Goal: Task Accomplishment & Management: Use online tool/utility

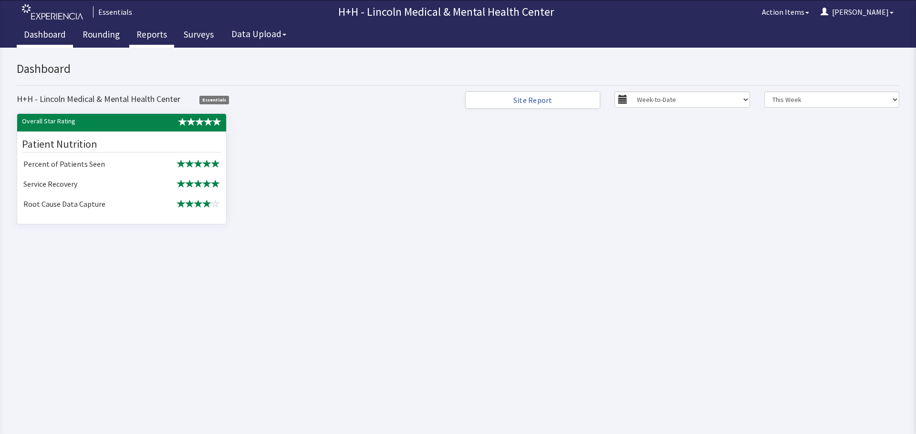
click at [163, 38] on link "Reports" at bounding box center [151, 36] width 45 height 24
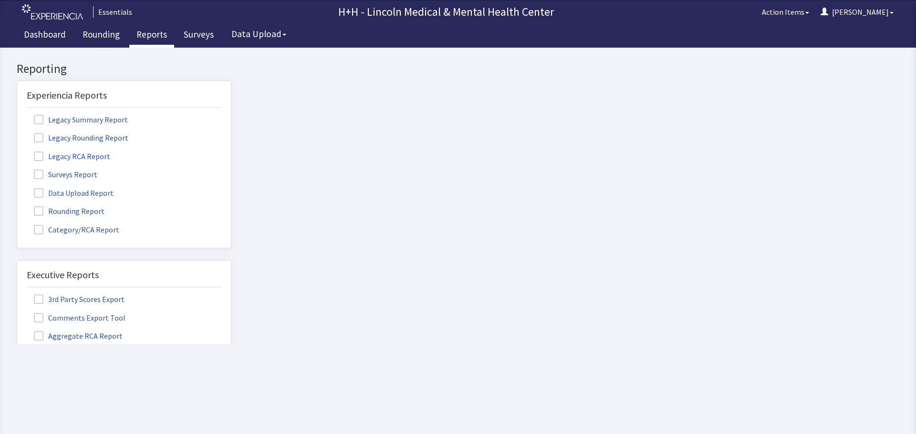
click at [41, 210] on span at bounding box center [39, 212] width 10 height 10
click at [17, 206] on input "Rounding Report" at bounding box center [17, 206] width 0 height 0
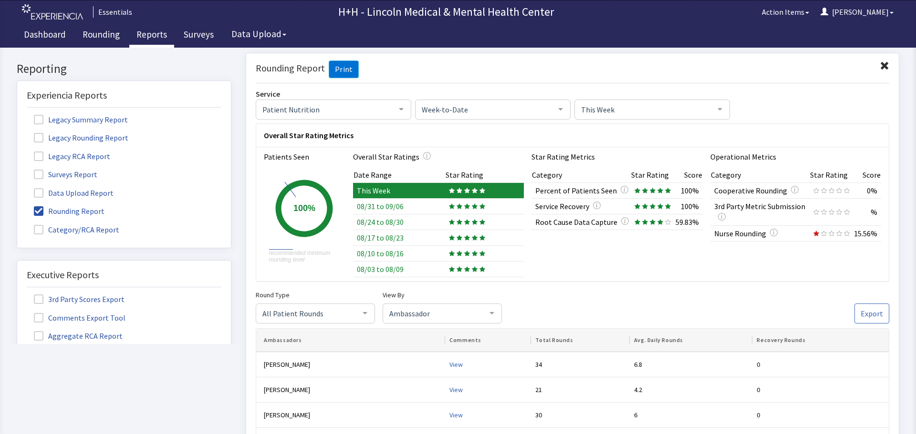
click at [879, 62] on span at bounding box center [884, 66] width 10 height 10
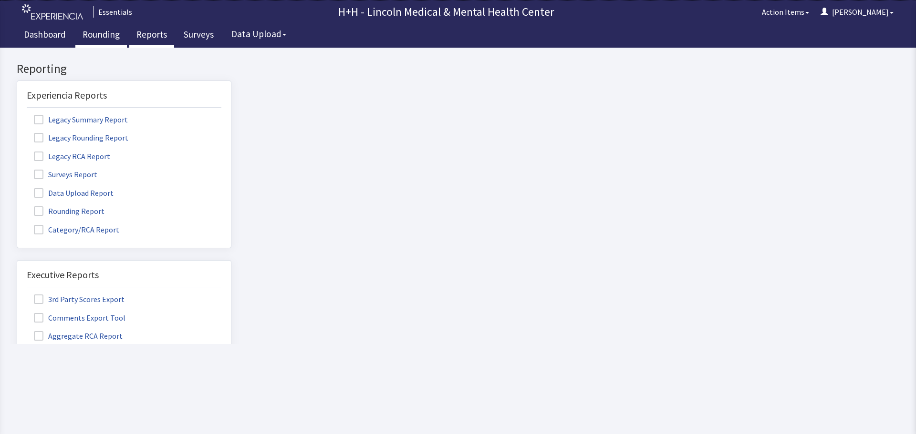
click at [103, 35] on link "Rounding" at bounding box center [101, 36] width 52 height 24
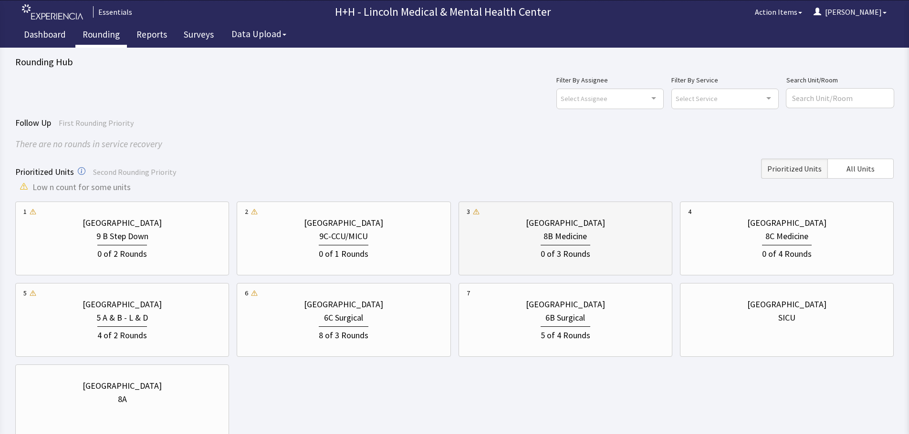
click at [511, 242] on div "8B Medicine" at bounding box center [564, 236] width 197 height 13
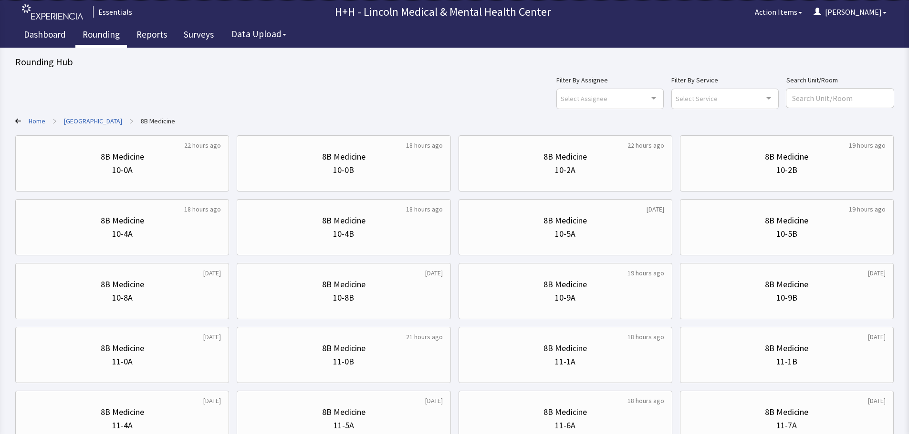
click at [511, 242] on div "8B Medicine 10-5A" at bounding box center [564, 228] width 197 height 46
drag, startPoint x: 511, startPoint y: 242, endPoint x: 536, endPoint y: 252, distance: 26.7
click at [532, 251] on div "3 days ago 8B Medicine 10-5A" at bounding box center [565, 227] width 214 height 56
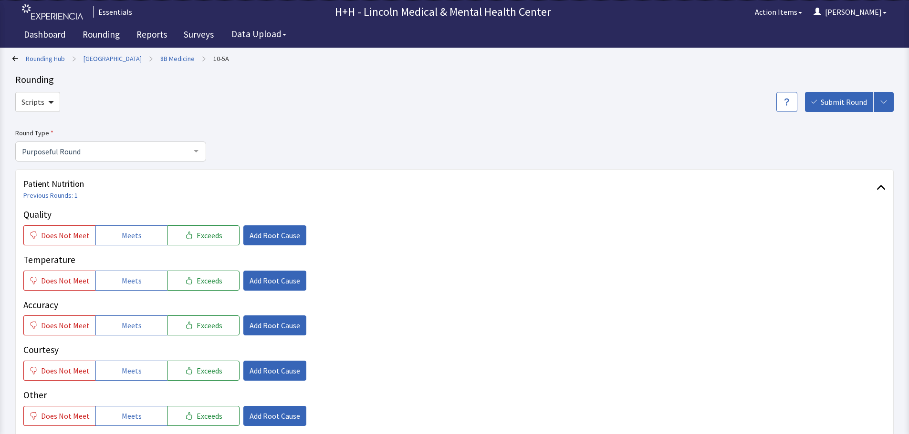
click at [610, 280] on div "Does Not Meet Meets Exceeds Add Root Cause" at bounding box center [454, 281] width 862 height 20
click at [97, 34] on link "Rounding" at bounding box center [101, 36] width 52 height 24
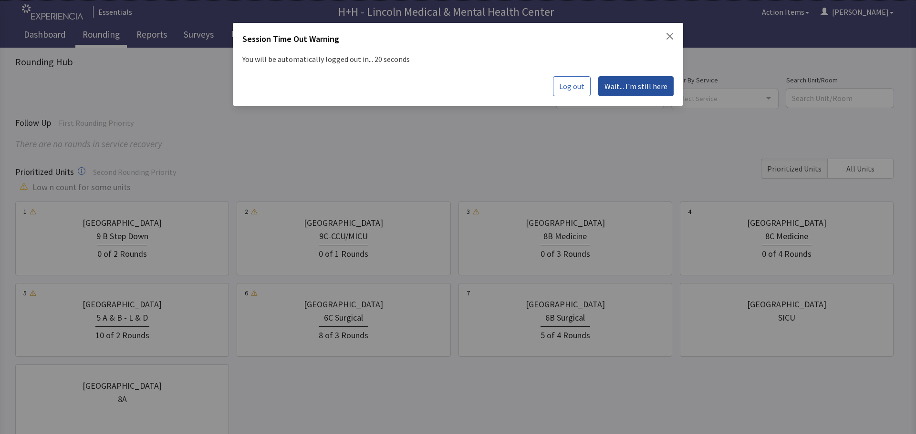
click at [644, 89] on span "Wait... I'm still here" at bounding box center [635, 86] width 63 height 11
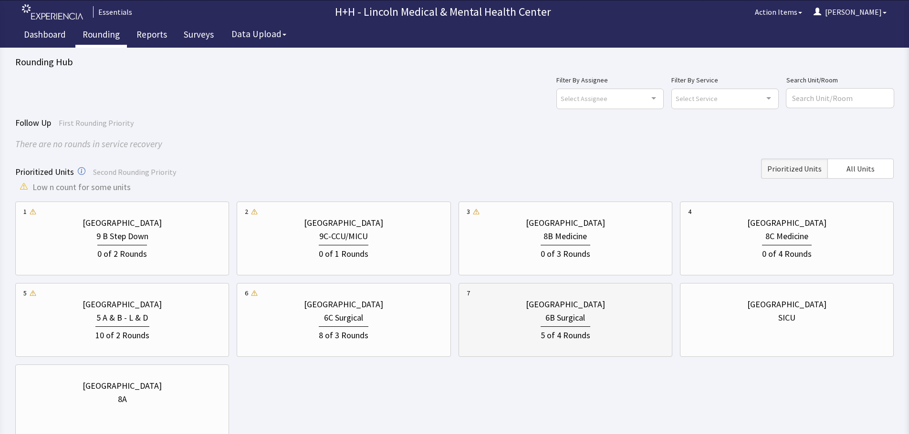
click at [607, 316] on div "6B Surgical" at bounding box center [564, 317] width 197 height 13
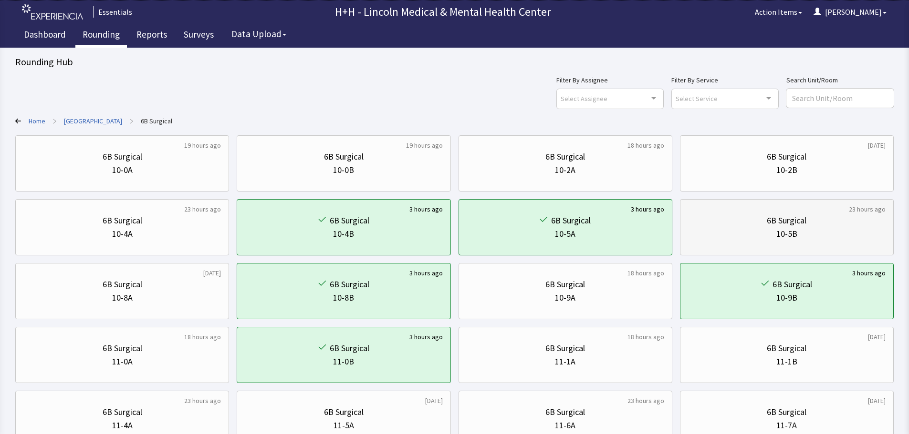
click at [729, 228] on div "10-5B" at bounding box center [786, 233] width 197 height 13
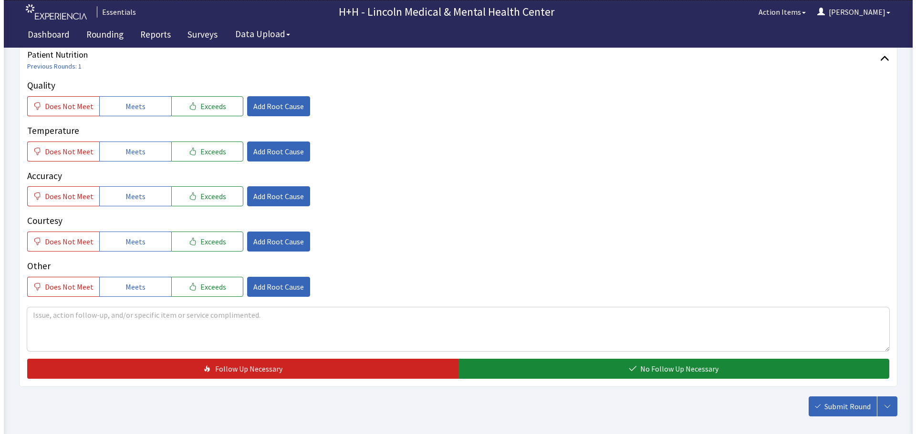
scroll to position [143, 0]
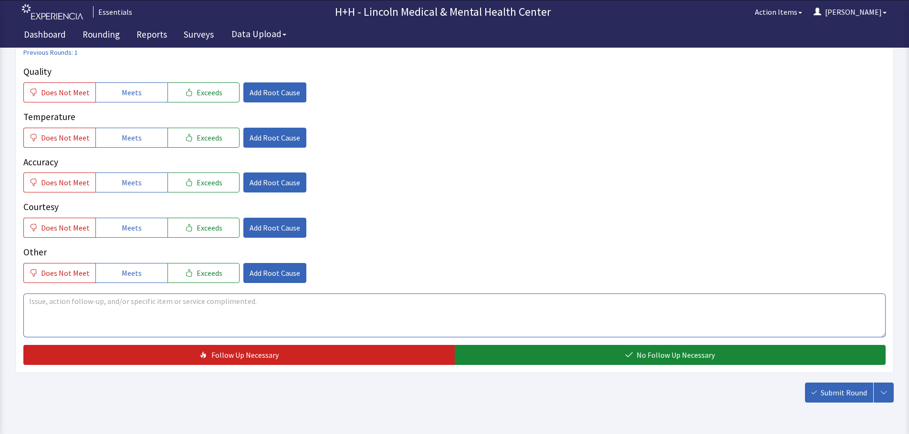
click at [51, 308] on textarea at bounding box center [454, 316] width 862 height 44
type textarea "patient said through interpreter, he liked our meals very much."
click at [198, 89] on span "Exceeds" at bounding box center [209, 92] width 26 height 11
click at [204, 141] on span "Exceeds" at bounding box center [209, 137] width 26 height 11
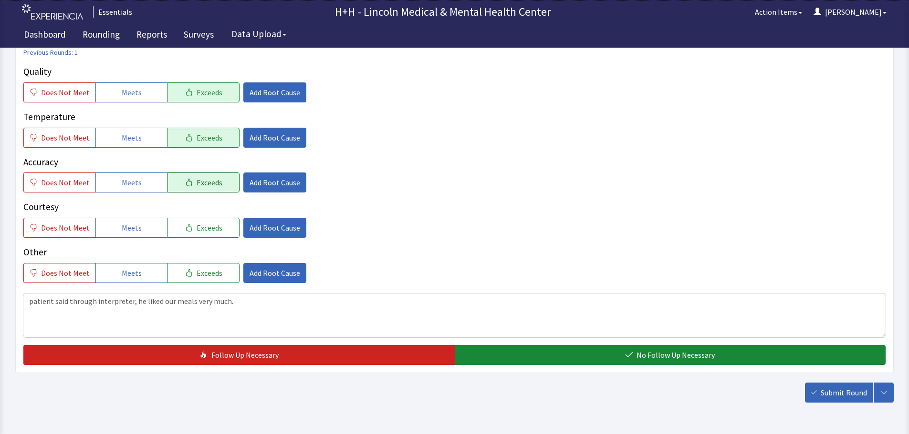
click at [220, 187] on button "Exceeds" at bounding box center [203, 183] width 72 height 20
click at [212, 223] on span "Exceeds" at bounding box center [209, 227] width 26 height 11
click at [204, 266] on button "Exceeds" at bounding box center [203, 273] width 72 height 20
click at [283, 225] on span "Add Root Cause" at bounding box center [274, 227] width 51 height 11
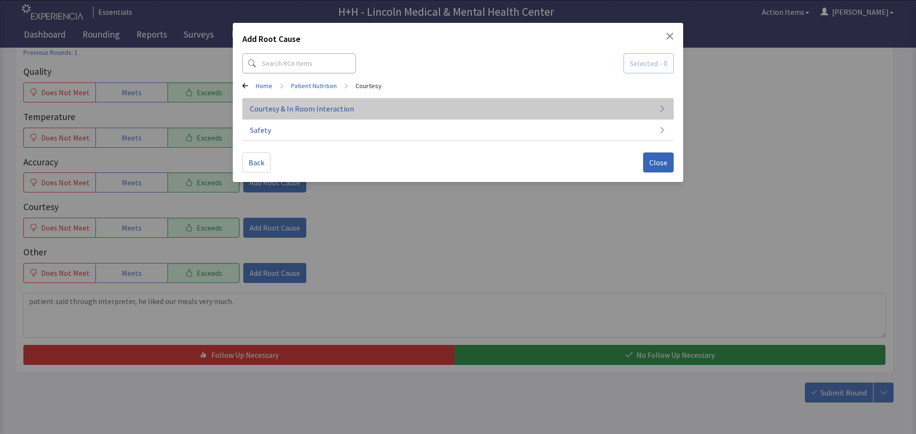
click at [311, 110] on span "Courtesy & In Room Interaction" at bounding box center [302, 108] width 104 height 11
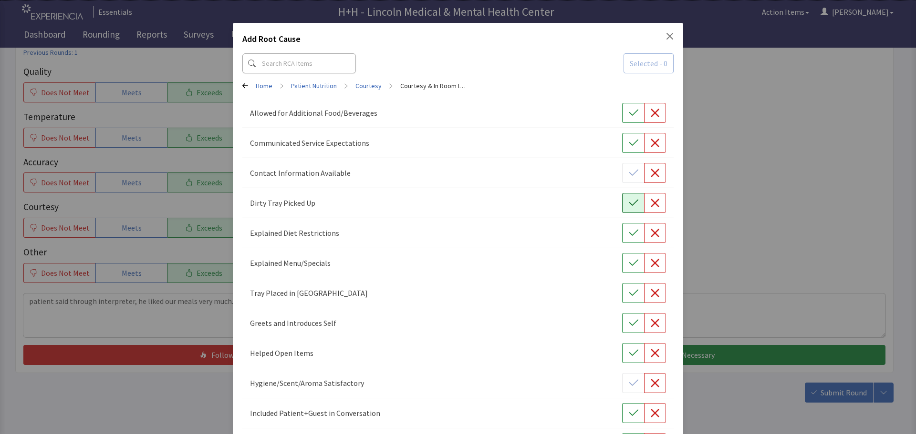
click at [629, 201] on icon "button" at bounding box center [634, 203] width 10 height 10
click at [622, 289] on button "button" at bounding box center [633, 293] width 22 height 20
click at [629, 322] on icon "button" at bounding box center [634, 324] width 10 height 10
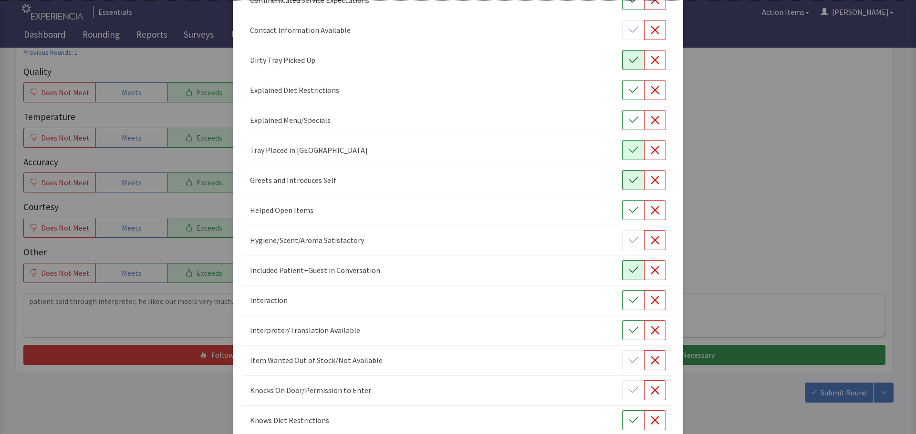
click at [629, 267] on icon "button" at bounding box center [634, 271] width 10 height 10
click at [633, 301] on button "button" at bounding box center [633, 300] width 22 height 20
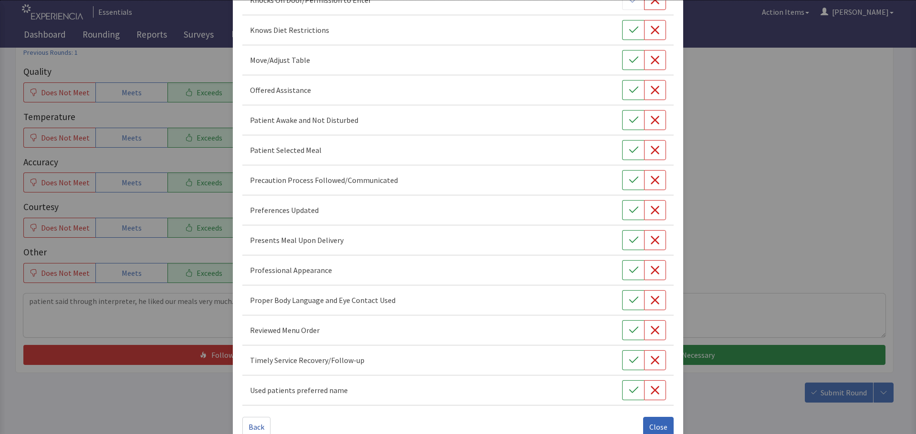
scroll to position [554, 0]
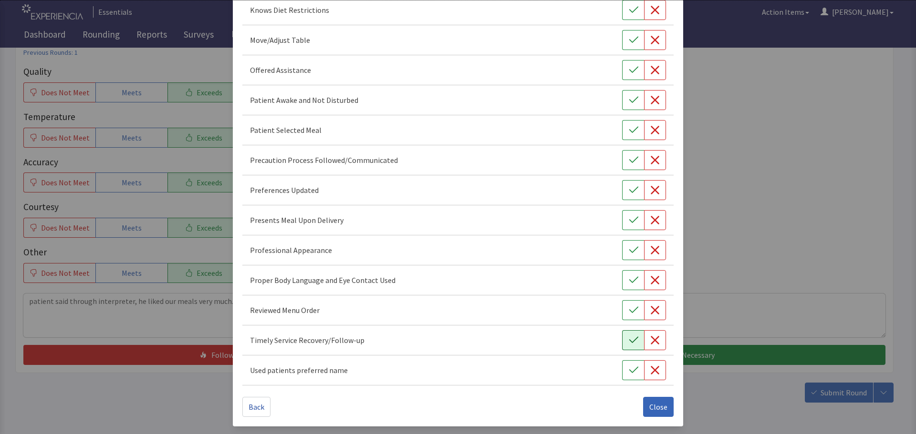
click at [629, 340] on icon "button" at bounding box center [634, 341] width 10 height 10
click at [629, 283] on icon "button" at bounding box center [634, 281] width 10 height 10
click at [629, 253] on icon "button" at bounding box center [634, 251] width 10 height 10
click at [622, 224] on button "button" at bounding box center [633, 220] width 22 height 20
click at [629, 193] on icon "button" at bounding box center [634, 191] width 10 height 10
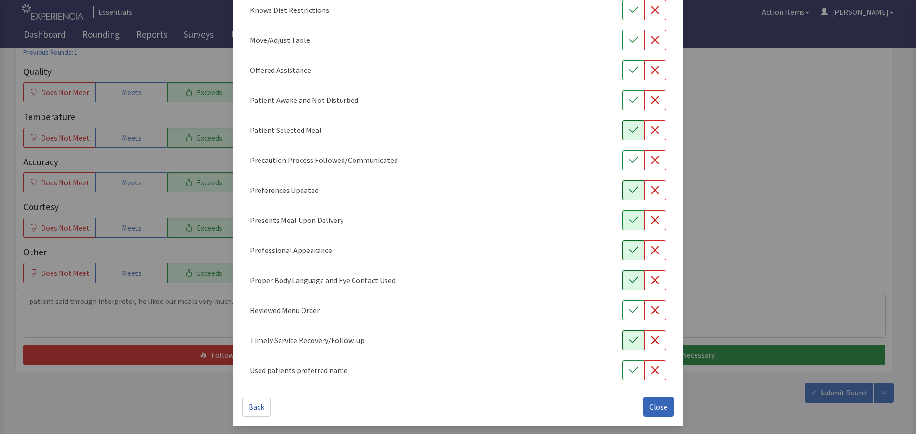
click at [629, 134] on icon "button" at bounding box center [634, 130] width 10 height 10
click at [633, 101] on button "button" at bounding box center [633, 100] width 22 height 20
click at [629, 66] on icon "button" at bounding box center [634, 70] width 10 height 10
click at [629, 38] on icon "button" at bounding box center [634, 40] width 10 height 10
click at [660, 408] on span "Close" at bounding box center [658, 407] width 18 height 11
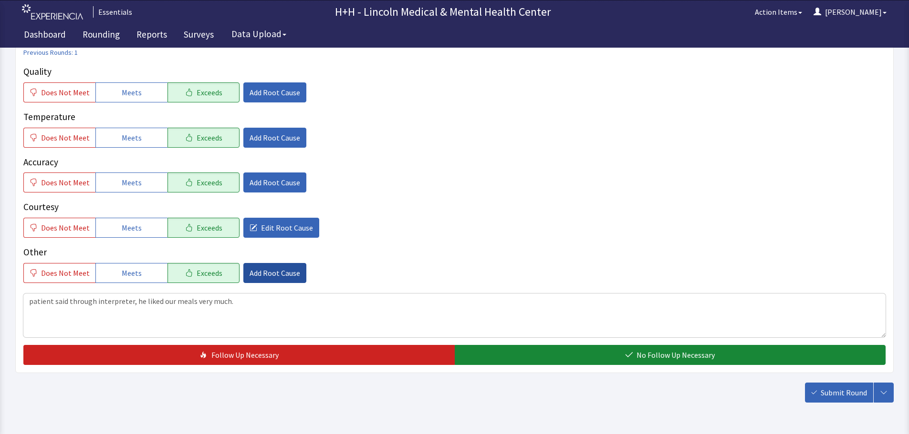
click at [283, 270] on span "Add Root Cause" at bounding box center [274, 273] width 51 height 11
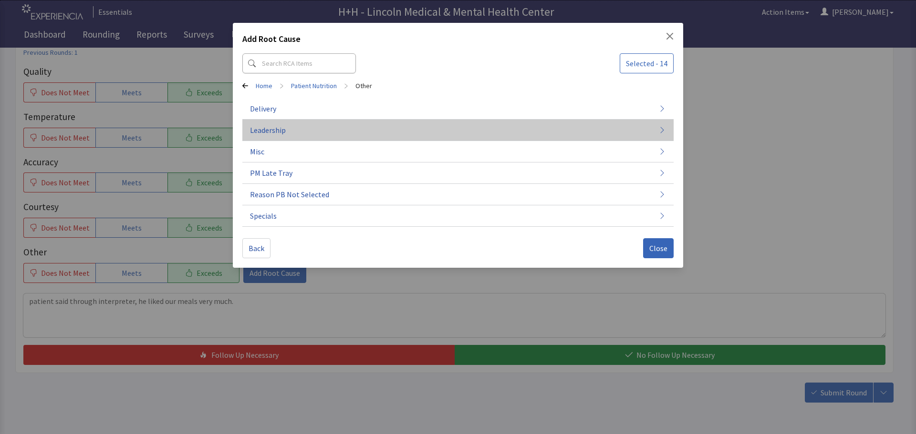
click at [280, 129] on span "Leadership" at bounding box center [268, 129] width 36 height 11
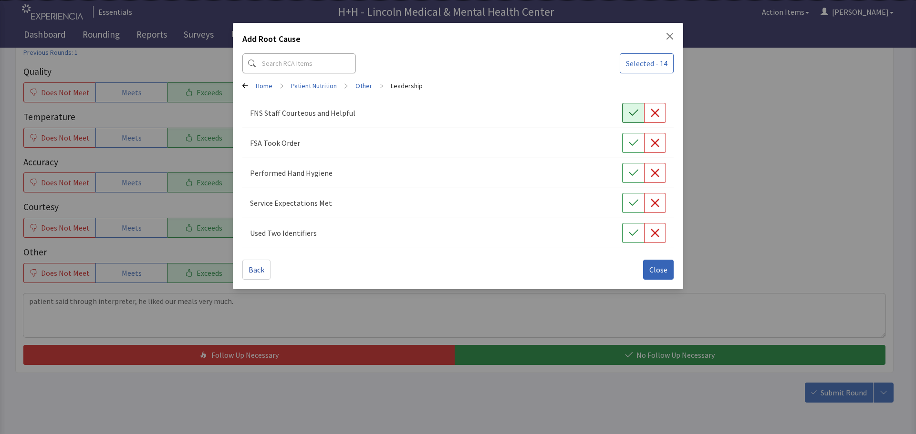
click at [631, 114] on icon "button" at bounding box center [634, 113] width 10 height 10
click at [630, 143] on icon "button" at bounding box center [633, 143] width 9 height 6
click at [633, 171] on icon "button" at bounding box center [634, 173] width 10 height 10
click at [630, 204] on icon "button" at bounding box center [633, 203] width 9 height 6
click at [633, 229] on icon "button" at bounding box center [634, 233] width 10 height 10
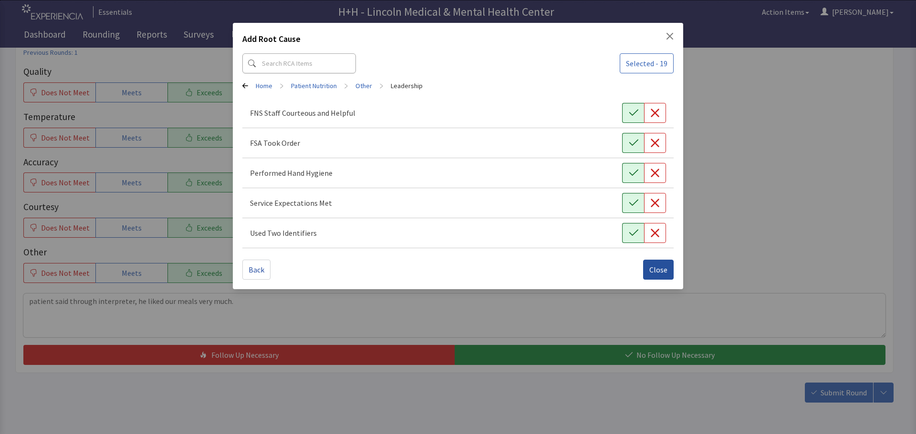
click at [660, 266] on span "Close" at bounding box center [658, 269] width 18 height 11
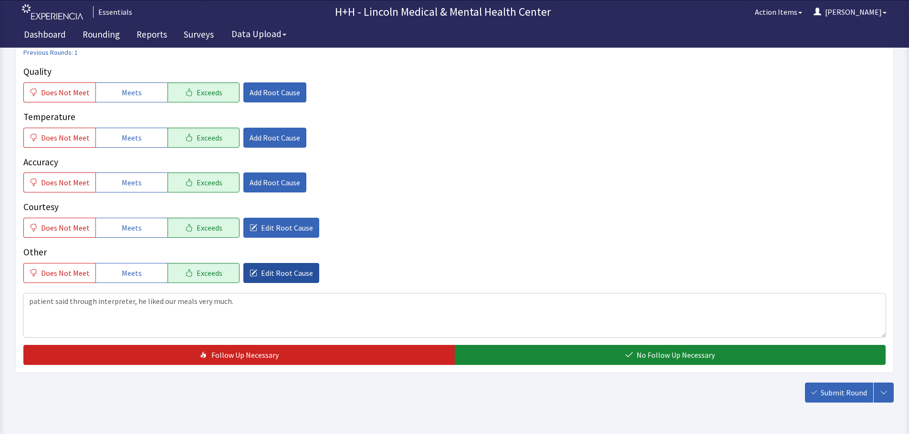
click at [286, 272] on span "Edit Root Cause" at bounding box center [287, 273] width 52 height 11
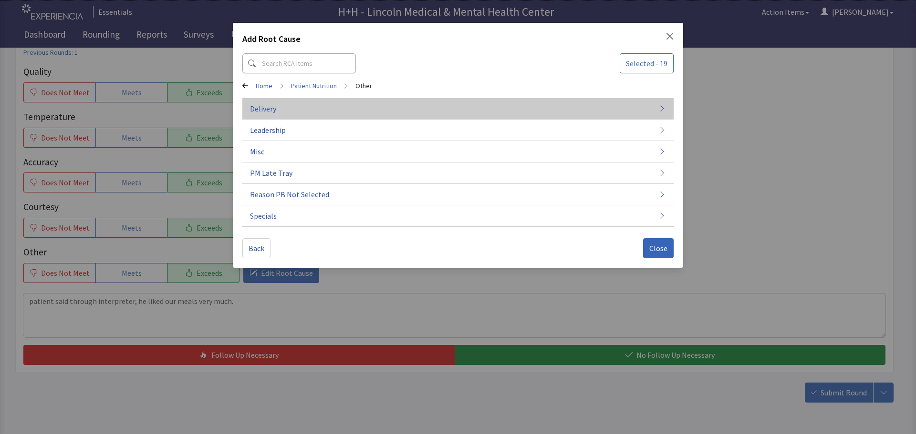
click at [305, 115] on button "Delivery" at bounding box center [457, 108] width 431 height 21
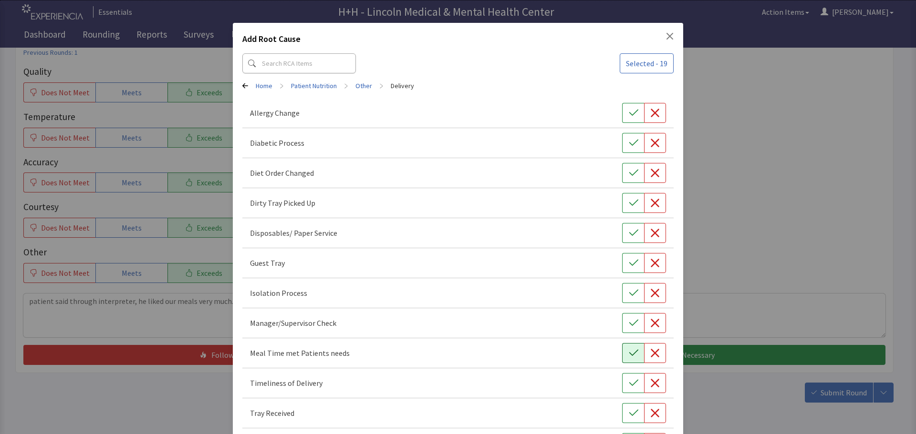
click at [622, 351] on button "button" at bounding box center [633, 353] width 22 height 20
click at [629, 383] on icon "button" at bounding box center [634, 384] width 10 height 10
click at [630, 416] on icon "button" at bounding box center [634, 414] width 10 height 10
click at [622, 200] on button "button" at bounding box center [633, 203] width 22 height 20
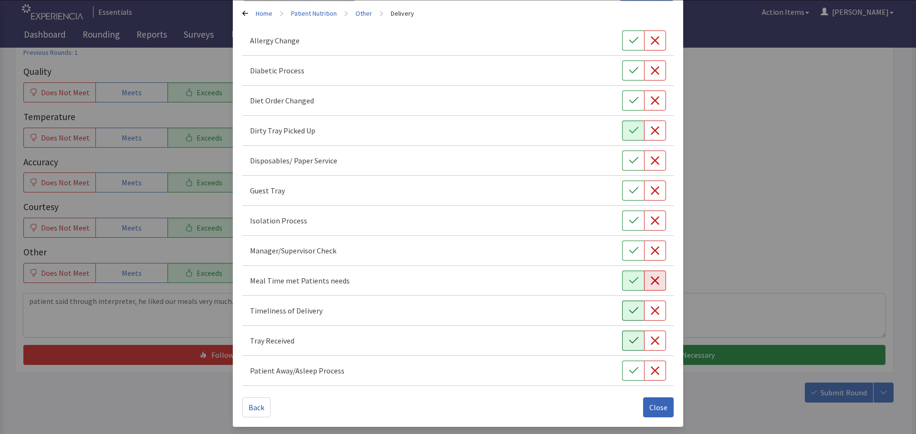
scroll to position [73, 0]
click at [660, 412] on span "Close" at bounding box center [658, 407] width 18 height 11
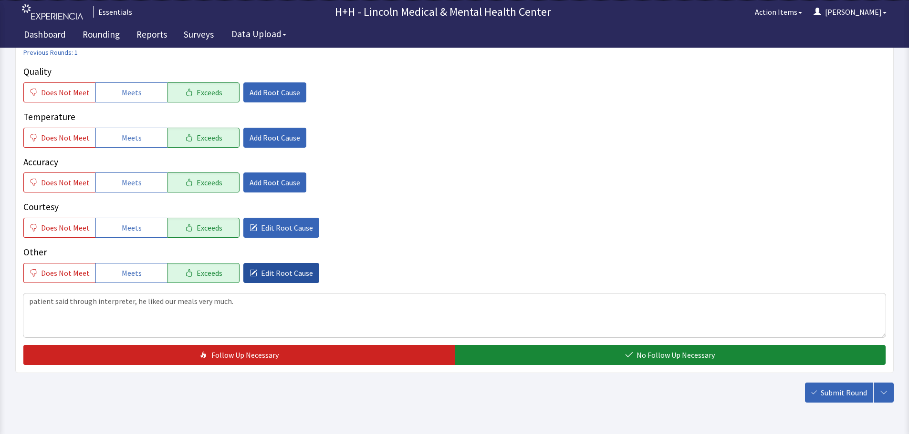
click at [277, 275] on span "Edit Root Cause" at bounding box center [287, 273] width 52 height 11
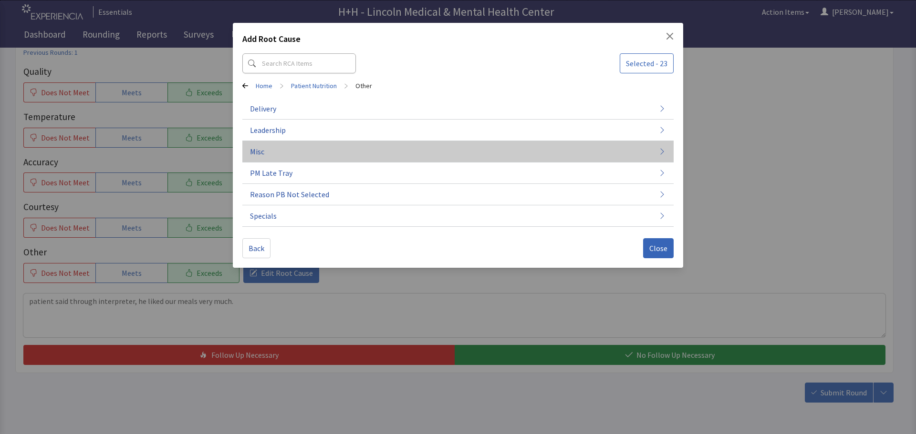
click at [277, 150] on button "Misc" at bounding box center [457, 151] width 431 height 21
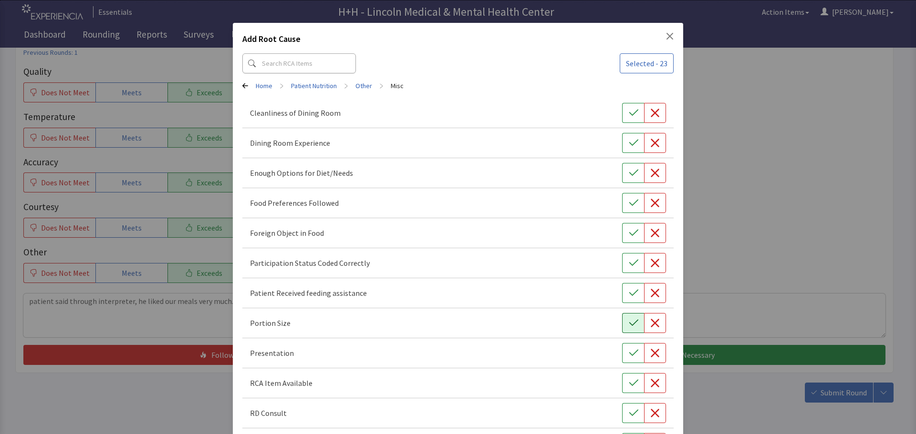
click at [622, 325] on button "button" at bounding box center [633, 323] width 22 height 20
click at [629, 352] on icon "button" at bounding box center [634, 354] width 10 height 10
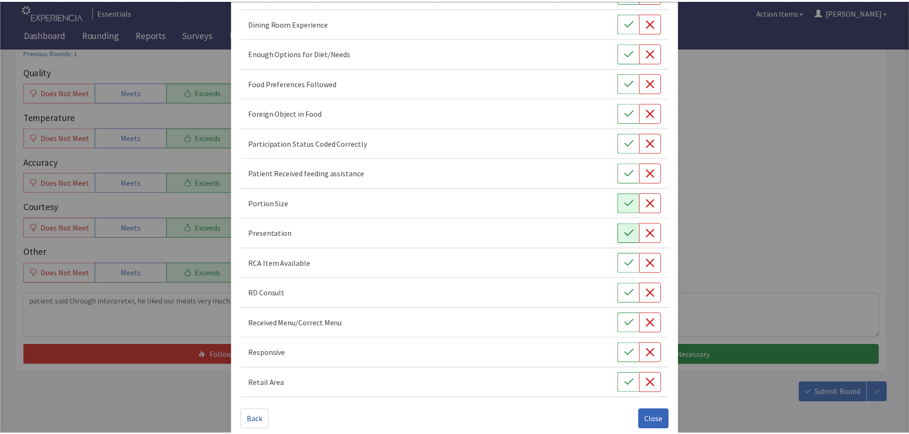
scroll to position [133, 0]
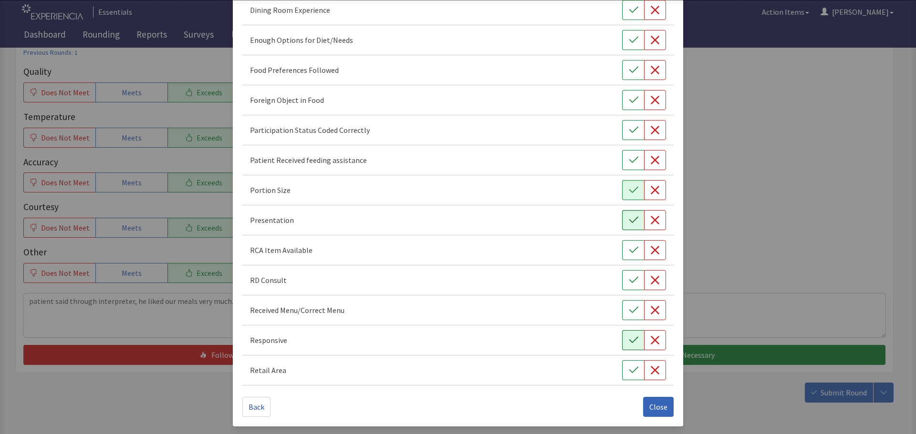
click at [629, 338] on icon "button" at bounding box center [634, 341] width 10 height 10
click at [629, 71] on icon "button" at bounding box center [633, 70] width 9 height 6
click at [646, 401] on button "Close" at bounding box center [658, 407] width 31 height 20
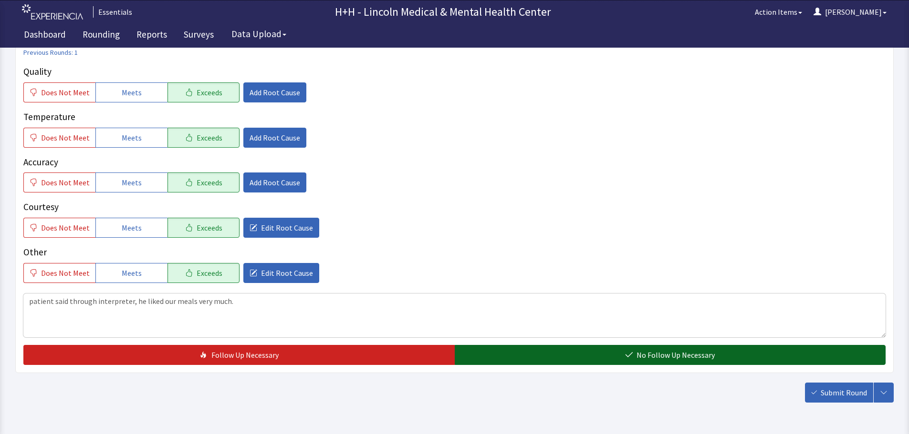
click at [566, 354] on button "No Follow Up Necessary" at bounding box center [669, 355] width 431 height 20
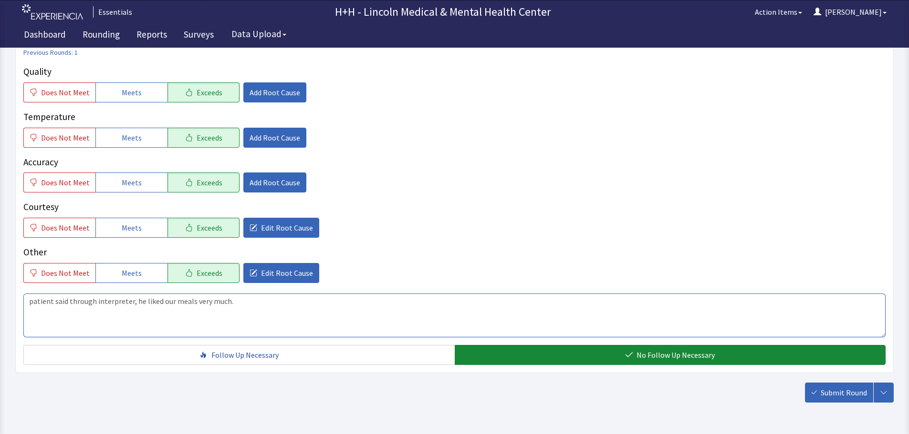
click at [33, 301] on textarea "patient said through interpreter, he liked our meals very much." at bounding box center [454, 316] width 862 height 44
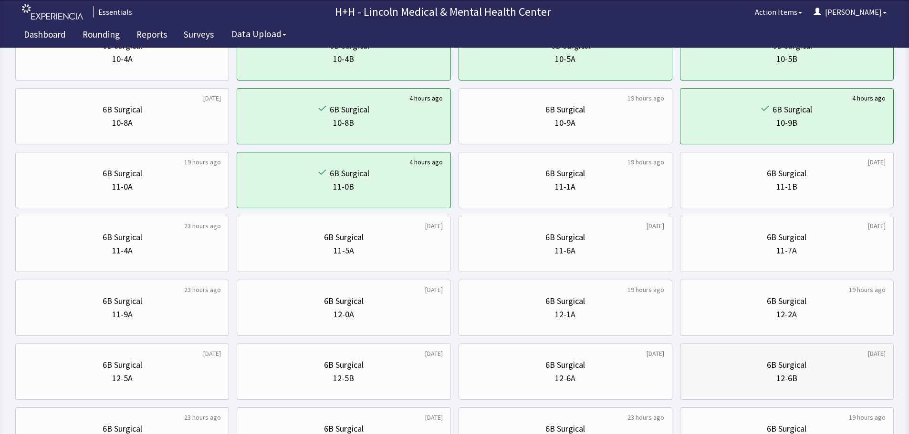
scroll to position [191, 0]
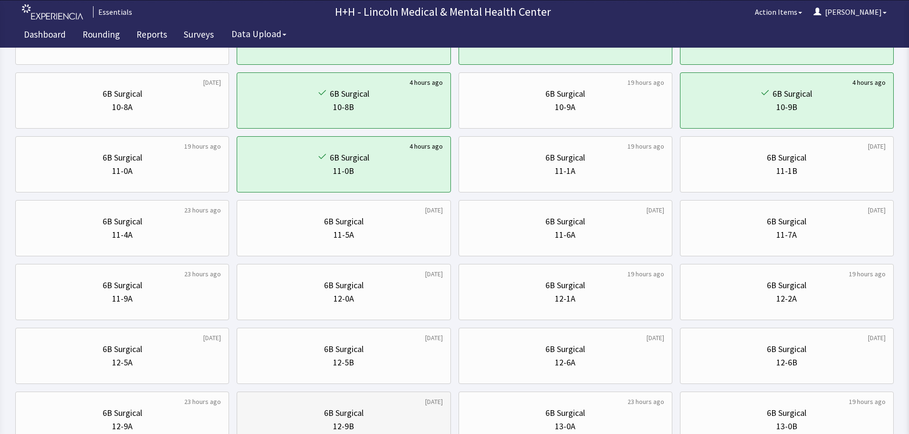
click at [371, 419] on div "6B Surgical" at bounding box center [343, 413] width 197 height 13
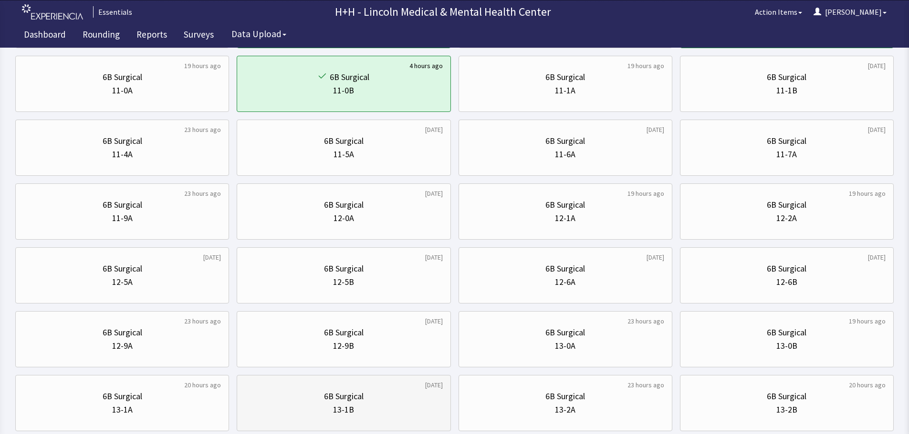
scroll to position [286, 0]
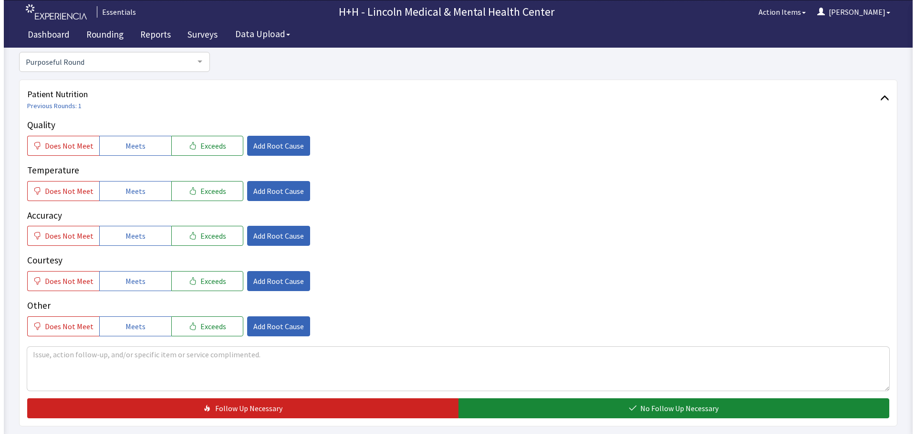
scroll to position [95, 0]
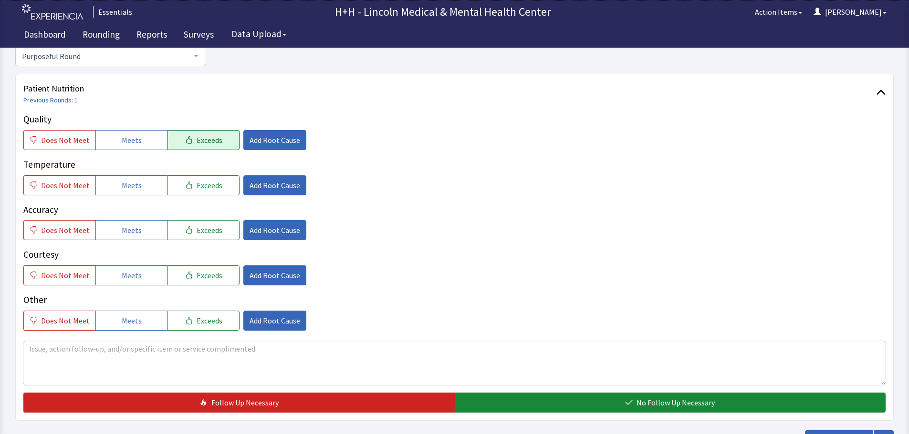
click at [205, 144] on span "Exceeds" at bounding box center [209, 139] width 26 height 11
click at [202, 183] on span "Exceeds" at bounding box center [209, 185] width 26 height 11
click at [203, 225] on span "Exceeds" at bounding box center [209, 230] width 26 height 11
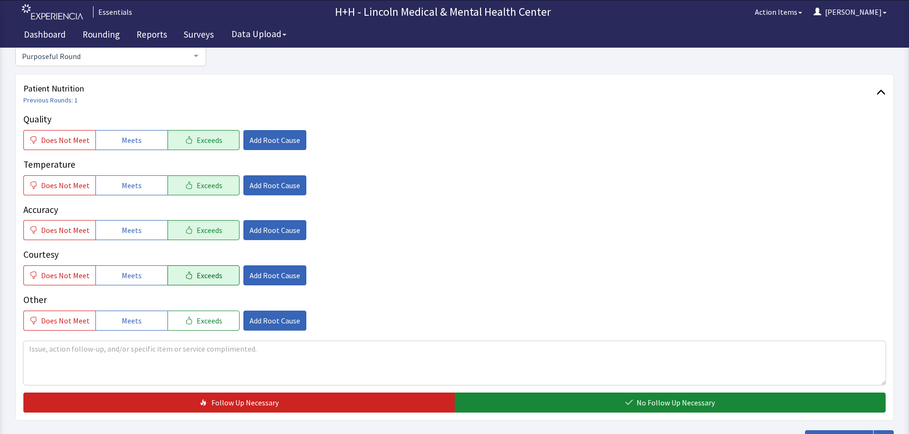
click at [202, 281] on span "Exceeds" at bounding box center [209, 275] width 26 height 11
click at [198, 321] on span "Exceeds" at bounding box center [209, 320] width 26 height 11
click at [45, 356] on textarea at bounding box center [454, 363] width 862 height 44
click at [67, 347] on textarea "Patient says her food is very good and has good flavorings." at bounding box center [454, 363] width 862 height 44
type textarea "Patient said through interpreter, her food is very good and has good flavorings."
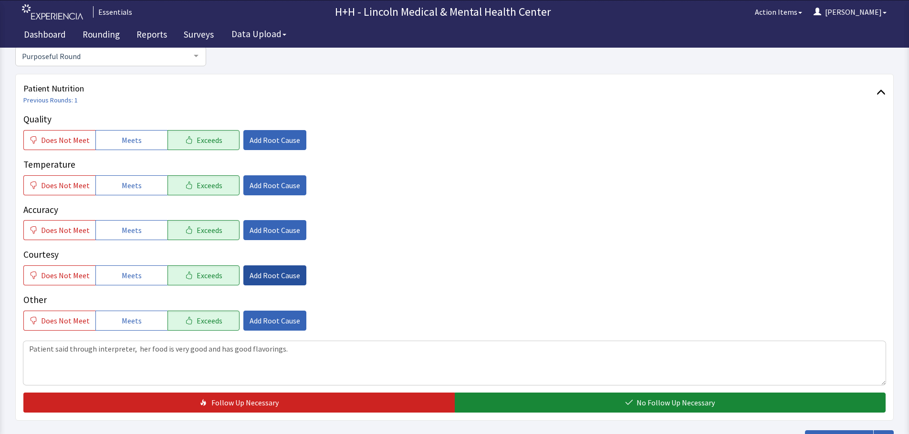
click at [280, 276] on span "Add Root Cause" at bounding box center [274, 275] width 51 height 11
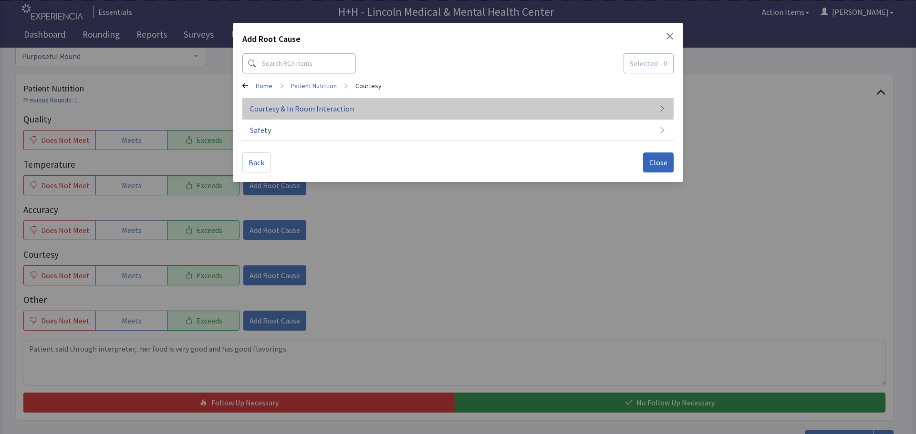
click at [275, 107] on span "Courtesy & In Room Interaction" at bounding box center [302, 108] width 104 height 11
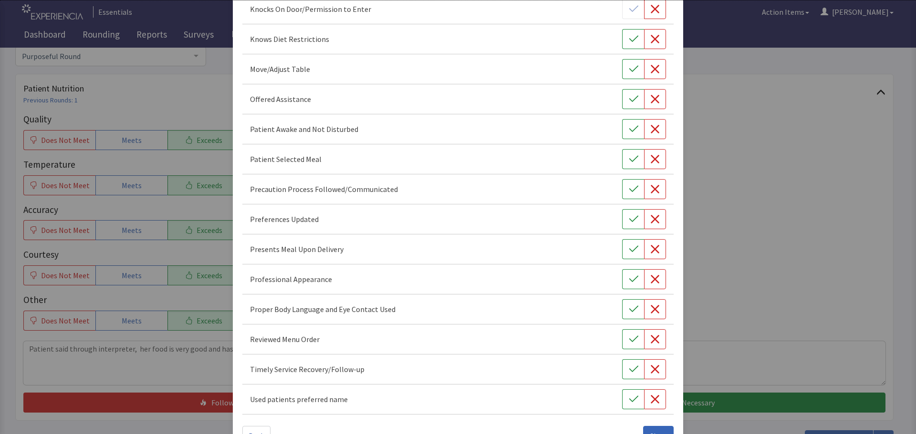
scroll to position [554, 0]
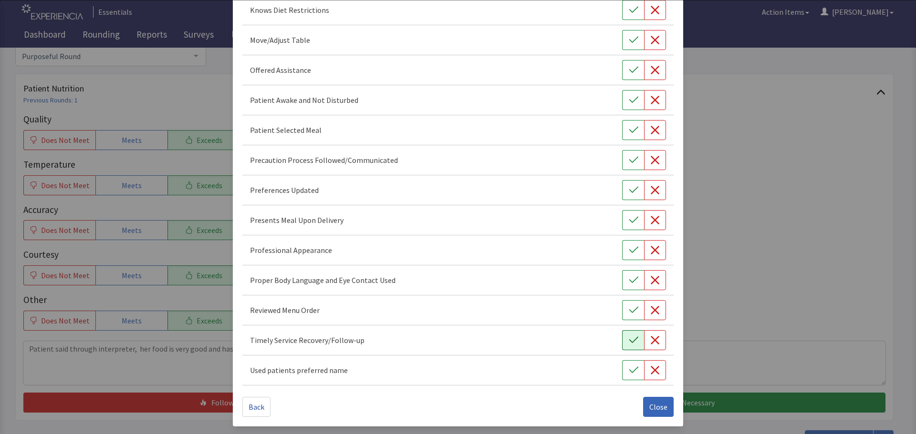
click at [629, 344] on icon "button" at bounding box center [634, 341] width 10 height 10
click at [629, 282] on icon "button" at bounding box center [634, 281] width 10 height 10
click at [622, 249] on button "button" at bounding box center [633, 250] width 22 height 20
click at [628, 214] on button "button" at bounding box center [633, 220] width 22 height 20
click at [627, 197] on button "button" at bounding box center [633, 190] width 22 height 20
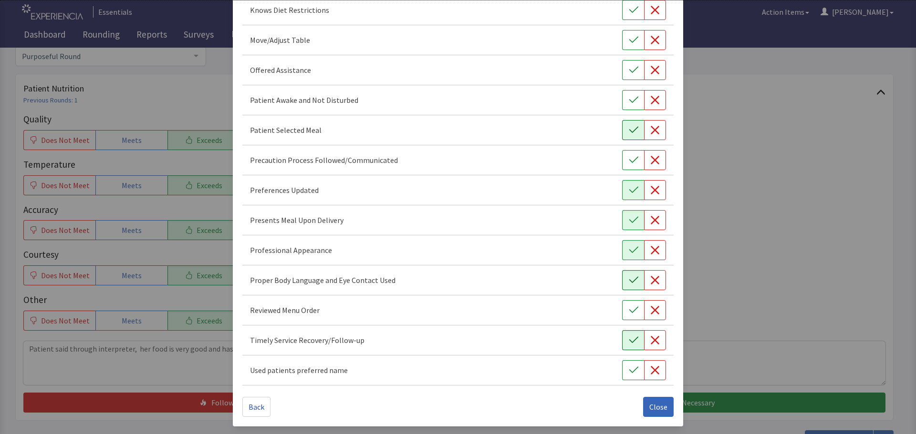
click at [622, 131] on button "button" at bounding box center [633, 130] width 22 height 20
click at [629, 104] on icon "button" at bounding box center [634, 100] width 10 height 10
click at [629, 70] on icon "button" at bounding box center [634, 70] width 10 height 10
click at [631, 31] on button "button" at bounding box center [633, 40] width 22 height 20
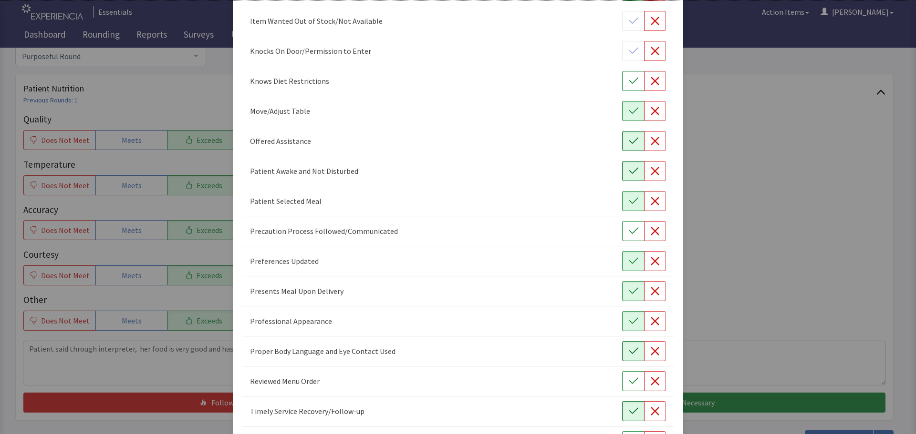
scroll to position [363, 0]
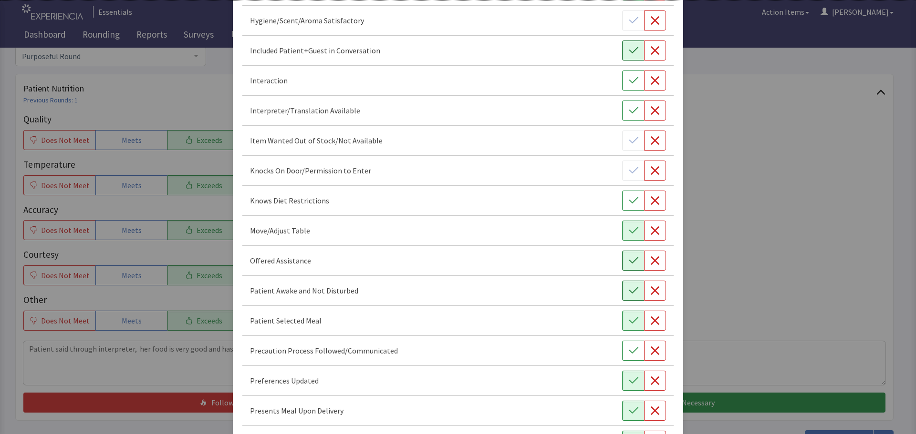
click at [629, 52] on icon "button" at bounding box center [633, 50] width 9 height 6
click at [629, 78] on icon "button" at bounding box center [634, 81] width 10 height 10
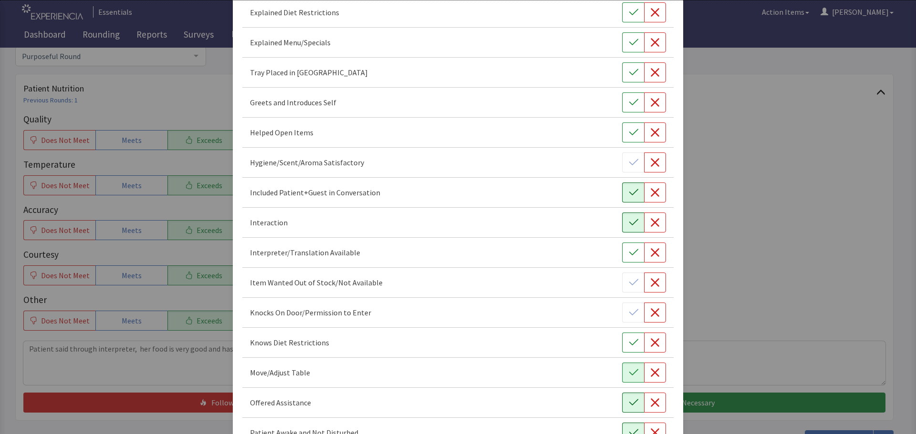
scroll to position [220, 0]
click at [623, 98] on button "button" at bounding box center [633, 103] width 22 height 20
click at [622, 75] on button "button" at bounding box center [633, 73] width 22 height 20
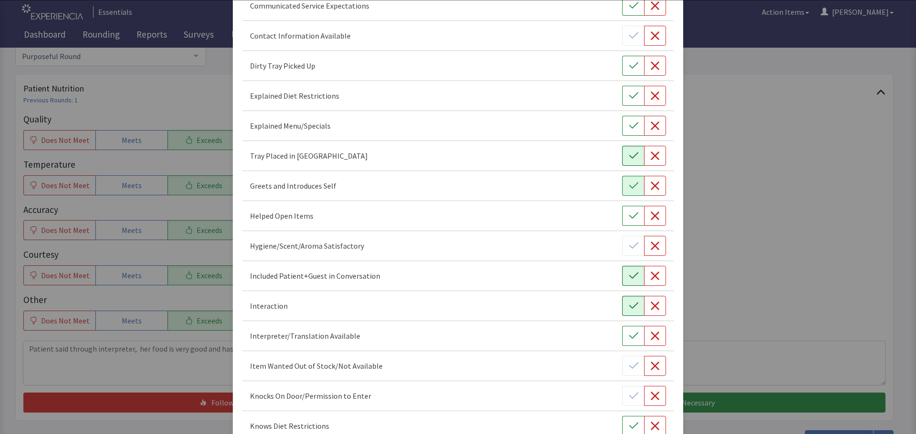
scroll to position [124, 0]
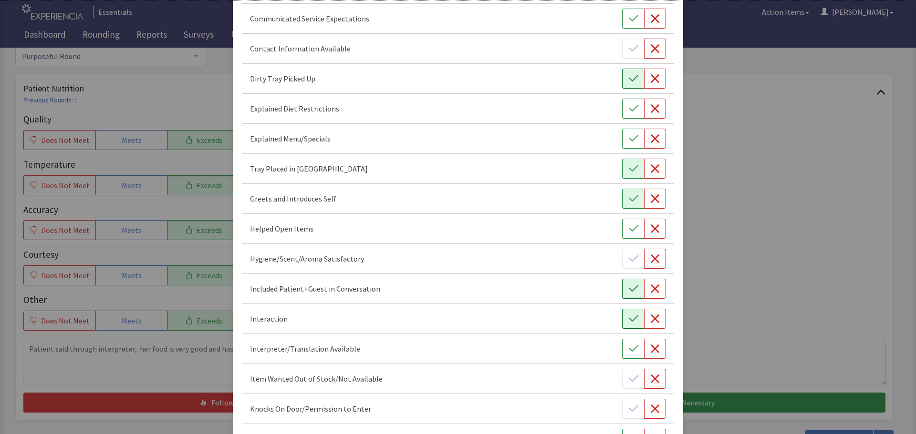
click at [634, 74] on button "button" at bounding box center [633, 79] width 22 height 20
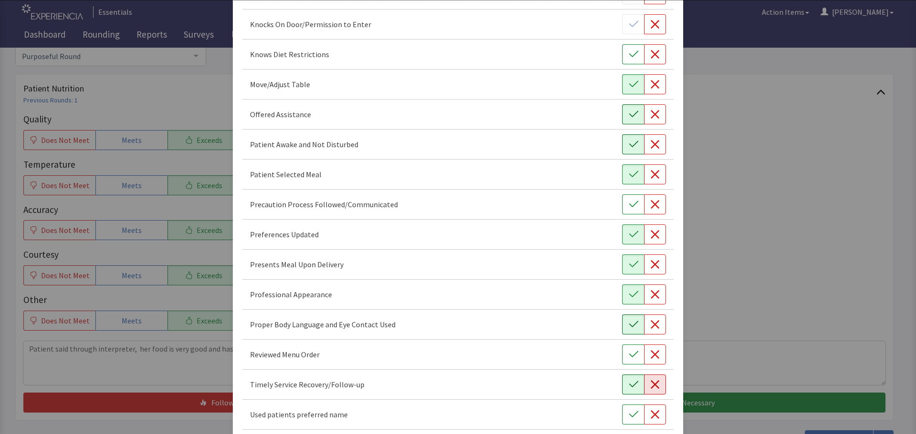
scroll to position [554, 0]
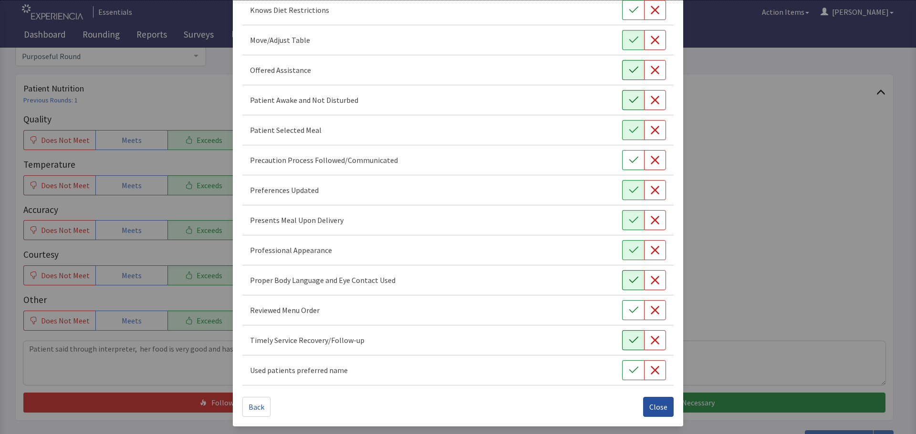
click at [658, 405] on span "Close" at bounding box center [658, 407] width 18 height 11
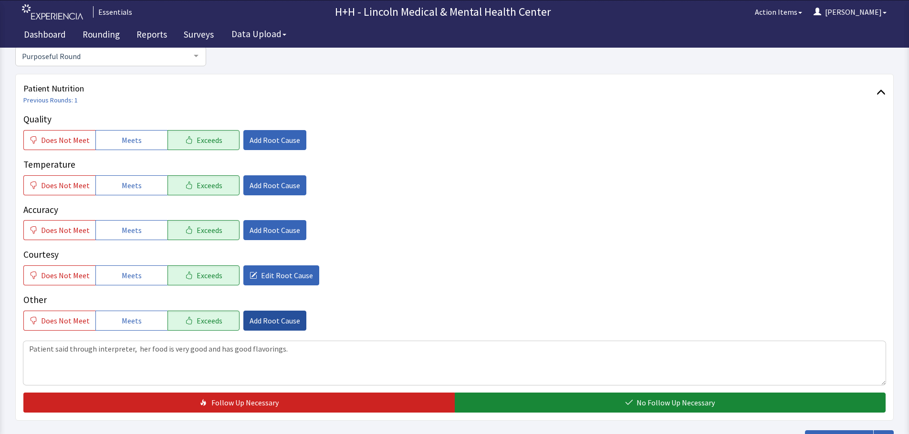
click at [272, 321] on span "Add Root Cause" at bounding box center [274, 320] width 51 height 11
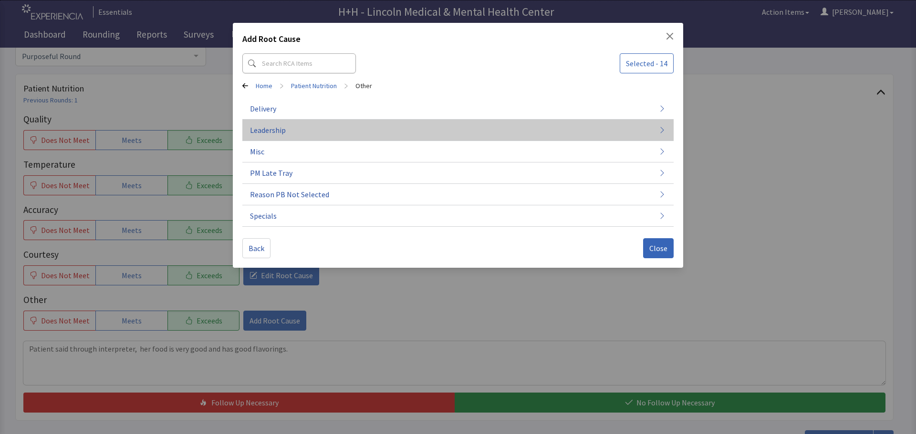
click at [279, 129] on span "Leadership" at bounding box center [268, 129] width 36 height 11
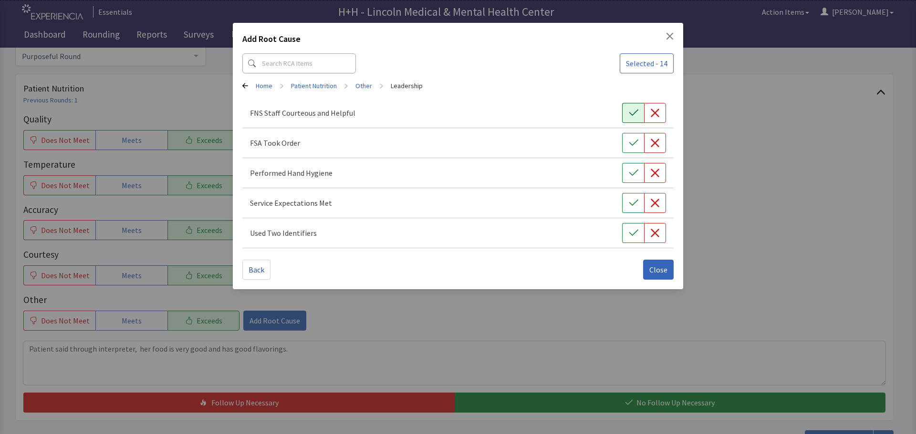
click at [636, 111] on icon "button" at bounding box center [633, 113] width 9 height 6
click at [635, 143] on icon "button" at bounding box center [634, 143] width 10 height 10
click at [635, 173] on icon "button" at bounding box center [634, 173] width 10 height 10
click at [630, 201] on icon "button" at bounding box center [634, 203] width 10 height 10
click at [629, 230] on icon "button" at bounding box center [634, 233] width 10 height 10
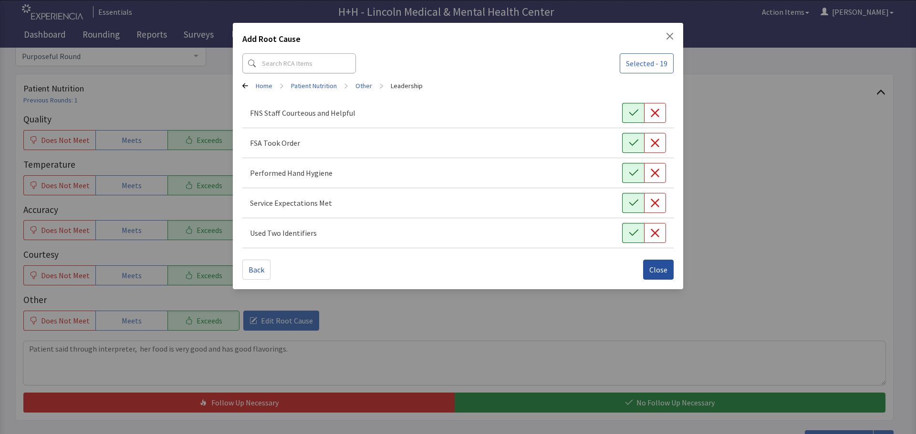
click at [657, 271] on span "Close" at bounding box center [658, 269] width 18 height 11
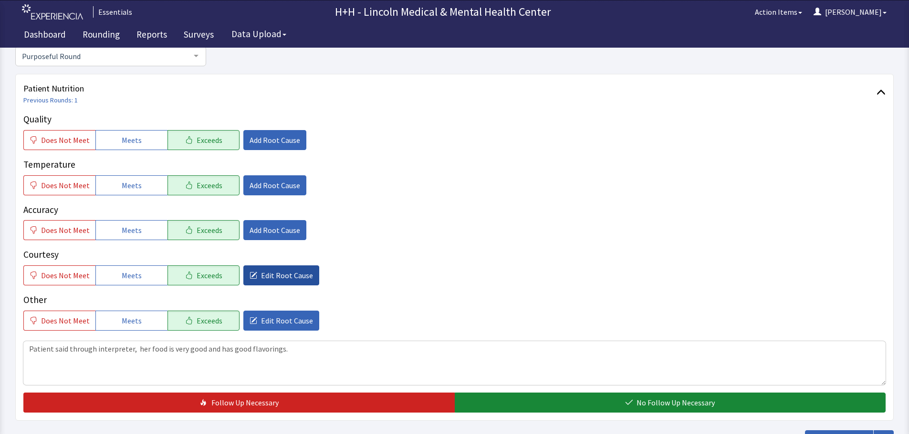
click at [283, 272] on span "Edit Root Cause" at bounding box center [287, 275] width 52 height 11
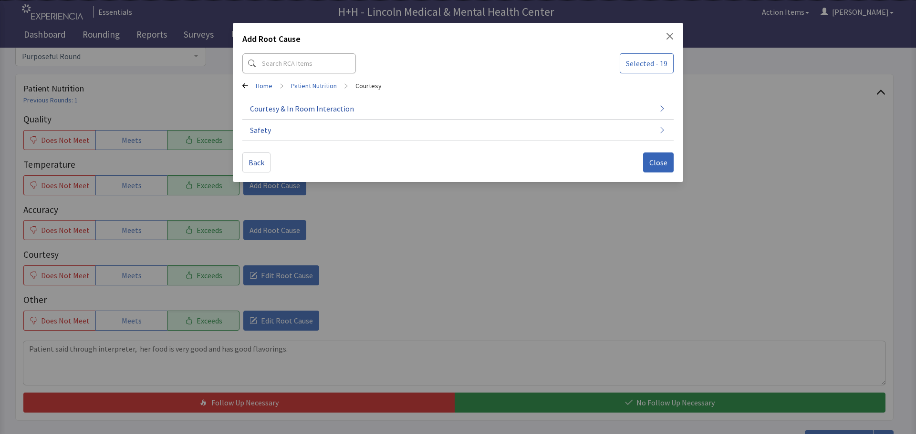
click at [284, 319] on div "Add Root Cause Selected - 19 Home > Patient Nutrition > Courtesy Courtesy & In …" at bounding box center [458, 217] width 916 height 434
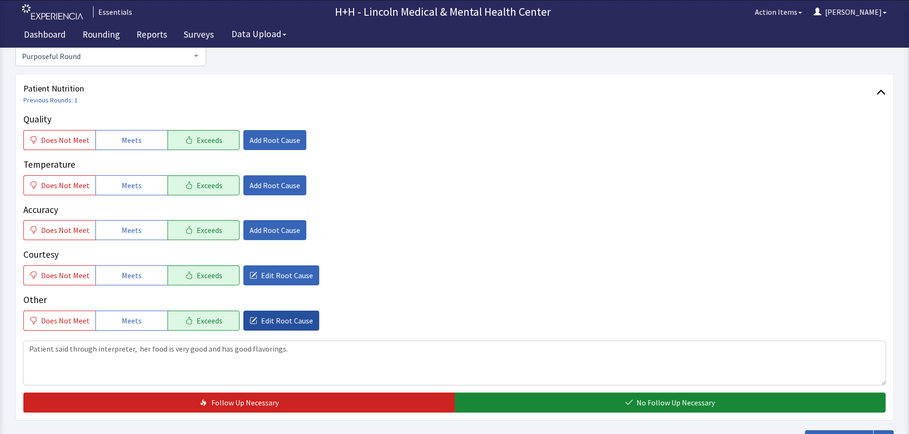
click at [283, 319] on span "Edit Root Cause" at bounding box center [287, 320] width 52 height 11
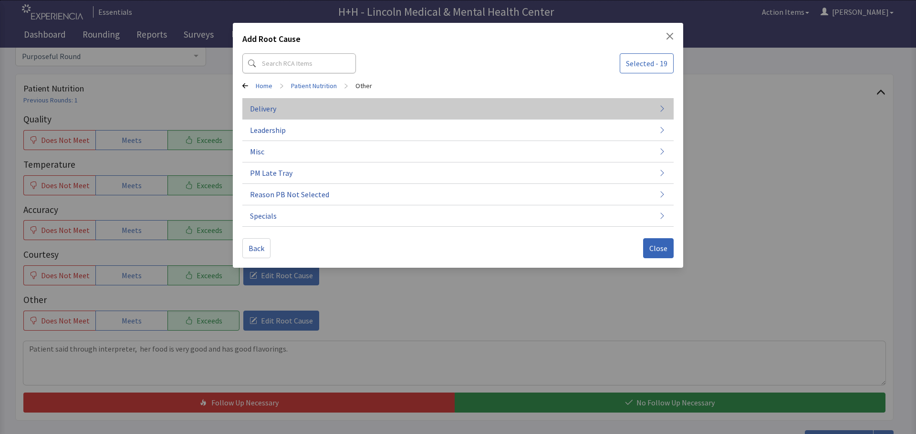
click at [271, 111] on span "Delivery" at bounding box center [263, 108] width 26 height 11
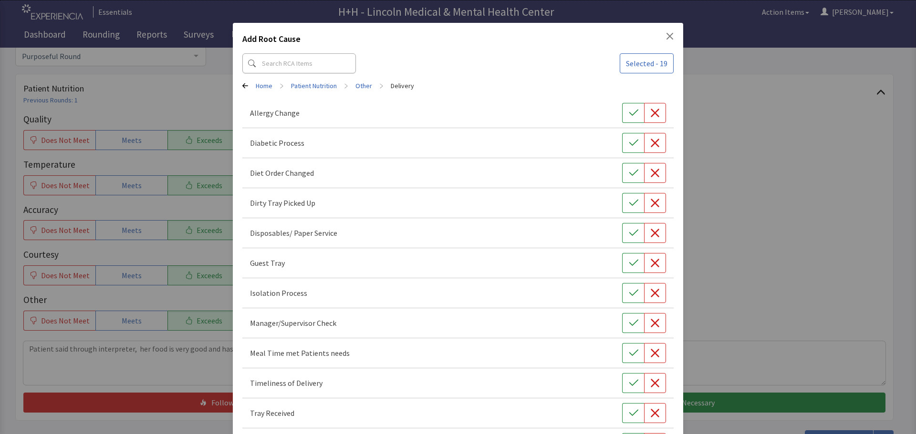
scroll to position [73, 0]
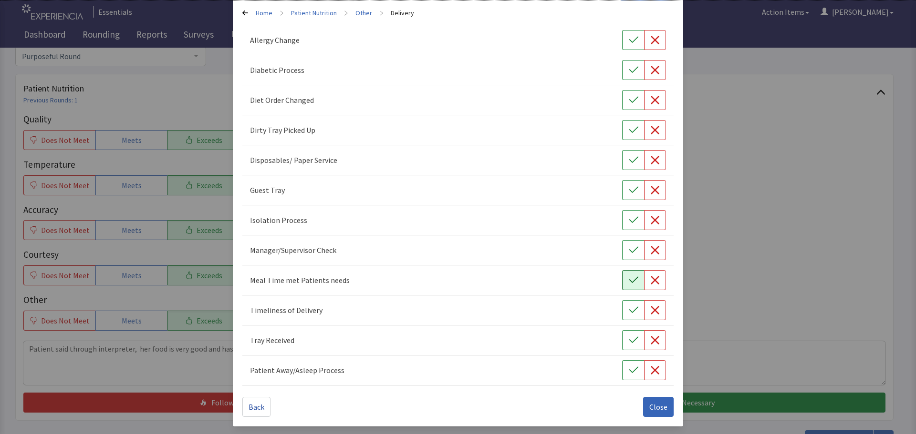
click at [632, 281] on icon "button" at bounding box center [634, 281] width 10 height 10
click at [636, 307] on button "button" at bounding box center [633, 310] width 22 height 20
click at [622, 341] on button "button" at bounding box center [633, 341] width 22 height 20
click at [648, 404] on button "Close" at bounding box center [658, 407] width 31 height 20
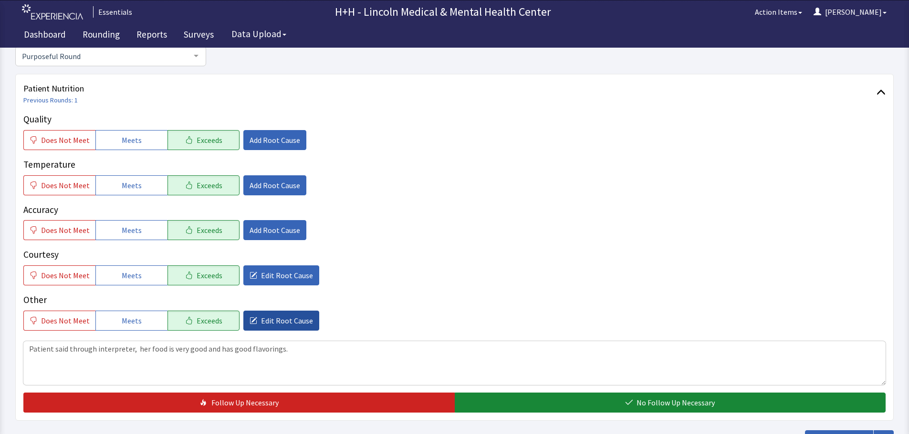
click at [294, 324] on span "Edit Root Cause" at bounding box center [287, 320] width 52 height 11
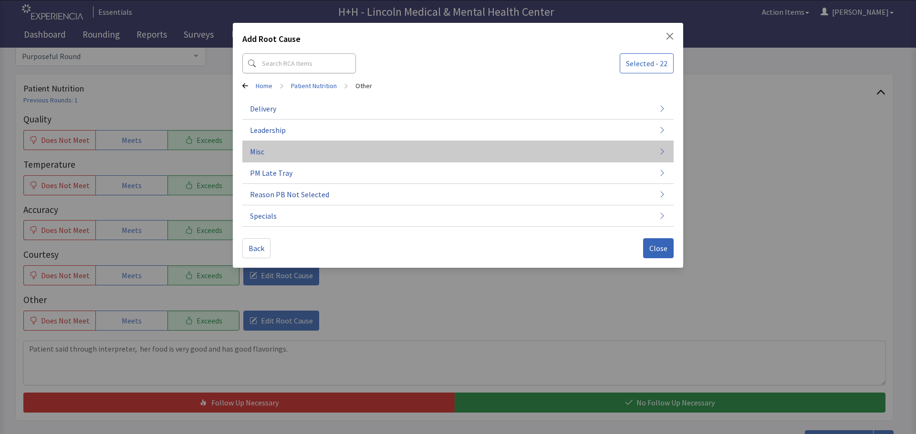
click at [264, 154] on button "Misc" at bounding box center [457, 151] width 431 height 21
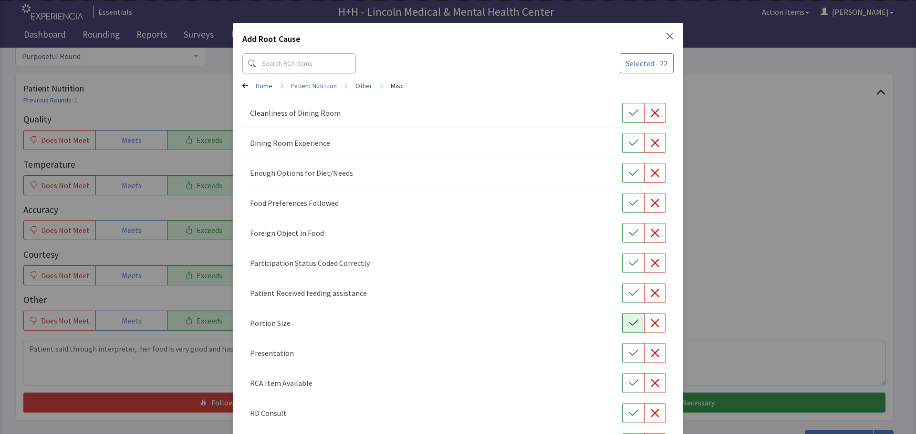
click at [625, 315] on button "button" at bounding box center [633, 323] width 22 height 20
click at [629, 351] on icon "button" at bounding box center [634, 354] width 10 height 10
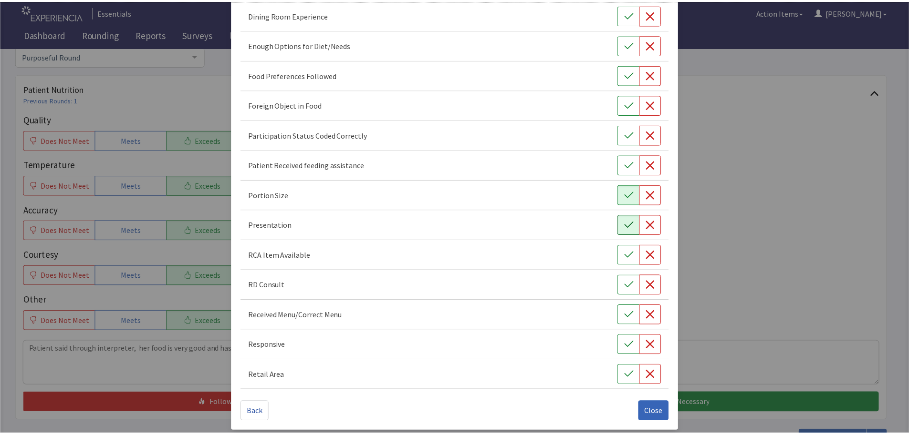
scroll to position [133, 0]
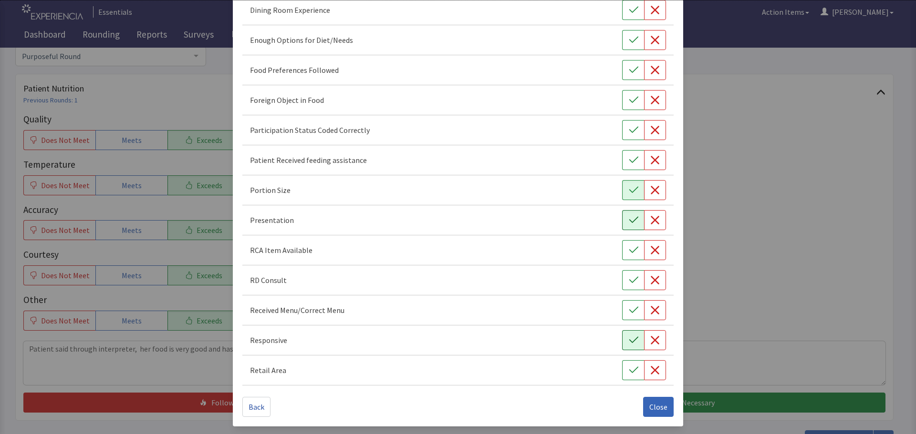
click at [629, 344] on icon "button" at bounding box center [634, 341] width 10 height 10
click at [622, 70] on button "button" at bounding box center [633, 70] width 22 height 20
click at [652, 407] on span "Close" at bounding box center [658, 407] width 18 height 11
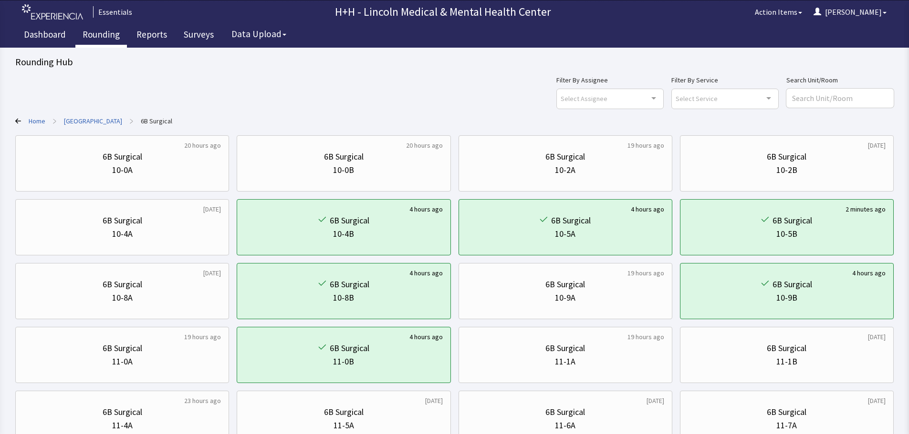
click at [103, 31] on link "Rounding" at bounding box center [101, 36] width 52 height 24
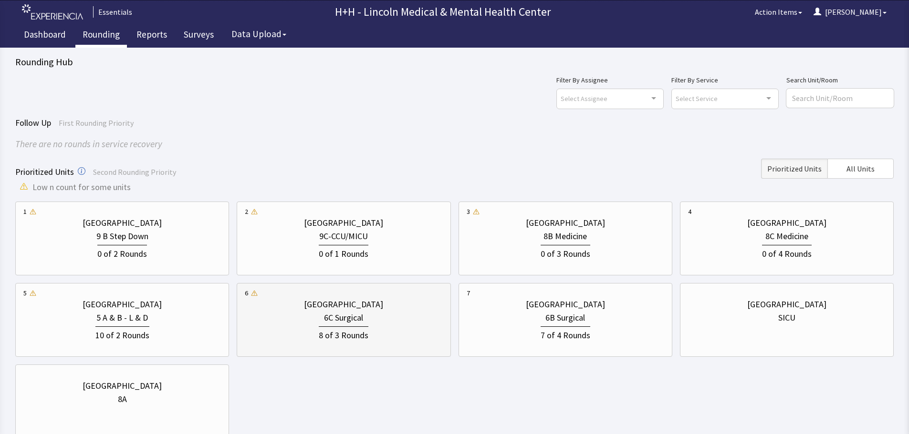
click at [380, 309] on div "[GEOGRAPHIC_DATA]" at bounding box center [343, 304] width 79 height 13
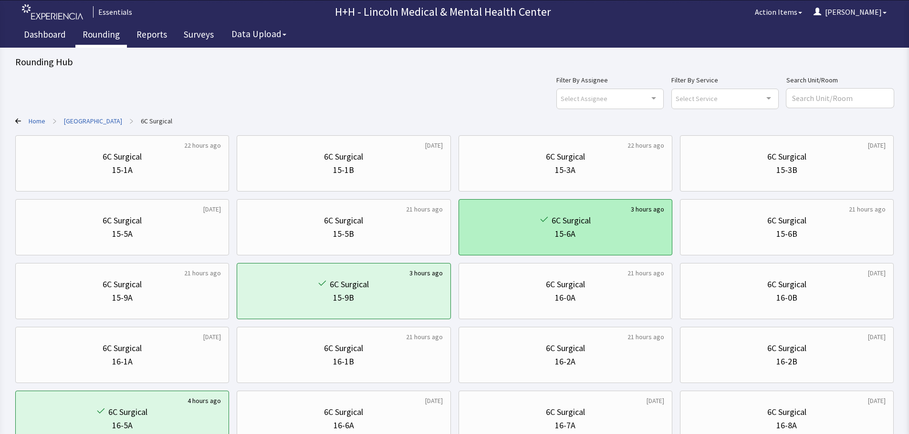
click at [620, 237] on div "15-6A" at bounding box center [564, 233] width 197 height 13
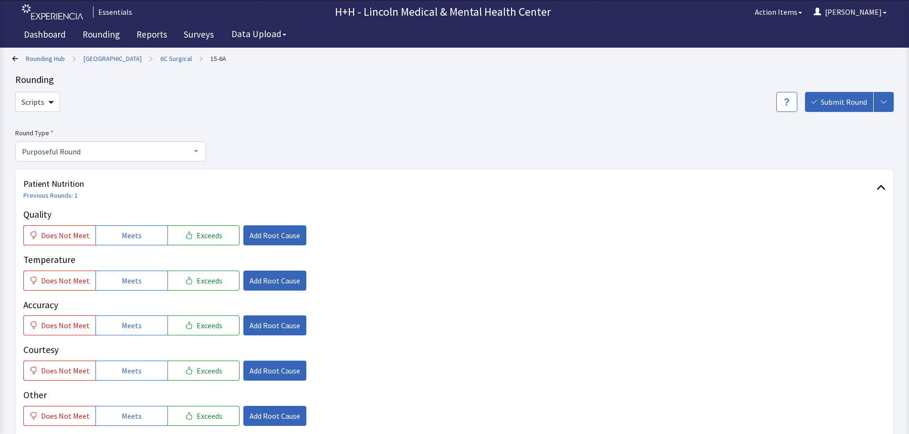
scroll to position [48, 0]
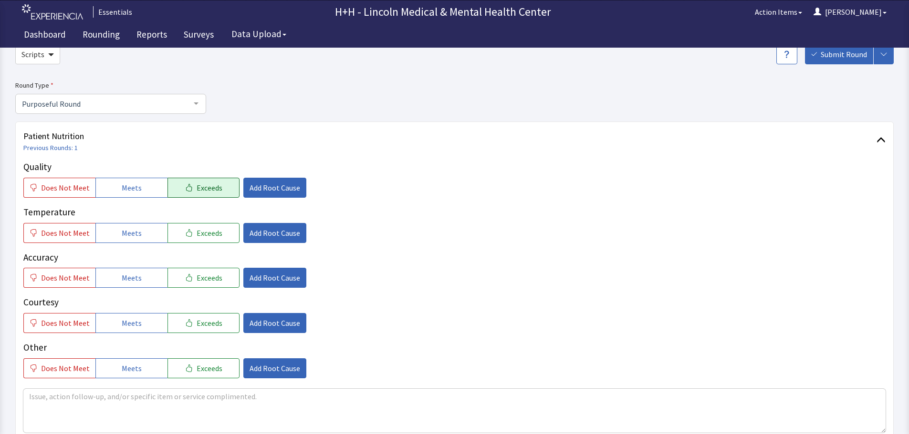
click at [198, 184] on span "Exceeds" at bounding box center [209, 187] width 26 height 11
click at [201, 231] on span "Exceeds" at bounding box center [209, 232] width 26 height 11
click at [204, 277] on span "Exceeds" at bounding box center [209, 277] width 26 height 11
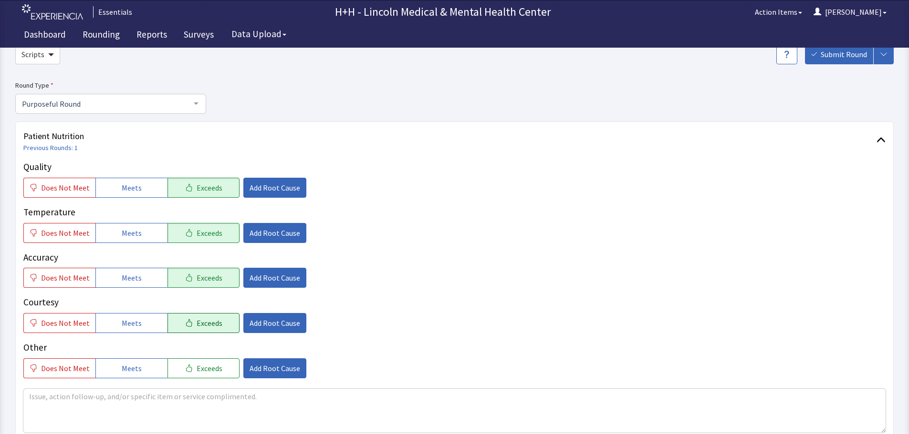
click at [207, 319] on span "Exceeds" at bounding box center [209, 323] width 26 height 11
click at [212, 365] on span "Exceeds" at bounding box center [209, 368] width 26 height 11
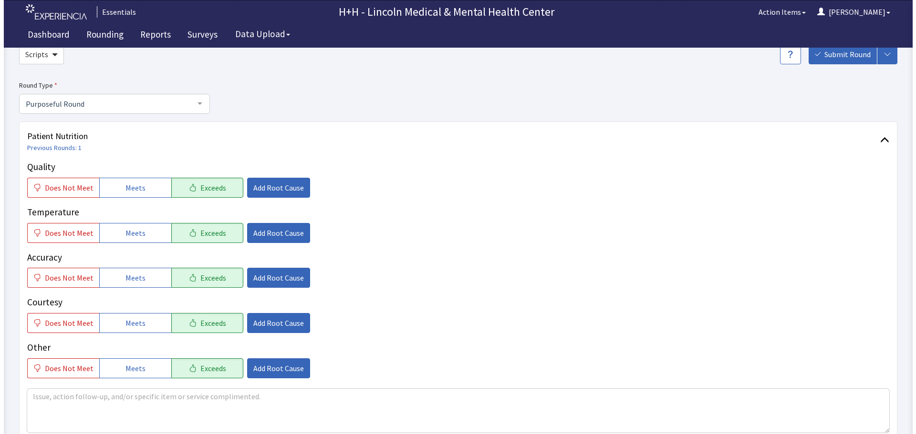
scroll to position [95, 0]
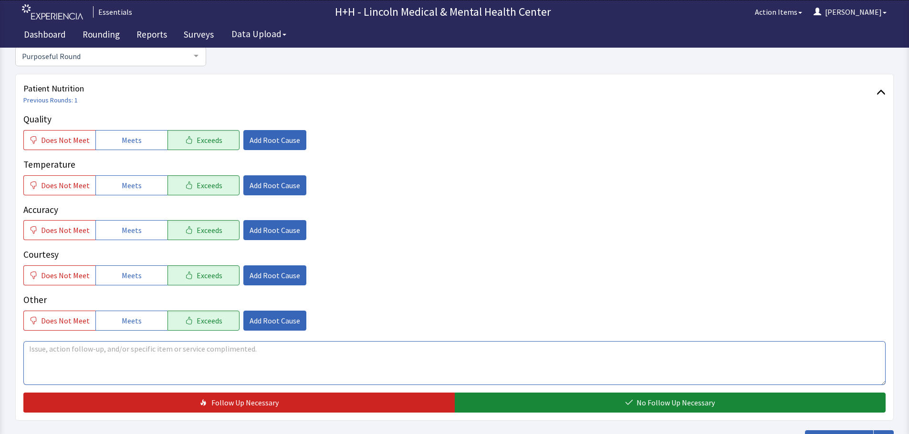
click at [29, 347] on textarea at bounding box center [454, 363] width 862 height 44
type textarea "Gentleman said through interpreter, his meals are plentiful with good taste and…"
click at [267, 273] on span "Add Root Cause" at bounding box center [274, 275] width 51 height 11
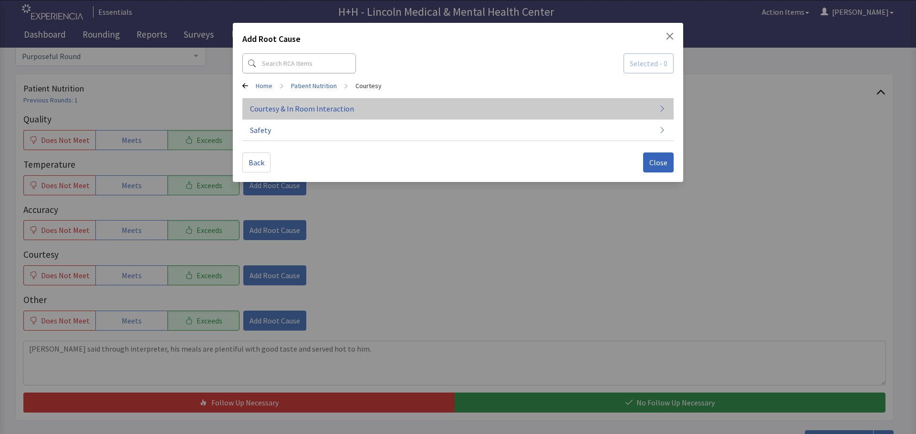
click at [330, 107] on span "Courtesy & In Room Interaction" at bounding box center [302, 108] width 104 height 11
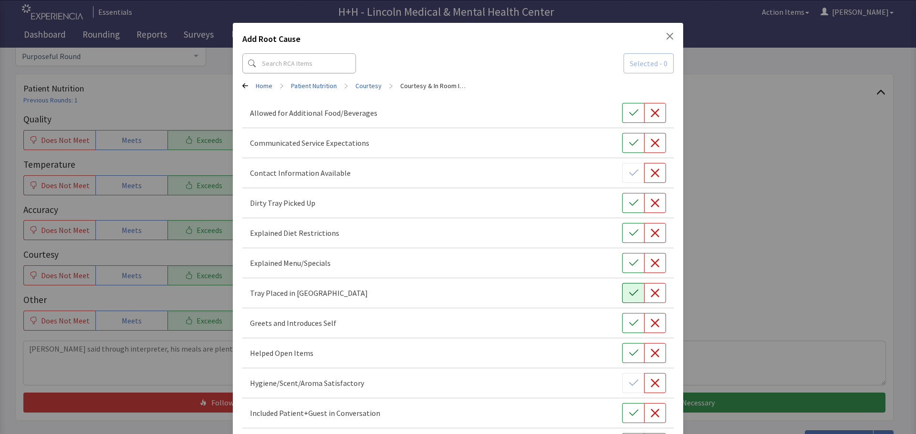
click at [631, 294] on icon "button" at bounding box center [634, 294] width 10 height 10
click at [622, 322] on button "button" at bounding box center [633, 323] width 22 height 20
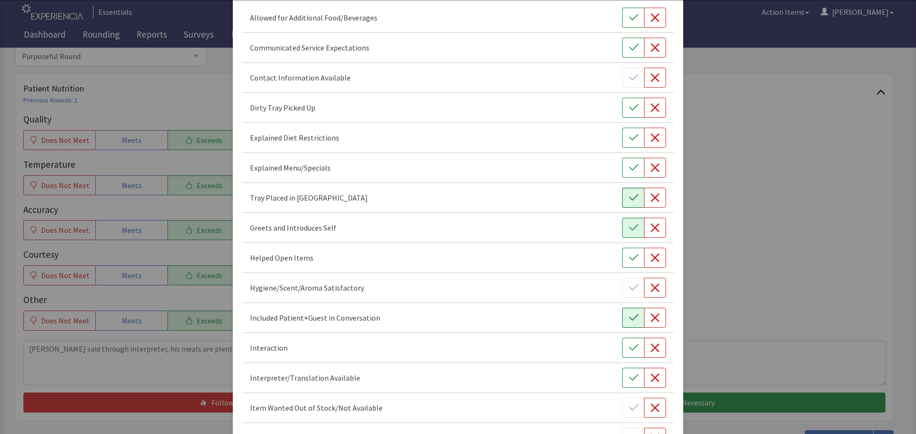
click at [632, 321] on icon "button" at bounding box center [634, 318] width 10 height 10
click at [630, 346] on icon "button" at bounding box center [634, 348] width 10 height 10
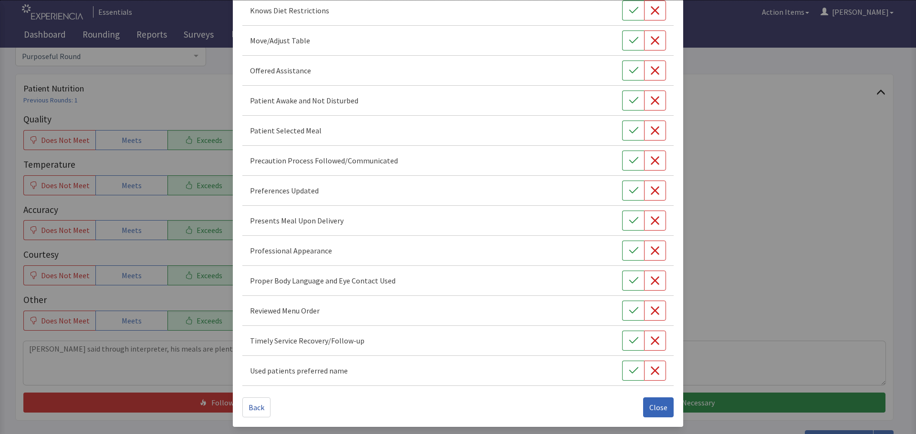
scroll to position [554, 0]
click at [622, 341] on button "button" at bounding box center [633, 341] width 22 height 20
click at [629, 284] on icon "button" at bounding box center [634, 281] width 10 height 10
click at [629, 251] on icon "button" at bounding box center [634, 251] width 10 height 10
click at [629, 217] on icon "button" at bounding box center [634, 221] width 10 height 10
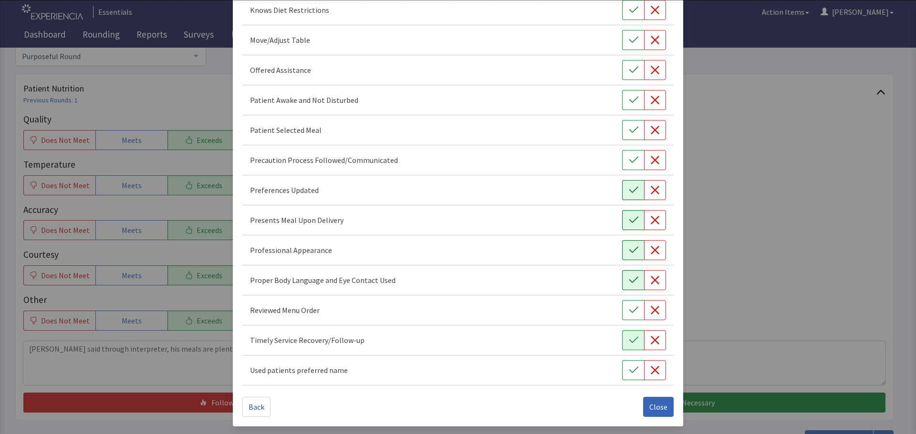
click at [630, 192] on icon "button" at bounding box center [634, 191] width 10 height 10
click at [658, 412] on span "Close" at bounding box center [658, 407] width 18 height 11
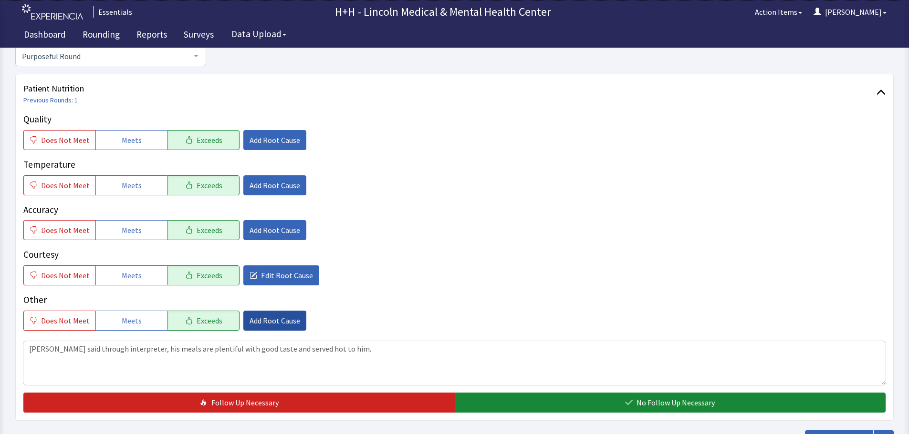
click at [291, 320] on span "Add Root Cause" at bounding box center [274, 320] width 51 height 11
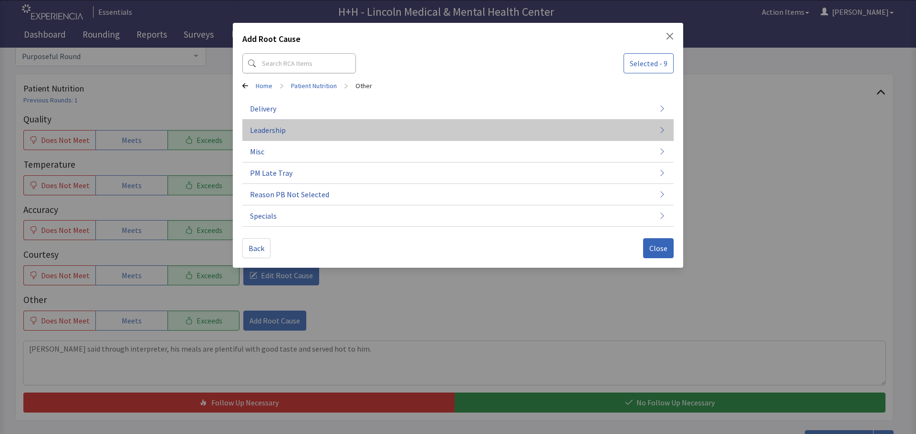
click at [279, 128] on span "Leadership" at bounding box center [268, 129] width 36 height 11
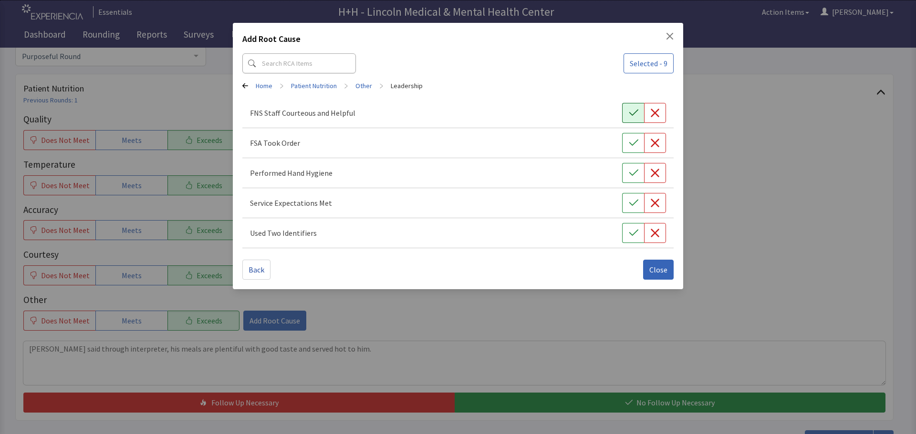
click at [636, 119] on button "button" at bounding box center [633, 113] width 22 height 20
click at [637, 137] on button "button" at bounding box center [633, 143] width 22 height 20
click at [634, 175] on icon "button" at bounding box center [634, 173] width 10 height 10
click at [634, 192] on div "Service Expectations Met" at bounding box center [457, 203] width 431 height 30
click at [629, 203] on icon "button" at bounding box center [634, 203] width 10 height 10
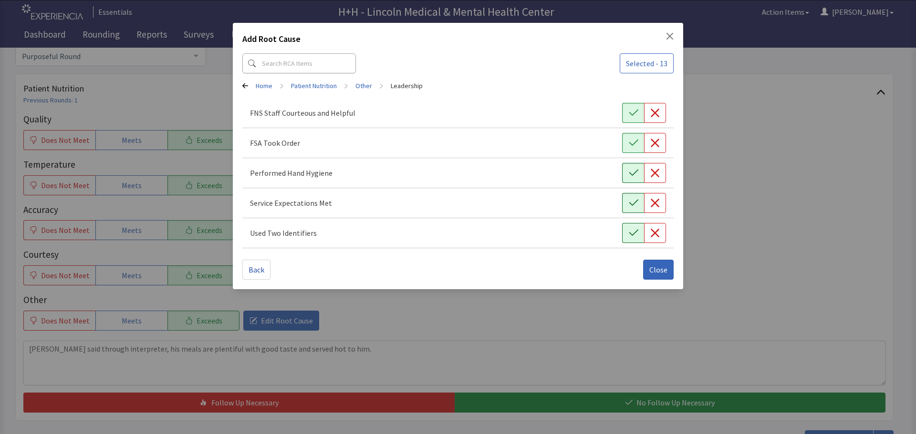
click at [629, 231] on icon "button" at bounding box center [634, 233] width 10 height 10
click at [652, 269] on span "Close" at bounding box center [658, 269] width 18 height 11
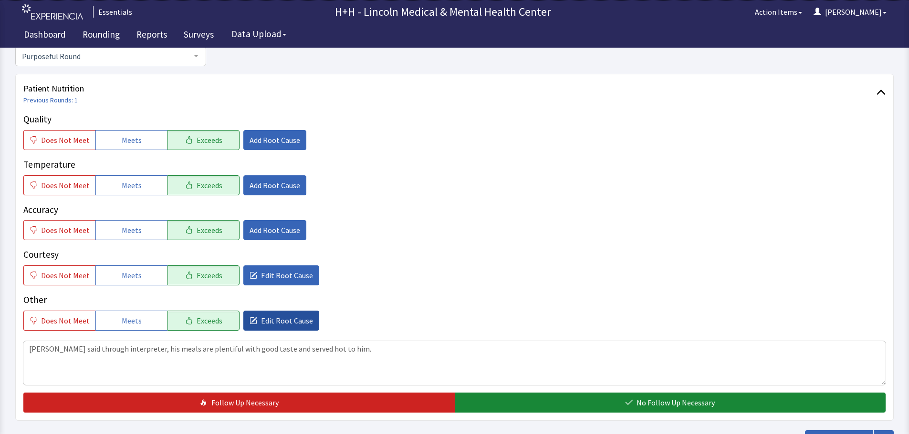
click at [292, 320] on span "Edit Root Cause" at bounding box center [287, 320] width 52 height 11
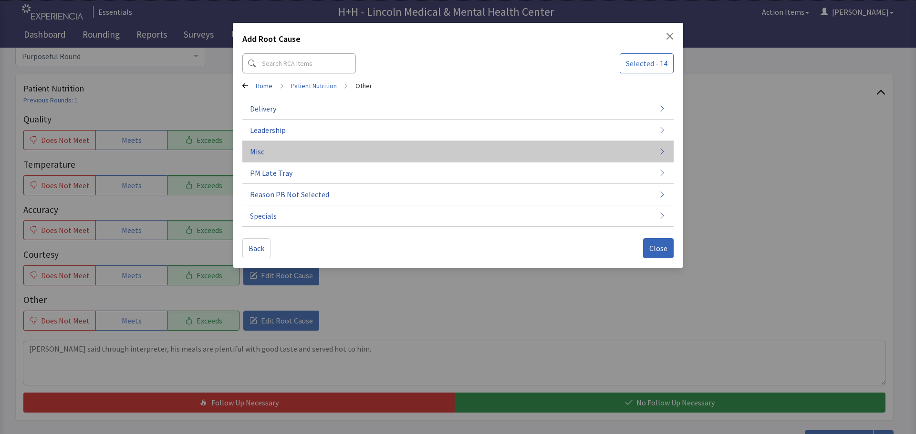
click at [259, 150] on span "Misc" at bounding box center [257, 151] width 14 height 11
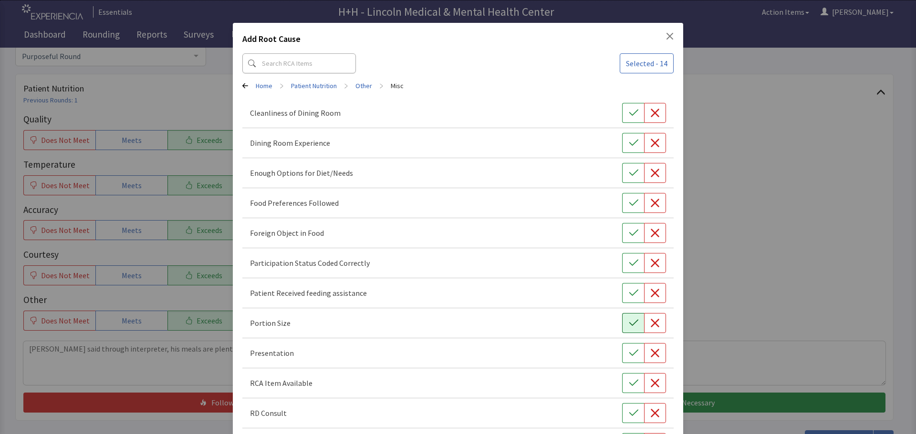
click at [629, 319] on icon "button" at bounding box center [634, 324] width 10 height 10
click at [629, 351] on icon "button" at bounding box center [634, 354] width 10 height 10
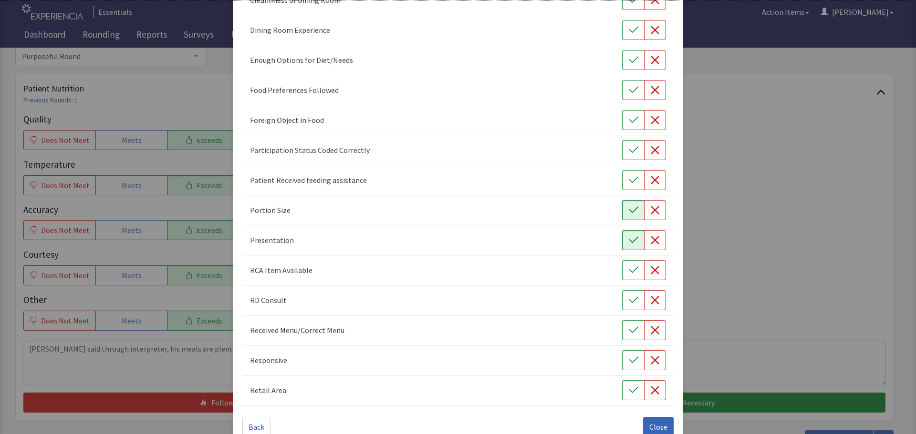
scroll to position [133, 0]
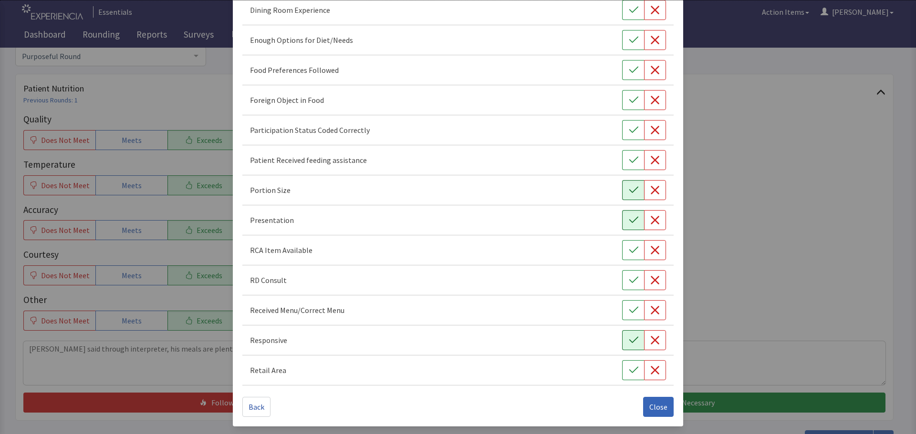
click at [631, 342] on icon "button" at bounding box center [634, 341] width 10 height 10
click at [629, 70] on icon "button" at bounding box center [634, 70] width 10 height 10
click at [651, 408] on span "Close" at bounding box center [658, 407] width 18 height 11
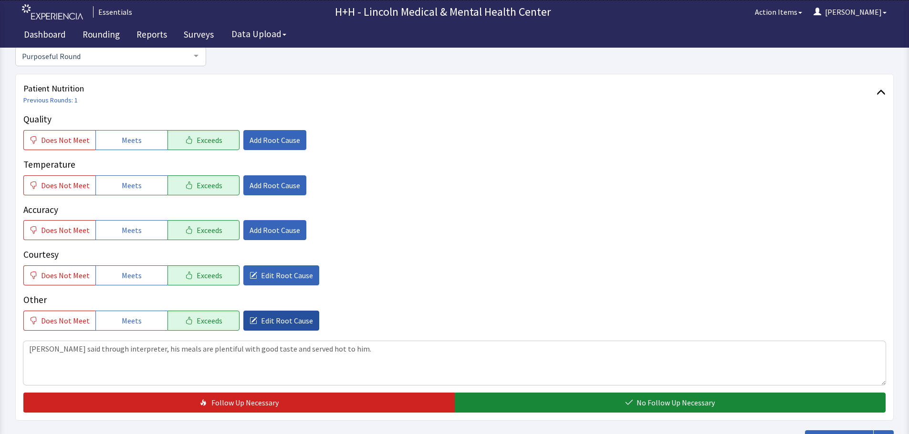
click at [290, 321] on span "Edit Root Cause" at bounding box center [287, 320] width 52 height 11
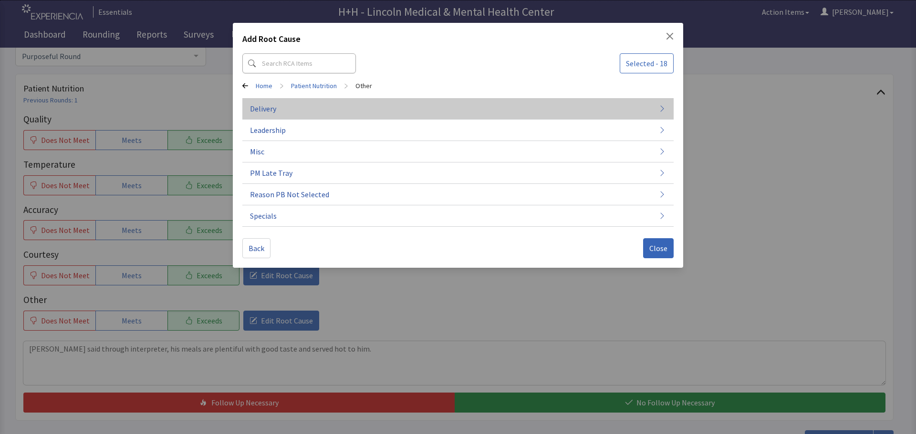
click at [275, 109] on span "Delivery" at bounding box center [263, 108] width 26 height 11
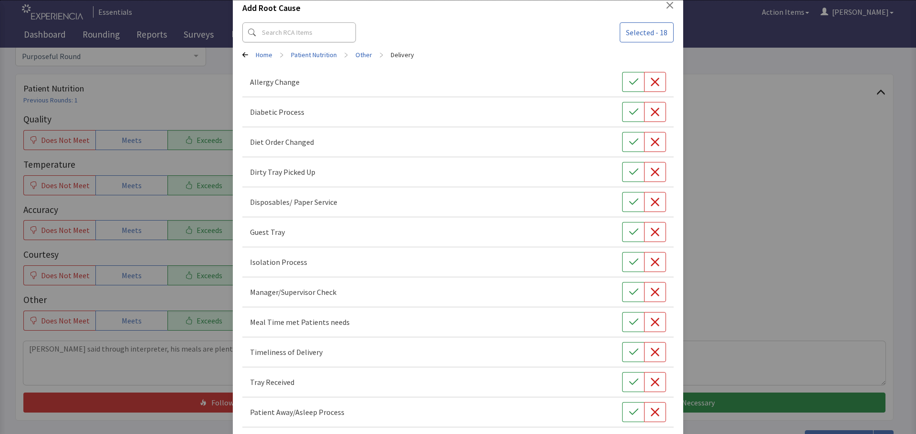
scroll to position [48, 0]
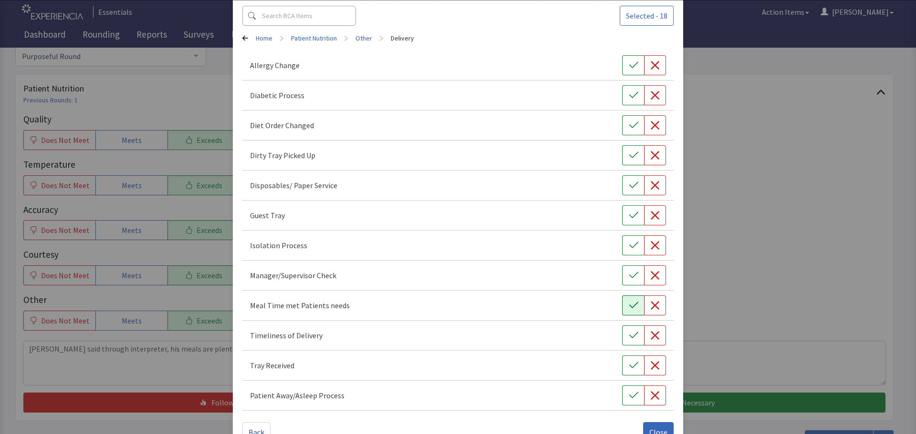
click at [629, 305] on icon "button" at bounding box center [634, 306] width 10 height 10
click at [629, 333] on icon "button" at bounding box center [634, 336] width 10 height 10
click at [629, 363] on icon "button" at bounding box center [634, 366] width 10 height 10
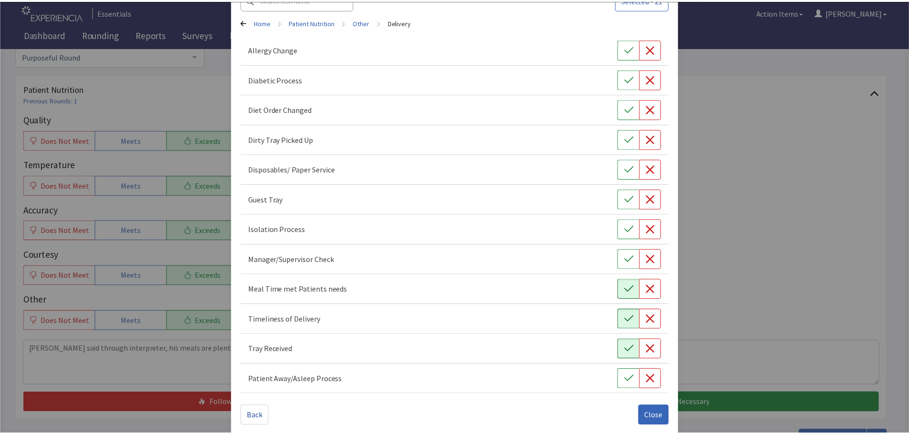
scroll to position [73, 0]
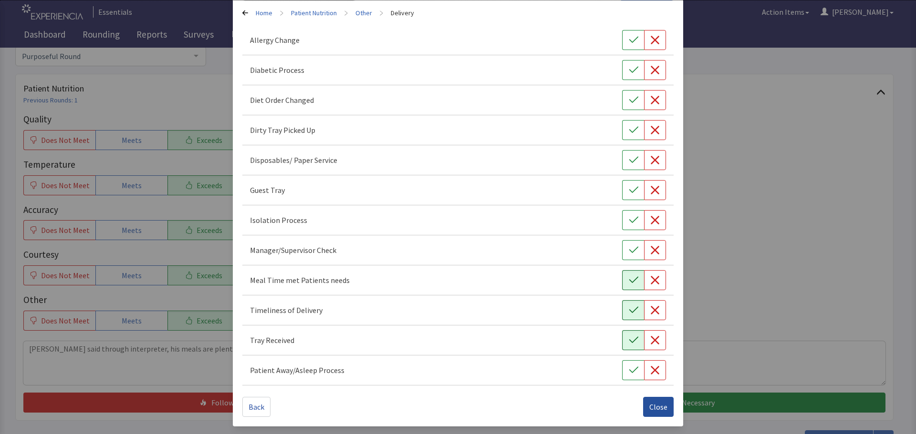
click at [654, 408] on span "Close" at bounding box center [658, 407] width 18 height 11
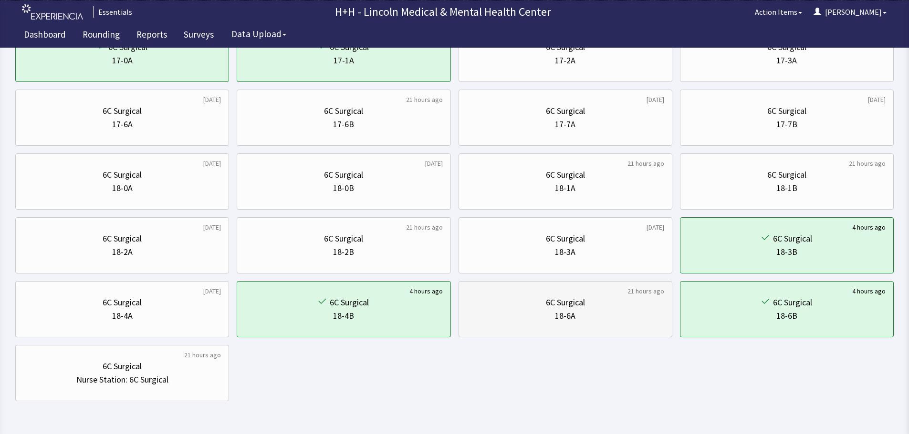
scroll to position [459, 0]
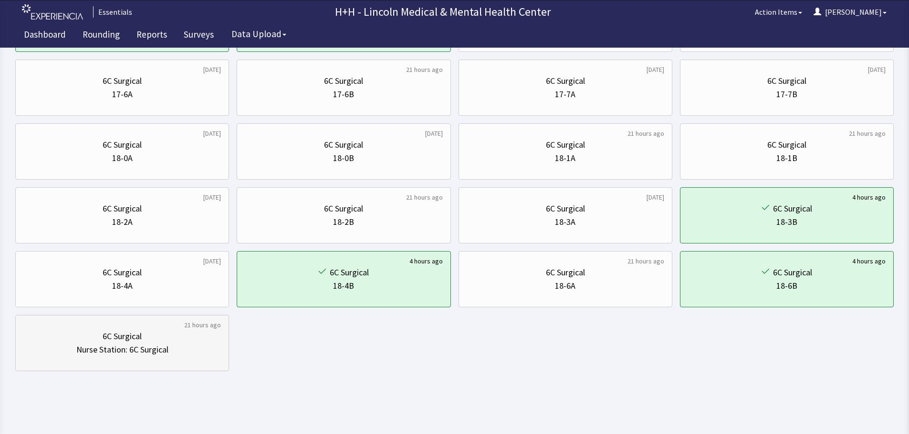
click at [156, 337] on div "6C Surgical" at bounding box center [121, 336] width 197 height 13
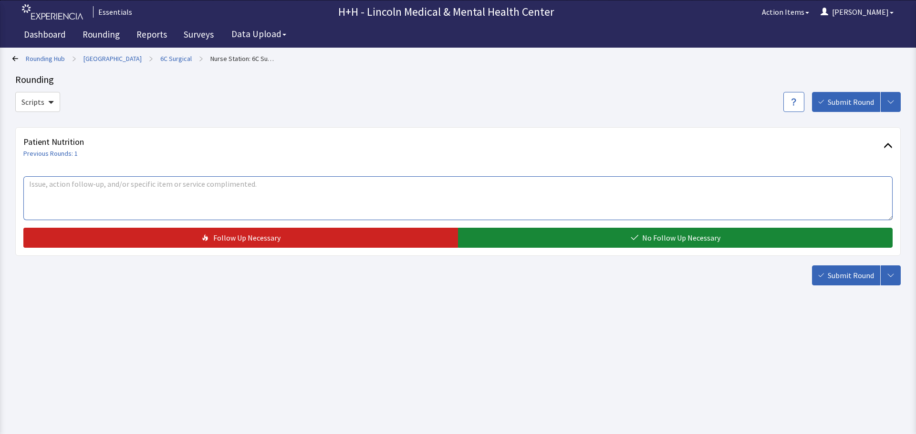
click at [79, 194] on textarea at bounding box center [457, 198] width 869 height 44
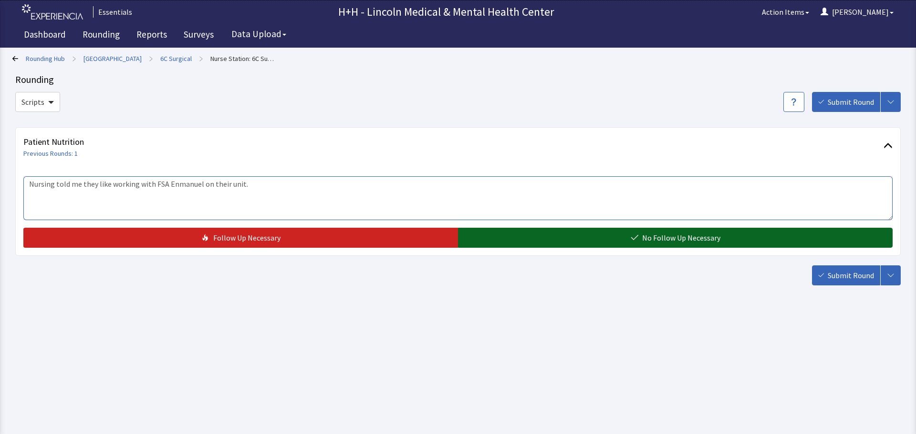
type textarea "Nursing told me they like working with FSA Enmanuel on their unit."
click at [589, 235] on button "No Follow Up Necessary" at bounding box center [675, 238] width 434 height 20
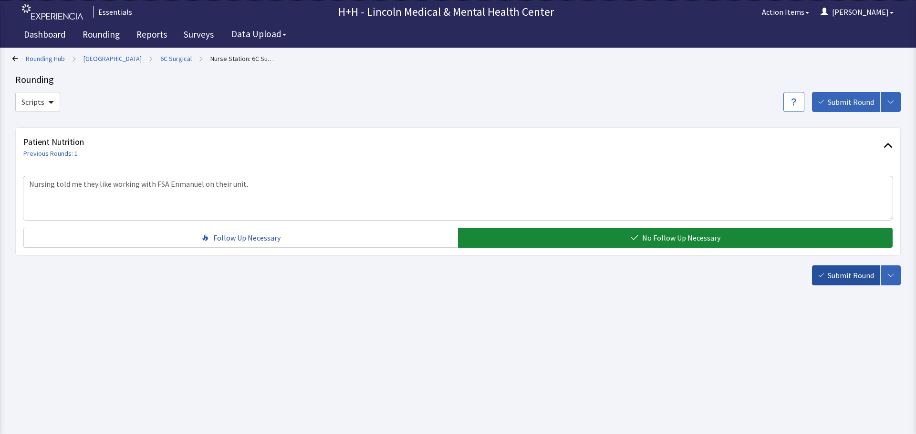
click at [840, 277] on span "Submit Round" at bounding box center [850, 275] width 46 height 11
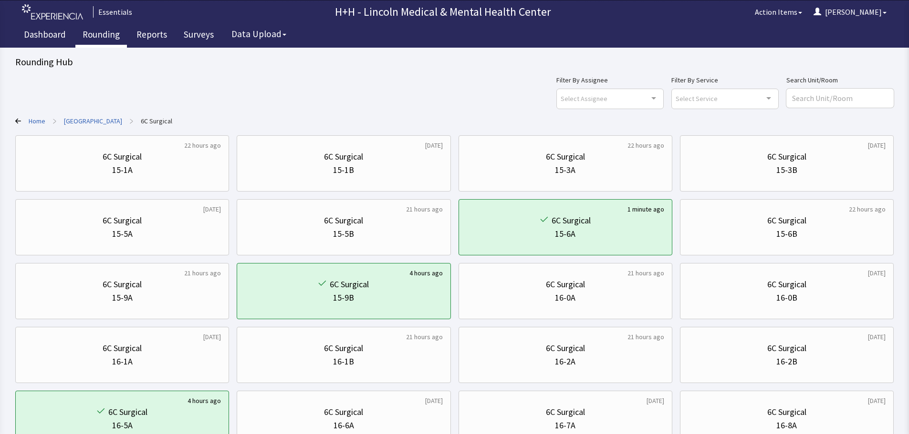
click at [95, 34] on link "Rounding" at bounding box center [101, 36] width 52 height 24
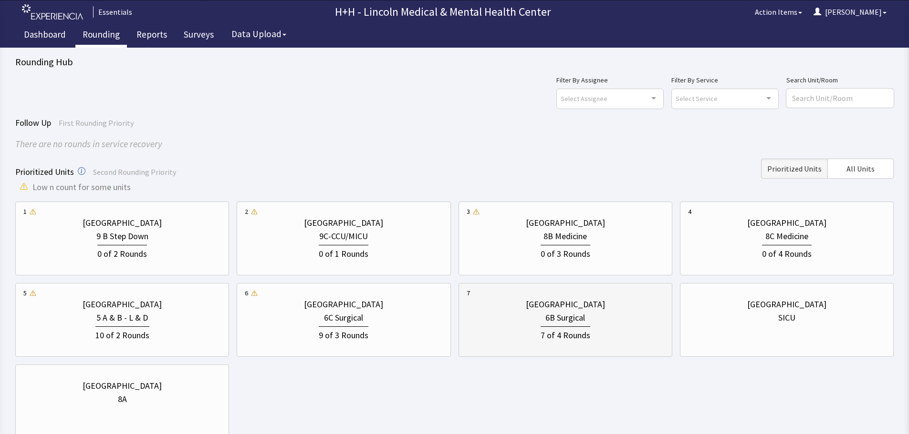
click at [603, 319] on div "6B Surgical" at bounding box center [564, 317] width 197 height 13
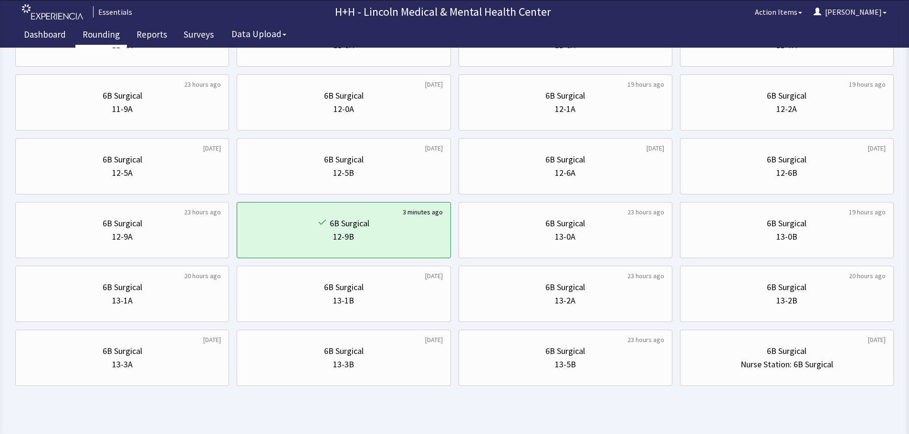
scroll to position [382, 0]
click at [762, 355] on div "6B Surgical" at bounding box center [786, 350] width 197 height 13
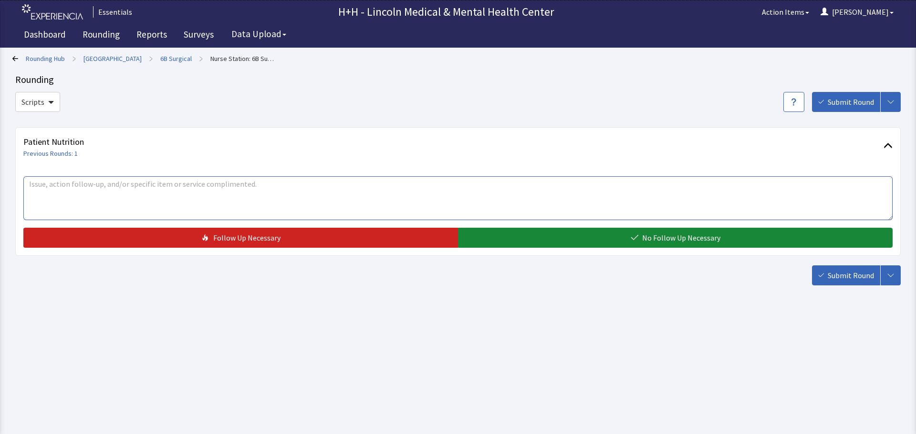
click at [149, 187] on textarea at bounding box center [457, 198] width 869 height 44
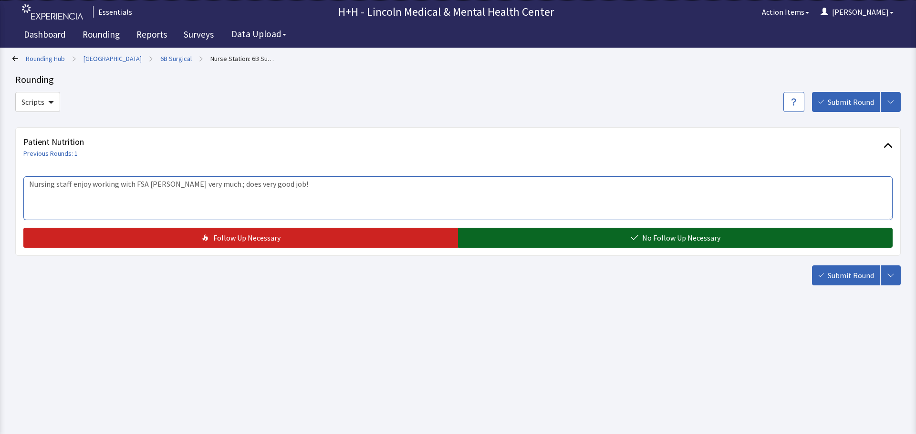
type textarea "Nursing staff enjoy working with FSA [PERSON_NAME] very much.; does very good j…"
click at [496, 232] on button "No Follow Up Necessary" at bounding box center [675, 238] width 434 height 20
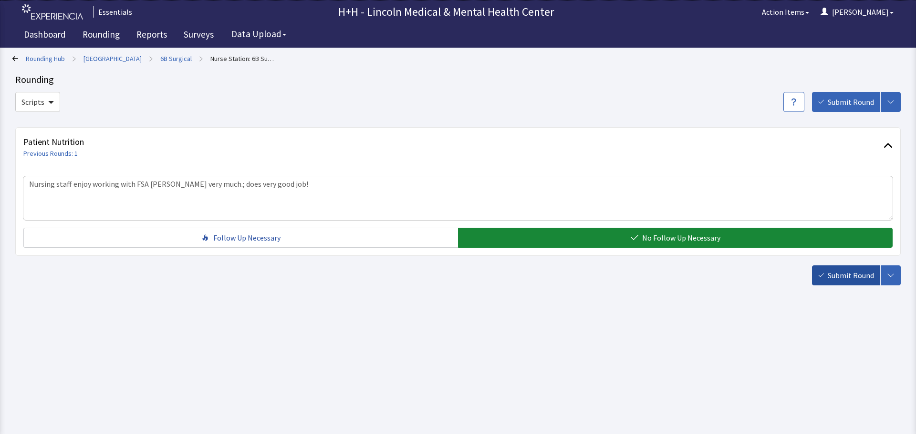
click at [861, 277] on span "Submit Round" at bounding box center [850, 275] width 46 height 11
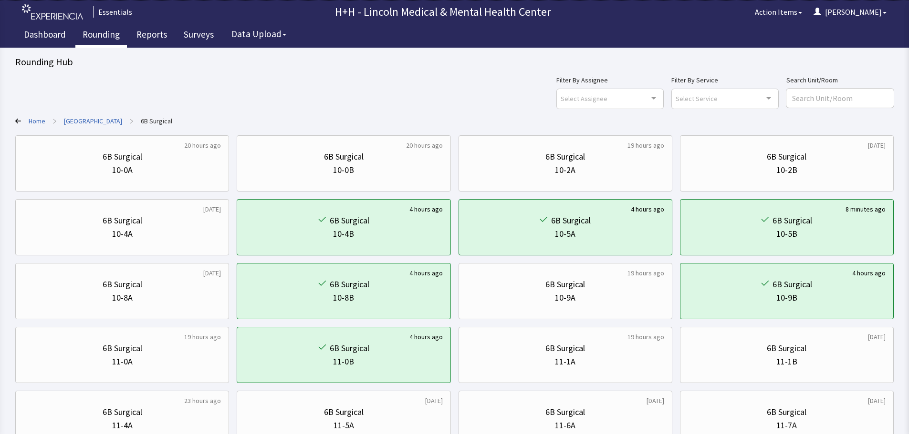
click at [92, 35] on link "Rounding" at bounding box center [101, 36] width 52 height 24
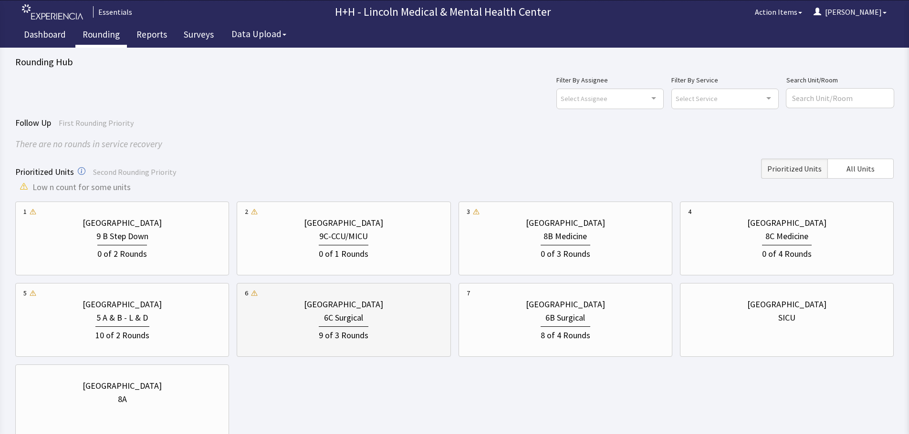
click at [394, 318] on div "6C Surgical" at bounding box center [343, 317] width 197 height 13
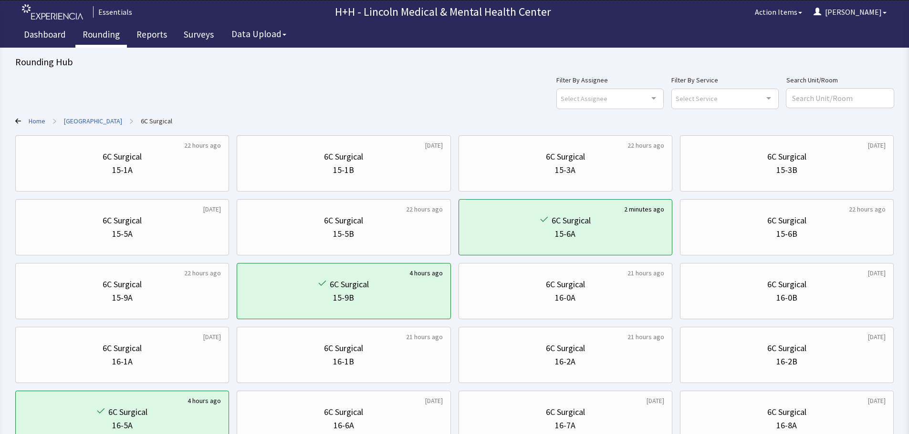
click at [93, 33] on link "Rounding" at bounding box center [101, 36] width 52 height 24
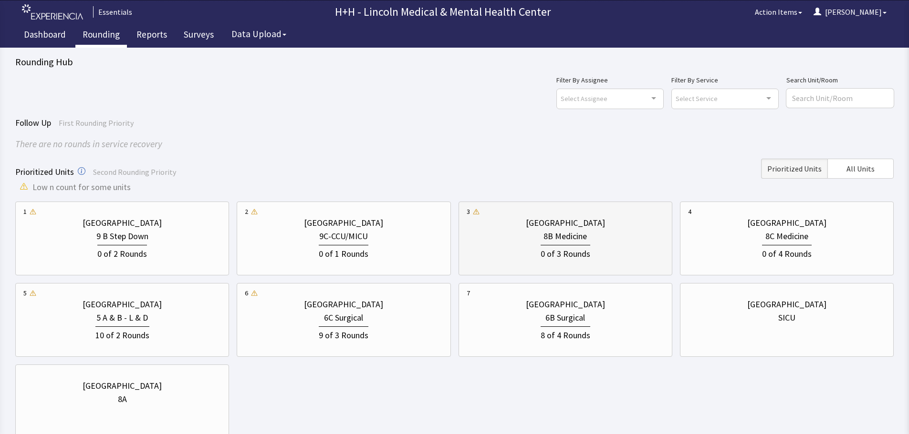
click at [640, 248] on div "0 of 3 Rounds" at bounding box center [564, 252] width 197 height 18
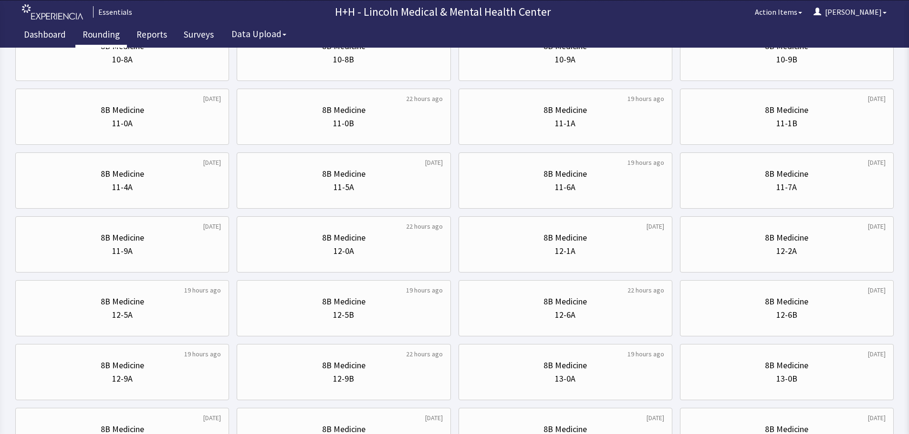
scroll to position [459, 0]
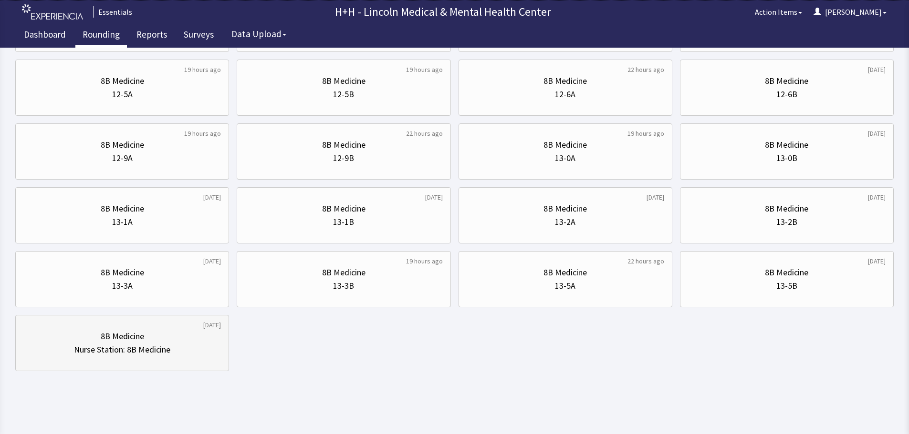
click at [155, 341] on div "8B Medicine" at bounding box center [121, 336] width 197 height 13
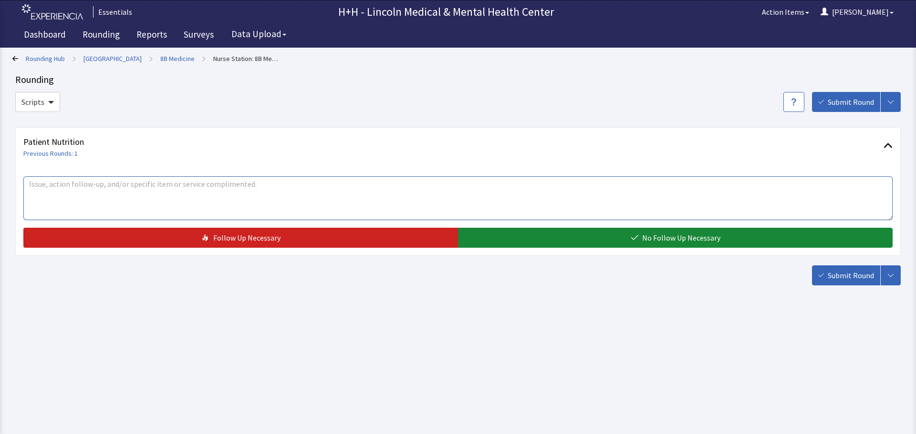
click at [40, 197] on textarea at bounding box center [457, 198] width 869 height 44
click at [186, 184] on textarea "Nursing tells me that they enjoy working with FSA [PERSON_NAME]" at bounding box center [457, 198] width 869 height 44
click at [320, 188] on textarea "Nursing tells me that they enjoy working with FSA Serah and FSA [PERSON_NAME]" at bounding box center [457, 198] width 869 height 44
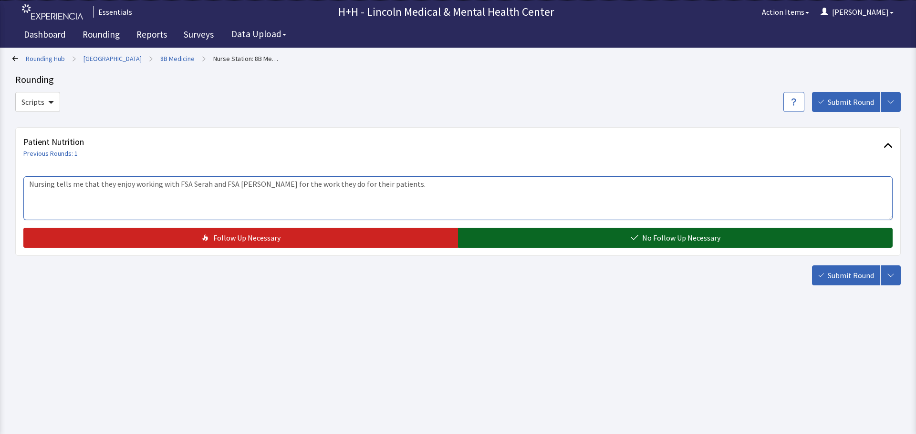
type textarea "Nursing tells me that they enjoy working with FSA Serah and FSA [PERSON_NAME] f…"
click at [591, 237] on button "No Follow Up Necessary" at bounding box center [675, 238] width 434 height 20
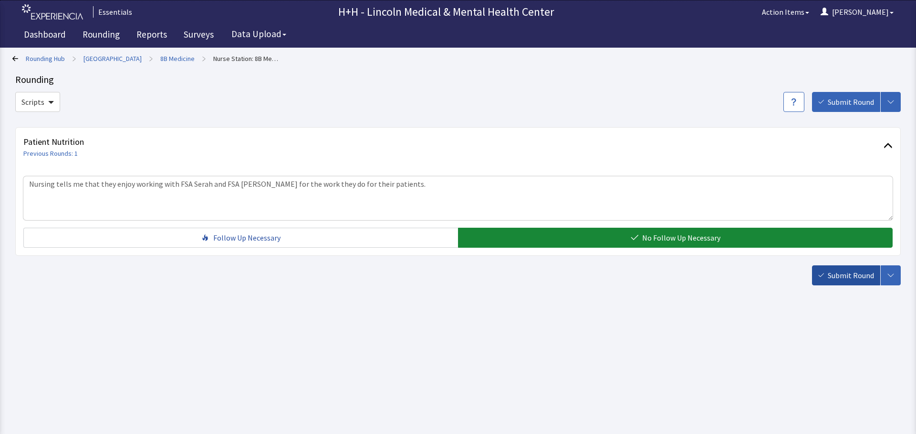
click at [837, 274] on span "Submit Round" at bounding box center [850, 275] width 46 height 11
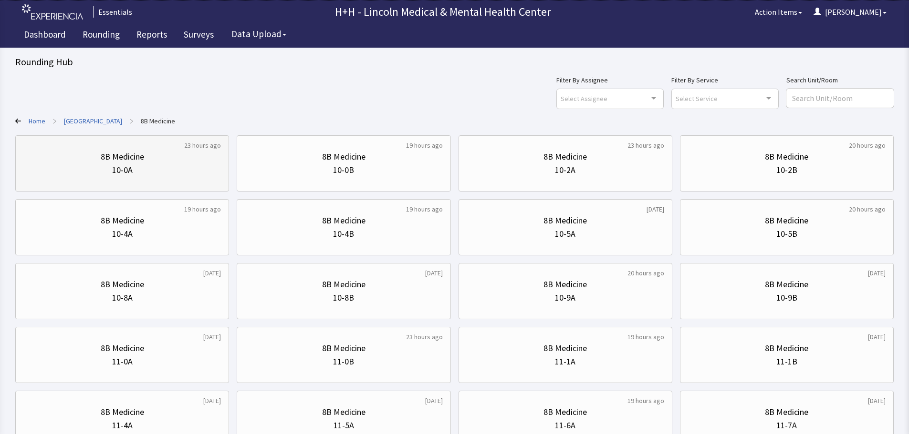
click at [145, 166] on div "10-0A" at bounding box center [121, 170] width 197 height 13
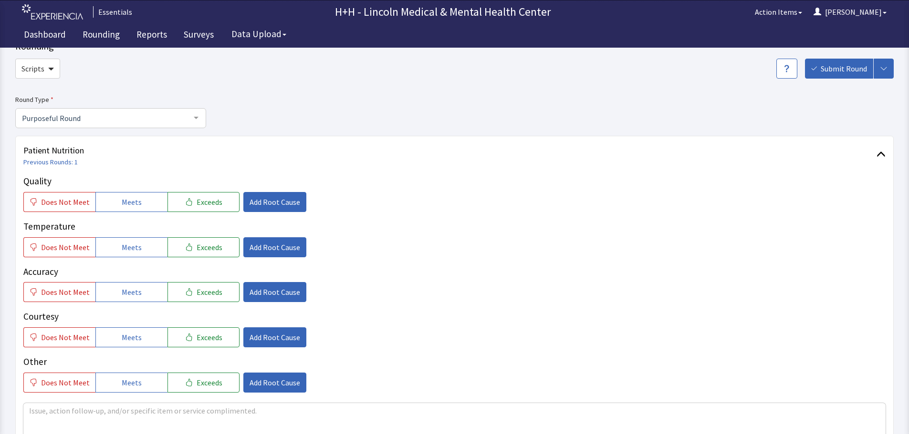
scroll to position [48, 0]
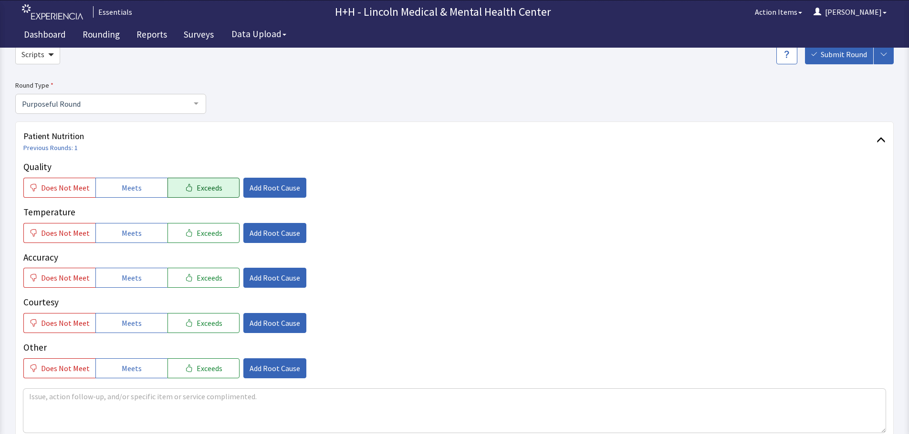
click at [196, 186] on span "Exceeds" at bounding box center [209, 187] width 26 height 11
click at [199, 230] on span "Exceeds" at bounding box center [209, 232] width 26 height 11
click at [196, 277] on span "Exceeds" at bounding box center [209, 277] width 26 height 11
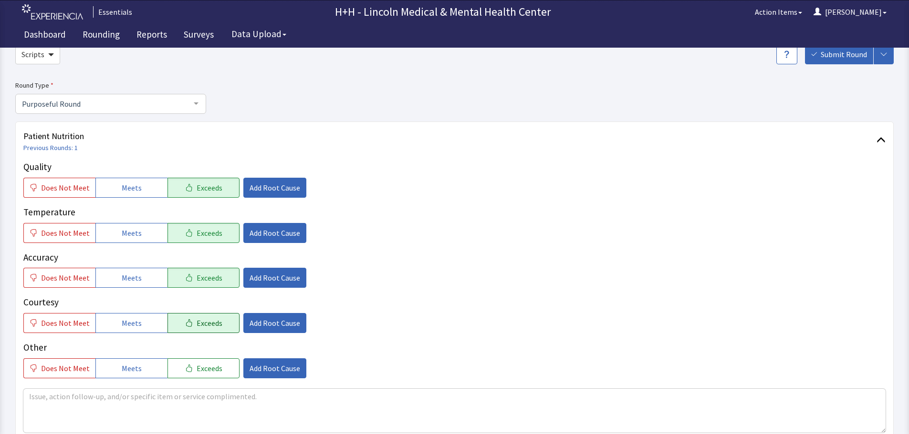
click at [189, 319] on button "Exceeds" at bounding box center [203, 323] width 72 height 20
click at [196, 369] on span "Exceeds" at bounding box center [209, 368] width 26 height 11
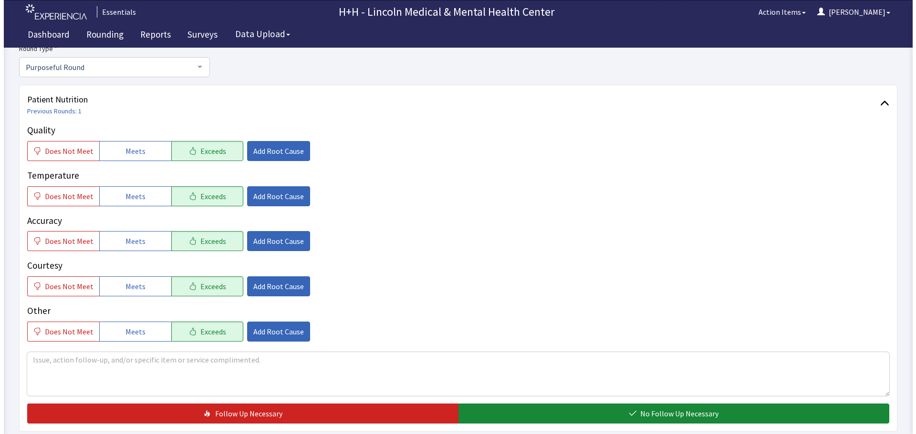
scroll to position [95, 0]
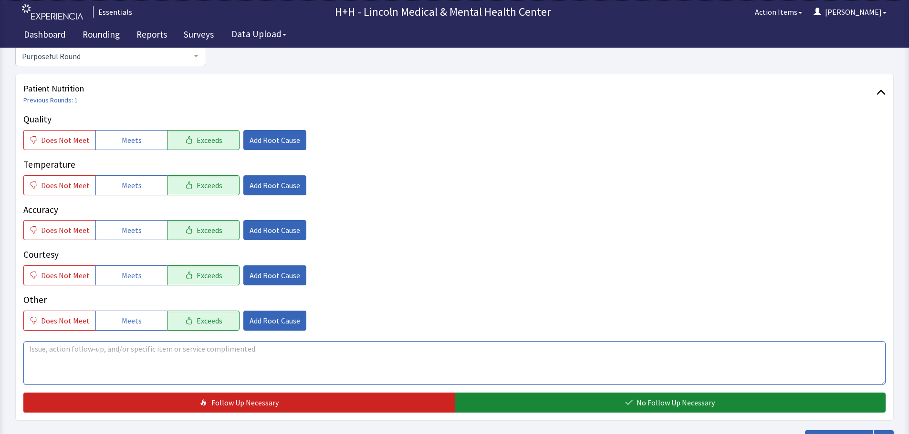
click at [43, 353] on textarea at bounding box center [454, 363] width 862 height 44
type textarea "[PERSON_NAME] told us he likes our meals very much. There is plenty of food and…"
click at [263, 277] on span "Add Root Cause" at bounding box center [274, 275] width 51 height 11
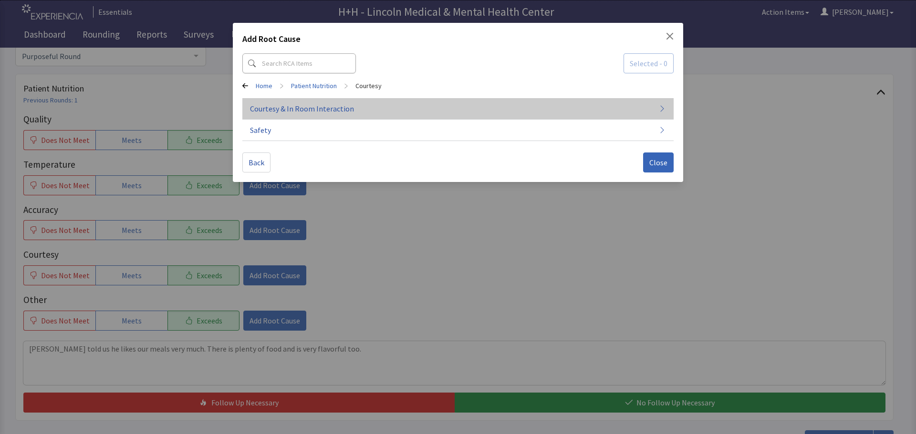
click at [289, 107] on span "Courtesy & In Room Interaction" at bounding box center [302, 108] width 104 height 11
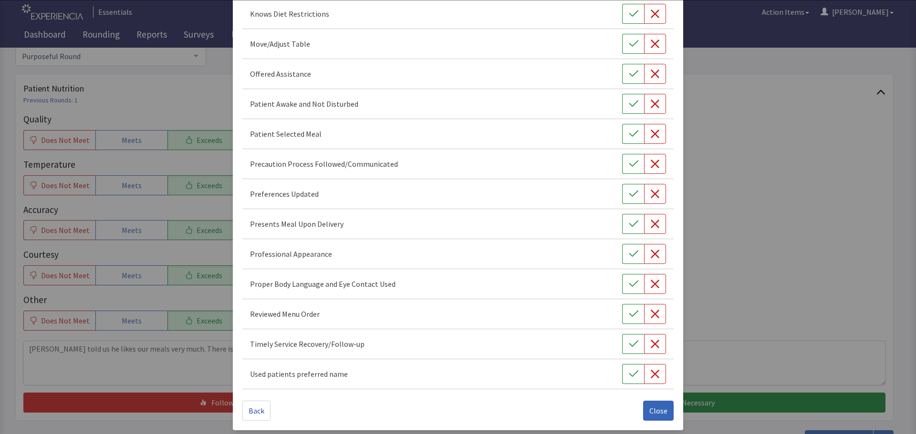
scroll to position [554, 0]
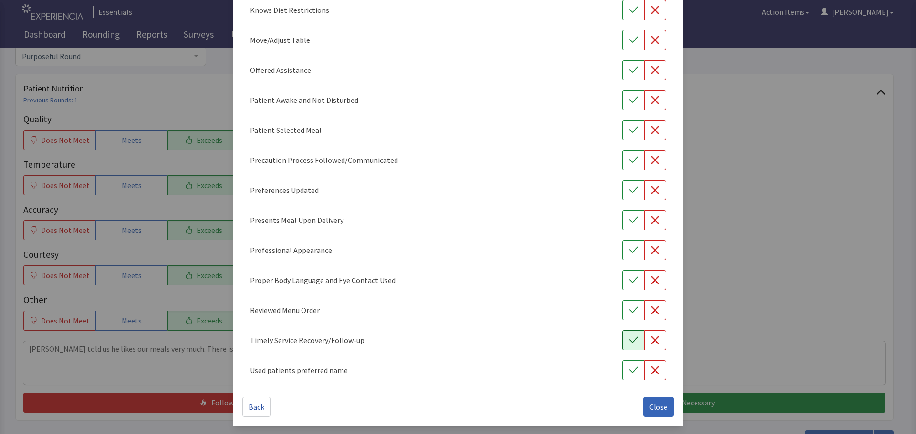
click at [629, 343] on icon "button" at bounding box center [634, 341] width 10 height 10
click at [629, 280] on icon "button" at bounding box center [634, 281] width 10 height 10
click at [629, 251] on icon "button" at bounding box center [634, 251] width 10 height 10
click at [629, 222] on icon "button" at bounding box center [634, 221] width 10 height 10
click at [622, 187] on button "button" at bounding box center [633, 190] width 22 height 20
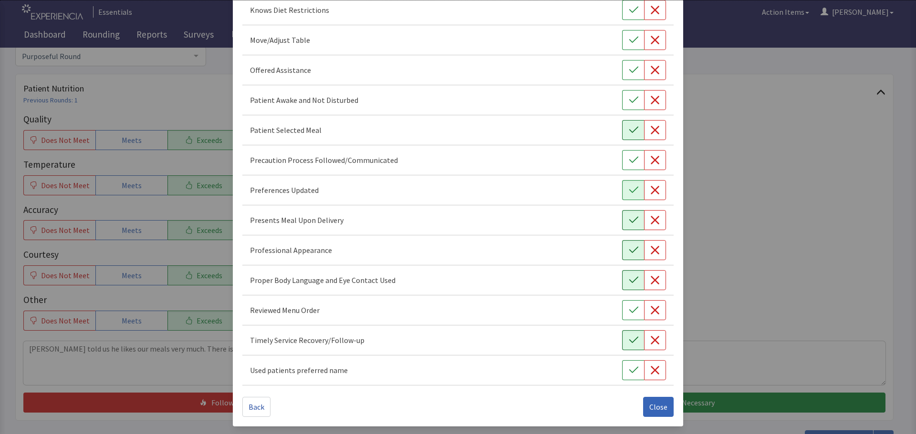
click at [629, 130] on icon "button" at bounding box center [634, 130] width 10 height 10
click at [629, 103] on icon "button" at bounding box center [634, 100] width 10 height 10
click at [629, 67] on icon "button" at bounding box center [634, 70] width 10 height 10
click at [622, 41] on button "button" at bounding box center [633, 40] width 22 height 20
click at [629, 12] on icon "button" at bounding box center [634, 10] width 10 height 10
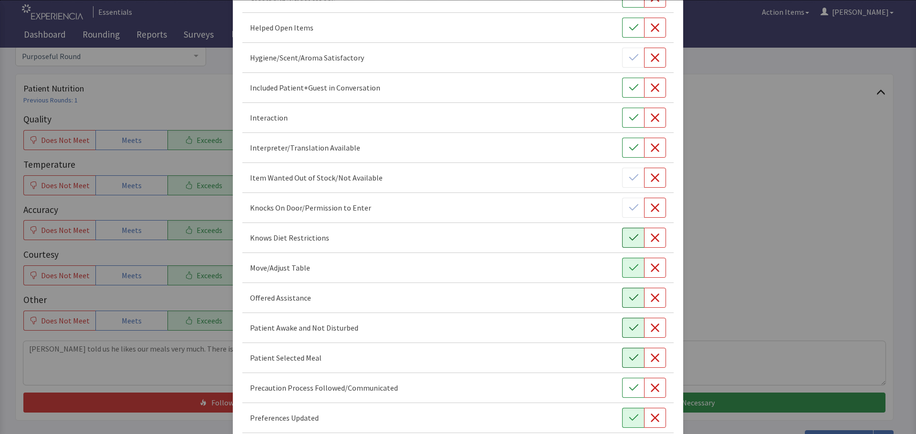
scroll to position [315, 0]
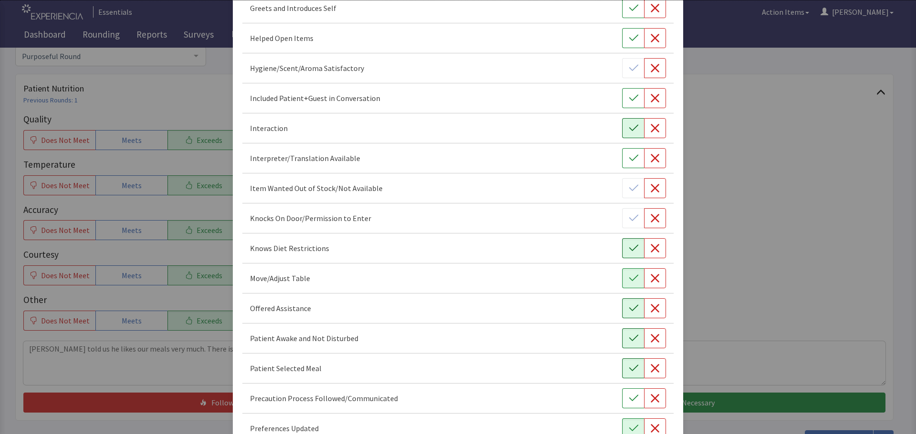
click at [622, 127] on button "button" at bounding box center [633, 128] width 22 height 20
click at [632, 103] on button "button" at bounding box center [633, 98] width 22 height 20
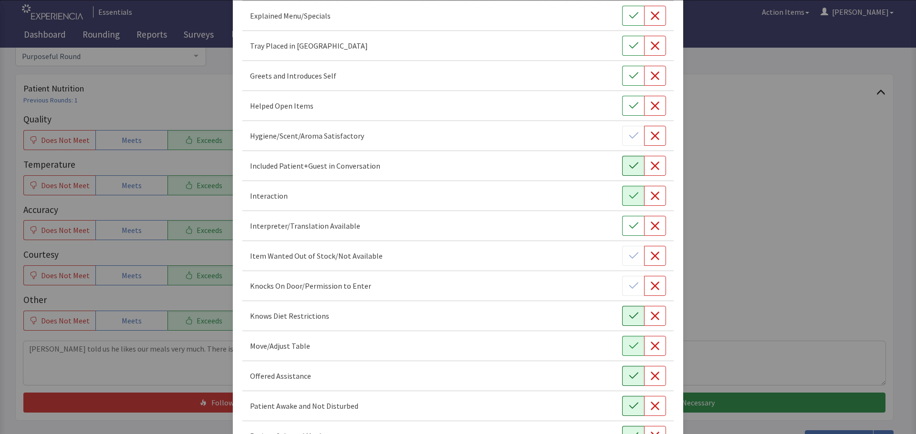
scroll to position [220, 0]
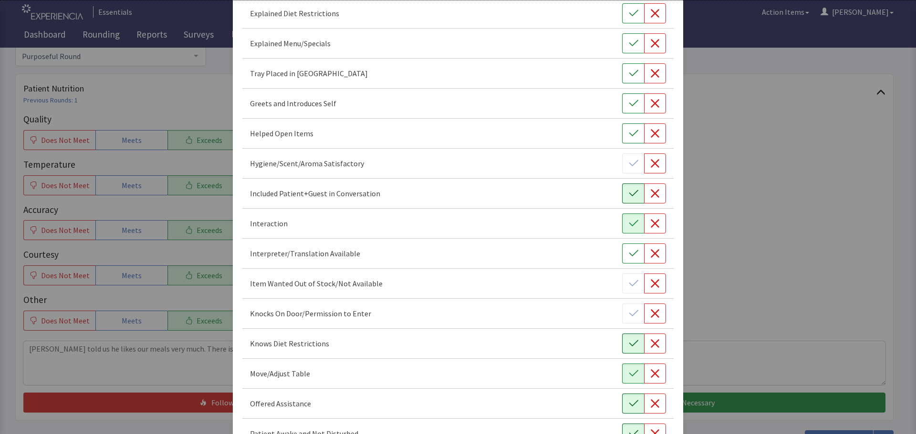
click at [632, 103] on icon "button" at bounding box center [634, 104] width 10 height 10
click at [629, 77] on icon "button" at bounding box center [634, 74] width 10 height 10
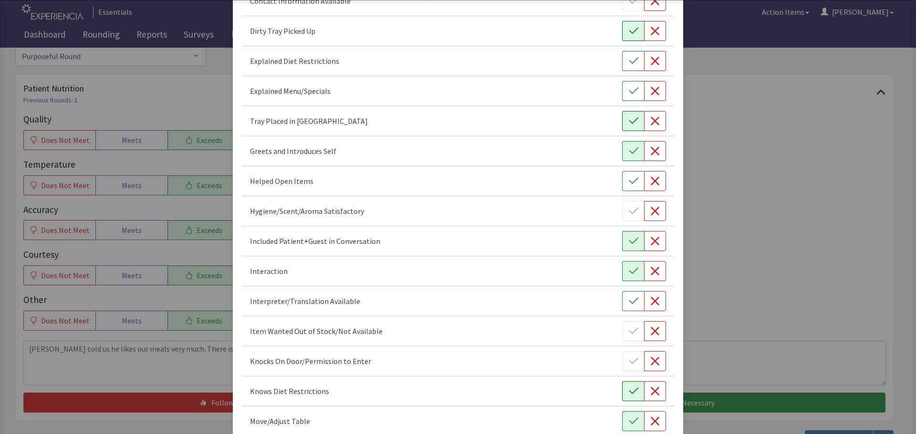
click at [629, 34] on icon "button" at bounding box center [634, 31] width 10 height 10
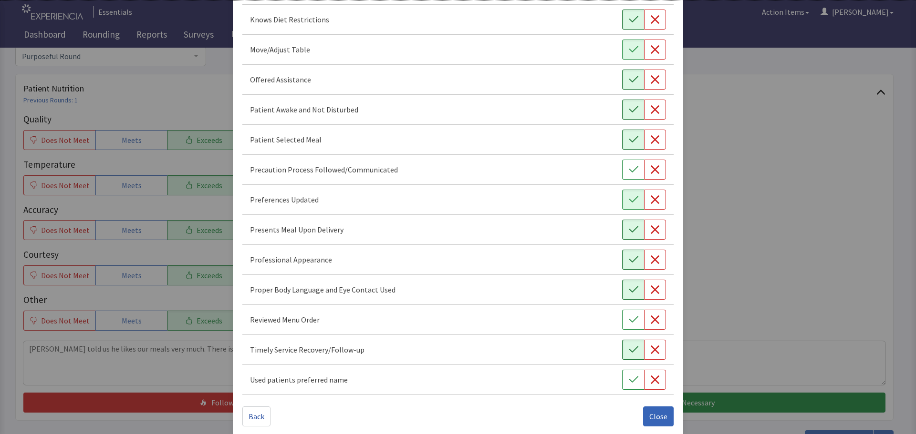
scroll to position [554, 0]
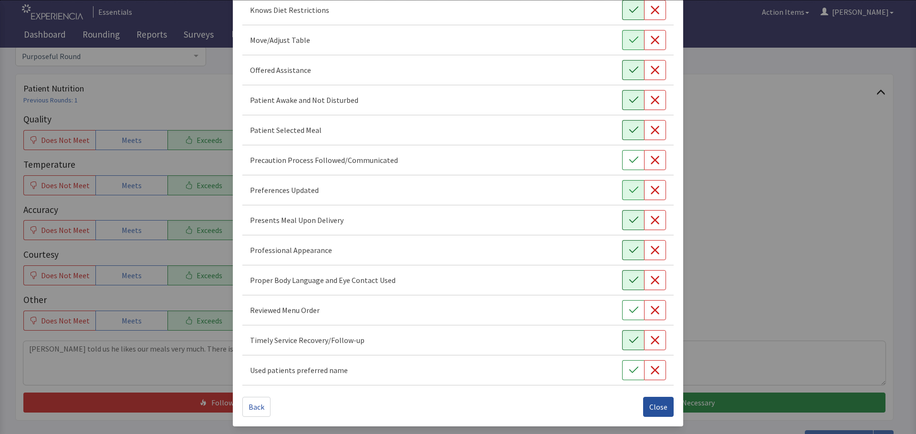
click at [649, 405] on span "Close" at bounding box center [658, 407] width 18 height 11
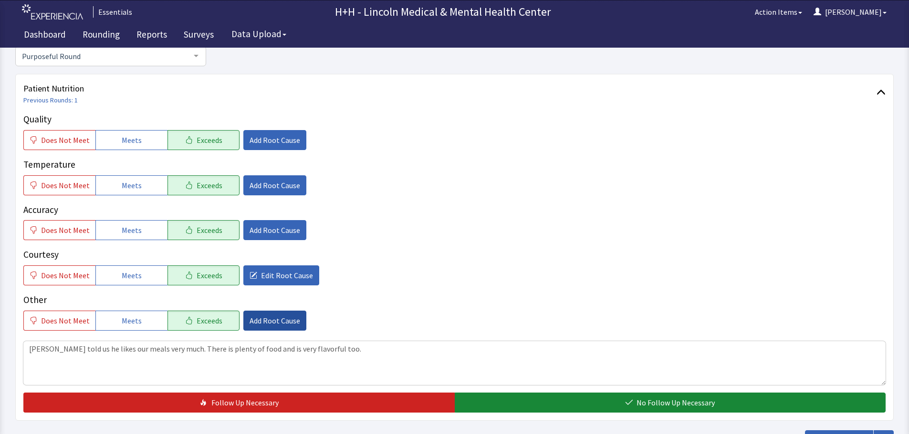
click at [270, 317] on span "Add Root Cause" at bounding box center [274, 320] width 51 height 11
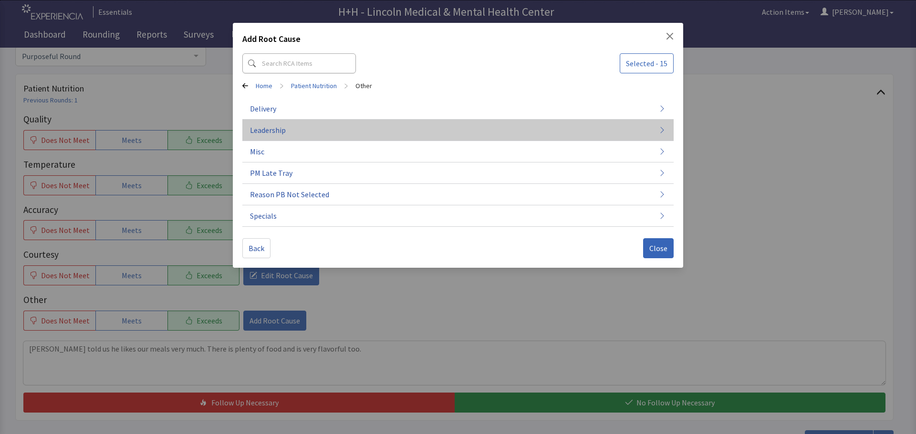
click at [279, 128] on span "Leadership" at bounding box center [268, 129] width 36 height 11
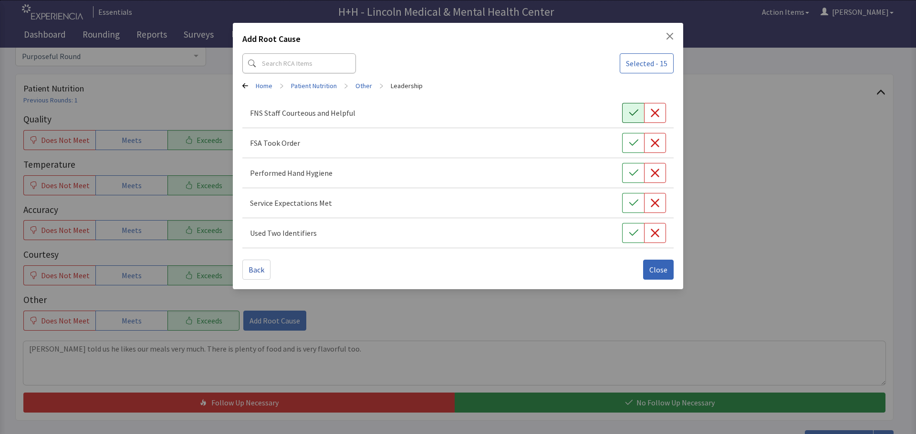
click at [627, 116] on button "button" at bounding box center [633, 113] width 22 height 20
click at [630, 140] on icon "button" at bounding box center [634, 143] width 10 height 10
click at [631, 171] on icon "button" at bounding box center [634, 173] width 10 height 10
click at [628, 200] on button "button" at bounding box center [633, 203] width 22 height 20
click at [624, 232] on button "button" at bounding box center [633, 233] width 22 height 20
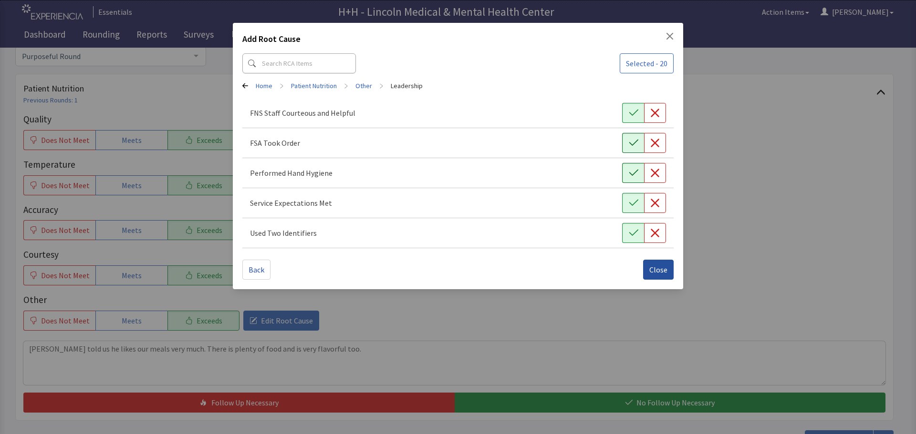
click at [663, 276] on button "Close" at bounding box center [658, 270] width 31 height 20
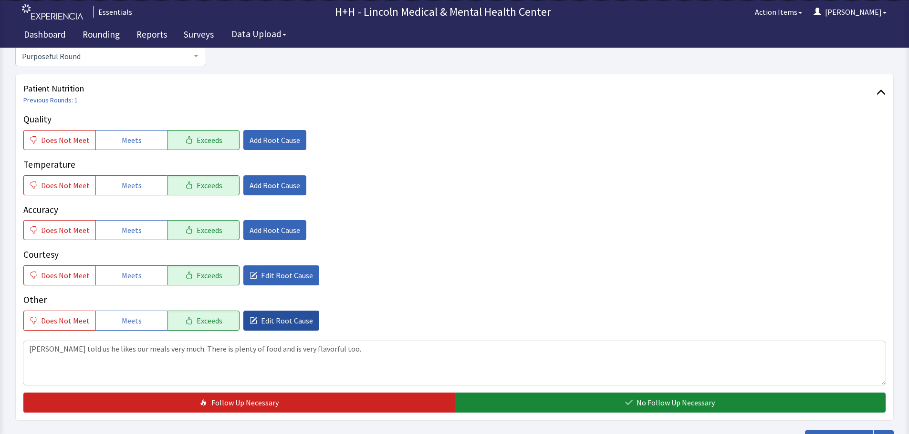
click at [268, 320] on span "Edit Root Cause" at bounding box center [287, 320] width 52 height 11
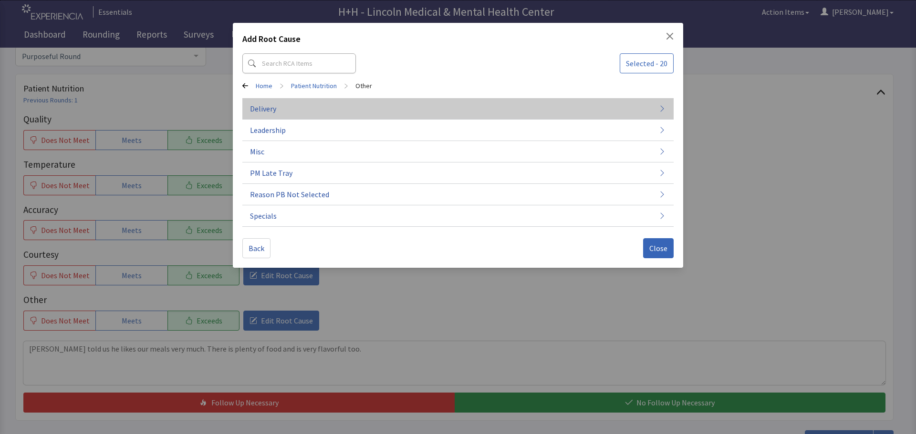
click at [274, 110] on span "Delivery" at bounding box center [263, 108] width 26 height 11
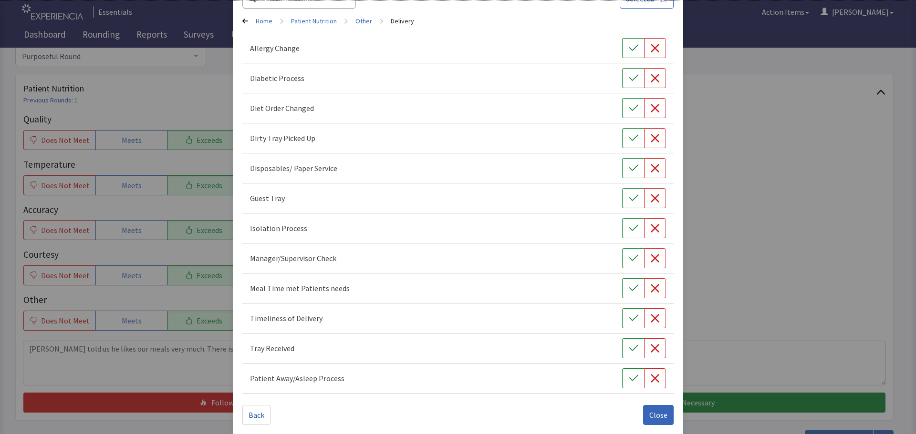
scroll to position [73, 0]
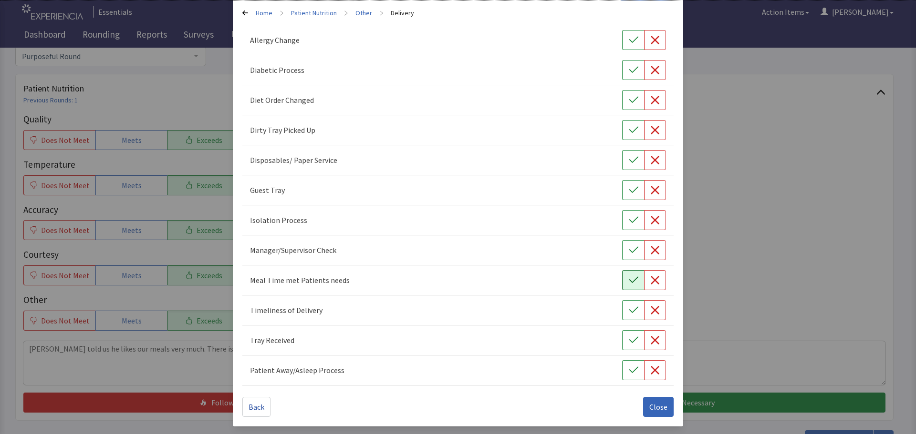
click at [629, 281] on icon "button" at bounding box center [633, 280] width 9 height 6
click at [633, 312] on button "button" at bounding box center [633, 310] width 22 height 20
click at [629, 340] on icon "button" at bounding box center [634, 341] width 10 height 10
click at [629, 133] on icon "button" at bounding box center [634, 130] width 10 height 10
click at [655, 402] on span "Close" at bounding box center [658, 407] width 18 height 11
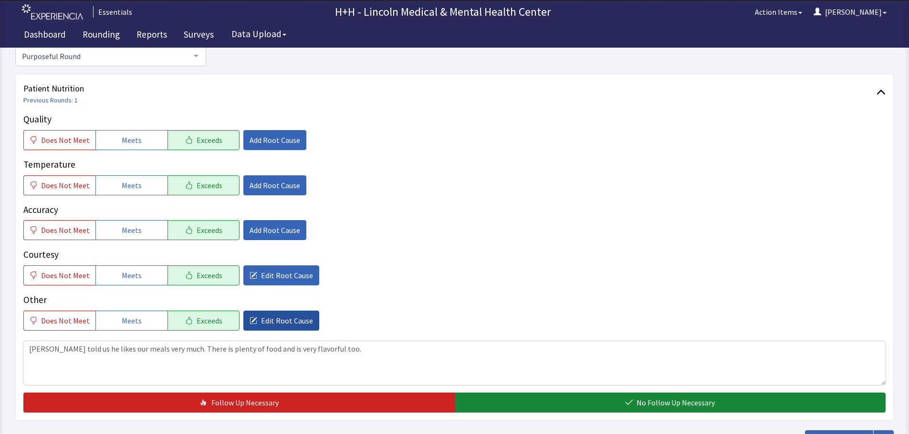
click at [291, 315] on span "Edit Root Cause" at bounding box center [287, 320] width 52 height 11
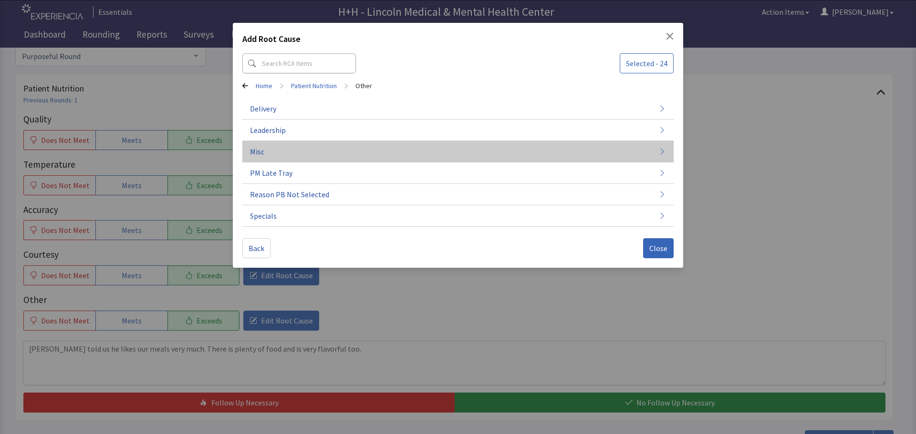
click at [268, 150] on button "Misc" at bounding box center [457, 151] width 431 height 21
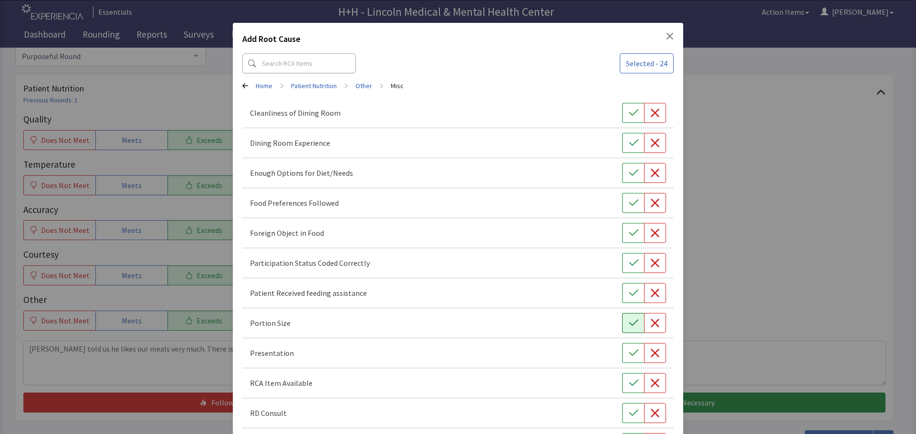
click at [622, 322] on button "button" at bounding box center [633, 323] width 22 height 20
click at [629, 354] on icon "button" at bounding box center [634, 354] width 10 height 10
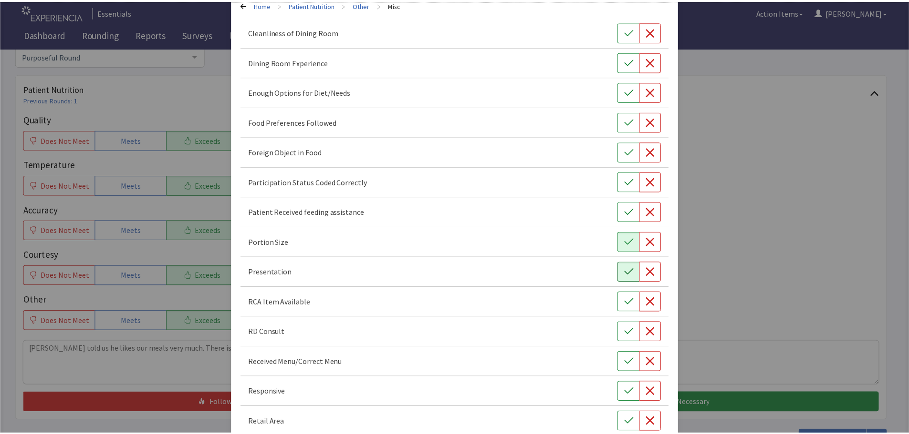
scroll to position [133, 0]
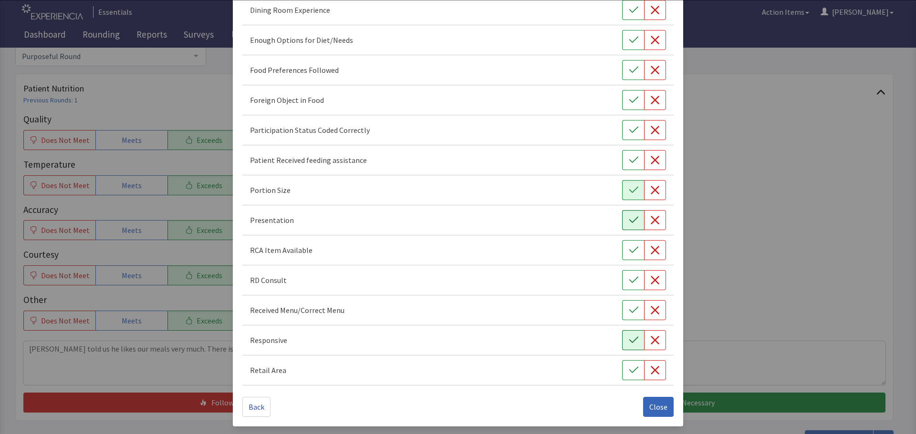
click at [629, 340] on icon "button" at bounding box center [634, 341] width 10 height 10
click at [629, 69] on icon "button" at bounding box center [634, 70] width 10 height 10
click at [649, 402] on span "Close" at bounding box center [658, 407] width 18 height 11
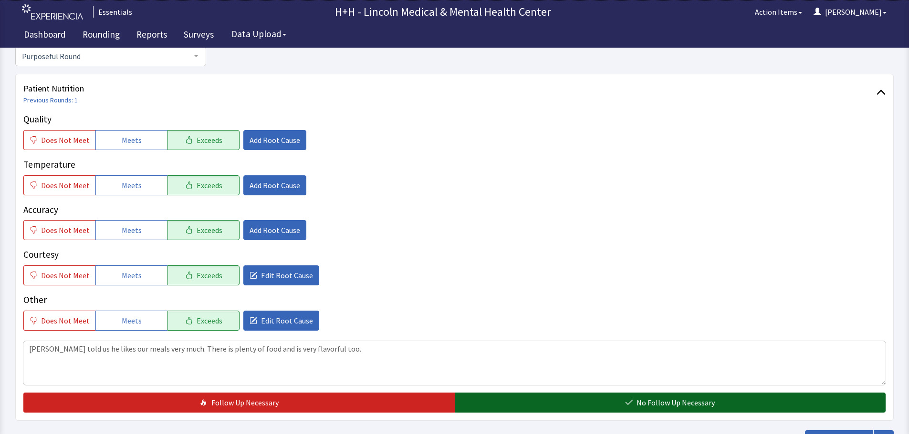
click at [563, 406] on button "No Follow Up Necessary" at bounding box center [669, 403] width 431 height 20
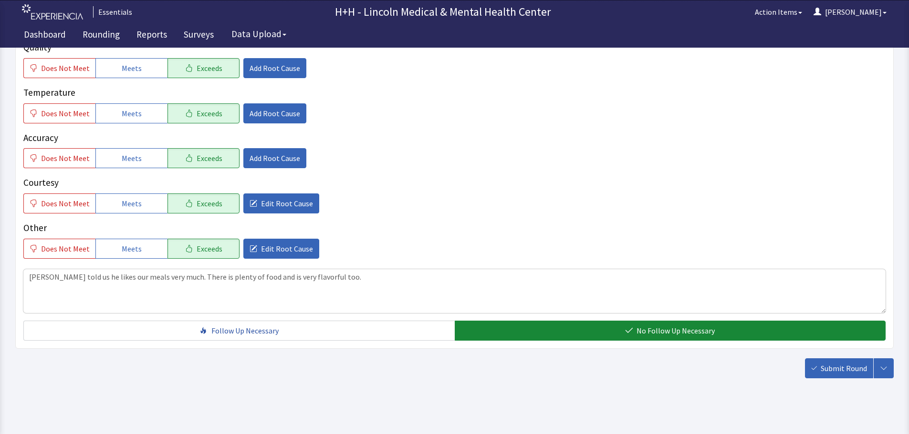
scroll to position [175, 0]
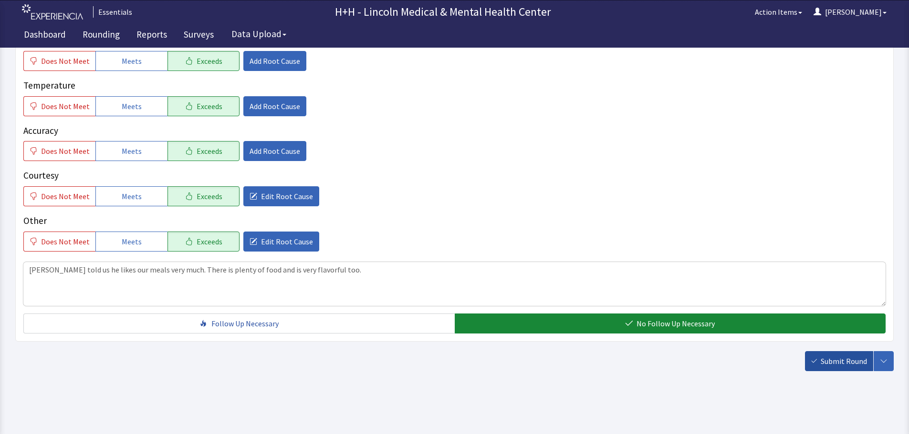
click at [835, 357] on span "Submit Round" at bounding box center [843, 361] width 46 height 11
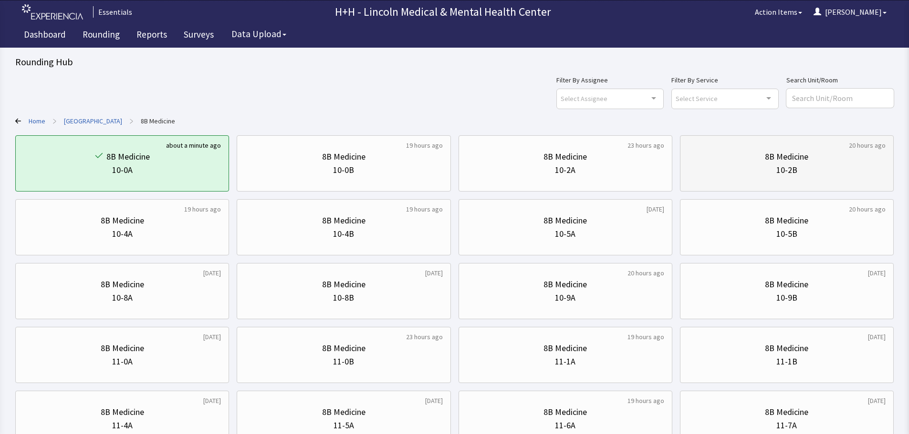
click at [754, 173] on div "10-2B" at bounding box center [786, 170] width 197 height 13
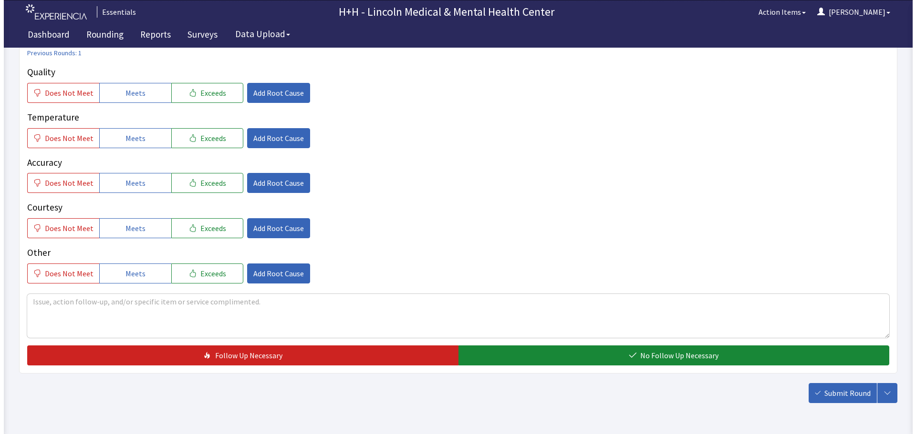
scroll to position [143, 0]
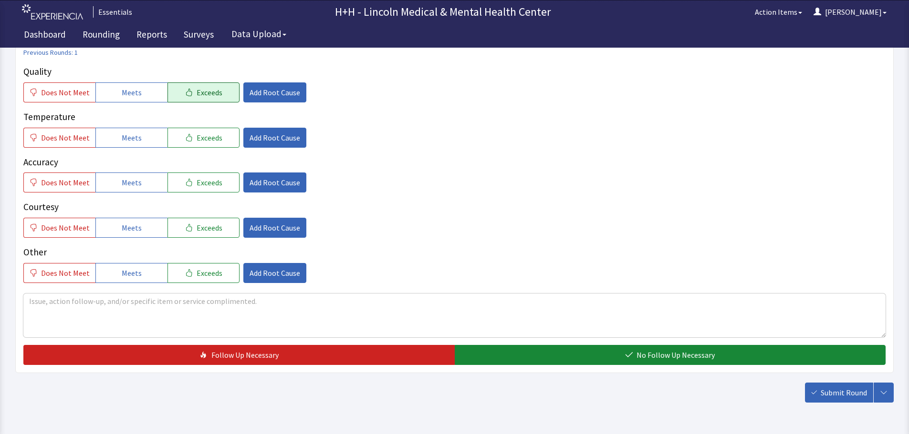
click at [187, 88] on button "Exceeds" at bounding box center [203, 93] width 72 height 20
click at [203, 139] on span "Exceeds" at bounding box center [209, 137] width 26 height 11
click at [203, 182] on span "Exceeds" at bounding box center [209, 182] width 26 height 11
drag, startPoint x: 200, startPoint y: 225, endPoint x: 203, endPoint y: 259, distance: 34.5
click at [201, 226] on span "Exceeds" at bounding box center [209, 227] width 26 height 11
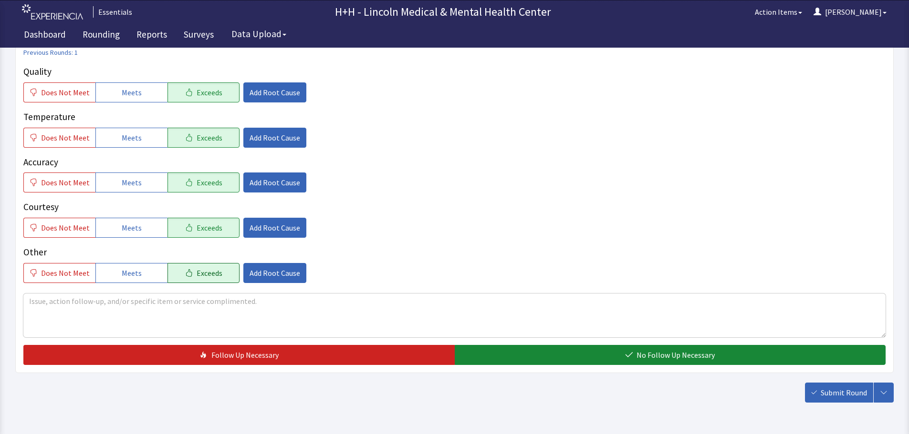
click at [201, 268] on span "Exceeds" at bounding box center [209, 273] width 26 height 11
click at [65, 300] on textarea at bounding box center [454, 316] width 862 height 44
click at [298, 303] on textarea "Gentleman told us that our meals are so much better than before. Very tasteful" at bounding box center [454, 316] width 862 height 44
type textarea "Gentleman told us that our meals are so much better than before. Very tasteful …"
click at [261, 269] on span "Add Root Cause" at bounding box center [274, 273] width 51 height 11
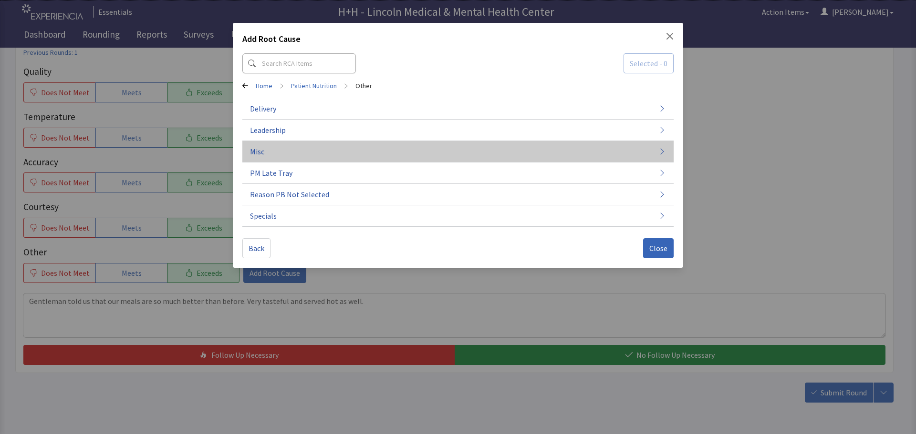
click at [258, 147] on span "Misc" at bounding box center [257, 151] width 14 height 11
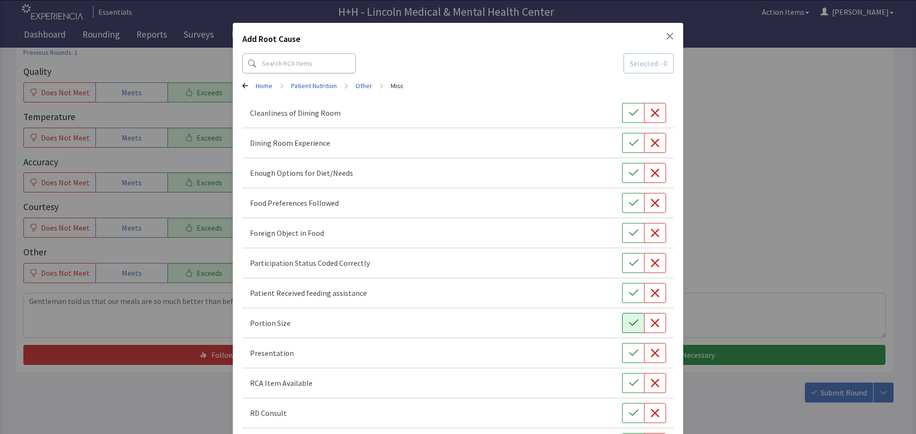
click at [622, 323] on button "button" at bounding box center [633, 323] width 22 height 20
click at [629, 352] on icon "button" at bounding box center [634, 354] width 10 height 10
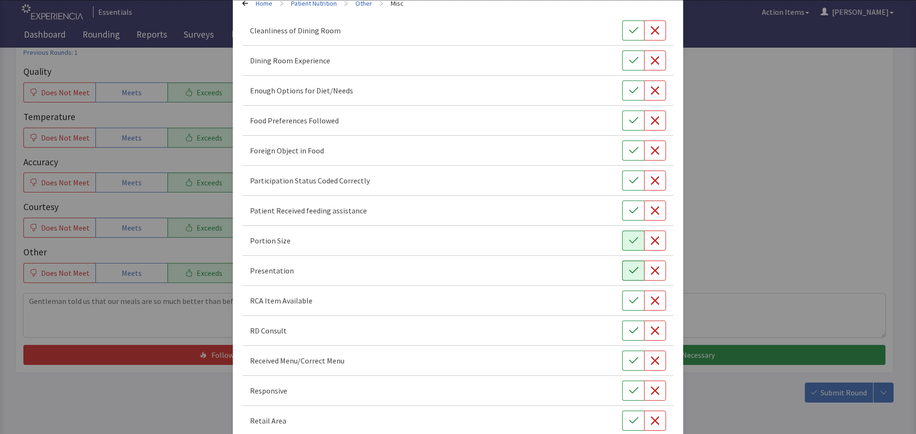
scroll to position [95, 0]
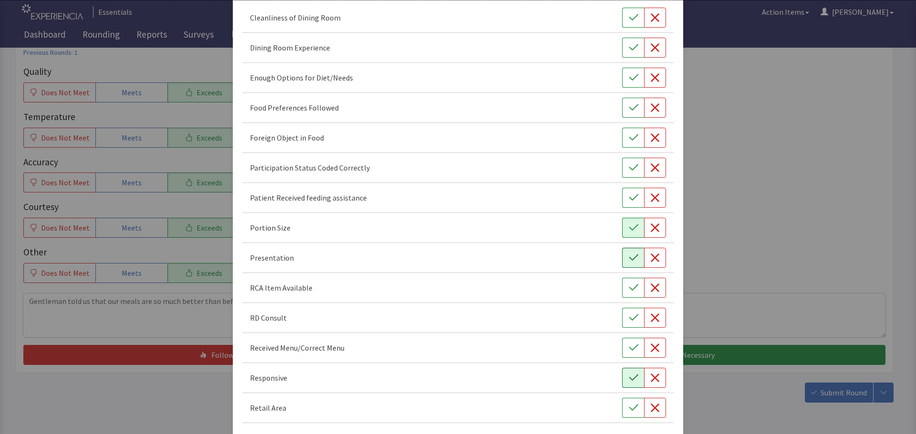
click at [622, 378] on button "button" at bounding box center [633, 378] width 22 height 20
click at [629, 107] on icon "button" at bounding box center [634, 108] width 10 height 10
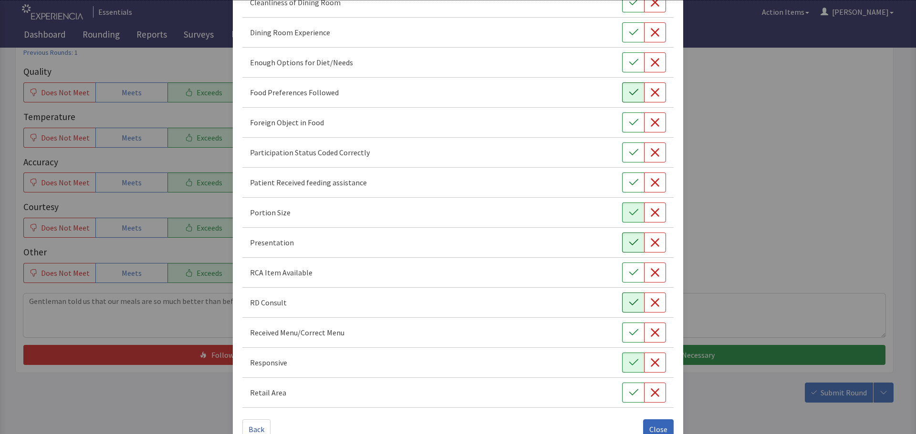
scroll to position [133, 0]
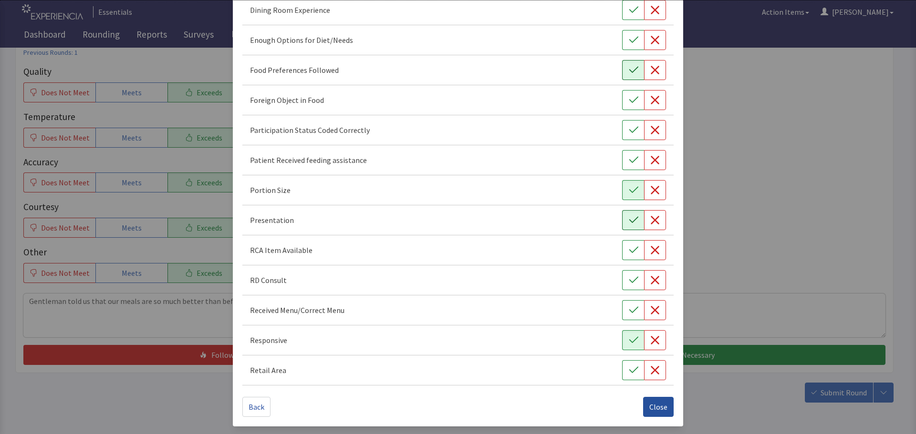
click at [659, 402] on span "Close" at bounding box center [658, 407] width 18 height 11
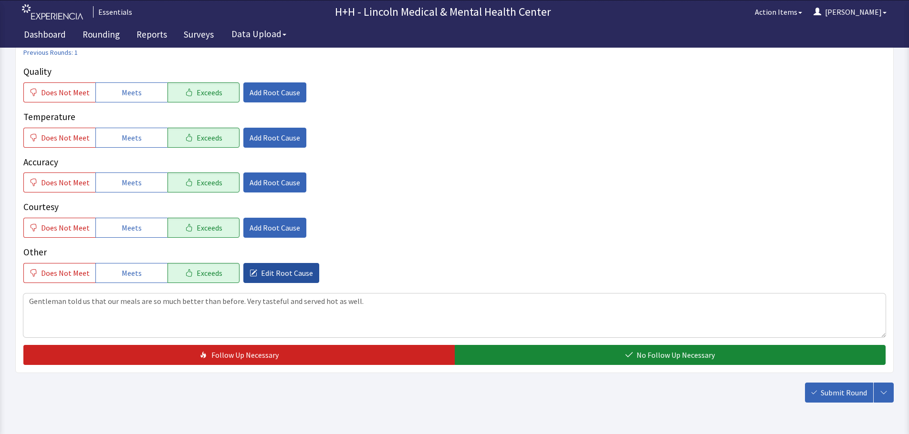
click at [264, 276] on span "Edit Root Cause" at bounding box center [287, 273] width 52 height 11
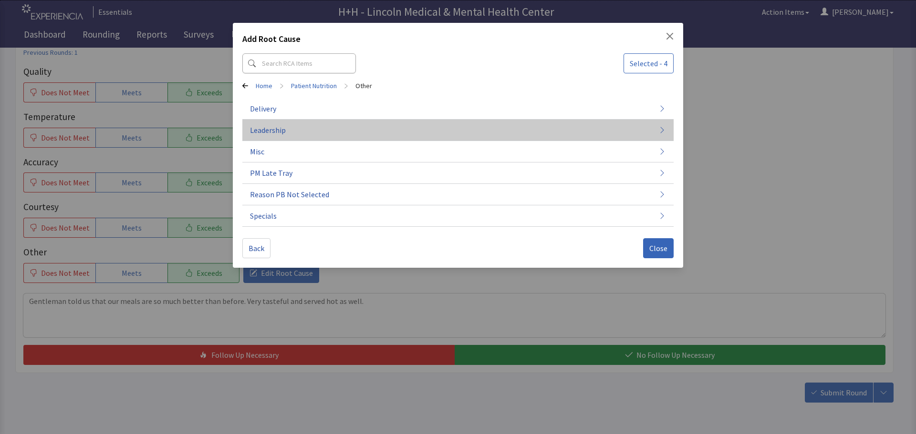
click at [297, 135] on button "Leadership" at bounding box center [457, 130] width 431 height 21
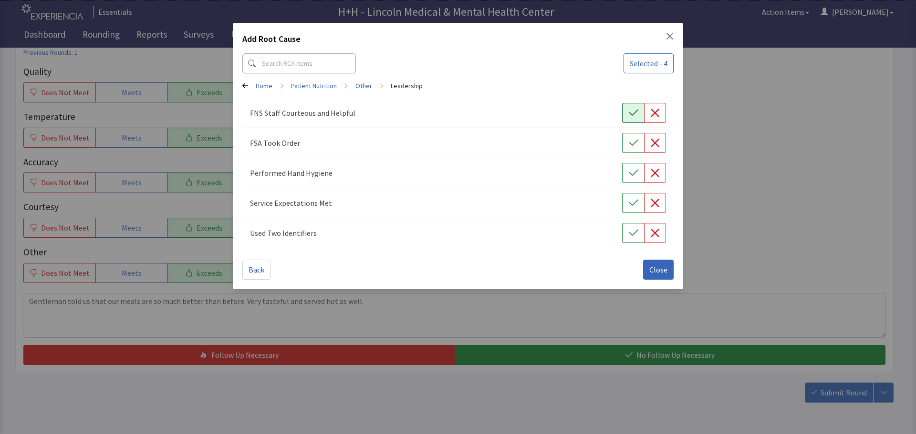
click at [633, 116] on icon "button" at bounding box center [634, 113] width 10 height 10
click at [637, 138] on button "button" at bounding box center [633, 143] width 22 height 20
click at [634, 169] on icon "button" at bounding box center [634, 173] width 10 height 10
click at [632, 200] on icon "button" at bounding box center [634, 203] width 10 height 10
click at [631, 232] on icon "button" at bounding box center [634, 233] width 10 height 10
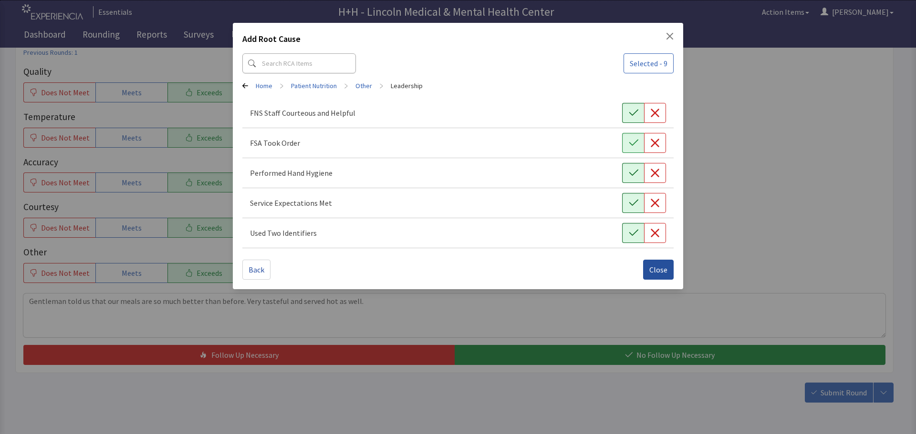
click at [658, 269] on span "Close" at bounding box center [658, 269] width 18 height 11
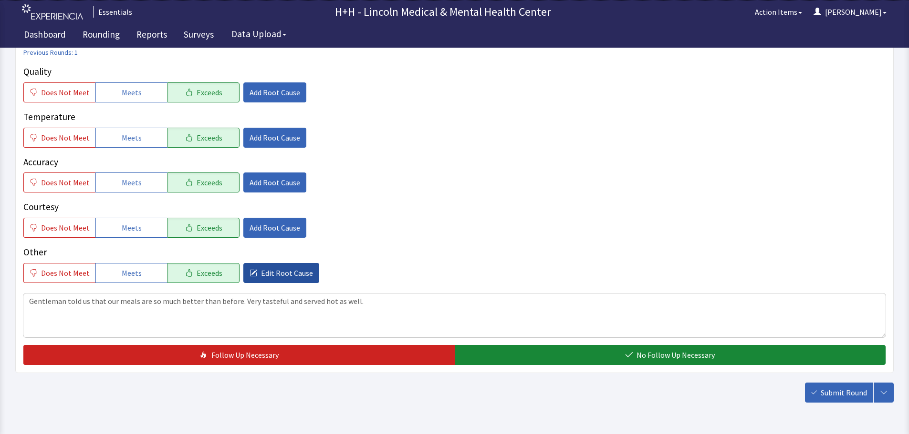
click at [285, 275] on span "Edit Root Cause" at bounding box center [287, 273] width 52 height 11
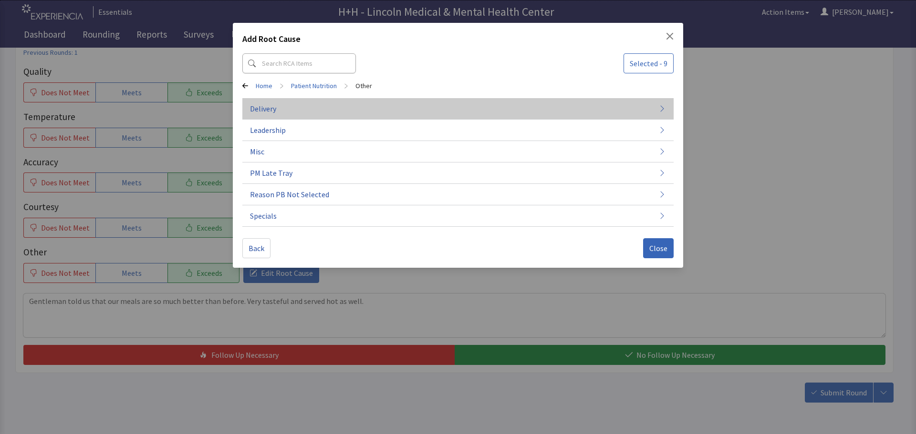
click at [278, 108] on button "Delivery" at bounding box center [457, 108] width 431 height 21
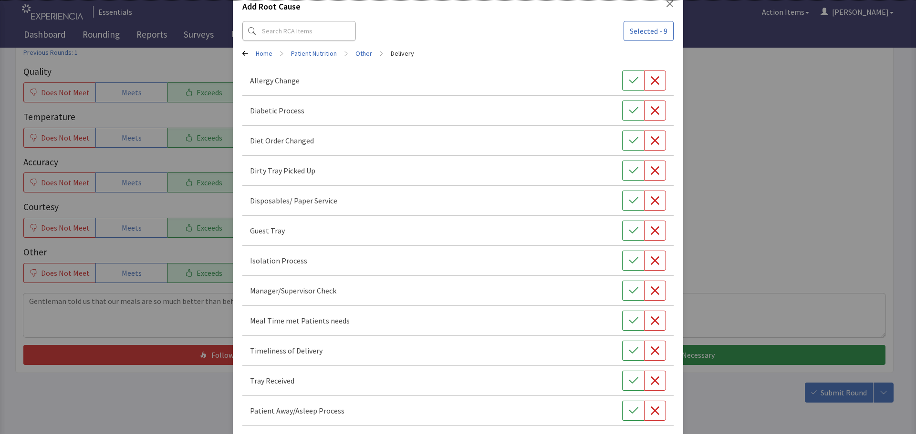
scroll to position [48, 0]
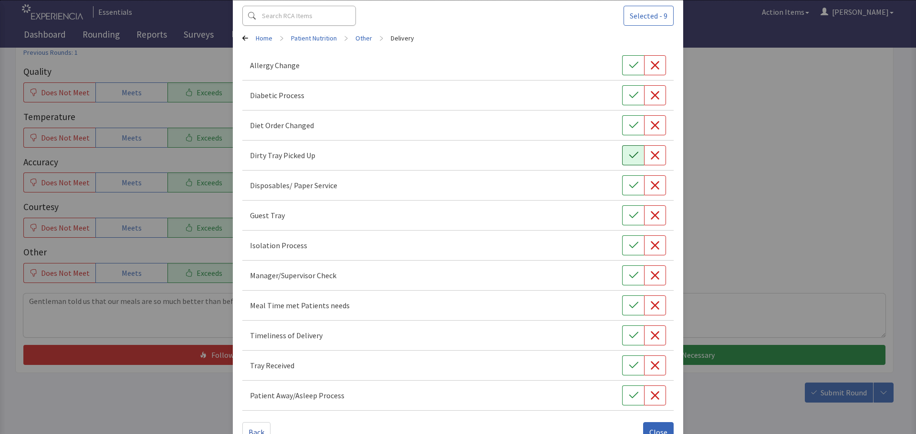
click at [629, 155] on icon "button" at bounding box center [634, 156] width 10 height 10
click at [632, 334] on icon "button" at bounding box center [634, 336] width 10 height 10
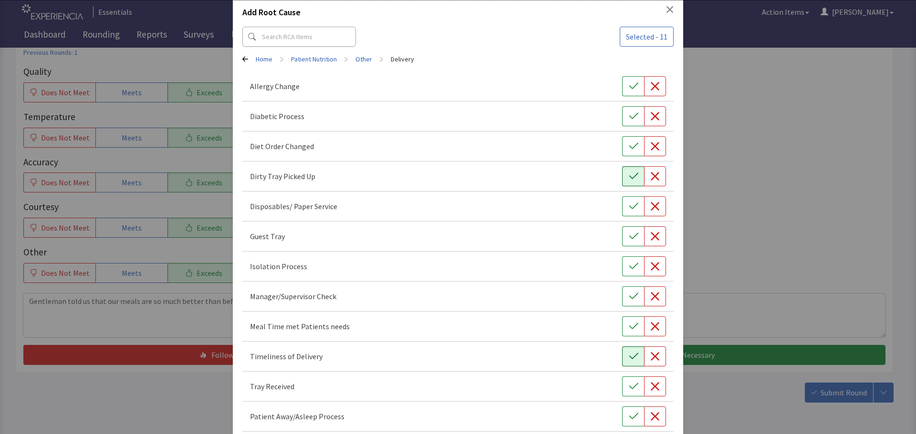
scroll to position [0, 0]
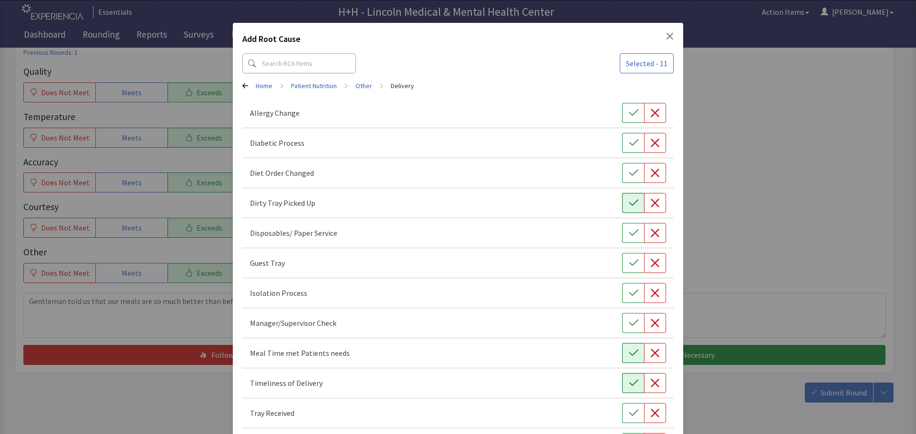
click at [630, 353] on icon "button" at bounding box center [634, 354] width 10 height 10
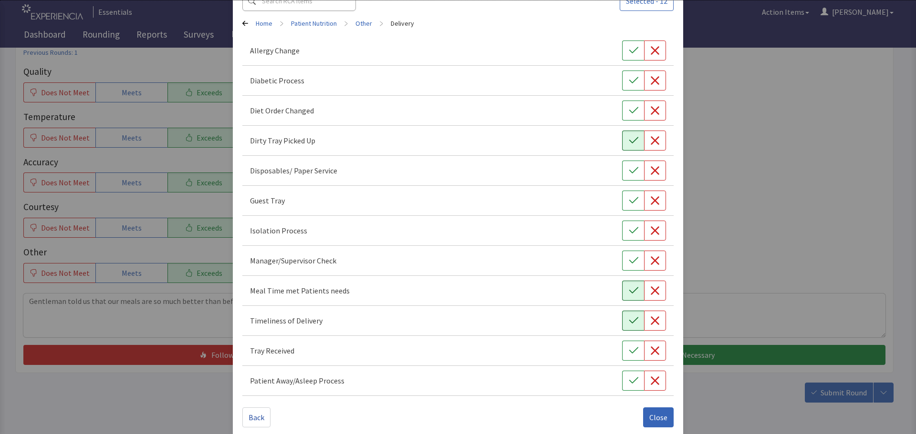
scroll to position [73, 0]
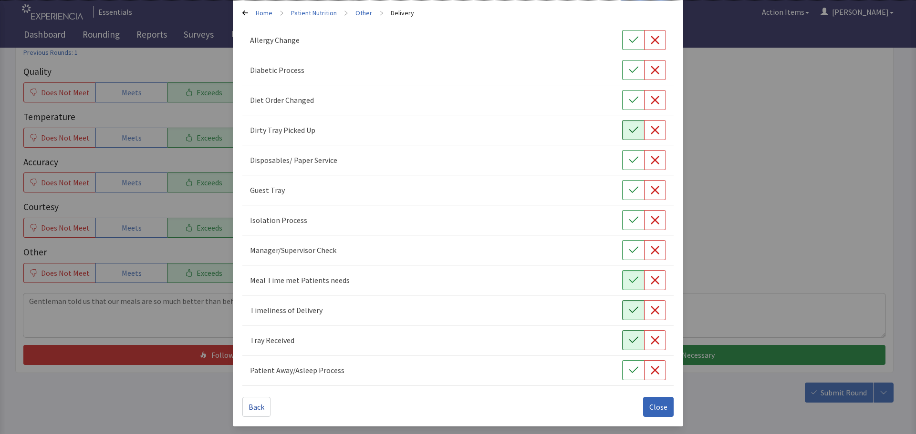
click at [626, 345] on button "button" at bounding box center [633, 341] width 22 height 20
click at [653, 411] on span "Close" at bounding box center [658, 407] width 18 height 11
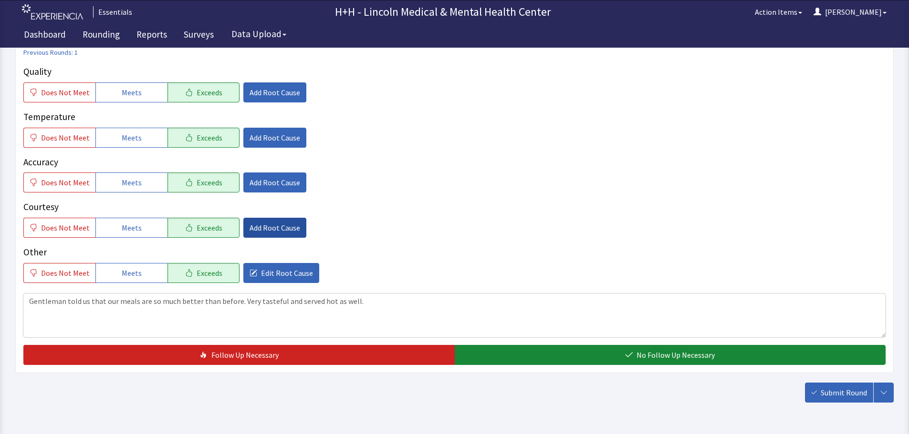
click at [269, 231] on span "Add Root Cause" at bounding box center [274, 227] width 51 height 11
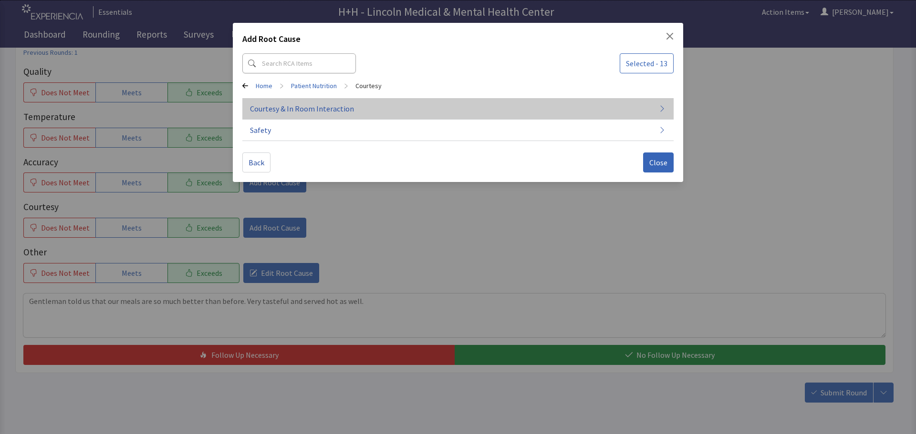
click at [283, 108] on span "Courtesy & In Room Interaction" at bounding box center [302, 108] width 104 height 11
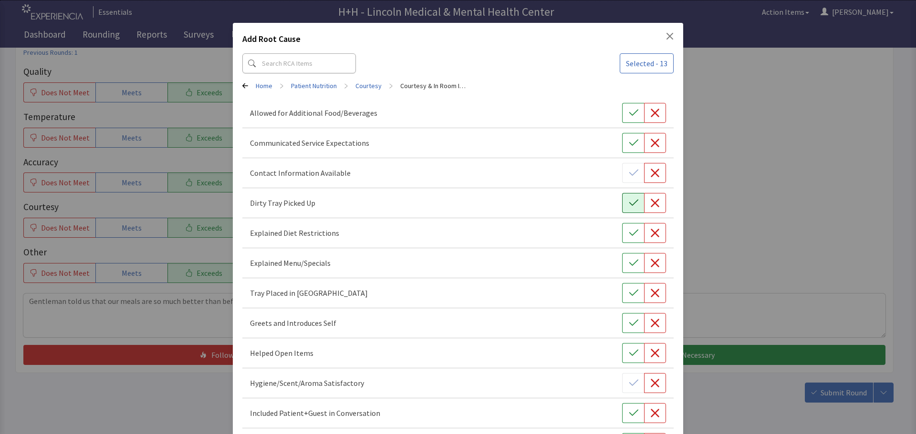
click at [629, 200] on icon "button" at bounding box center [634, 203] width 10 height 10
click at [630, 289] on icon "button" at bounding box center [634, 294] width 10 height 10
click at [629, 324] on icon "button" at bounding box center [634, 324] width 10 height 10
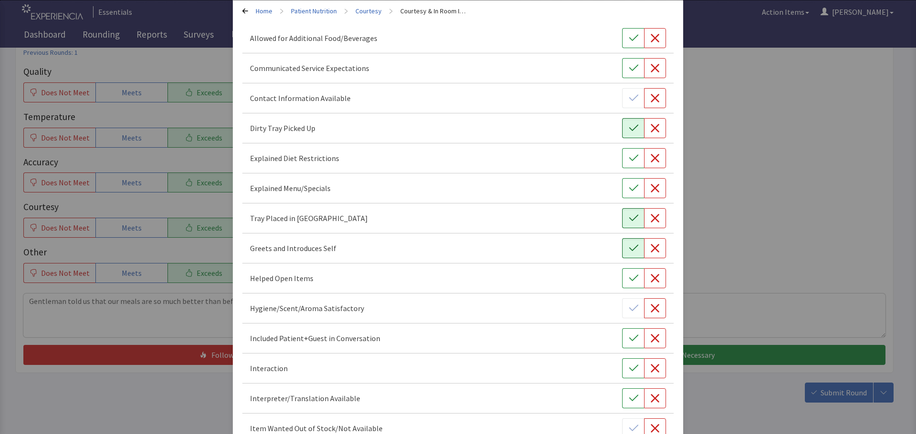
scroll to position [95, 0]
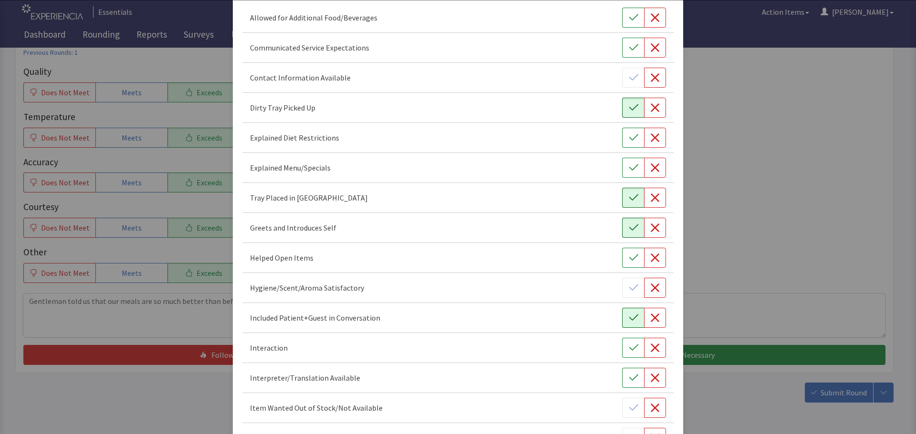
click at [622, 321] on button "button" at bounding box center [633, 318] width 22 height 20
click at [629, 349] on icon "button" at bounding box center [634, 348] width 10 height 10
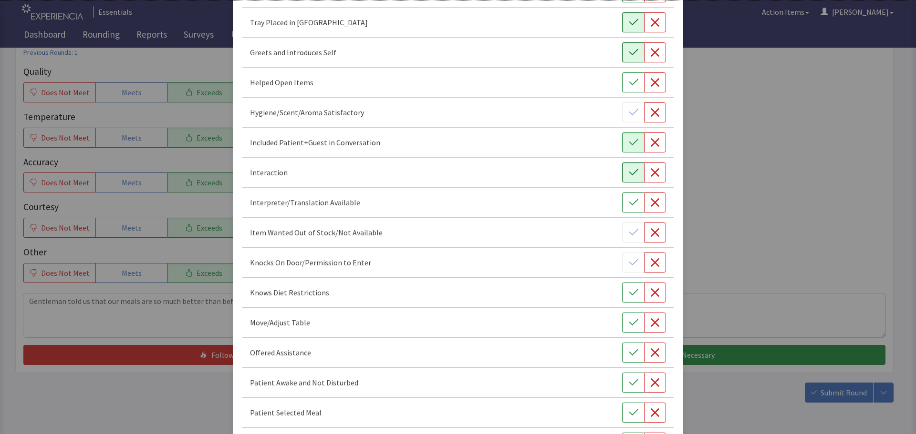
scroll to position [286, 0]
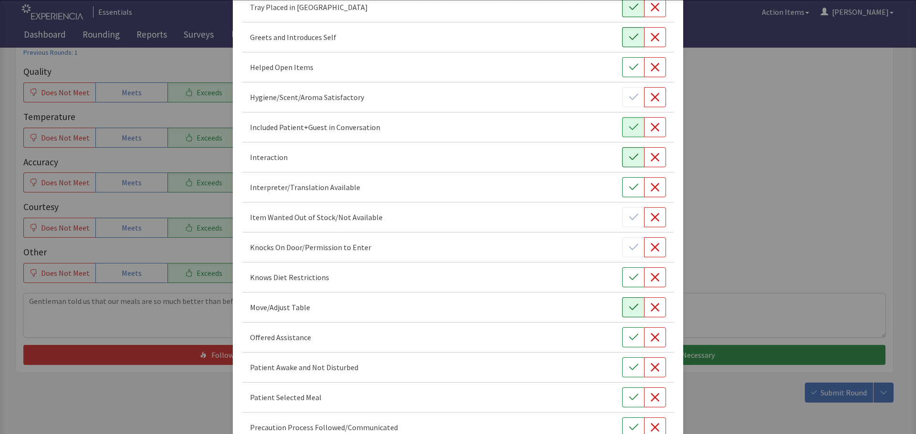
click at [629, 310] on icon "button" at bounding box center [634, 308] width 10 height 10
click at [629, 337] on icon "button" at bounding box center [634, 338] width 10 height 10
click at [629, 367] on icon "button" at bounding box center [634, 368] width 10 height 10
click at [629, 400] on icon "button" at bounding box center [634, 398] width 10 height 10
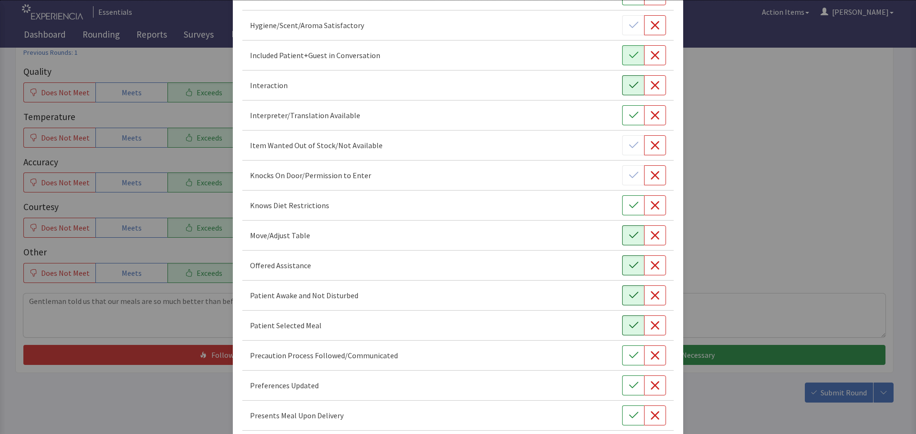
scroll to position [382, 0]
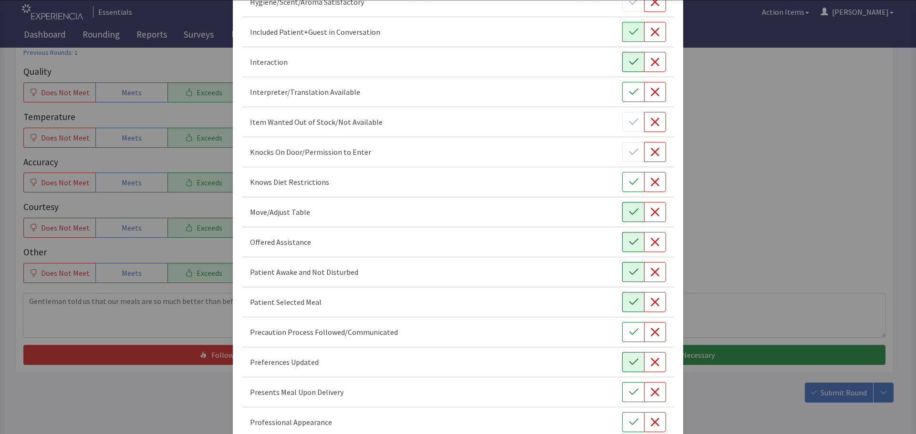
click at [632, 362] on icon "button" at bounding box center [634, 363] width 10 height 10
click at [622, 390] on button "button" at bounding box center [633, 392] width 22 height 20
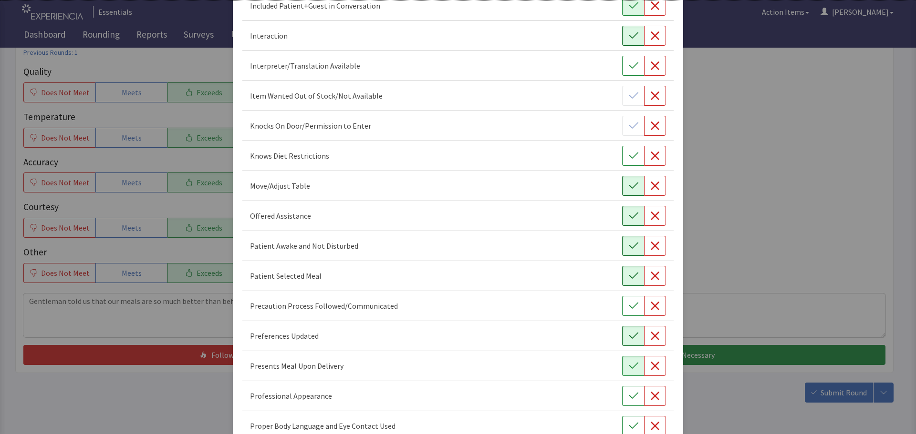
scroll to position [477, 0]
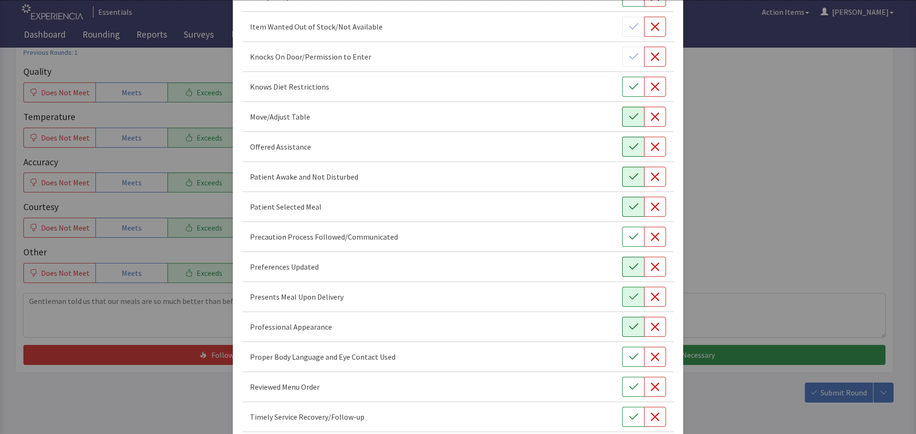
click at [630, 332] on button "button" at bounding box center [633, 327] width 22 height 20
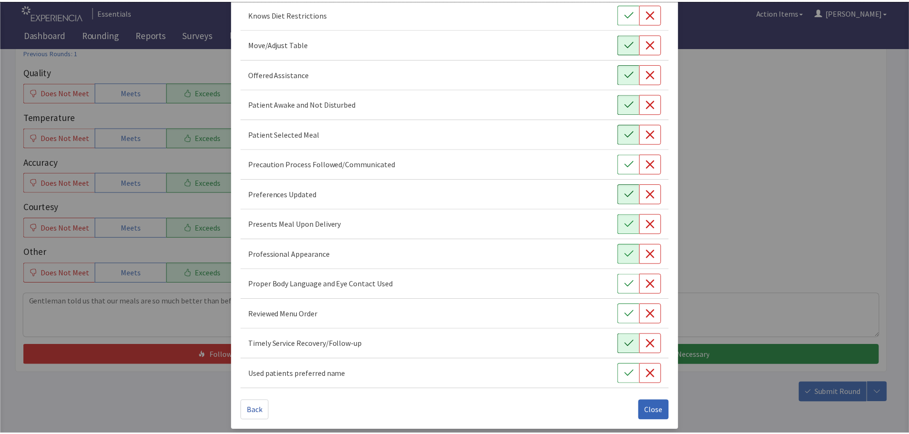
scroll to position [554, 0]
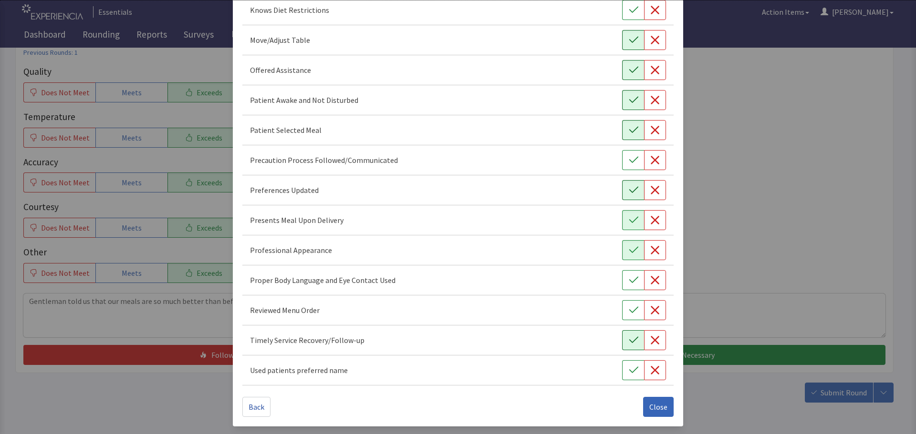
click at [629, 337] on icon "button" at bounding box center [634, 341] width 10 height 10
click at [629, 280] on icon "button" at bounding box center [633, 280] width 9 height 6
click at [650, 403] on span "Close" at bounding box center [658, 407] width 18 height 11
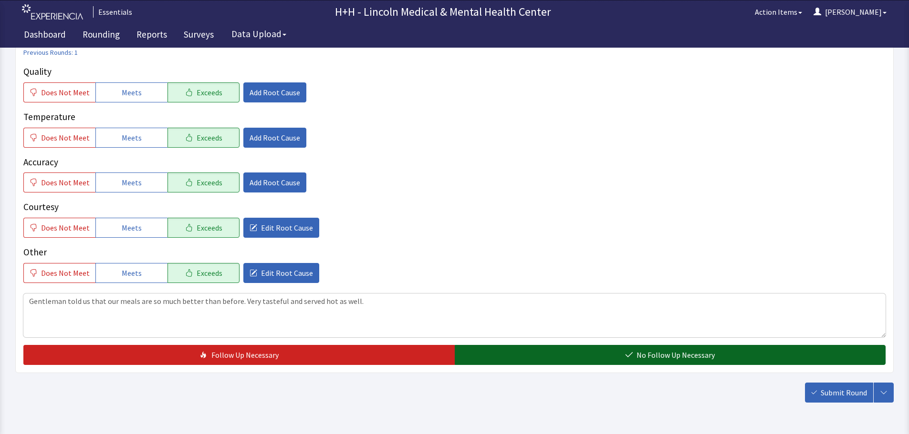
click at [587, 352] on button "No Follow Up Necessary" at bounding box center [669, 355] width 431 height 20
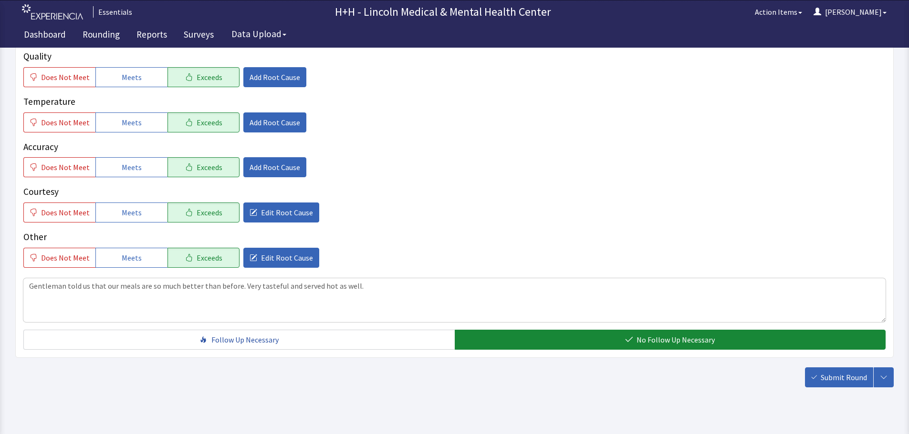
scroll to position [175, 0]
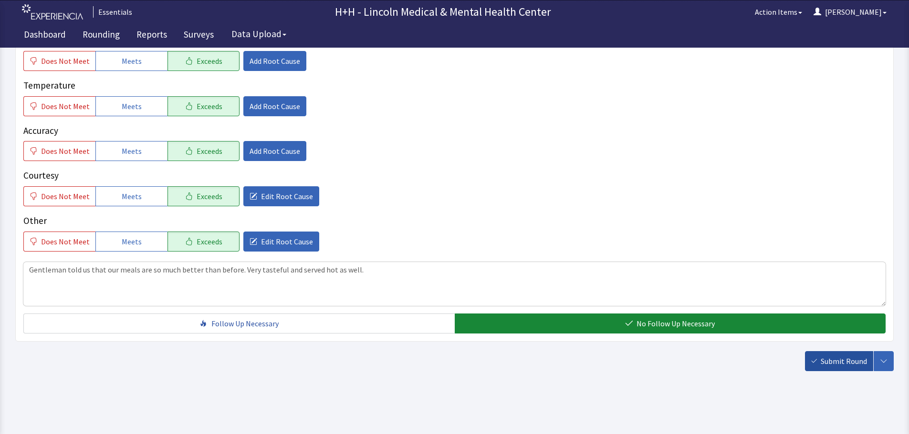
click at [831, 359] on span "Submit Round" at bounding box center [843, 361] width 46 height 11
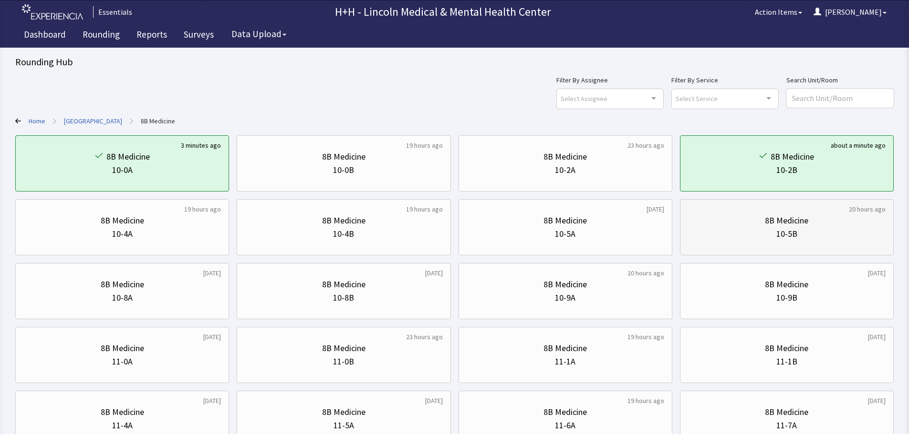
click at [811, 227] on div "8B Medicine" at bounding box center [786, 220] width 197 height 13
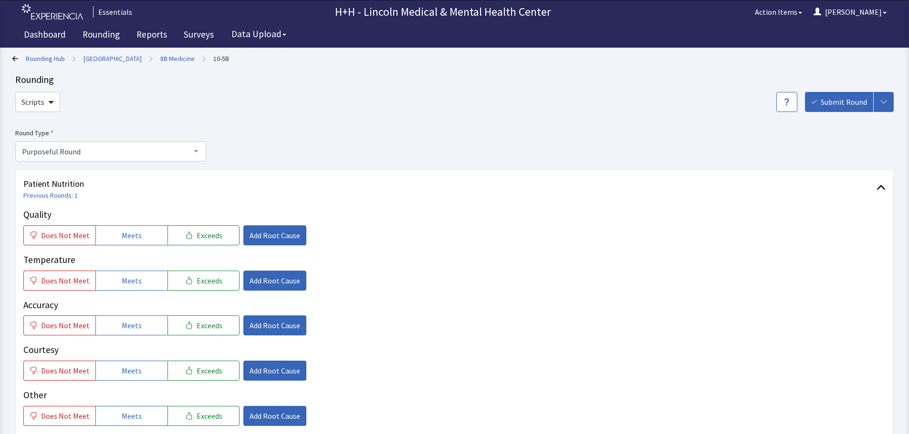
scroll to position [48, 0]
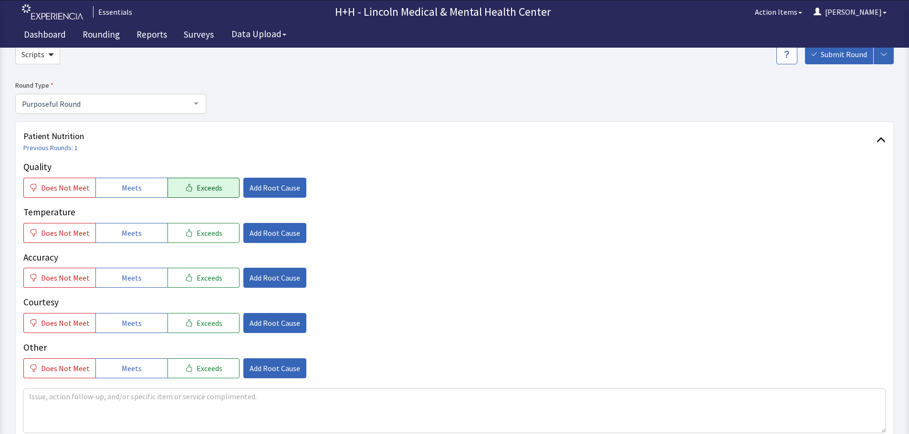
click at [207, 193] on button "Exceeds" at bounding box center [203, 188] width 72 height 20
click at [206, 239] on button "Exceeds" at bounding box center [203, 233] width 72 height 20
click at [208, 272] on span "Exceeds" at bounding box center [209, 277] width 26 height 11
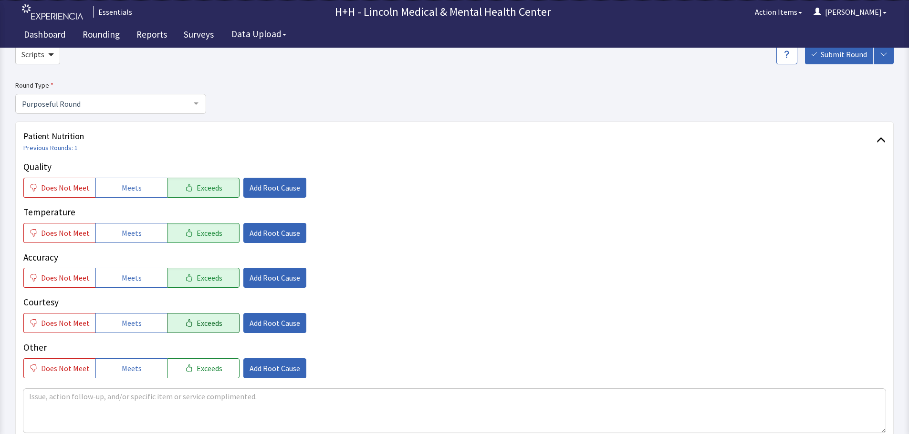
click at [209, 320] on span "Exceeds" at bounding box center [209, 323] width 26 height 11
click at [225, 364] on button "Exceeds" at bounding box center [203, 369] width 72 height 20
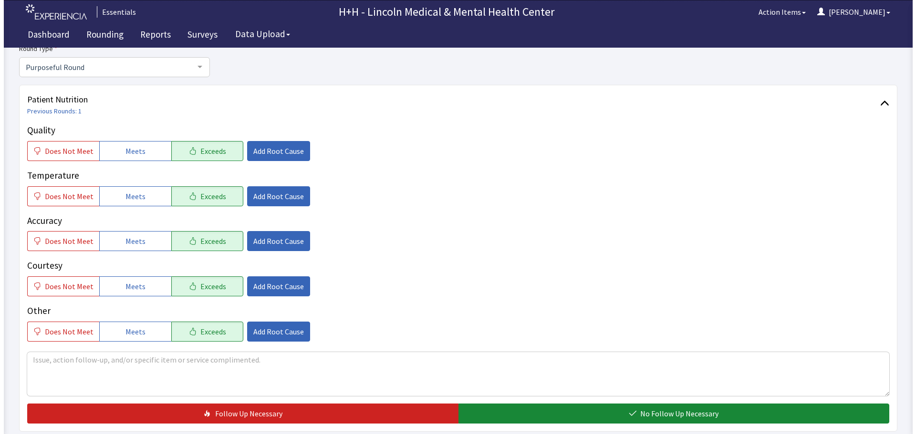
scroll to position [95, 0]
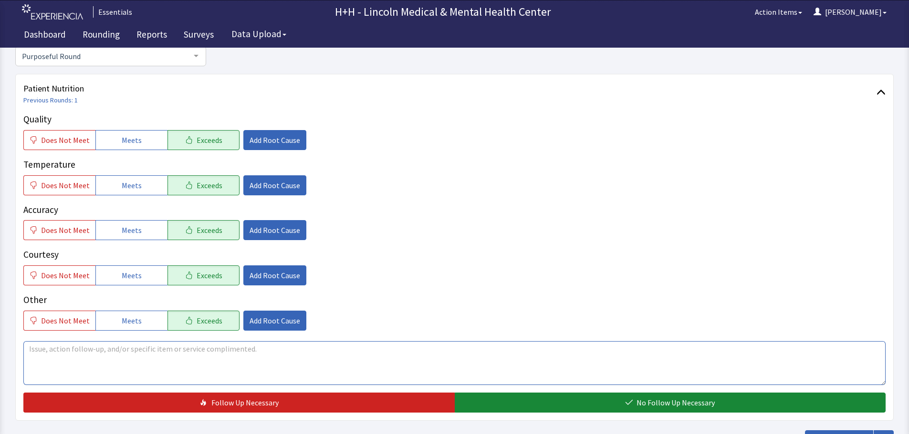
click at [34, 349] on textarea at bounding box center [454, 363] width 862 height 44
click at [169, 348] on textarea "Patient said her meals are plentiful and" at bounding box center [454, 363] width 862 height 44
type textarea "Patient said her meals are plentiful and have good taste."
click at [262, 265] on div "Courtesy Does Not Meet Meets Exceeds Add Root Cause" at bounding box center [454, 267] width 862 height 38
click at [262, 271] on span "Add Root Cause" at bounding box center [274, 275] width 51 height 11
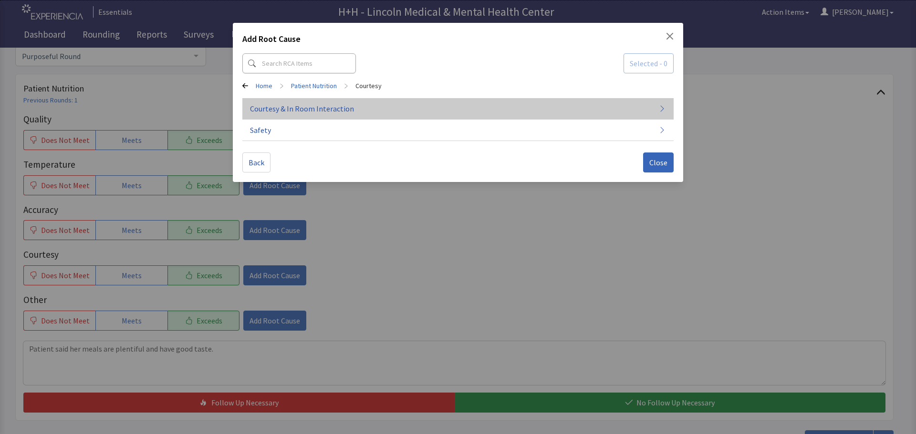
click at [272, 109] on span "Courtesy & In Room Interaction" at bounding box center [302, 108] width 104 height 11
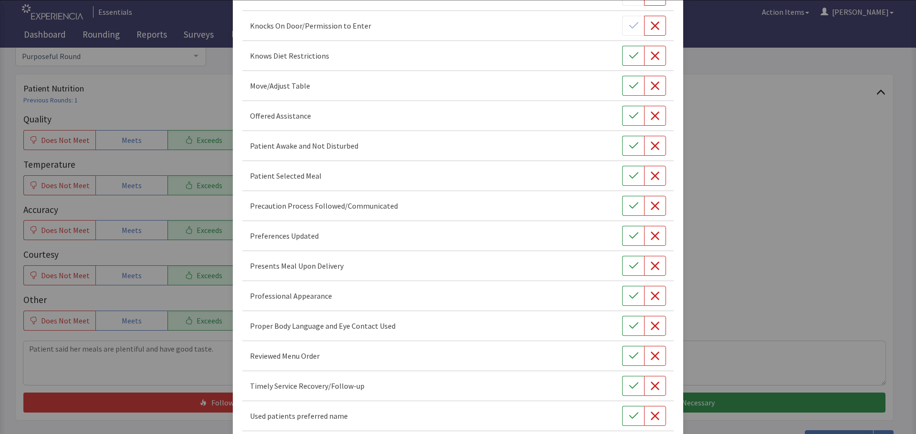
scroll to position [554, 0]
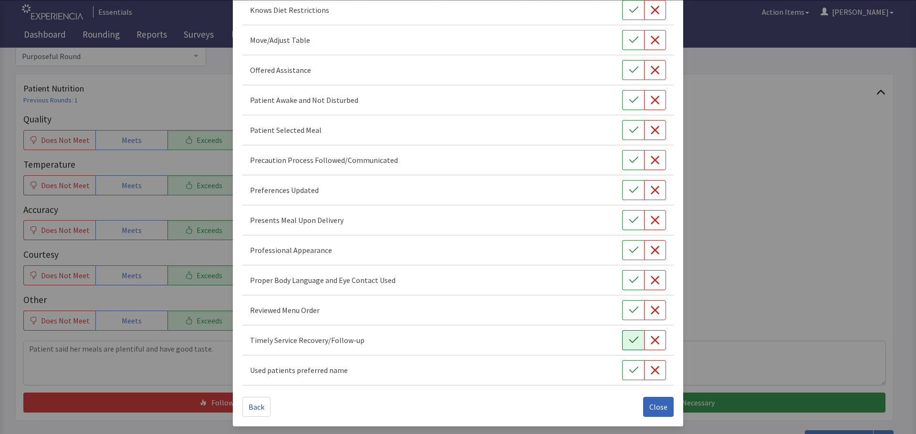
click at [629, 339] on icon "button" at bounding box center [634, 341] width 10 height 10
click at [629, 283] on icon "button" at bounding box center [634, 281] width 10 height 10
click at [629, 253] on icon "button" at bounding box center [634, 251] width 10 height 10
click at [629, 223] on icon "button" at bounding box center [634, 221] width 10 height 10
click at [622, 191] on button "button" at bounding box center [633, 190] width 22 height 20
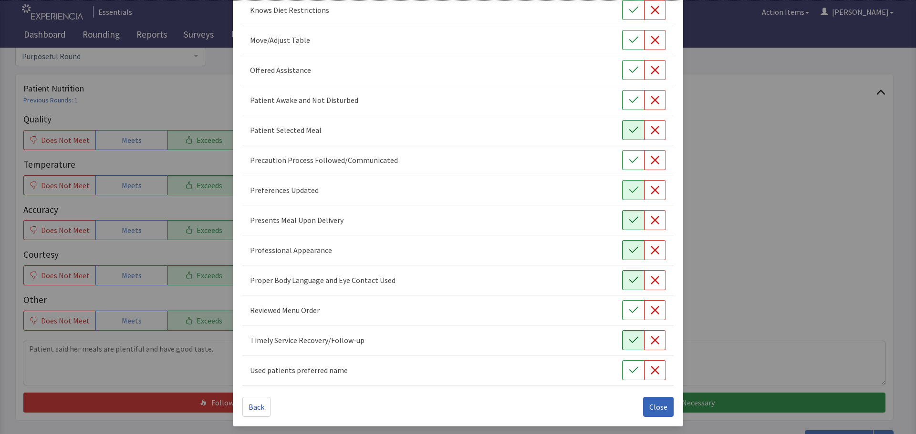
click at [629, 127] on icon "button" at bounding box center [634, 130] width 10 height 10
click at [629, 71] on icon "button" at bounding box center [634, 70] width 10 height 10
click at [629, 101] on icon "button" at bounding box center [634, 100] width 10 height 10
click at [622, 44] on button "button" at bounding box center [633, 40] width 22 height 20
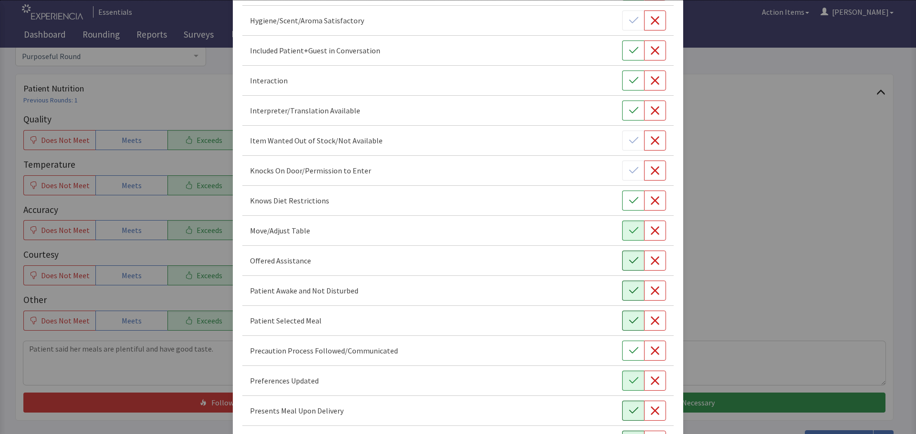
scroll to position [315, 0]
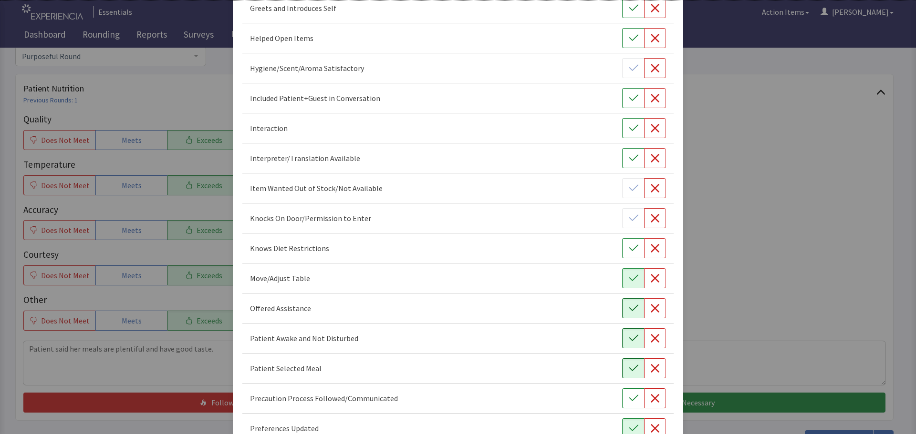
drag, startPoint x: 620, startPoint y: 128, endPoint x: 627, endPoint y: 113, distance: 17.1
click at [622, 128] on button "button" at bounding box center [633, 128] width 22 height 20
click at [629, 98] on icon "button" at bounding box center [634, 98] width 10 height 10
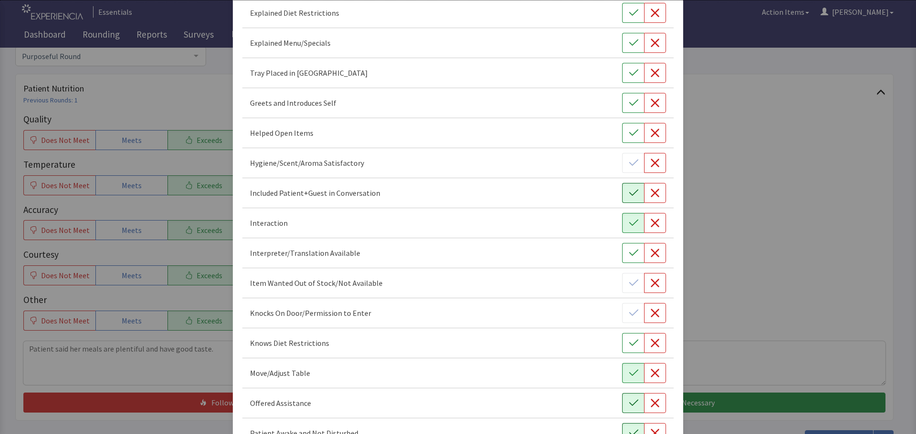
scroll to position [220, 0]
click at [629, 104] on icon "button" at bounding box center [633, 103] width 9 height 6
click at [629, 76] on icon "button" at bounding box center [634, 74] width 10 height 10
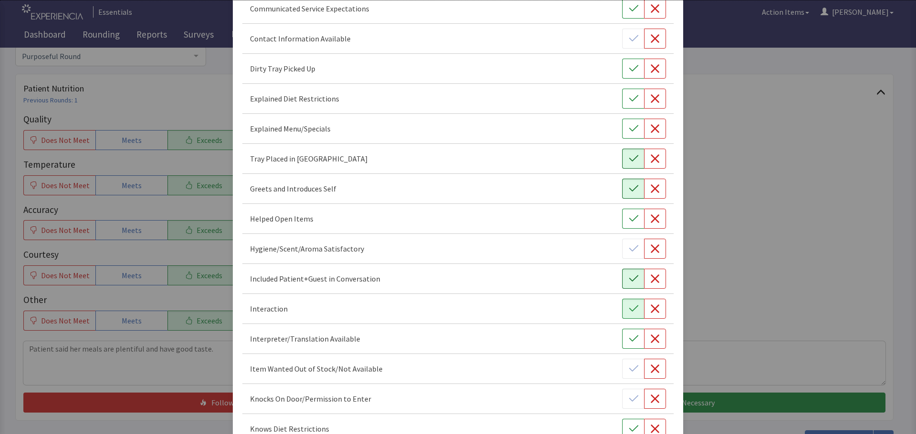
scroll to position [124, 0]
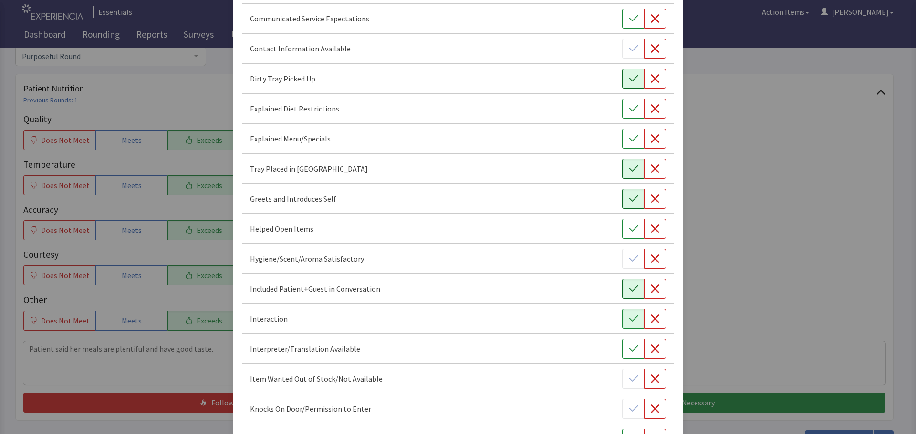
click at [622, 82] on button "button" at bounding box center [633, 79] width 22 height 20
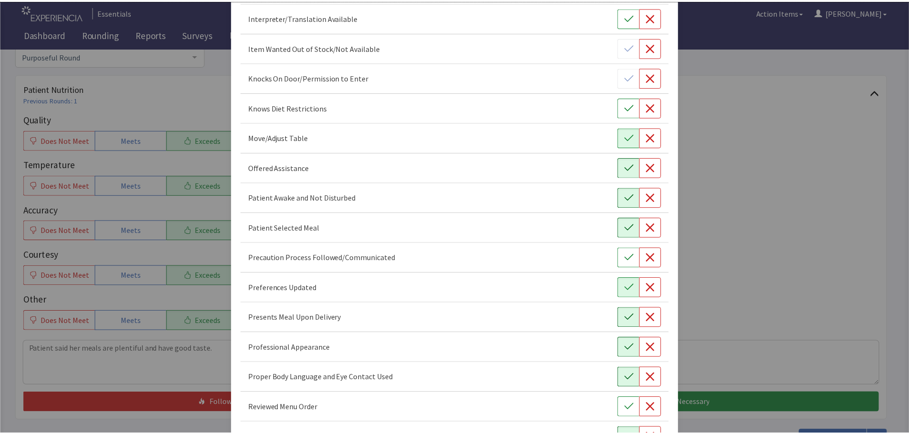
scroll to position [554, 0]
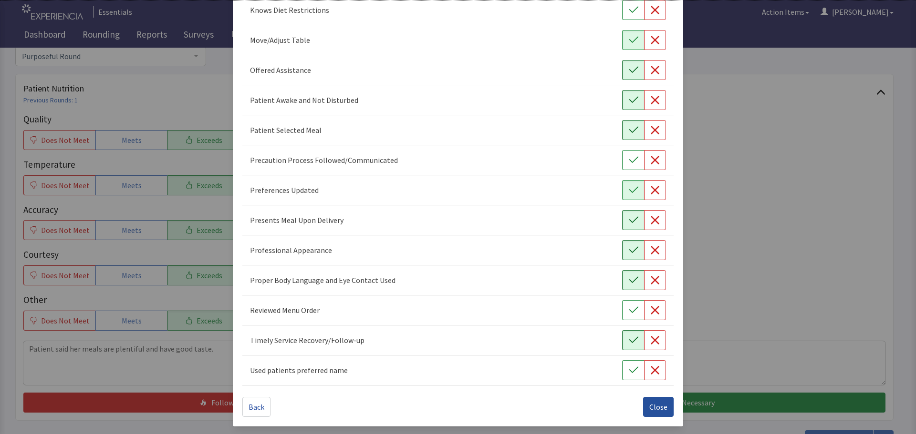
click at [652, 407] on span "Close" at bounding box center [658, 407] width 18 height 11
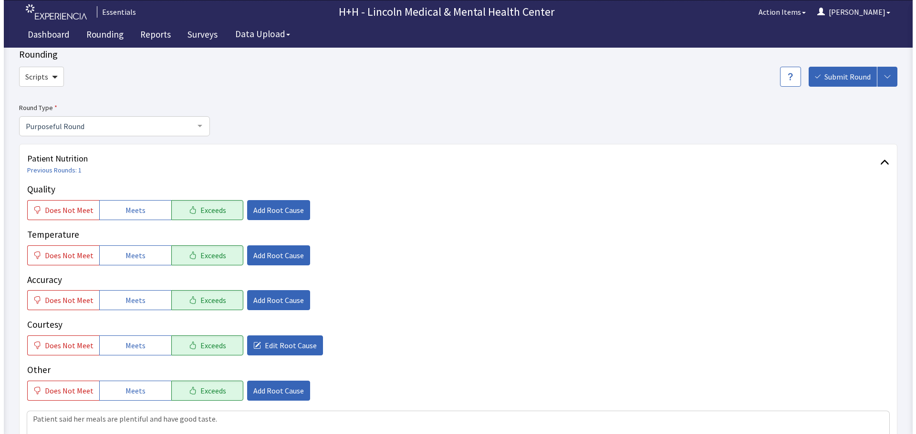
scroll to position [48, 0]
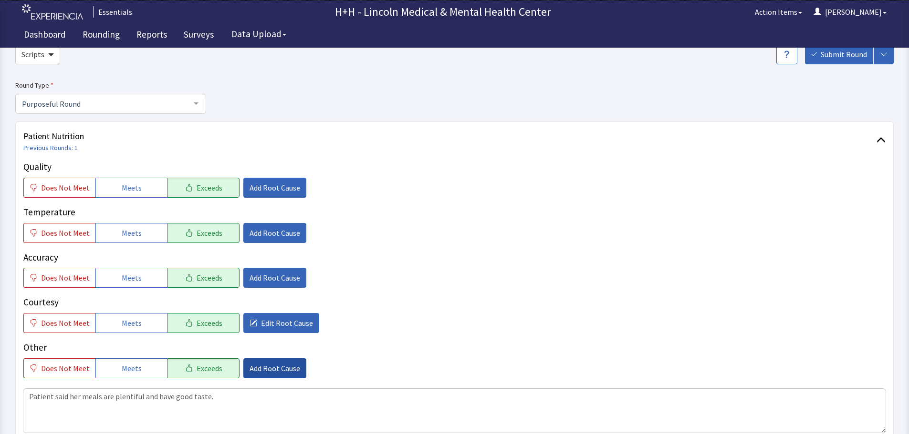
click at [281, 366] on span "Add Root Cause" at bounding box center [274, 368] width 51 height 11
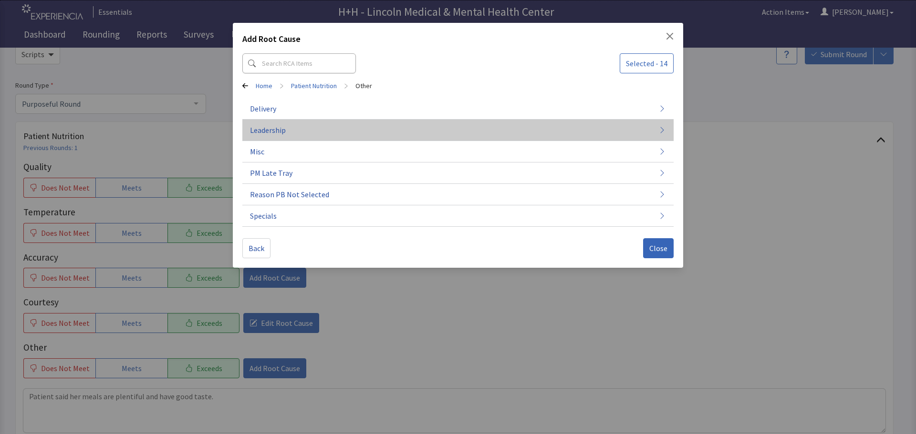
click at [273, 134] on span "Leadership" at bounding box center [268, 129] width 36 height 11
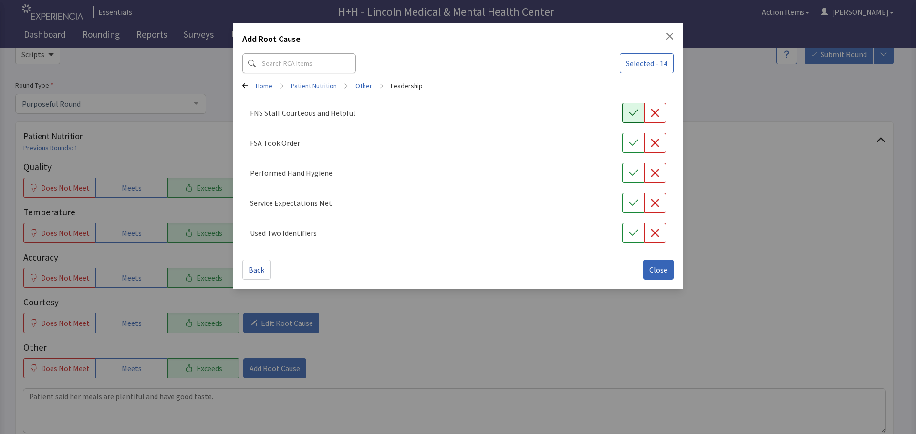
click at [627, 112] on button "button" at bounding box center [633, 113] width 22 height 20
click at [628, 136] on button "button" at bounding box center [633, 143] width 22 height 20
click at [629, 176] on icon "button" at bounding box center [634, 173] width 10 height 10
click at [633, 201] on icon "button" at bounding box center [634, 203] width 10 height 10
click at [631, 232] on icon "button" at bounding box center [634, 233] width 10 height 10
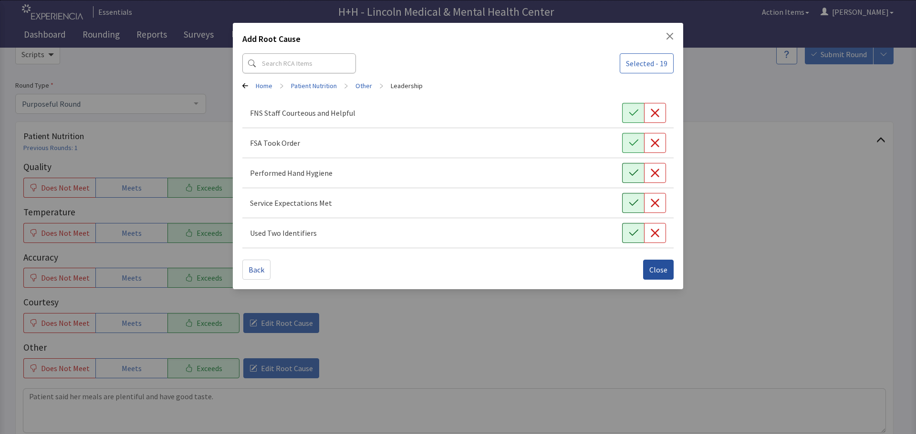
click at [657, 272] on span "Close" at bounding box center [658, 269] width 18 height 11
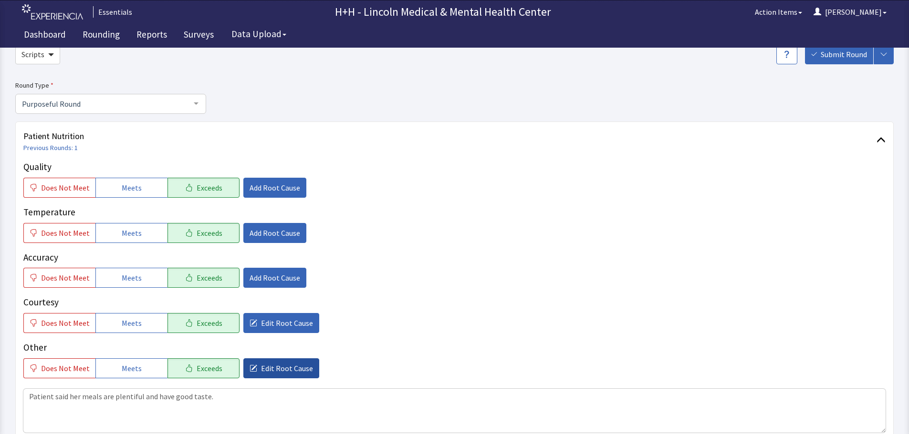
click at [286, 367] on span "Edit Root Cause" at bounding box center [287, 368] width 52 height 11
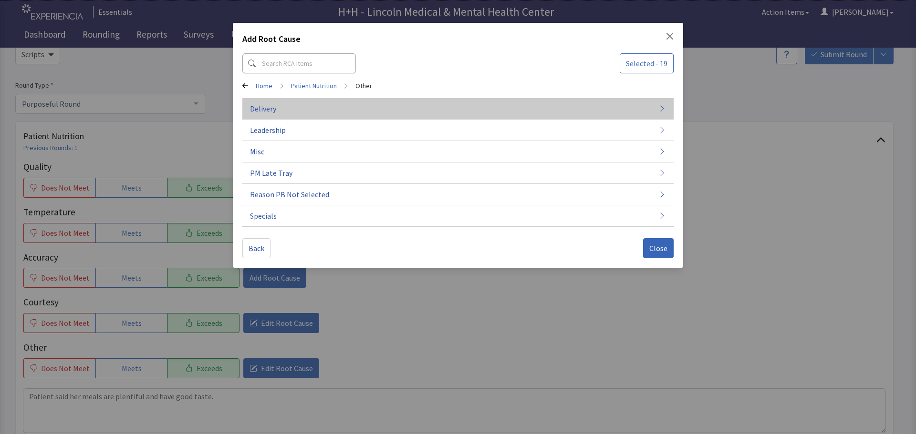
click at [266, 109] on span "Delivery" at bounding box center [263, 108] width 26 height 11
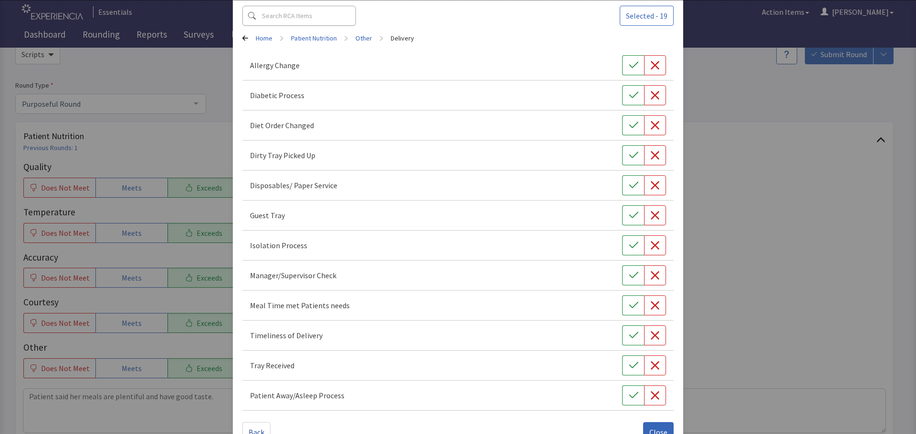
scroll to position [73, 0]
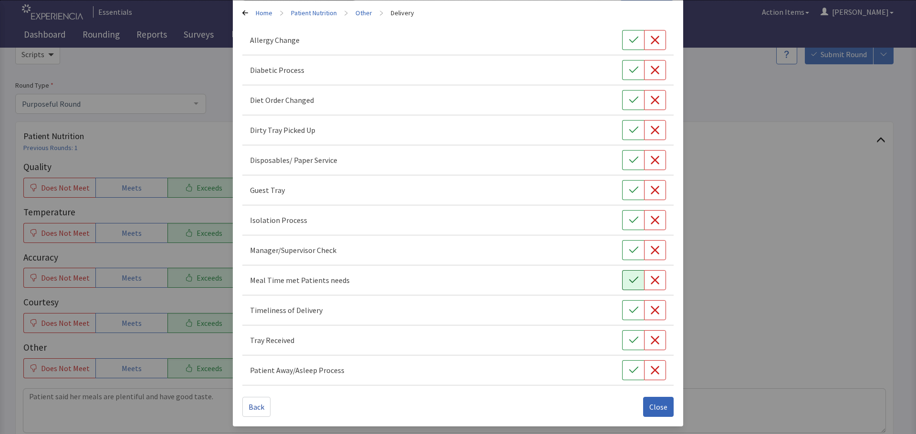
click at [630, 284] on icon "button" at bounding box center [634, 281] width 10 height 10
click at [625, 315] on button "button" at bounding box center [633, 310] width 22 height 20
click at [629, 340] on icon "button" at bounding box center [634, 341] width 10 height 10
click at [649, 406] on span "Close" at bounding box center [658, 407] width 18 height 11
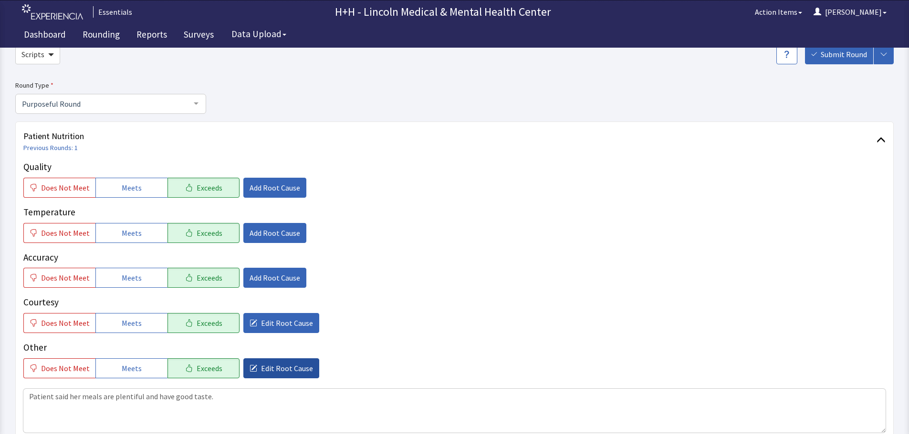
click at [296, 369] on span "Edit Root Cause" at bounding box center [287, 368] width 52 height 11
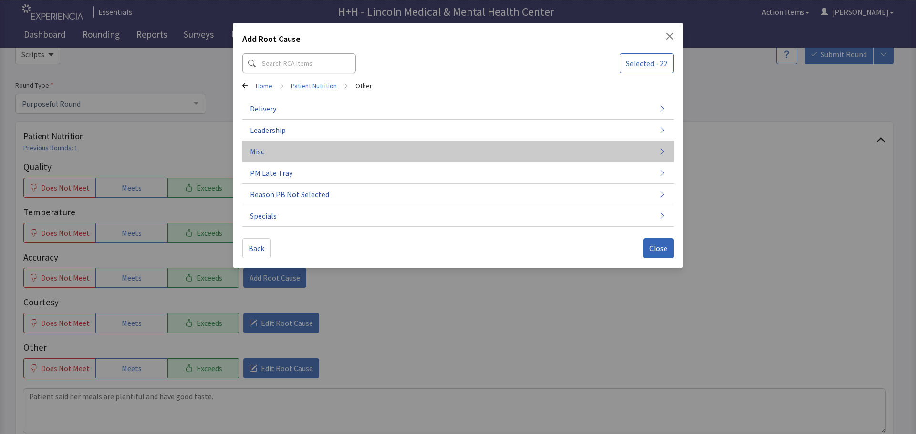
click at [267, 152] on button "Misc" at bounding box center [457, 151] width 431 height 21
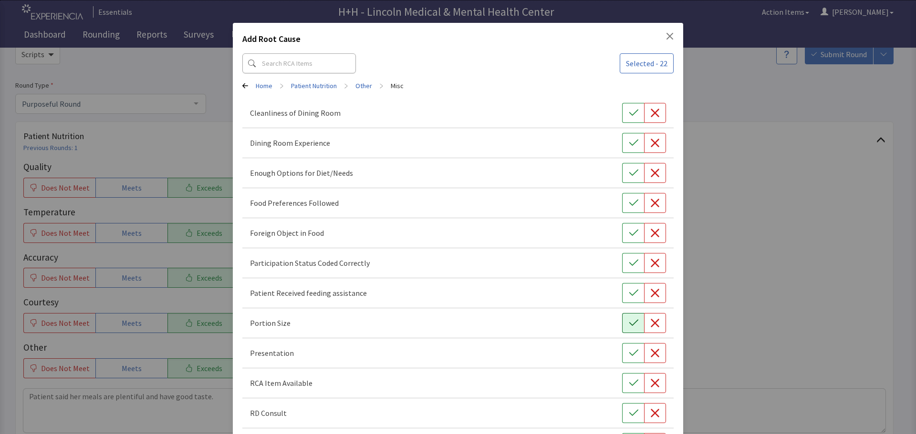
click at [630, 323] on icon "button" at bounding box center [634, 324] width 10 height 10
click at [634, 353] on button "button" at bounding box center [633, 353] width 22 height 20
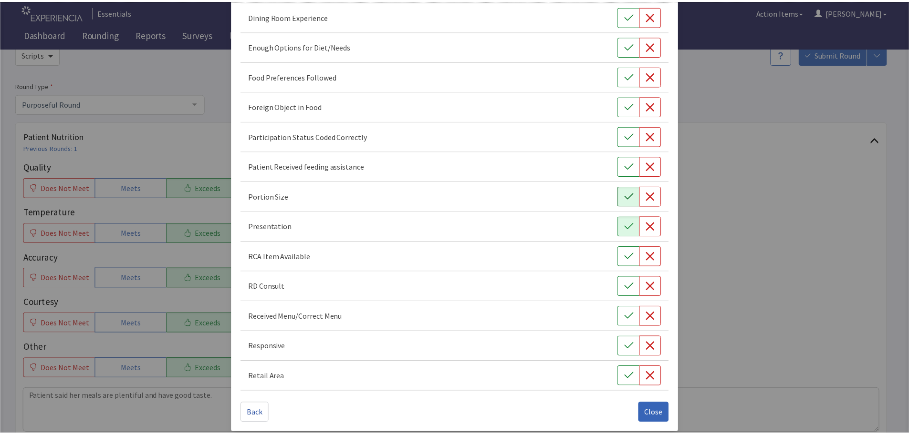
scroll to position [133, 0]
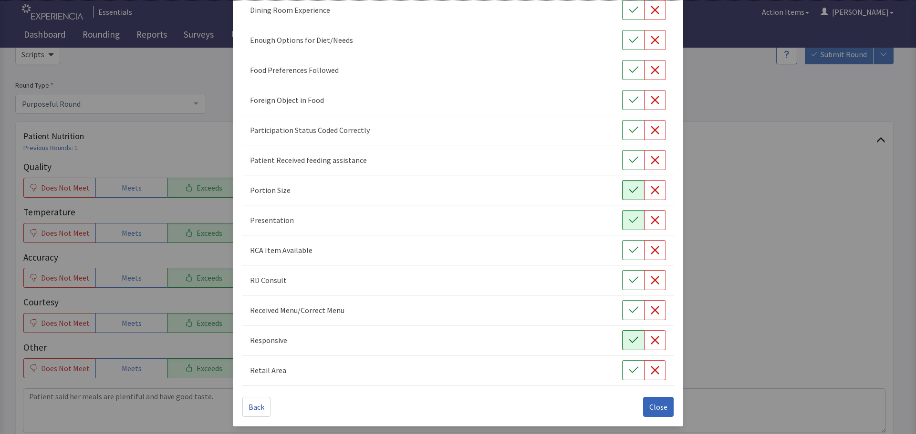
click at [629, 340] on icon "button" at bounding box center [634, 341] width 10 height 10
click at [633, 73] on button "button" at bounding box center [633, 70] width 22 height 20
click at [656, 407] on span "Close" at bounding box center [658, 407] width 18 height 11
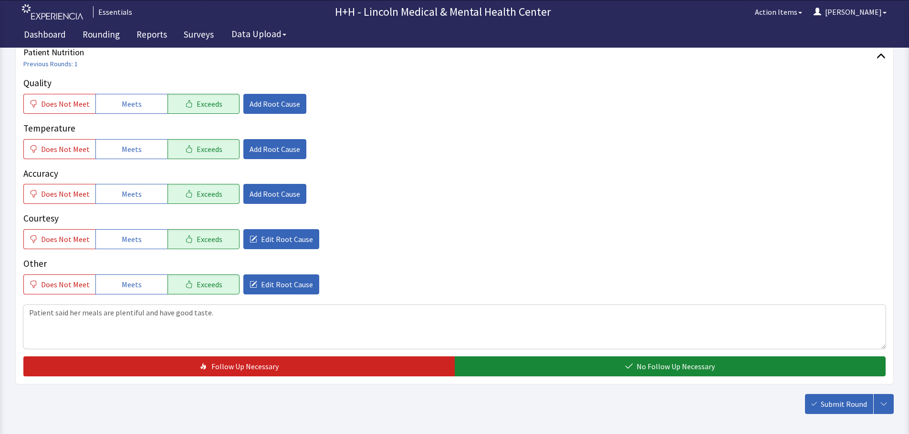
scroll to position [143, 0]
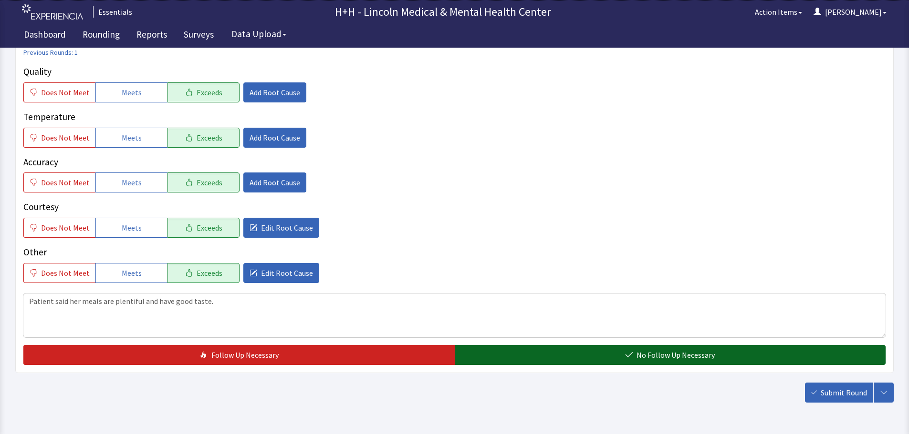
click at [609, 360] on button "No Follow Up Necessary" at bounding box center [669, 355] width 431 height 20
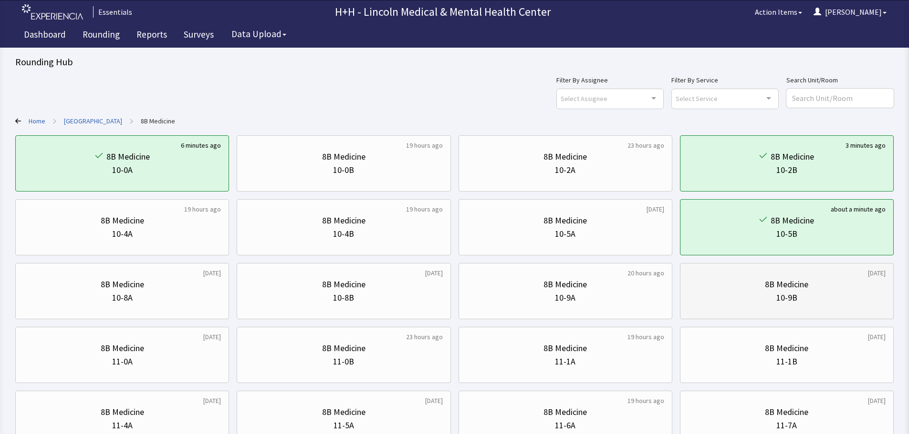
click at [816, 305] on div "8B Medicine 10-9B" at bounding box center [786, 292] width 197 height 46
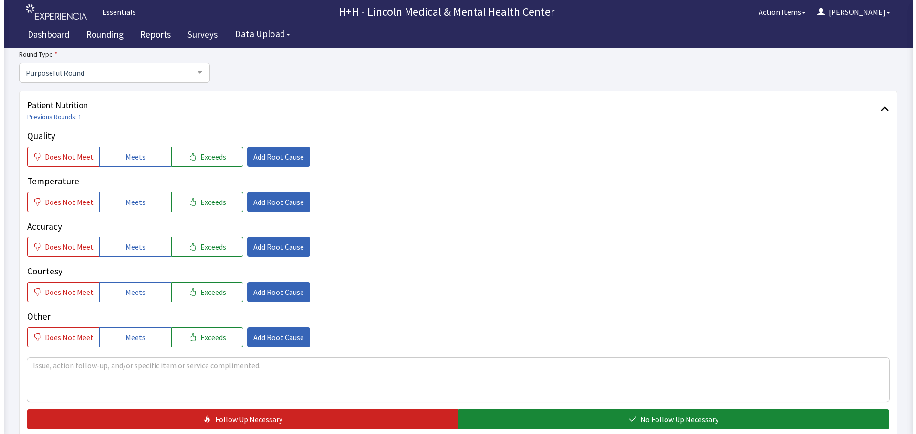
scroll to position [95, 0]
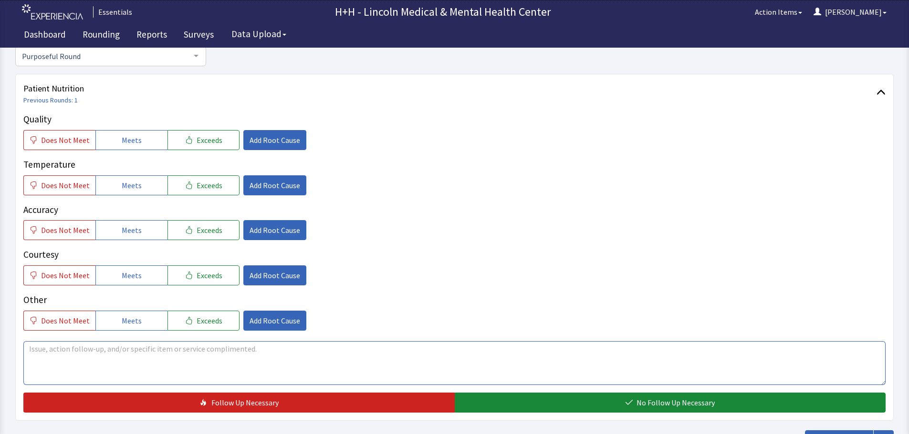
click at [34, 351] on textarea at bounding box center [454, 363] width 862 height 44
type textarea "Through interpreter, [PERSON_NAME] said his meals are okay. Needs some more fla…"
click at [259, 316] on span "Add Root Cause" at bounding box center [274, 320] width 51 height 11
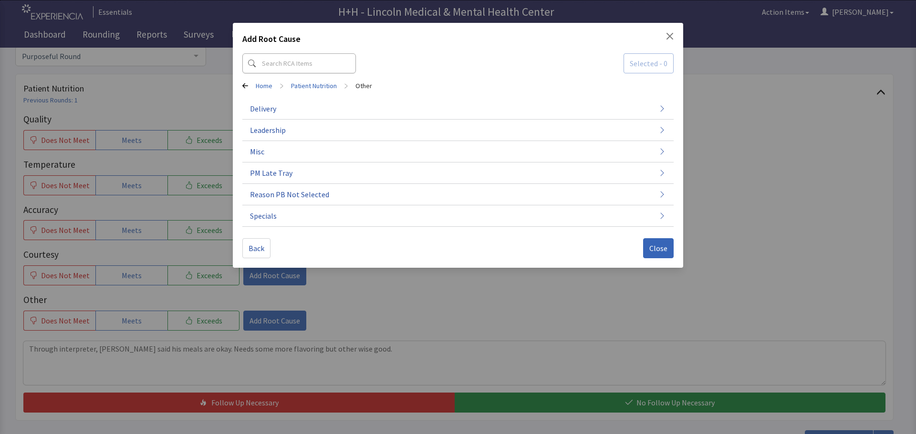
click at [443, 308] on div "Add Root Cause Selected - 0 Home > Patient Nutrition > Other Delivery Leadershi…" at bounding box center [458, 217] width 916 height 434
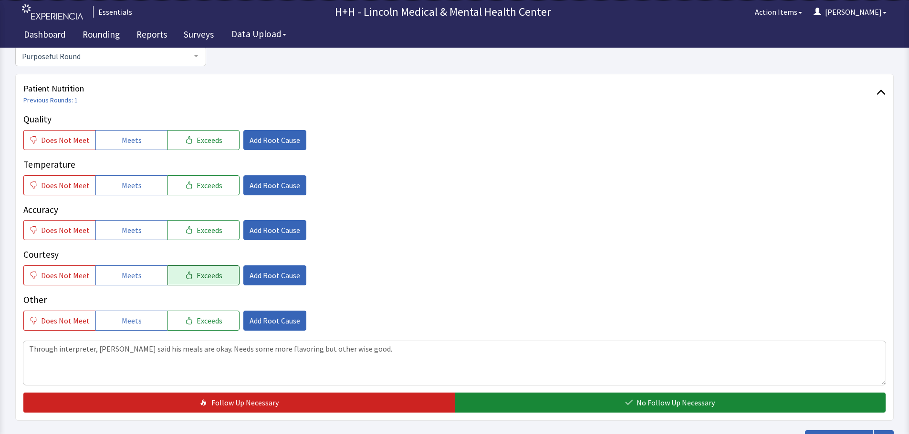
click at [186, 273] on icon "button" at bounding box center [189, 276] width 8 height 8
click at [196, 319] on span "Exceeds" at bounding box center [209, 320] width 26 height 11
click at [206, 230] on span "Exceeds" at bounding box center [209, 230] width 26 height 11
click at [169, 188] on button "Exceeds" at bounding box center [203, 186] width 72 height 20
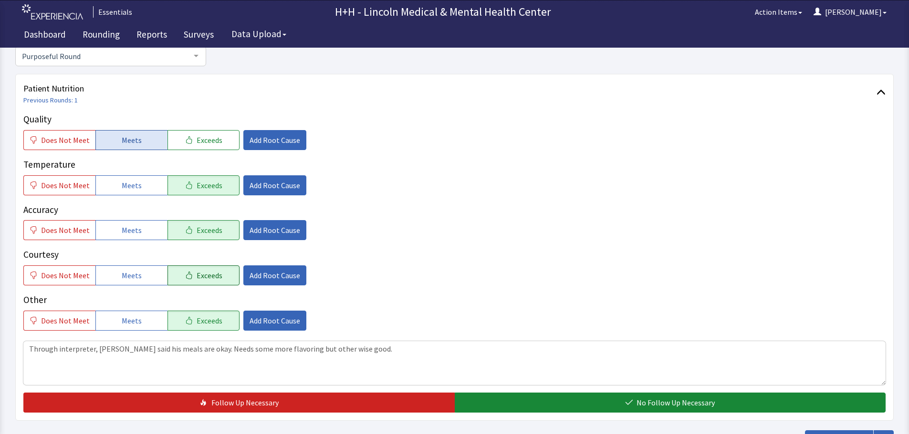
click at [155, 141] on button "Meets" at bounding box center [131, 140] width 72 height 20
click at [290, 278] on span "Add Root Cause" at bounding box center [274, 275] width 51 height 11
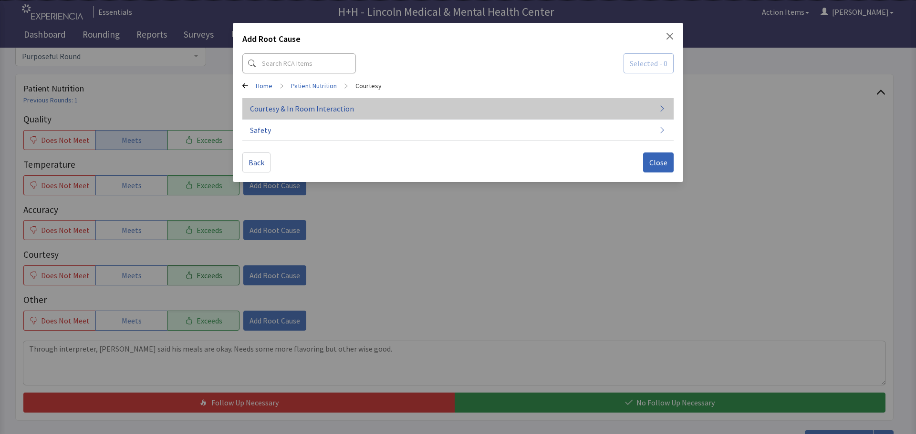
click at [274, 105] on span "Courtesy & In Room Interaction" at bounding box center [302, 108] width 104 height 11
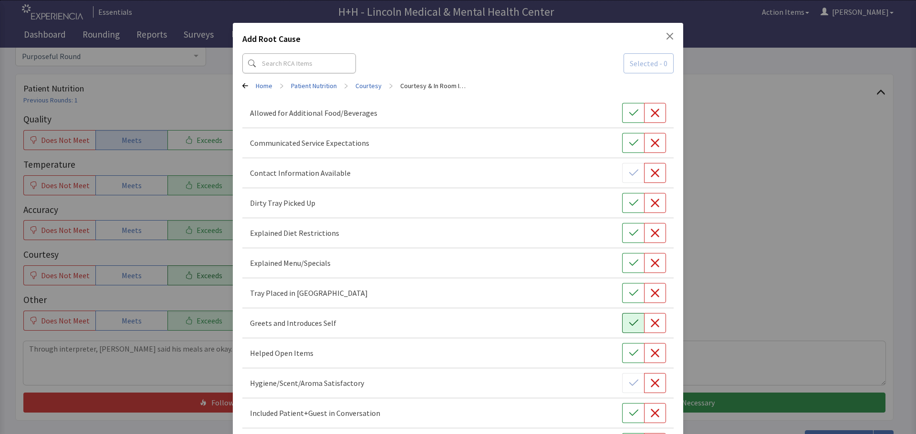
click at [629, 322] on icon "button" at bounding box center [634, 324] width 10 height 10
click at [629, 203] on icon "button" at bounding box center [634, 203] width 10 height 10
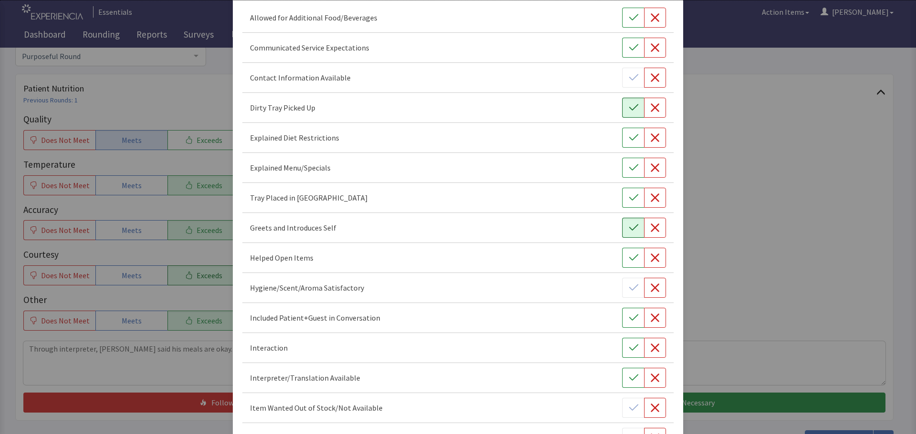
scroll to position [143, 0]
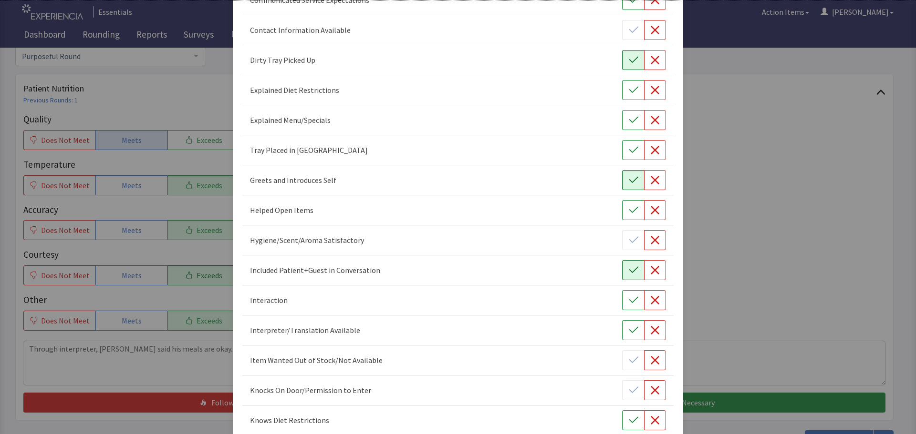
click at [622, 273] on button "button" at bounding box center [633, 270] width 22 height 20
click at [629, 297] on icon "button" at bounding box center [634, 301] width 10 height 10
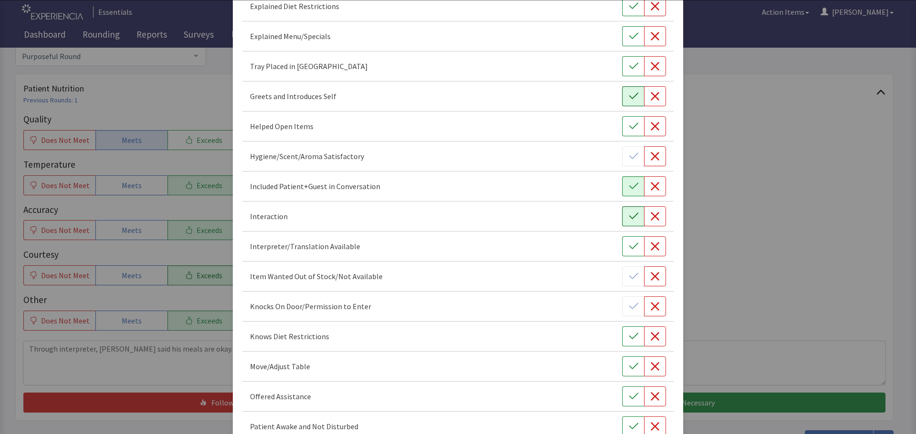
scroll to position [238, 0]
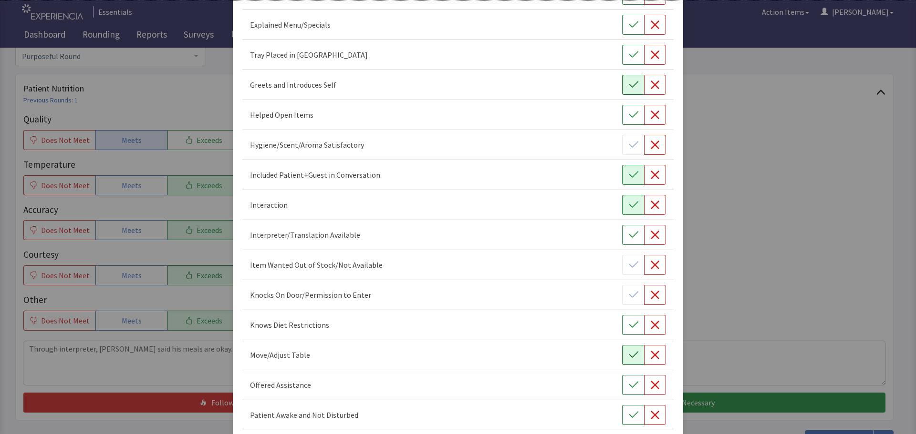
click at [629, 358] on icon "button" at bounding box center [634, 356] width 10 height 10
click at [629, 382] on icon "button" at bounding box center [634, 386] width 10 height 10
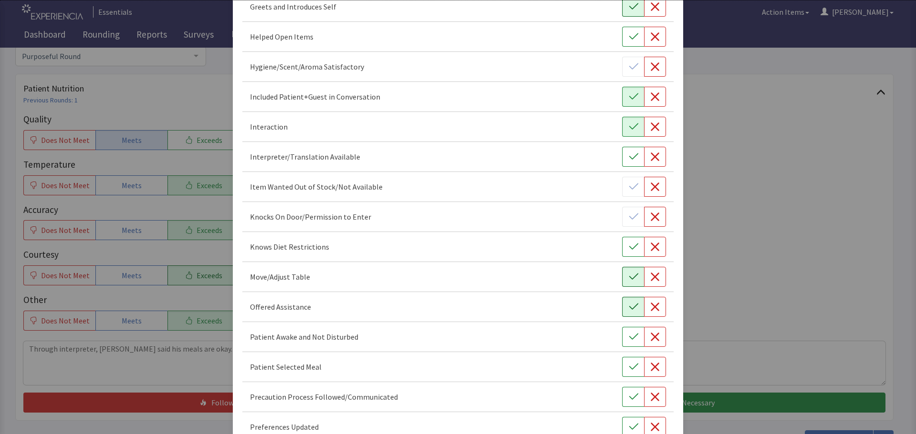
scroll to position [334, 0]
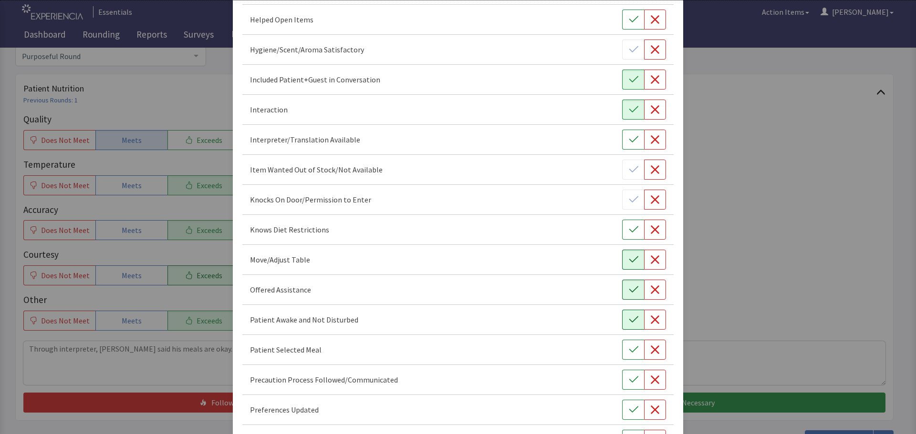
click at [630, 321] on icon "button" at bounding box center [634, 320] width 10 height 10
click at [629, 351] on icon "button" at bounding box center [634, 350] width 10 height 10
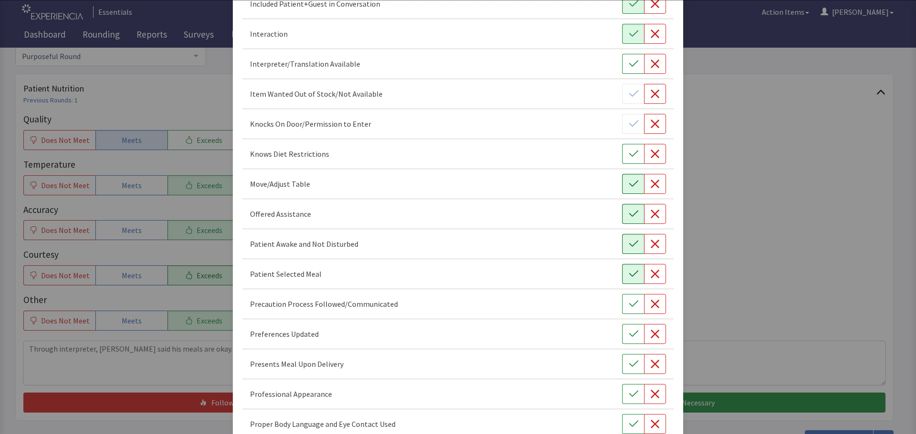
scroll to position [429, 0]
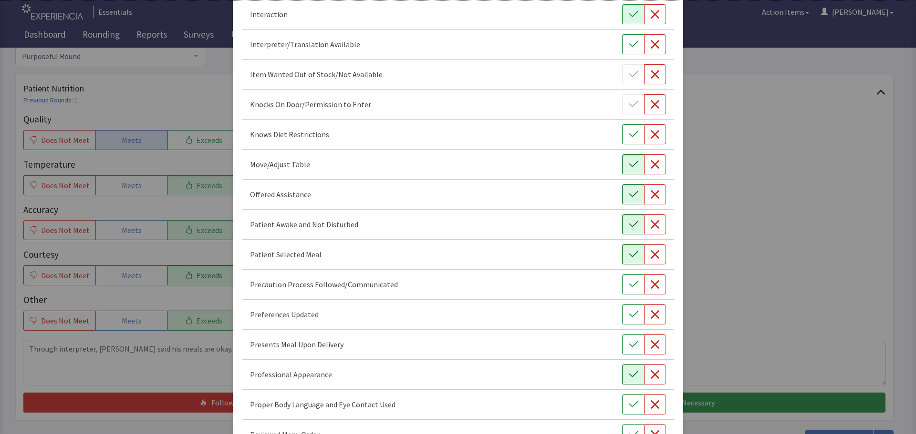
click at [629, 380] on button "button" at bounding box center [633, 375] width 22 height 20
click at [631, 408] on icon "button" at bounding box center [634, 405] width 10 height 10
click at [622, 340] on button "button" at bounding box center [633, 345] width 22 height 20
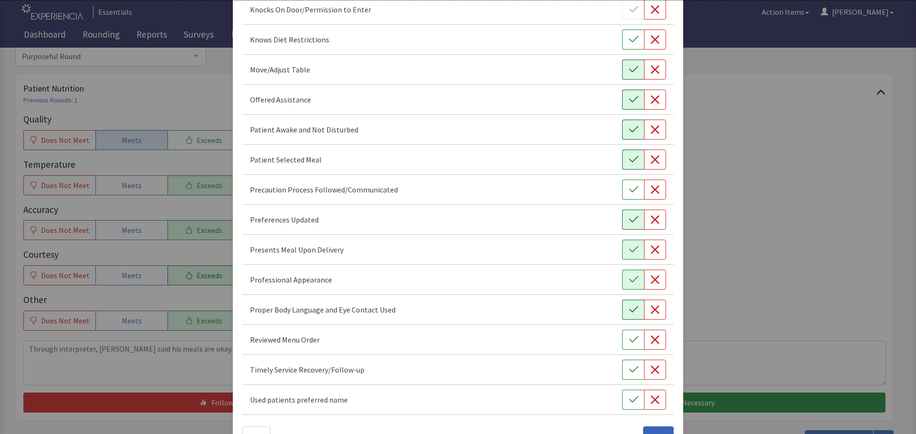
scroll to position [525, 0]
click at [629, 220] on icon "button" at bounding box center [634, 220] width 10 height 10
click at [622, 367] on button "button" at bounding box center [633, 370] width 22 height 20
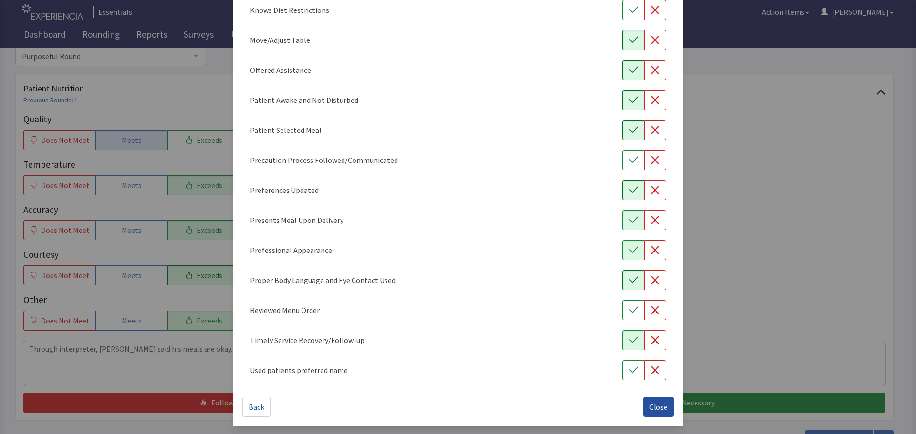
click at [649, 408] on span "Close" at bounding box center [658, 407] width 18 height 11
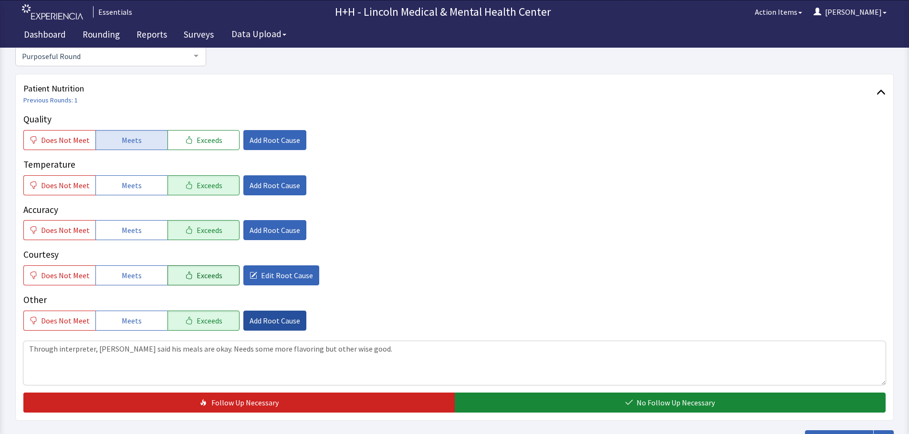
click at [270, 323] on span "Add Root Cause" at bounding box center [274, 320] width 51 height 11
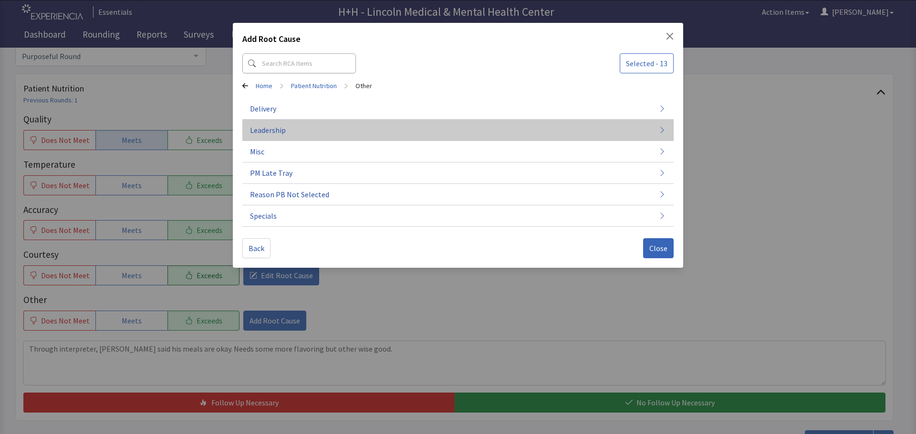
click at [275, 128] on span "Leadership" at bounding box center [268, 129] width 36 height 11
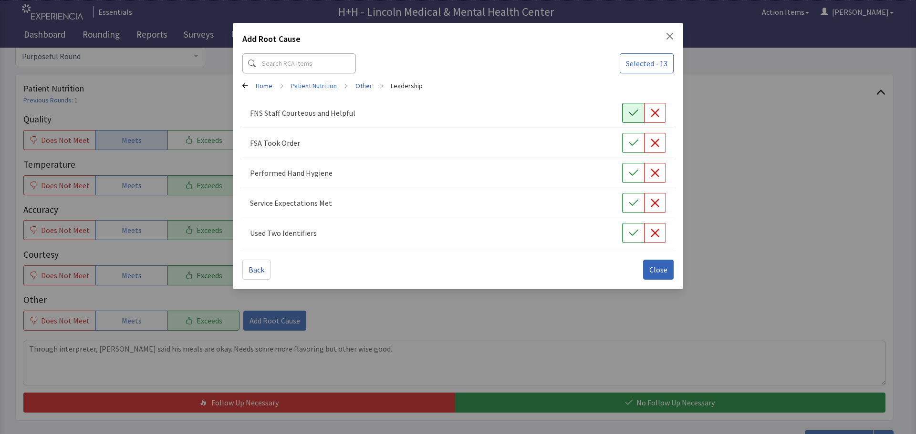
click at [630, 111] on icon "button" at bounding box center [634, 113] width 10 height 10
click at [636, 140] on icon "button" at bounding box center [634, 143] width 10 height 10
click at [640, 170] on button "button" at bounding box center [633, 173] width 22 height 20
click at [631, 200] on icon "button" at bounding box center [634, 203] width 10 height 10
drag, startPoint x: 634, startPoint y: 230, endPoint x: 648, endPoint y: 242, distance: 18.3
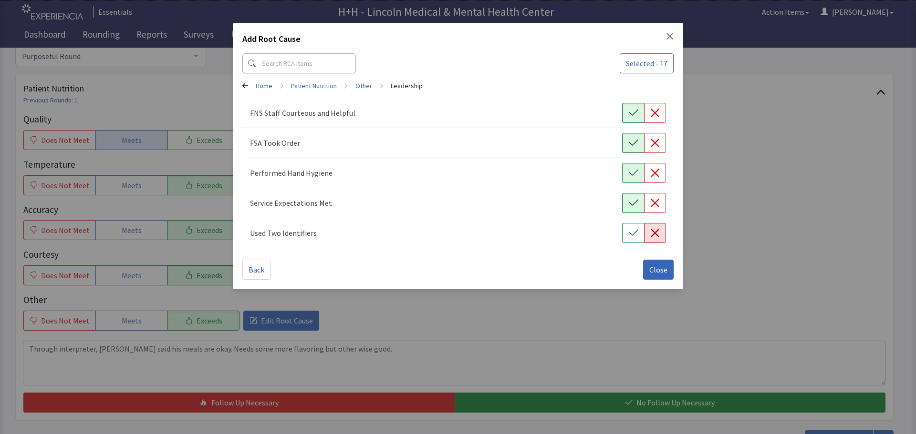
click at [634, 230] on icon "button" at bounding box center [634, 233] width 10 height 10
click at [660, 267] on span "Close" at bounding box center [658, 269] width 18 height 11
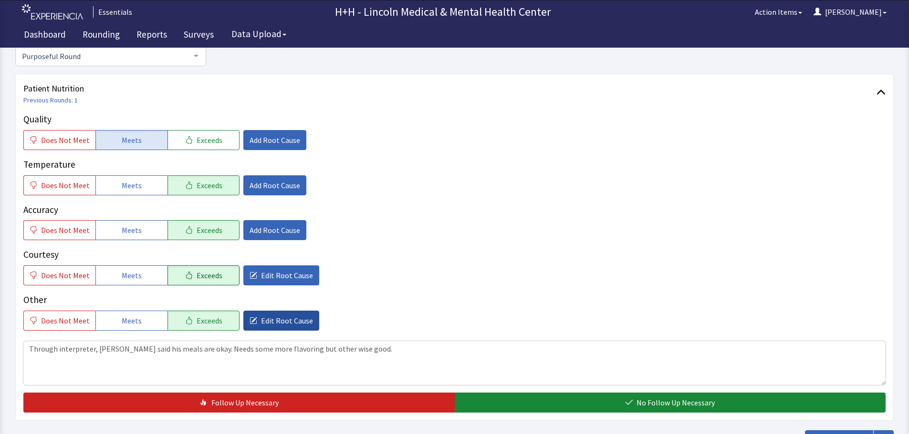
click at [274, 323] on span "Edit Root Cause" at bounding box center [287, 320] width 52 height 11
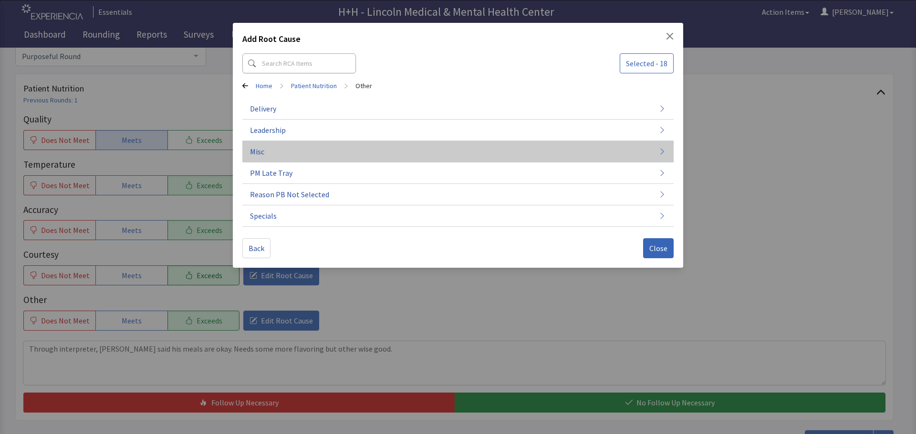
click at [268, 151] on button "Misc" at bounding box center [457, 151] width 431 height 21
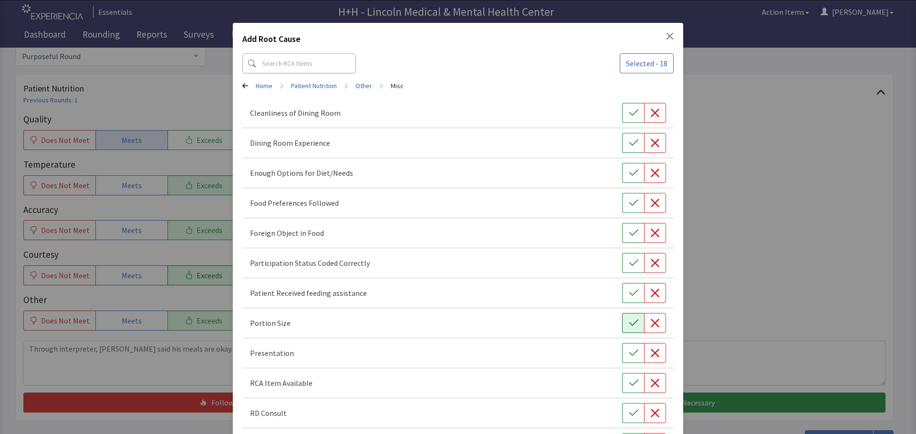
click at [629, 327] on icon "button" at bounding box center [634, 324] width 10 height 10
click at [629, 351] on icon "button" at bounding box center [634, 354] width 10 height 10
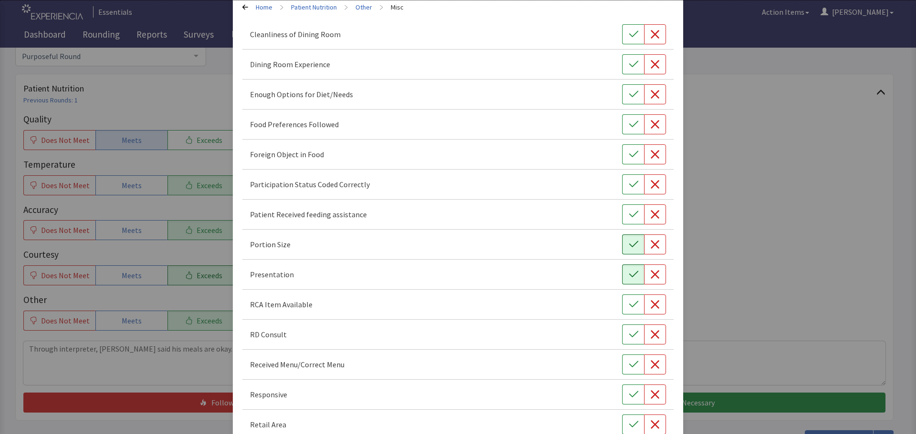
scroll to position [95, 0]
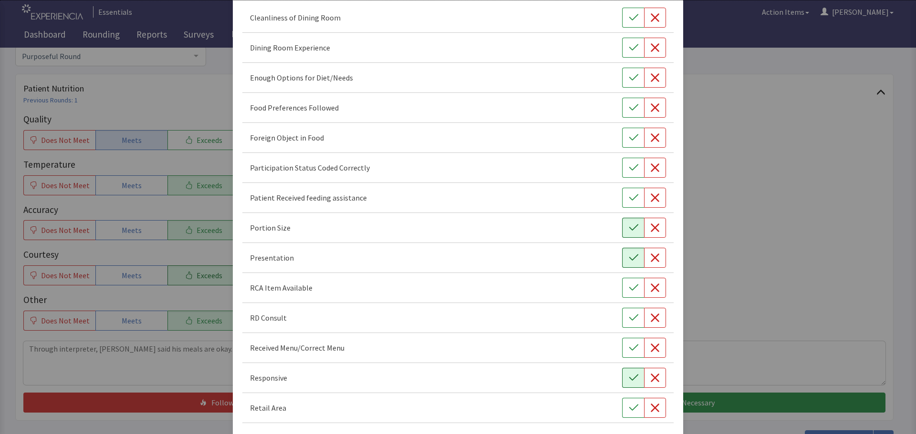
click at [629, 377] on icon "button" at bounding box center [634, 378] width 10 height 10
drag, startPoint x: 624, startPoint y: 108, endPoint x: 621, endPoint y: 112, distance: 5.1
click at [629, 108] on icon "button" at bounding box center [633, 107] width 9 height 6
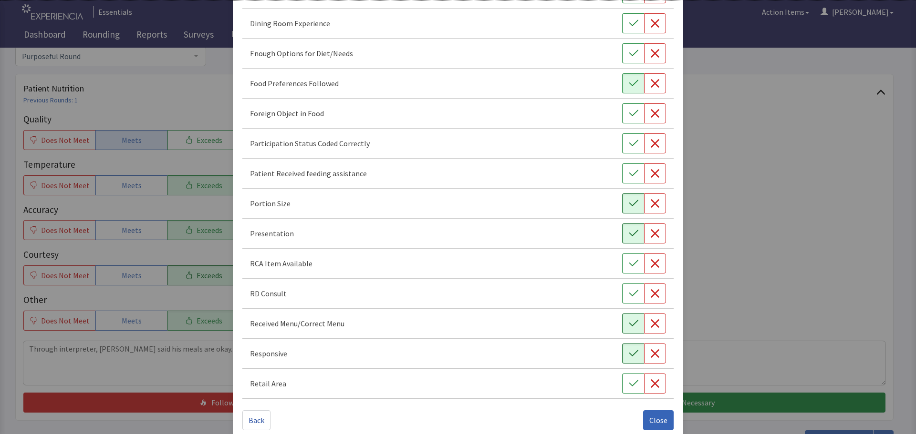
scroll to position [133, 0]
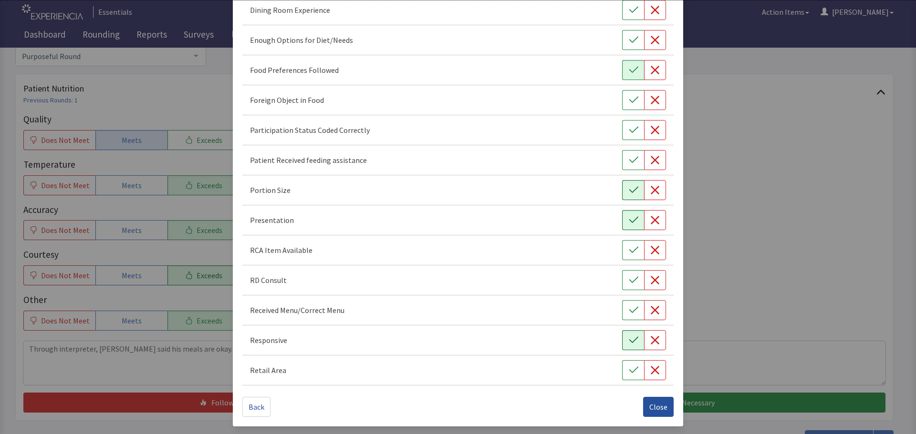
click at [646, 401] on button "Close" at bounding box center [658, 407] width 31 height 20
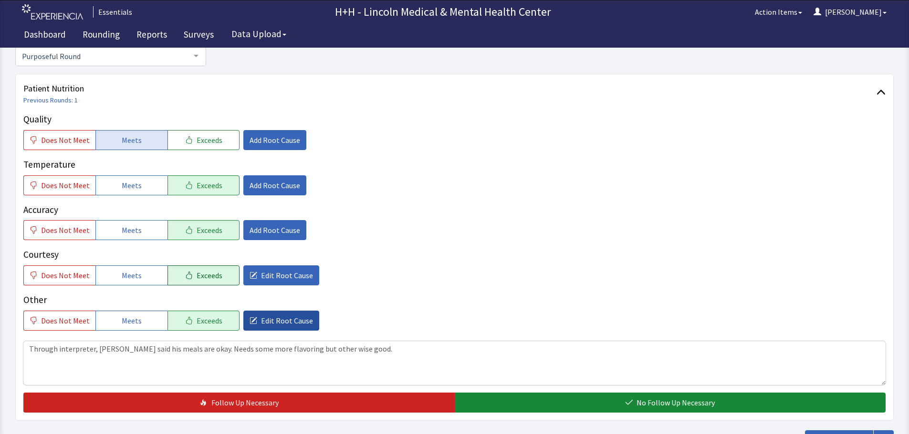
click at [269, 322] on span "Edit Root Cause" at bounding box center [287, 320] width 52 height 11
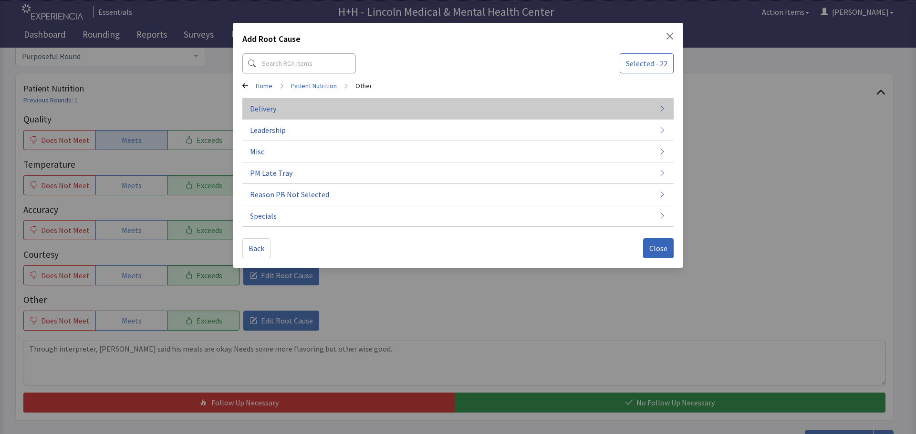
click at [275, 106] on span "Delivery" at bounding box center [263, 108] width 26 height 11
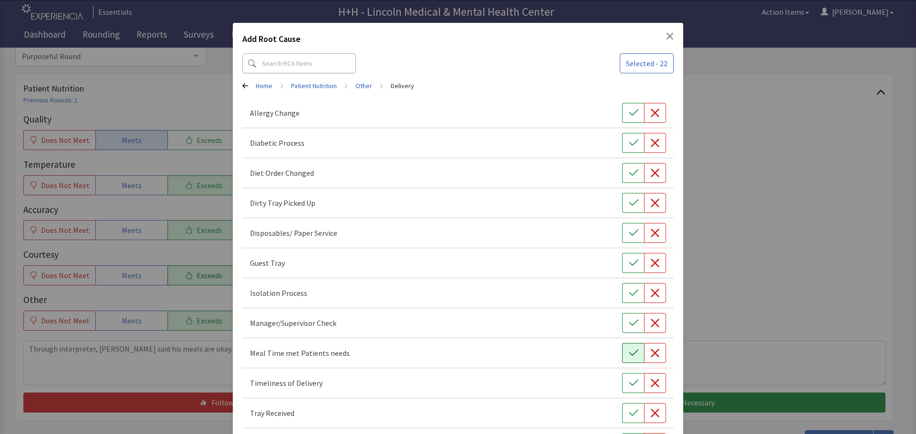
click at [622, 351] on button "button" at bounding box center [633, 353] width 22 height 20
click at [629, 383] on icon "button" at bounding box center [634, 384] width 10 height 10
click at [629, 413] on icon "button" at bounding box center [634, 414] width 10 height 10
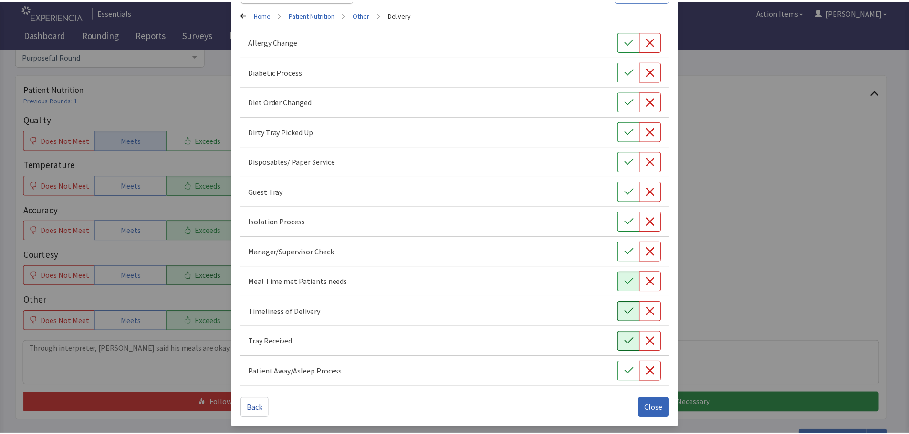
scroll to position [73, 0]
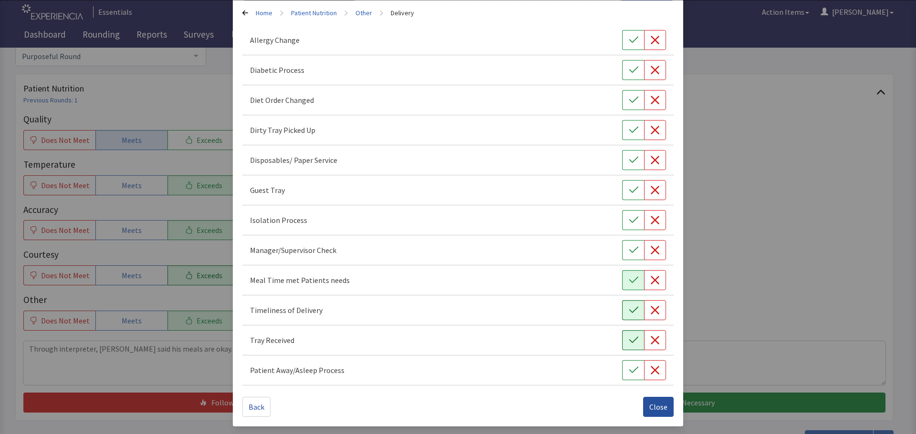
click at [650, 407] on span "Close" at bounding box center [658, 407] width 18 height 11
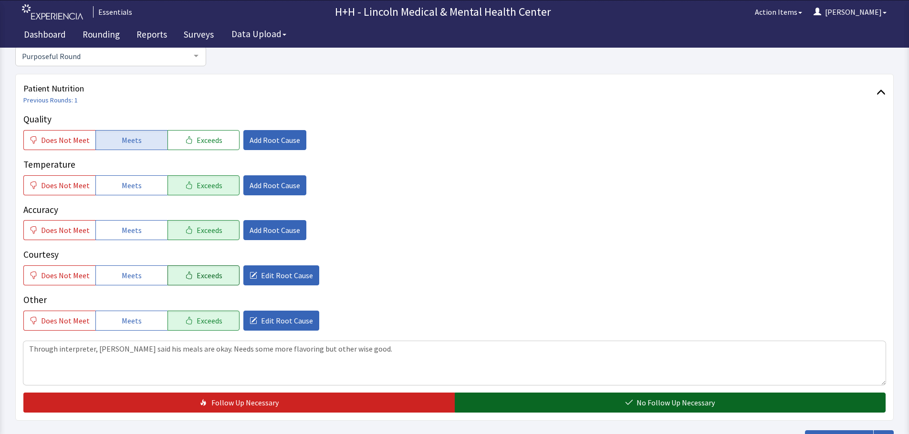
click at [563, 400] on button "No Follow Up Necessary" at bounding box center [669, 403] width 431 height 20
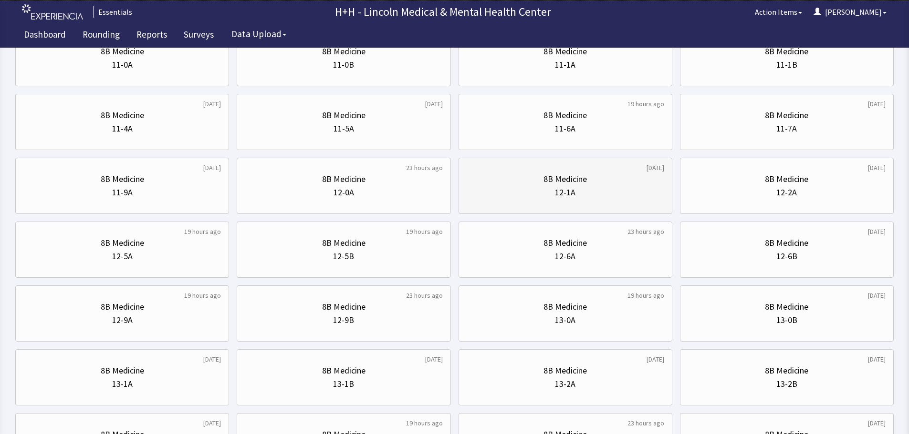
scroll to position [334, 0]
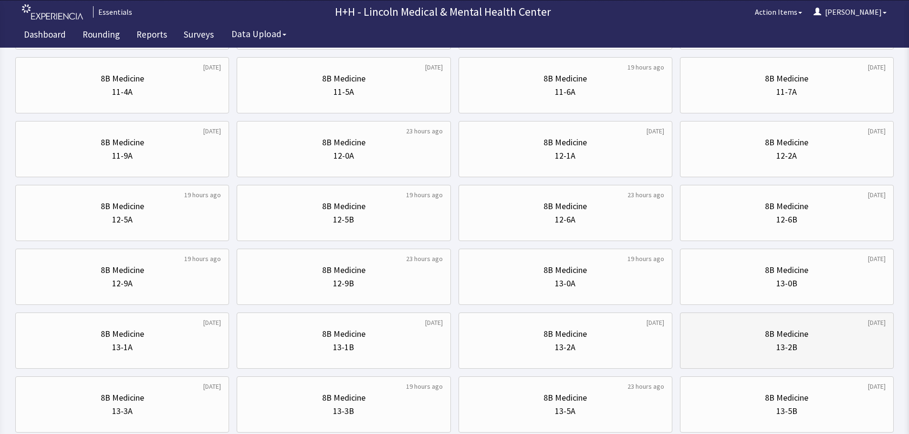
click at [737, 355] on div "8B Medicine 13-2B" at bounding box center [786, 341] width 197 height 46
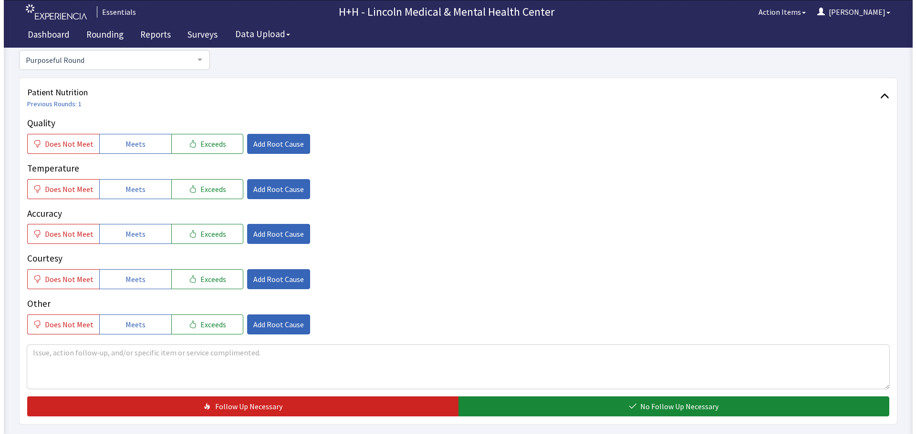
scroll to position [95, 0]
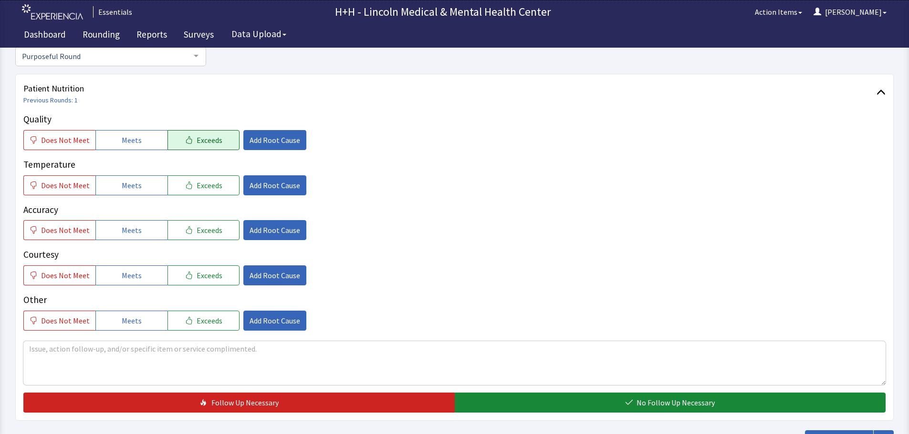
click at [196, 142] on span "Exceeds" at bounding box center [209, 139] width 26 height 11
click at [196, 187] on span "Exceeds" at bounding box center [209, 185] width 26 height 11
click at [205, 231] on span "Exceeds" at bounding box center [209, 230] width 26 height 11
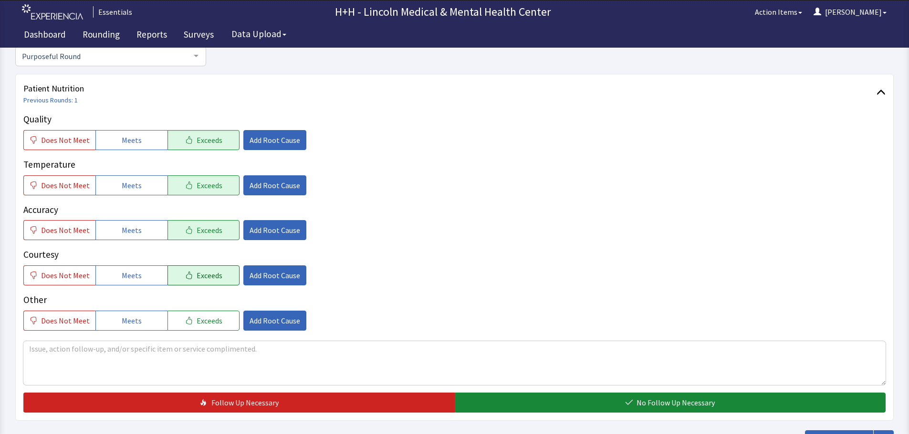
drag, startPoint x: 213, startPoint y: 272, endPoint x: 218, endPoint y: 278, distance: 7.8
click at [215, 272] on span "Exceeds" at bounding box center [209, 275] width 26 height 11
click at [223, 319] on button "Exceeds" at bounding box center [203, 321] width 72 height 20
click at [60, 351] on textarea at bounding box center [454, 363] width 862 height 44
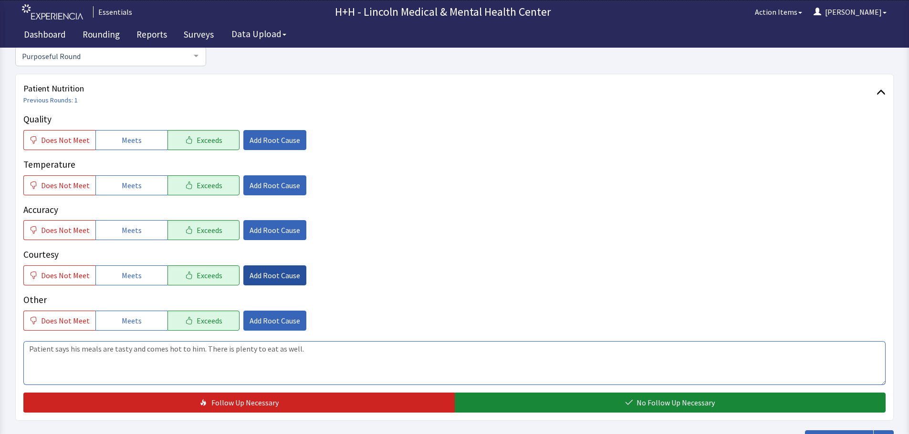
type textarea "Patient says his meals are tasty and comes hot to him. There is plenty to eat a…"
click at [260, 270] on span "Add Root Cause" at bounding box center [274, 275] width 51 height 11
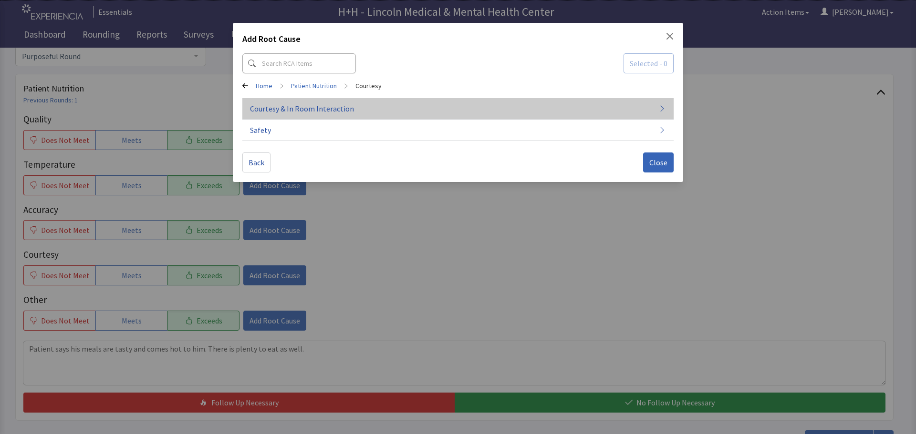
click at [314, 109] on span "Courtesy & In Room Interaction" at bounding box center [302, 108] width 104 height 11
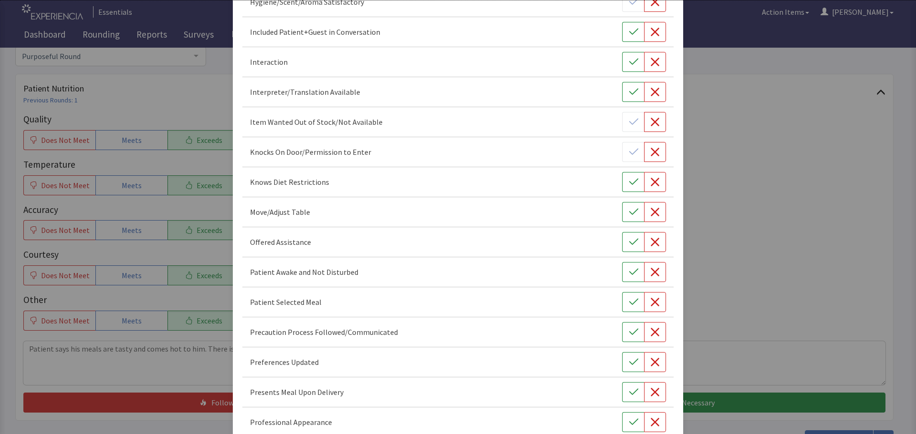
scroll to position [554, 0]
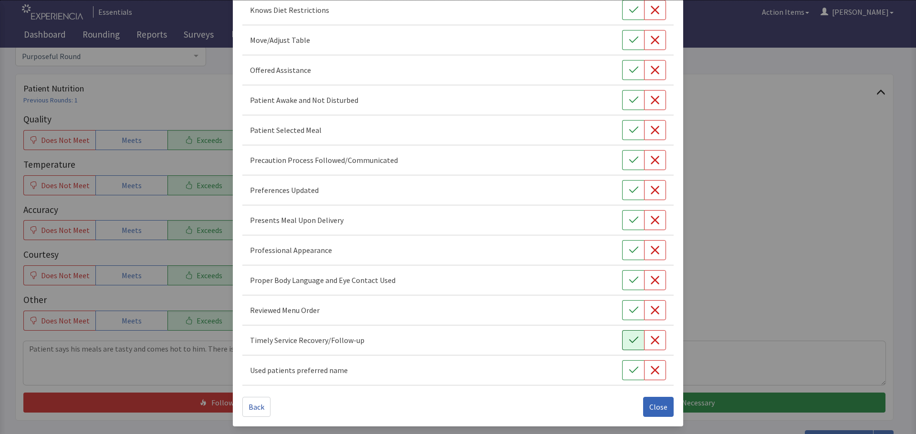
click at [622, 343] on button "button" at bounding box center [633, 341] width 22 height 20
click at [629, 311] on icon "button" at bounding box center [634, 311] width 10 height 10
click at [629, 285] on icon "button" at bounding box center [634, 281] width 10 height 10
click at [629, 253] on icon "button" at bounding box center [634, 251] width 10 height 10
click at [629, 224] on icon "button" at bounding box center [634, 221] width 10 height 10
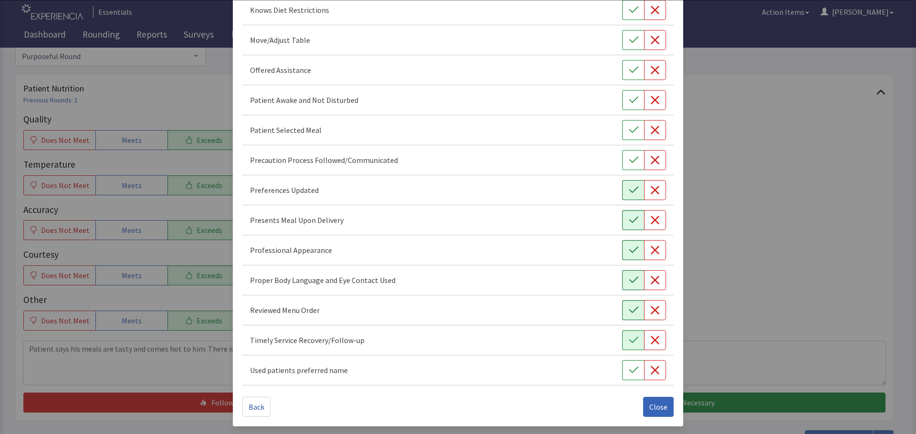
click at [630, 192] on icon "button" at bounding box center [634, 191] width 10 height 10
click at [629, 133] on icon "button" at bounding box center [634, 130] width 10 height 10
click at [630, 103] on icon "button" at bounding box center [634, 100] width 10 height 10
click at [629, 70] on icon "button" at bounding box center [634, 70] width 10 height 10
click at [629, 42] on icon "button" at bounding box center [633, 40] width 9 height 6
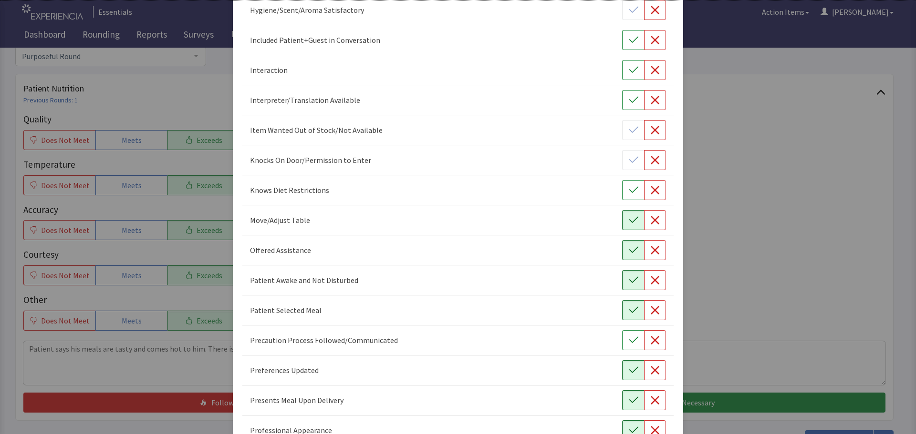
scroll to position [363, 0]
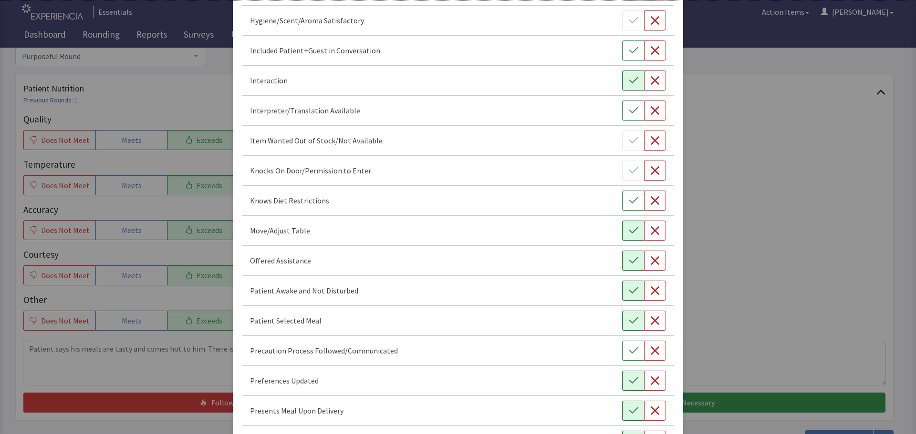
click at [622, 79] on button "button" at bounding box center [633, 81] width 22 height 20
click at [629, 52] on icon "button" at bounding box center [634, 51] width 10 height 10
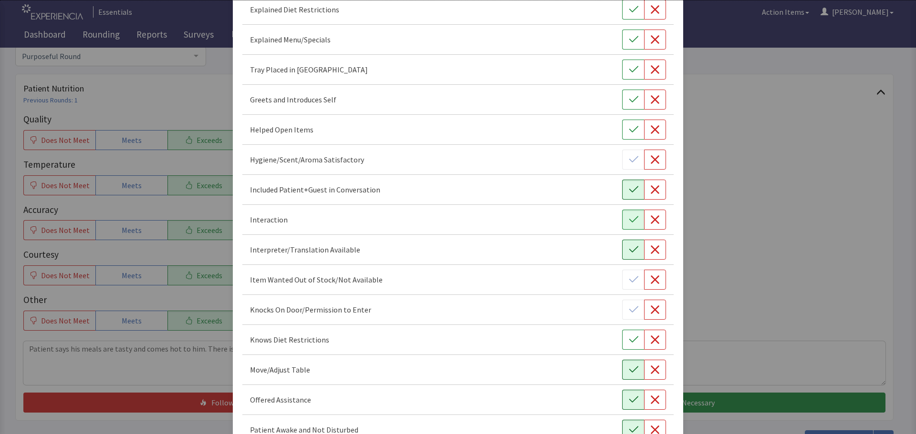
scroll to position [172, 0]
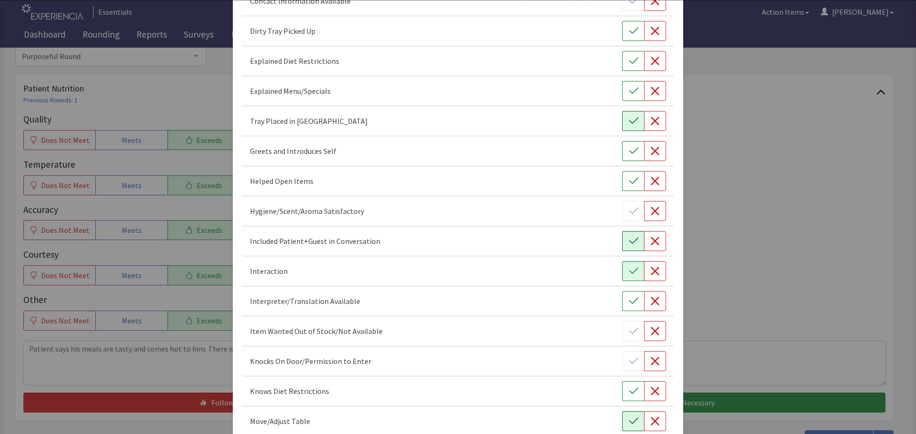
click at [629, 116] on button "button" at bounding box center [633, 121] width 22 height 20
click at [633, 148] on button "button" at bounding box center [633, 151] width 22 height 20
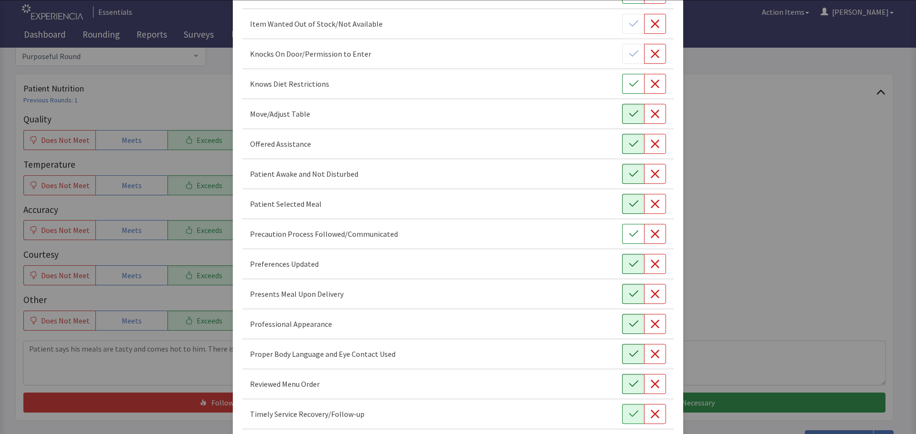
scroll to position [554, 0]
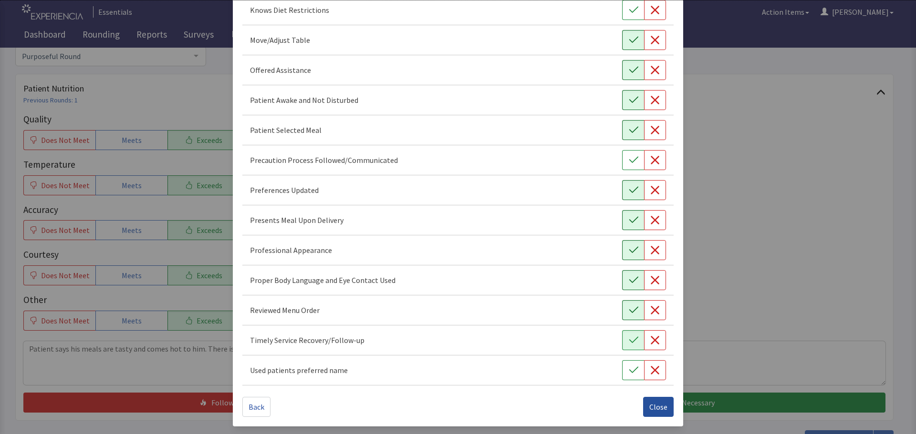
click at [650, 406] on span "Close" at bounding box center [658, 407] width 18 height 11
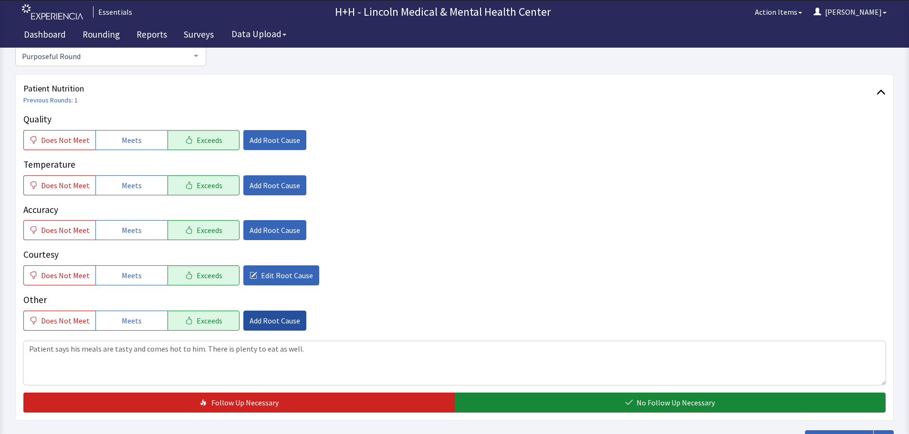
click at [270, 318] on span "Add Root Cause" at bounding box center [274, 320] width 51 height 11
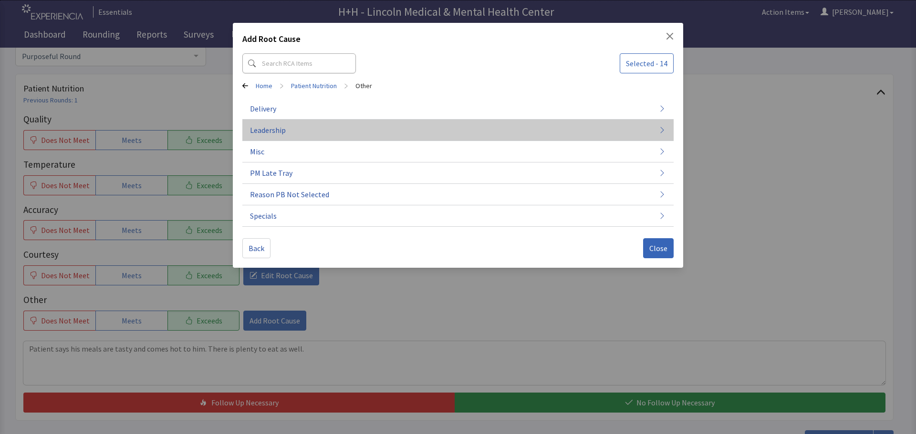
click at [303, 135] on button "Leadership" at bounding box center [457, 130] width 431 height 21
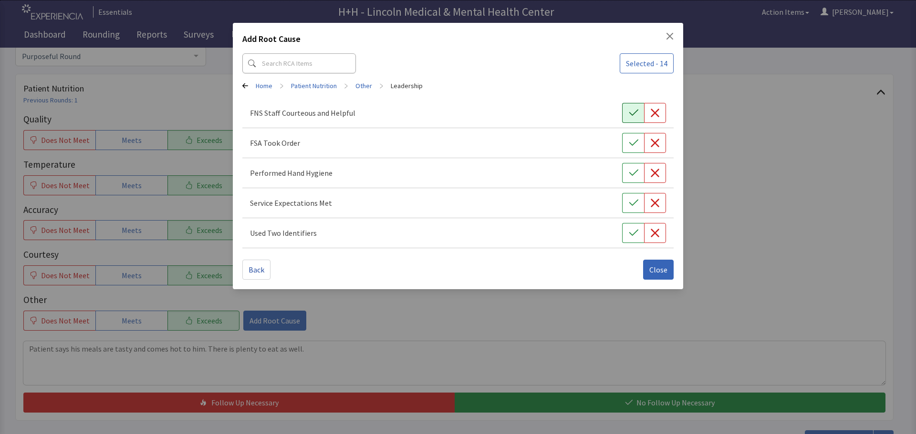
click at [639, 111] on button "button" at bounding box center [633, 113] width 22 height 20
click at [639, 139] on button "button" at bounding box center [633, 143] width 22 height 20
click at [637, 165] on button "button" at bounding box center [633, 173] width 22 height 20
click at [626, 207] on button "button" at bounding box center [633, 203] width 22 height 20
click at [630, 232] on icon "button" at bounding box center [634, 233] width 10 height 10
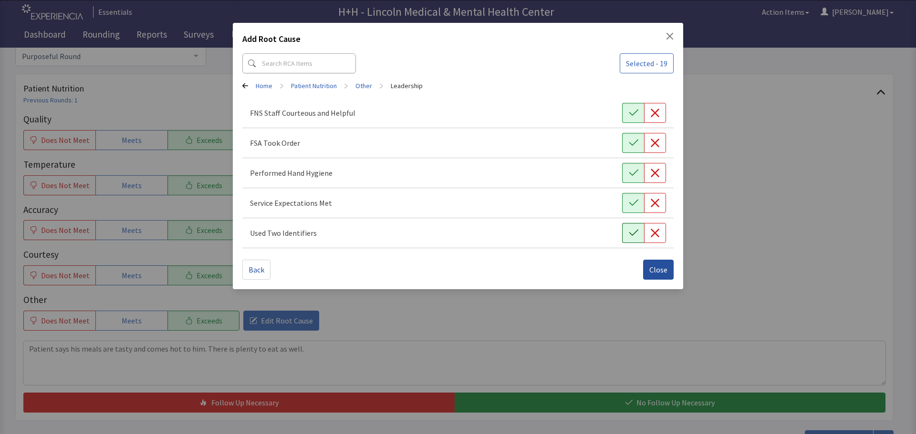
click at [651, 273] on span "Close" at bounding box center [658, 269] width 18 height 11
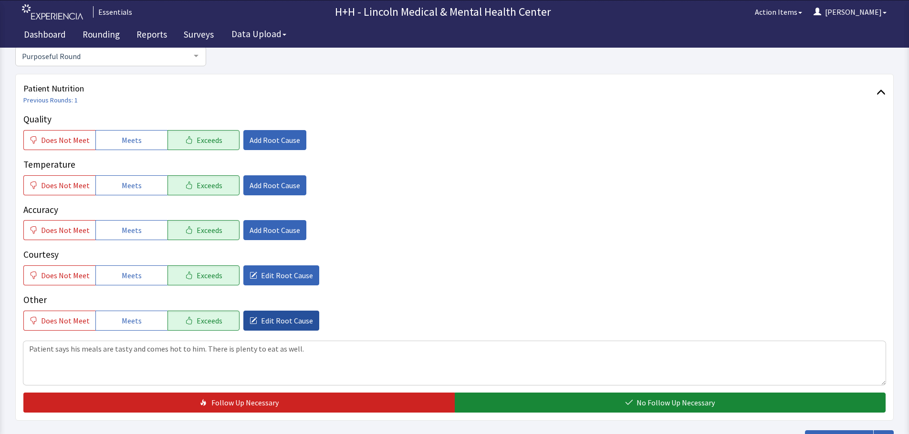
click at [295, 319] on span "Edit Root Cause" at bounding box center [287, 320] width 52 height 11
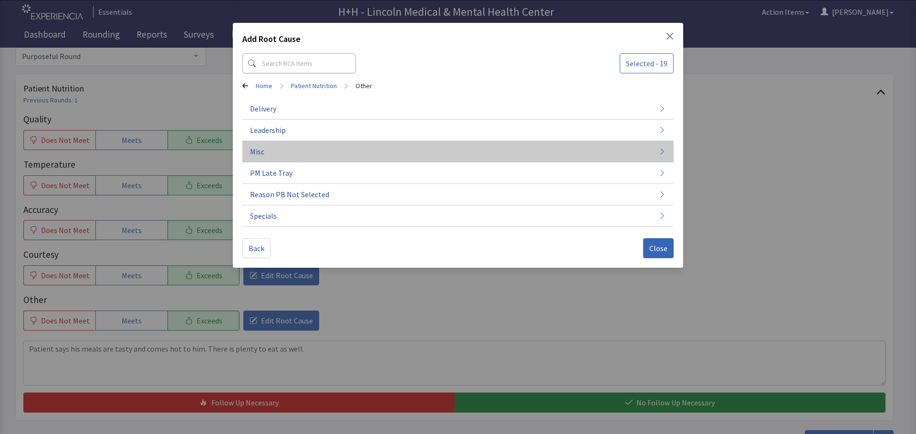
click at [270, 156] on button "Misc" at bounding box center [457, 151] width 431 height 21
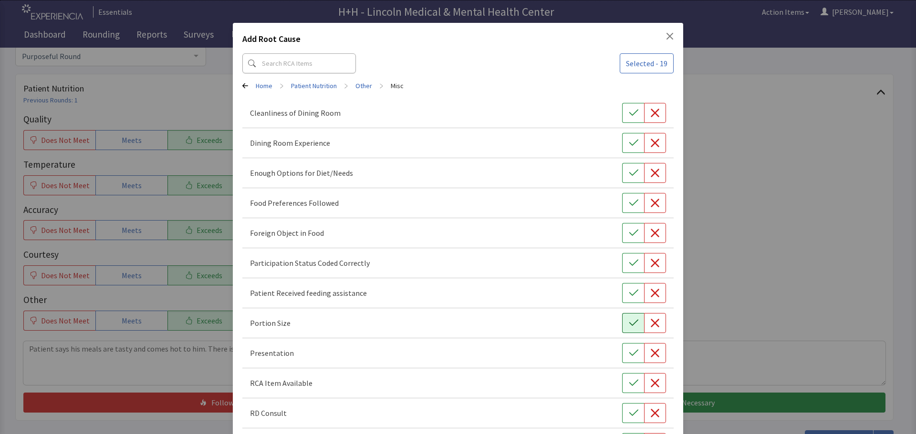
click at [632, 323] on icon "button" at bounding box center [634, 324] width 10 height 10
click at [630, 353] on icon "button" at bounding box center [633, 353] width 9 height 6
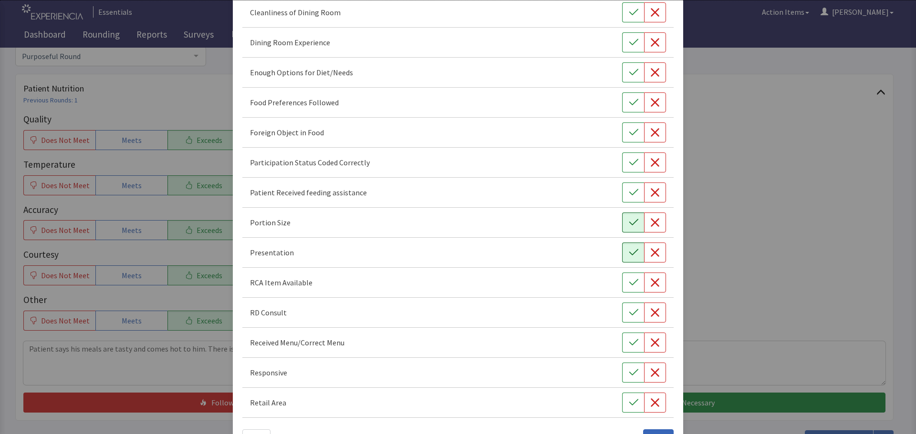
scroll to position [133, 0]
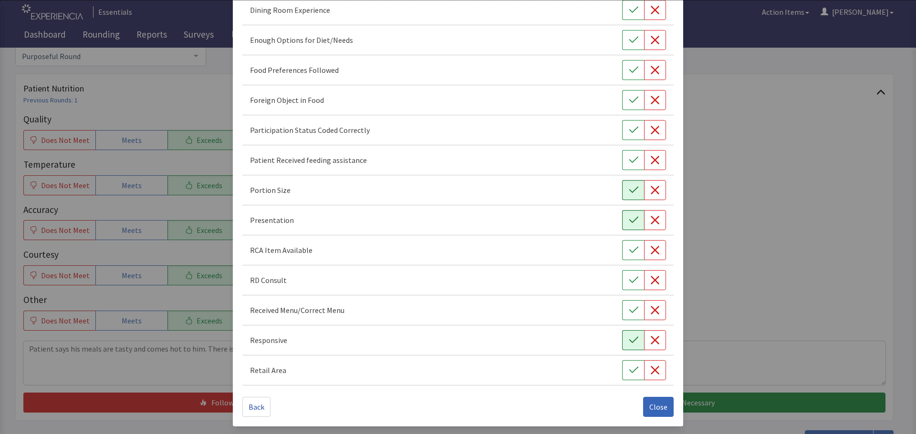
click at [629, 343] on icon "button" at bounding box center [633, 340] width 9 height 6
click at [622, 67] on button "button" at bounding box center [633, 70] width 22 height 20
click at [643, 409] on button "Close" at bounding box center [658, 407] width 31 height 20
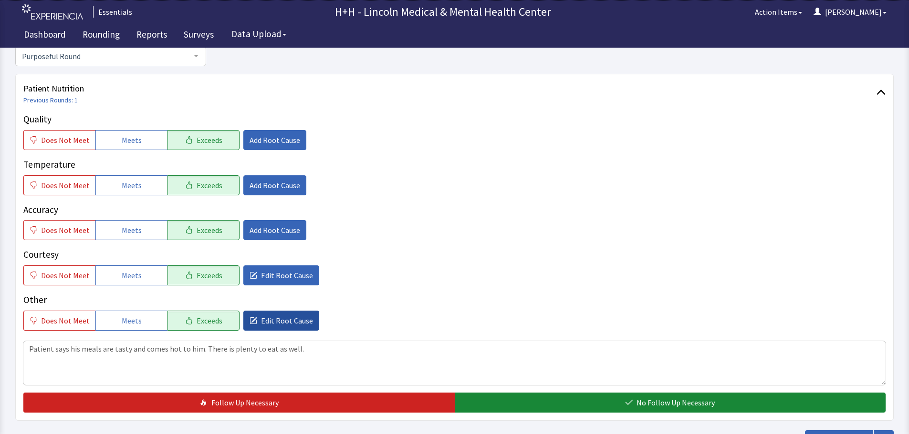
click at [263, 323] on span "Edit Root Cause" at bounding box center [287, 320] width 52 height 11
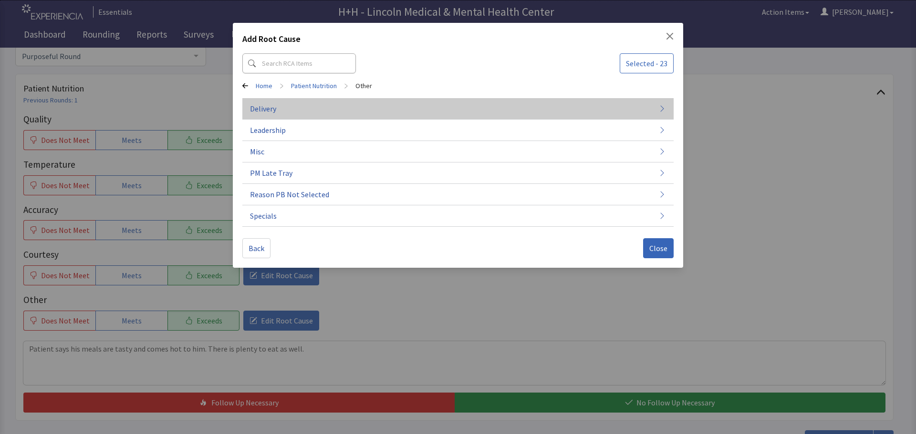
click at [263, 108] on span "Delivery" at bounding box center [263, 108] width 26 height 11
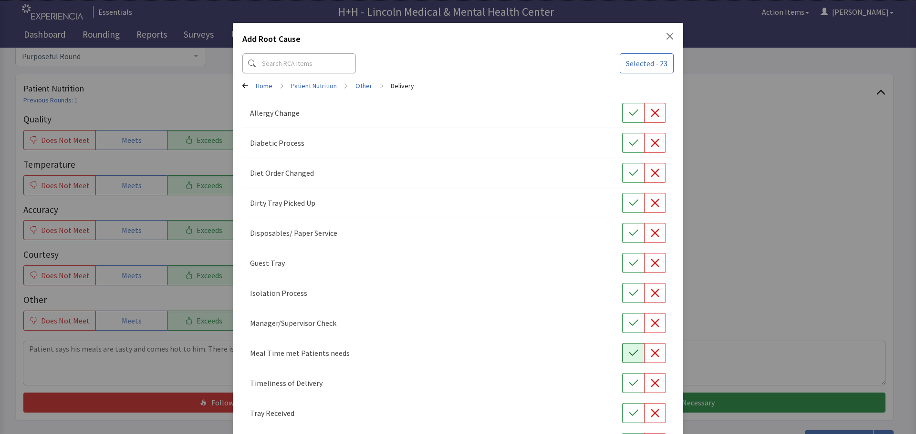
click at [629, 355] on icon "button" at bounding box center [634, 354] width 10 height 10
click at [629, 389] on button "button" at bounding box center [633, 383] width 22 height 20
click at [629, 415] on icon "button" at bounding box center [633, 413] width 9 height 6
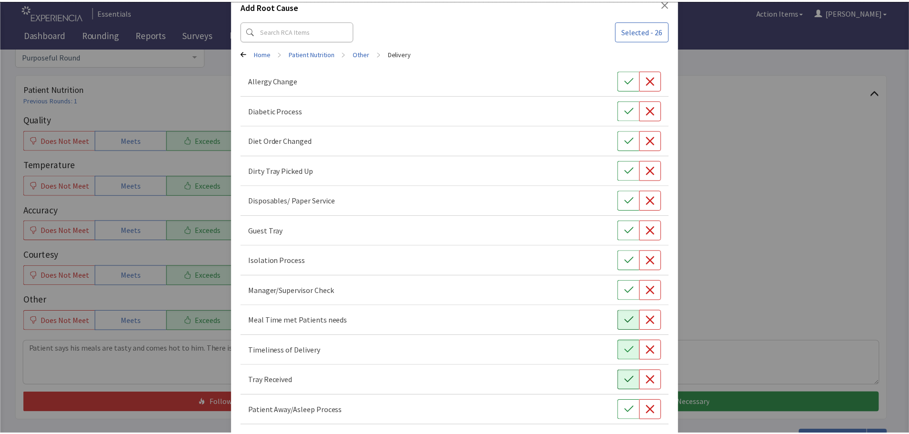
scroll to position [73, 0]
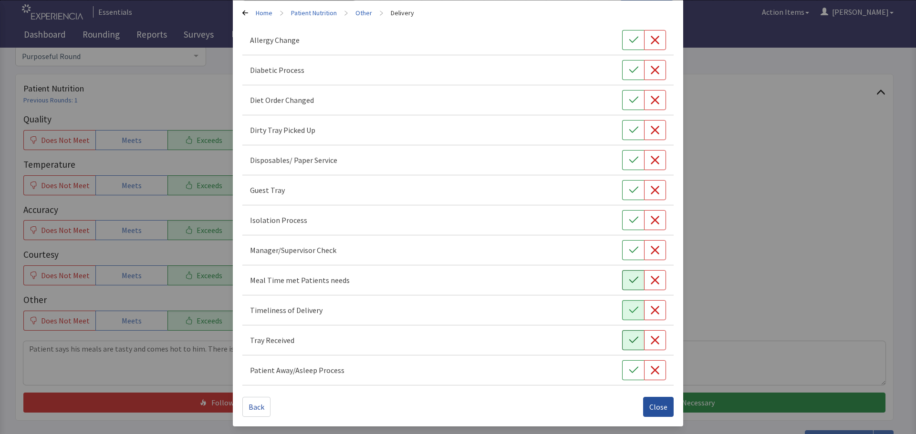
click at [657, 409] on span "Close" at bounding box center [658, 407] width 18 height 11
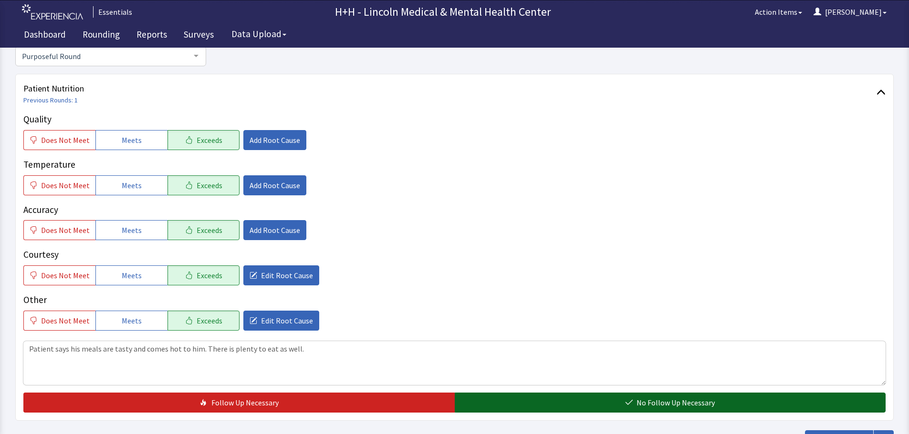
click at [591, 402] on button "No Follow Up Necessary" at bounding box center [669, 403] width 431 height 20
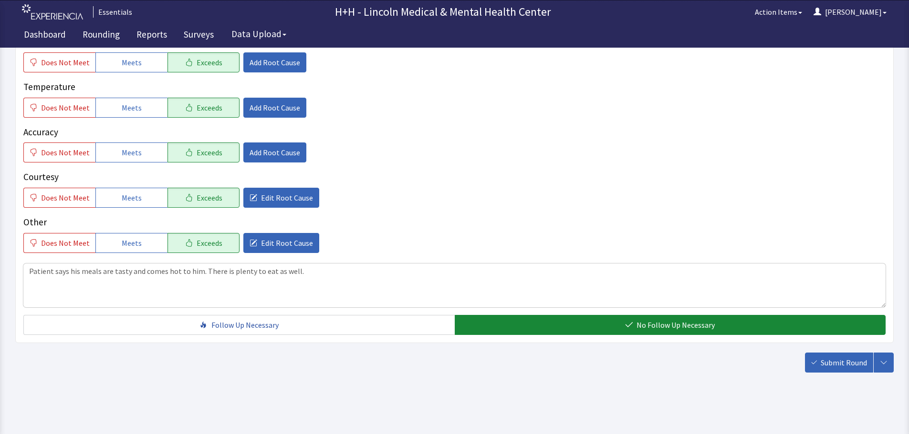
scroll to position [175, 0]
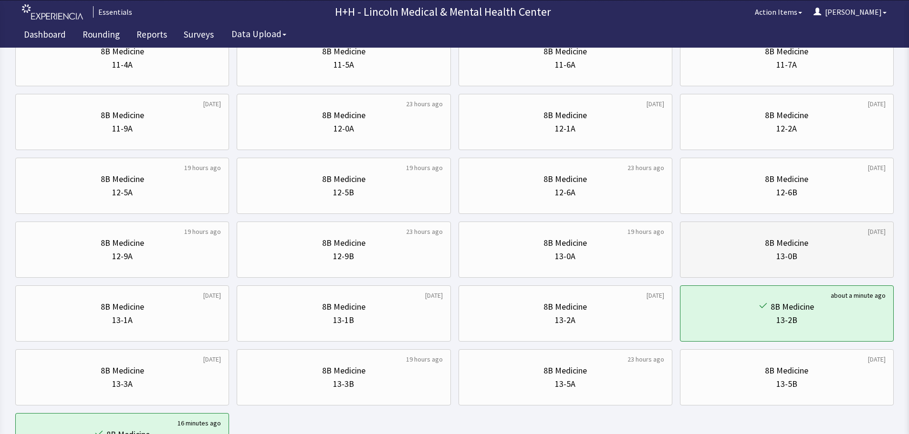
scroll to position [382, 0]
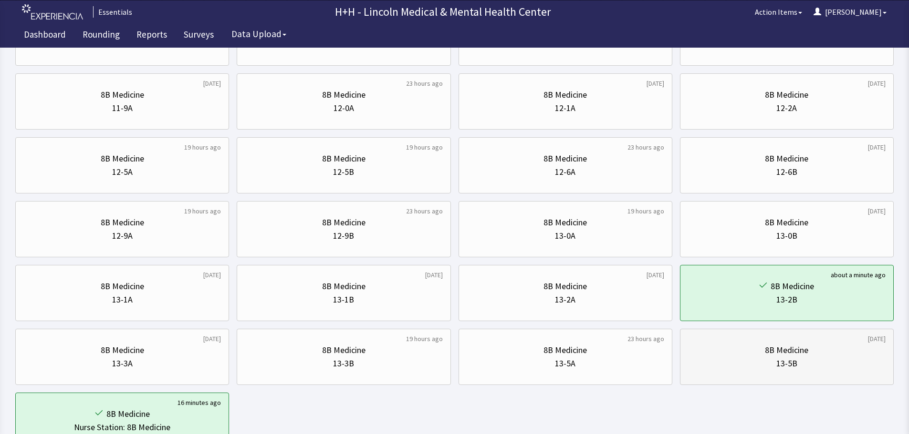
click at [816, 348] on div "8B Medicine" at bounding box center [786, 350] width 197 height 13
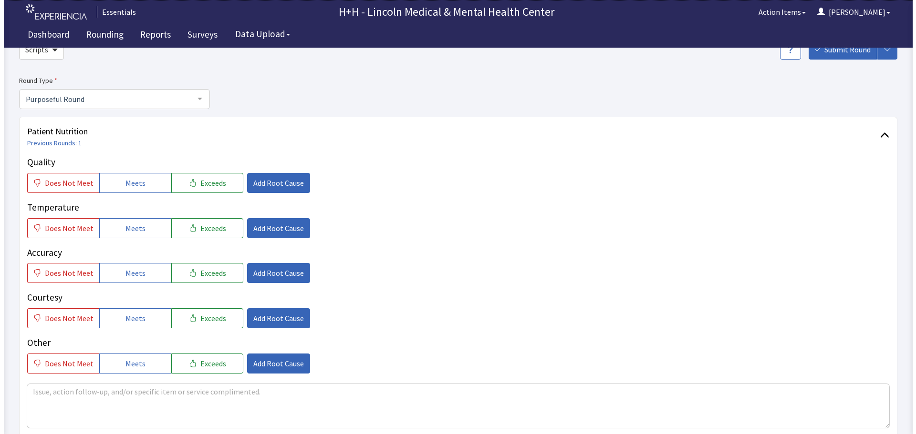
scroll to position [95, 0]
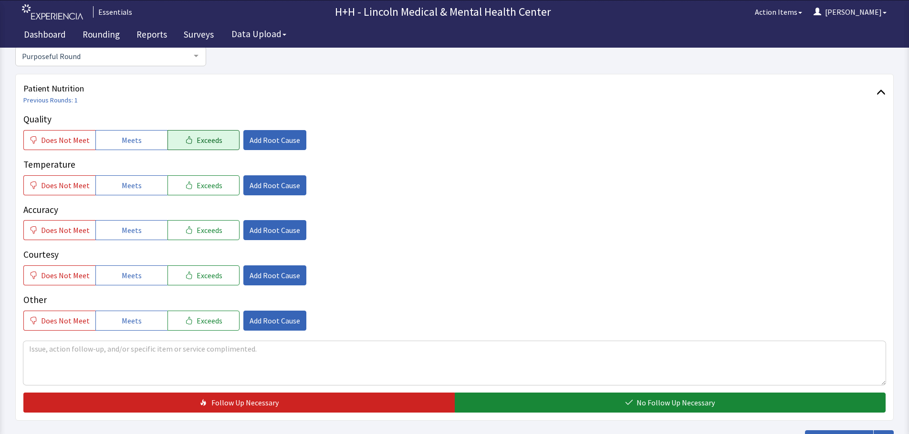
click at [221, 148] on button "Exceeds" at bounding box center [203, 140] width 72 height 20
click at [218, 185] on button "Exceeds" at bounding box center [203, 186] width 72 height 20
click at [216, 235] on button "Exceeds" at bounding box center [203, 230] width 72 height 20
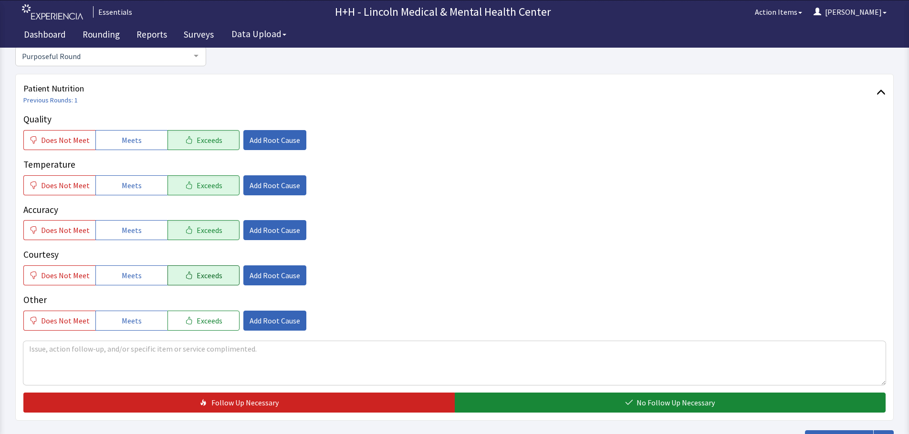
click at [221, 275] on button "Exceeds" at bounding box center [203, 276] width 72 height 20
click at [217, 313] on button "Exceeds" at bounding box center [203, 321] width 72 height 20
click at [266, 270] on span "Add Root Cause" at bounding box center [274, 275] width 51 height 11
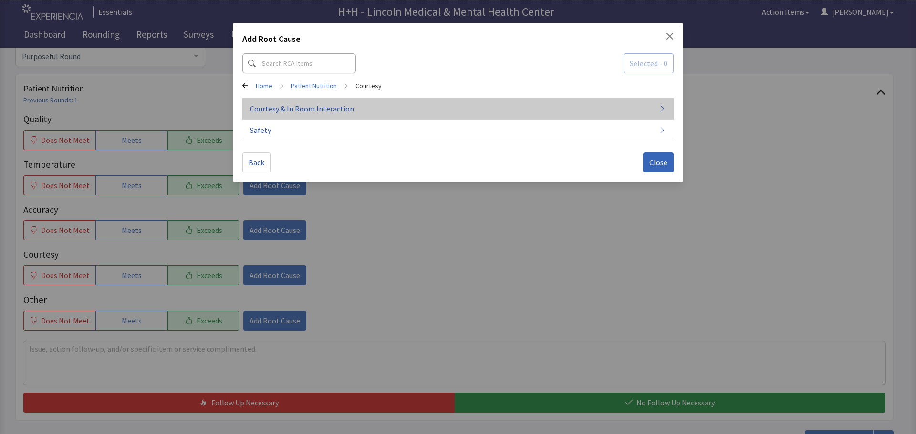
click at [266, 104] on span "Courtesy & In Room Interaction" at bounding box center [302, 108] width 104 height 11
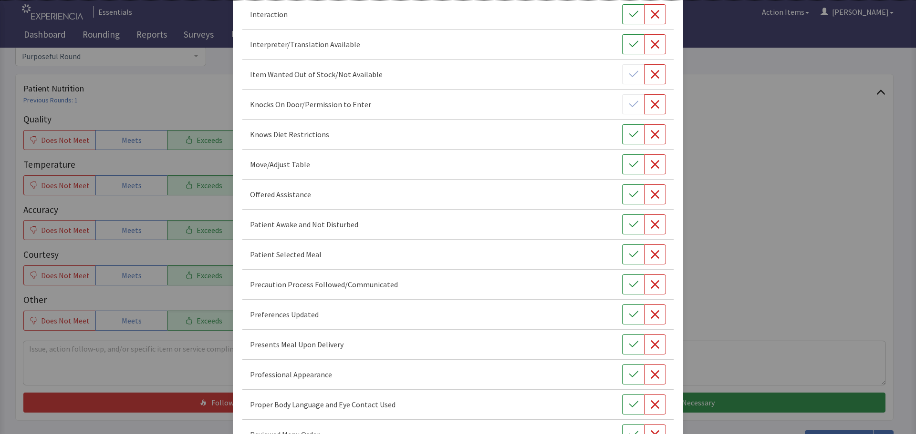
scroll to position [554, 0]
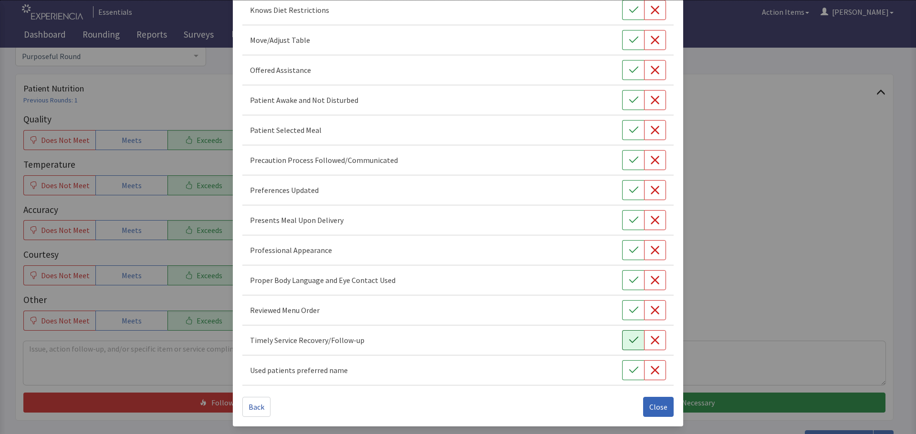
click at [624, 346] on button "button" at bounding box center [633, 341] width 22 height 20
click at [630, 281] on icon "button" at bounding box center [634, 281] width 10 height 10
click at [630, 252] on icon "button" at bounding box center [634, 251] width 10 height 10
click at [630, 223] on icon "button" at bounding box center [634, 221] width 10 height 10
click at [631, 189] on icon "button" at bounding box center [634, 191] width 10 height 10
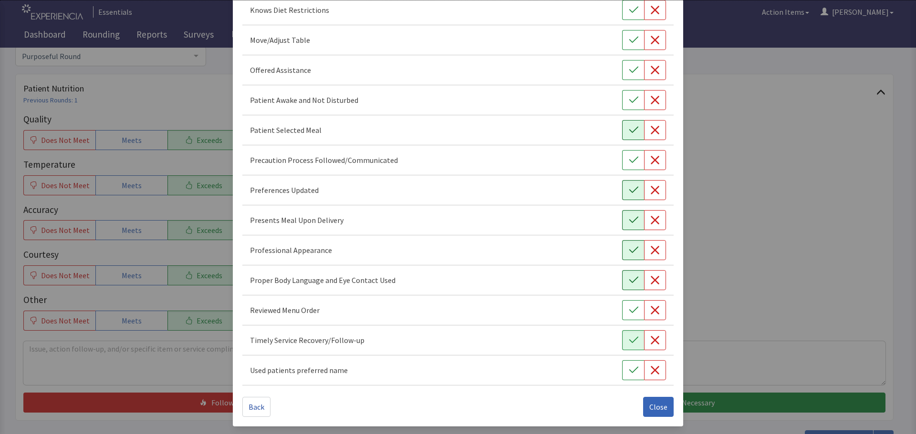
click at [629, 133] on icon "button" at bounding box center [634, 130] width 10 height 10
click at [629, 99] on icon "button" at bounding box center [634, 100] width 10 height 10
click at [629, 69] on icon "button" at bounding box center [634, 70] width 10 height 10
click at [629, 41] on icon "button" at bounding box center [634, 40] width 10 height 10
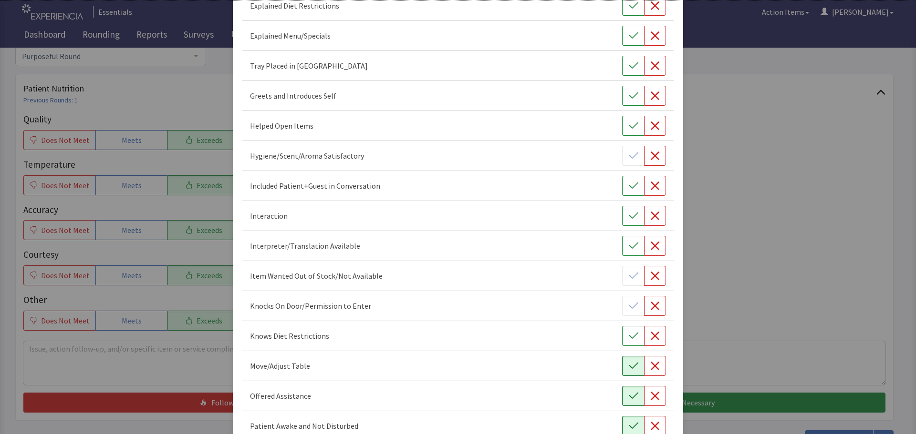
scroll to position [220, 0]
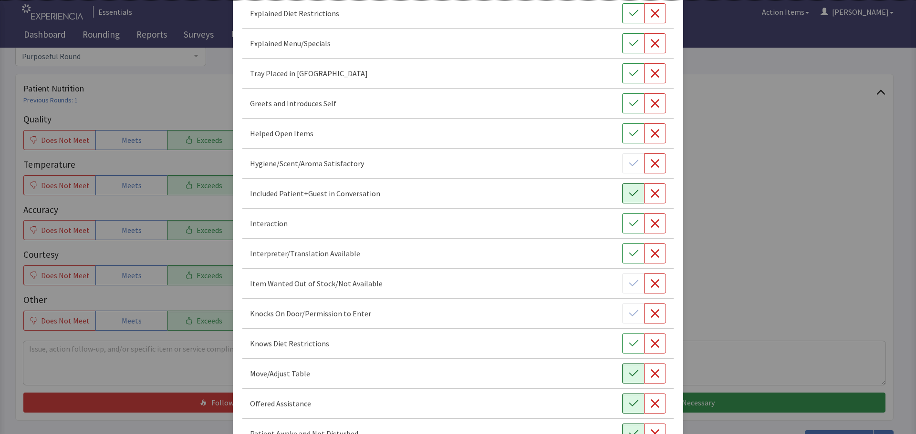
click at [622, 189] on button "button" at bounding box center [633, 194] width 22 height 20
click at [630, 221] on icon "button" at bounding box center [634, 224] width 10 height 10
click at [629, 103] on icon "button" at bounding box center [634, 104] width 10 height 10
click at [629, 74] on icon "button" at bounding box center [634, 74] width 10 height 10
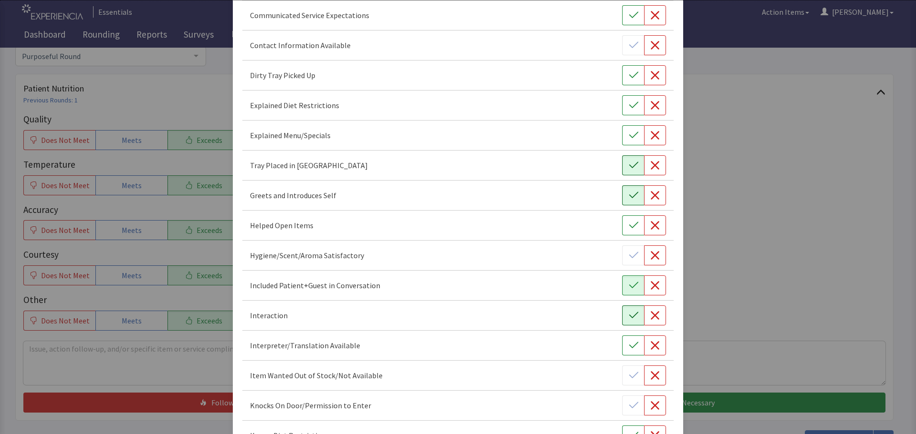
scroll to position [124, 0]
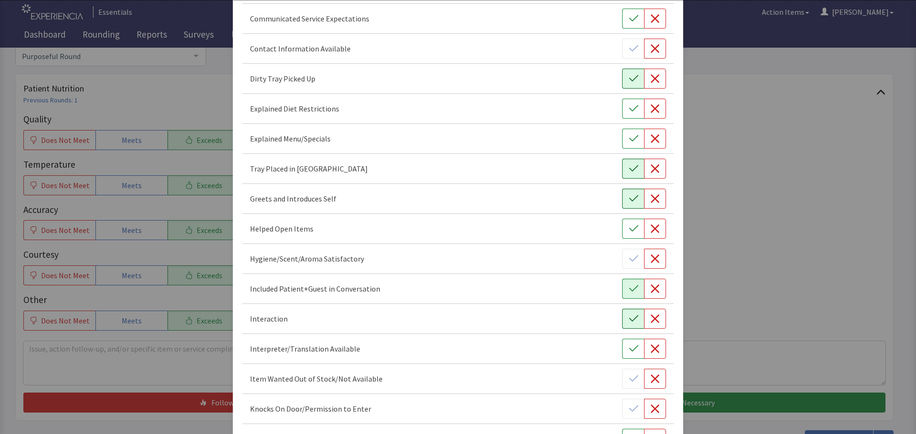
click at [629, 80] on icon "button" at bounding box center [634, 79] width 10 height 10
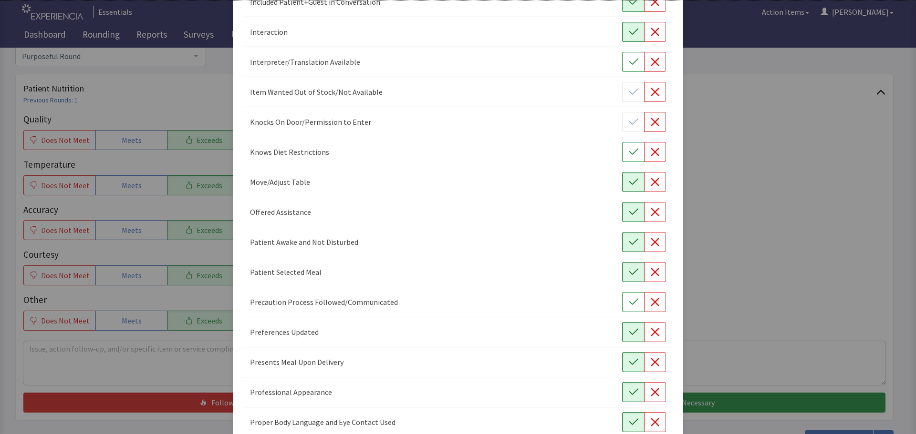
scroll to position [554, 0]
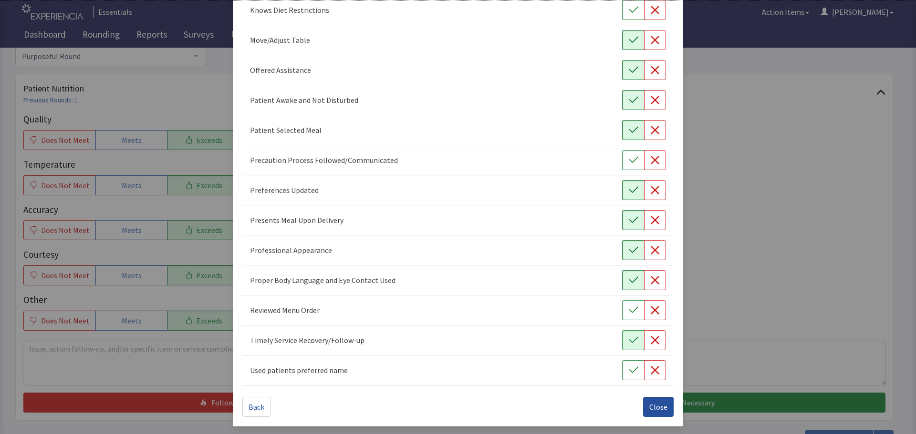
click at [650, 405] on span "Close" at bounding box center [658, 407] width 18 height 11
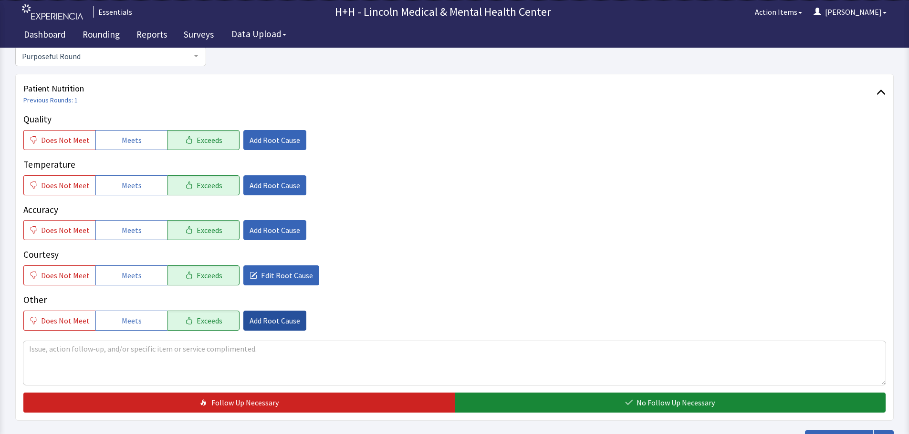
click at [261, 321] on span "Add Root Cause" at bounding box center [274, 320] width 51 height 11
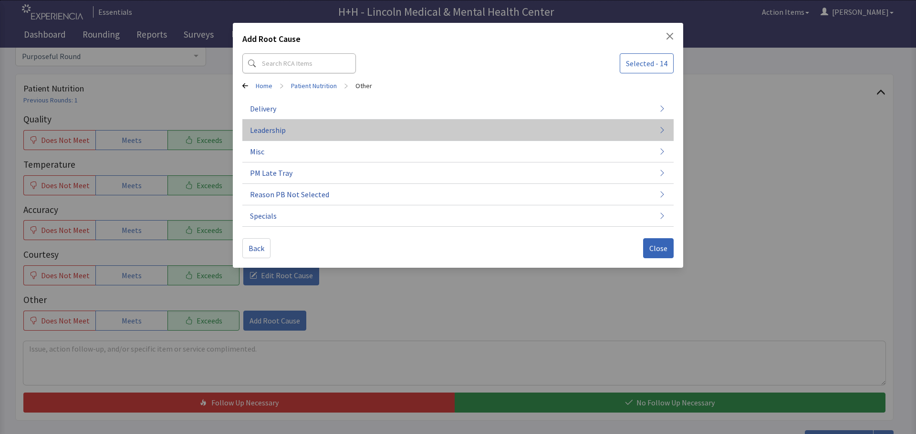
click at [276, 129] on span "Leadership" at bounding box center [268, 129] width 36 height 11
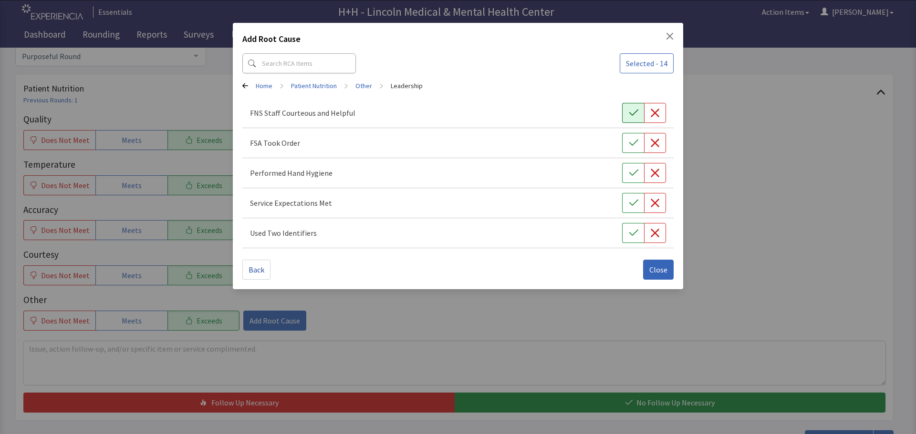
click at [629, 114] on icon "button" at bounding box center [634, 113] width 10 height 10
click at [634, 140] on icon "button" at bounding box center [634, 143] width 10 height 10
click at [633, 170] on icon "button" at bounding box center [634, 173] width 10 height 10
click at [631, 195] on button "button" at bounding box center [633, 203] width 22 height 20
click at [630, 229] on icon "button" at bounding box center [634, 233] width 10 height 10
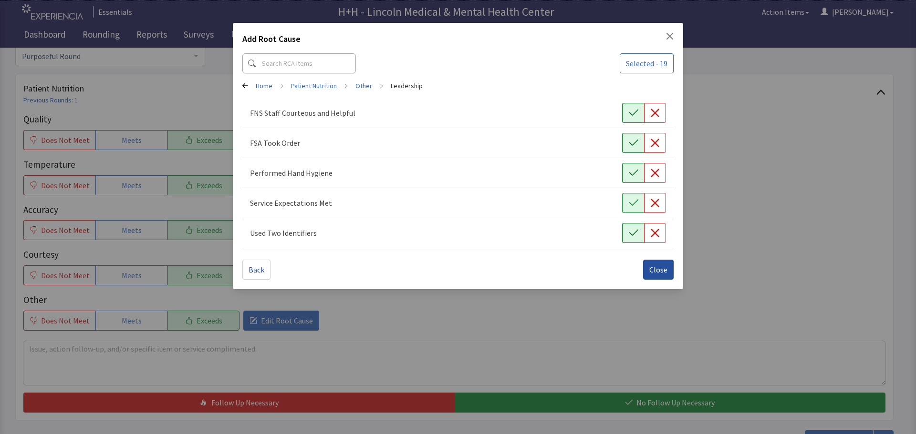
click at [656, 267] on span "Close" at bounding box center [658, 269] width 18 height 11
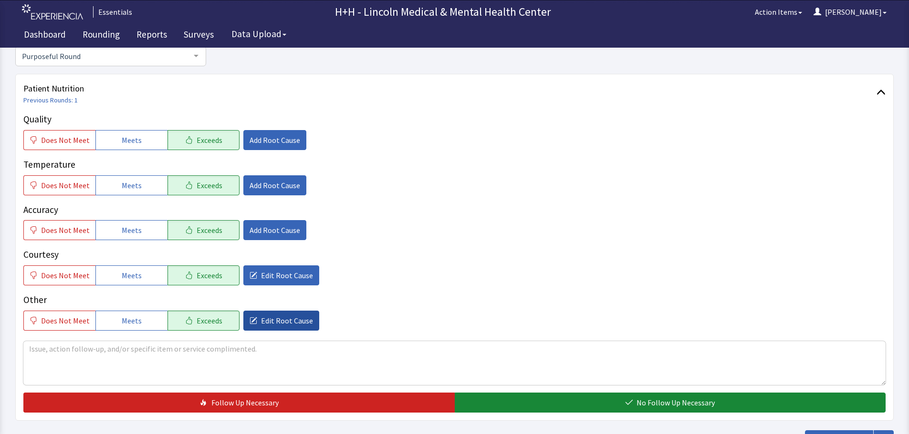
click at [292, 326] on span "Edit Root Cause" at bounding box center [287, 320] width 52 height 11
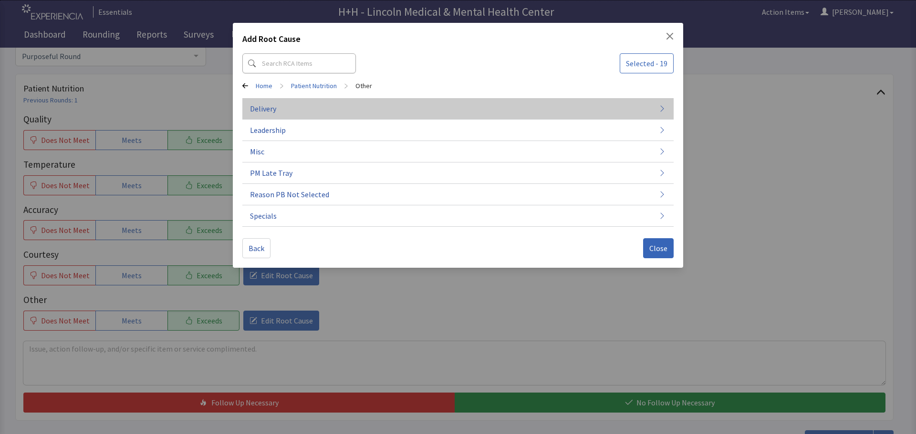
click at [282, 109] on button "Delivery" at bounding box center [457, 108] width 431 height 21
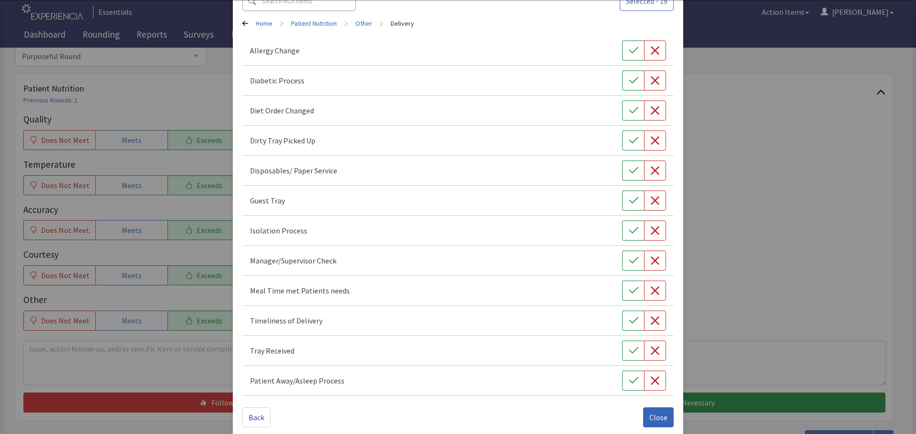
scroll to position [73, 0]
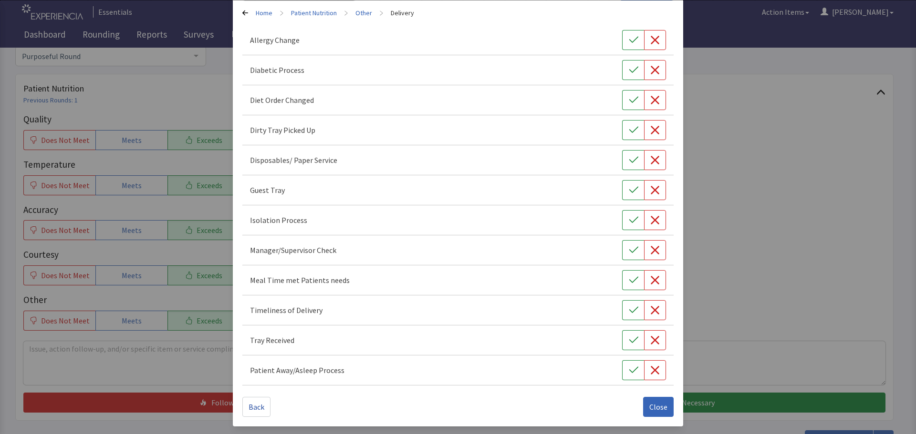
drag, startPoint x: 624, startPoint y: 285, endPoint x: 624, endPoint y: 294, distance: 9.6
click at [629, 285] on icon "button" at bounding box center [634, 281] width 10 height 10
click at [629, 308] on icon "button" at bounding box center [634, 311] width 10 height 10
click at [622, 340] on button "button" at bounding box center [633, 341] width 22 height 20
click at [654, 405] on span "Close" at bounding box center [658, 407] width 18 height 11
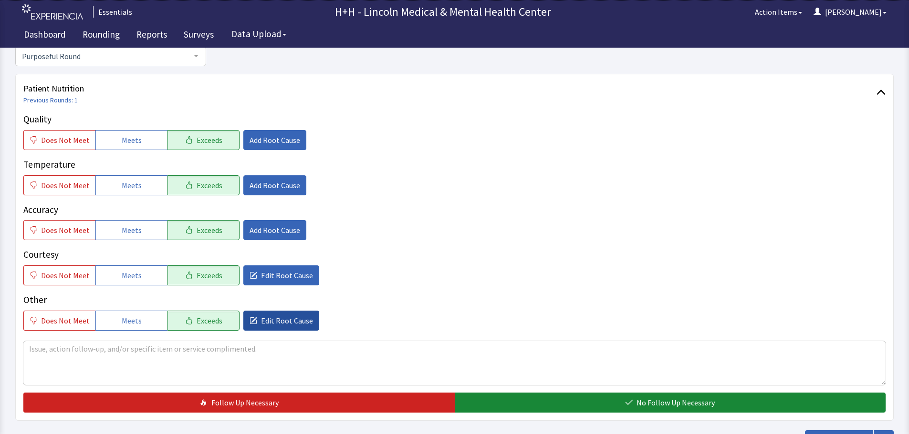
click at [274, 325] on span "Edit Root Cause" at bounding box center [287, 320] width 52 height 11
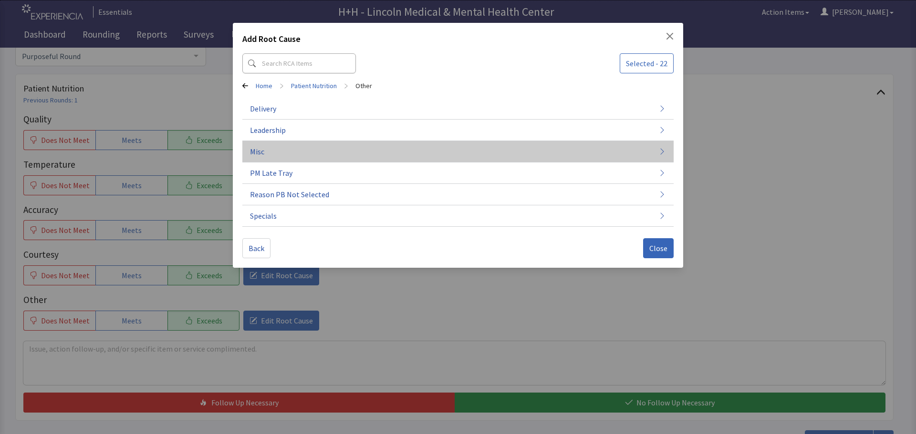
click at [263, 152] on span "Misc" at bounding box center [257, 151] width 14 height 11
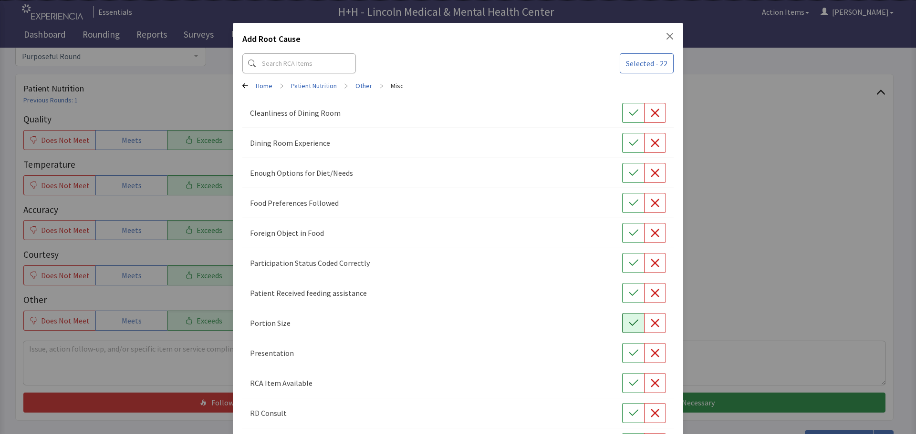
click at [630, 320] on icon "button" at bounding box center [634, 324] width 10 height 10
click at [622, 352] on button "button" at bounding box center [633, 353] width 22 height 20
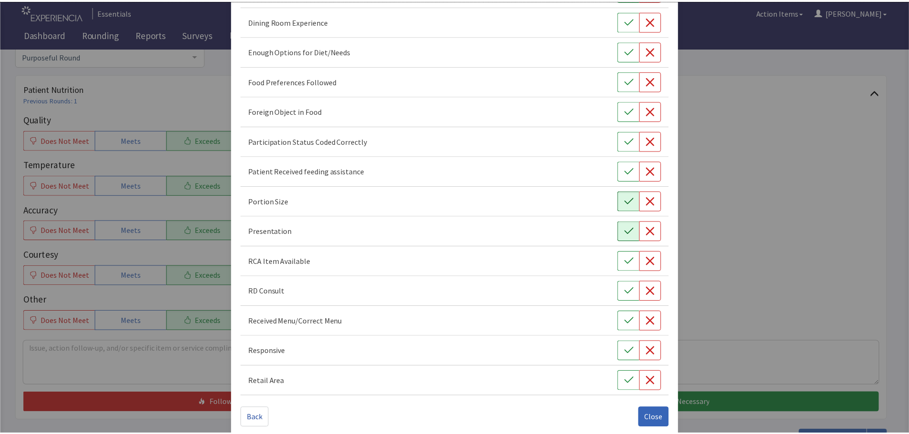
scroll to position [133, 0]
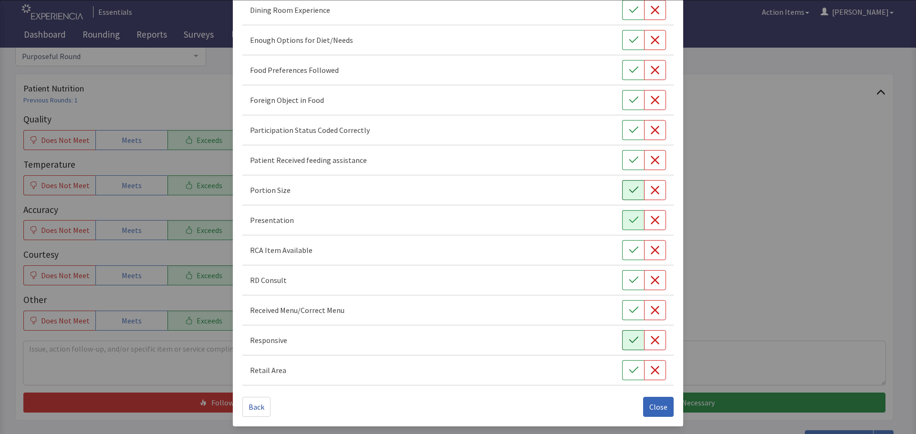
click at [629, 344] on icon "button" at bounding box center [634, 341] width 10 height 10
click at [631, 69] on icon "button" at bounding box center [634, 70] width 10 height 10
click at [662, 408] on button "Close" at bounding box center [658, 407] width 31 height 20
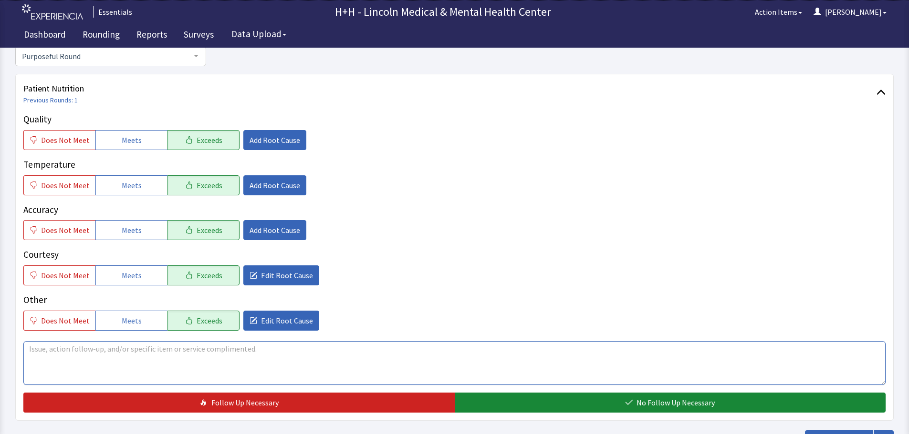
click at [62, 358] on textarea at bounding box center [454, 363] width 862 height 44
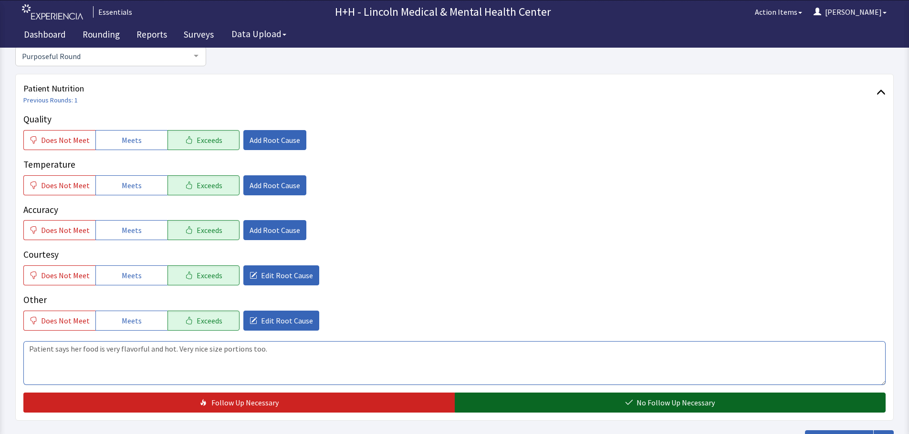
type textarea "Patient says her food is very flavorful and hot. Very nice size portions too."
click at [534, 403] on button "No Follow Up Necessary" at bounding box center [669, 403] width 431 height 20
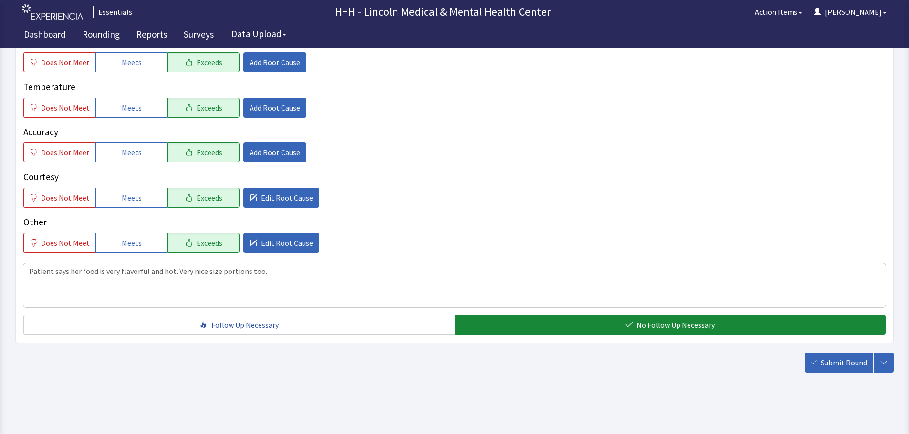
scroll to position [175, 0]
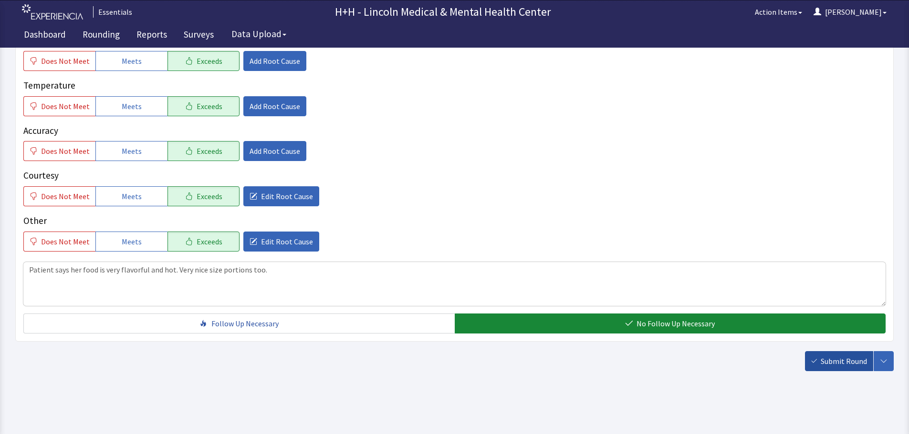
click at [826, 361] on span "Submit Round" at bounding box center [843, 361] width 46 height 11
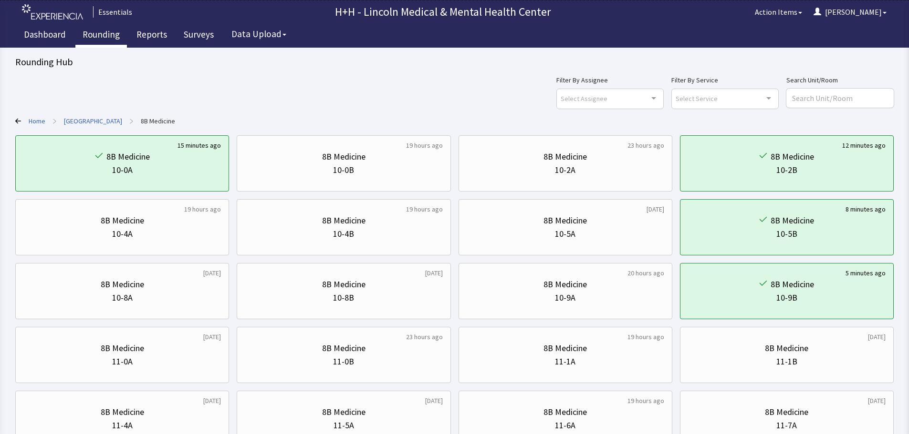
click at [94, 33] on link "Rounding" at bounding box center [101, 36] width 52 height 24
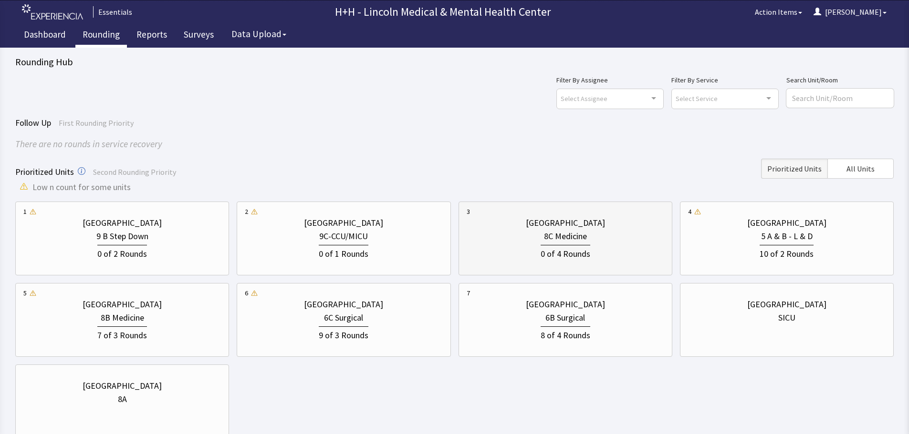
click at [597, 238] on div "8C Medicine" at bounding box center [564, 236] width 197 height 13
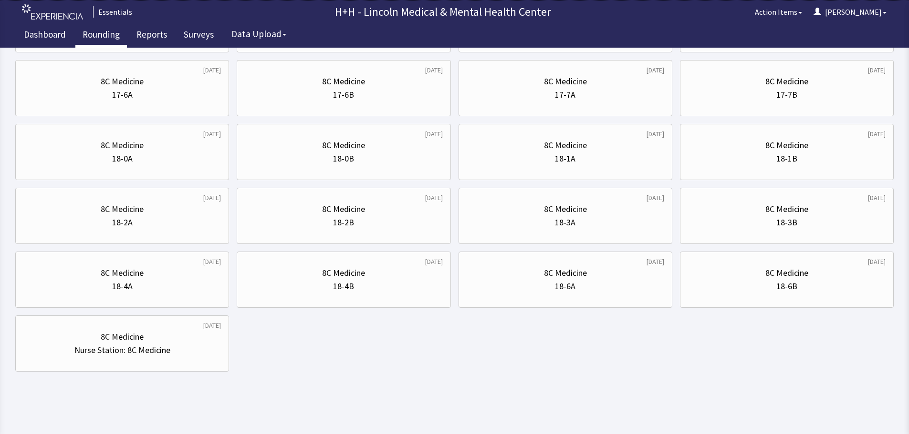
scroll to position [459, 0]
click at [145, 346] on div "Nurse Station: 8C Medicine" at bounding box center [122, 349] width 96 height 13
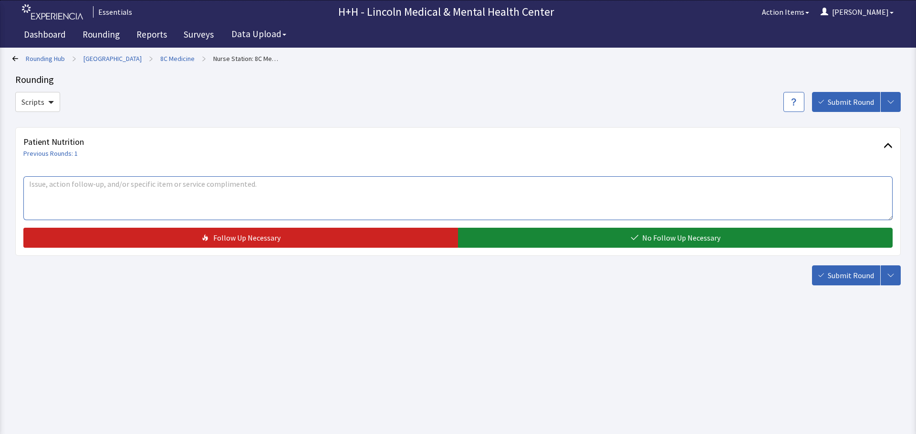
click at [85, 186] on textarea at bounding box center [457, 198] width 869 height 44
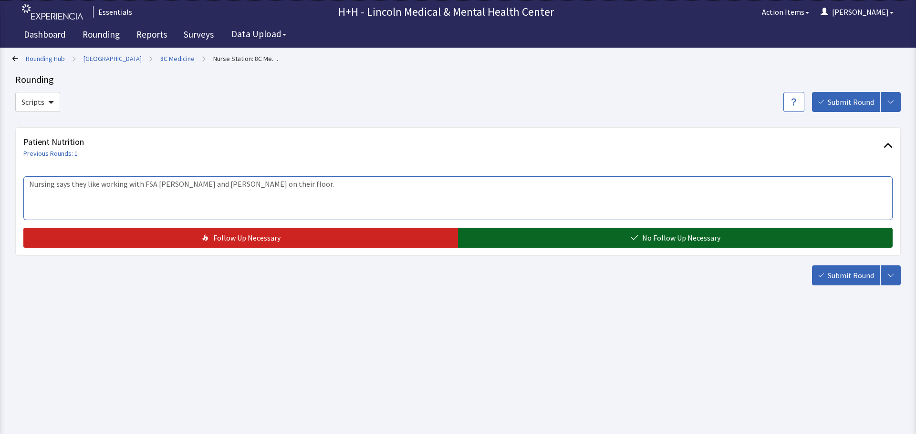
type textarea "Nursing says they like working with FSA Kevin and Dianna on their floor."
click at [558, 238] on button "No Follow Up Necessary" at bounding box center [675, 238] width 434 height 20
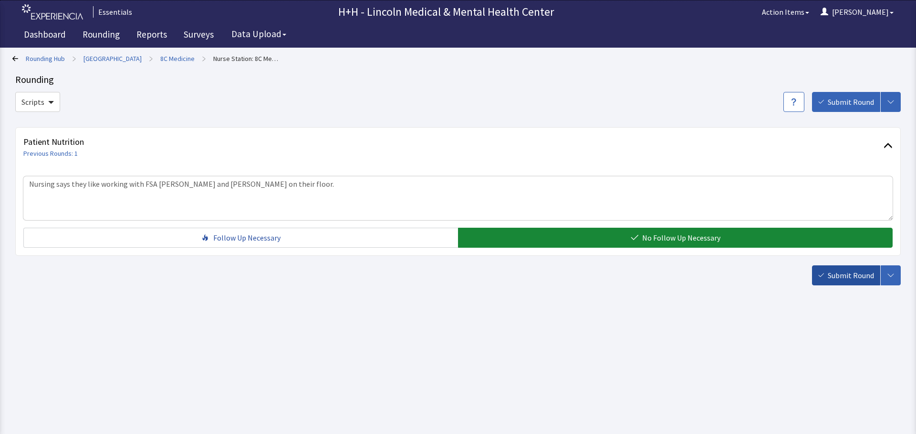
click at [833, 274] on span "Submit Round" at bounding box center [850, 275] width 46 height 11
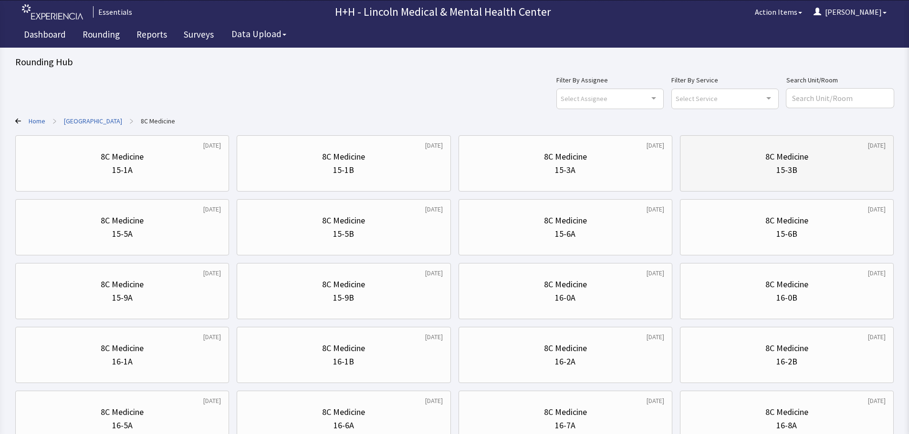
click at [762, 176] on div "15-3B" at bounding box center [786, 170] width 197 height 13
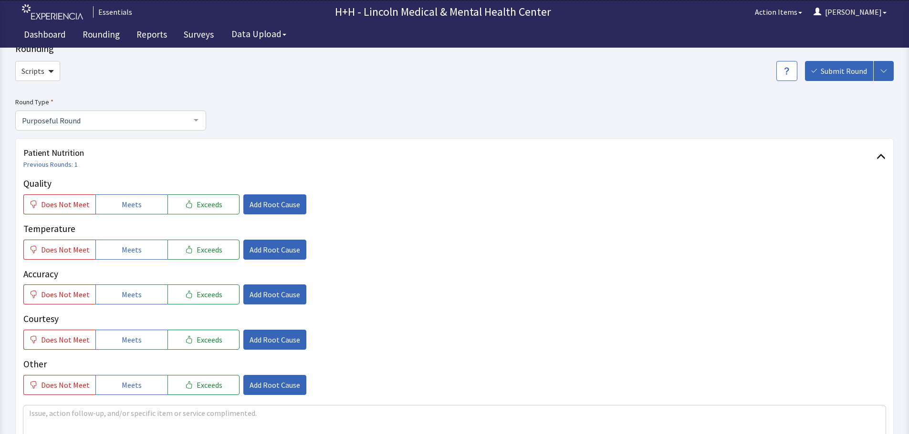
scroll to position [48, 0]
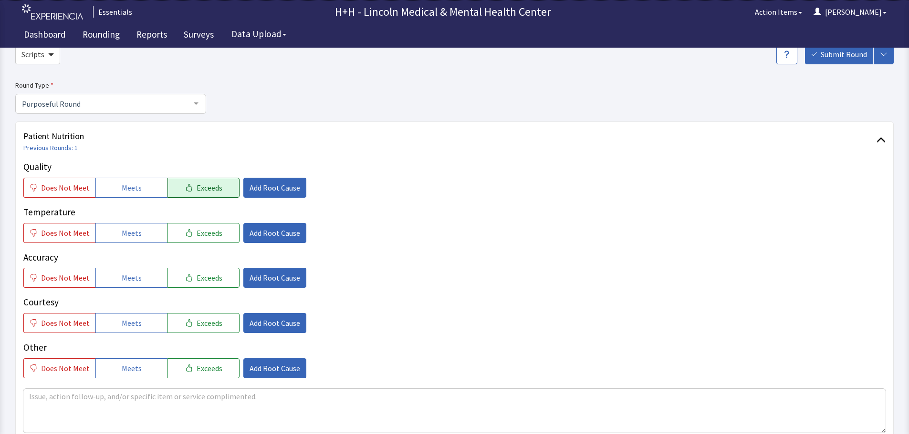
click at [196, 188] on span "Exceeds" at bounding box center [209, 187] width 26 height 11
click at [197, 234] on span "Exceeds" at bounding box center [209, 232] width 26 height 11
click at [196, 274] on span "Exceeds" at bounding box center [209, 277] width 26 height 11
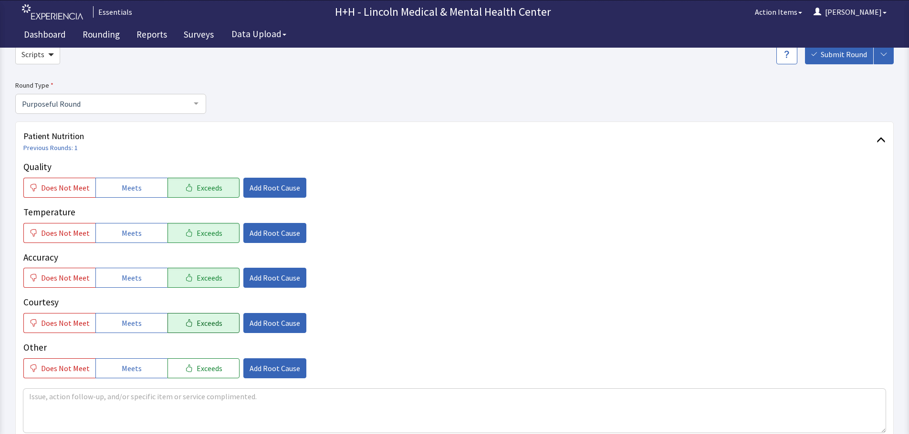
click at [205, 320] on span "Exceeds" at bounding box center [209, 323] width 26 height 11
click at [206, 367] on span "Exceeds" at bounding box center [209, 368] width 26 height 11
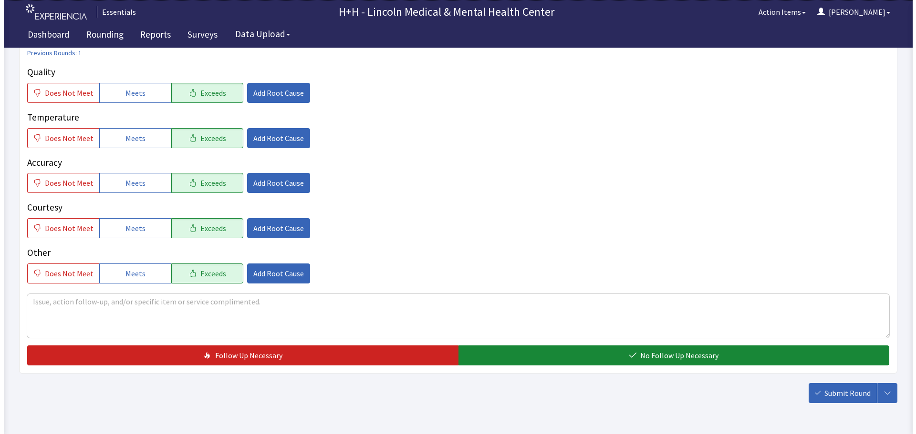
scroll to position [143, 0]
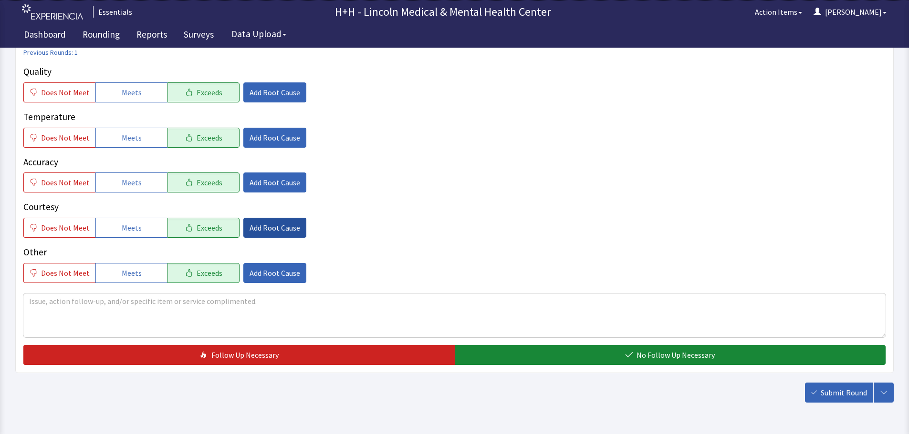
click at [256, 227] on span "Add Root Cause" at bounding box center [274, 227] width 51 height 11
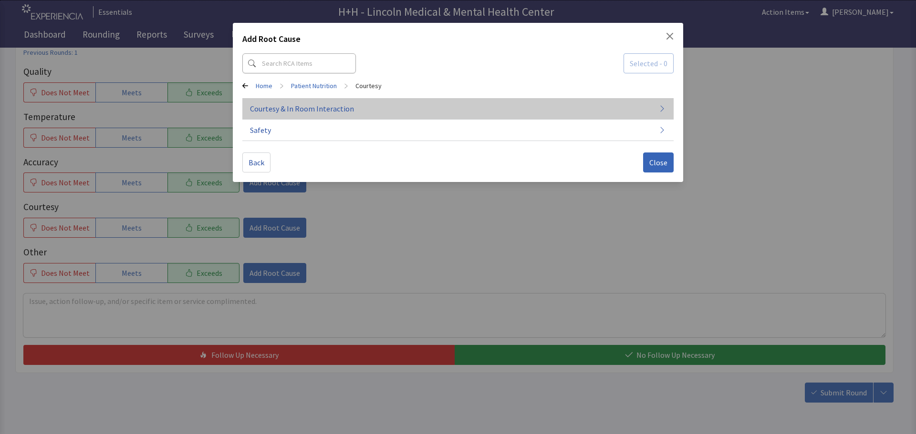
click at [299, 110] on span "Courtesy & In Room Interaction" at bounding box center [302, 108] width 104 height 11
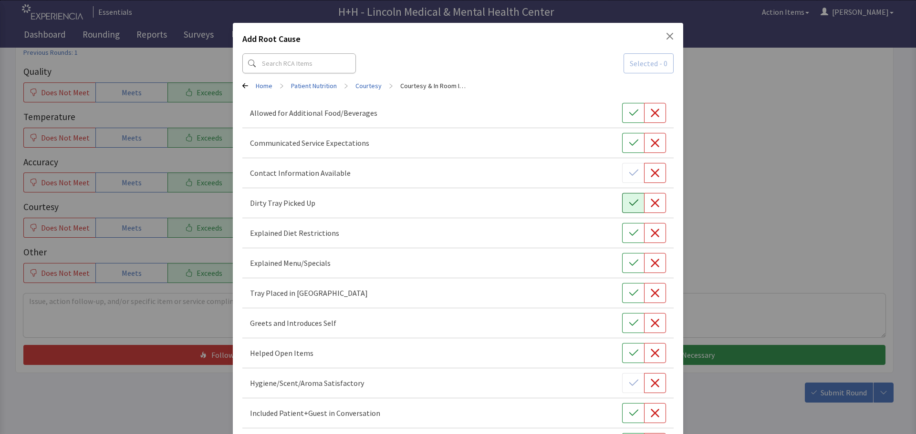
click at [622, 200] on button "button" at bounding box center [633, 203] width 22 height 20
click at [629, 295] on icon "button" at bounding box center [634, 294] width 10 height 10
click at [629, 321] on icon "button" at bounding box center [634, 324] width 10 height 10
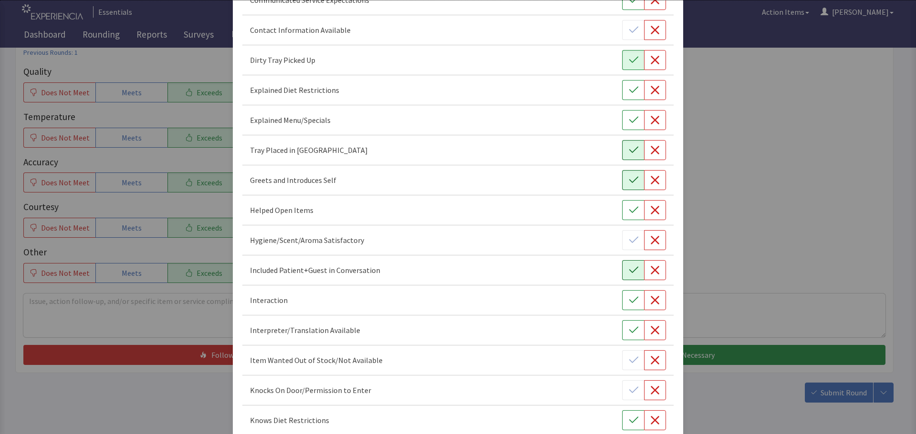
click at [632, 269] on icon "button" at bounding box center [634, 271] width 10 height 10
click at [629, 305] on icon "button" at bounding box center [634, 301] width 10 height 10
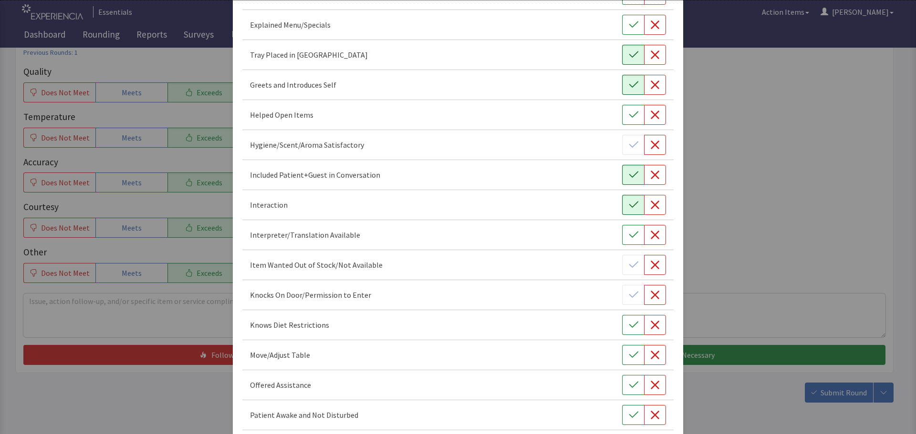
scroll to position [286, 0]
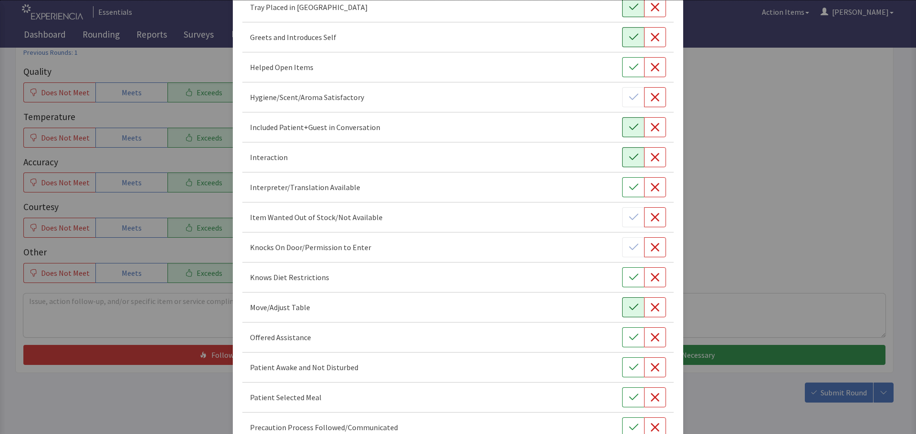
click at [622, 303] on button "button" at bounding box center [633, 308] width 22 height 20
click at [622, 336] on button "button" at bounding box center [633, 338] width 22 height 20
click at [629, 371] on icon "button" at bounding box center [634, 368] width 10 height 10
click at [630, 395] on icon "button" at bounding box center [634, 398] width 10 height 10
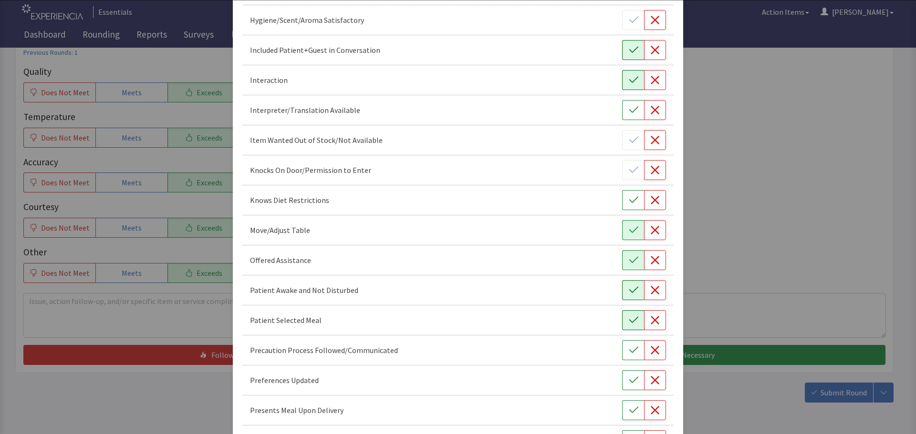
scroll to position [382, 0]
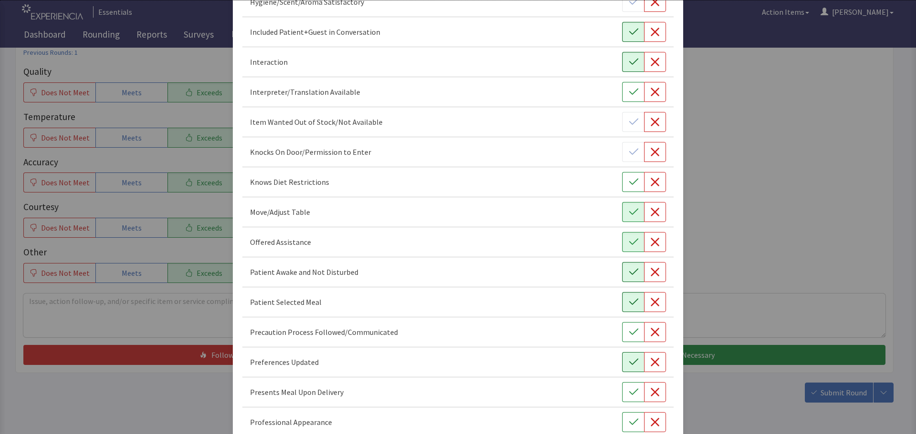
click at [629, 366] on icon "button" at bounding box center [634, 363] width 10 height 10
click at [631, 393] on icon "button" at bounding box center [634, 393] width 10 height 10
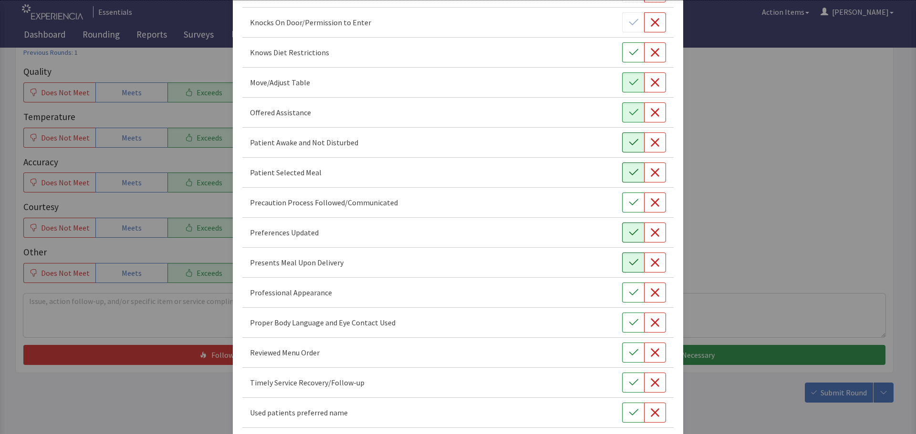
scroll to position [525, 0]
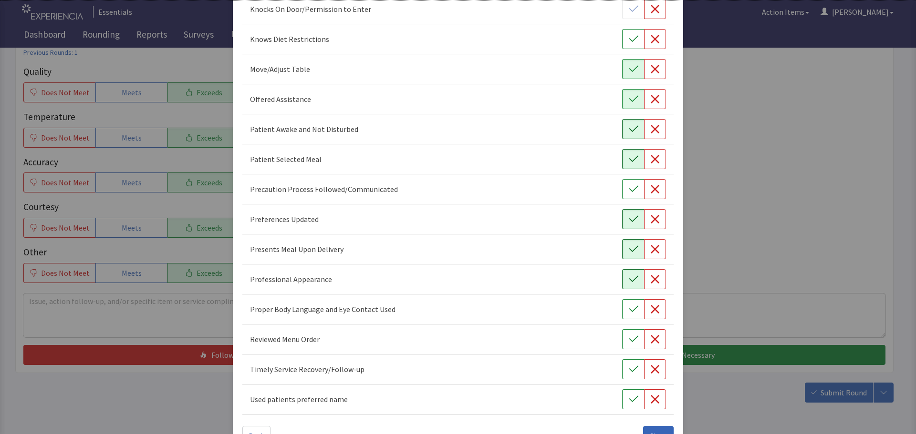
click at [630, 279] on icon "button" at bounding box center [633, 279] width 9 height 6
click at [622, 306] on button "button" at bounding box center [633, 310] width 22 height 20
click at [633, 372] on button "button" at bounding box center [633, 370] width 22 height 20
click at [631, 341] on icon "button" at bounding box center [634, 340] width 10 height 10
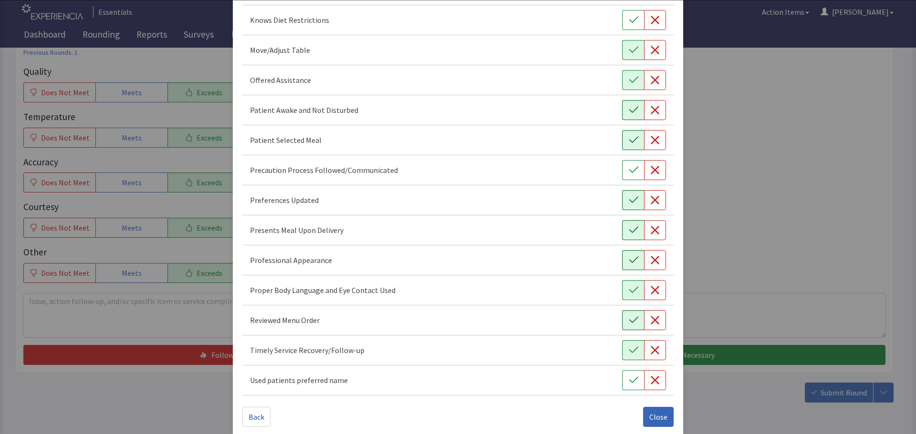
scroll to position [554, 0]
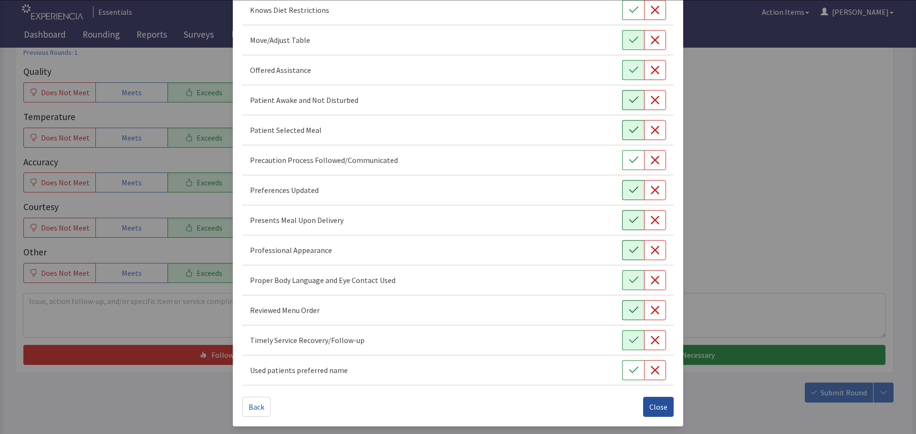
click at [654, 410] on span "Close" at bounding box center [658, 407] width 18 height 11
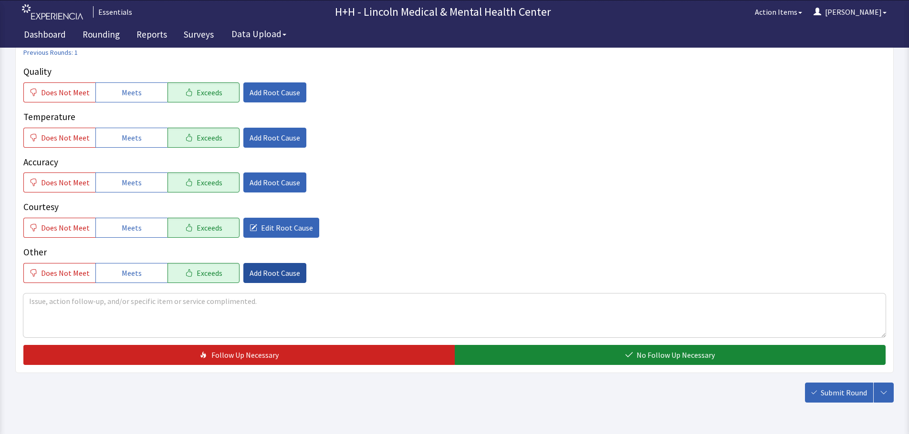
click at [249, 273] on span "Add Root Cause" at bounding box center [274, 273] width 51 height 11
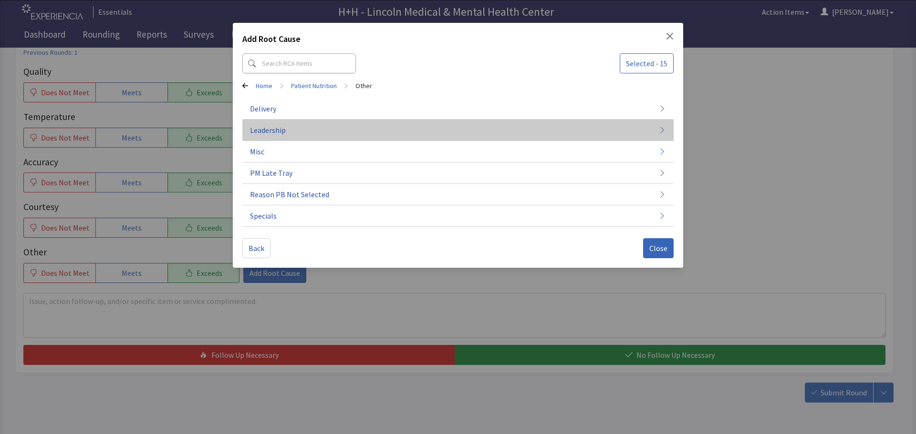
click at [264, 129] on span "Leadership" at bounding box center [268, 129] width 36 height 11
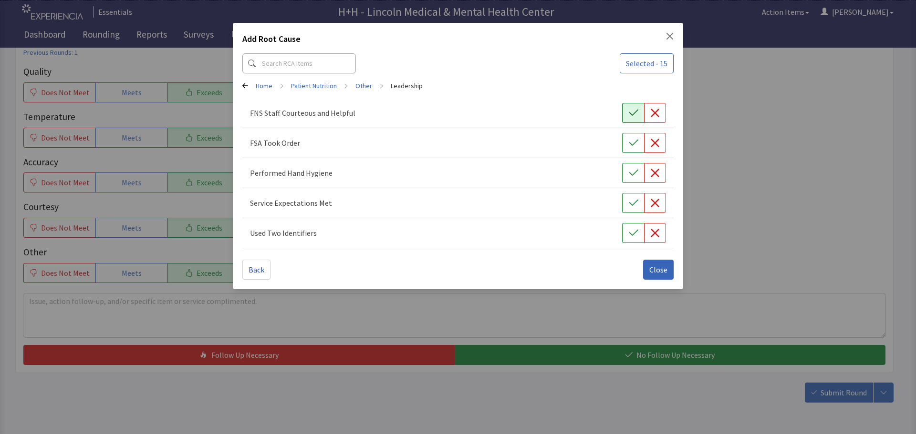
click at [627, 111] on button "button" at bounding box center [633, 113] width 22 height 20
click at [622, 142] on div "FSA Took Order" at bounding box center [458, 143] width 416 height 20
click at [626, 169] on button "button" at bounding box center [633, 173] width 22 height 20
click at [642, 141] on button "button" at bounding box center [633, 143] width 22 height 20
click at [634, 208] on button "button" at bounding box center [633, 203] width 22 height 20
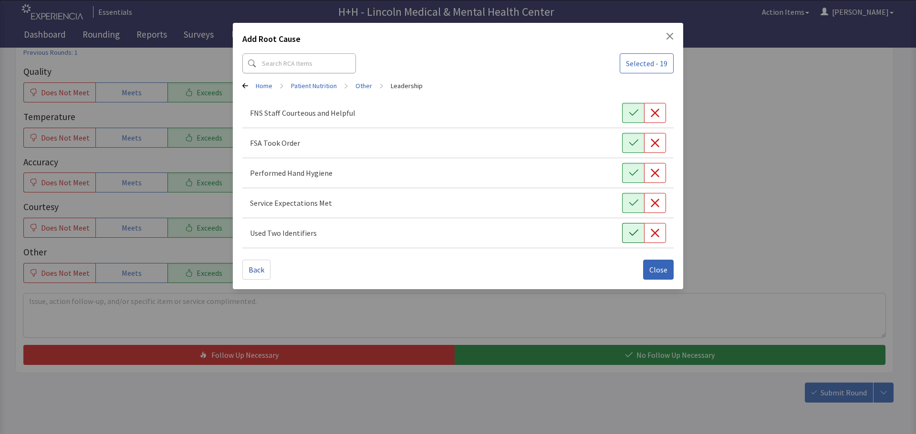
click at [634, 228] on button "button" at bounding box center [633, 233] width 22 height 20
drag, startPoint x: 655, startPoint y: 267, endPoint x: 658, endPoint y: 263, distance: 5.2
click at [656, 267] on span "Close" at bounding box center [658, 269] width 18 height 11
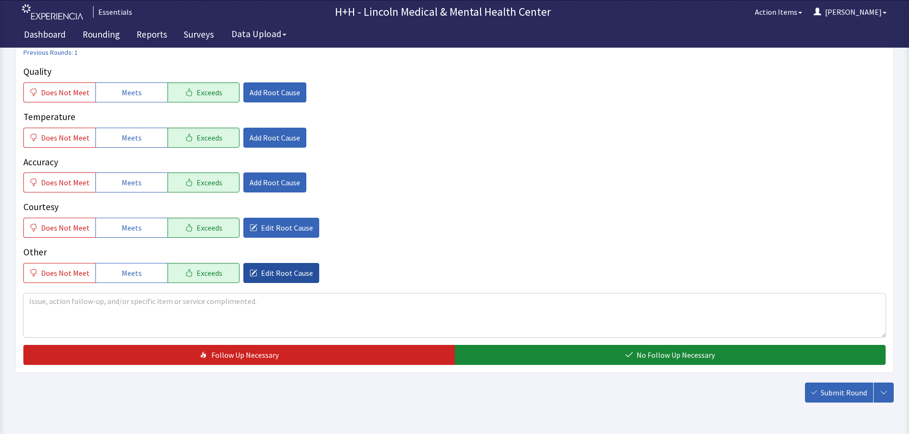
click at [285, 274] on span "Edit Root Cause" at bounding box center [287, 273] width 52 height 11
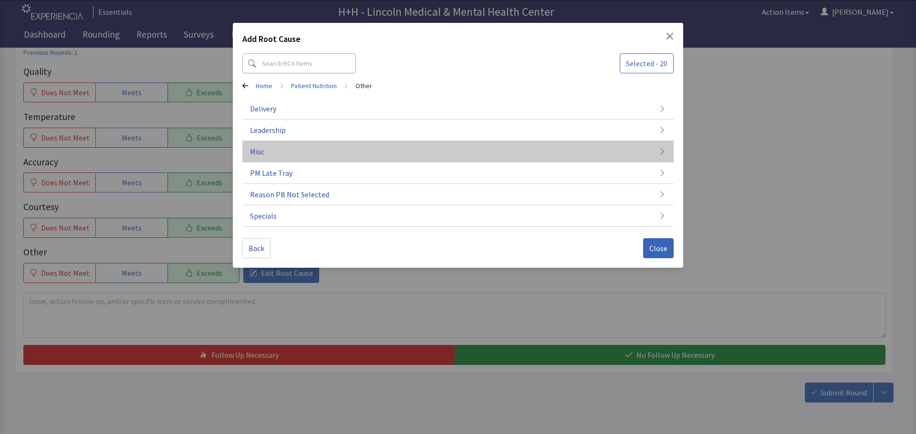
click at [286, 152] on button "Misc" at bounding box center [457, 151] width 431 height 21
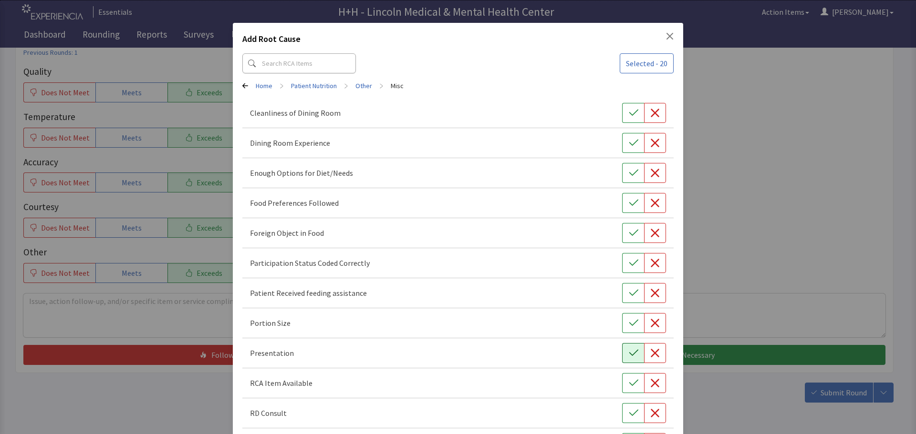
click at [622, 348] on button "button" at bounding box center [633, 353] width 22 height 20
click at [622, 322] on button "button" at bounding box center [633, 323] width 22 height 20
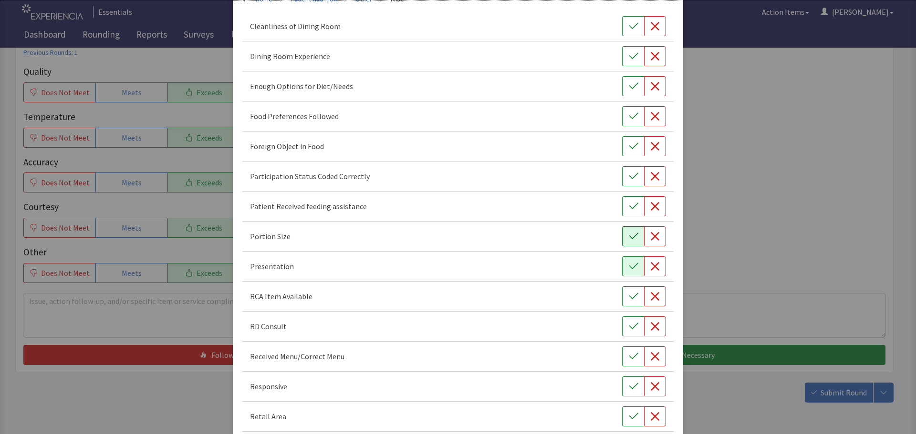
scroll to position [95, 0]
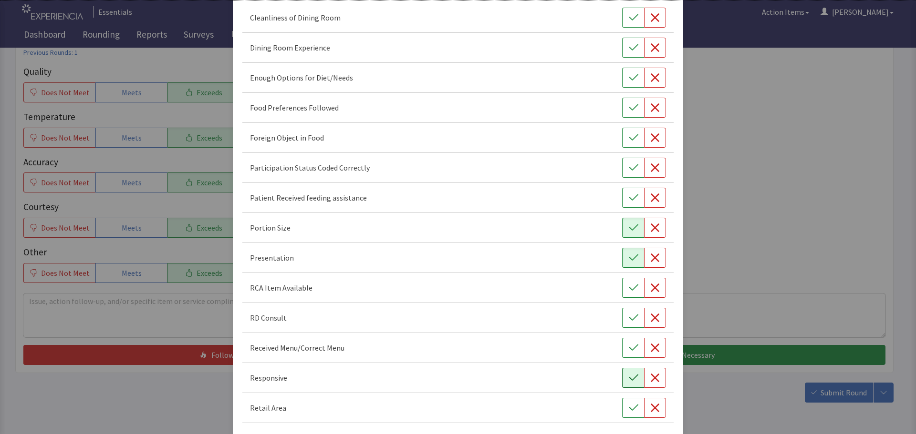
click at [629, 381] on icon "button" at bounding box center [634, 378] width 10 height 10
click at [629, 106] on icon "button" at bounding box center [634, 108] width 10 height 10
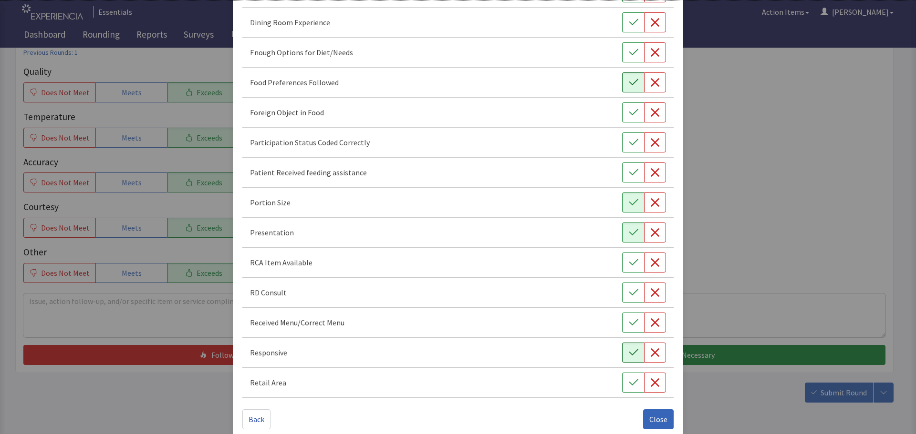
scroll to position [133, 0]
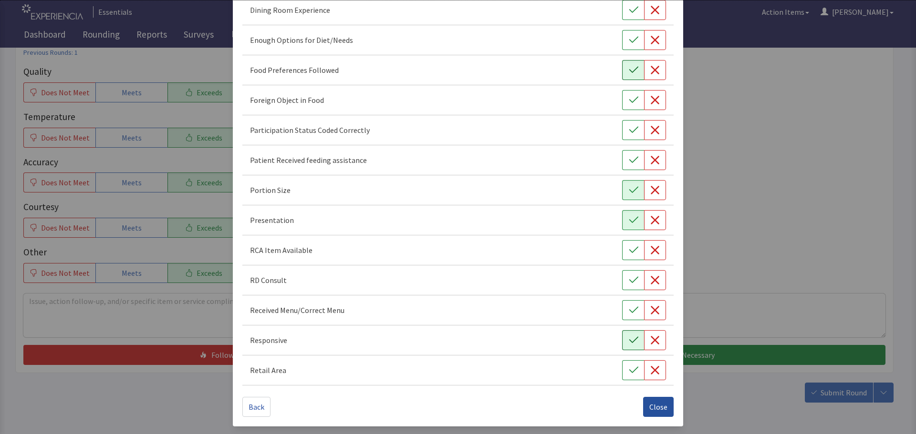
click at [656, 405] on span "Close" at bounding box center [658, 407] width 18 height 11
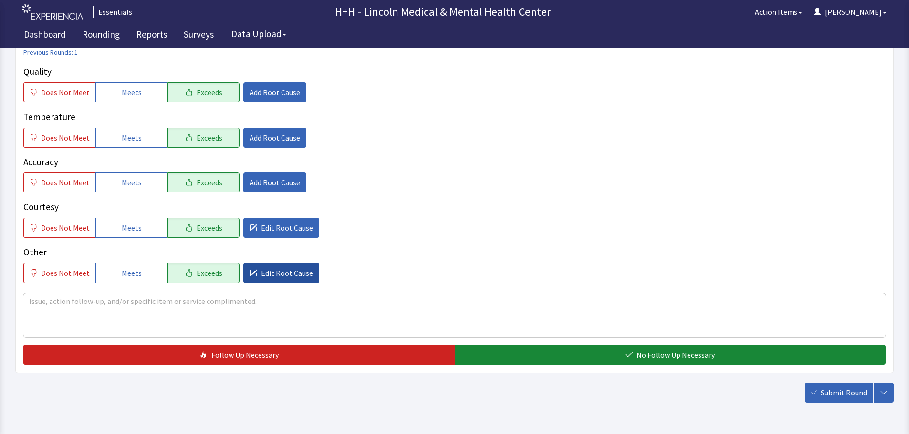
click at [267, 272] on span "Edit Root Cause" at bounding box center [287, 273] width 52 height 11
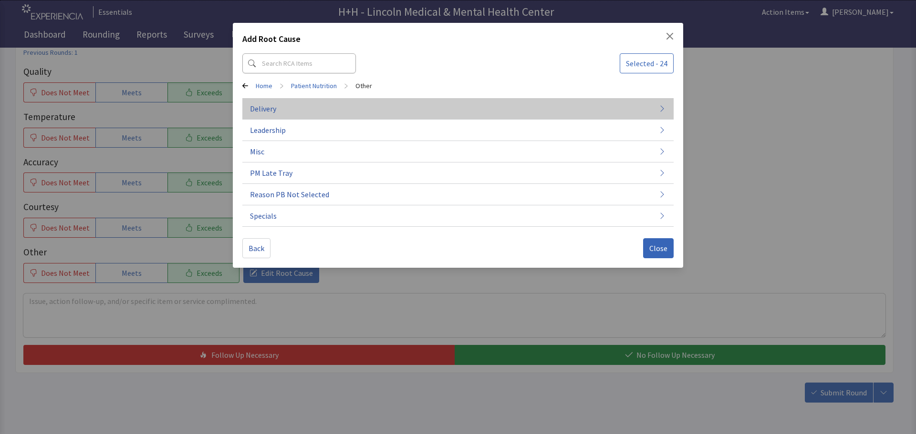
click at [267, 111] on span "Delivery" at bounding box center [263, 108] width 26 height 11
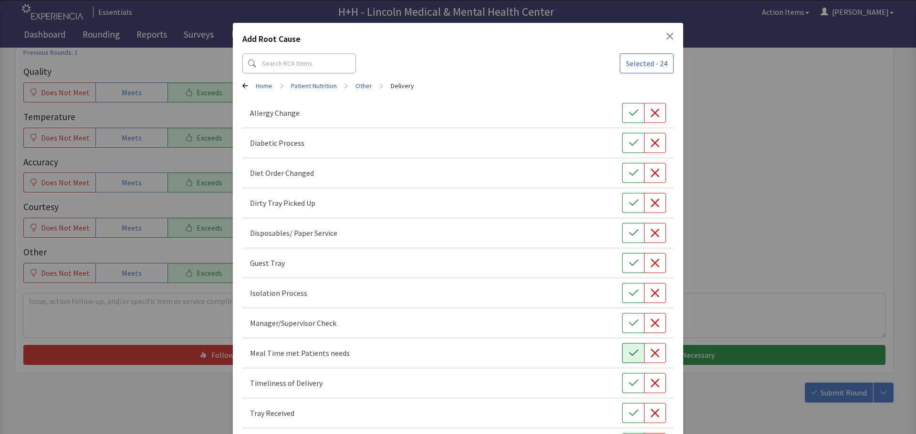
click at [623, 350] on button "button" at bounding box center [633, 353] width 22 height 20
click at [629, 381] on icon "button" at bounding box center [634, 384] width 10 height 10
click at [637, 409] on button "button" at bounding box center [633, 413] width 22 height 20
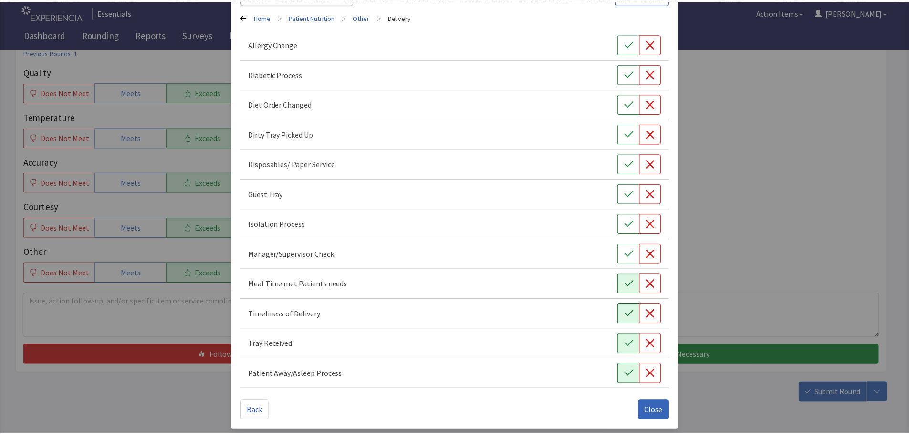
scroll to position [73, 0]
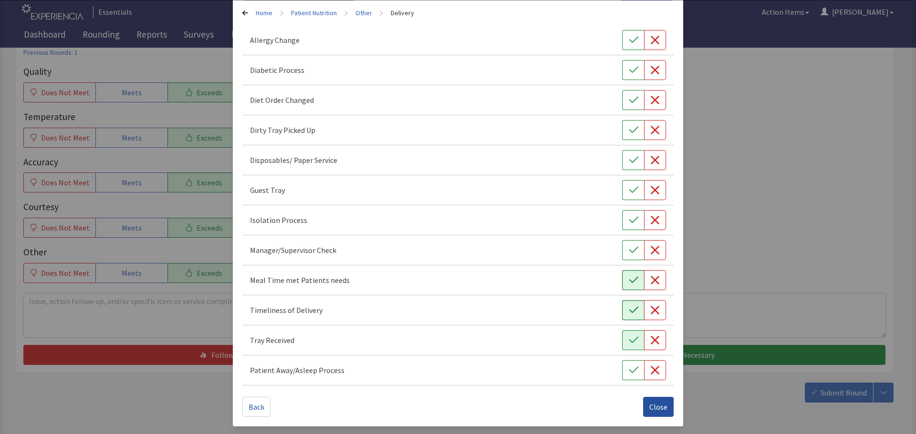
click at [649, 409] on span "Close" at bounding box center [658, 407] width 18 height 11
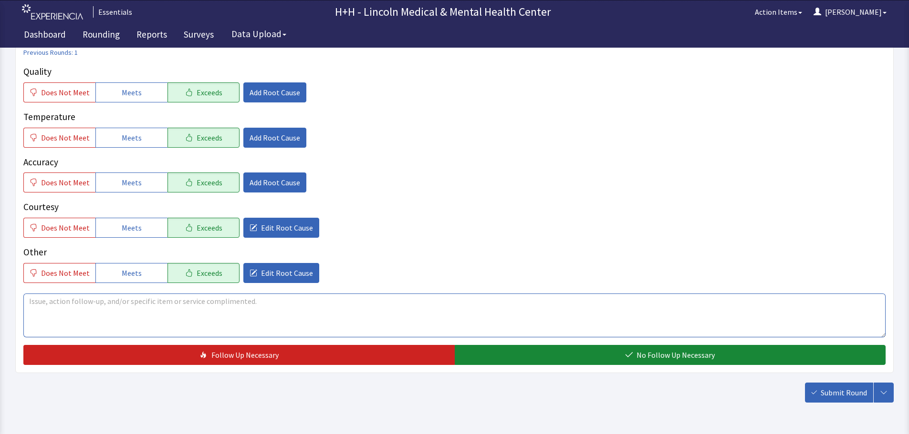
click at [50, 300] on textarea at bounding box center [454, 316] width 862 height 44
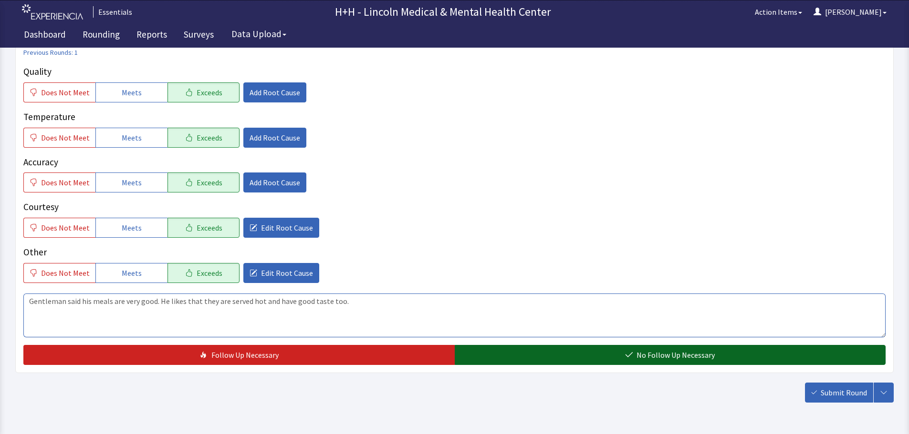
type textarea "Gentleman said his meals are very good. He likes that they are served hot and h…"
click at [516, 349] on button "No Follow Up Necessary" at bounding box center [669, 355] width 431 height 20
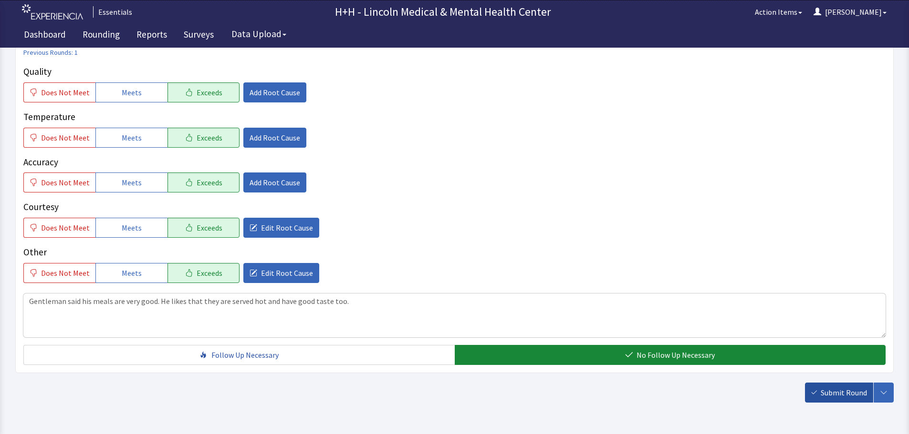
click at [823, 390] on span "Submit Round" at bounding box center [843, 392] width 46 height 11
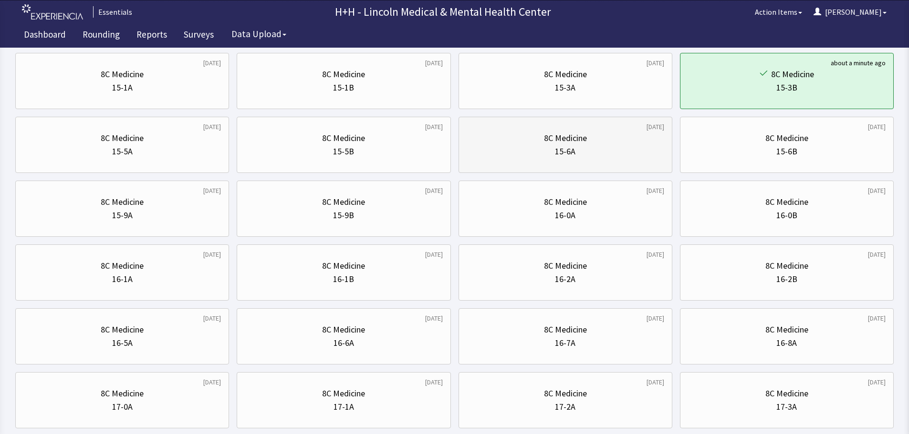
scroll to position [78, 0]
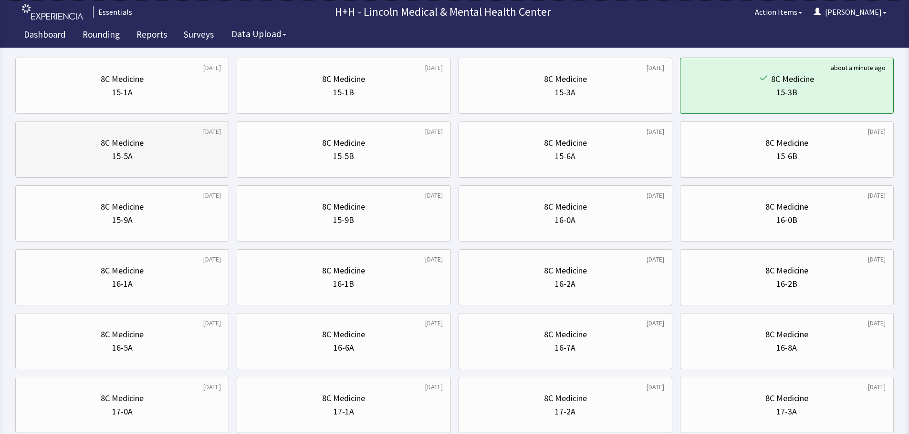
click at [149, 141] on div "8C Medicine" at bounding box center [121, 142] width 197 height 13
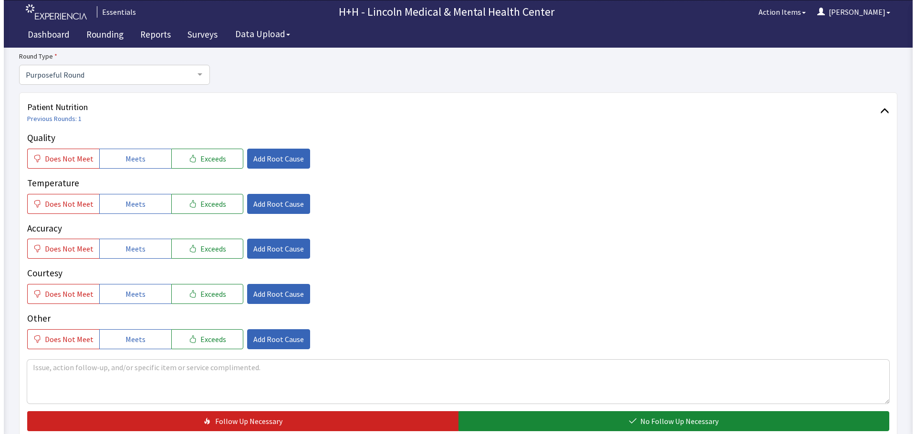
scroll to position [95, 0]
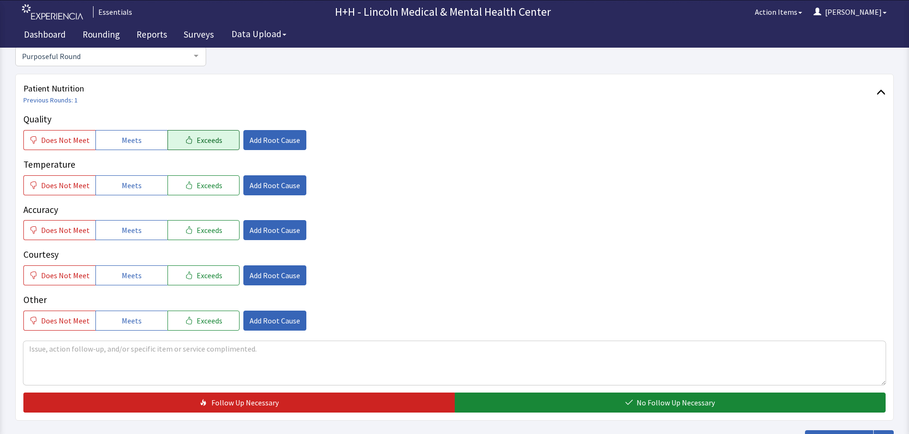
click at [213, 143] on span "Exceeds" at bounding box center [209, 139] width 26 height 11
click at [212, 187] on span "Exceeds" at bounding box center [209, 185] width 26 height 11
click at [217, 231] on button "Exceeds" at bounding box center [203, 230] width 72 height 20
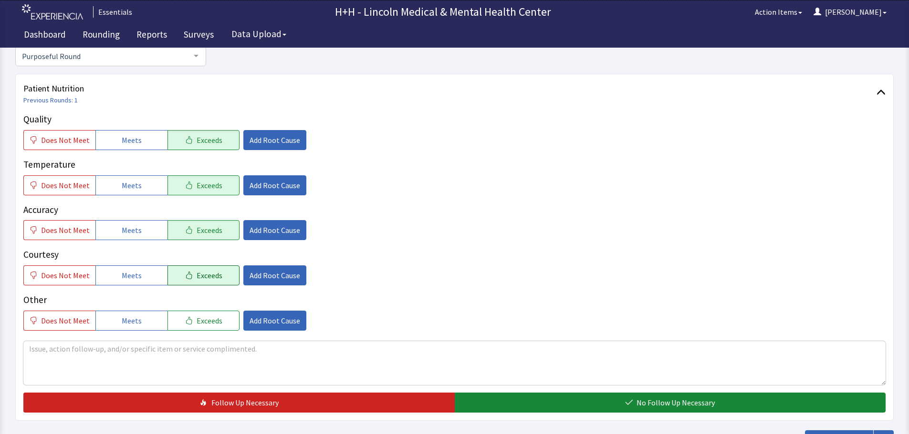
click at [212, 274] on span "Exceeds" at bounding box center [209, 275] width 26 height 11
click at [210, 318] on span "Exceeds" at bounding box center [209, 320] width 26 height 11
click at [41, 352] on textarea at bounding box center [454, 363] width 862 height 44
click at [200, 348] on textarea "Patient said through interpreter, his food is very good" at bounding box center [454, 363] width 862 height 44
click at [167, 347] on textarea "Patient said through interpreter, his food is [PERSON_NAME]" at bounding box center [454, 363] width 862 height 44
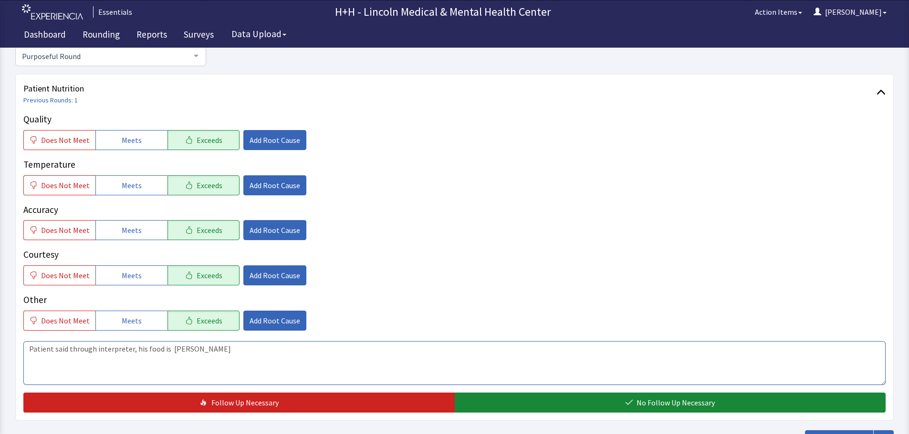
click at [210, 351] on textarea "Patient said through interpreter, his food is [PERSON_NAME]" at bounding box center [454, 363] width 862 height 44
click at [275, 267] on button "Add Root Cause" at bounding box center [274, 276] width 63 height 20
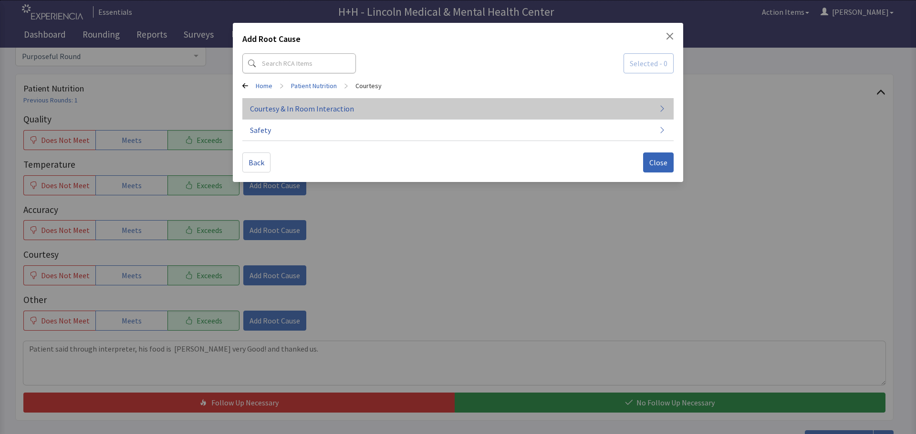
click at [302, 107] on span "Courtesy & In Room Interaction" at bounding box center [302, 108] width 104 height 11
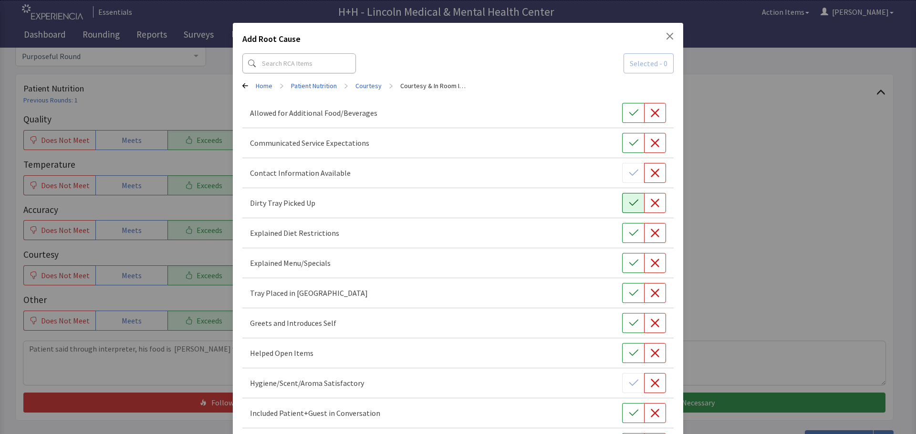
click at [629, 206] on icon "button" at bounding box center [633, 203] width 9 height 6
click at [629, 290] on icon "button" at bounding box center [634, 294] width 10 height 10
click at [629, 323] on icon "button" at bounding box center [634, 324] width 10 height 10
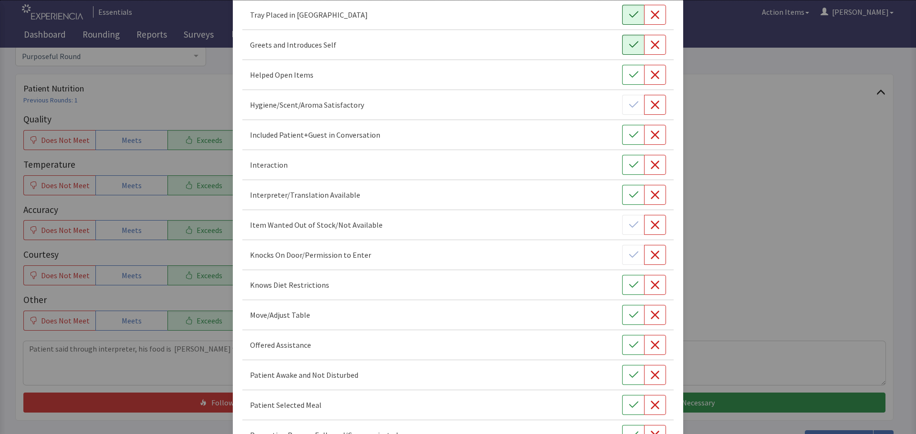
scroll to position [286, 0]
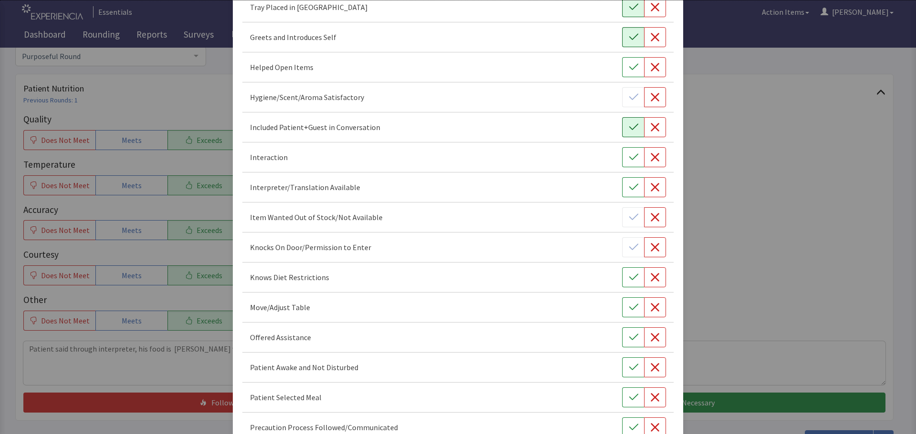
click at [629, 128] on icon "button" at bounding box center [634, 128] width 10 height 10
click at [629, 308] on icon "button" at bounding box center [634, 308] width 10 height 10
click at [629, 339] on icon "button" at bounding box center [634, 338] width 10 height 10
click at [629, 368] on icon "button" at bounding box center [634, 368] width 10 height 10
click at [629, 398] on icon "button" at bounding box center [633, 397] width 9 height 6
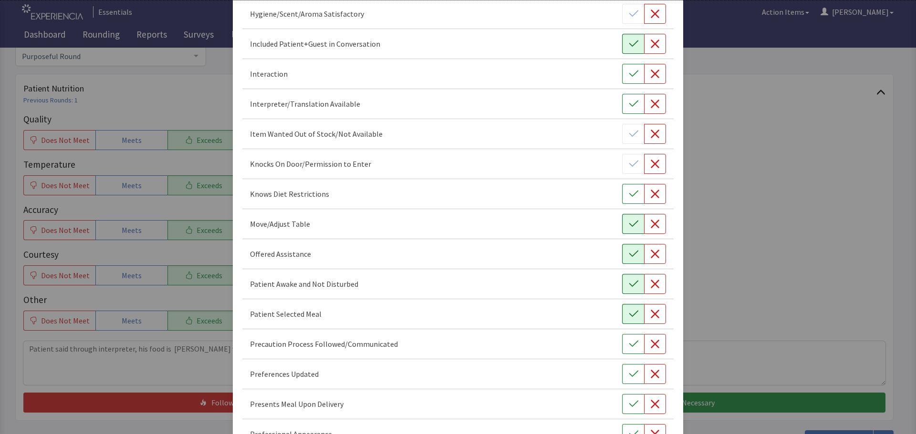
scroll to position [382, 0]
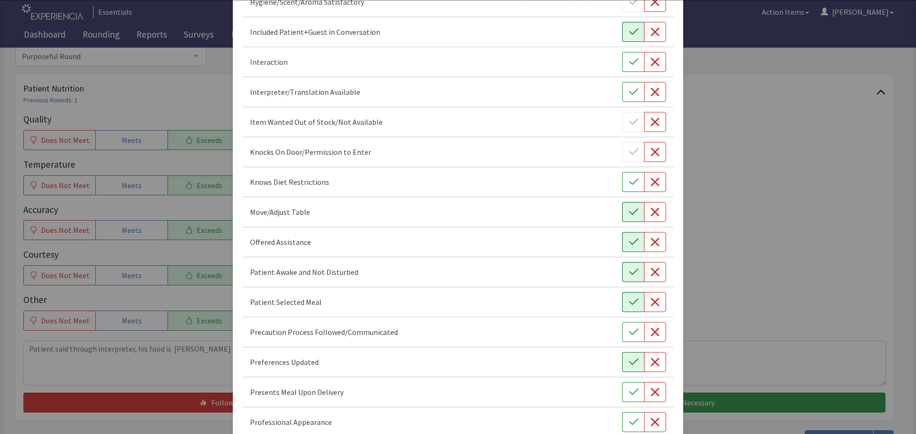
click at [629, 367] on icon "button" at bounding box center [634, 363] width 10 height 10
click at [632, 386] on button "button" at bounding box center [633, 392] width 22 height 20
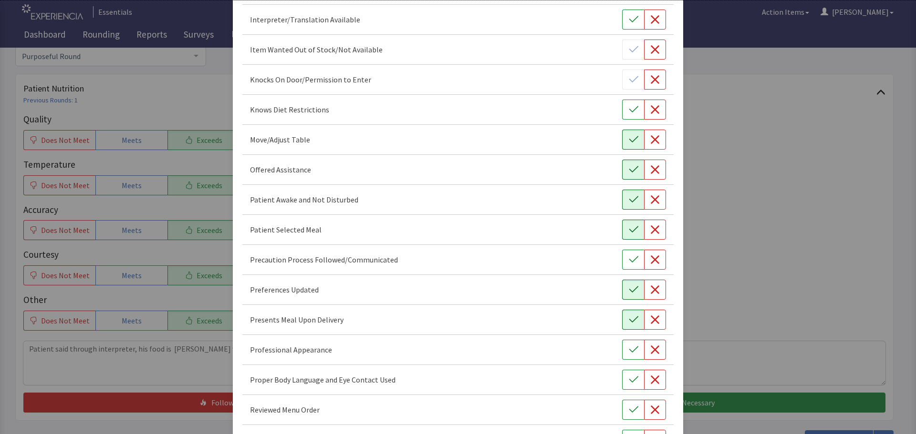
scroll to position [477, 0]
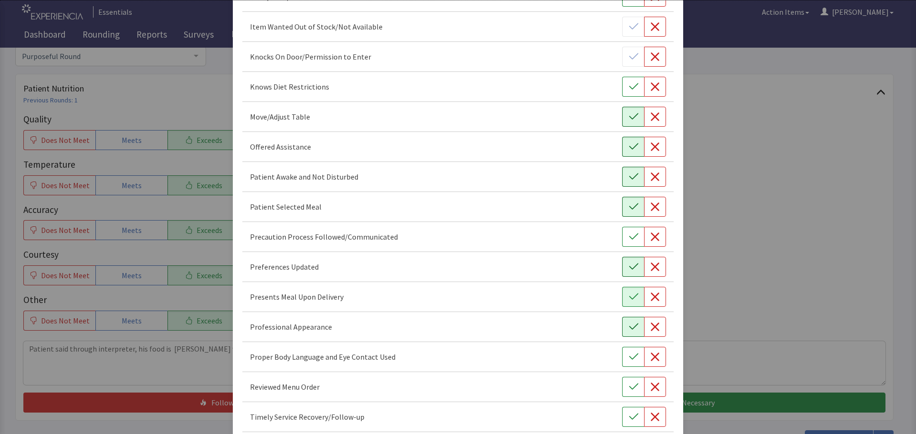
click at [629, 330] on icon "button" at bounding box center [634, 327] width 10 height 10
click at [629, 353] on icon "button" at bounding box center [634, 357] width 10 height 10
click at [630, 385] on icon "button" at bounding box center [634, 387] width 10 height 10
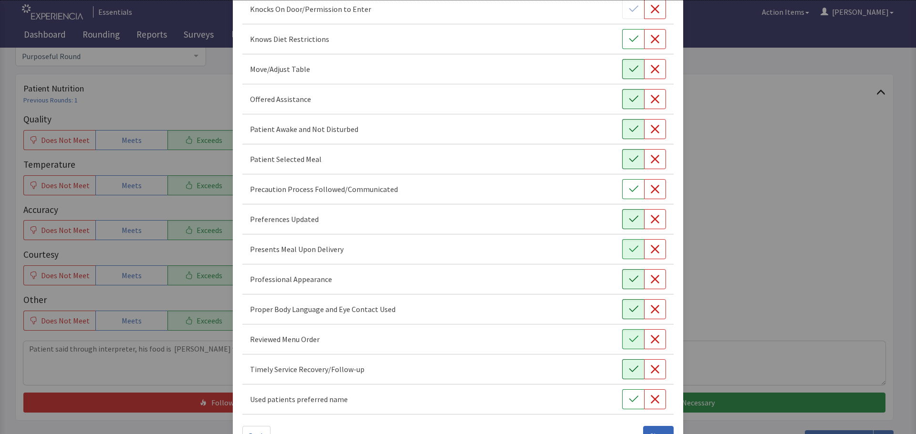
click at [627, 376] on button "button" at bounding box center [633, 370] width 22 height 20
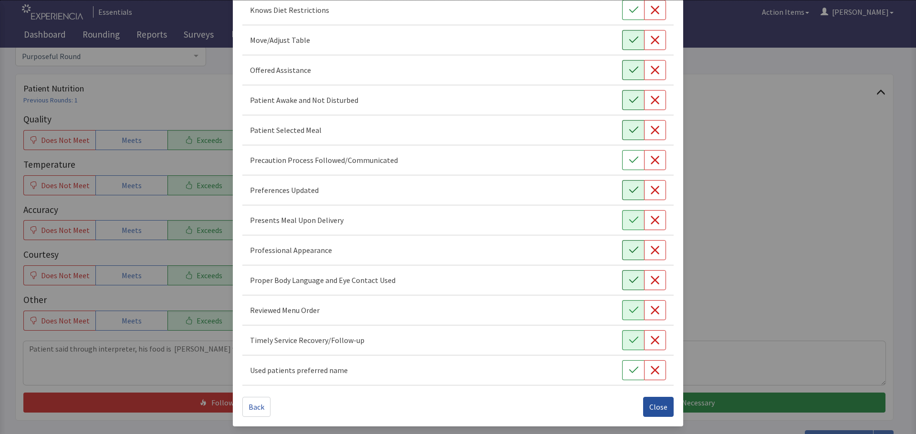
click at [653, 403] on span "Close" at bounding box center [658, 407] width 18 height 11
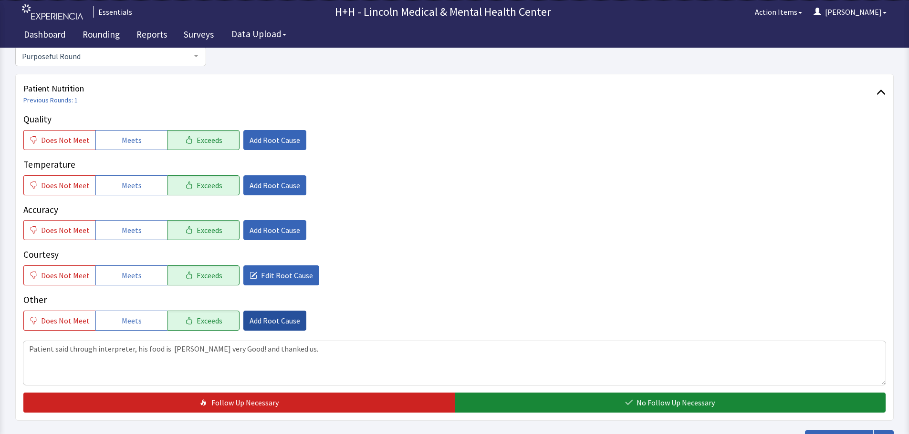
click at [277, 325] on span "Add Root Cause" at bounding box center [274, 320] width 51 height 11
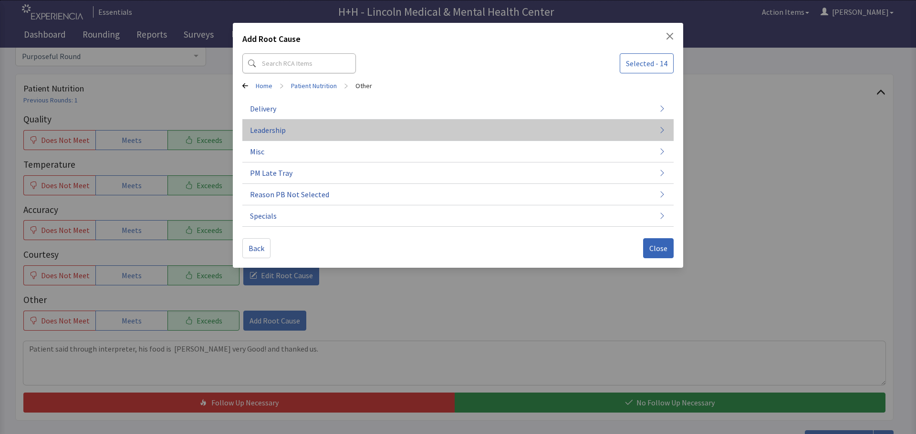
click at [271, 130] on span "Leadership" at bounding box center [268, 129] width 36 height 11
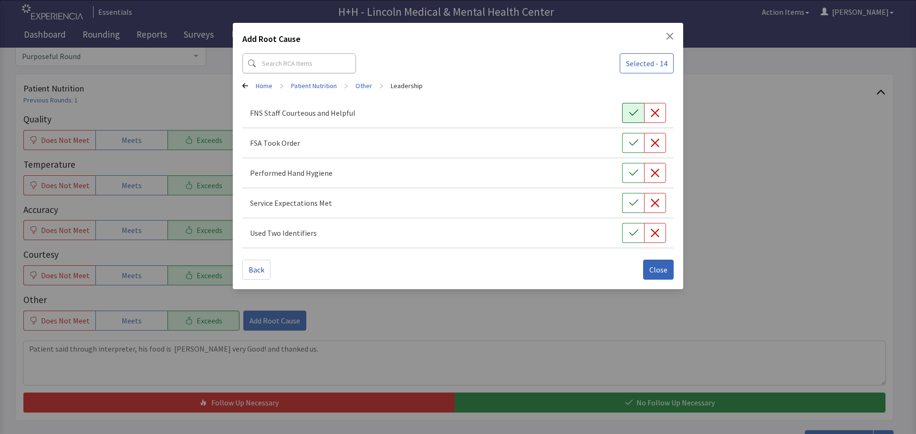
click at [630, 114] on icon "button" at bounding box center [633, 113] width 9 height 6
click at [625, 138] on button "button" at bounding box center [633, 143] width 22 height 20
click at [635, 169] on icon "button" at bounding box center [634, 173] width 10 height 10
click at [637, 200] on icon "button" at bounding box center [633, 203] width 9 height 6
click at [632, 230] on icon "button" at bounding box center [634, 233] width 10 height 10
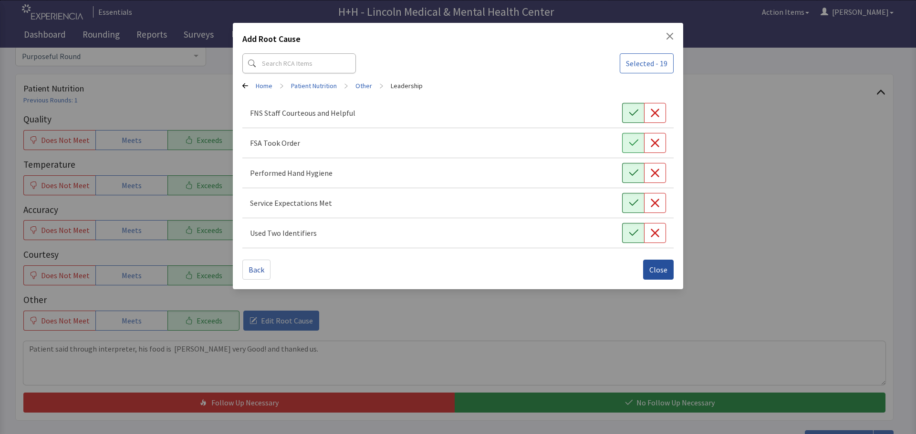
click at [651, 268] on span "Close" at bounding box center [658, 269] width 18 height 11
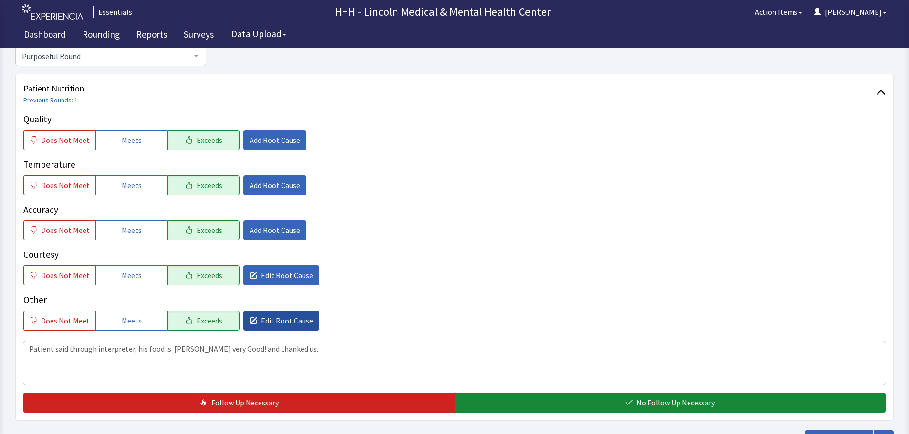
click at [295, 323] on span "Edit Root Cause" at bounding box center [287, 320] width 52 height 11
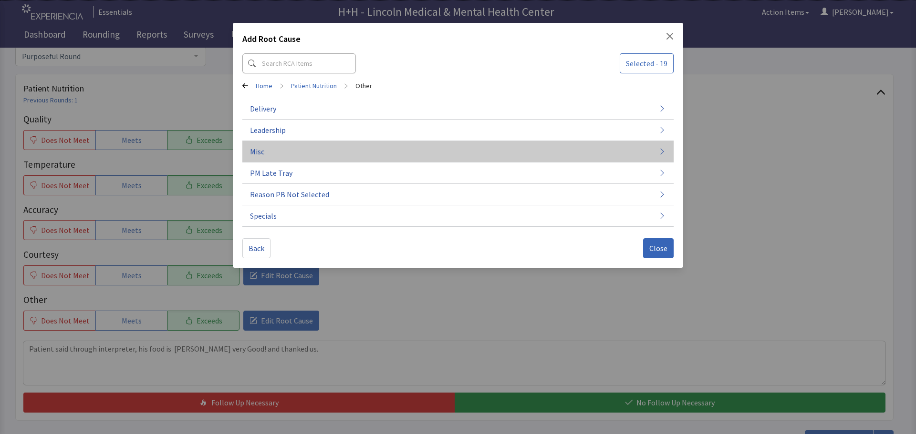
click at [261, 151] on span "Misc" at bounding box center [257, 151] width 14 height 11
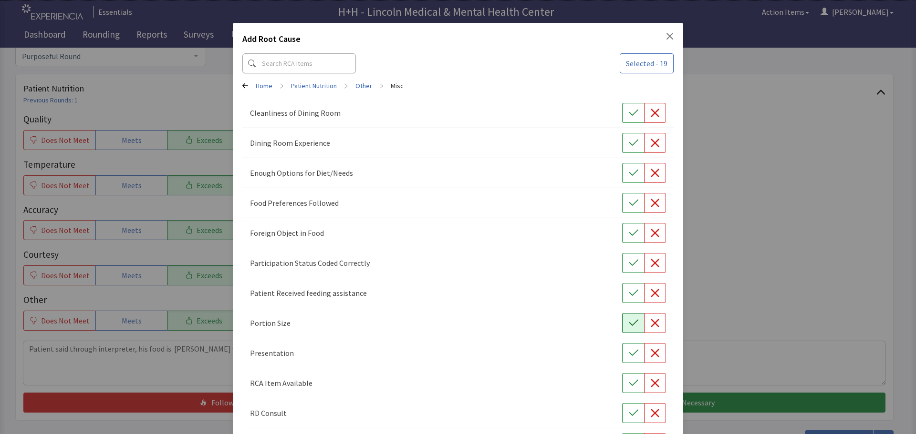
click at [629, 324] on icon "button" at bounding box center [633, 323] width 9 height 6
click at [629, 353] on icon "button" at bounding box center [634, 354] width 10 height 10
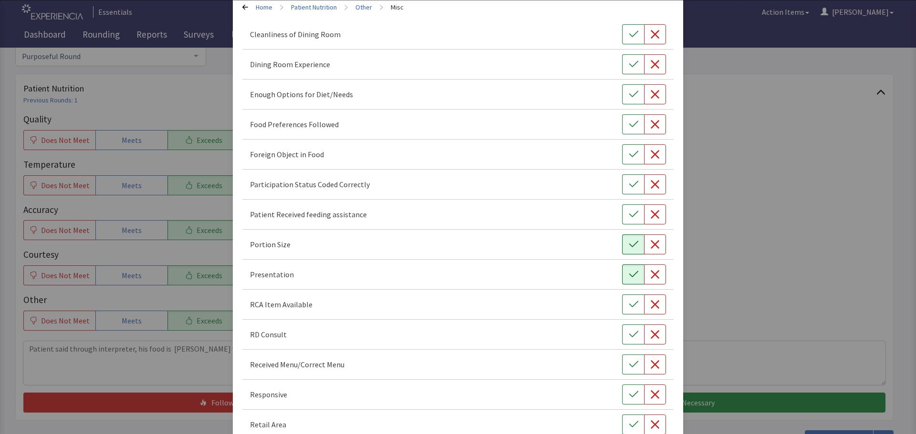
scroll to position [95, 0]
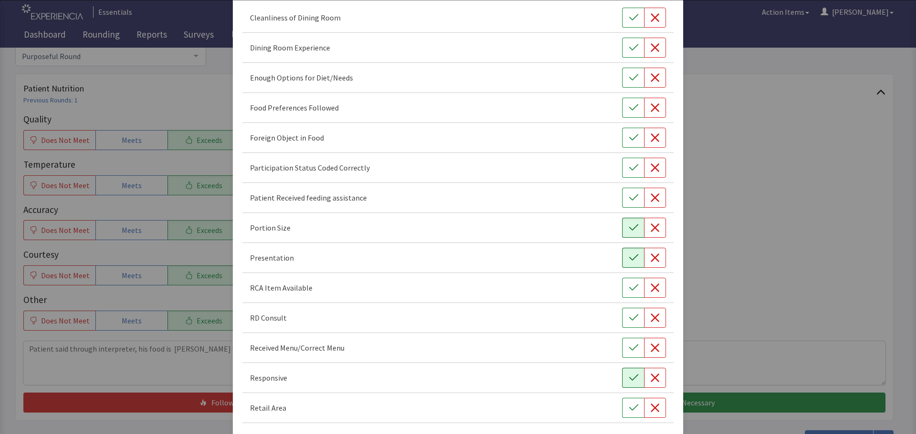
drag, startPoint x: 622, startPoint y: 375, endPoint x: 590, endPoint y: 333, distance: 52.4
click at [622, 375] on button "button" at bounding box center [633, 378] width 22 height 20
click at [632, 103] on icon "button" at bounding box center [634, 108] width 10 height 10
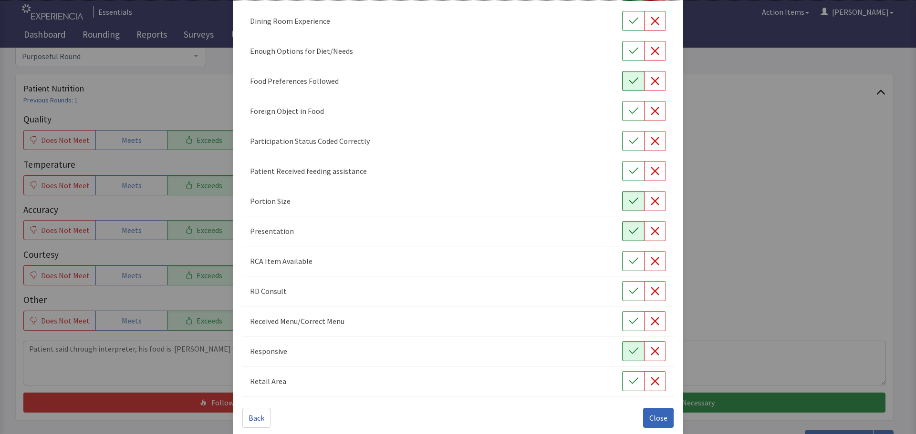
scroll to position [133, 0]
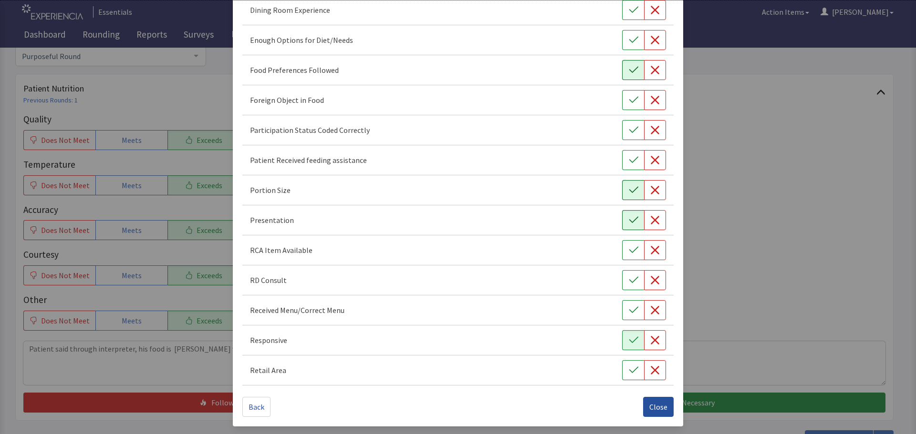
click at [653, 406] on span "Close" at bounding box center [658, 407] width 18 height 11
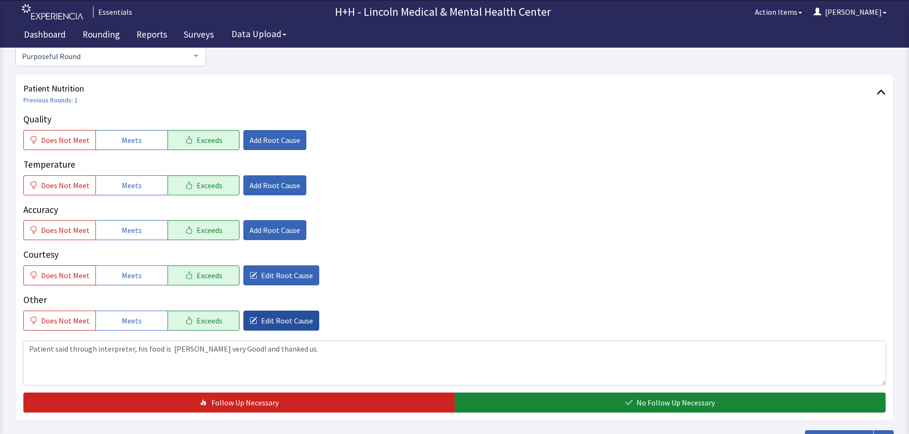
click at [292, 318] on span "Edit Root Cause" at bounding box center [287, 320] width 52 height 11
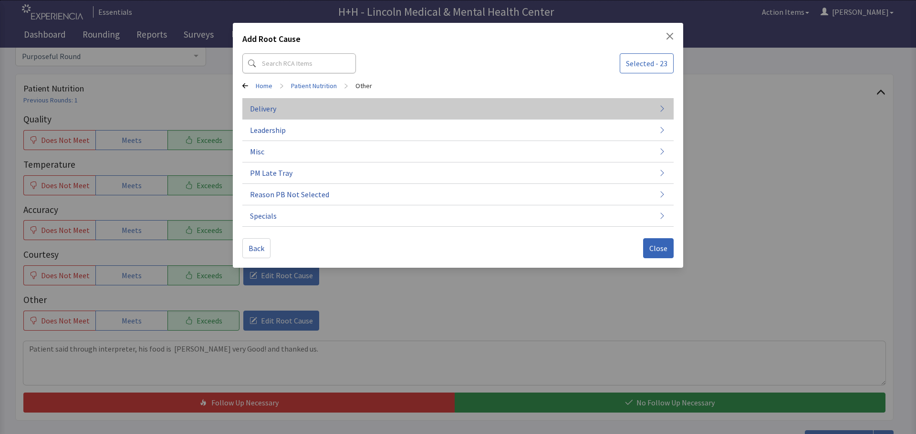
click at [285, 109] on button "Delivery" at bounding box center [457, 108] width 431 height 21
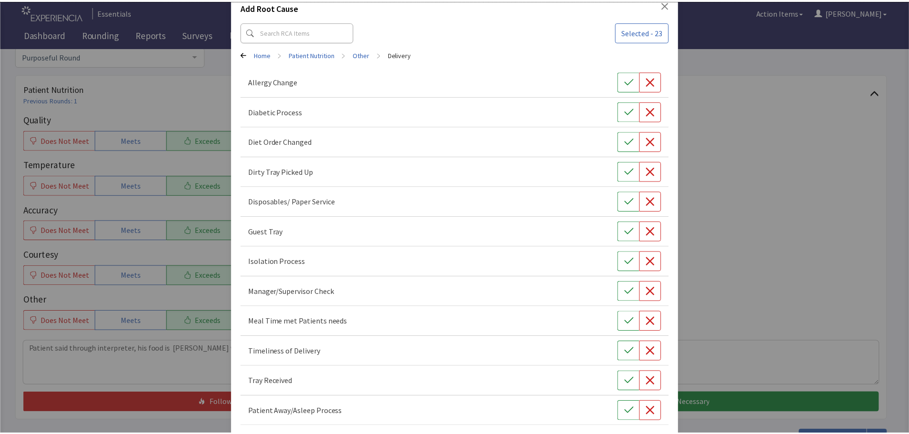
scroll to position [73, 0]
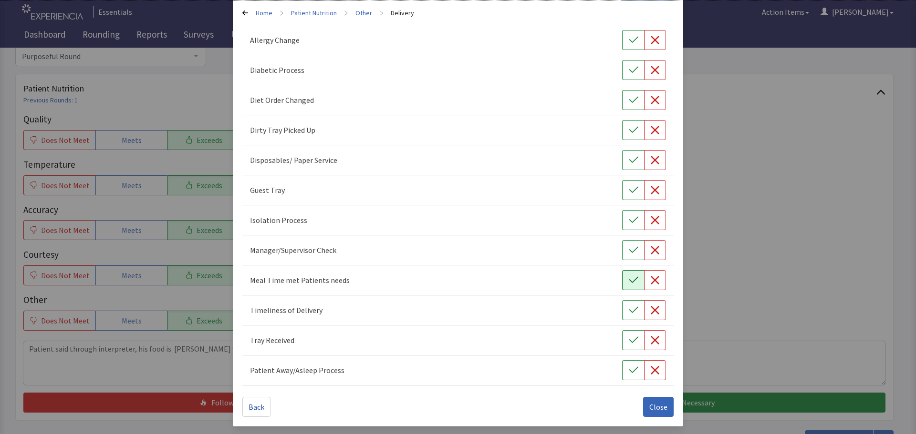
click at [629, 280] on icon "button" at bounding box center [634, 281] width 10 height 10
click at [630, 309] on icon "button" at bounding box center [634, 311] width 10 height 10
click at [625, 335] on button "button" at bounding box center [633, 341] width 22 height 20
click at [654, 404] on span "Close" at bounding box center [658, 407] width 18 height 11
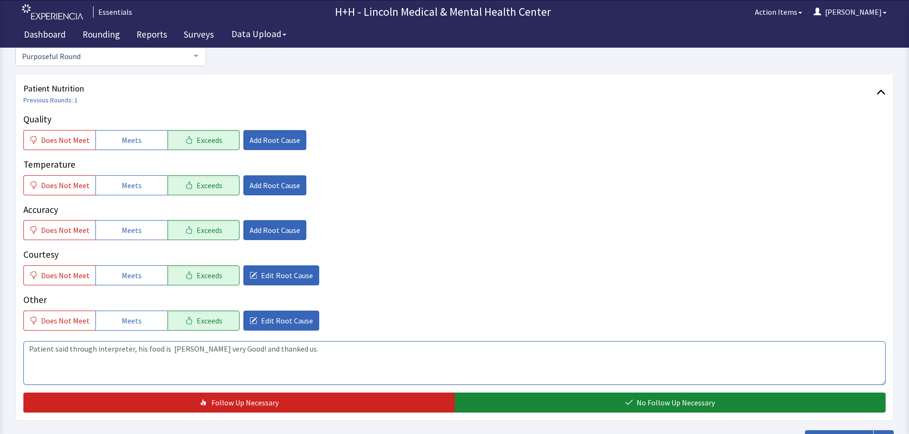
click at [167, 344] on textarea "Patient said through interpreter, his food is [PERSON_NAME] very Good! and than…" at bounding box center [454, 363] width 862 height 44
click at [205, 349] on textarea "Patient said through interpreter, his food is "[PERSON_NAME] very Good! and tha…" at bounding box center [454, 363] width 862 height 44
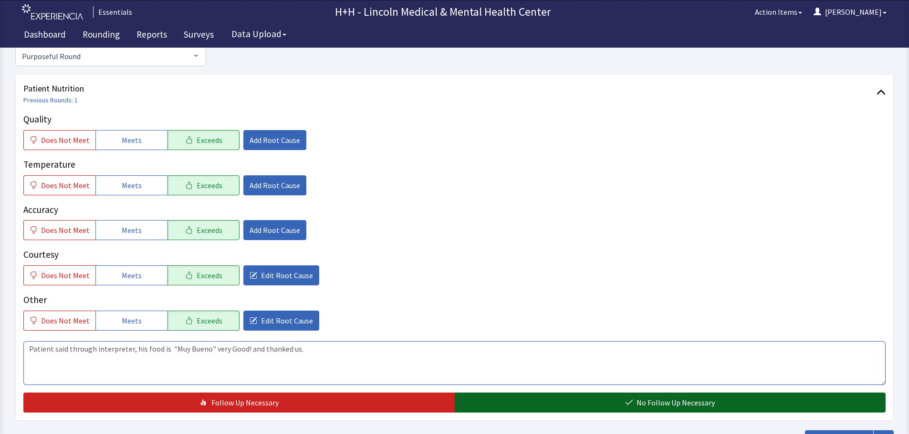
type textarea "Patient said through interpreter, his food is "Muy Bueno" very Good! and thanke…"
click at [582, 406] on button "No Follow Up Necessary" at bounding box center [669, 403] width 431 height 20
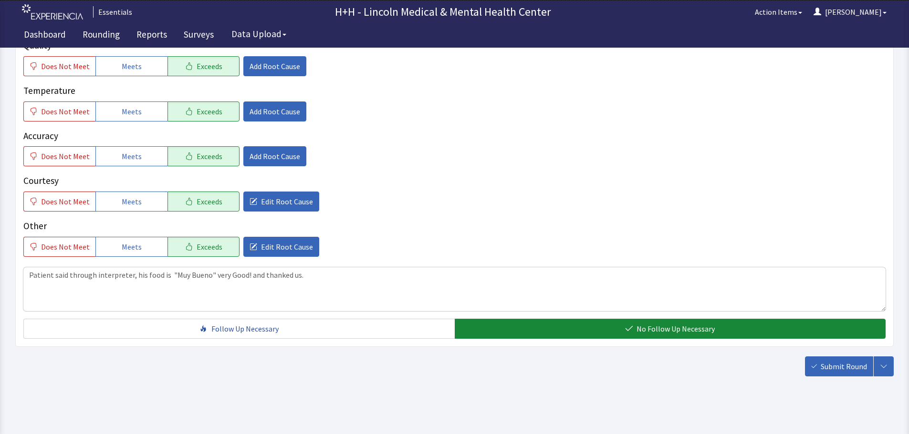
scroll to position [175, 0]
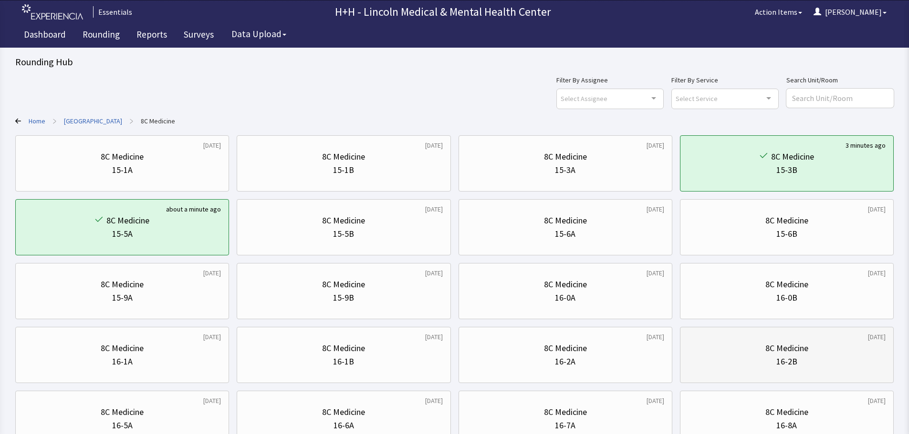
click at [796, 343] on div "8C Medicine" at bounding box center [786, 348] width 43 height 13
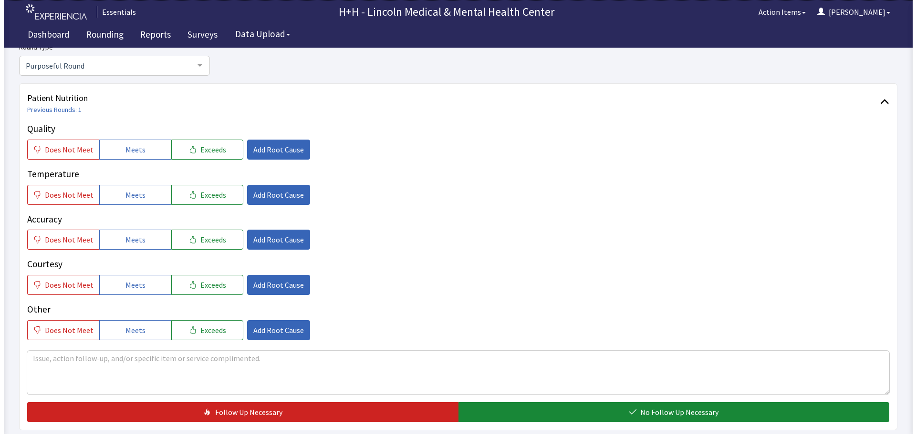
scroll to position [95, 0]
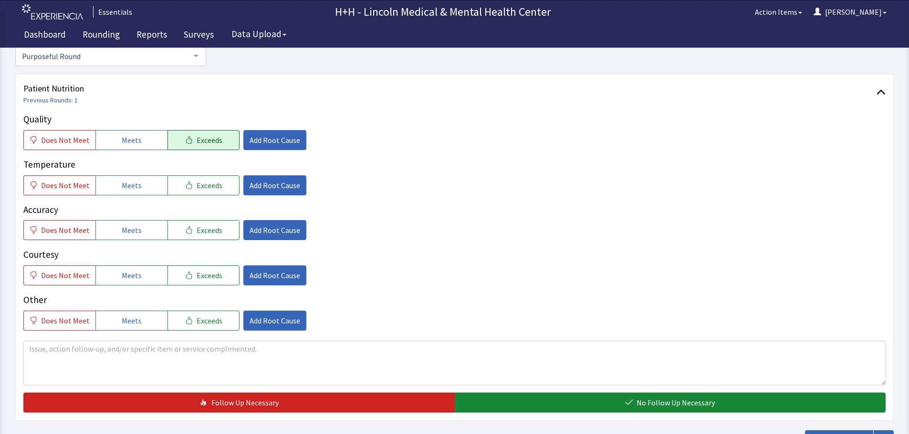
click at [207, 140] on span "Exceeds" at bounding box center [209, 139] width 26 height 11
click at [197, 187] on span "Exceeds" at bounding box center [209, 185] width 26 height 11
click at [197, 226] on span "Exceeds" at bounding box center [209, 230] width 26 height 11
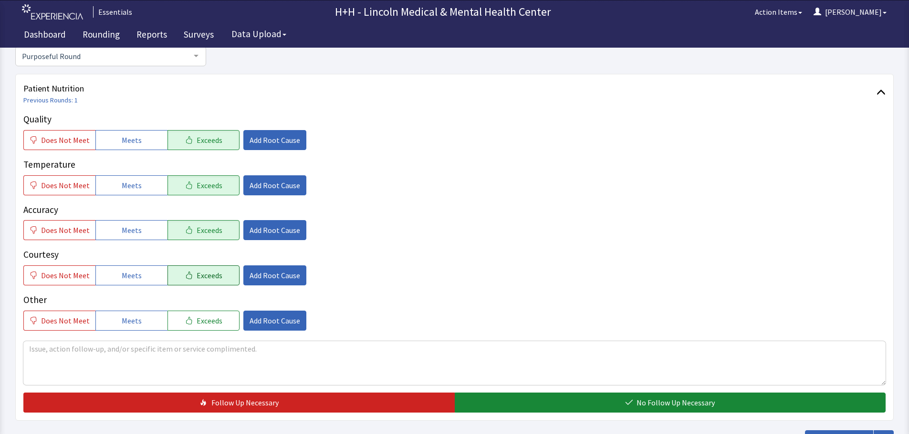
click at [208, 278] on span "Exceeds" at bounding box center [209, 275] width 26 height 11
click at [207, 321] on span "Exceeds" at bounding box center [209, 320] width 26 height 11
click at [36, 349] on textarea at bounding box center [454, 363] width 862 height 44
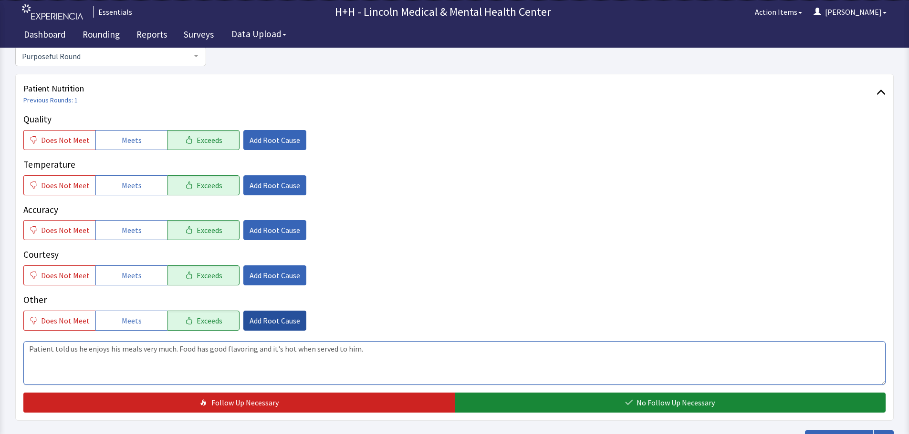
type textarea "Patient told us he enjoys his meals very much. Food has good flavoring and it's…"
click at [258, 323] on span "Add Root Cause" at bounding box center [274, 320] width 51 height 11
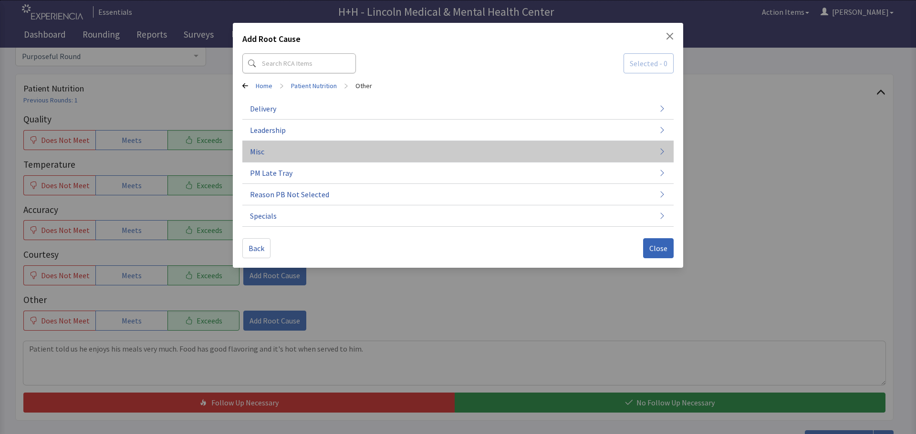
click at [268, 153] on button "Misc" at bounding box center [457, 151] width 431 height 21
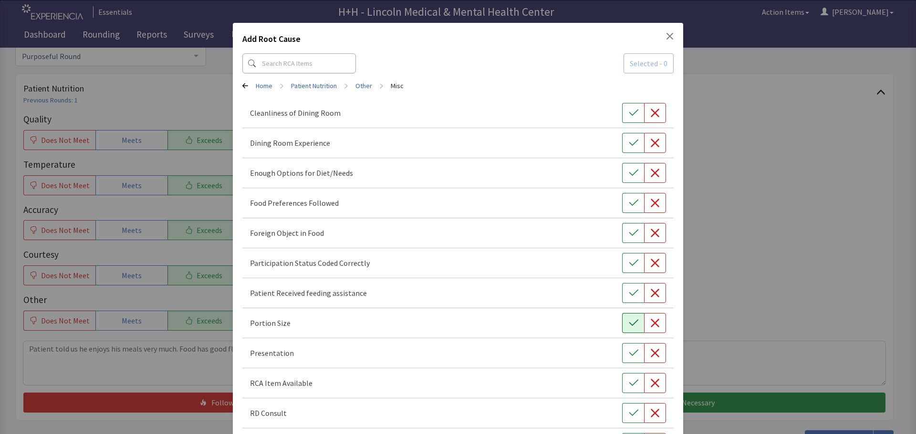
click at [622, 328] on button "button" at bounding box center [633, 323] width 22 height 20
click at [629, 357] on icon "button" at bounding box center [634, 354] width 10 height 10
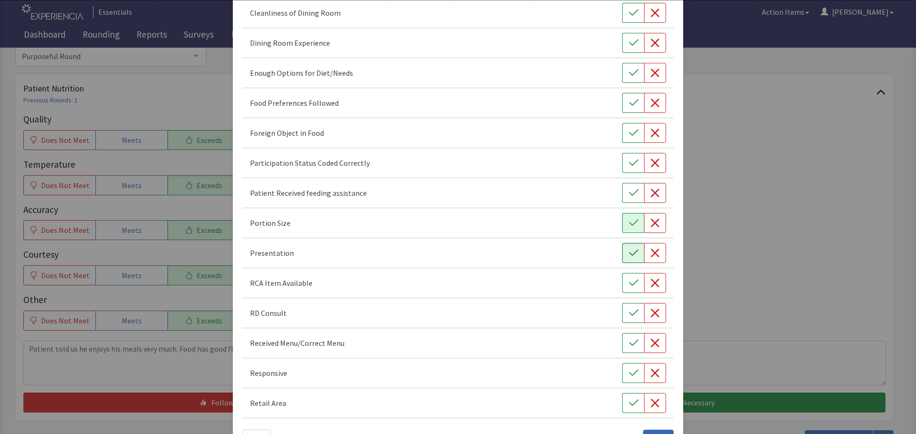
scroll to position [133, 0]
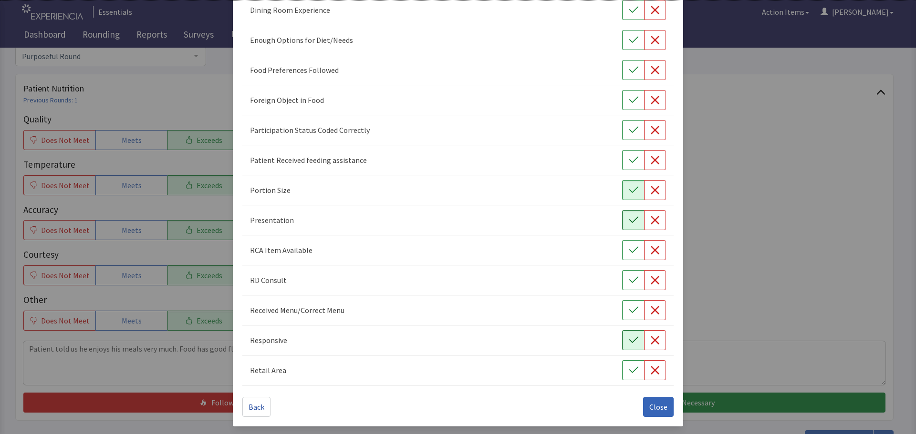
click at [623, 347] on button "button" at bounding box center [633, 341] width 22 height 20
click at [634, 73] on button "button" at bounding box center [633, 70] width 22 height 20
click at [656, 403] on span "Close" at bounding box center [658, 407] width 18 height 11
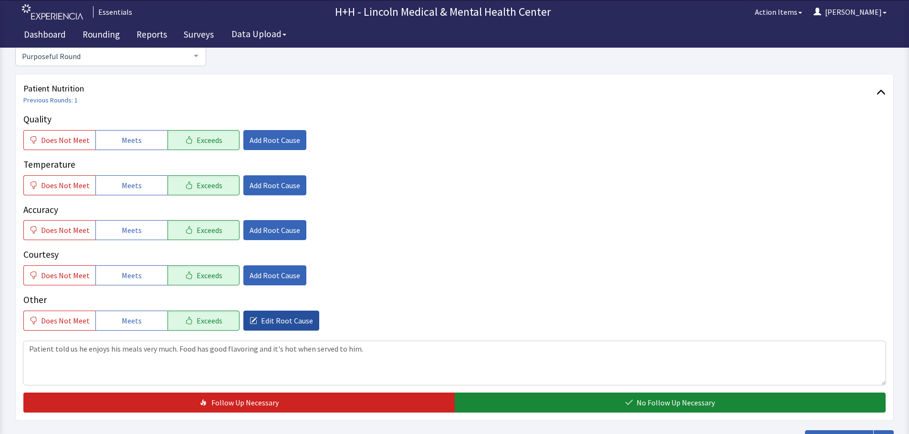
click at [283, 320] on span "Edit Root Cause" at bounding box center [287, 320] width 52 height 11
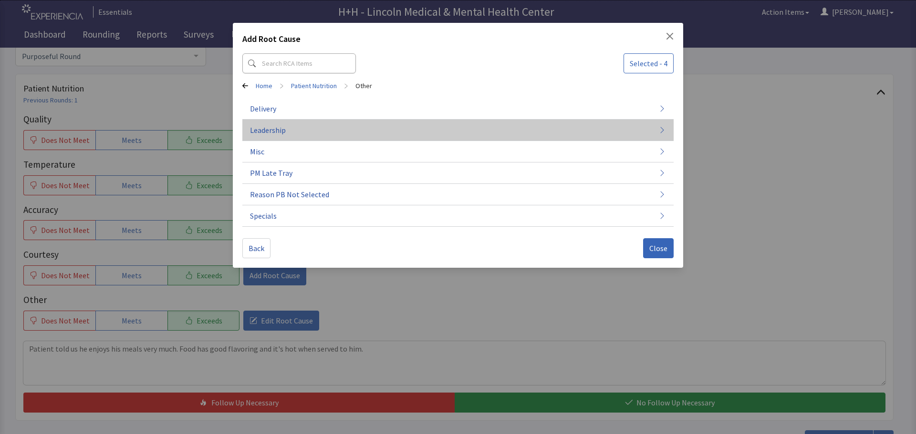
click at [288, 128] on button "Leadership" at bounding box center [457, 130] width 431 height 21
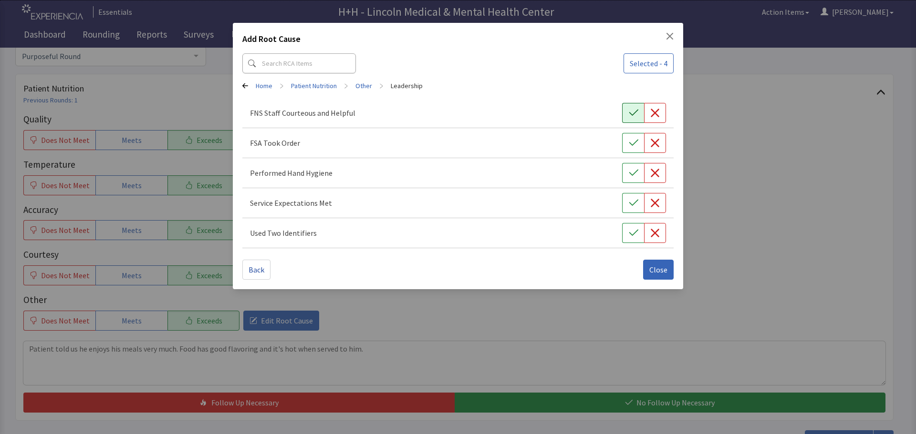
click at [626, 112] on button "button" at bounding box center [633, 113] width 22 height 20
click at [631, 146] on icon "button" at bounding box center [634, 143] width 10 height 10
click at [637, 172] on icon "button" at bounding box center [634, 173] width 10 height 10
click at [631, 201] on icon "button" at bounding box center [634, 203] width 10 height 10
drag, startPoint x: 625, startPoint y: 232, endPoint x: 638, endPoint y: 238, distance: 13.9
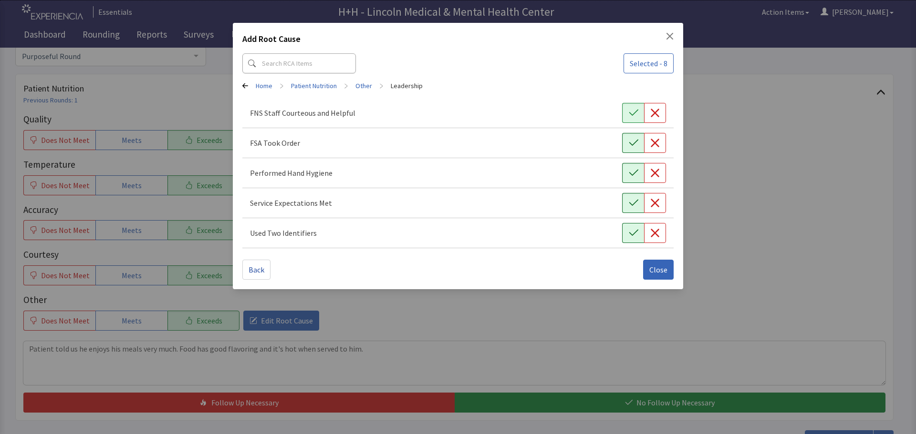
click at [626, 232] on button "button" at bounding box center [633, 233] width 22 height 20
click at [656, 266] on span "Close" at bounding box center [658, 269] width 18 height 11
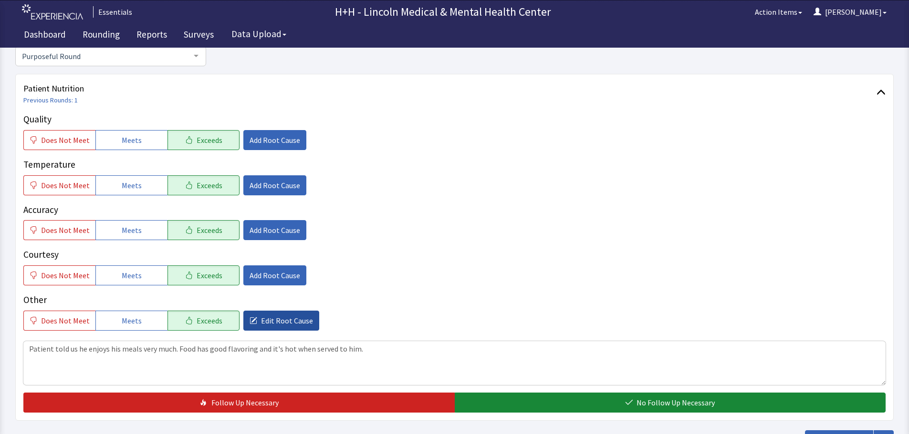
click at [279, 324] on span "Edit Root Cause" at bounding box center [287, 320] width 52 height 11
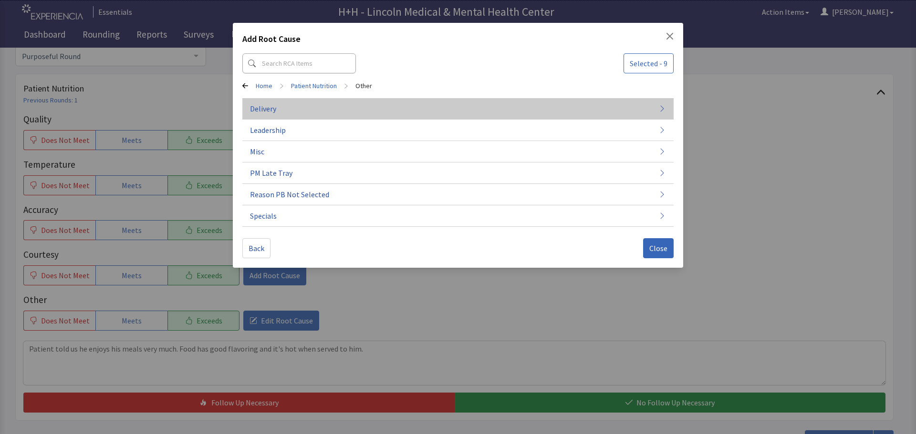
click at [284, 103] on button "Delivery" at bounding box center [457, 108] width 431 height 21
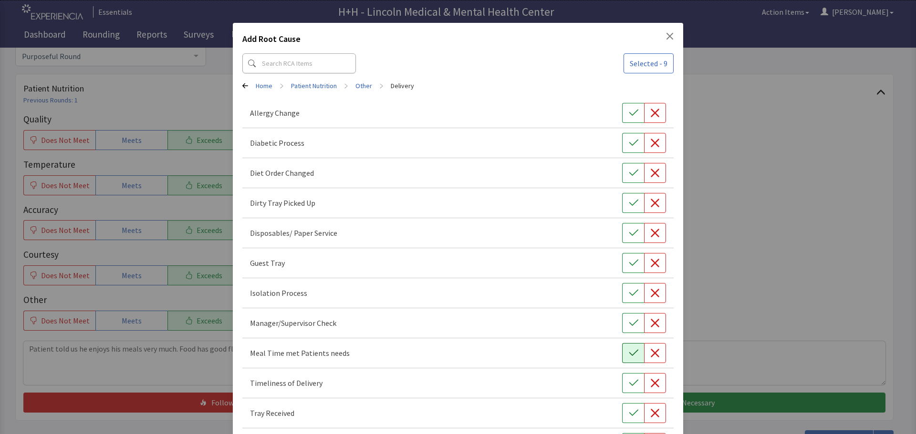
click at [629, 358] on icon "button" at bounding box center [634, 354] width 10 height 10
click at [629, 387] on icon "button" at bounding box center [634, 384] width 10 height 10
click at [630, 408] on button "button" at bounding box center [633, 413] width 22 height 20
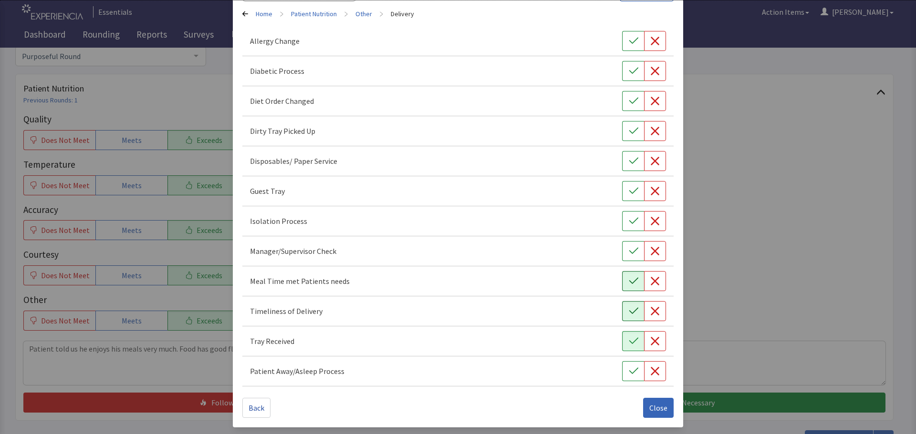
scroll to position [73, 0]
click at [622, 126] on button "button" at bounding box center [633, 130] width 22 height 20
click at [649, 406] on span "Close" at bounding box center [658, 407] width 18 height 11
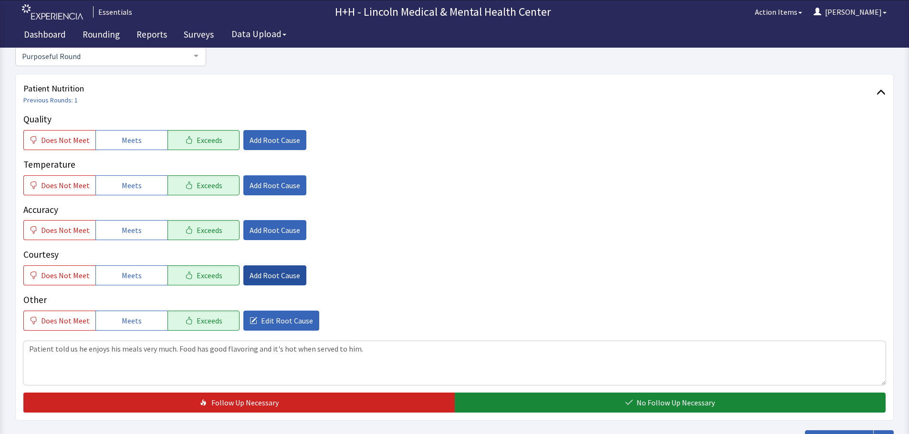
click at [257, 279] on span "Add Root Cause" at bounding box center [274, 275] width 51 height 11
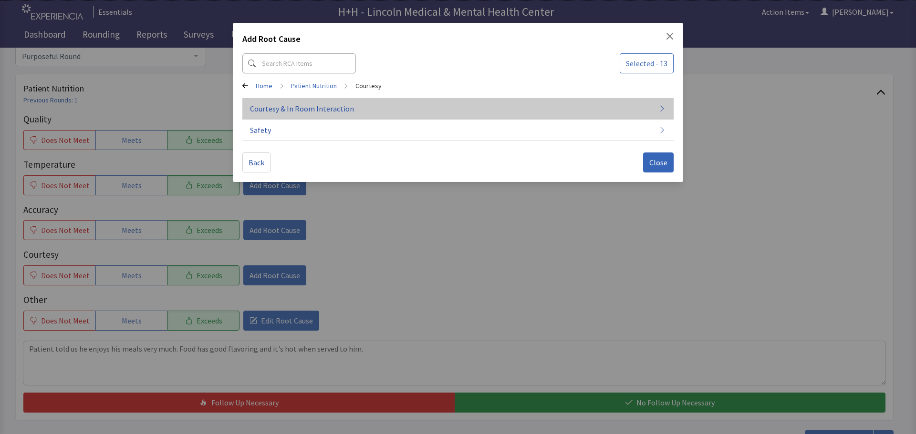
click at [297, 105] on span "Courtesy & In Room Interaction" at bounding box center [302, 108] width 104 height 11
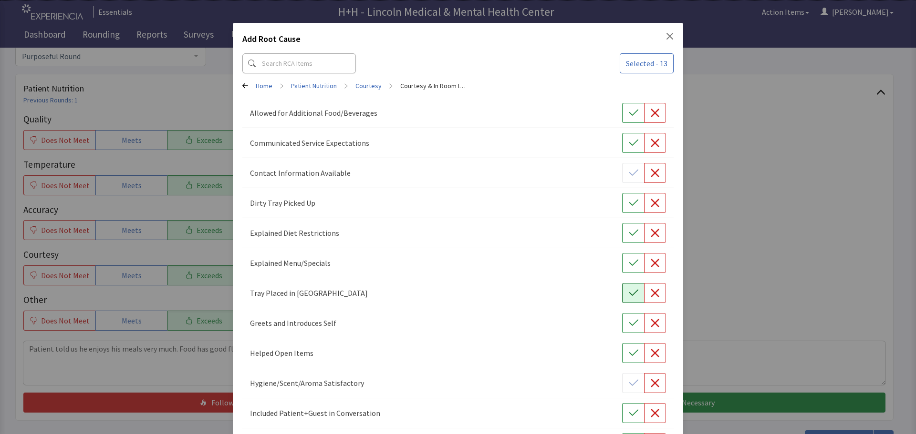
click at [622, 289] on button "button" at bounding box center [633, 293] width 22 height 20
click at [622, 207] on button "button" at bounding box center [633, 203] width 22 height 20
click at [622, 321] on button "button" at bounding box center [633, 323] width 22 height 20
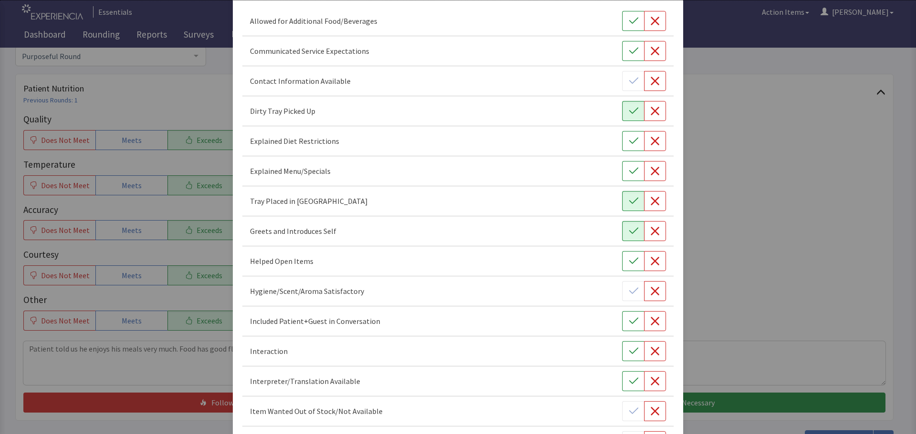
scroll to position [95, 0]
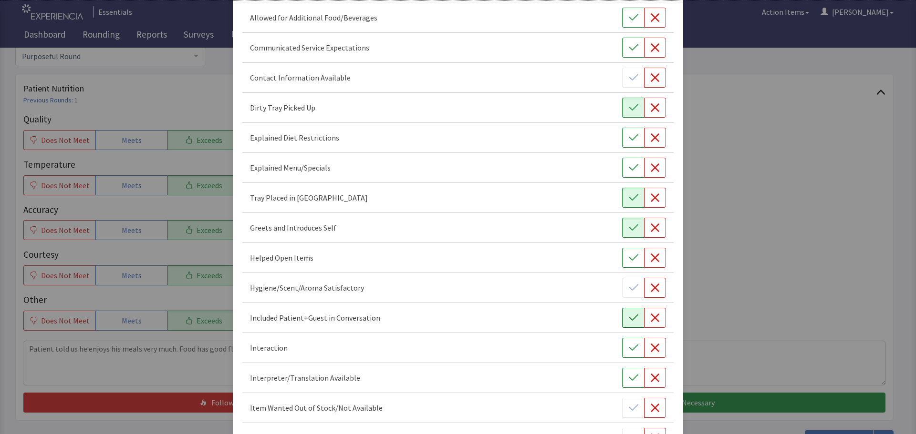
click at [629, 321] on icon "button" at bounding box center [634, 318] width 10 height 10
click at [631, 345] on icon "button" at bounding box center [634, 348] width 10 height 10
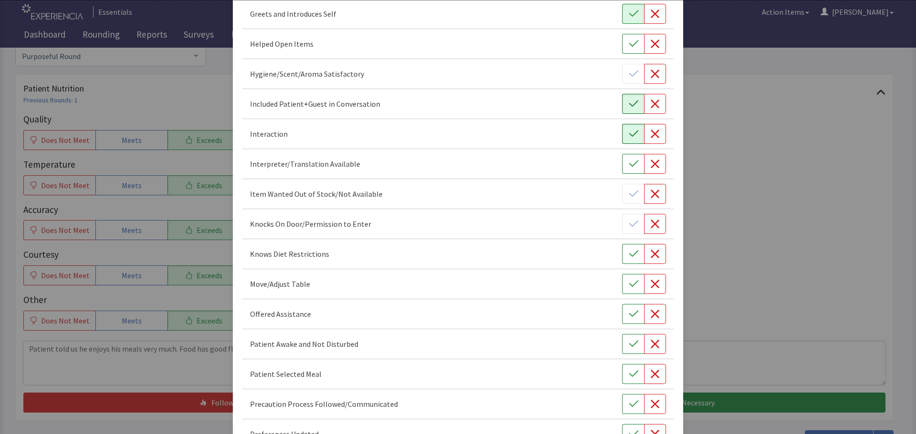
scroll to position [334, 0]
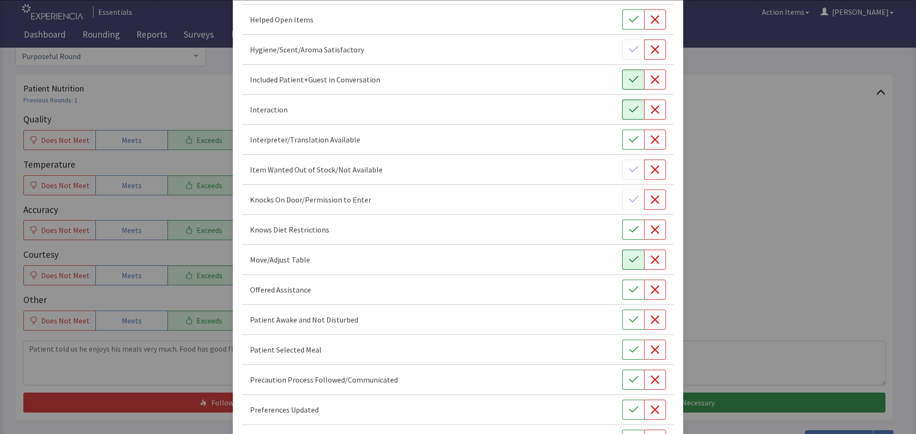
click at [629, 262] on icon "button" at bounding box center [633, 260] width 9 height 6
click at [629, 290] on icon "button" at bounding box center [634, 290] width 10 height 10
click at [629, 319] on icon "button" at bounding box center [634, 320] width 10 height 10
click at [629, 353] on icon "button" at bounding box center [634, 350] width 10 height 10
click at [629, 410] on icon "button" at bounding box center [634, 410] width 10 height 10
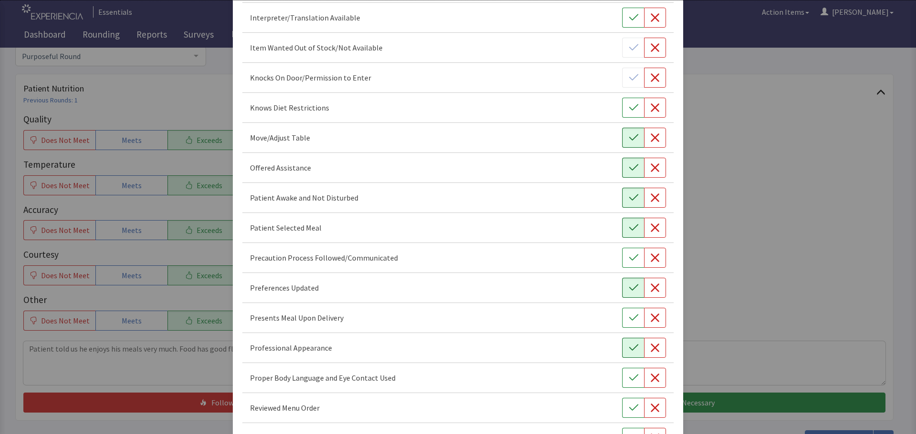
scroll to position [477, 0]
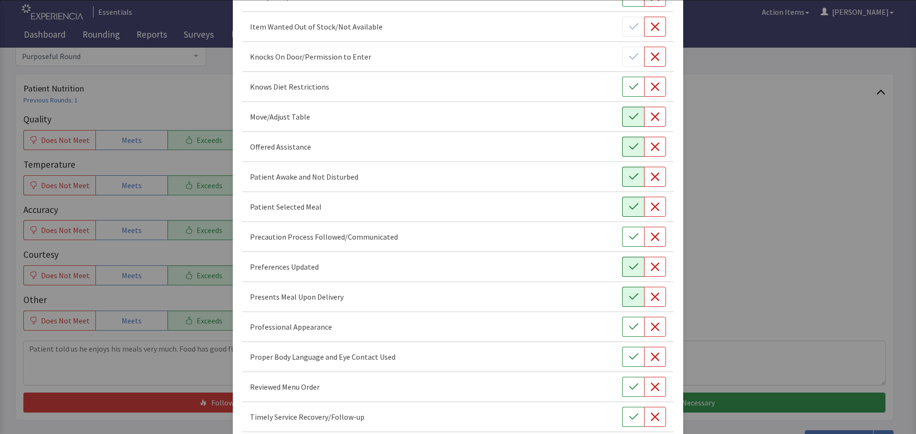
click at [632, 298] on icon "button" at bounding box center [634, 297] width 10 height 10
click at [632, 327] on icon "button" at bounding box center [634, 327] width 10 height 10
click at [629, 360] on icon "button" at bounding box center [634, 357] width 10 height 10
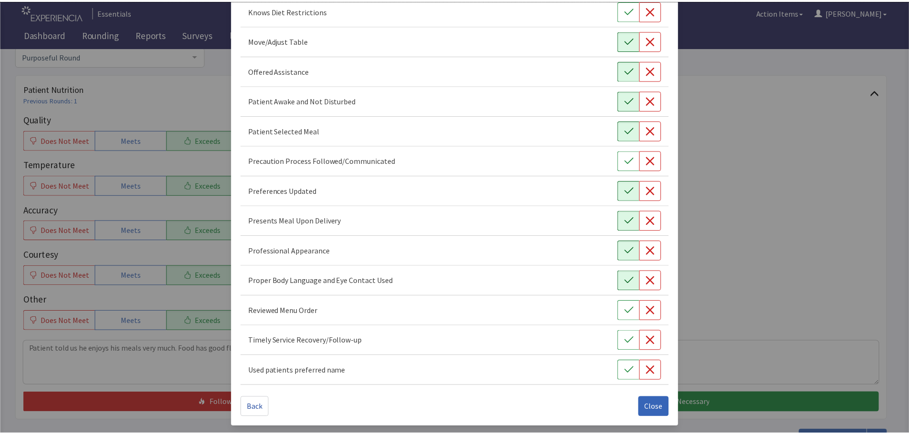
scroll to position [554, 0]
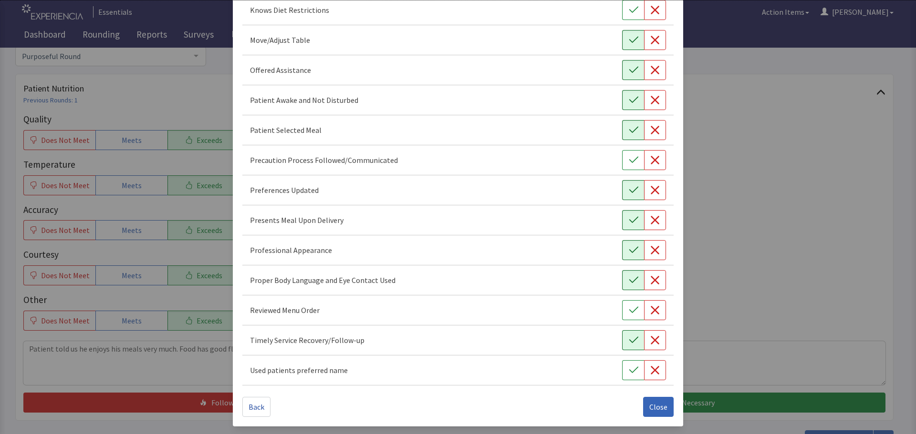
click at [629, 341] on icon "button" at bounding box center [633, 340] width 9 height 6
click at [630, 312] on icon "button" at bounding box center [634, 311] width 10 height 10
click at [649, 409] on span "Close" at bounding box center [658, 407] width 18 height 11
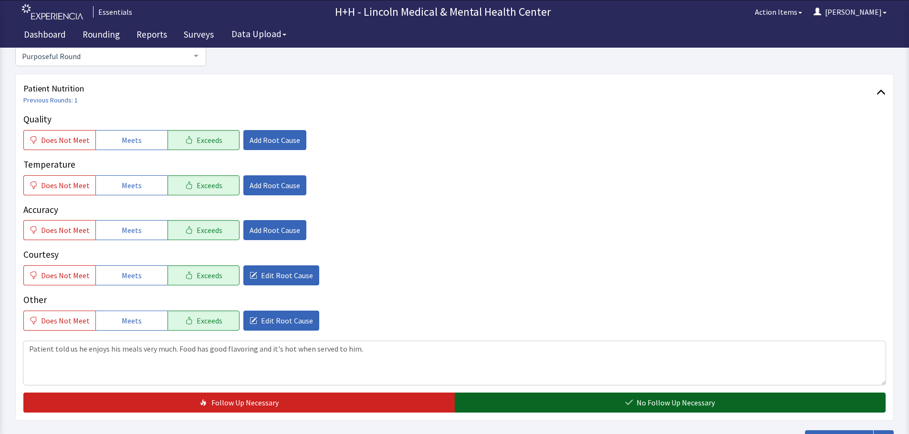
click at [599, 405] on button "No Follow Up Necessary" at bounding box center [669, 403] width 431 height 20
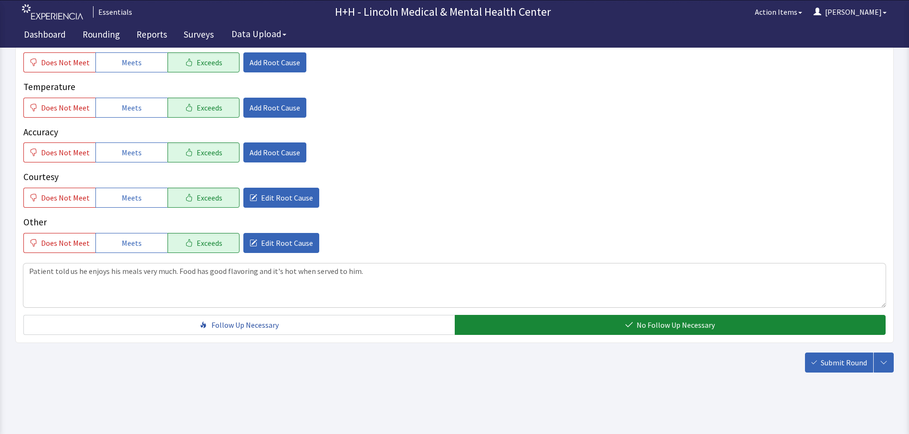
scroll to position [175, 0]
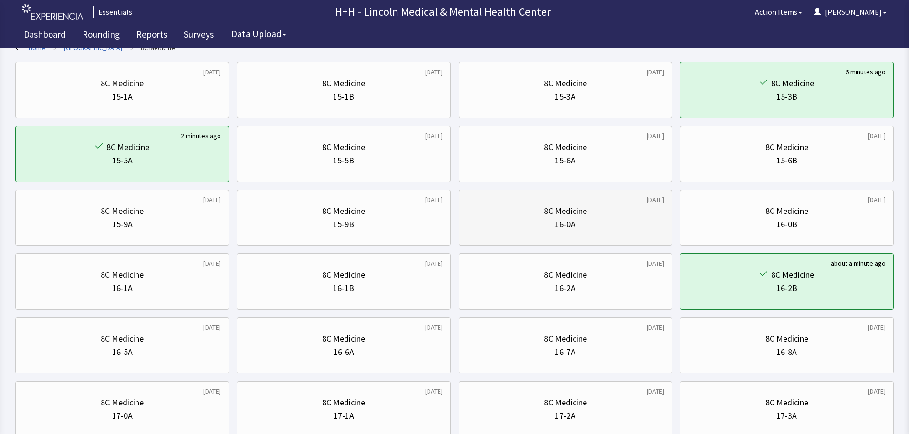
scroll to position [95, 0]
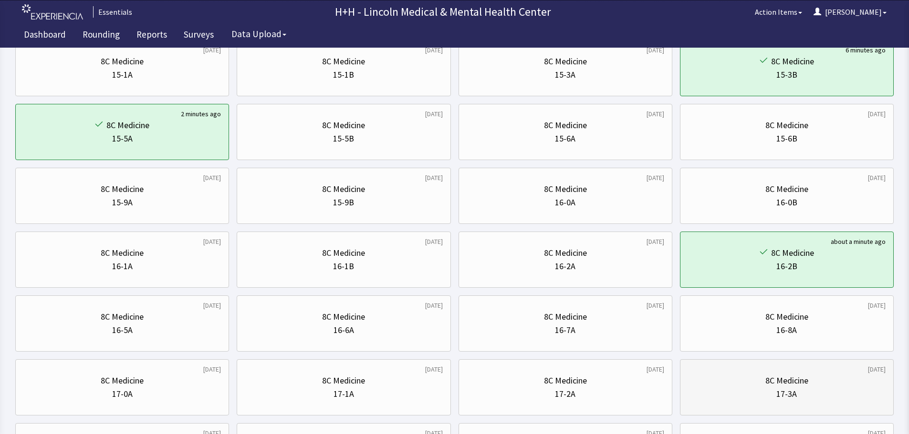
click at [749, 393] on div "17-3A" at bounding box center [786, 394] width 197 height 13
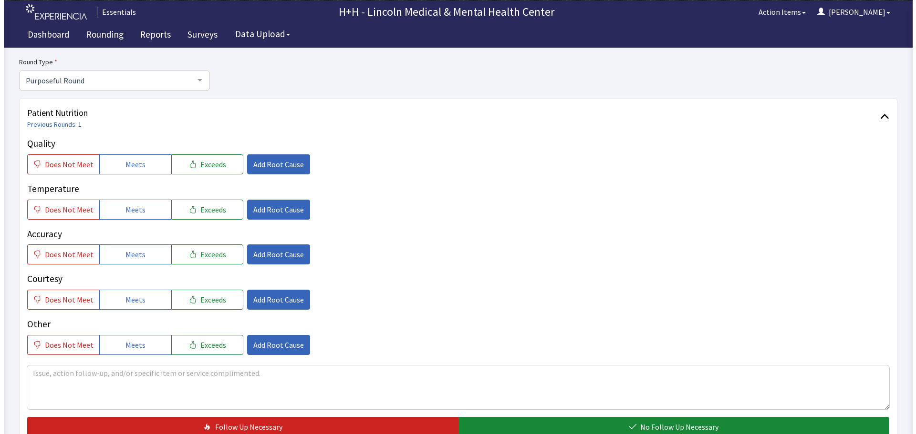
scroll to position [95, 0]
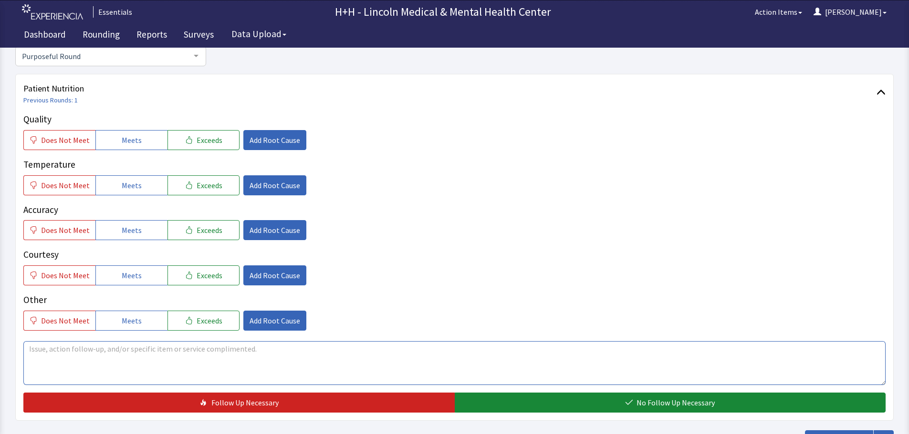
click at [40, 348] on textarea at bounding box center [454, 363] width 862 height 44
type textarea "Patient says our staff member FSAs are very helpful with her meals and give her…"
click at [206, 139] on span "Exceeds" at bounding box center [209, 139] width 26 height 11
click at [201, 192] on button "Exceeds" at bounding box center [203, 186] width 72 height 20
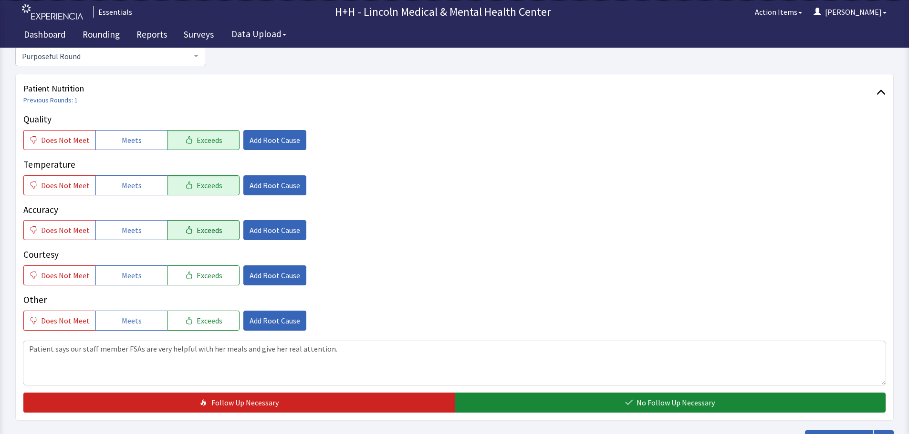
click at [199, 227] on span "Exceeds" at bounding box center [209, 230] width 26 height 11
click at [203, 272] on span "Exceeds" at bounding box center [209, 275] width 26 height 11
click at [207, 320] on span "Exceeds" at bounding box center [209, 320] width 26 height 11
click at [269, 278] on span "Add Root Cause" at bounding box center [274, 275] width 51 height 11
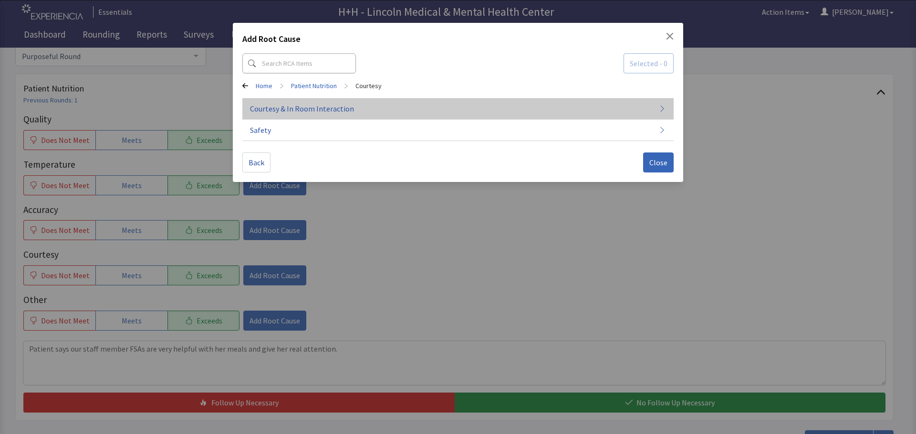
click at [306, 108] on span "Courtesy & In Room Interaction" at bounding box center [302, 108] width 104 height 11
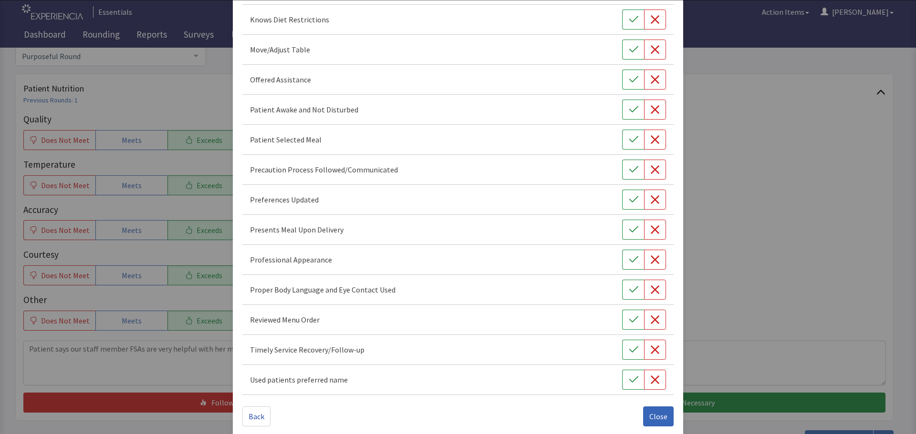
scroll to position [554, 0]
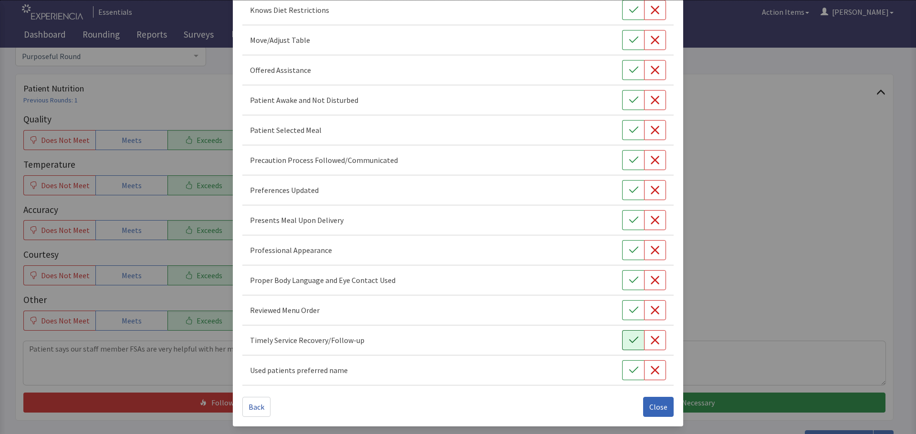
click at [629, 342] on icon "button" at bounding box center [633, 340] width 9 height 6
click at [629, 308] on icon "button" at bounding box center [634, 311] width 10 height 10
click at [629, 280] on icon "button" at bounding box center [633, 280] width 9 height 6
click at [622, 251] on button "button" at bounding box center [633, 250] width 22 height 20
click at [629, 224] on icon "button" at bounding box center [634, 221] width 10 height 10
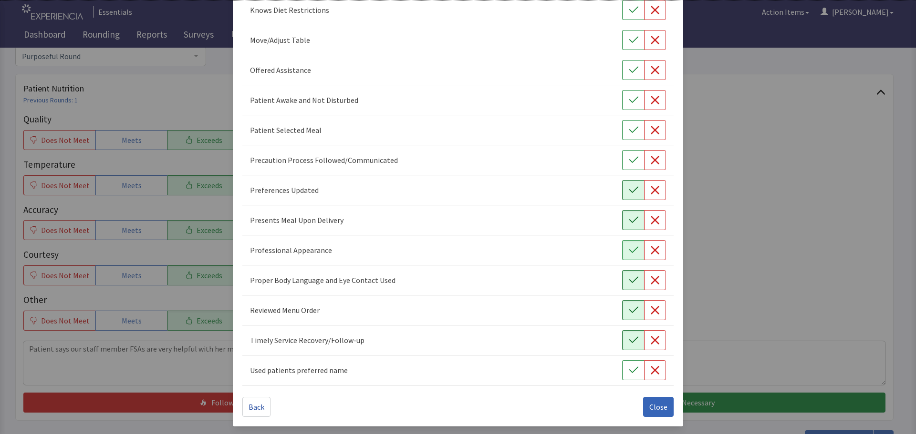
click at [632, 194] on icon "button" at bounding box center [634, 191] width 10 height 10
click at [629, 134] on icon "button" at bounding box center [634, 130] width 10 height 10
click at [629, 97] on icon "button" at bounding box center [634, 100] width 10 height 10
click at [631, 73] on icon "button" at bounding box center [634, 70] width 10 height 10
click at [634, 35] on button "button" at bounding box center [633, 40] width 22 height 20
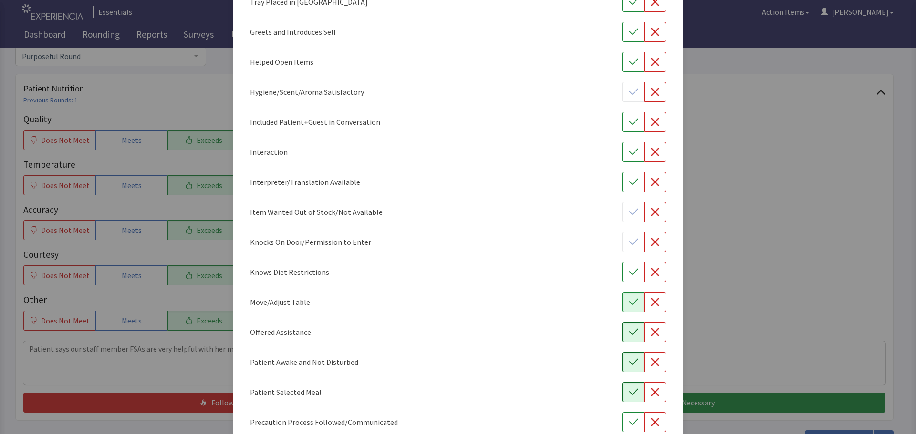
scroll to position [268, 0]
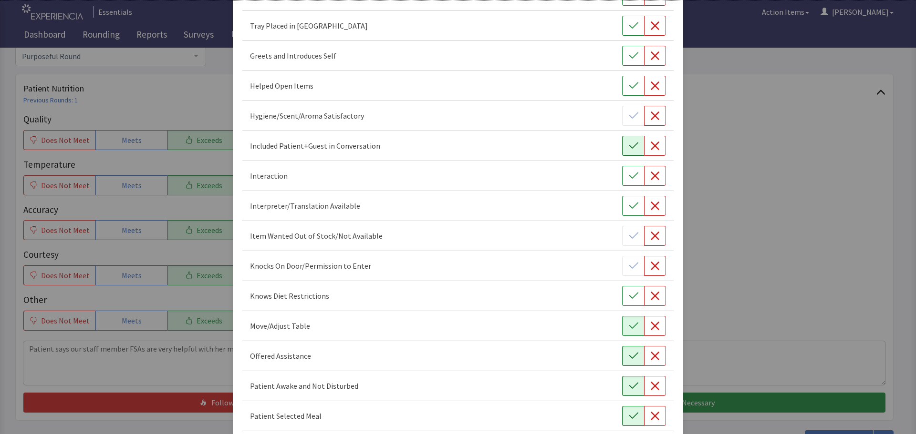
click at [622, 143] on button "button" at bounding box center [633, 146] width 22 height 20
click at [629, 172] on icon "button" at bounding box center [634, 176] width 10 height 10
click at [629, 57] on icon "button" at bounding box center [633, 55] width 9 height 6
click at [629, 30] on icon "button" at bounding box center [634, 26] width 10 height 10
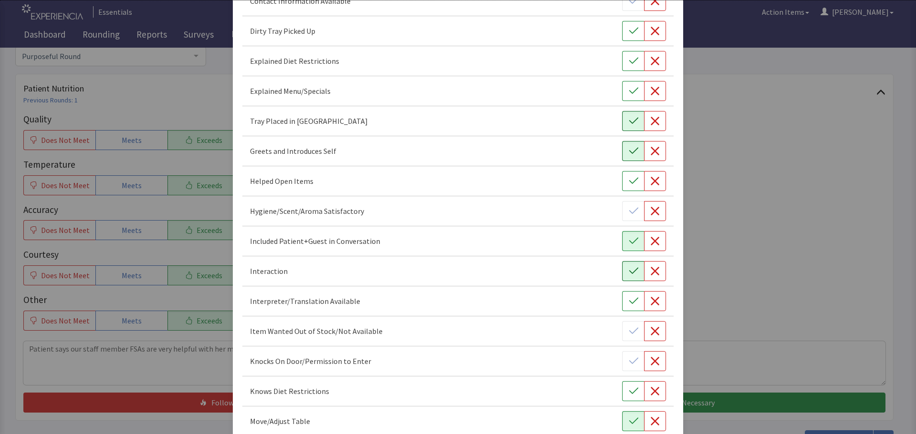
scroll to position [124, 0]
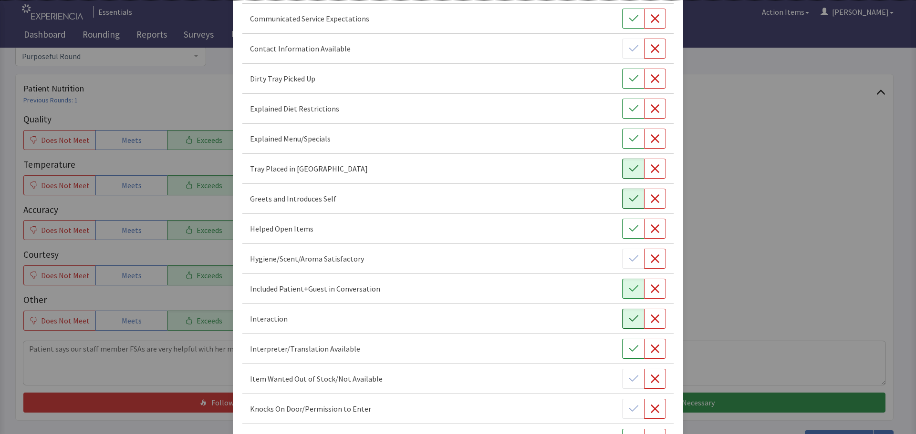
click at [629, 77] on icon "button" at bounding box center [634, 79] width 10 height 10
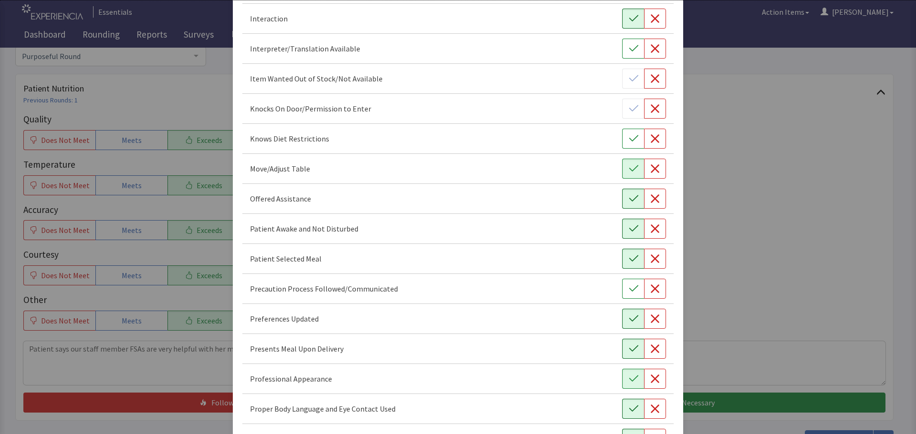
scroll to position [554, 0]
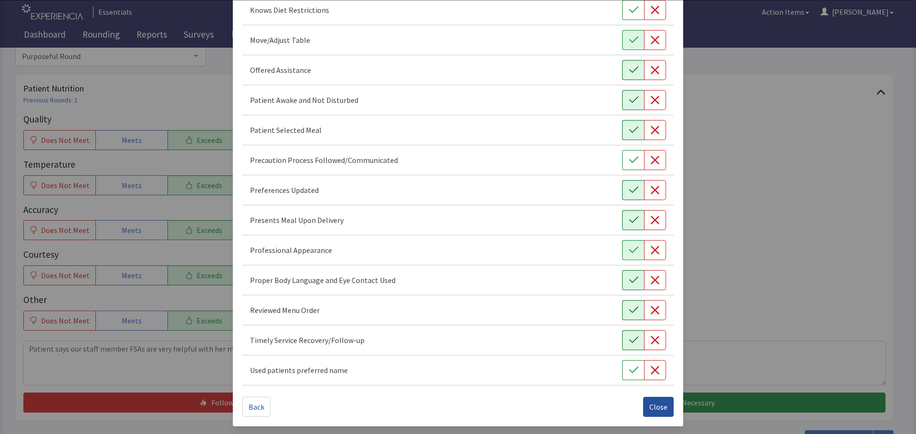
click at [658, 407] on span "Close" at bounding box center [658, 407] width 18 height 11
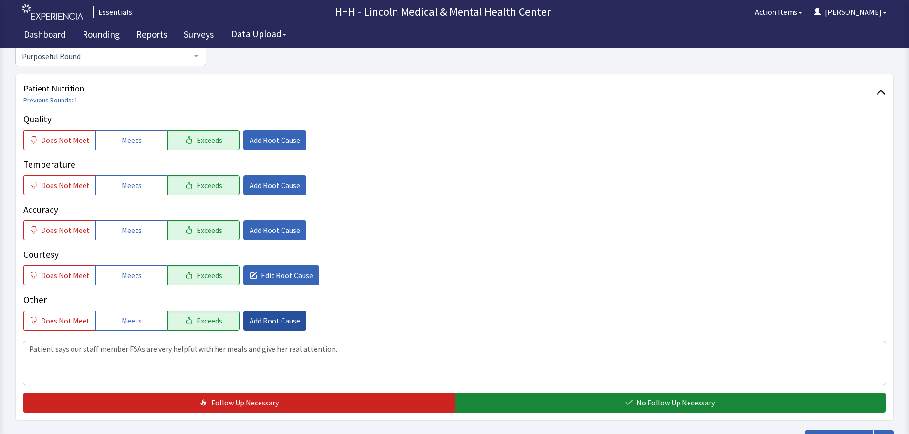
click at [261, 324] on span "Add Root Cause" at bounding box center [274, 320] width 51 height 11
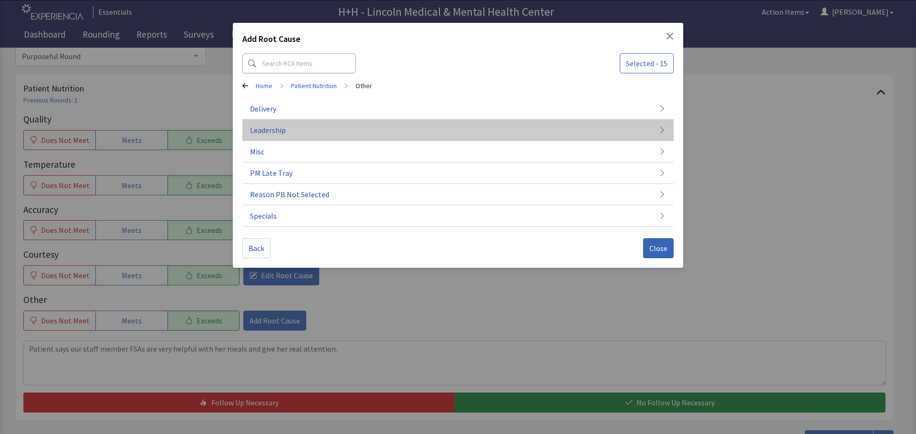
click at [319, 128] on button "Leadership" at bounding box center [457, 130] width 431 height 21
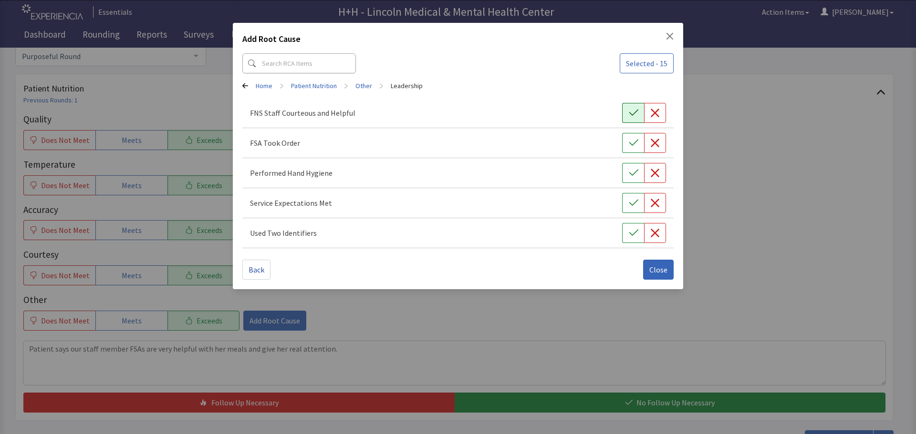
click at [631, 112] on icon "button" at bounding box center [634, 113] width 10 height 10
click at [633, 136] on button "button" at bounding box center [633, 143] width 22 height 20
click at [634, 169] on icon "button" at bounding box center [634, 173] width 10 height 10
click at [630, 199] on icon "button" at bounding box center [634, 203] width 10 height 10
click at [631, 232] on icon "button" at bounding box center [634, 233] width 10 height 10
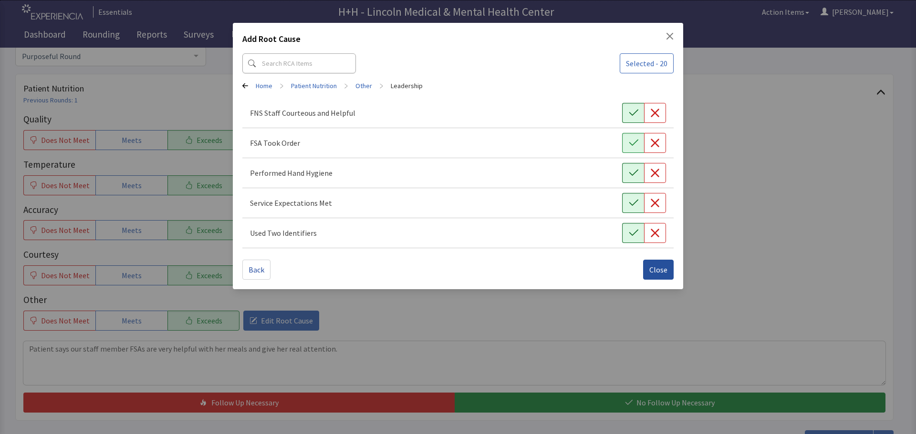
click at [654, 266] on span "Close" at bounding box center [658, 269] width 18 height 11
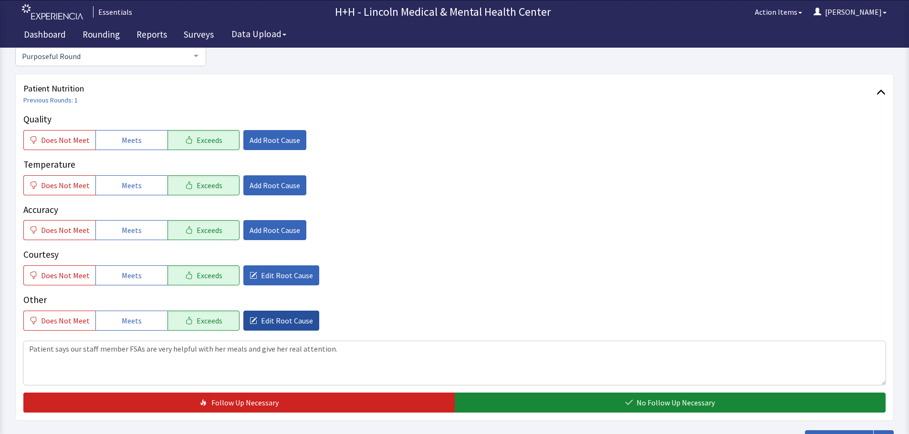
click at [264, 320] on span "Edit Root Cause" at bounding box center [287, 320] width 52 height 11
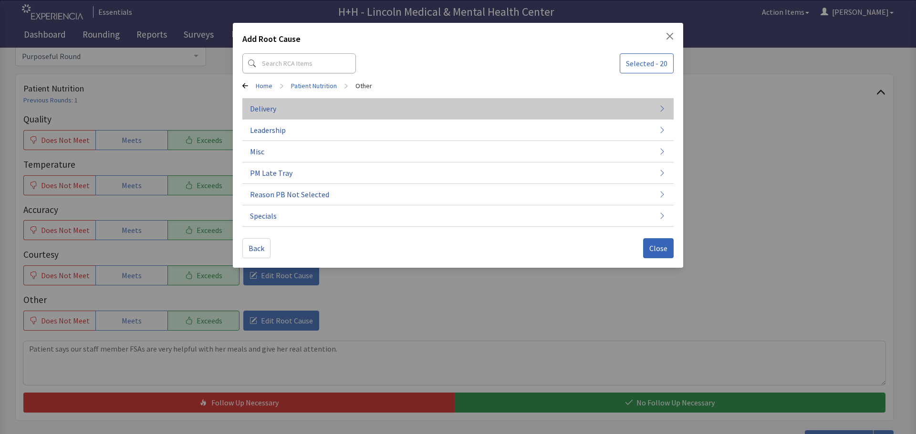
click at [297, 106] on button "Delivery" at bounding box center [457, 108] width 431 height 21
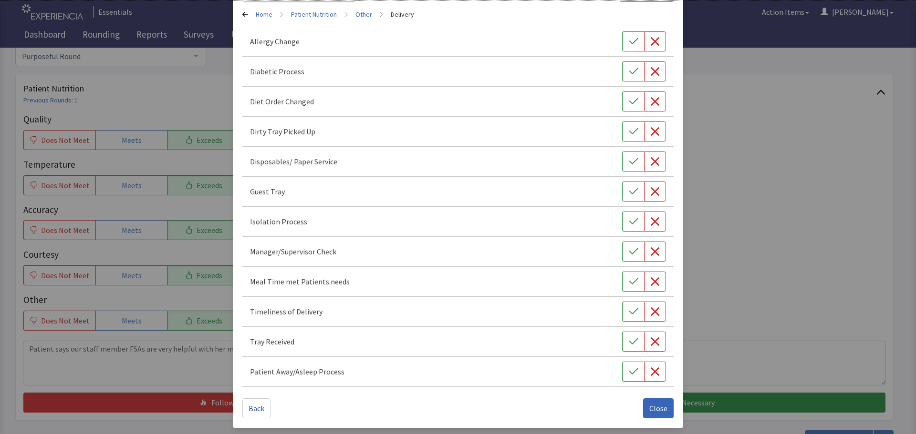
scroll to position [73, 0]
click at [634, 281] on button "button" at bounding box center [633, 280] width 22 height 20
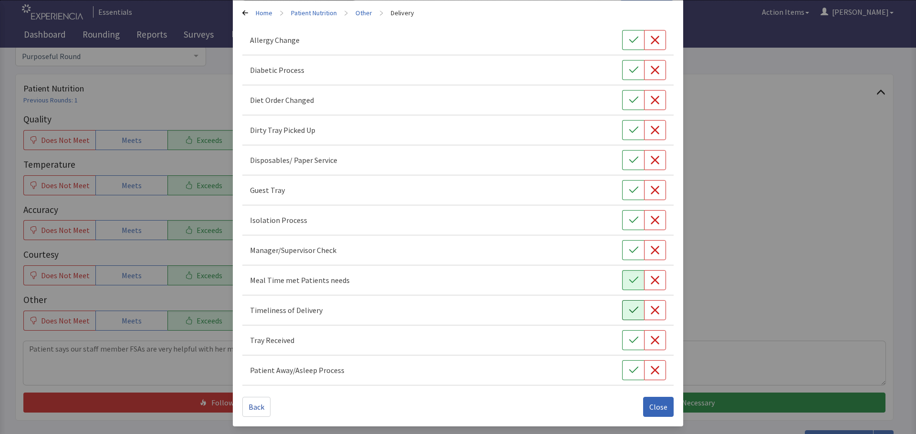
click at [627, 319] on button "button" at bounding box center [633, 310] width 22 height 20
click at [629, 340] on icon "button" at bounding box center [634, 341] width 10 height 10
click at [631, 127] on icon "button" at bounding box center [634, 130] width 10 height 10
click at [646, 403] on button "Close" at bounding box center [658, 407] width 31 height 20
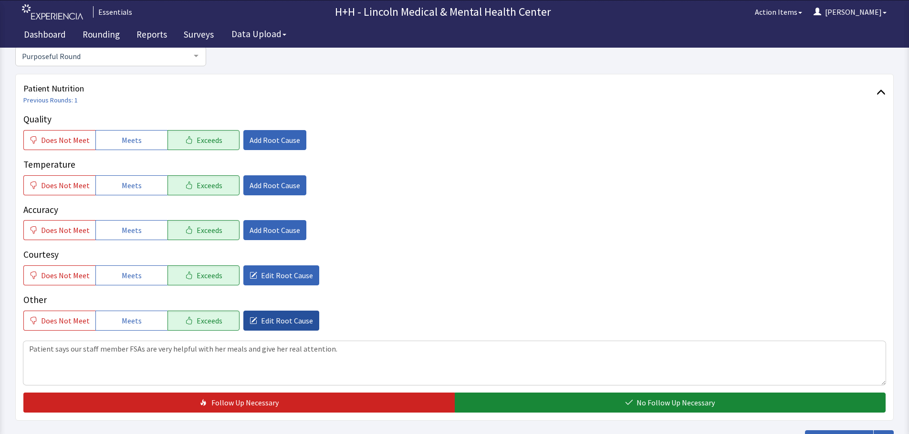
click at [300, 319] on span "Edit Root Cause" at bounding box center [287, 320] width 52 height 11
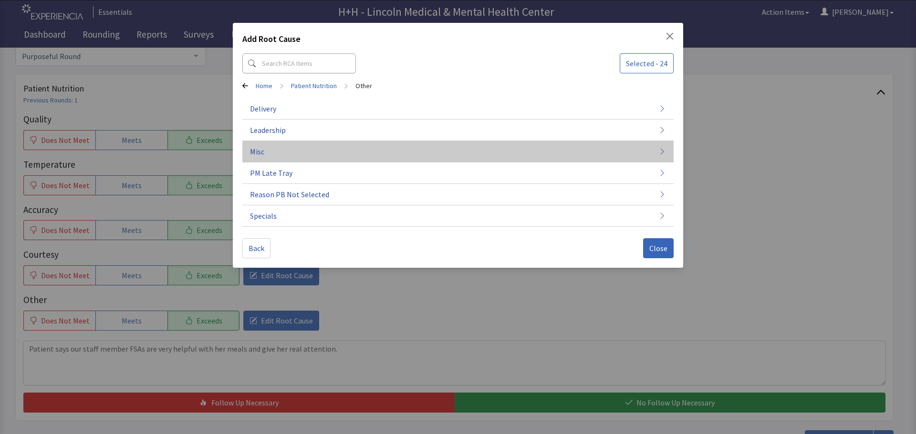
click at [256, 152] on span "Misc" at bounding box center [257, 151] width 14 height 11
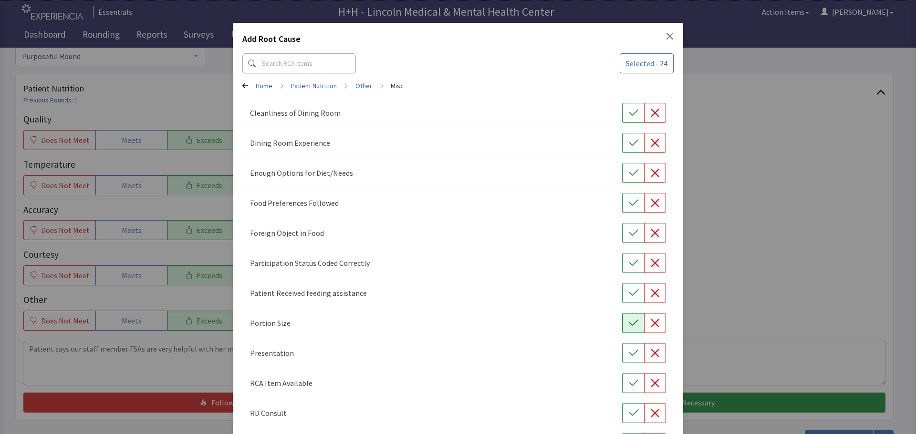
click at [630, 321] on icon "button" at bounding box center [634, 324] width 10 height 10
click at [629, 354] on icon "button" at bounding box center [634, 354] width 10 height 10
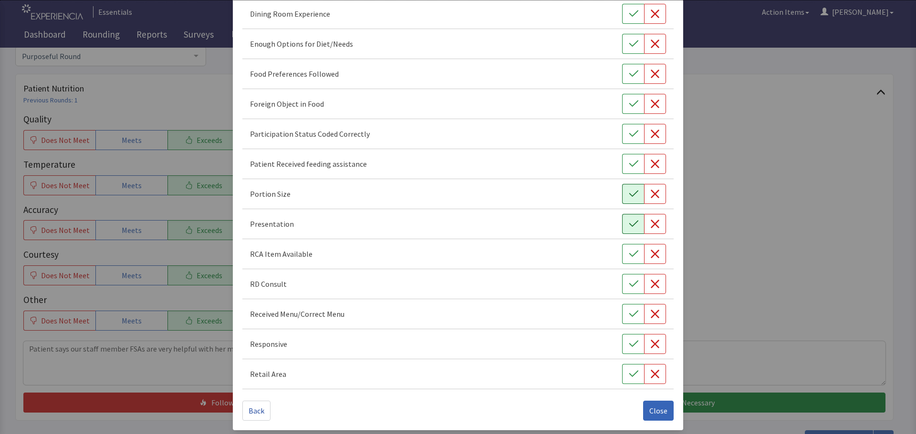
scroll to position [133, 0]
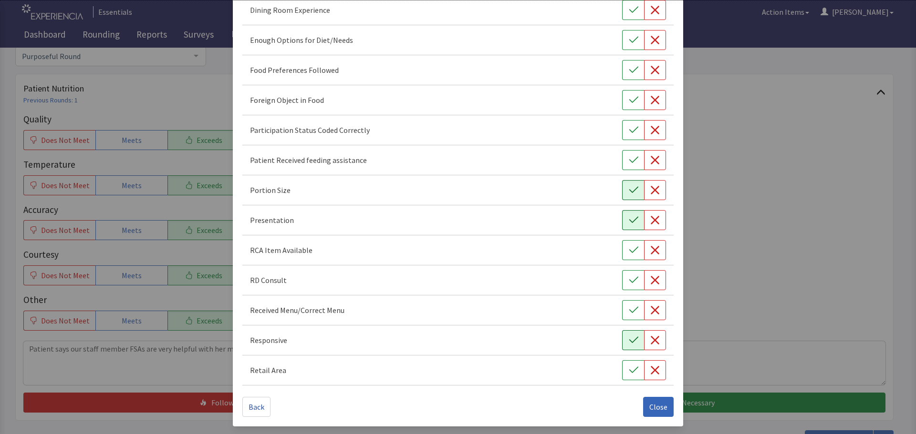
click at [632, 339] on icon "button" at bounding box center [634, 341] width 10 height 10
click at [622, 68] on button "button" at bounding box center [633, 70] width 22 height 20
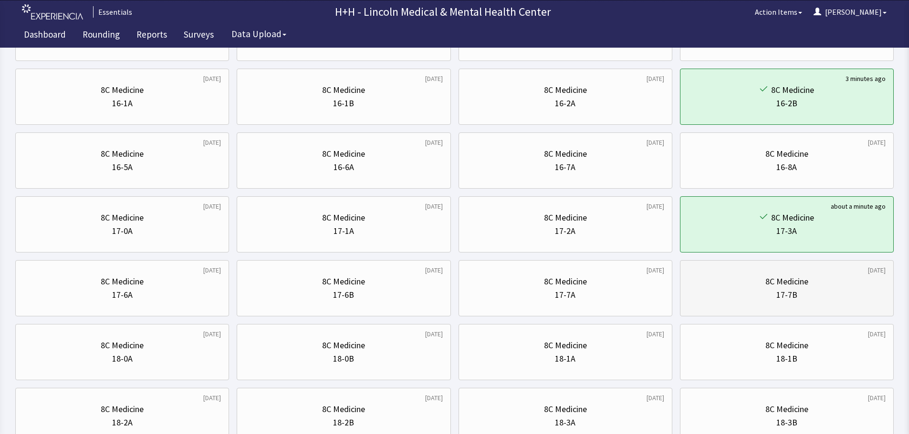
scroll to position [286, 0]
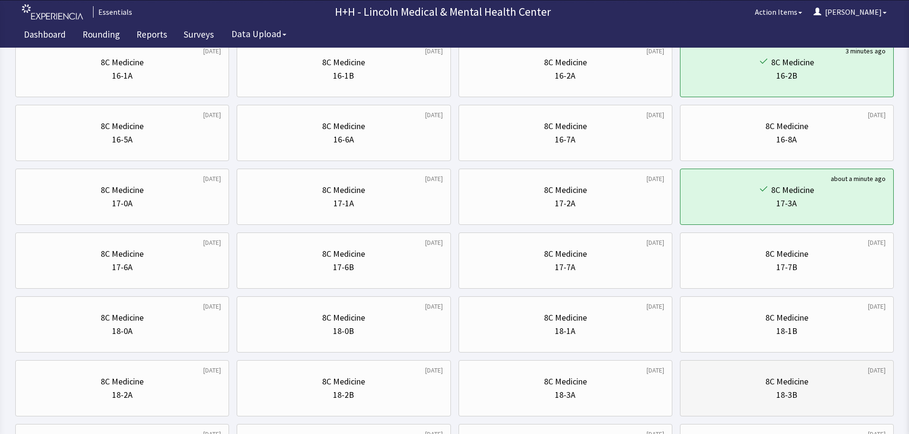
click at [813, 402] on div "18-3B" at bounding box center [786, 395] width 197 height 13
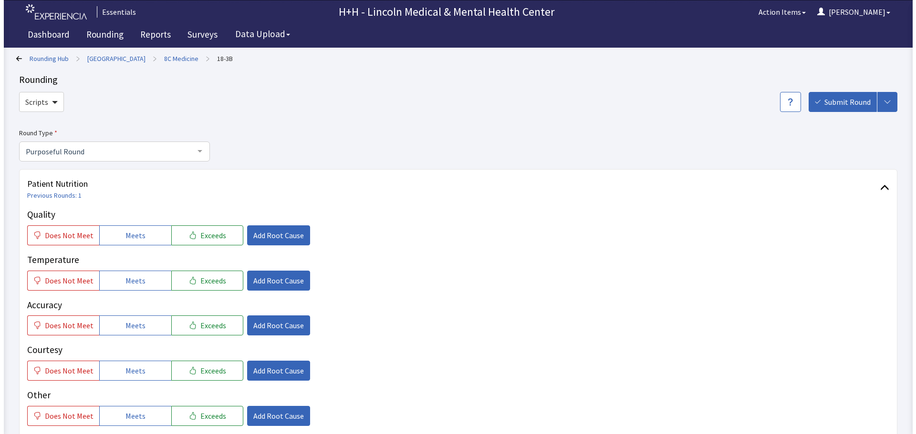
scroll to position [48, 0]
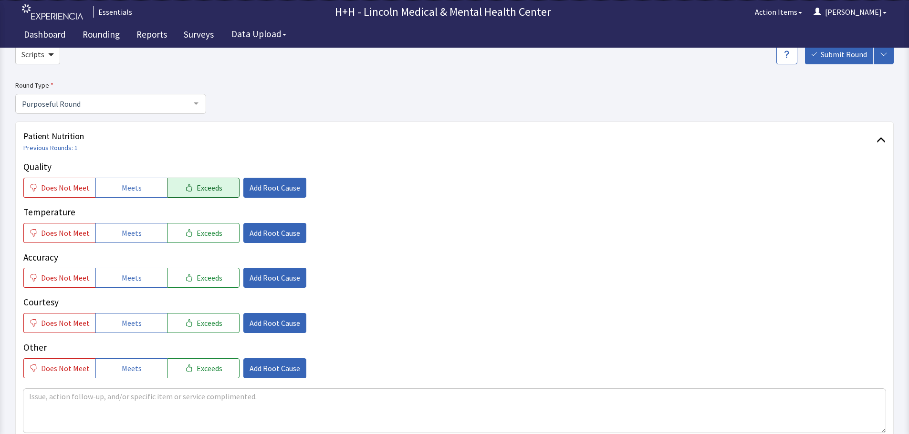
click at [215, 188] on span "Exceeds" at bounding box center [209, 187] width 26 height 11
click at [208, 230] on span "Exceeds" at bounding box center [209, 232] width 26 height 11
click at [209, 274] on span "Exceeds" at bounding box center [209, 277] width 26 height 11
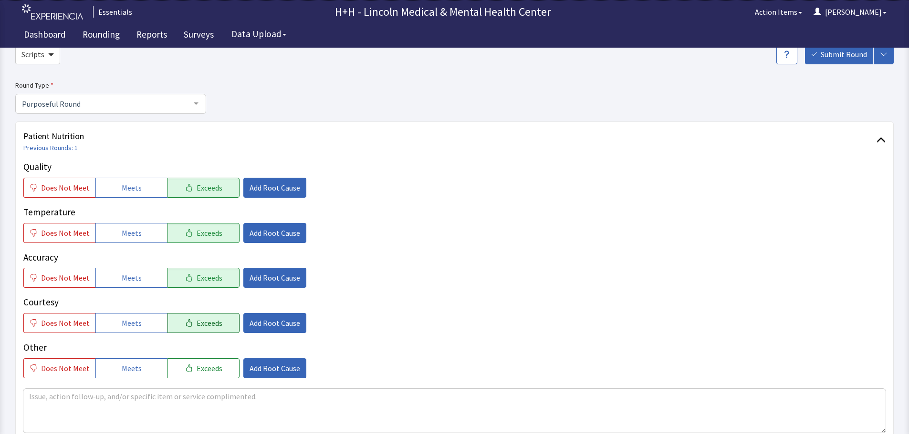
click at [212, 319] on span "Exceeds" at bounding box center [209, 323] width 26 height 11
click at [213, 368] on span "Exceeds" at bounding box center [209, 368] width 26 height 11
click at [282, 323] on span "Add Root Cause" at bounding box center [274, 323] width 51 height 11
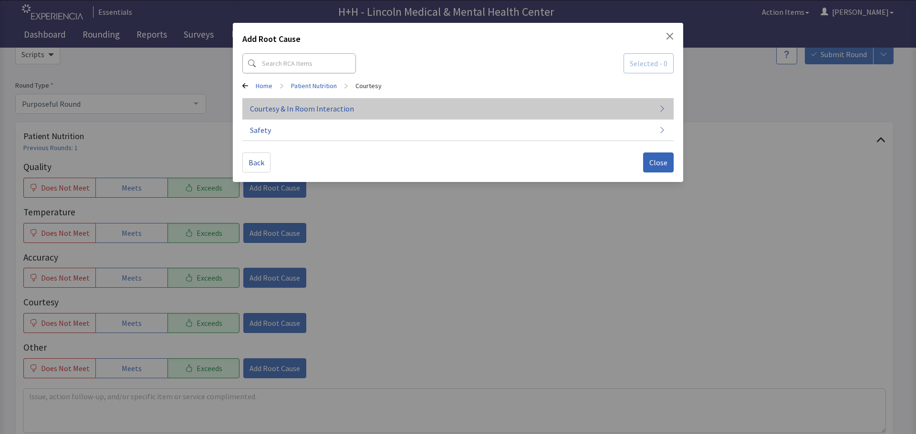
click at [327, 108] on span "Courtesy & In Room Interaction" at bounding box center [302, 108] width 104 height 11
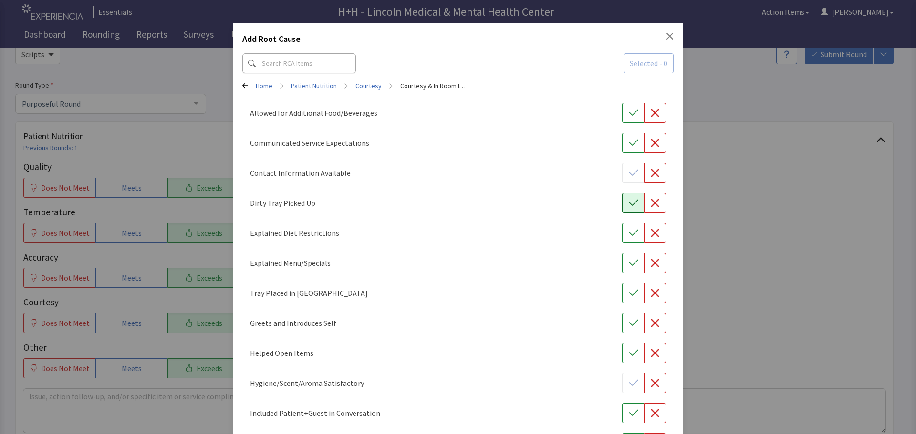
click at [622, 199] on button "button" at bounding box center [633, 203] width 22 height 20
click at [629, 295] on icon "button" at bounding box center [634, 294] width 10 height 10
click at [629, 322] on icon "button" at bounding box center [634, 324] width 10 height 10
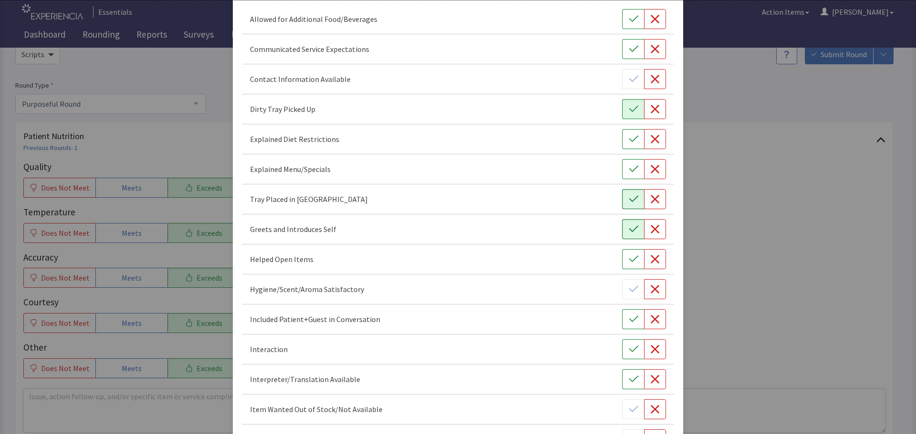
scroll to position [95, 0]
click at [629, 322] on icon "button" at bounding box center [634, 318] width 10 height 10
click at [629, 347] on icon "button" at bounding box center [634, 348] width 10 height 10
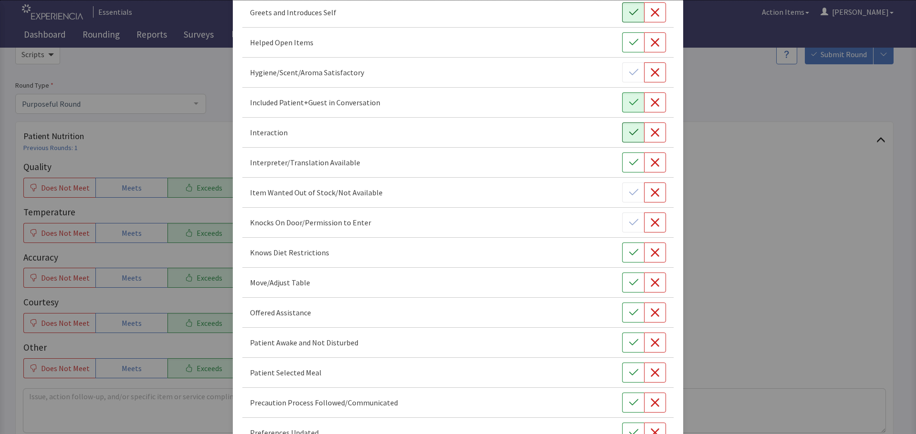
scroll to position [382, 0]
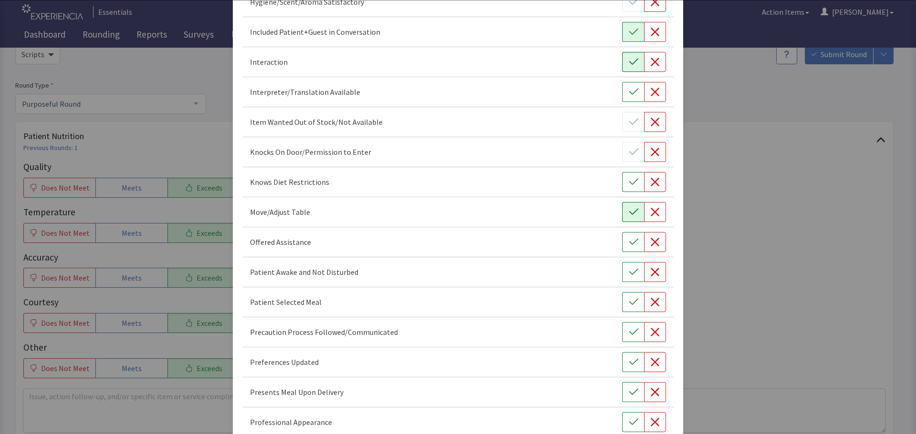
click at [629, 213] on icon "button" at bounding box center [634, 212] width 10 height 10
click at [629, 245] on icon "button" at bounding box center [634, 243] width 10 height 10
click at [629, 272] on icon "button" at bounding box center [634, 273] width 10 height 10
click at [629, 302] on icon "button" at bounding box center [634, 303] width 10 height 10
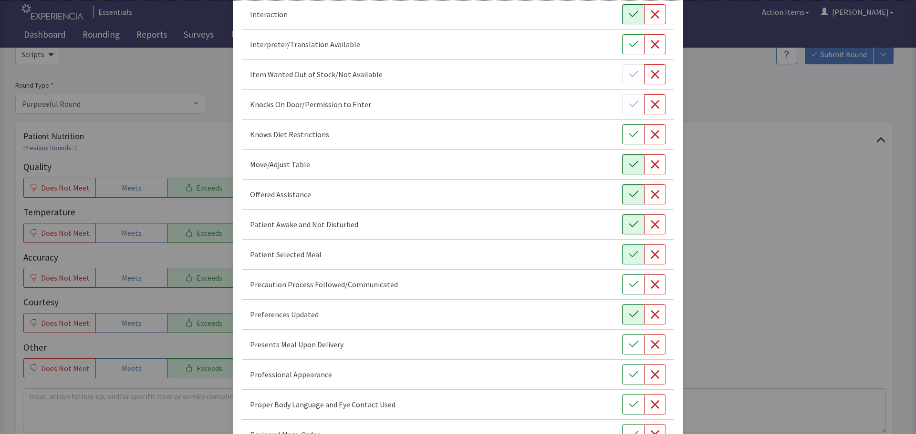
click at [629, 315] on icon "button" at bounding box center [634, 315] width 10 height 10
click at [629, 345] on icon "button" at bounding box center [633, 344] width 9 height 6
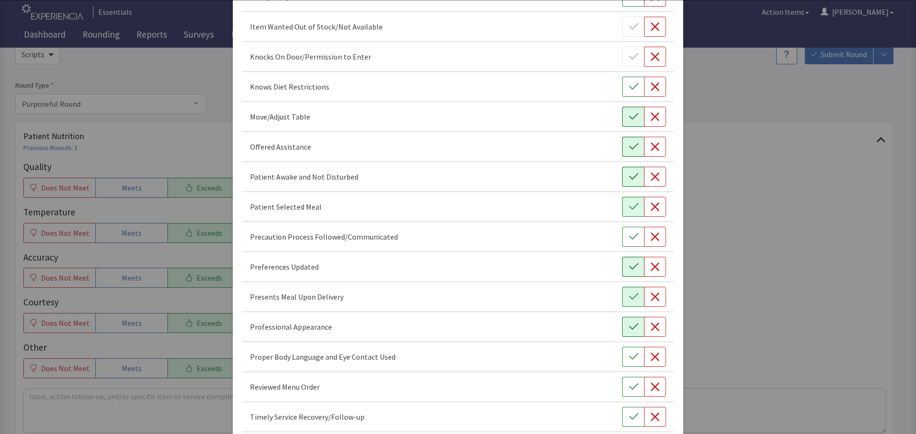
click at [631, 326] on icon "button" at bounding box center [634, 327] width 10 height 10
click at [631, 353] on icon "button" at bounding box center [634, 357] width 10 height 10
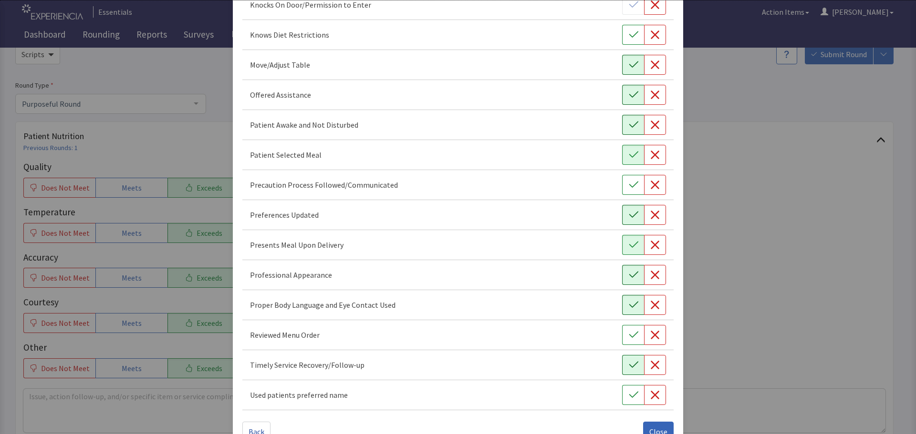
scroll to position [554, 0]
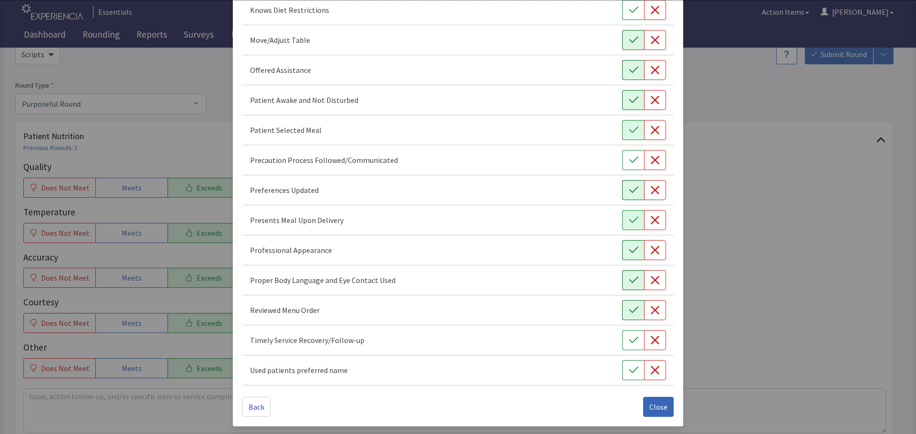
click at [622, 310] on button "button" at bounding box center [633, 310] width 22 height 20
click at [628, 335] on button "button" at bounding box center [633, 341] width 22 height 20
click at [652, 408] on span "Close" at bounding box center [658, 407] width 18 height 11
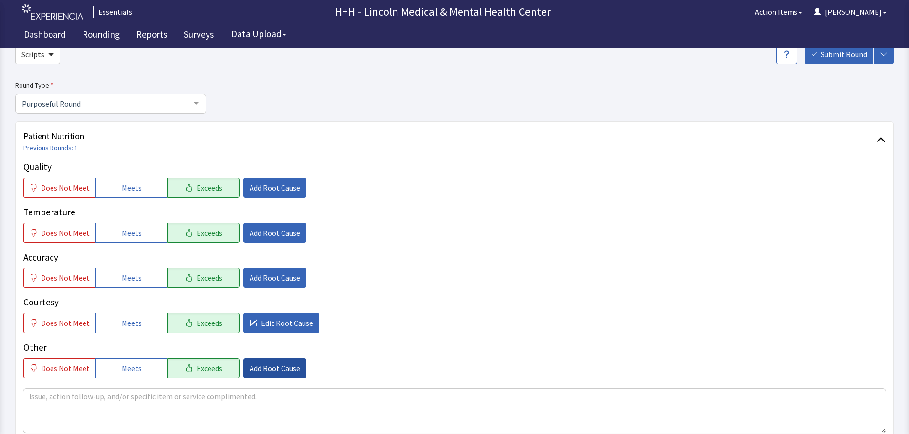
click at [272, 368] on span "Add Root Cause" at bounding box center [274, 368] width 51 height 11
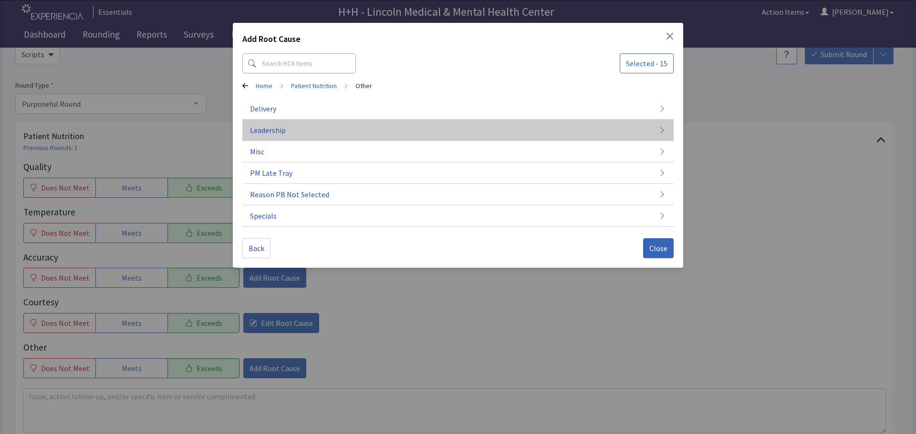
click at [280, 125] on span "Leadership" at bounding box center [268, 129] width 36 height 11
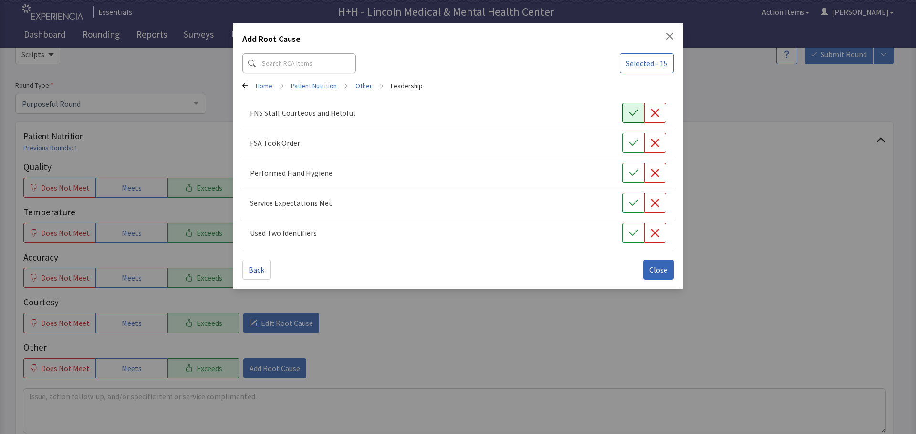
click at [630, 111] on icon "button" at bounding box center [634, 113] width 10 height 10
click at [630, 146] on icon "button" at bounding box center [634, 143] width 10 height 10
click at [630, 168] on icon "button" at bounding box center [634, 173] width 10 height 10
click at [632, 201] on icon "button" at bounding box center [634, 203] width 10 height 10
click at [630, 227] on button "button" at bounding box center [633, 233] width 22 height 20
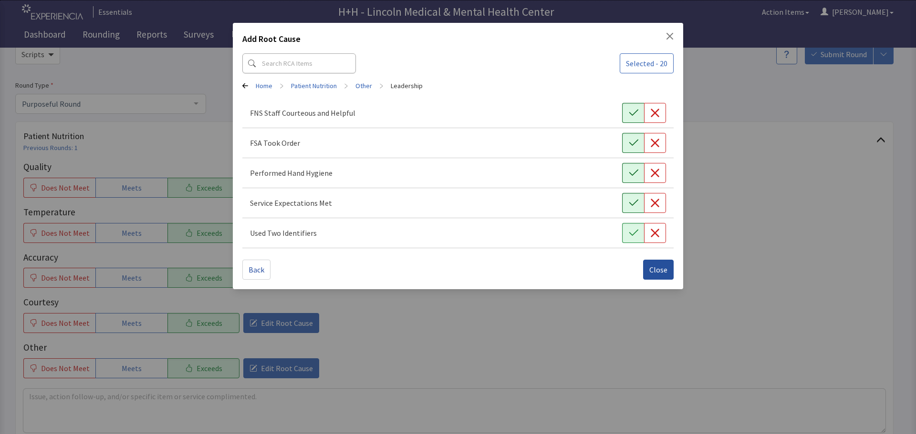
click at [656, 270] on span "Close" at bounding box center [658, 269] width 18 height 11
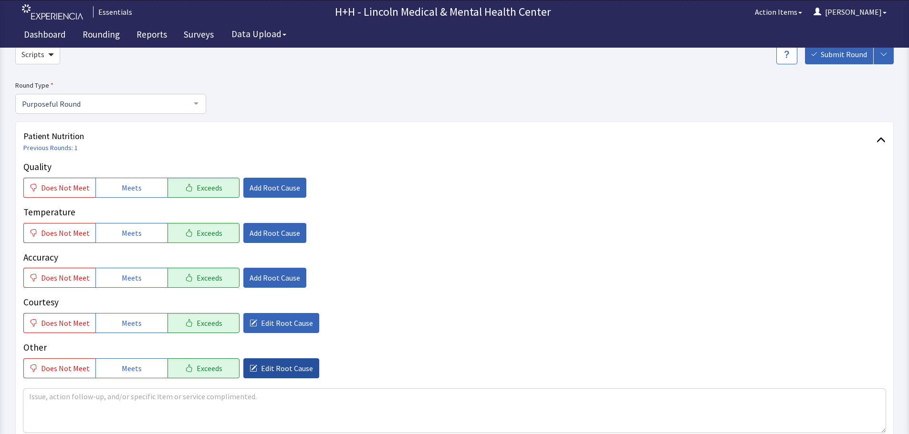
click at [268, 365] on span "Edit Root Cause" at bounding box center [287, 368] width 52 height 11
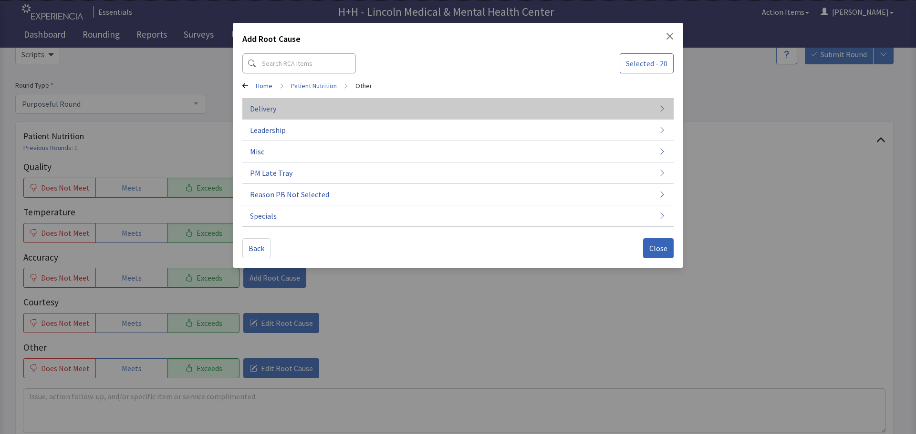
click at [307, 112] on button "Delivery" at bounding box center [457, 108] width 431 height 21
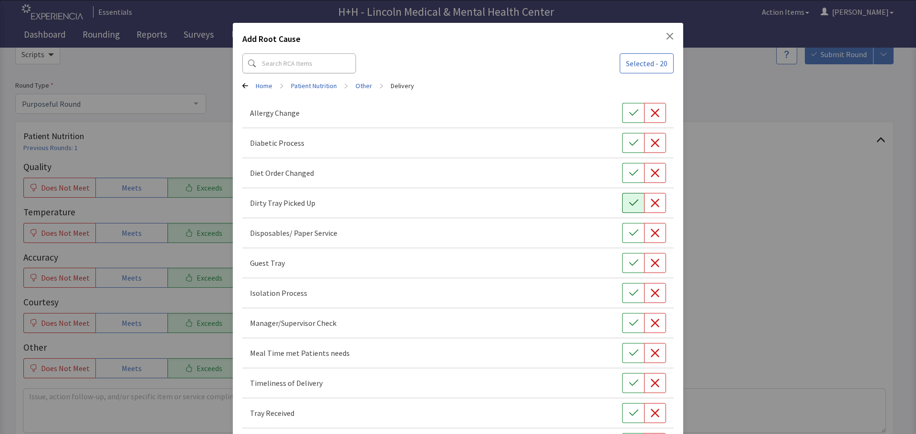
click at [629, 199] on icon "button" at bounding box center [634, 203] width 10 height 10
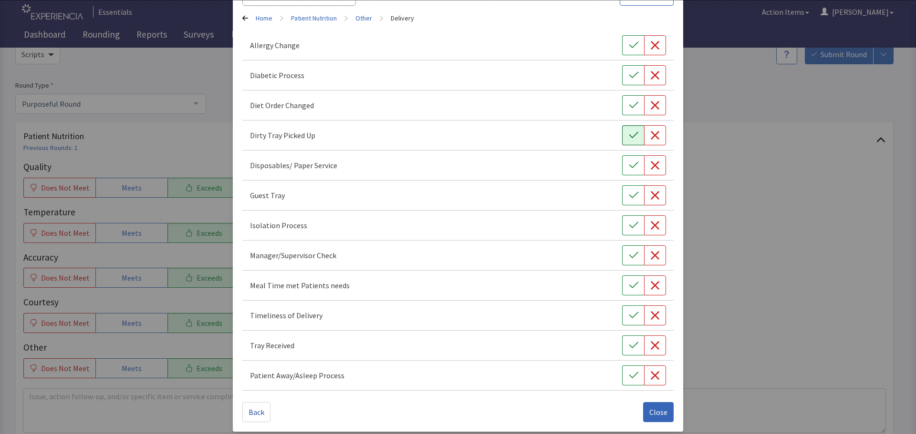
scroll to position [73, 0]
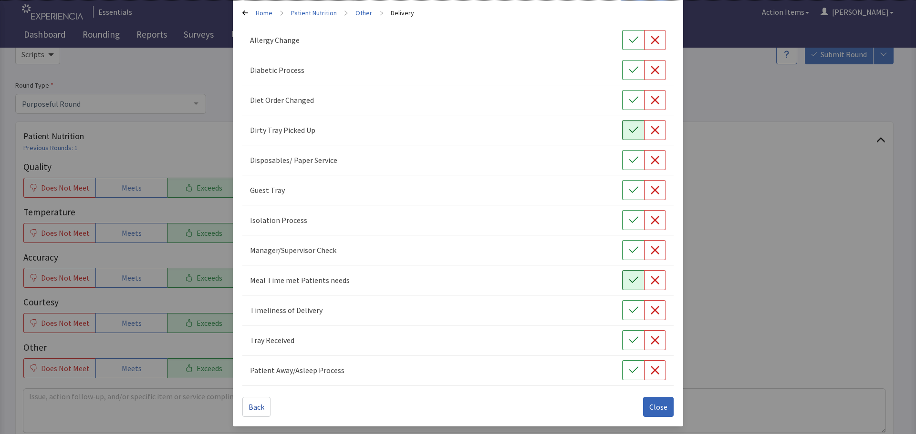
click at [629, 277] on icon "button" at bounding box center [634, 281] width 10 height 10
click at [629, 310] on icon "button" at bounding box center [634, 311] width 10 height 10
click at [630, 339] on icon "button" at bounding box center [634, 341] width 10 height 10
click at [652, 403] on span "Close" at bounding box center [658, 407] width 18 height 11
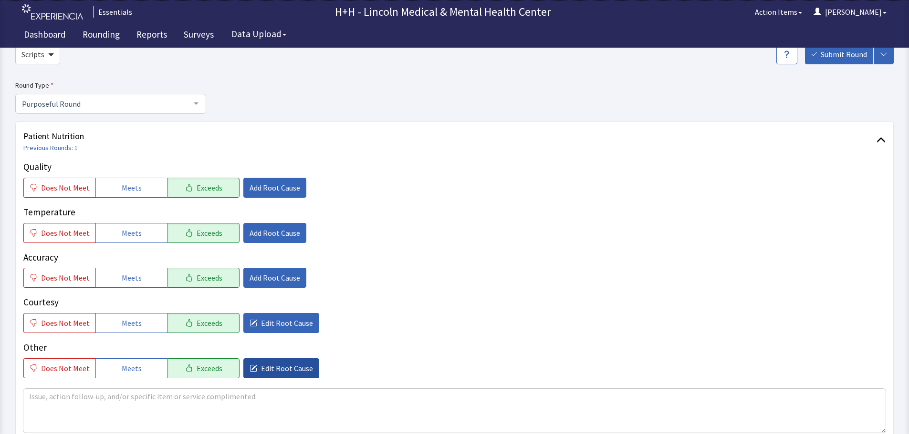
click at [296, 363] on span "Edit Root Cause" at bounding box center [287, 368] width 52 height 11
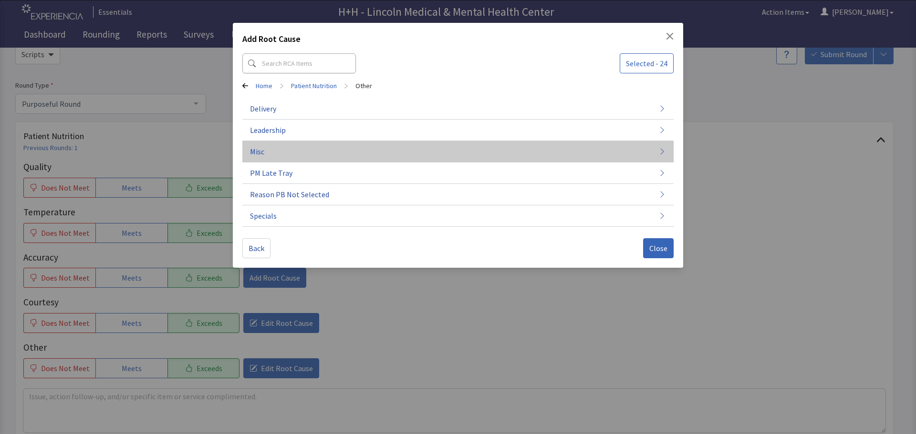
click at [266, 155] on button "Misc" at bounding box center [457, 151] width 431 height 21
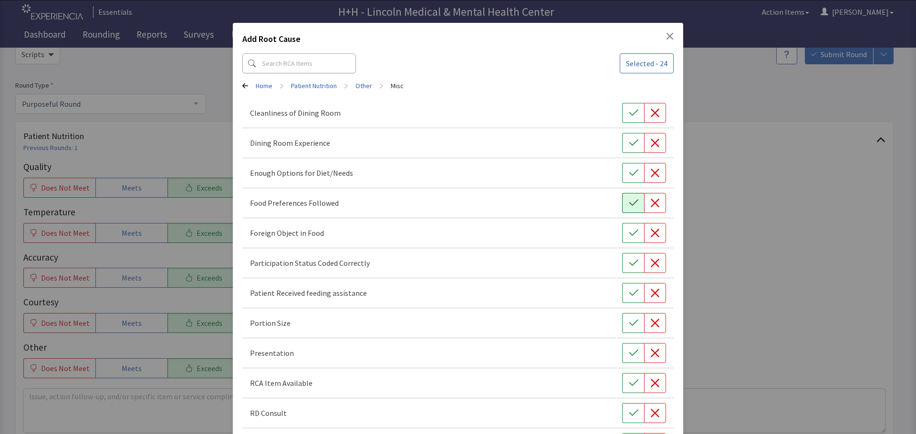
click at [631, 204] on icon "button" at bounding box center [634, 203] width 10 height 10
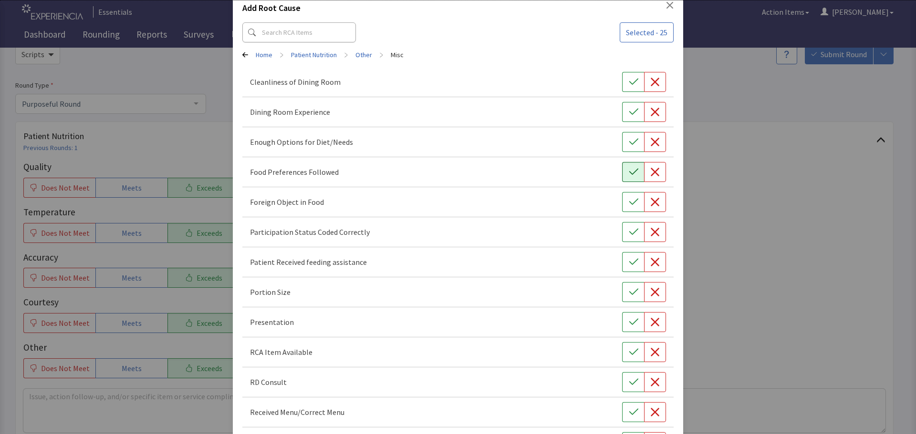
scroll to position [48, 0]
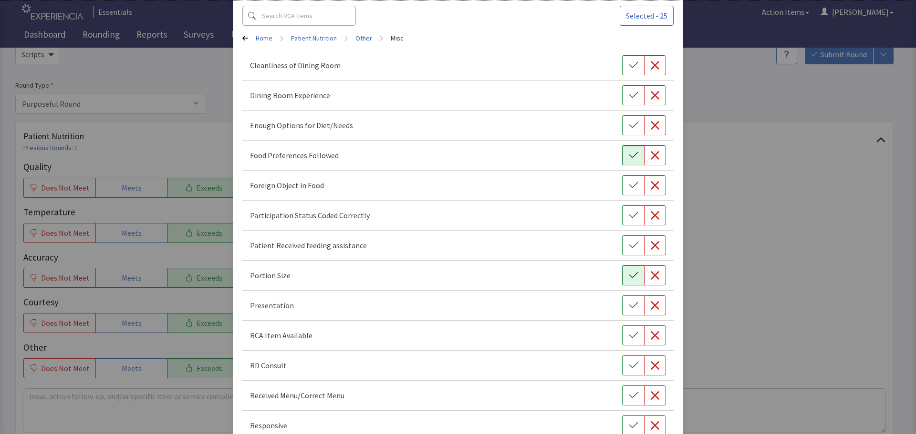
click at [629, 279] on icon "button" at bounding box center [634, 276] width 10 height 10
click at [629, 304] on icon "button" at bounding box center [634, 306] width 10 height 10
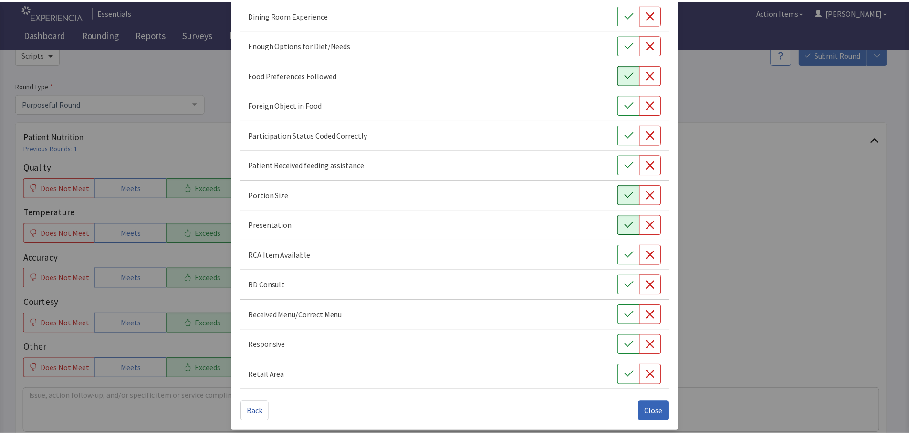
scroll to position [133, 0]
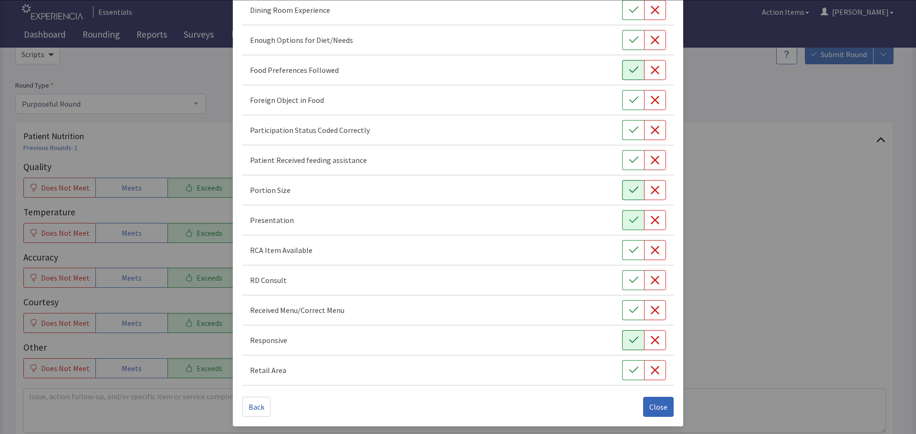
click at [630, 335] on button "button" at bounding box center [633, 341] width 22 height 20
click at [645, 404] on button "Close" at bounding box center [658, 407] width 31 height 20
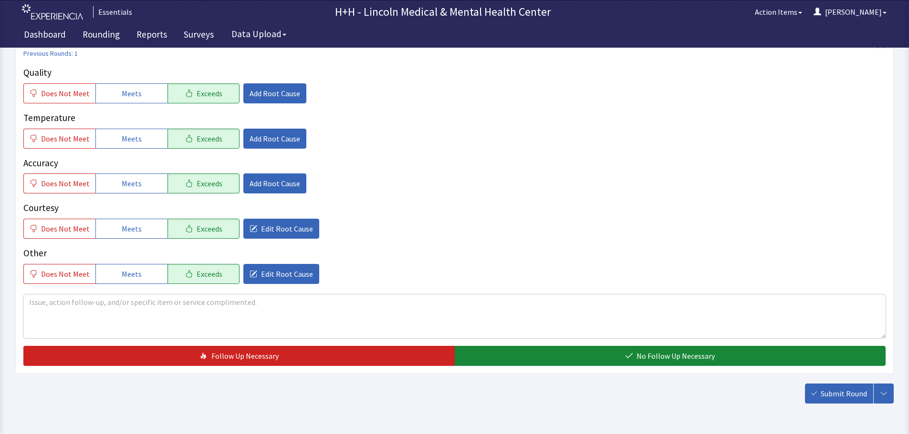
scroll to position [143, 0]
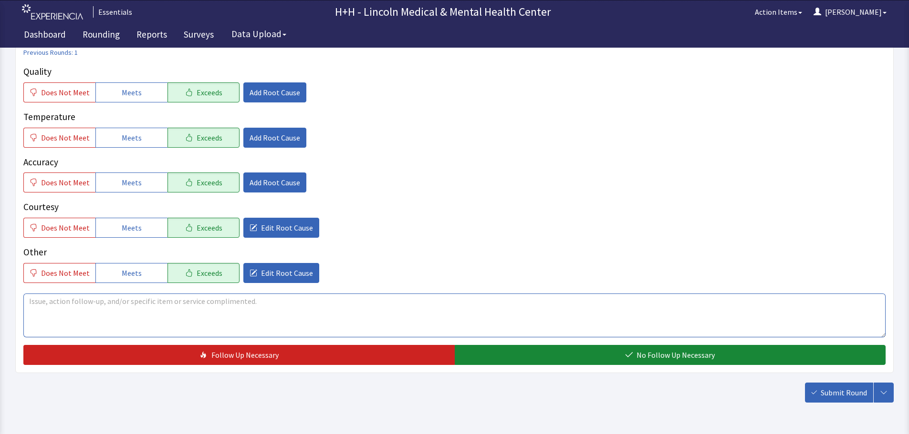
click at [50, 301] on textarea at bounding box center [454, 316] width 862 height 44
type textarea "gentleman told me he enjoyed his meals and our service has increased greatly fr…"
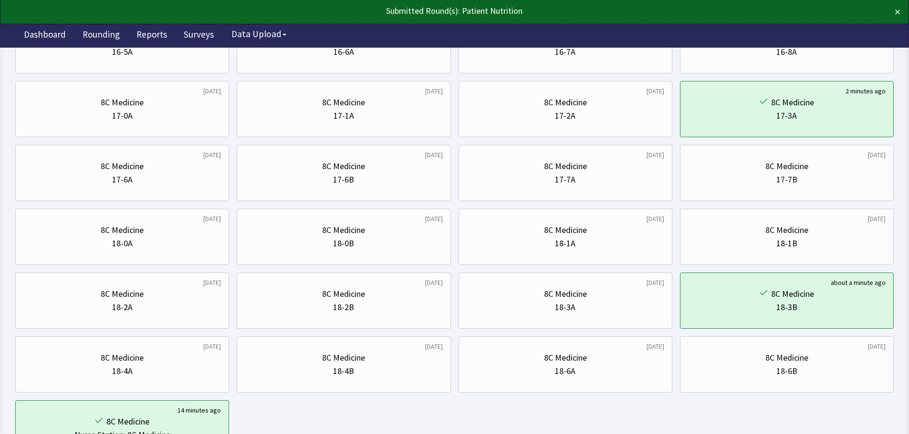
scroll to position [382, 0]
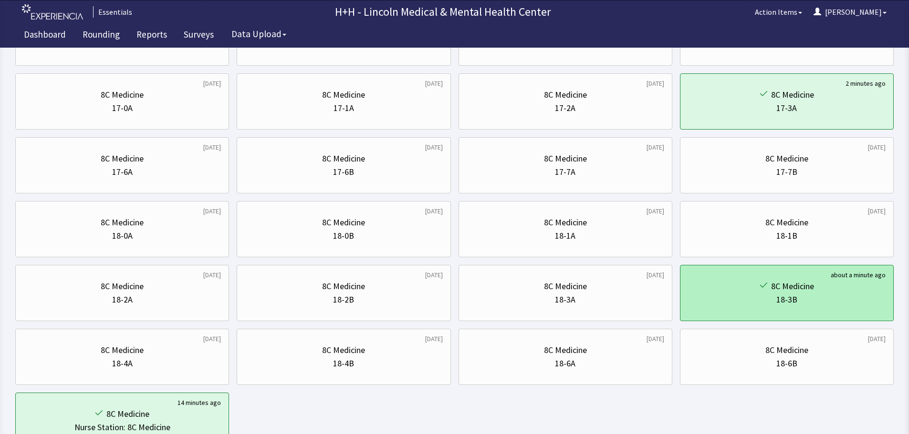
click at [744, 297] on div "18-3B" at bounding box center [786, 299] width 197 height 13
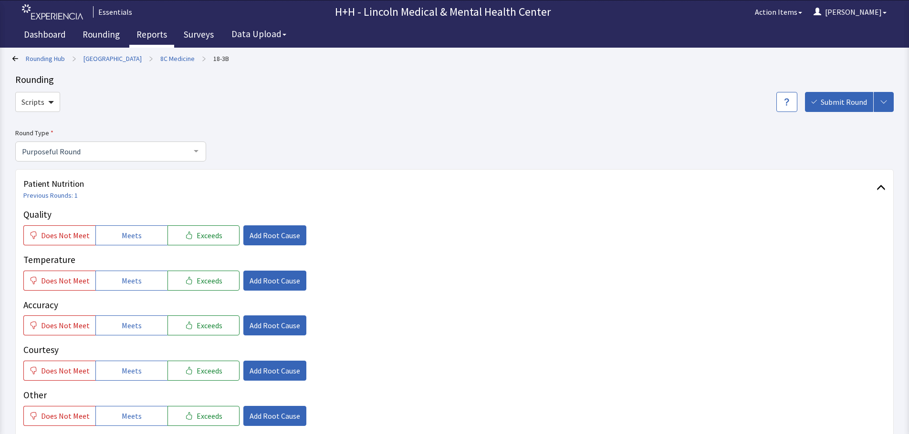
click at [142, 31] on link "Reports" at bounding box center [151, 36] width 45 height 24
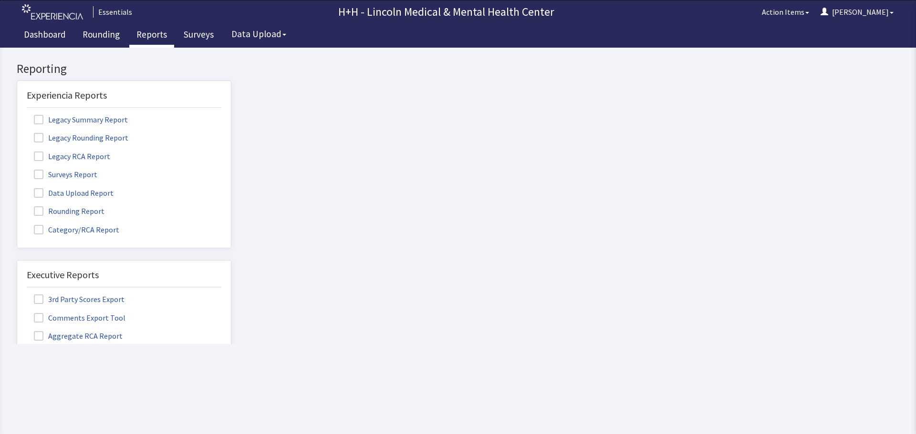
click at [36, 211] on span at bounding box center [39, 212] width 10 height 10
click at [17, 206] on input "Rounding Report" at bounding box center [17, 206] width 0 height 0
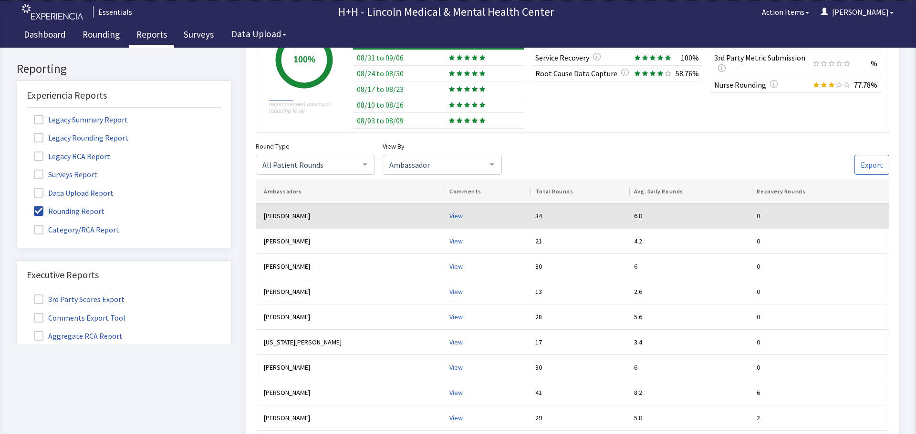
scroll to position [143, 0]
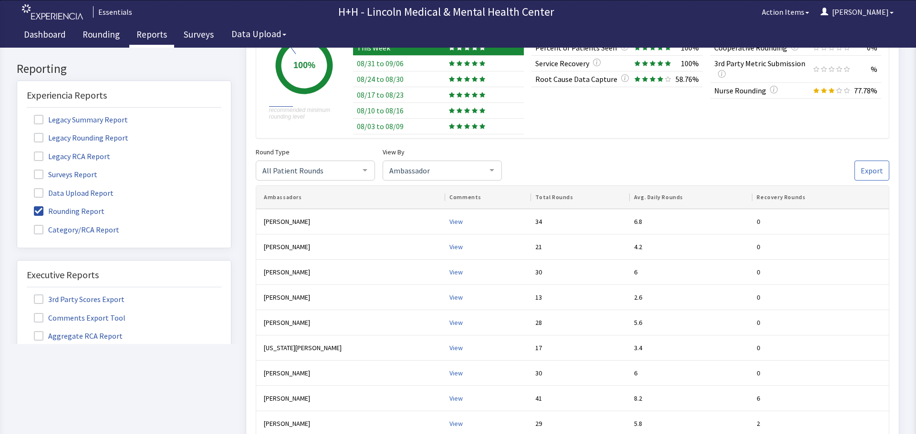
click at [361, 173] on div at bounding box center [364, 170] width 19 height 18
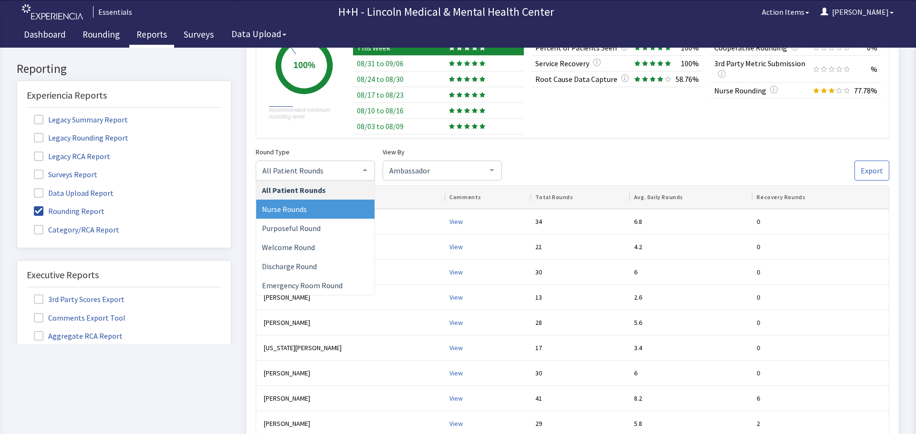
click at [303, 208] on span "Nurse Rounds" at bounding box center [284, 210] width 45 height 10
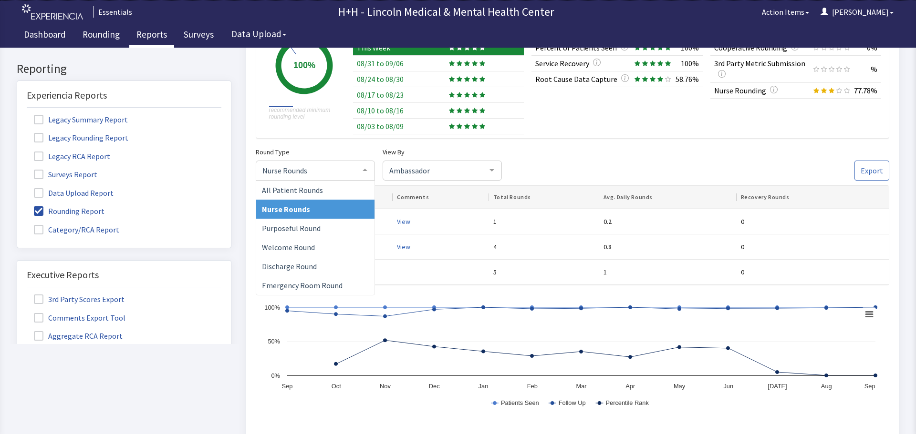
click at [322, 168] on span "Nurse Rounds" at bounding box center [307, 170] width 95 height 10
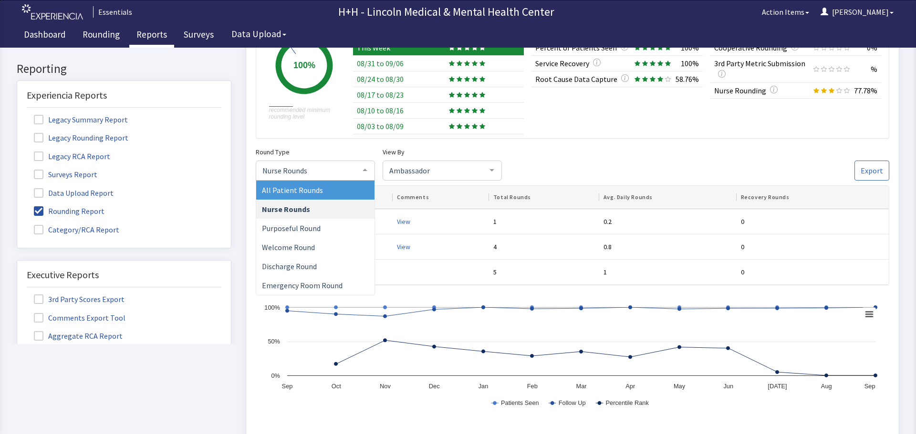
click at [310, 190] on span "All Patient Rounds" at bounding box center [292, 191] width 61 height 10
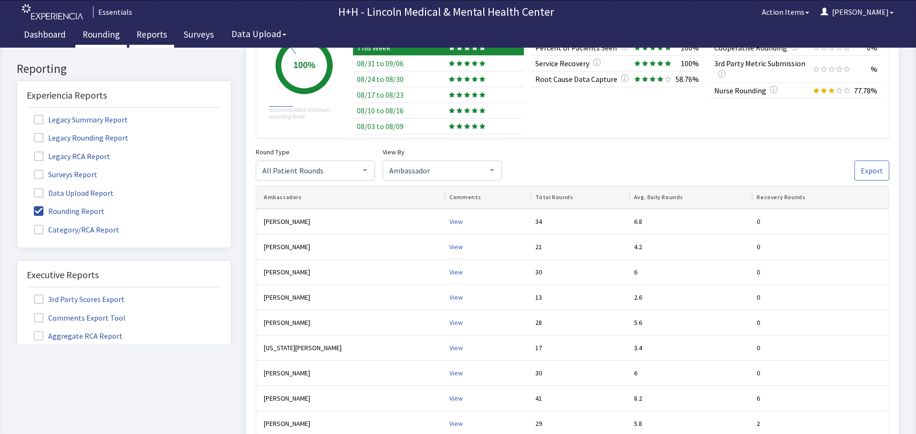
click at [106, 34] on link "Rounding" at bounding box center [101, 36] width 52 height 24
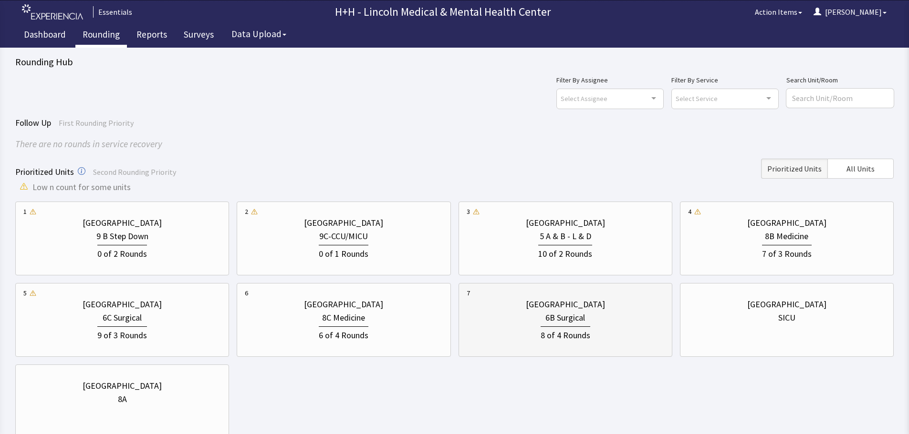
click at [611, 314] on div "6B Surgical" at bounding box center [564, 317] width 197 height 13
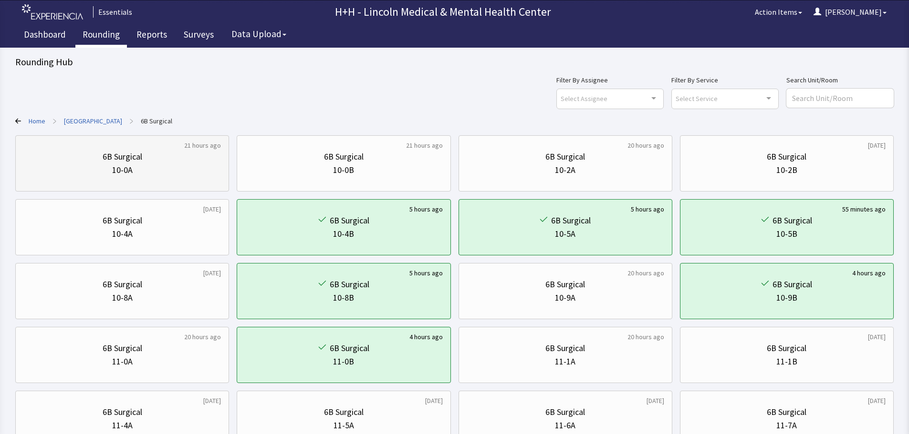
click at [161, 165] on div "10-0A" at bounding box center [121, 170] width 197 height 13
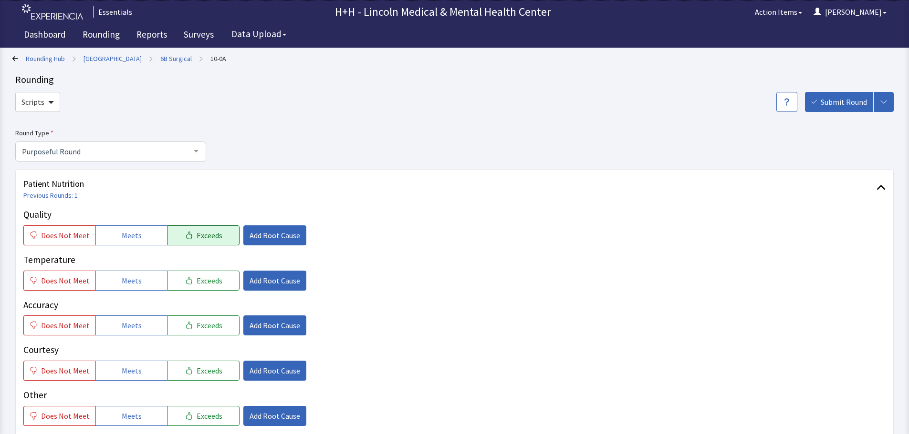
click at [220, 235] on button "Exceeds" at bounding box center [203, 236] width 72 height 20
click at [216, 283] on button "Exceeds" at bounding box center [203, 281] width 72 height 20
click at [215, 320] on span "Exceeds" at bounding box center [209, 325] width 26 height 11
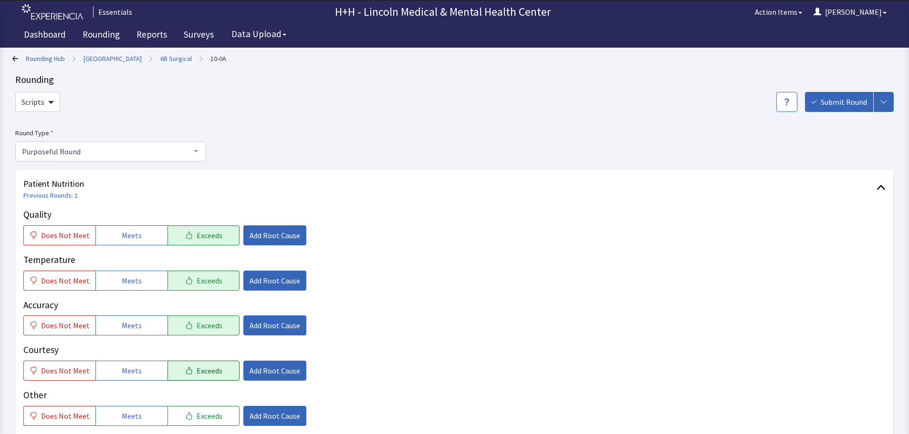
click at [215, 378] on button "Exceeds" at bounding box center [203, 371] width 72 height 20
click at [219, 412] on button "Exceeds" at bounding box center [203, 416] width 72 height 20
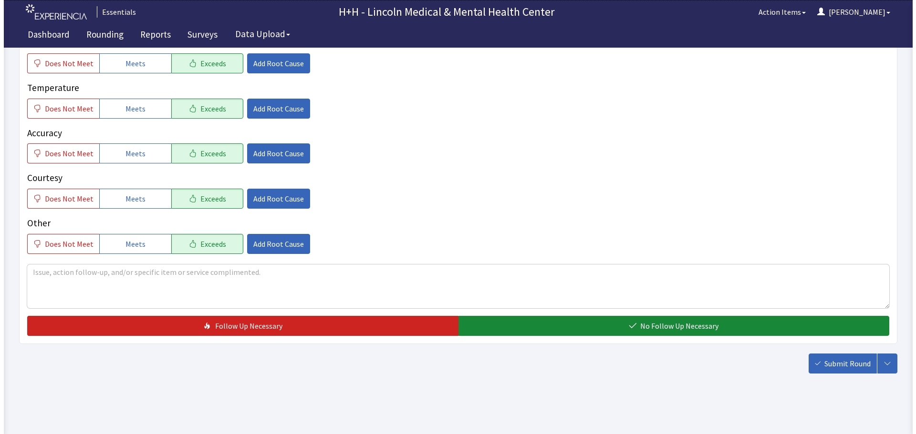
scroll to position [175, 0]
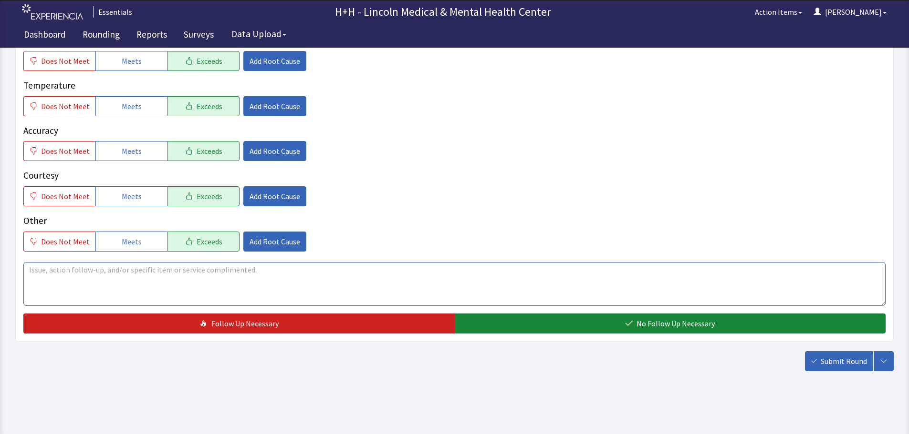
click at [61, 279] on textarea at bounding box center [454, 284] width 862 height 44
type textarea "Gentleman said his meals are very tasty and served hot to him as well."
click at [251, 197] on span "Add Root Cause" at bounding box center [274, 196] width 51 height 11
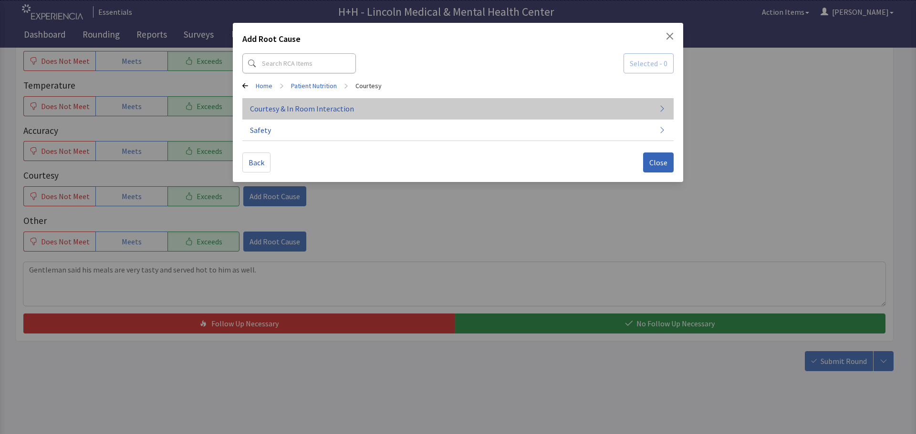
click at [298, 111] on span "Courtesy & In Room Interaction" at bounding box center [302, 108] width 104 height 11
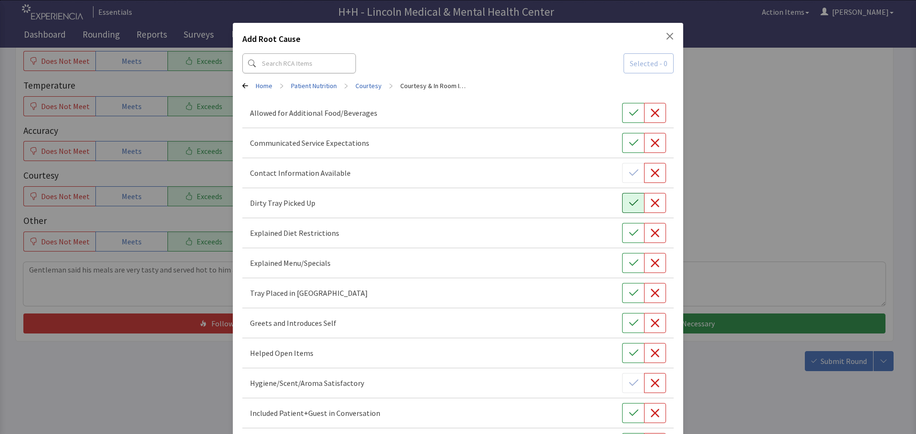
click at [622, 201] on button "button" at bounding box center [633, 203] width 22 height 20
click at [633, 296] on button "button" at bounding box center [633, 293] width 22 height 20
click at [632, 323] on icon "button" at bounding box center [634, 324] width 10 height 10
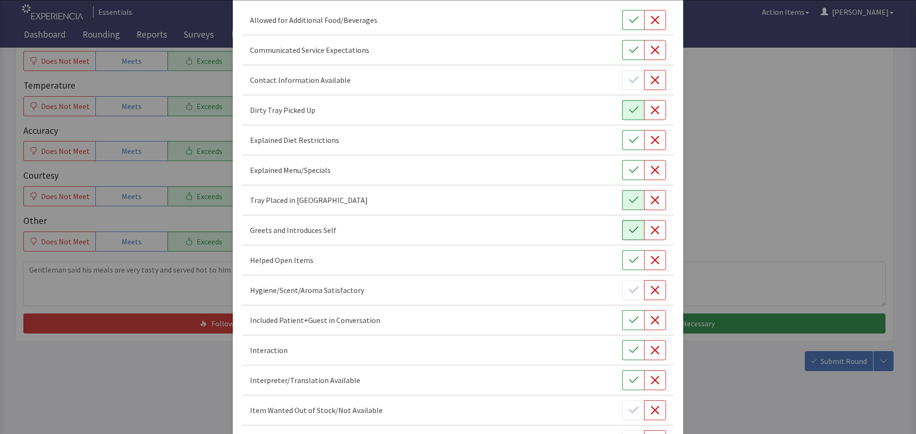
scroll to position [95, 0]
click at [629, 320] on icon "button" at bounding box center [634, 318] width 10 height 10
click at [622, 346] on button "button" at bounding box center [633, 348] width 22 height 20
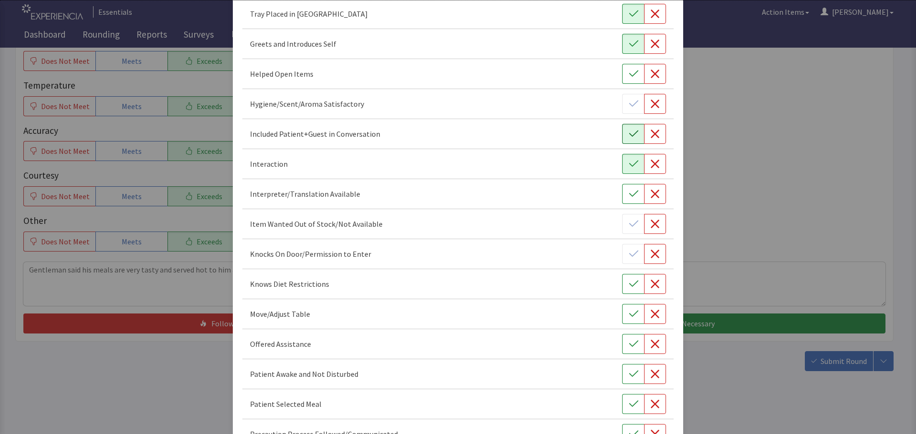
scroll to position [286, 0]
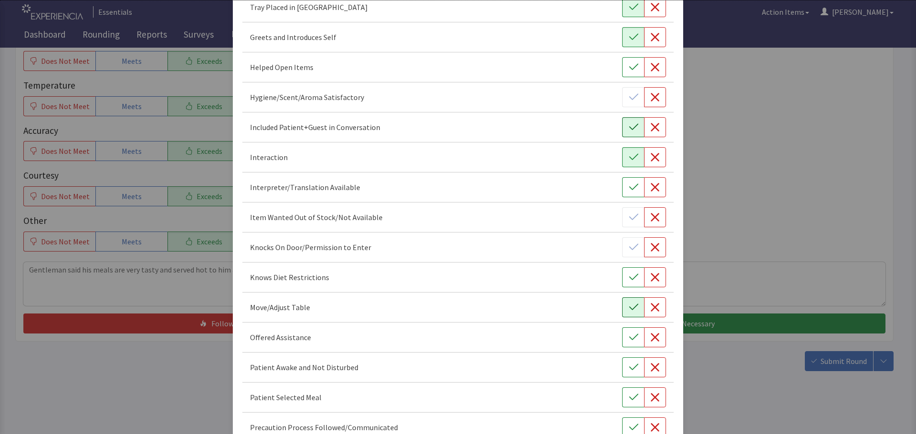
click at [629, 306] on icon "button" at bounding box center [634, 308] width 10 height 10
click at [629, 347] on button "button" at bounding box center [633, 338] width 22 height 20
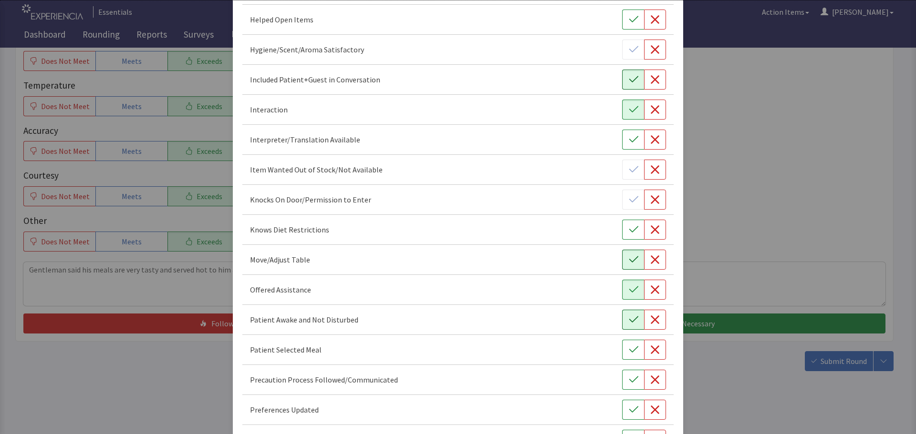
click at [629, 325] on button "button" at bounding box center [633, 320] width 22 height 20
click at [622, 351] on button "button" at bounding box center [633, 350] width 22 height 20
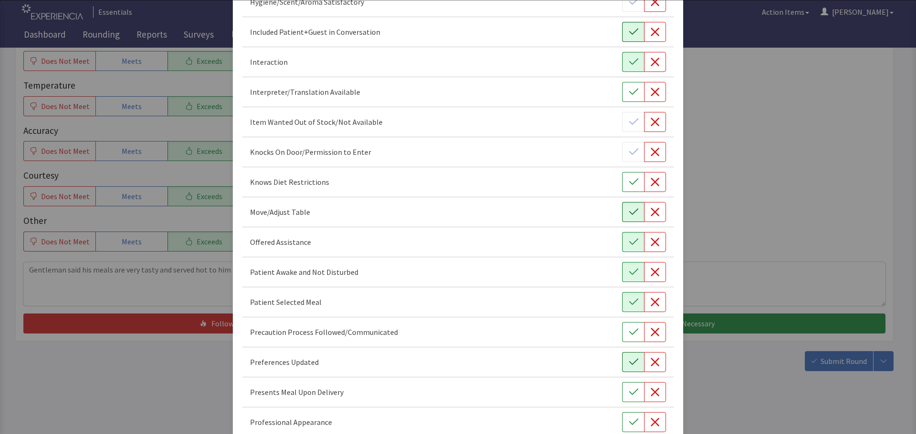
click at [629, 366] on icon "button" at bounding box center [634, 363] width 10 height 10
click at [629, 386] on button "button" at bounding box center [633, 392] width 22 height 20
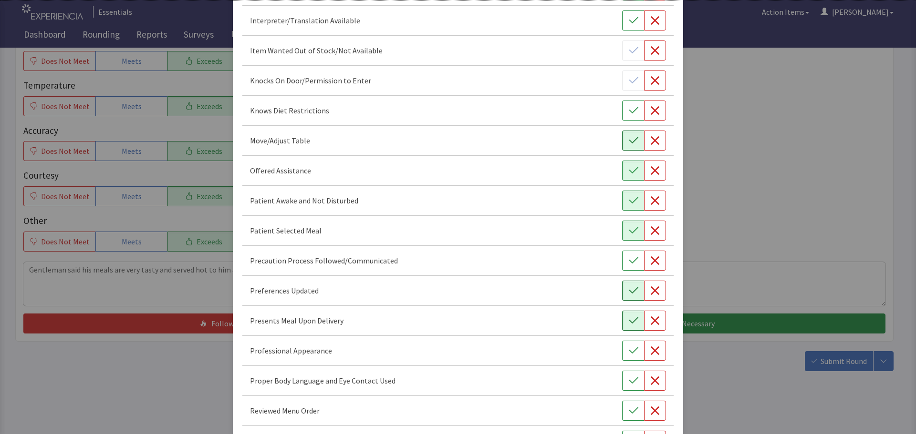
scroll to position [477, 0]
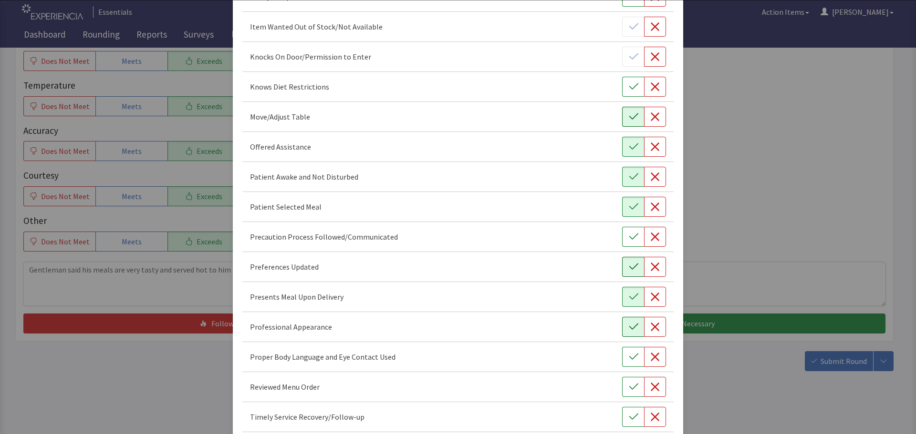
click at [631, 327] on icon "button" at bounding box center [634, 327] width 10 height 10
click at [635, 355] on button "button" at bounding box center [633, 357] width 22 height 20
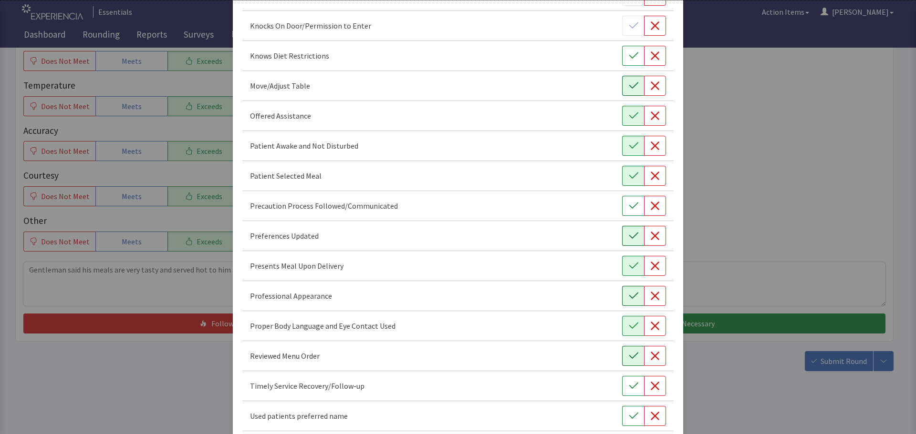
scroll to position [525, 0]
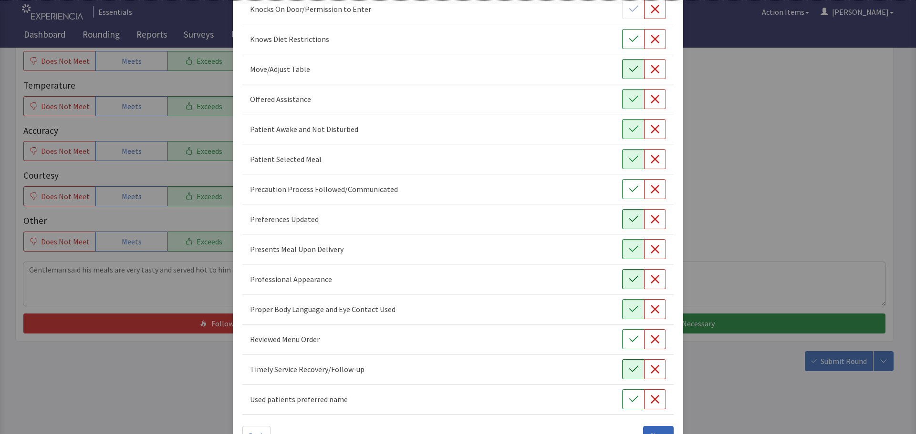
click at [629, 374] on icon "button" at bounding box center [634, 370] width 10 height 10
click at [629, 337] on icon "button" at bounding box center [634, 340] width 10 height 10
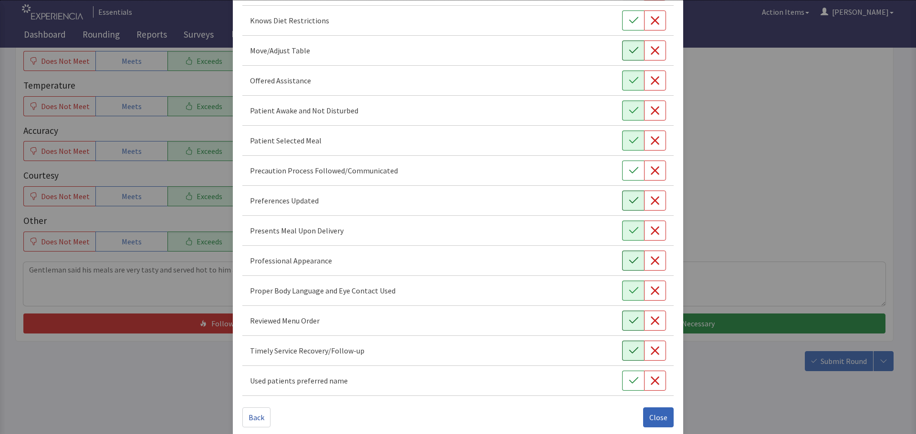
scroll to position [554, 0]
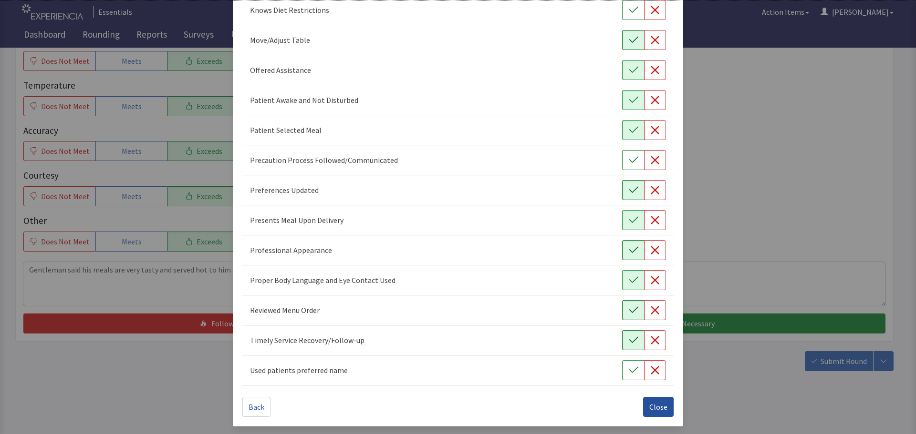
click at [643, 401] on button "Close" at bounding box center [658, 407] width 31 height 20
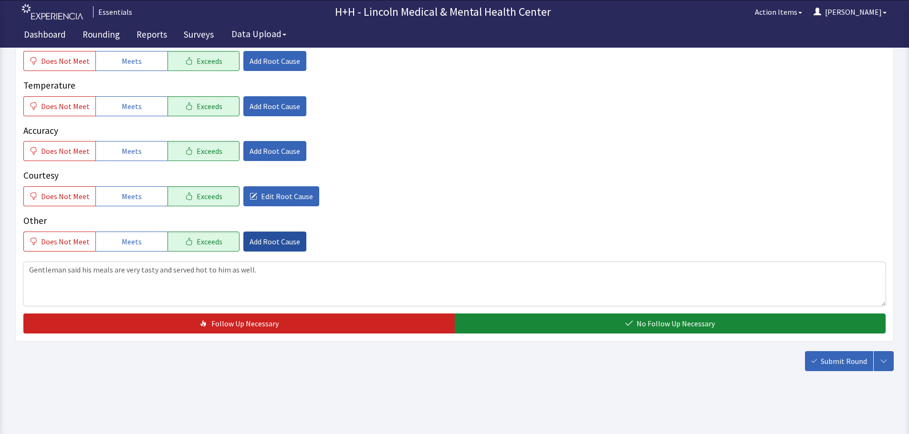
click at [290, 243] on span "Add Root Cause" at bounding box center [274, 241] width 51 height 11
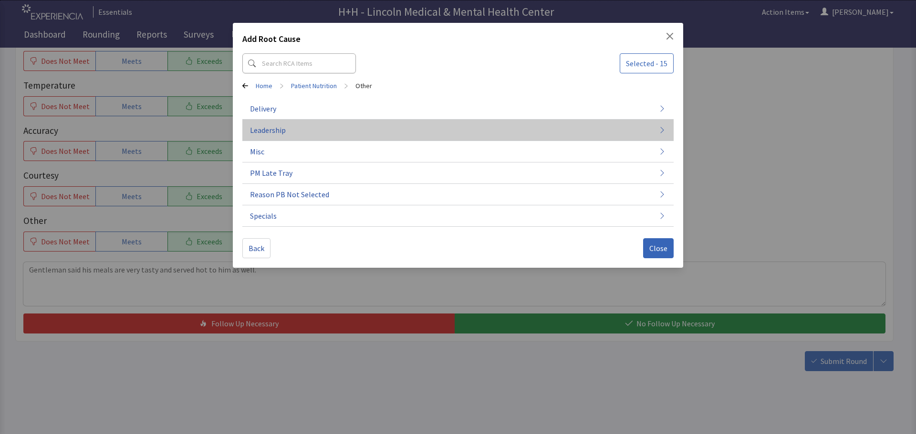
click at [288, 128] on button "Leadership" at bounding box center [457, 130] width 431 height 21
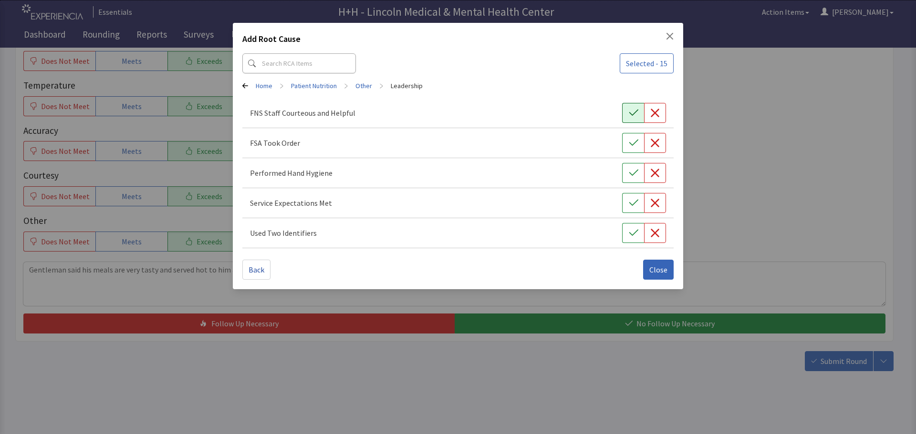
click at [633, 111] on icon "button" at bounding box center [634, 113] width 10 height 10
click at [630, 145] on icon "button" at bounding box center [634, 143] width 10 height 10
click at [629, 176] on icon "button" at bounding box center [634, 173] width 10 height 10
click at [630, 204] on icon "button" at bounding box center [633, 203] width 9 height 6
click at [629, 234] on icon "button" at bounding box center [634, 233] width 10 height 10
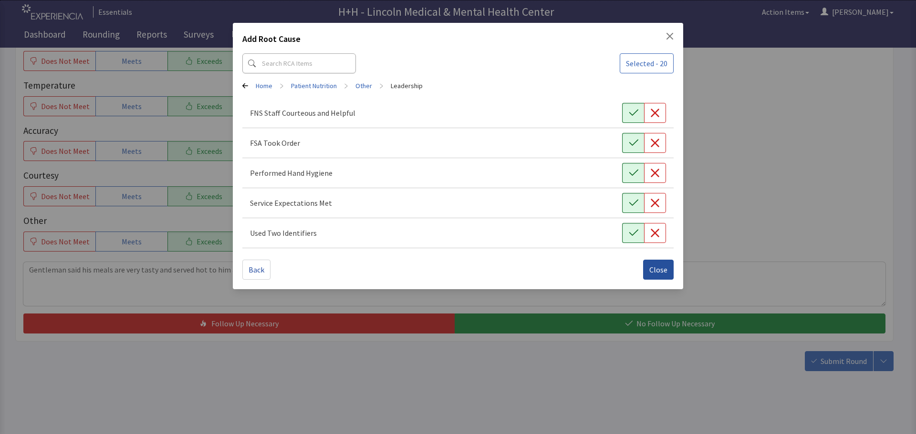
click at [658, 273] on span "Close" at bounding box center [658, 269] width 18 height 11
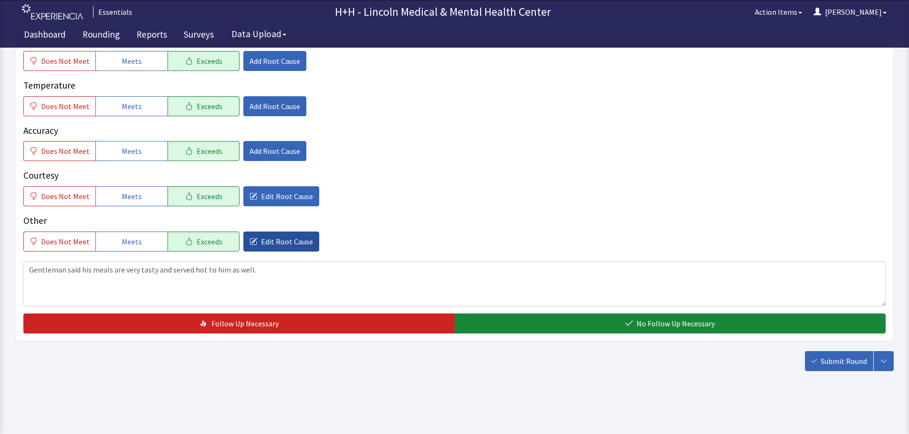
click at [278, 237] on span "Edit Root Cause" at bounding box center [287, 241] width 52 height 11
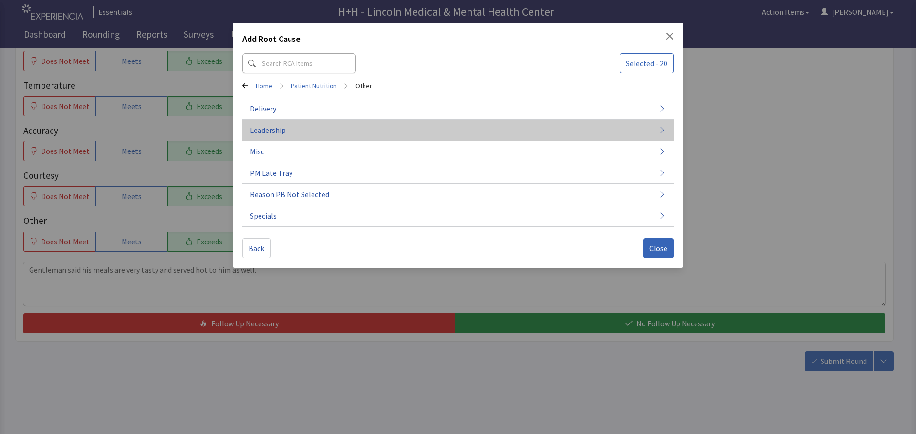
click at [287, 131] on button "Leadership" at bounding box center [457, 130] width 431 height 21
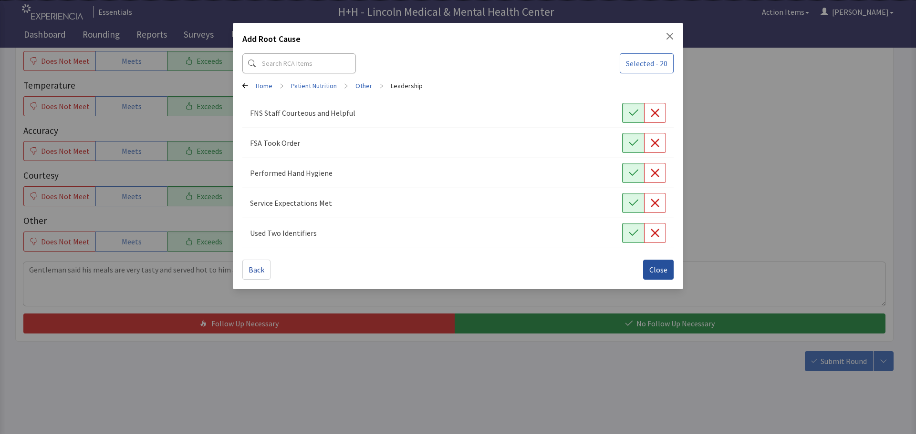
click at [661, 267] on span "Close" at bounding box center [658, 269] width 18 height 11
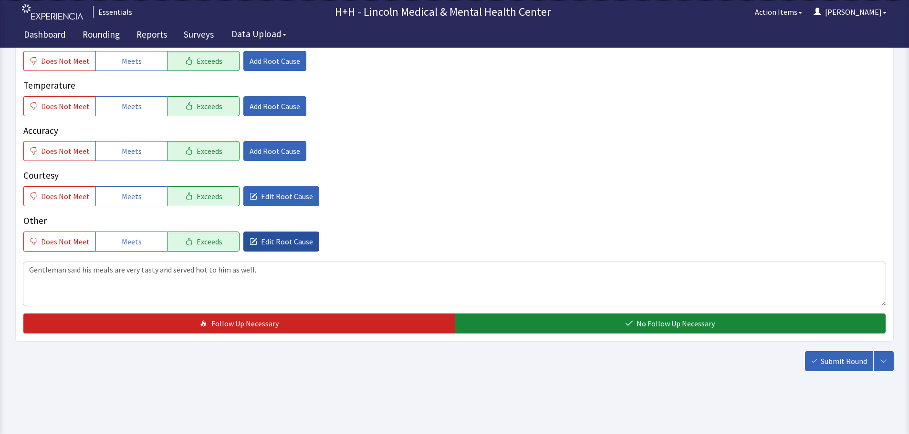
click at [283, 243] on span "Edit Root Cause" at bounding box center [287, 241] width 52 height 11
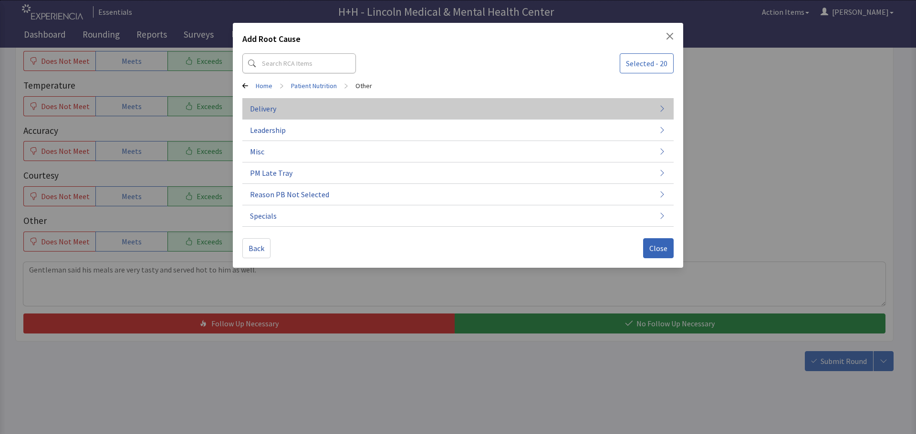
click at [279, 108] on button "Delivery" at bounding box center [457, 108] width 431 height 21
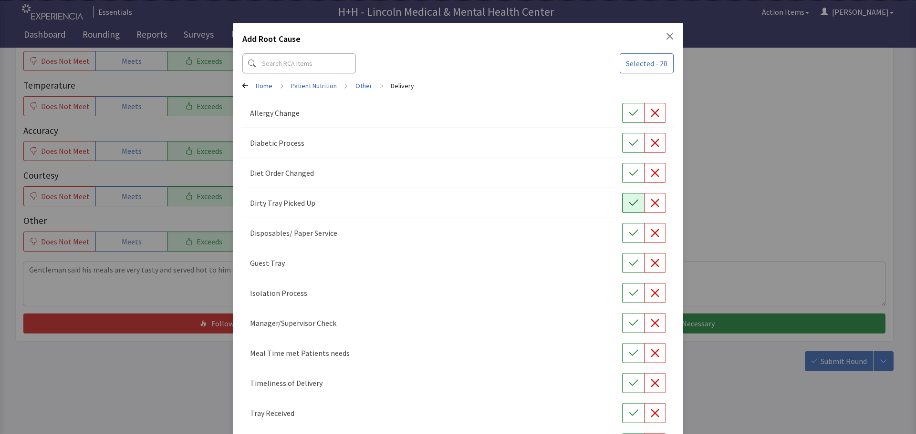
click at [629, 204] on icon "button" at bounding box center [634, 203] width 10 height 10
click at [629, 354] on icon "button" at bounding box center [633, 353] width 9 height 6
click at [622, 386] on button "button" at bounding box center [633, 383] width 22 height 20
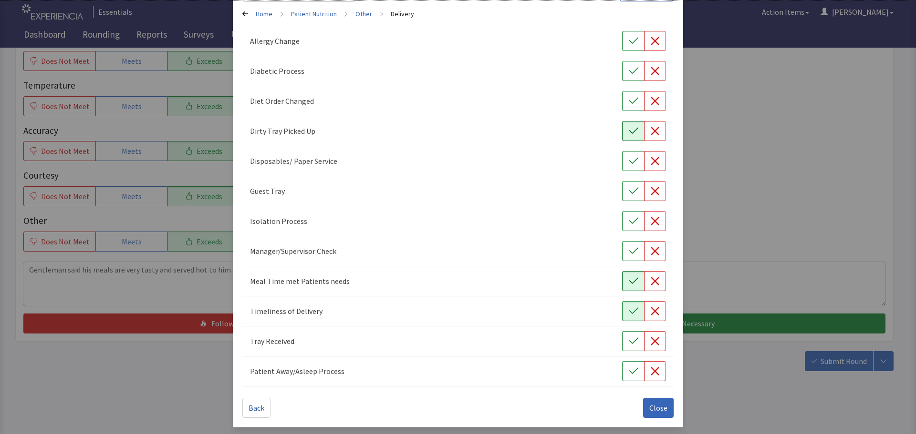
scroll to position [73, 0]
click at [629, 345] on icon "button" at bounding box center [634, 341] width 10 height 10
click at [655, 404] on span "Close" at bounding box center [658, 407] width 18 height 11
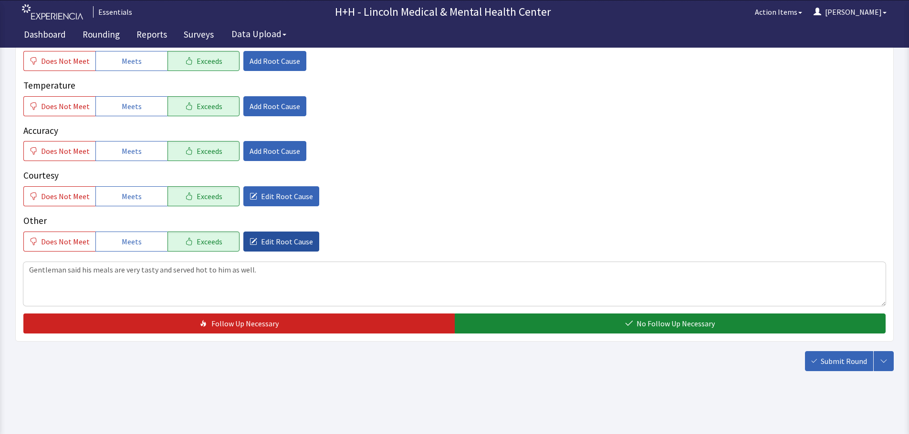
click at [280, 246] on span "Edit Root Cause" at bounding box center [287, 241] width 52 height 11
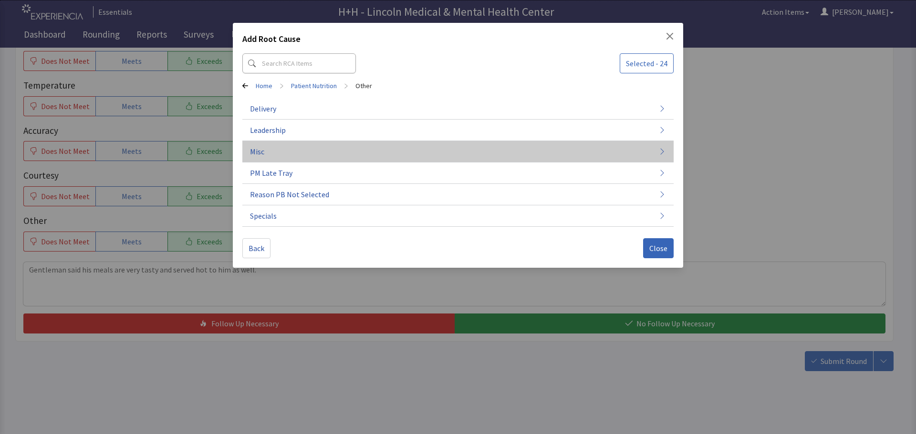
click at [263, 155] on span "Misc" at bounding box center [257, 151] width 14 height 11
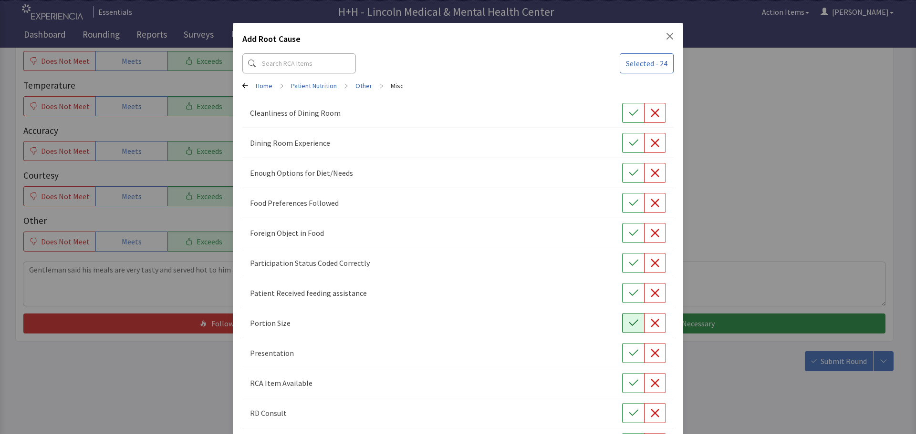
click at [623, 321] on button "button" at bounding box center [633, 323] width 22 height 20
click at [629, 357] on icon "button" at bounding box center [634, 354] width 10 height 10
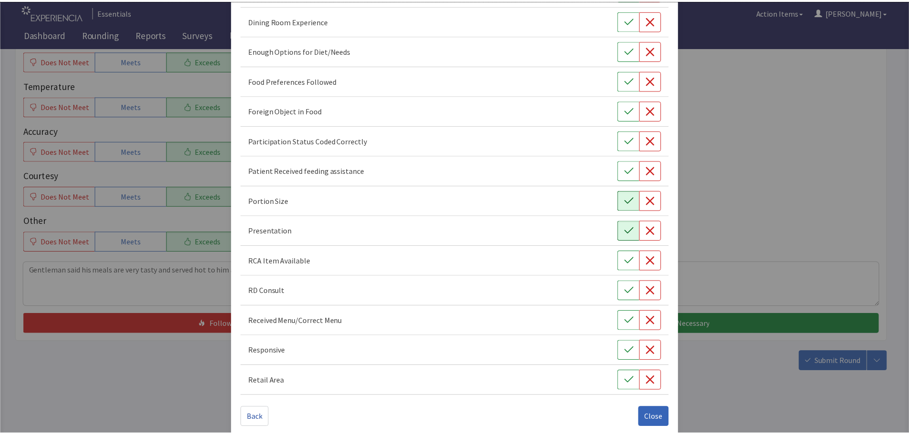
scroll to position [133, 0]
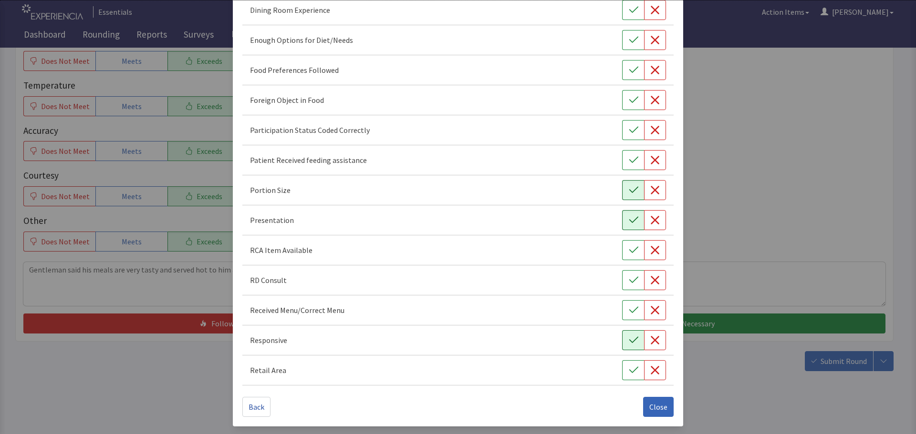
click at [622, 338] on button "button" at bounding box center [633, 341] width 22 height 20
click at [622, 72] on button "button" at bounding box center [633, 70] width 22 height 20
click at [651, 405] on span "Close" at bounding box center [658, 407] width 18 height 11
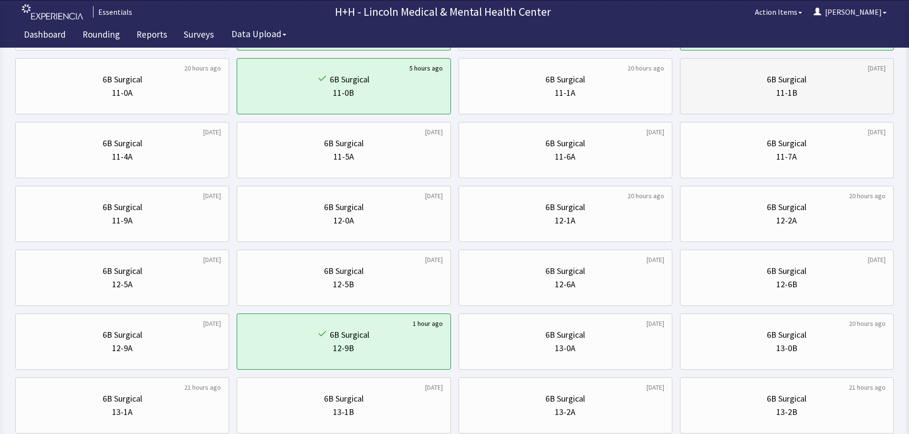
scroll to position [286, 0]
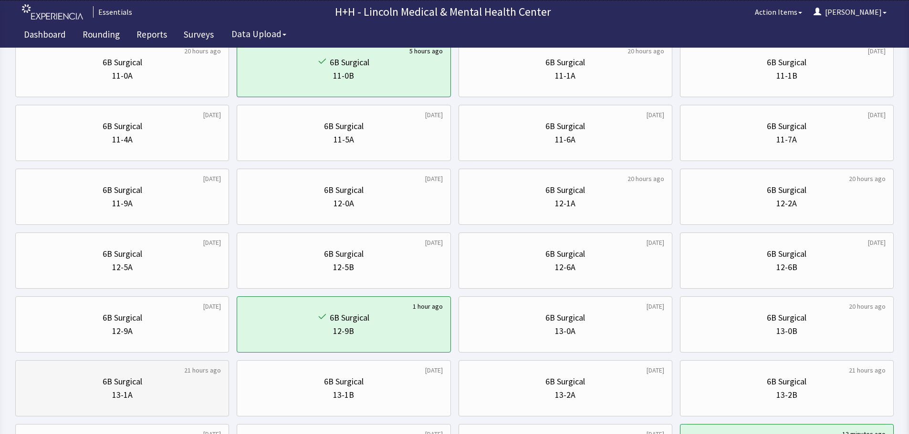
click at [159, 380] on div "6B Surgical" at bounding box center [121, 381] width 197 height 13
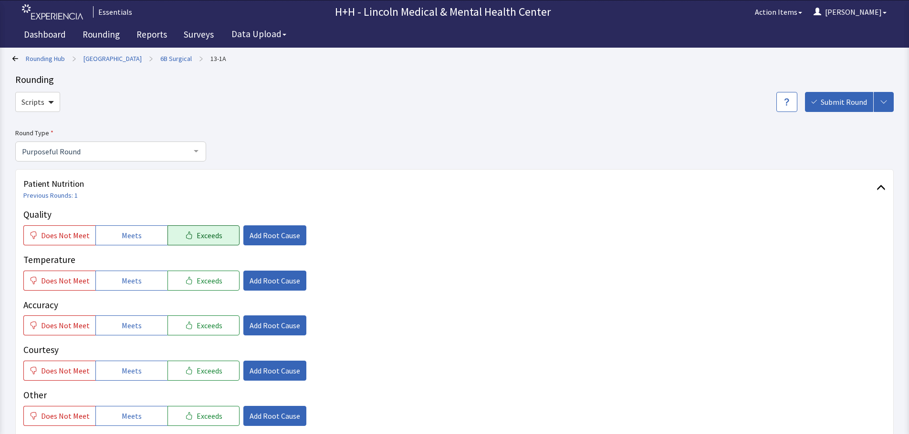
click at [208, 234] on span "Exceeds" at bounding box center [209, 235] width 26 height 11
click at [208, 284] on span "Exceeds" at bounding box center [209, 280] width 26 height 11
click at [200, 324] on span "Exceeds" at bounding box center [209, 325] width 26 height 11
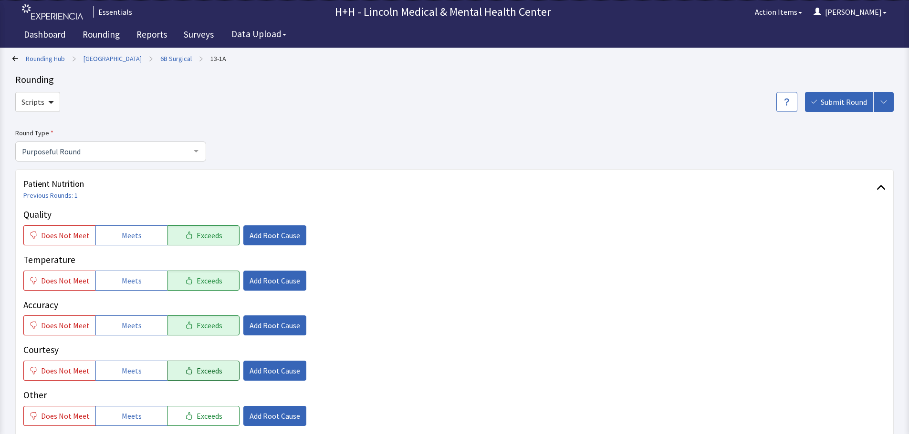
click at [196, 374] on span "Exceeds" at bounding box center [209, 370] width 26 height 11
click at [198, 414] on span "Exceeds" at bounding box center [209, 416] width 26 height 11
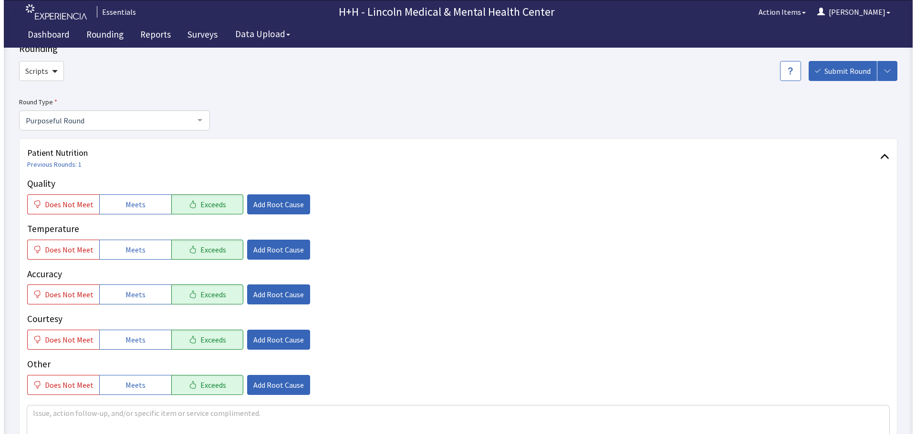
scroll to position [95, 0]
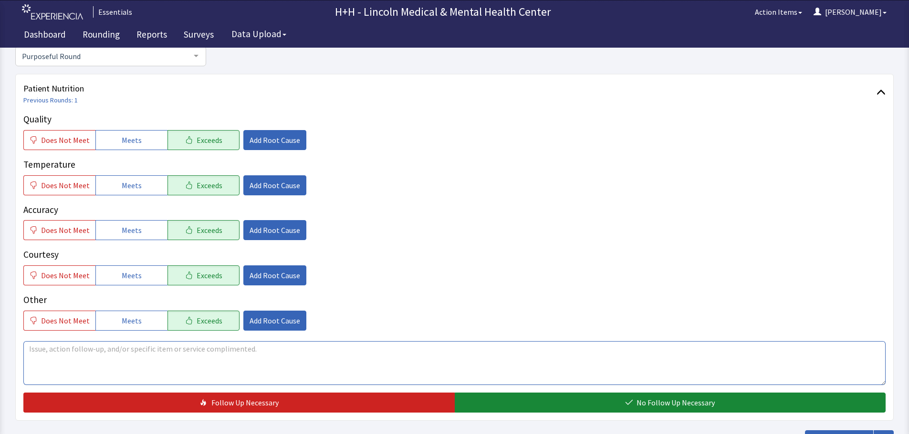
click at [44, 349] on textarea at bounding box center [454, 363] width 862 height 44
type textarea "Patient said through interpreter, she enjoys her meals very much. She said your…"
click at [249, 279] on span "Add Root Cause" at bounding box center [274, 275] width 51 height 11
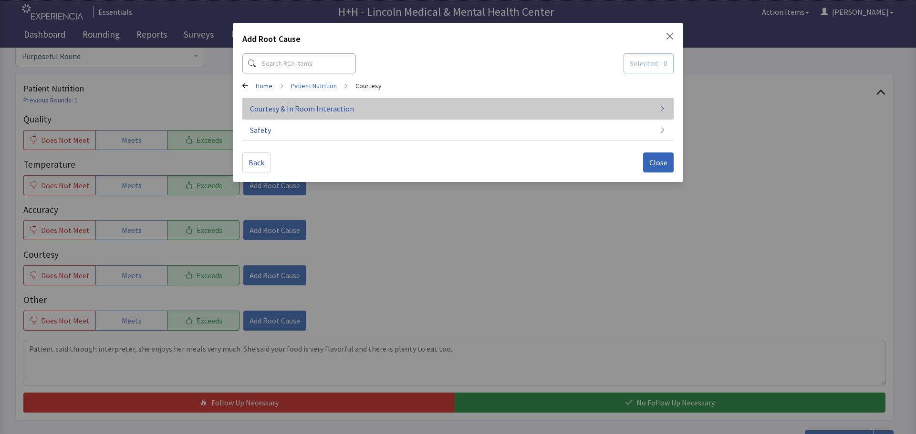
click at [294, 108] on span "Courtesy & In Room Interaction" at bounding box center [302, 108] width 104 height 11
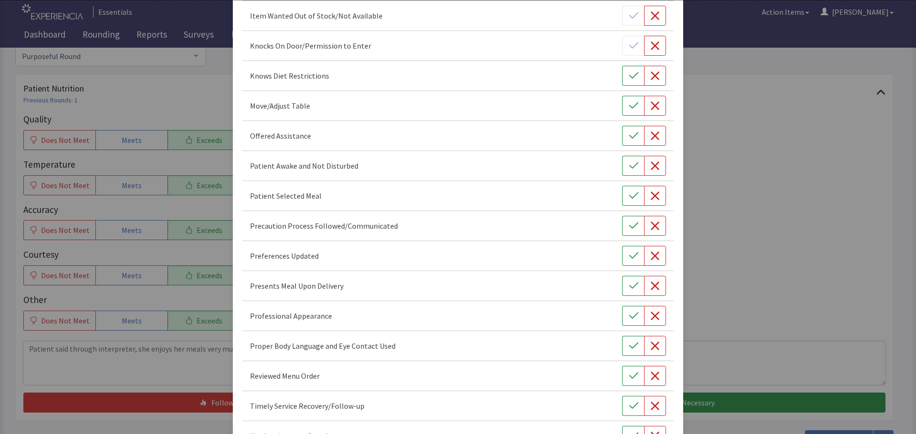
scroll to position [554, 0]
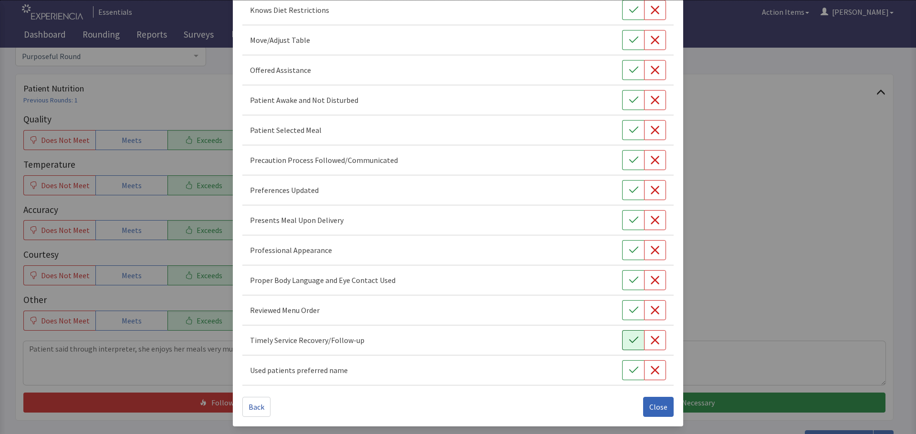
click at [629, 344] on icon "button" at bounding box center [634, 341] width 10 height 10
click at [629, 284] on icon "button" at bounding box center [634, 281] width 10 height 10
click at [629, 253] on icon "button" at bounding box center [634, 251] width 10 height 10
click at [622, 219] on button "button" at bounding box center [633, 220] width 22 height 20
click at [622, 195] on button "button" at bounding box center [633, 190] width 22 height 20
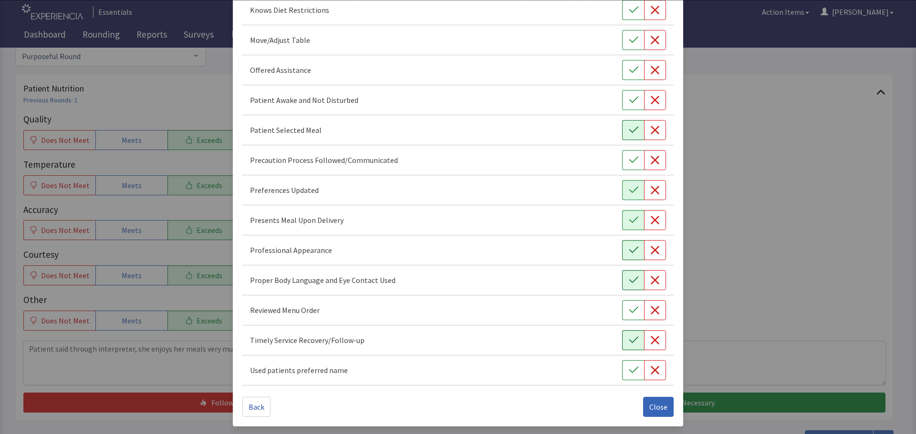
click at [625, 135] on button "button" at bounding box center [633, 130] width 22 height 20
click at [629, 98] on icon "button" at bounding box center [634, 100] width 10 height 10
click at [627, 75] on button "button" at bounding box center [633, 70] width 22 height 20
click at [629, 43] on icon "button" at bounding box center [634, 40] width 10 height 10
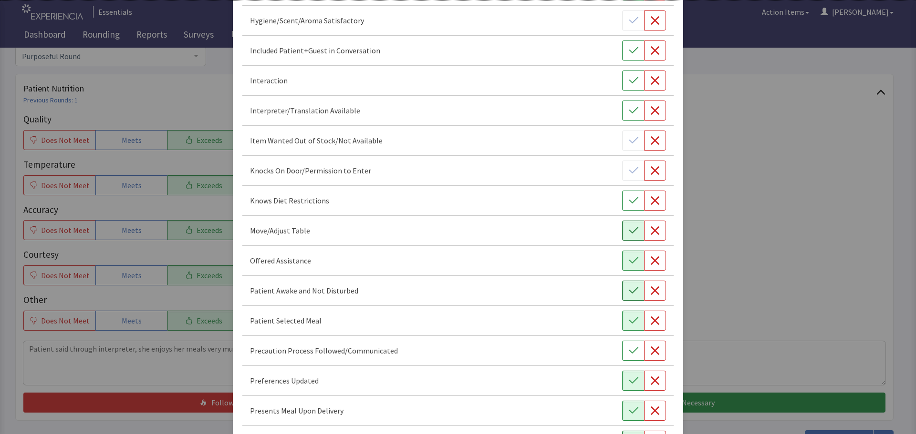
scroll to position [315, 0]
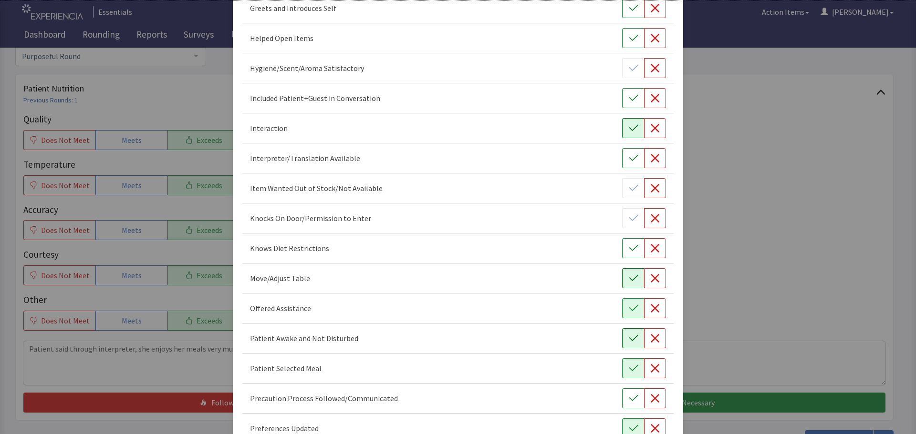
click at [629, 130] on icon "button" at bounding box center [634, 129] width 10 height 10
click at [630, 96] on icon "button" at bounding box center [634, 98] width 10 height 10
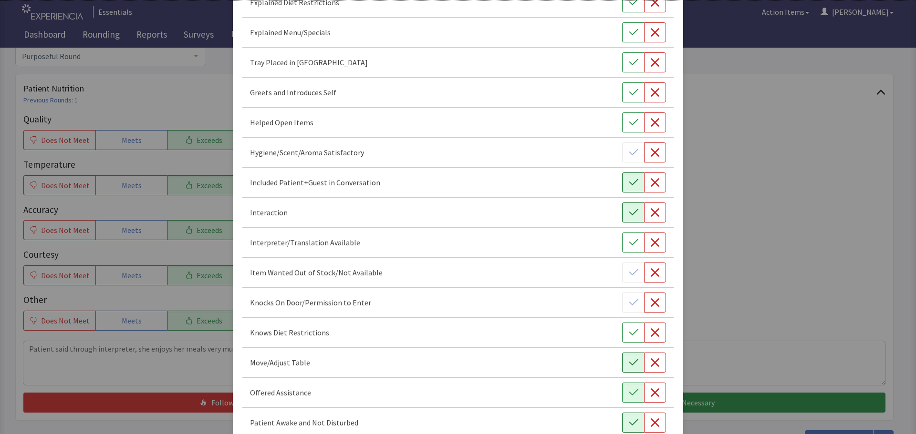
scroll to position [220, 0]
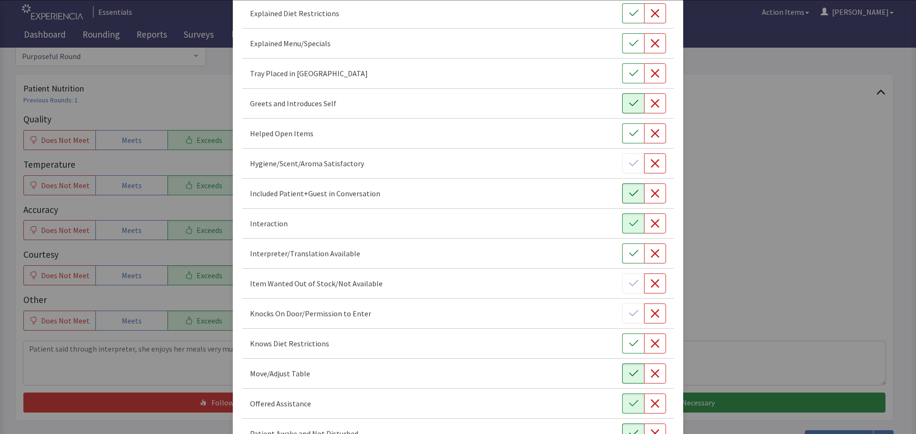
click at [632, 108] on button "button" at bounding box center [633, 103] width 22 height 20
click at [622, 73] on button "button" at bounding box center [633, 73] width 22 height 20
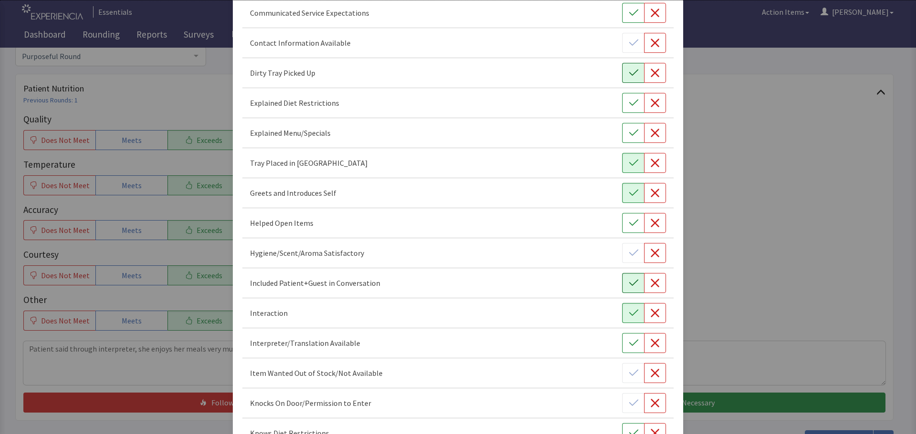
scroll to position [124, 0]
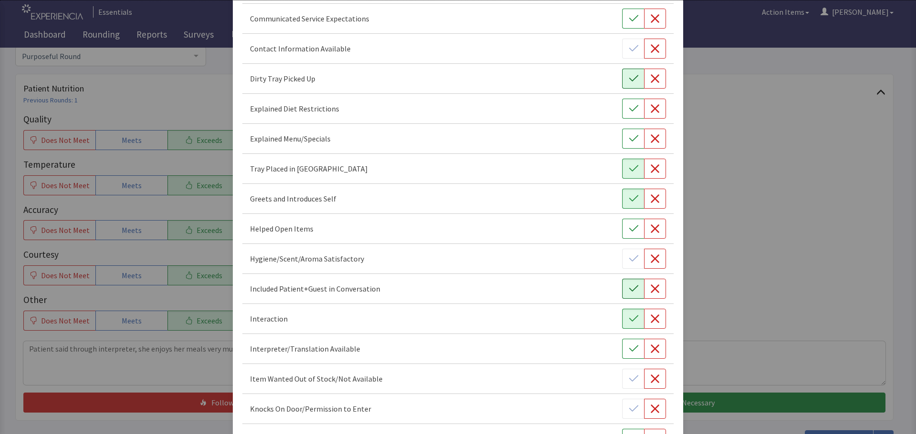
click at [629, 78] on icon "button" at bounding box center [634, 79] width 10 height 10
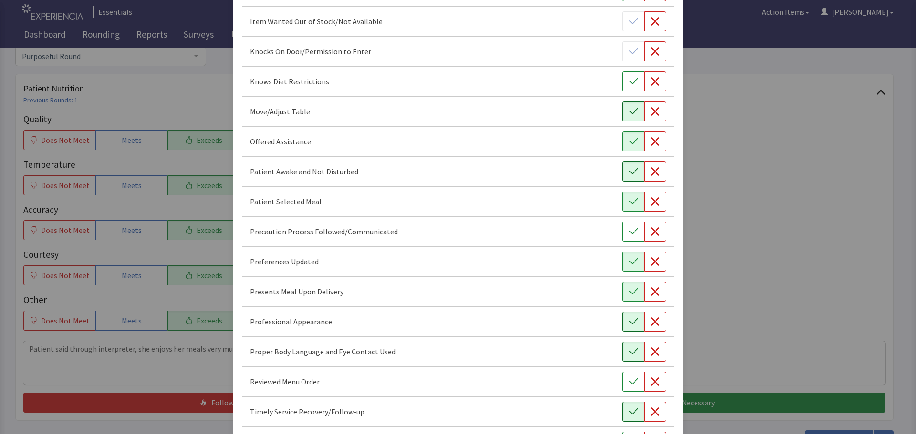
scroll to position [554, 0]
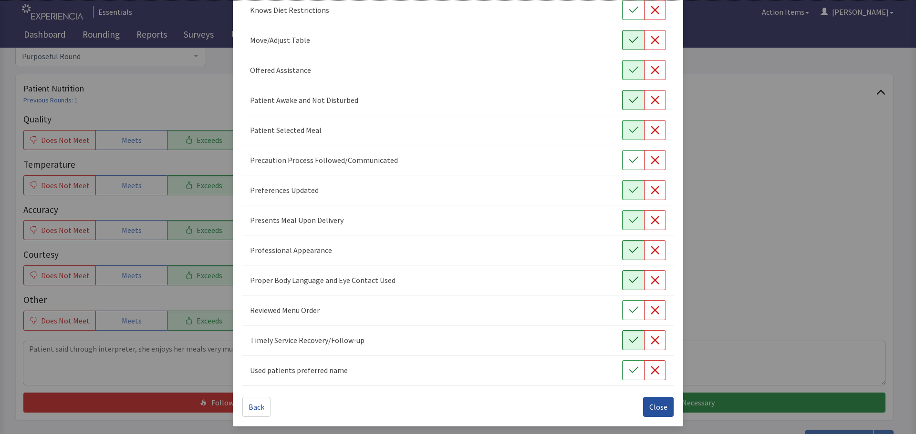
click at [649, 404] on span "Close" at bounding box center [658, 407] width 18 height 11
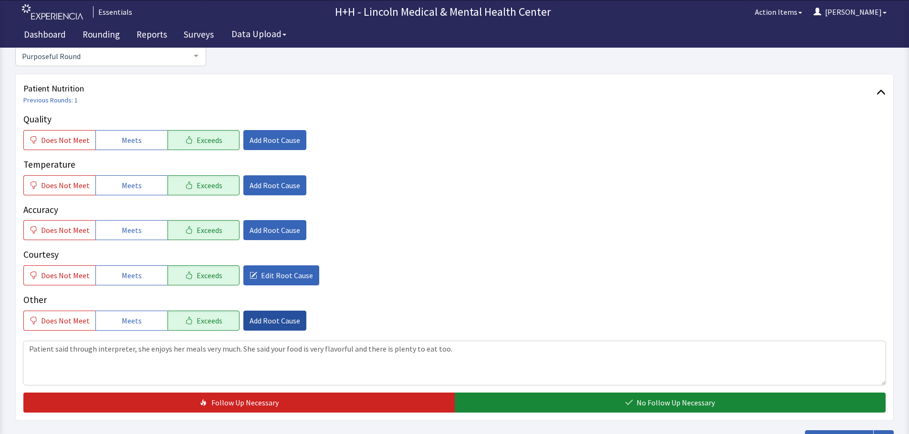
click at [264, 320] on span "Add Root Cause" at bounding box center [274, 320] width 51 height 11
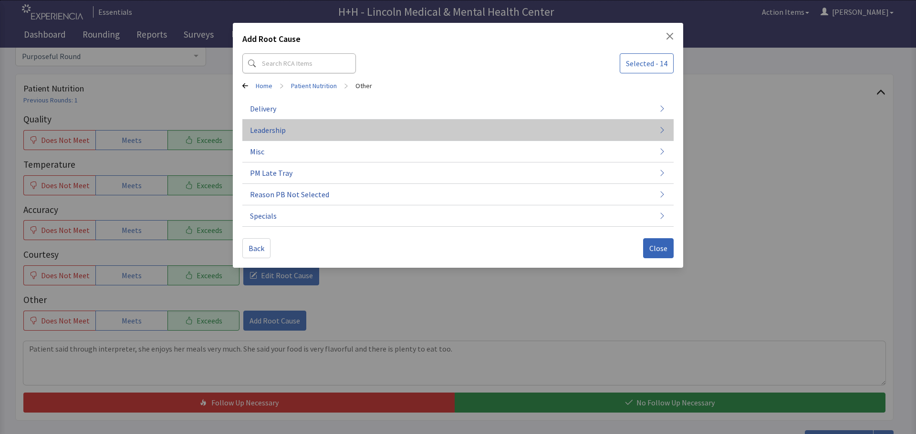
click at [287, 126] on button "Leadership" at bounding box center [457, 130] width 431 height 21
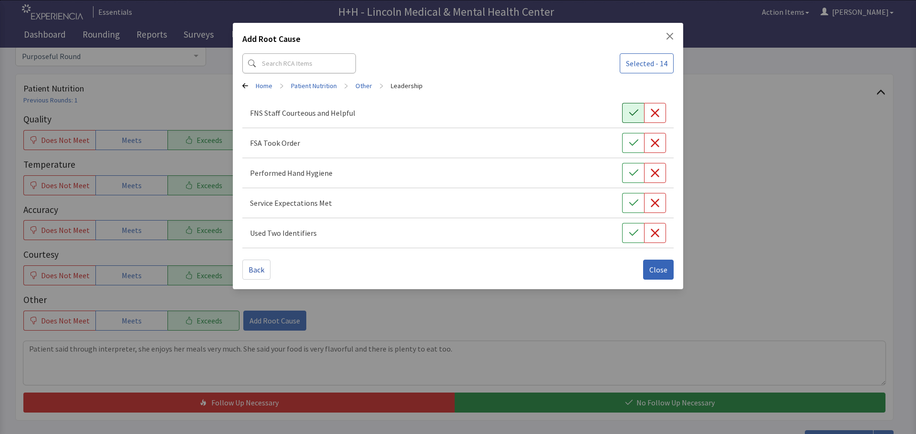
click at [631, 113] on icon "button" at bounding box center [634, 113] width 10 height 10
click at [631, 141] on icon "button" at bounding box center [634, 143] width 10 height 10
click at [632, 169] on icon "button" at bounding box center [634, 173] width 10 height 10
click at [629, 199] on icon "button" at bounding box center [634, 203] width 10 height 10
click at [630, 231] on icon "button" at bounding box center [634, 233] width 10 height 10
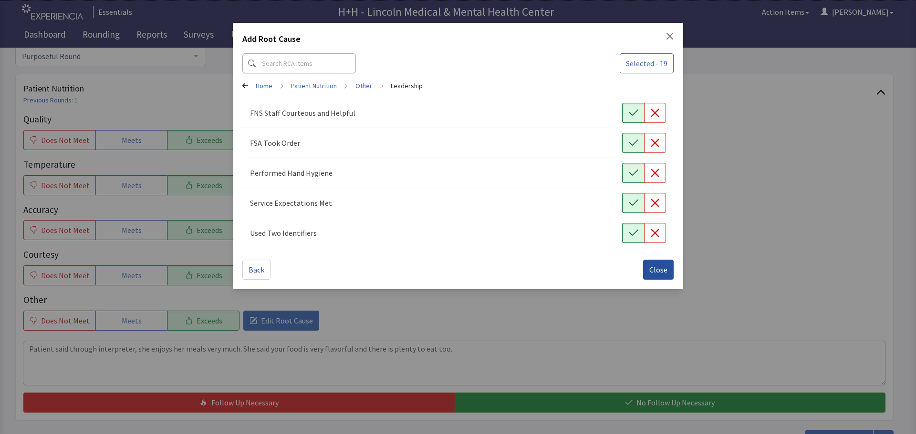
click at [659, 265] on span "Close" at bounding box center [658, 269] width 18 height 11
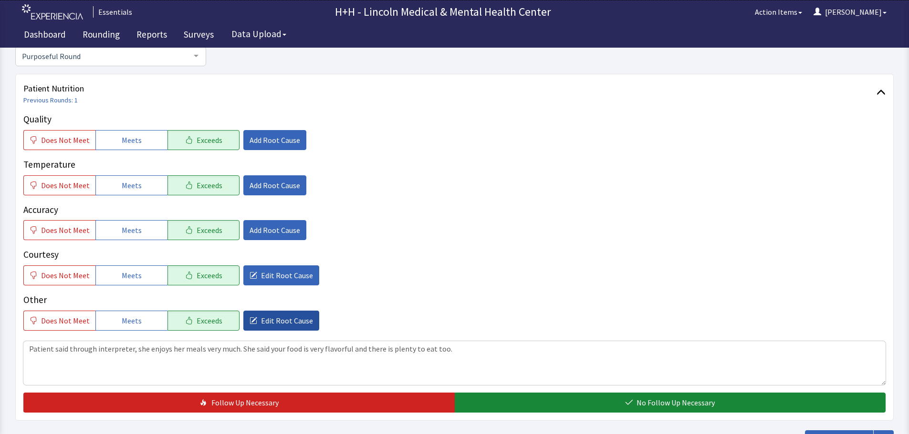
click at [249, 322] on icon "button" at bounding box center [253, 321] width 8 height 8
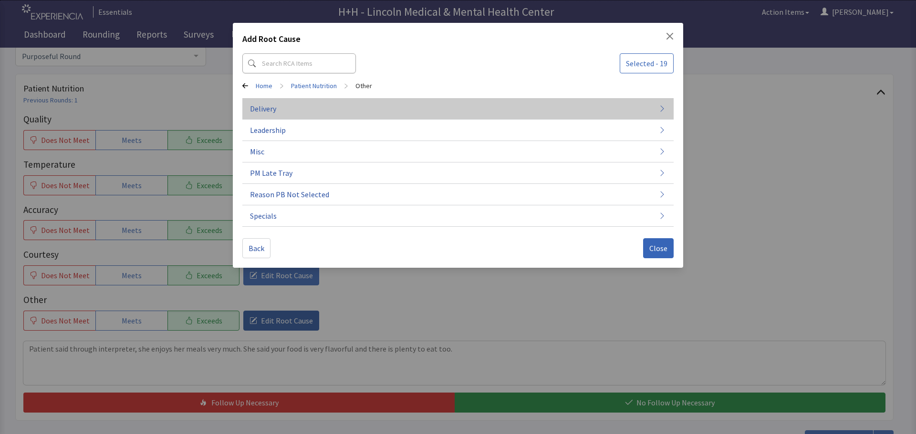
click at [286, 111] on button "Delivery" at bounding box center [457, 108] width 431 height 21
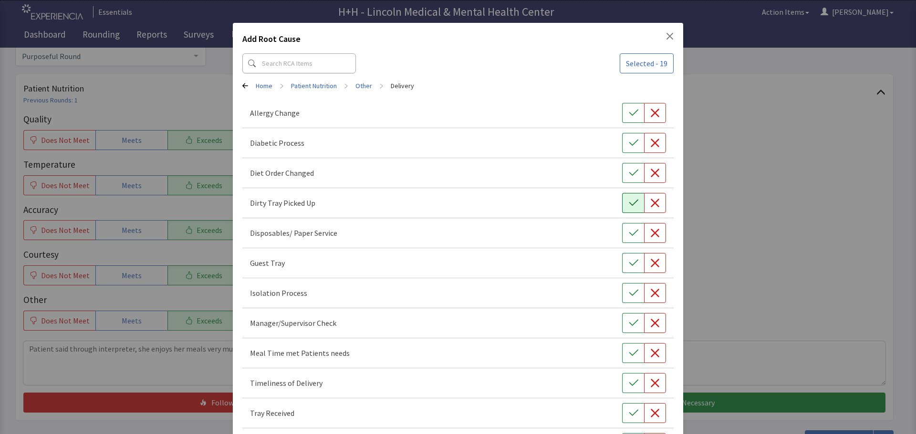
click at [629, 202] on icon "button" at bounding box center [634, 203] width 10 height 10
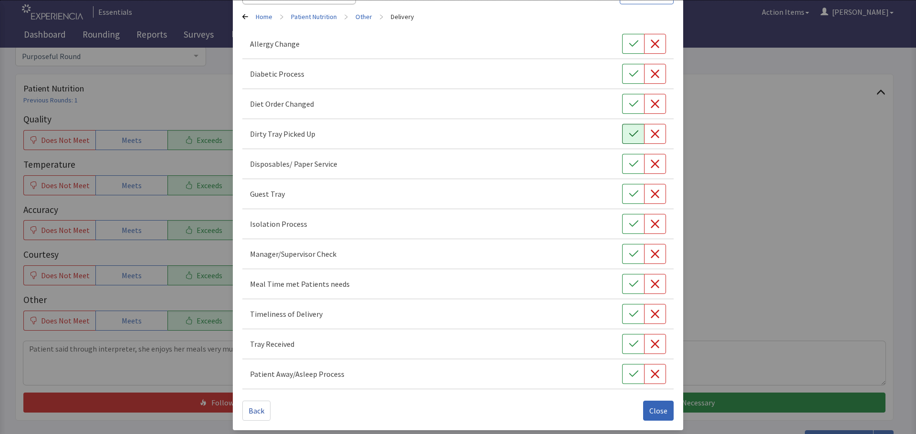
scroll to position [73, 0]
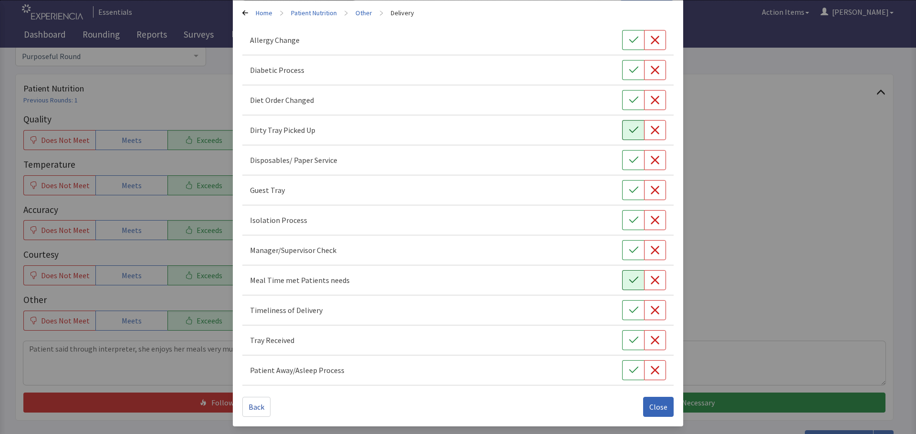
click at [629, 278] on icon "button" at bounding box center [634, 281] width 10 height 10
click at [629, 314] on icon "button" at bounding box center [634, 311] width 10 height 10
click at [629, 338] on icon "button" at bounding box center [634, 341] width 10 height 10
click at [655, 411] on span "Close" at bounding box center [658, 407] width 18 height 11
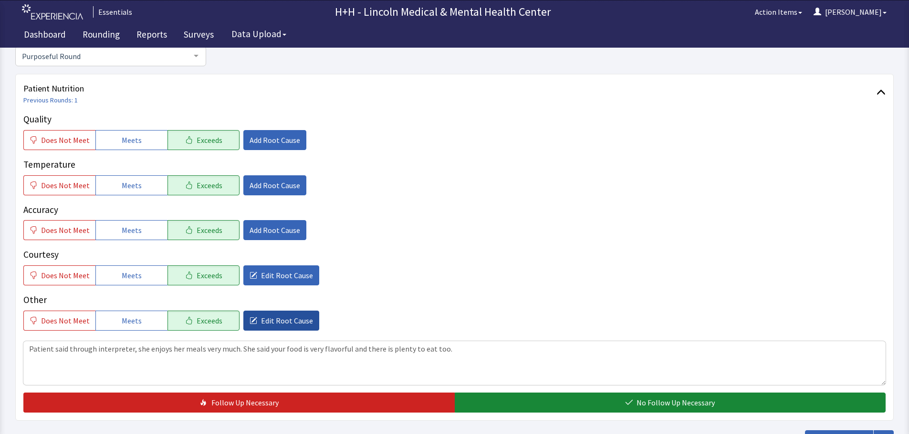
click at [290, 317] on span "Edit Root Cause" at bounding box center [287, 320] width 52 height 11
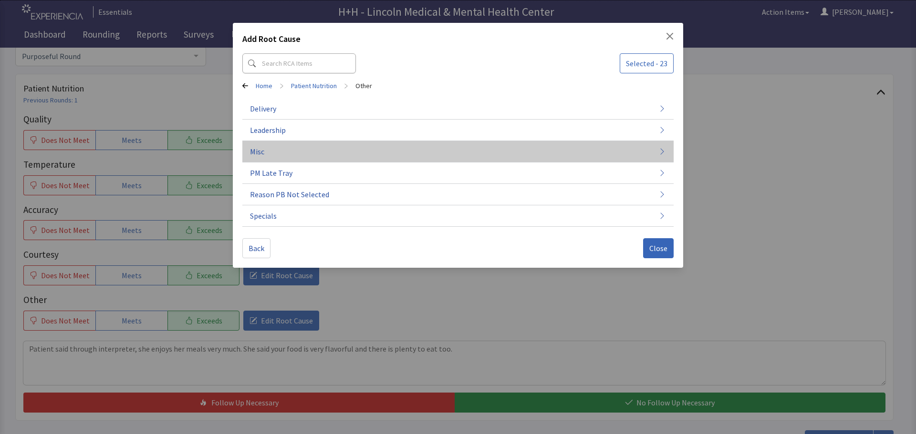
click at [267, 153] on button "Misc" at bounding box center [457, 151] width 431 height 21
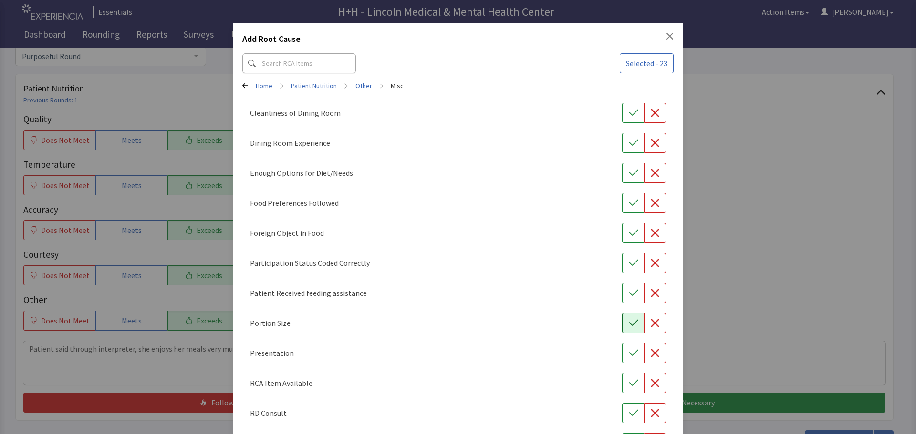
click at [629, 322] on icon "button" at bounding box center [634, 324] width 10 height 10
click at [629, 353] on icon "button" at bounding box center [634, 354] width 10 height 10
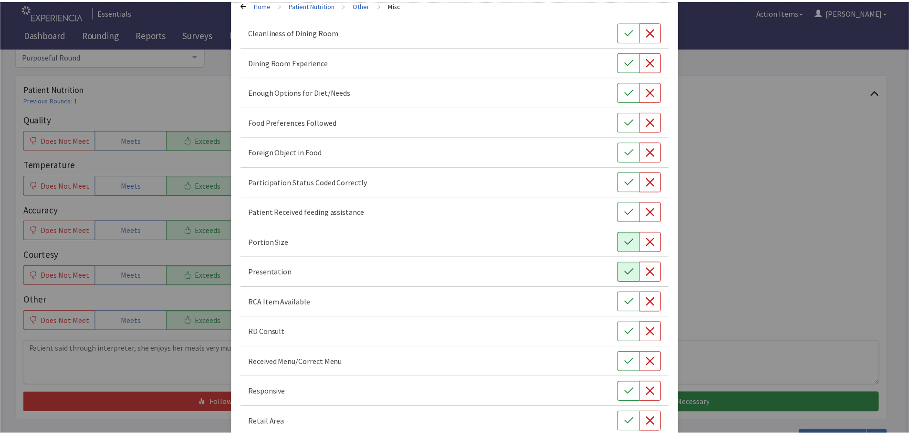
scroll to position [133, 0]
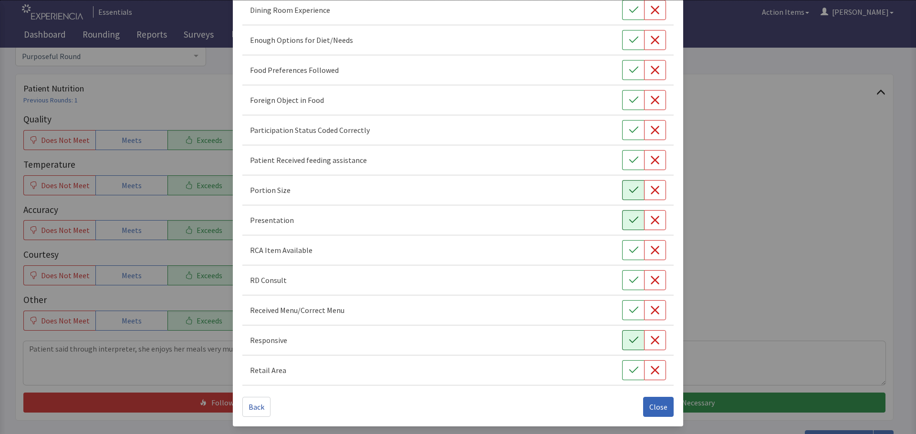
click at [629, 341] on icon "button" at bounding box center [633, 340] width 9 height 6
click at [616, 67] on div "Food Preferences Followed" at bounding box center [458, 70] width 416 height 20
click at [629, 70] on icon "button" at bounding box center [634, 70] width 10 height 10
click at [657, 405] on span "Close" at bounding box center [658, 407] width 18 height 11
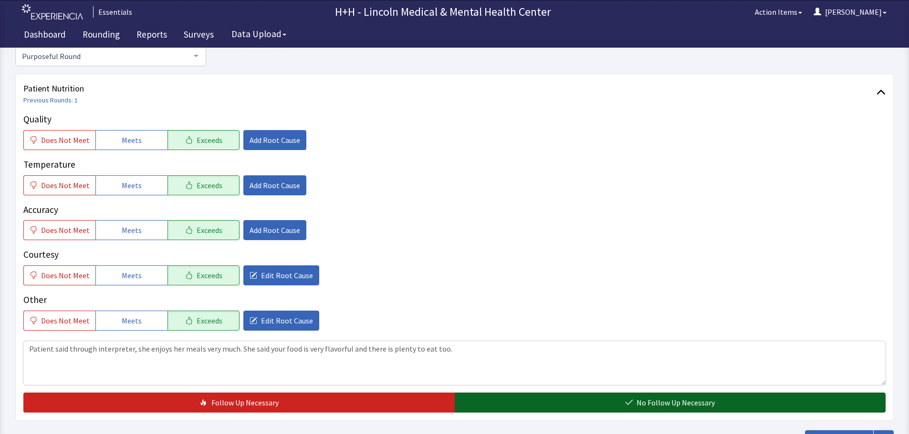
click at [585, 404] on button "No Follow Up Necessary" at bounding box center [669, 403] width 431 height 20
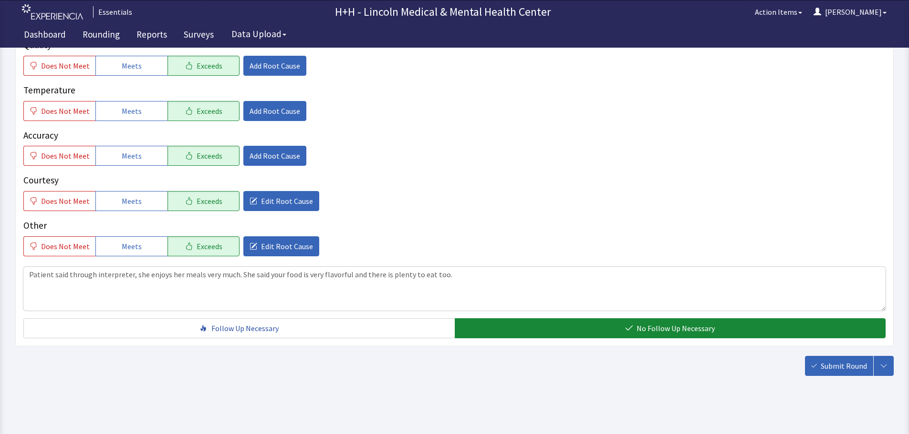
scroll to position [175, 0]
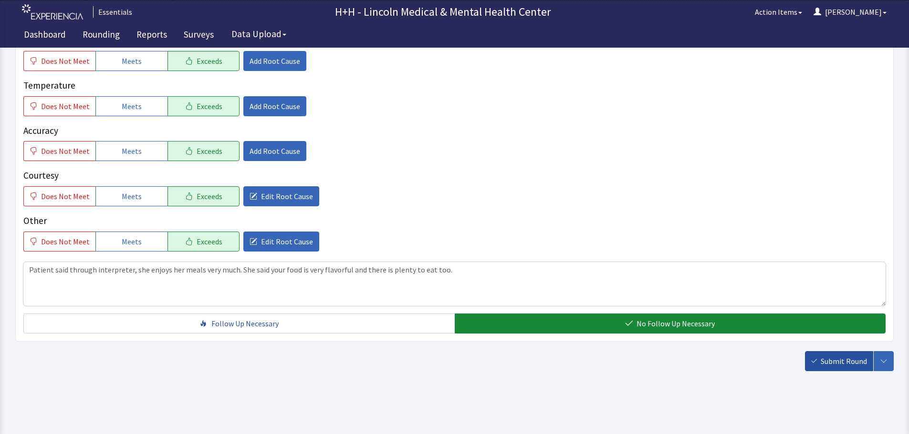
click at [828, 365] on span "Submit Round" at bounding box center [843, 361] width 46 height 11
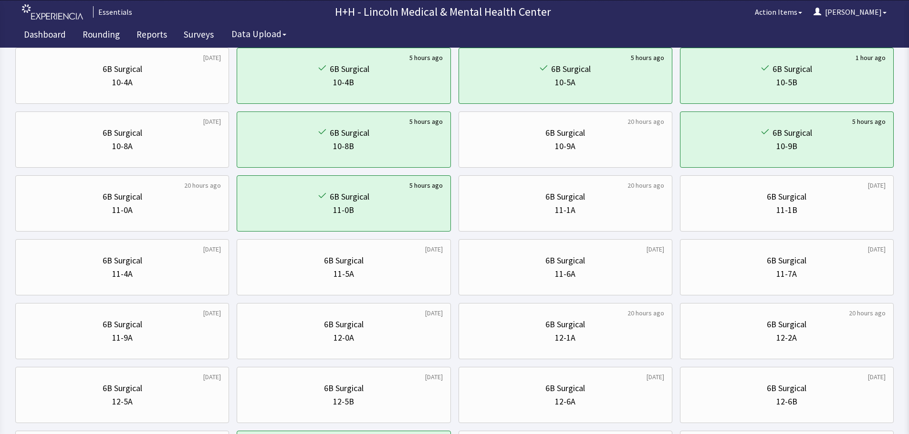
scroll to position [62, 0]
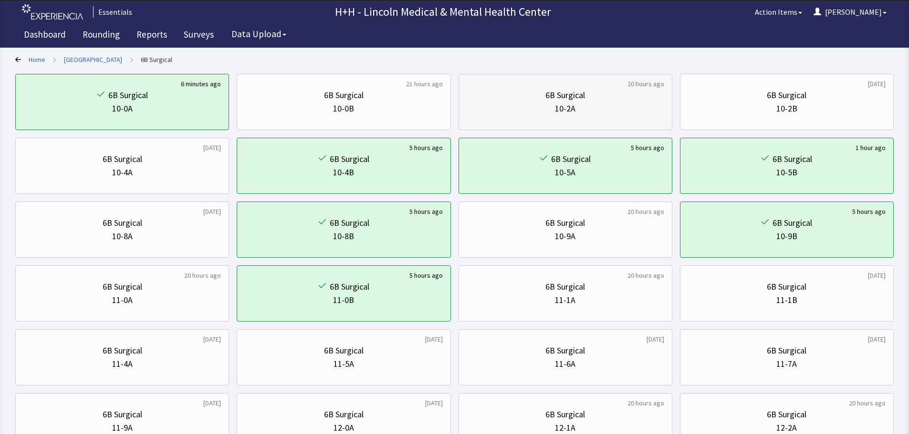
click at [627, 116] on div "6B Surgical 10-2A" at bounding box center [564, 102] width 197 height 46
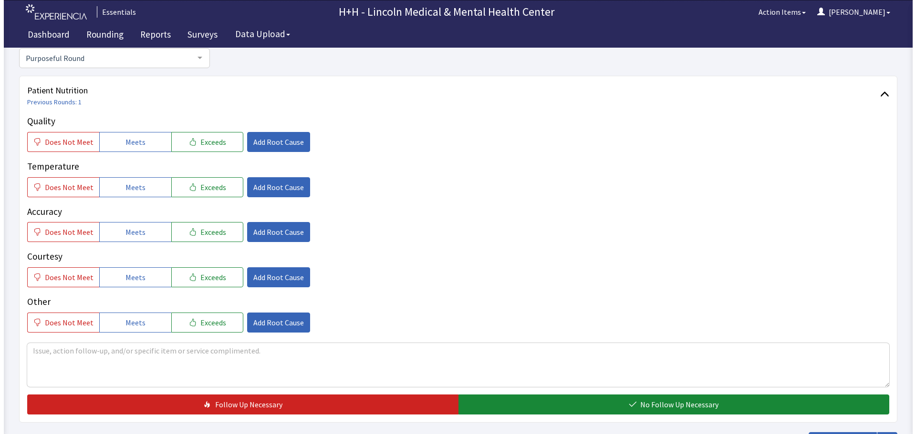
scroll to position [95, 0]
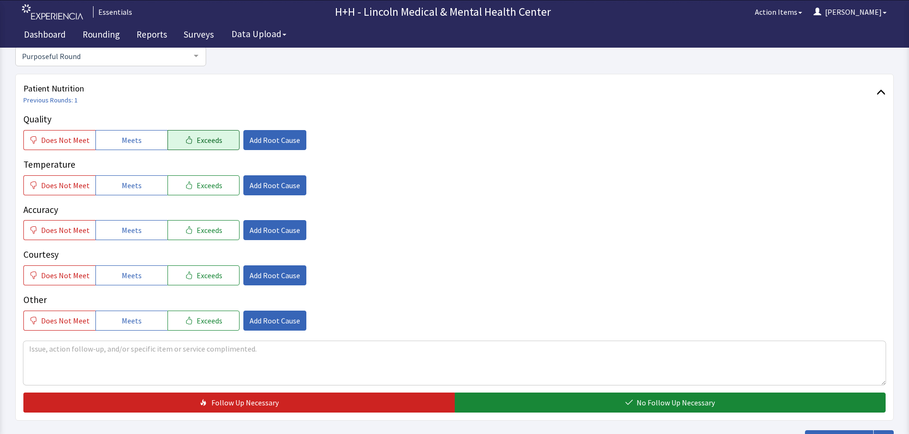
click at [196, 143] on span "Exceeds" at bounding box center [209, 139] width 26 height 11
click at [208, 190] on span "Exceeds" at bounding box center [209, 185] width 26 height 11
click at [214, 233] on span "Exceeds" at bounding box center [209, 230] width 26 height 11
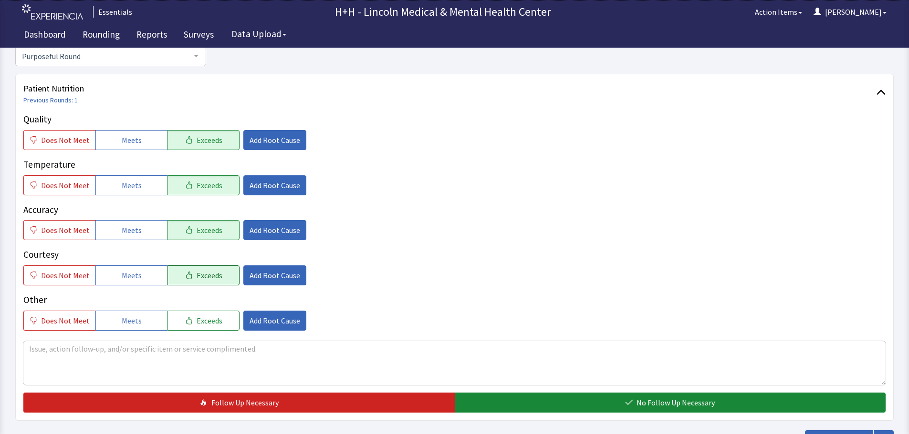
click at [213, 276] on span "Exceeds" at bounding box center [209, 275] width 26 height 11
click at [207, 321] on span "Exceeds" at bounding box center [209, 320] width 26 height 11
click at [268, 278] on span "Add Root Cause" at bounding box center [274, 275] width 51 height 11
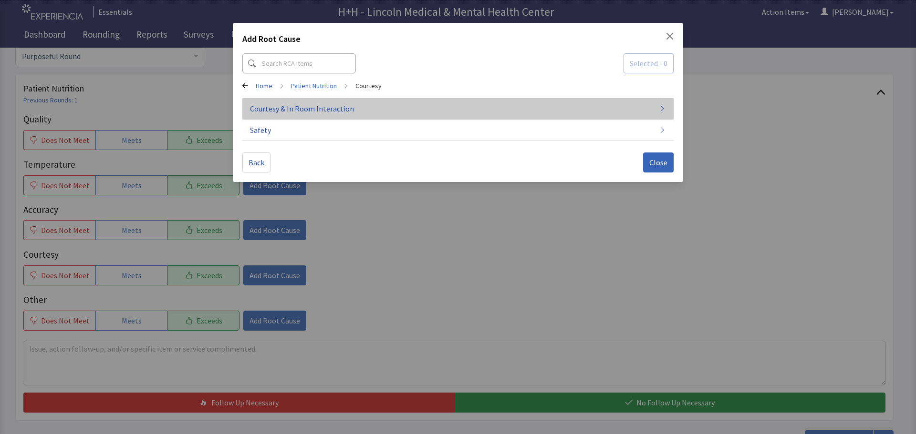
click at [334, 108] on span "Courtesy & In Room Interaction" at bounding box center [302, 108] width 104 height 11
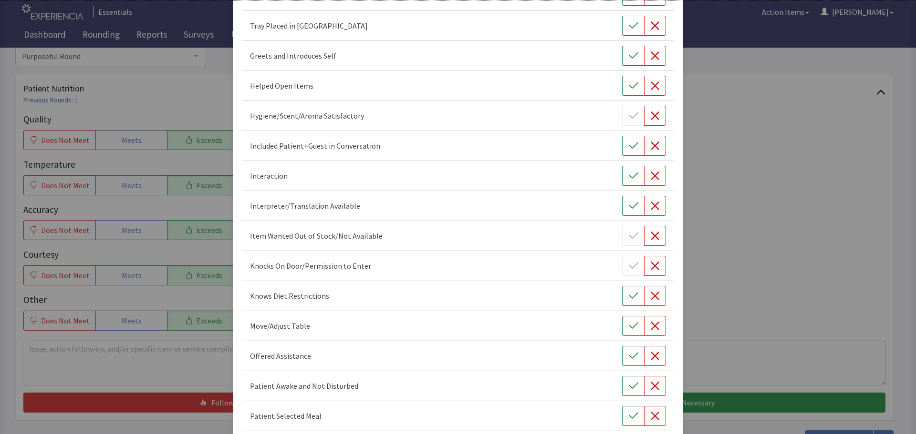
scroll to position [429, 0]
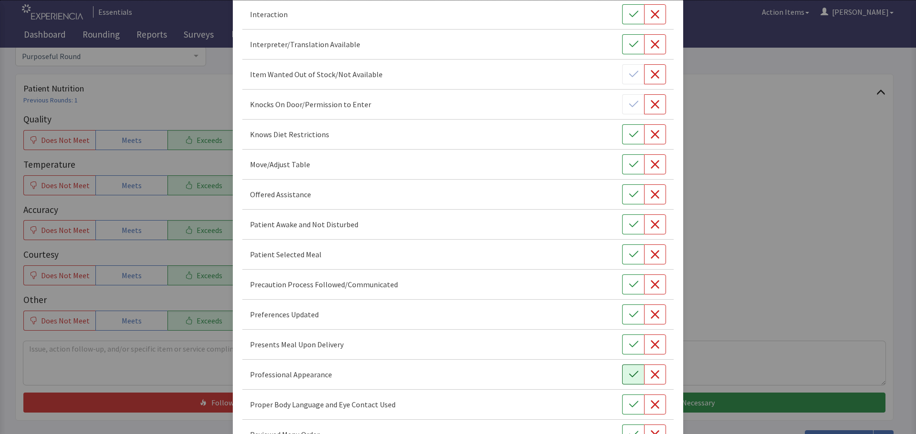
click at [629, 376] on icon "button" at bounding box center [634, 375] width 10 height 10
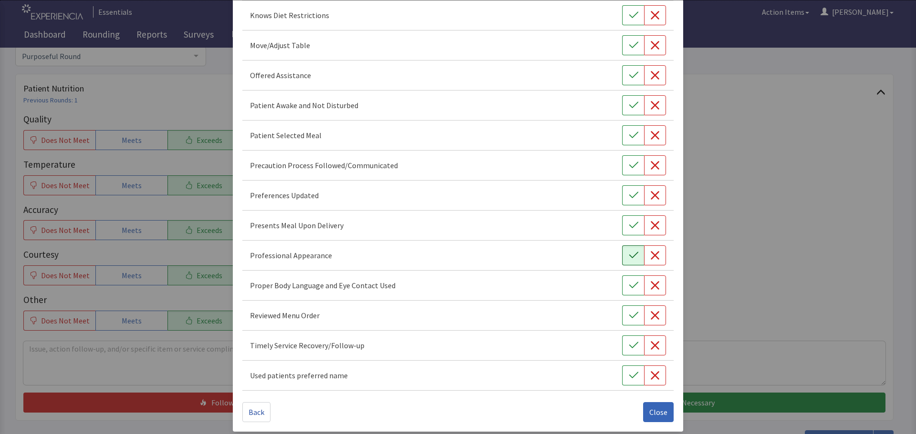
scroll to position [554, 0]
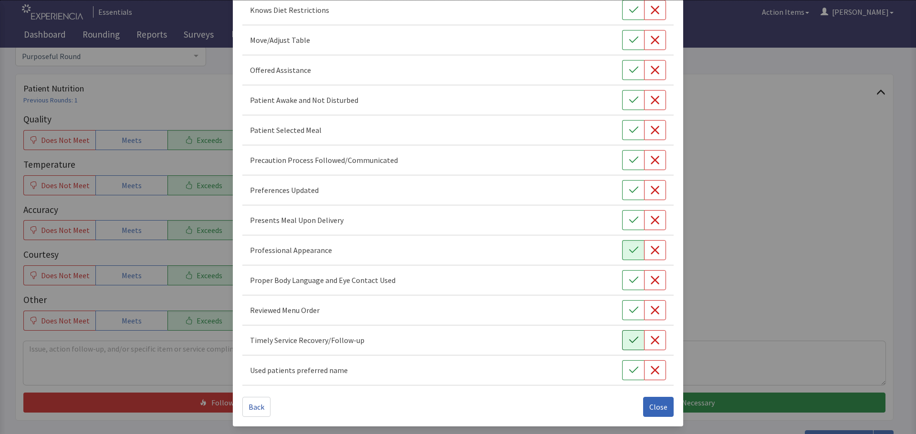
click at [629, 341] on icon "button" at bounding box center [634, 341] width 10 height 10
click at [629, 278] on icon "button" at bounding box center [634, 281] width 10 height 10
click at [631, 220] on icon "button" at bounding box center [634, 221] width 10 height 10
click at [629, 192] on icon "button" at bounding box center [634, 191] width 10 height 10
click at [629, 132] on icon "button" at bounding box center [633, 130] width 9 height 6
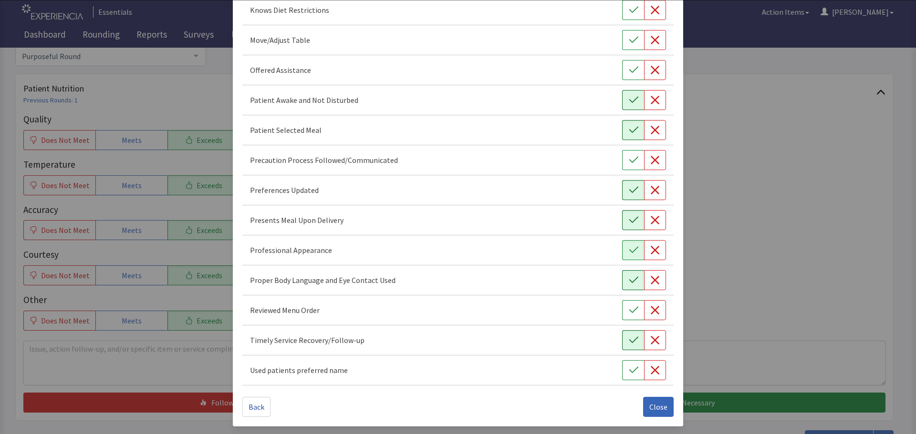
click at [629, 99] on icon "button" at bounding box center [634, 100] width 10 height 10
click at [630, 72] on icon "button" at bounding box center [634, 70] width 10 height 10
click at [629, 41] on icon "button" at bounding box center [634, 40] width 10 height 10
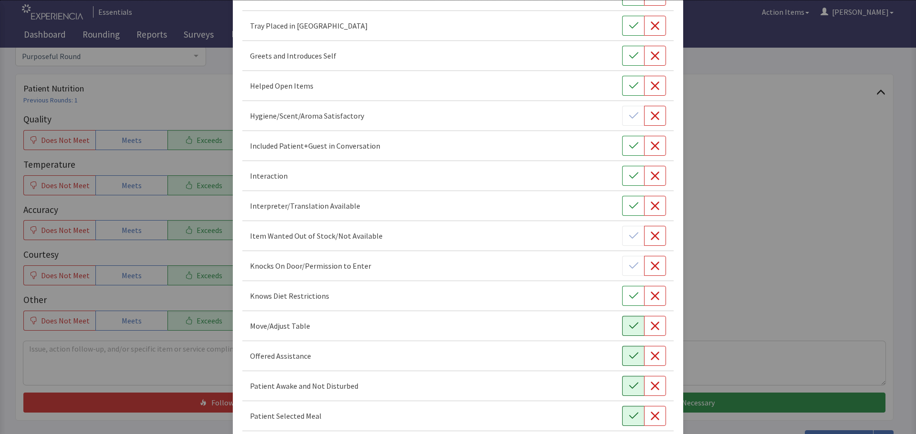
scroll to position [220, 0]
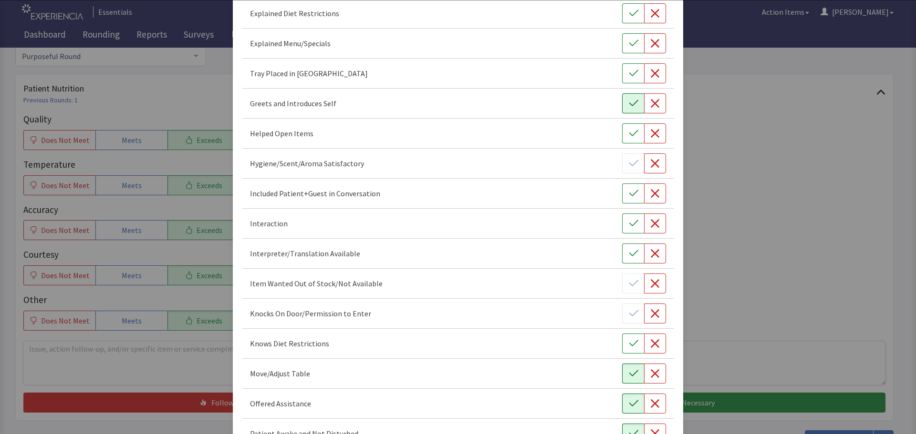
click at [629, 104] on icon "button" at bounding box center [634, 104] width 10 height 10
click at [629, 72] on icon "button" at bounding box center [634, 74] width 10 height 10
click at [629, 219] on icon "button" at bounding box center [634, 224] width 10 height 10
click at [629, 194] on icon "button" at bounding box center [633, 193] width 9 height 6
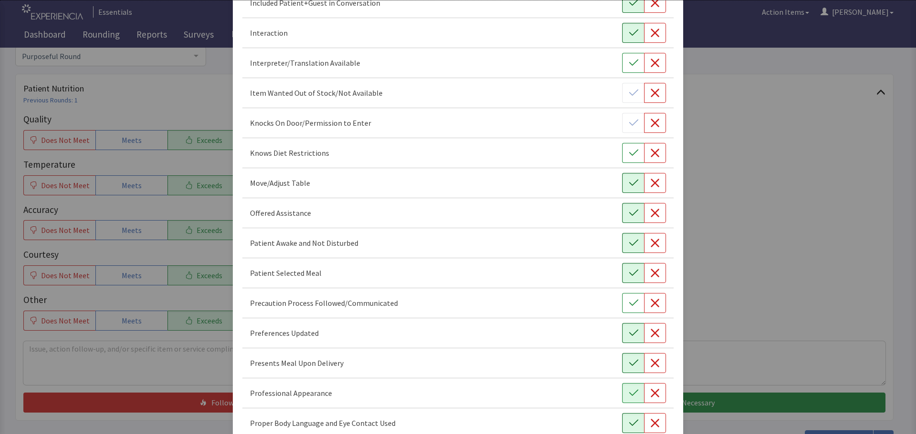
scroll to position [554, 0]
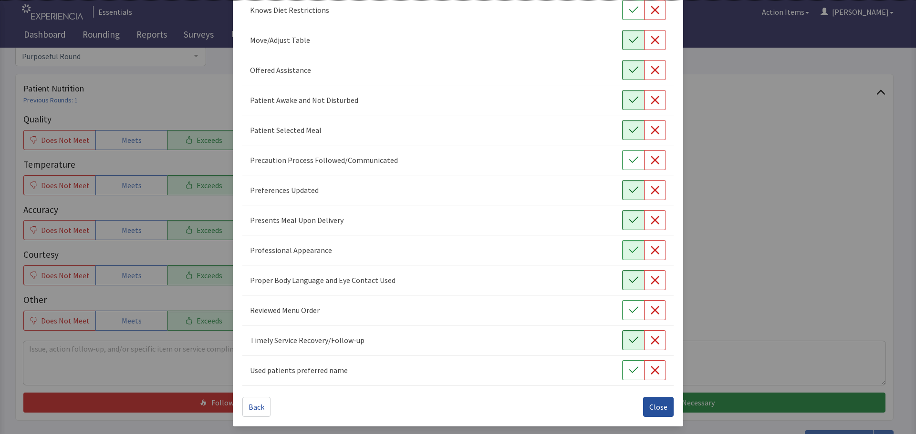
click at [649, 405] on span "Close" at bounding box center [658, 407] width 18 height 11
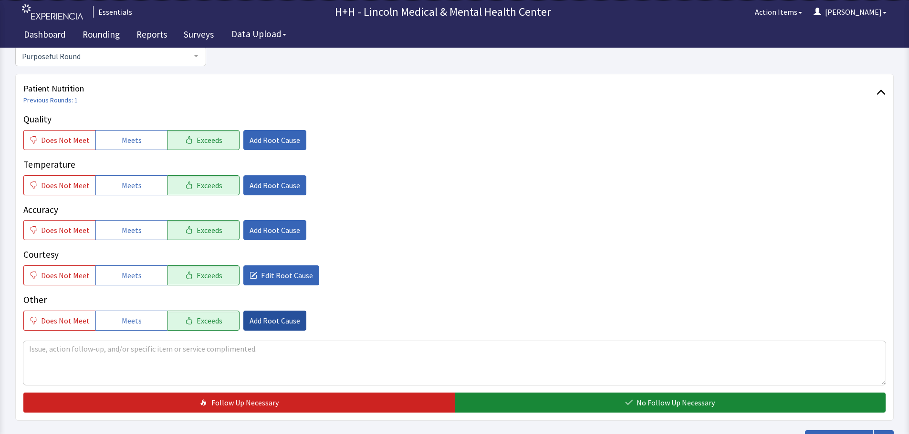
click at [253, 317] on span "Add Root Cause" at bounding box center [274, 320] width 51 height 11
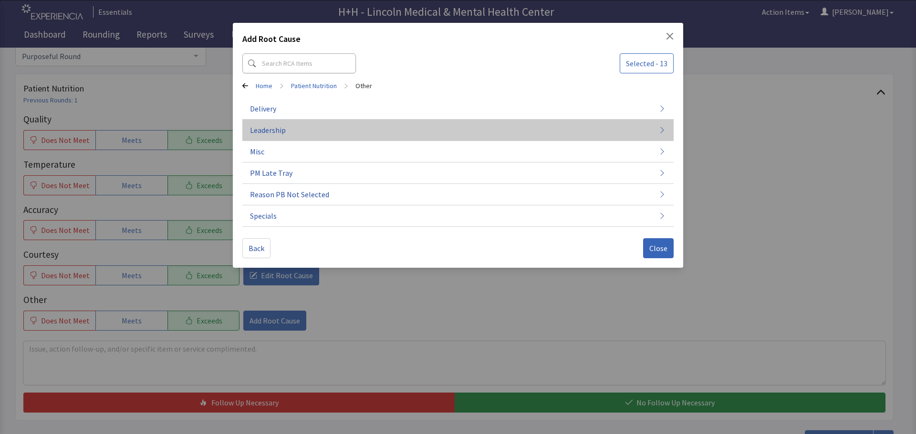
click at [303, 128] on button "Leadership" at bounding box center [457, 130] width 431 height 21
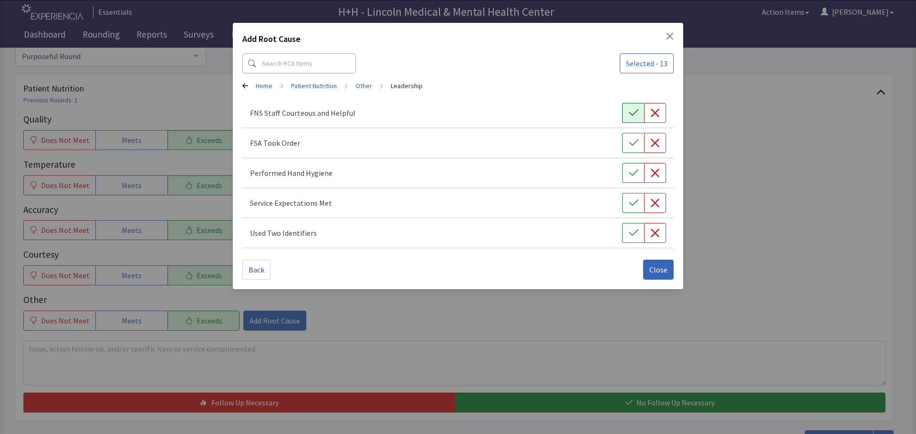
click at [622, 111] on button "button" at bounding box center [633, 113] width 22 height 20
click at [637, 142] on icon "button" at bounding box center [634, 143] width 10 height 10
click at [638, 168] on button "button" at bounding box center [633, 173] width 22 height 20
click at [635, 203] on icon "button" at bounding box center [633, 203] width 9 height 6
click at [632, 236] on icon "button" at bounding box center [634, 233] width 10 height 10
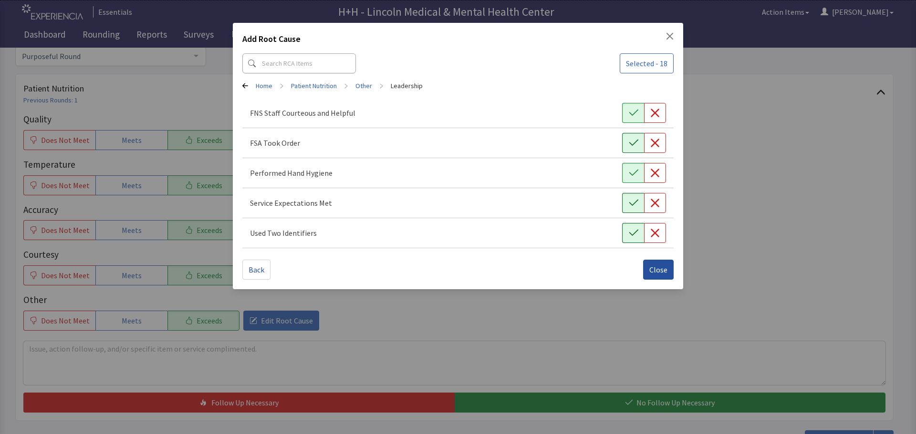
click at [663, 269] on span "Close" at bounding box center [658, 269] width 18 height 11
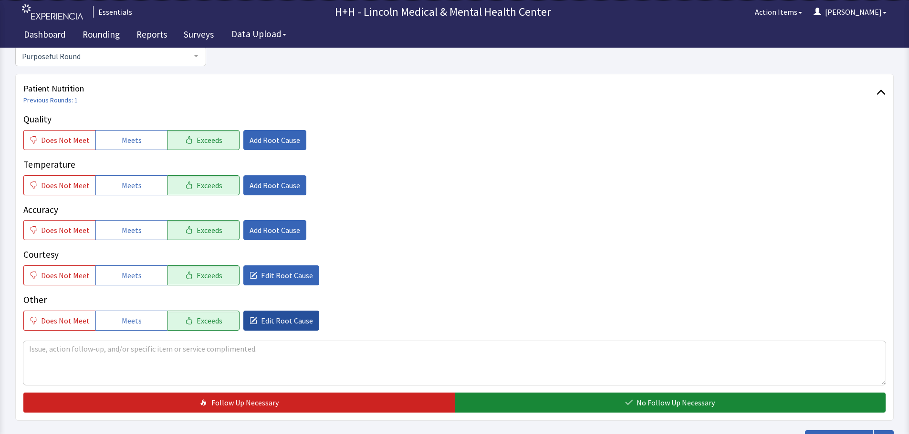
click at [261, 315] on span "Edit Root Cause" at bounding box center [287, 320] width 52 height 11
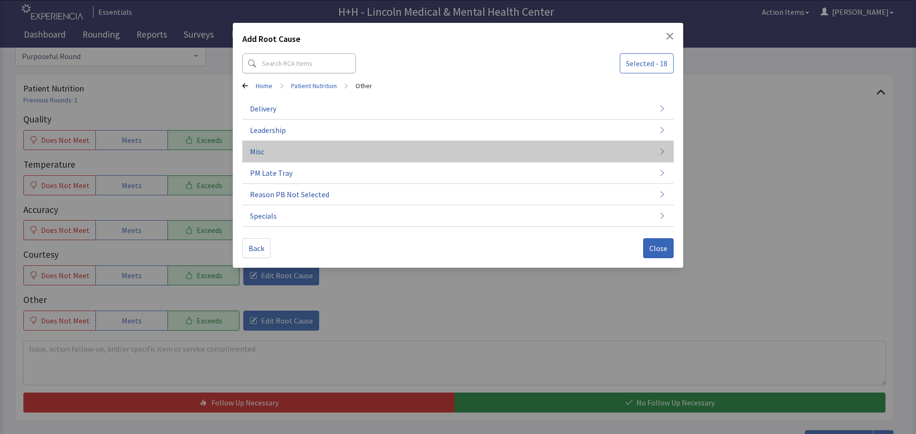
click at [276, 155] on button "Misc" at bounding box center [457, 151] width 431 height 21
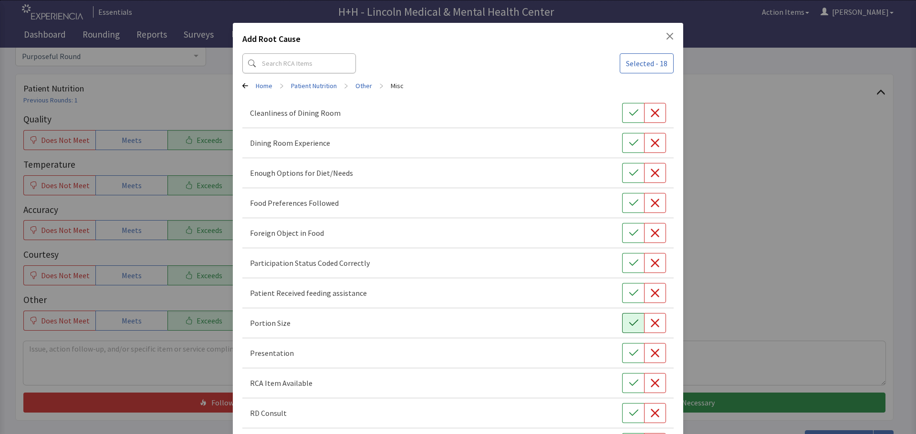
click at [622, 319] on button "button" at bounding box center [633, 323] width 22 height 20
click at [629, 350] on icon "button" at bounding box center [634, 354] width 10 height 10
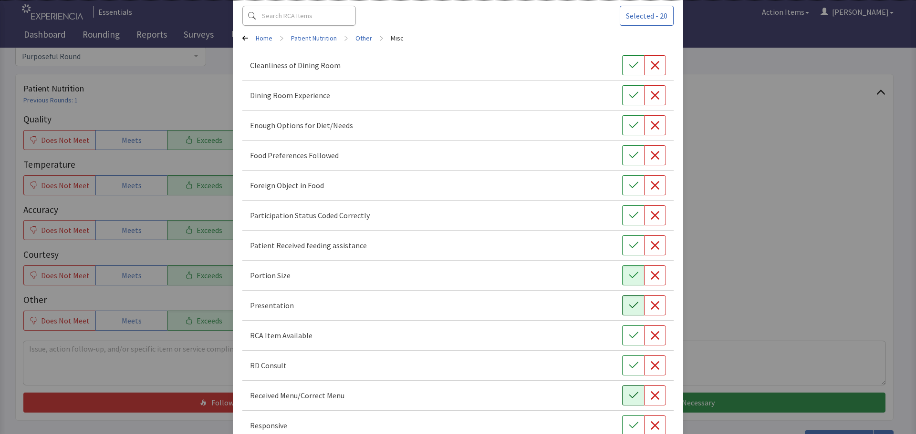
scroll to position [95, 0]
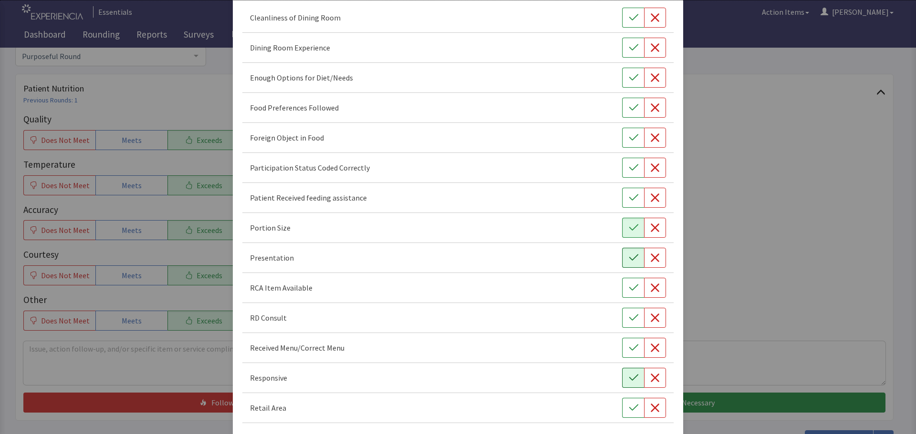
click at [629, 382] on icon "button" at bounding box center [634, 378] width 10 height 10
click at [629, 109] on icon "button" at bounding box center [633, 107] width 9 height 6
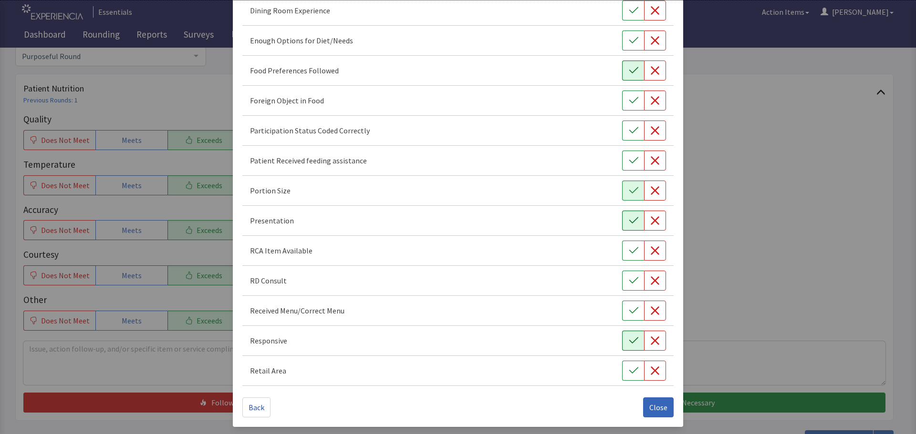
scroll to position [133, 0]
click at [644, 403] on button "Close" at bounding box center [658, 407] width 31 height 20
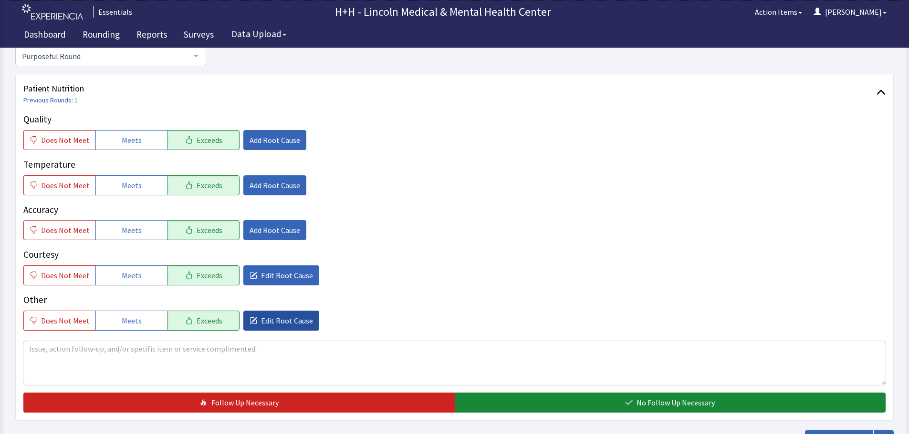
click at [291, 316] on span "Edit Root Cause" at bounding box center [287, 320] width 52 height 11
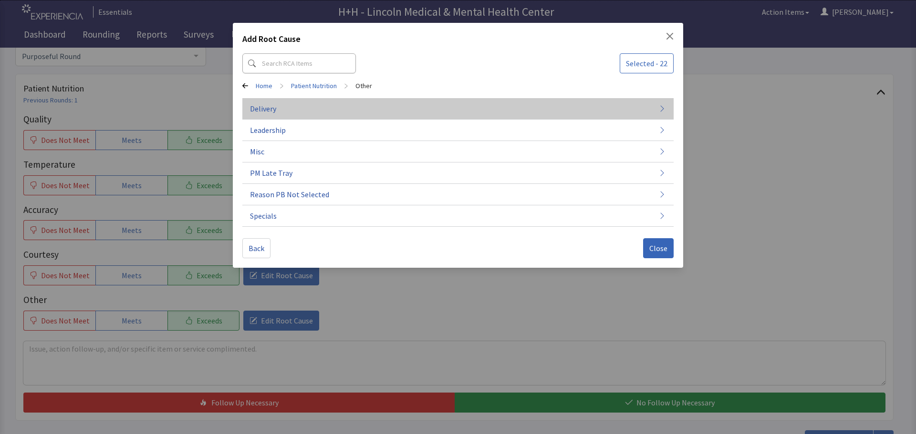
click at [269, 113] on span "Delivery" at bounding box center [263, 108] width 26 height 11
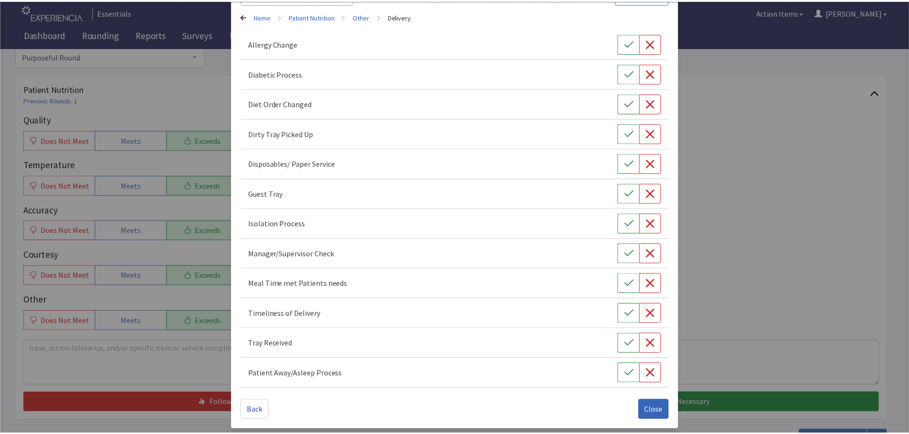
scroll to position [73, 0]
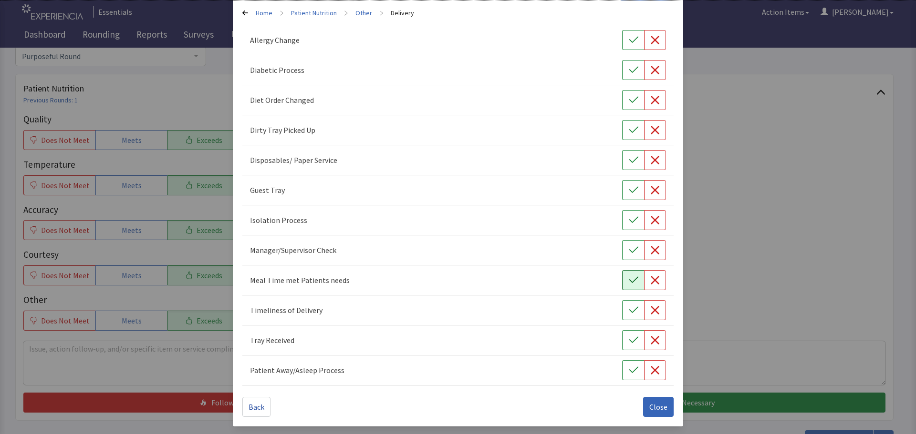
click at [629, 276] on icon "button" at bounding box center [634, 281] width 10 height 10
drag, startPoint x: 624, startPoint y: 306, endPoint x: 625, endPoint y: 330, distance: 23.4
click at [629, 307] on icon "button" at bounding box center [634, 311] width 10 height 10
click at [629, 338] on icon "button" at bounding box center [634, 341] width 10 height 10
click at [629, 133] on icon "button" at bounding box center [634, 130] width 10 height 10
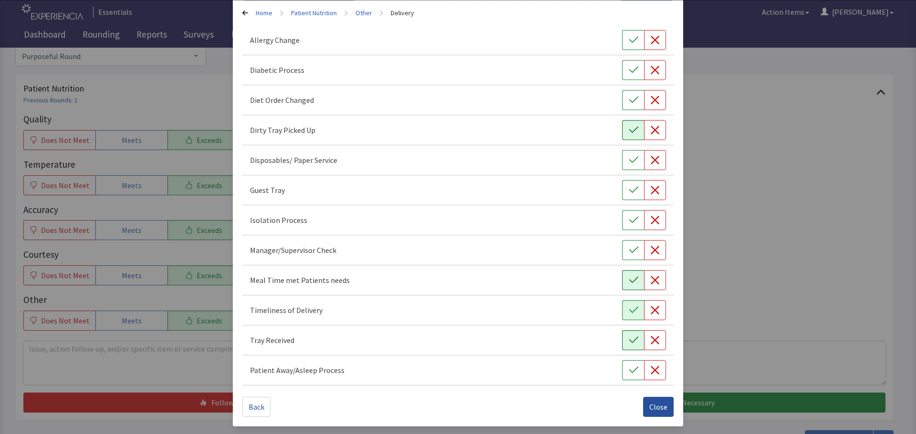
click at [660, 410] on span "Close" at bounding box center [658, 407] width 18 height 11
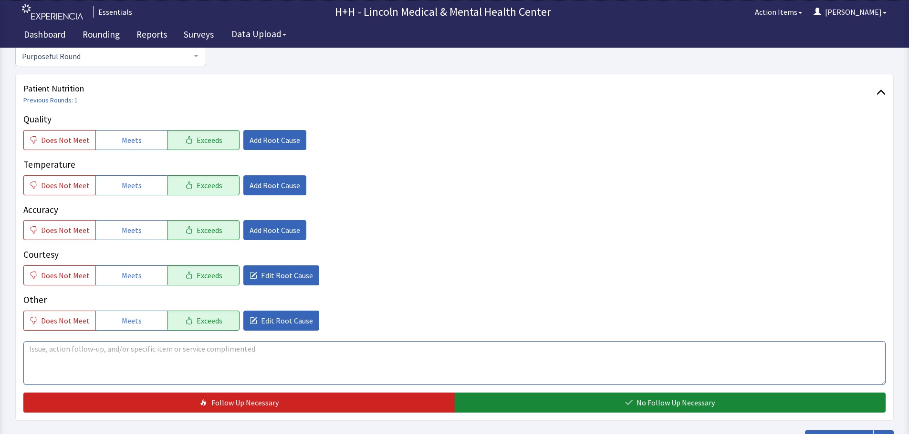
click at [35, 351] on textarea at bounding box center [454, 363] width 862 height 44
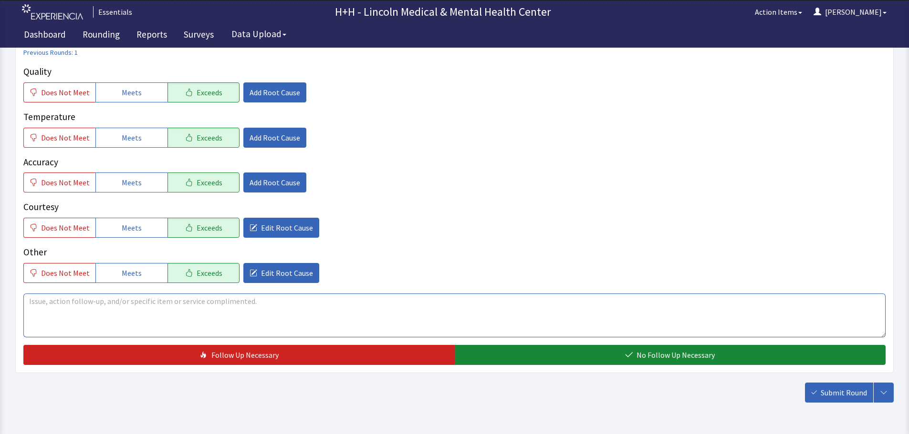
click at [48, 312] on textarea at bounding box center [454, 316] width 862 height 44
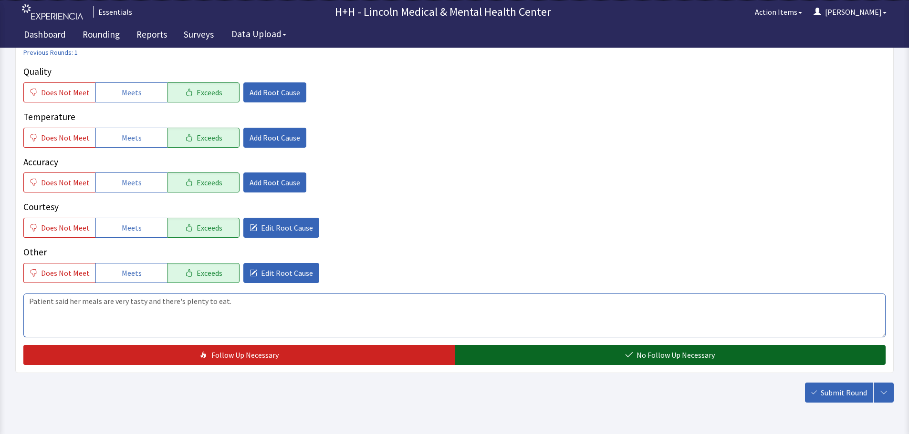
type textarea "Patient said her meals are very tasty and there's plenty to eat."
click at [508, 358] on button "No Follow Up Necessary" at bounding box center [669, 355] width 431 height 20
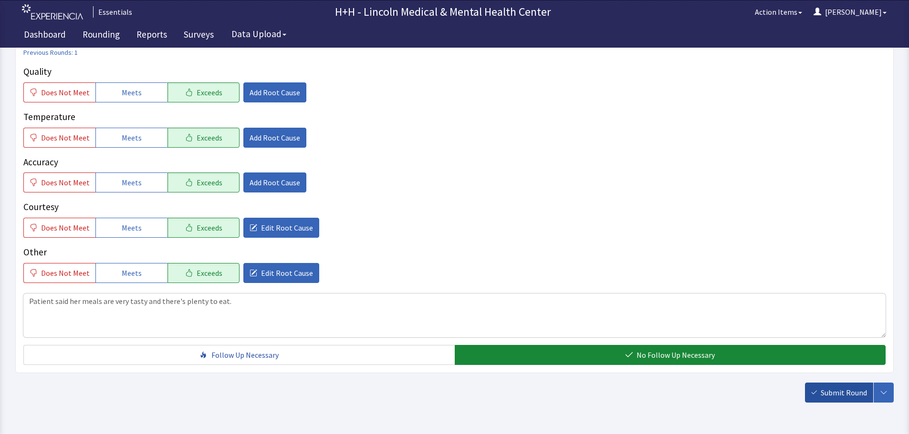
click at [849, 391] on span "Submit Round" at bounding box center [843, 392] width 46 height 11
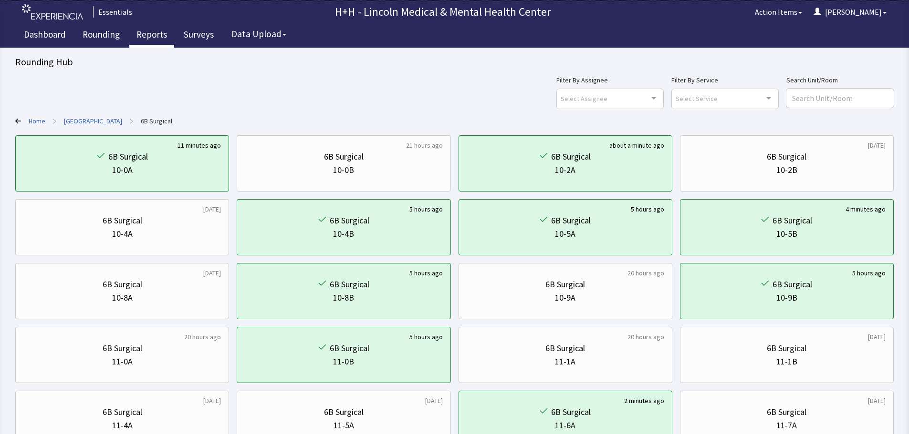
click at [152, 33] on link "Reports" at bounding box center [151, 36] width 45 height 24
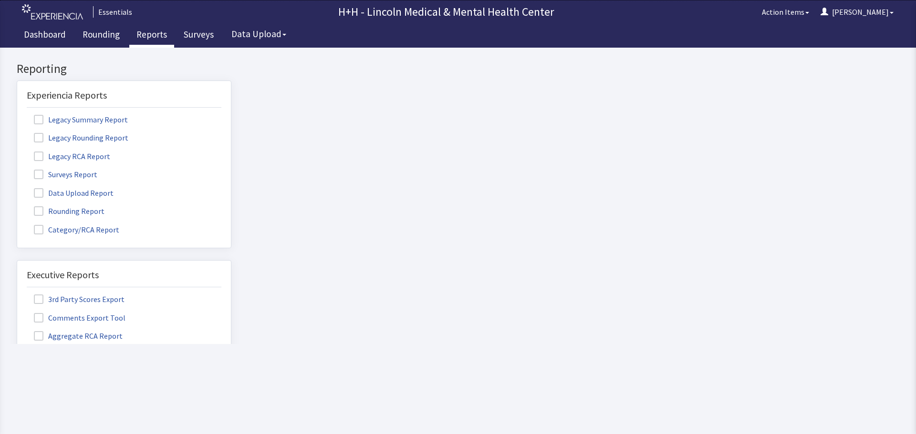
click at [84, 211] on label "Rounding Report" at bounding box center [70, 211] width 87 height 12
click at [17, 206] on input "Rounding Report" at bounding box center [17, 206] width 0 height 0
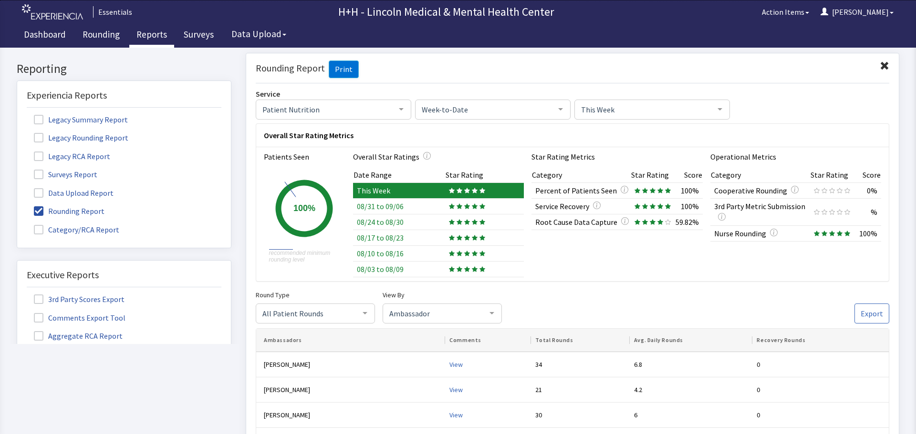
click at [879, 67] on span at bounding box center [884, 66] width 10 height 10
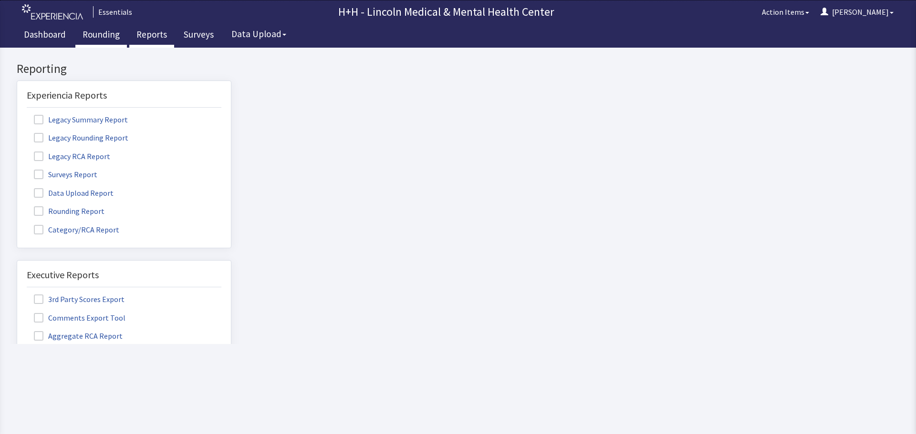
click at [95, 35] on link "Rounding" at bounding box center [101, 36] width 52 height 24
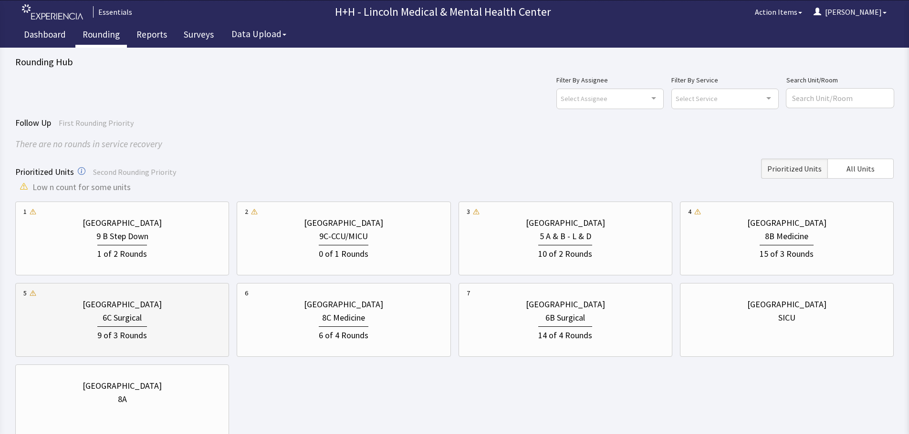
click at [168, 321] on div "6C Surgical" at bounding box center [121, 317] width 197 height 13
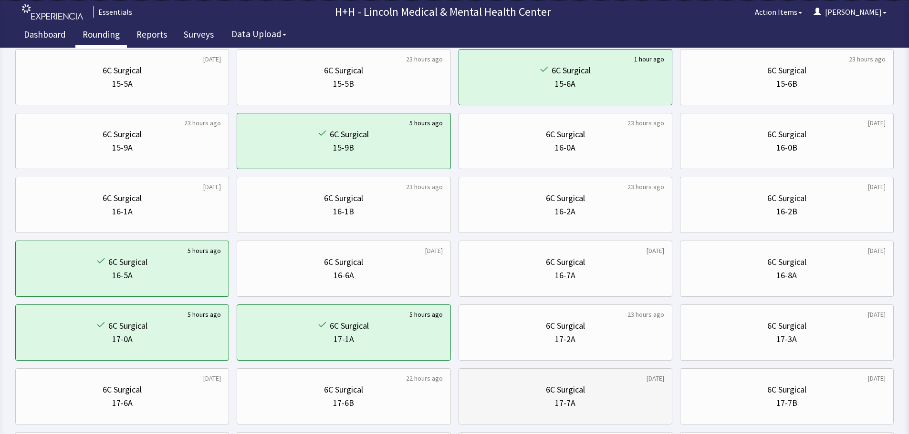
scroll to position [143, 0]
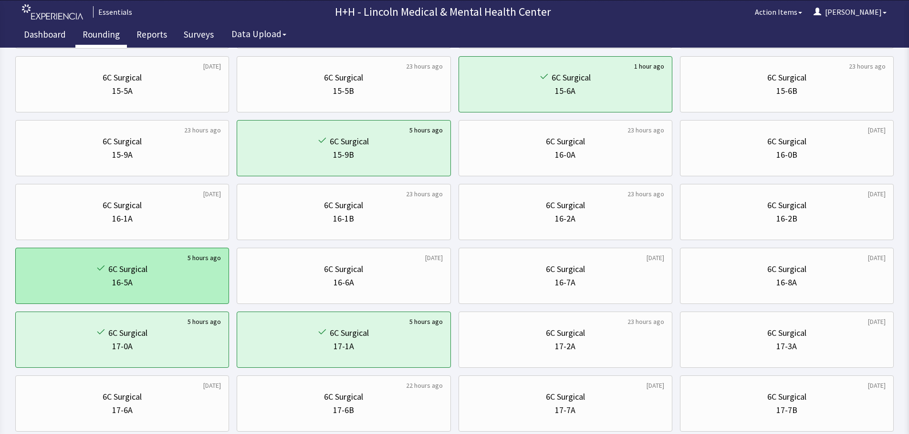
click at [166, 280] on div "16-5A" at bounding box center [121, 282] width 197 height 13
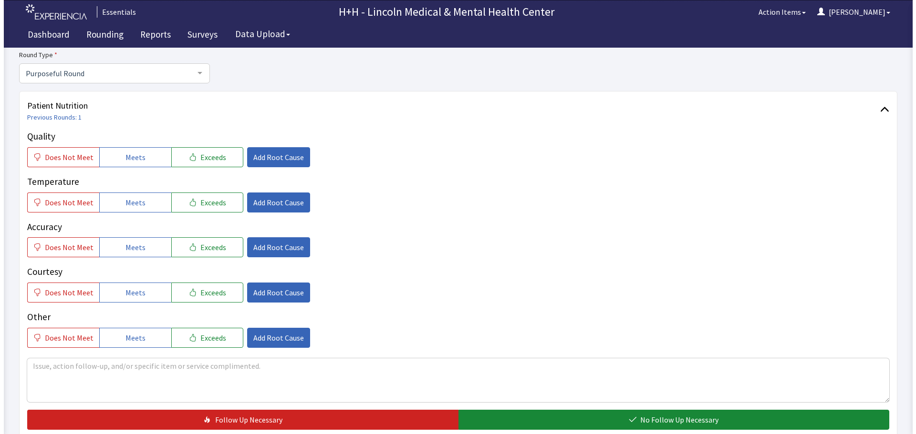
scroll to position [95, 0]
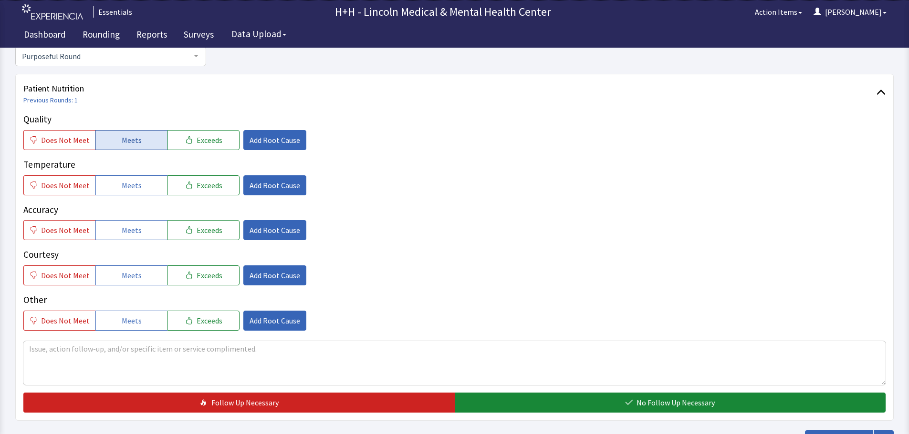
click at [137, 144] on span "Meets" at bounding box center [132, 139] width 20 height 11
click at [146, 185] on button "Meets" at bounding box center [131, 186] width 72 height 20
click at [148, 229] on button "Meets" at bounding box center [131, 230] width 72 height 20
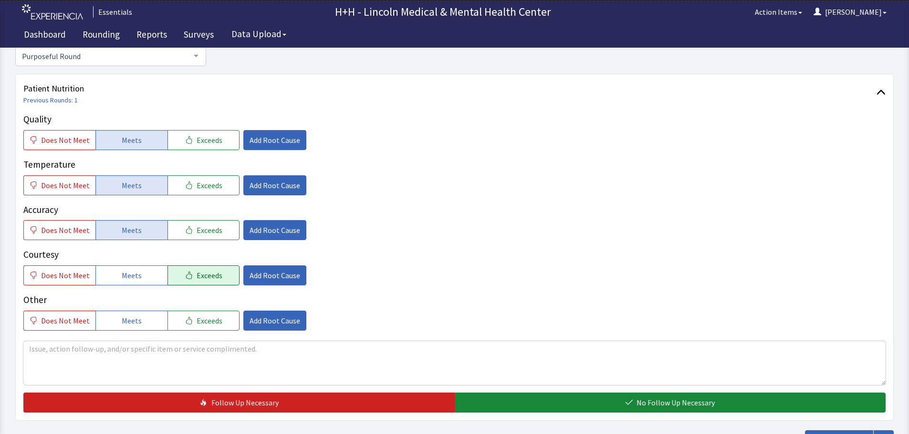
click at [176, 275] on button "Exceeds" at bounding box center [203, 276] width 72 height 20
click at [185, 319] on icon "button" at bounding box center [189, 321] width 8 height 8
click at [103, 352] on textarea at bounding box center [454, 363] width 862 height 44
click at [237, 348] on textarea "Patient told us her meals were okay. Really didn't like a lot of the plant base…" at bounding box center [454, 363] width 862 height 44
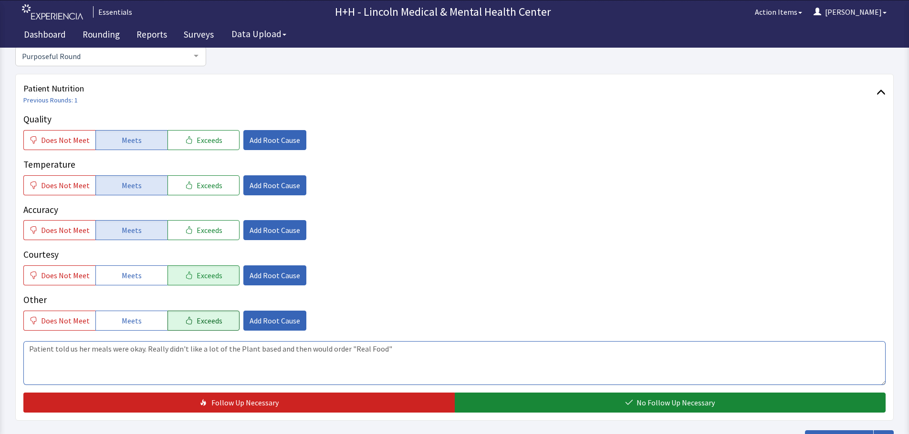
click at [257, 349] on textarea "Patient told us her meals were okay. Really didn't like a lot of the Plant base…" at bounding box center [454, 363] width 862 height 44
type textarea "Patient told us her meals were okay. Really didn't like a lot of the Plant Base…"
click at [265, 274] on span "Add Root Cause" at bounding box center [274, 275] width 51 height 11
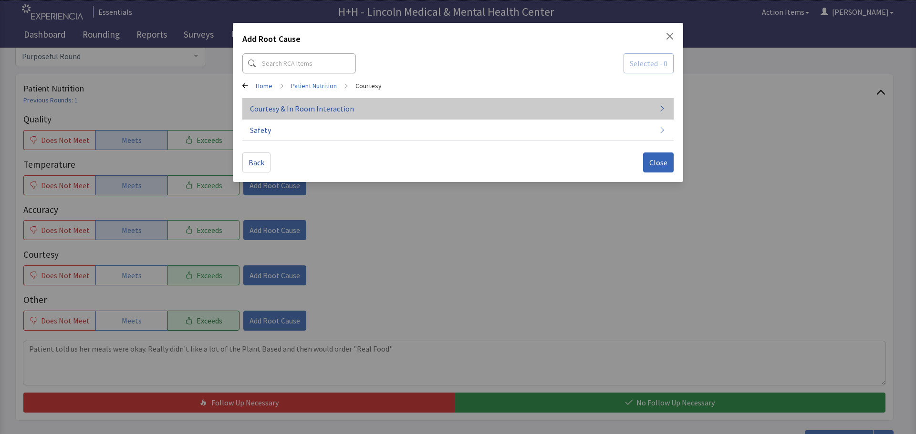
click at [322, 107] on span "Courtesy & In Room Interaction" at bounding box center [302, 108] width 104 height 11
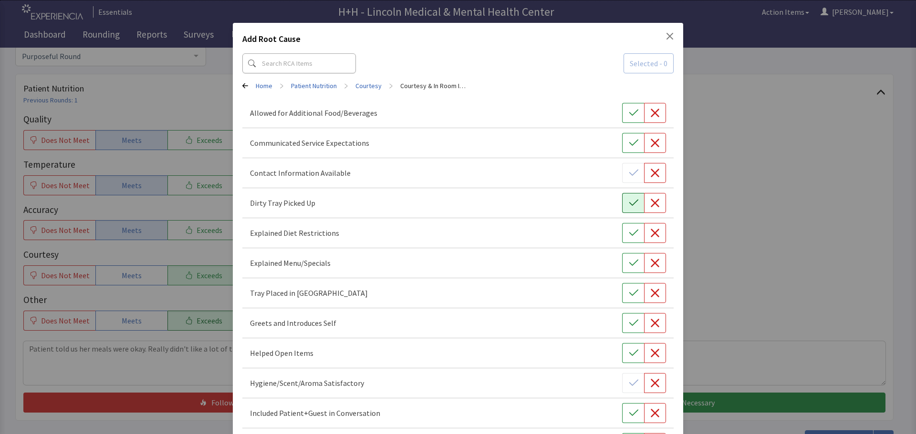
click at [622, 204] on button "button" at bounding box center [633, 203] width 22 height 20
click at [630, 299] on button "button" at bounding box center [633, 293] width 22 height 20
click at [630, 322] on icon "button" at bounding box center [633, 323] width 9 height 6
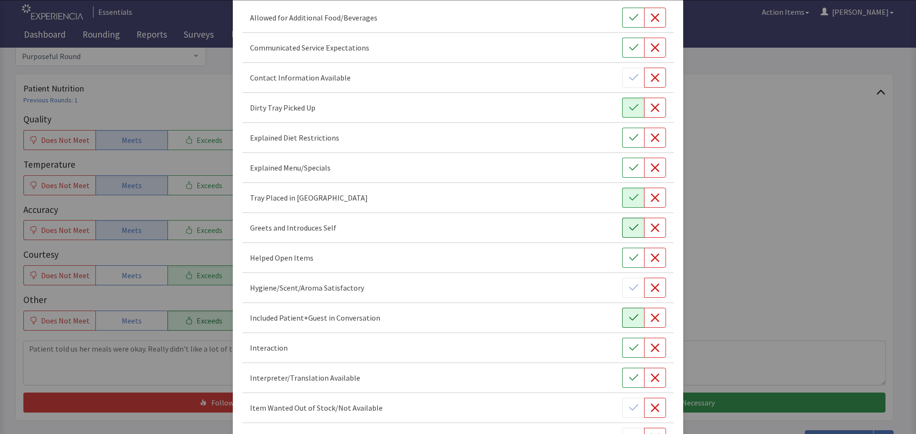
click at [632, 316] on icon "button" at bounding box center [634, 318] width 10 height 10
click at [632, 347] on icon "button" at bounding box center [634, 348] width 10 height 10
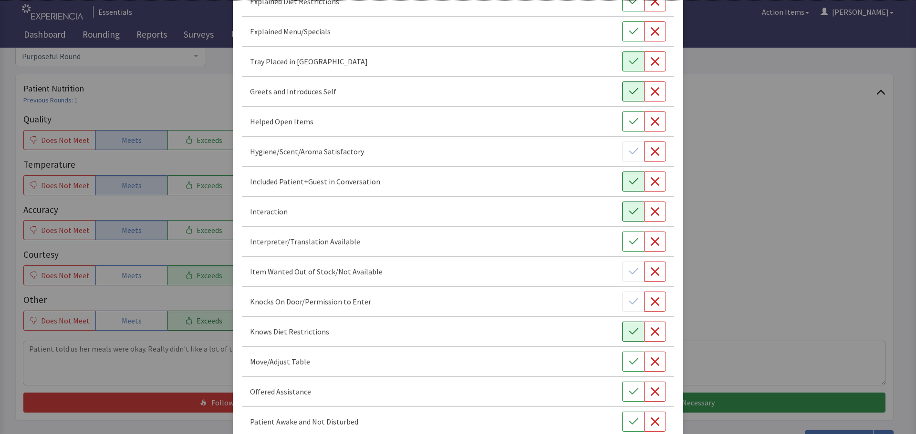
scroll to position [238, 0]
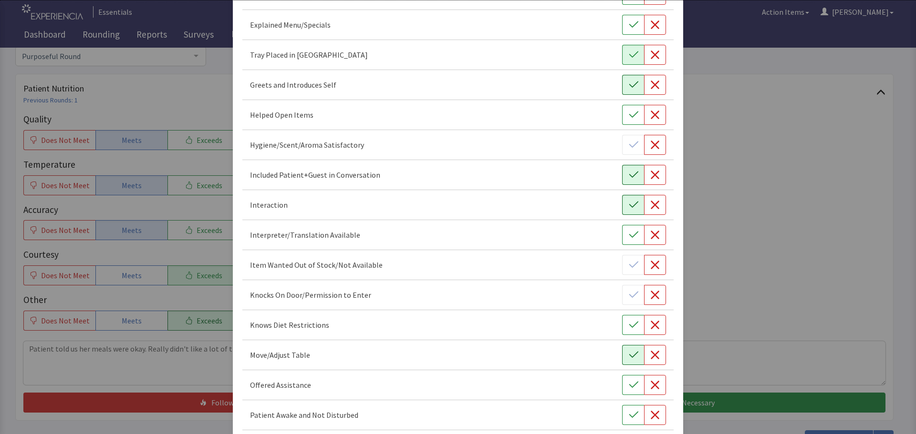
click at [629, 353] on icon "button" at bounding box center [634, 356] width 10 height 10
click at [636, 386] on button "button" at bounding box center [633, 385] width 22 height 20
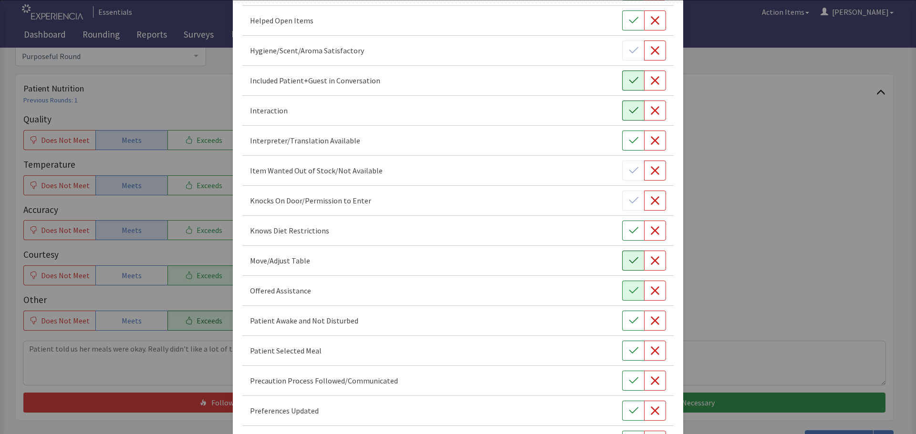
scroll to position [334, 0]
click at [629, 323] on icon "button" at bounding box center [634, 320] width 10 height 10
click at [629, 350] on icon "button" at bounding box center [633, 350] width 9 height 6
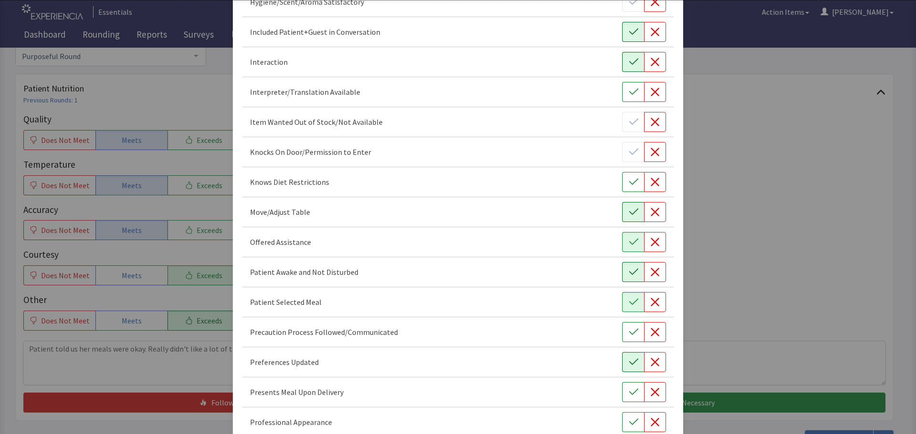
click at [629, 363] on icon "button" at bounding box center [633, 362] width 9 height 6
click at [629, 394] on icon "button" at bounding box center [633, 392] width 9 height 6
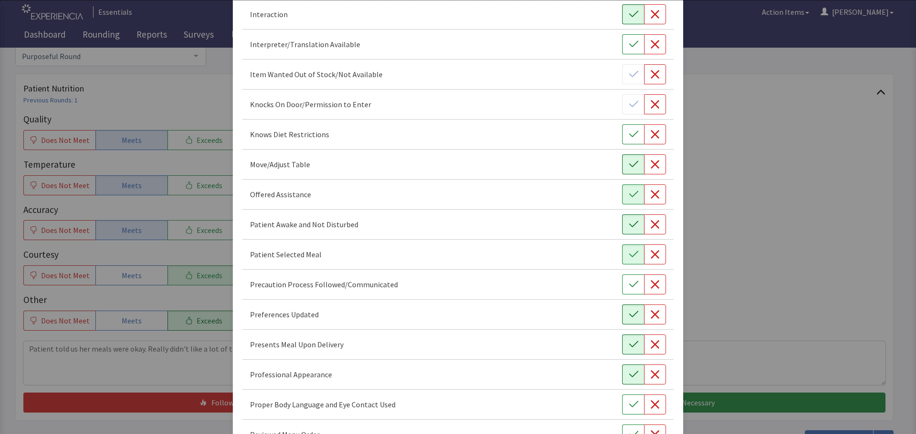
click at [629, 378] on icon "button" at bounding box center [634, 375] width 10 height 10
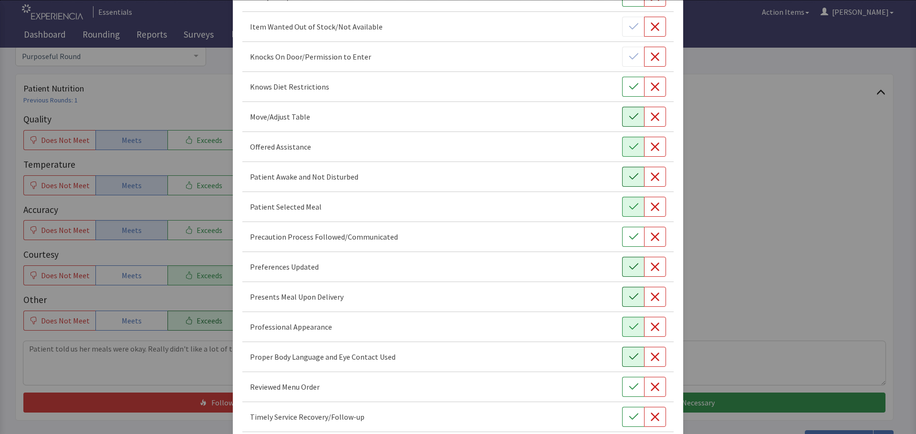
click at [629, 358] on icon "button" at bounding box center [634, 357] width 10 height 10
click at [631, 386] on icon "button" at bounding box center [634, 387] width 10 height 10
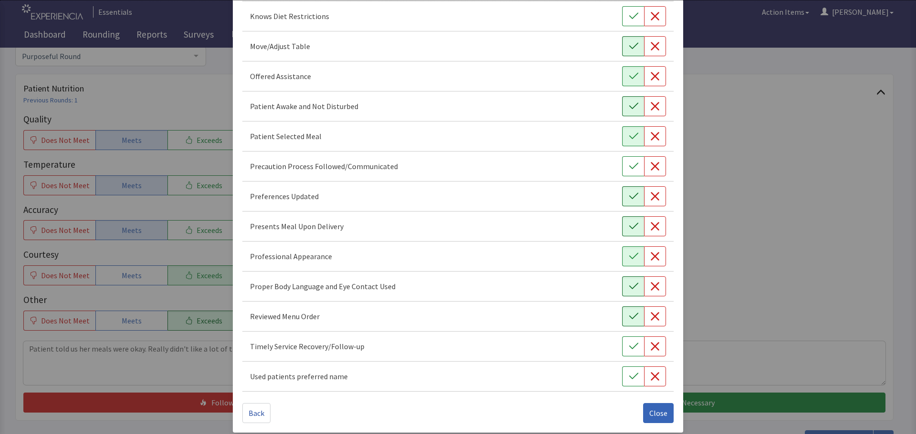
scroll to position [554, 0]
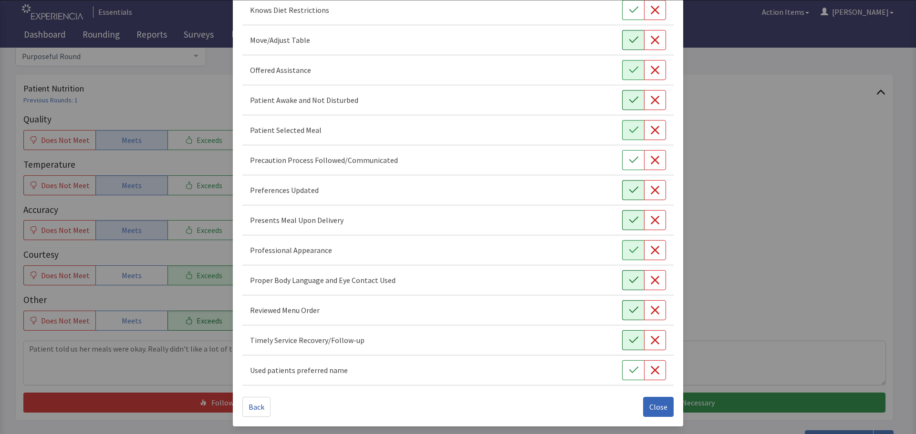
click at [629, 343] on icon "button" at bounding box center [634, 341] width 10 height 10
click at [650, 406] on span "Close" at bounding box center [658, 407] width 18 height 11
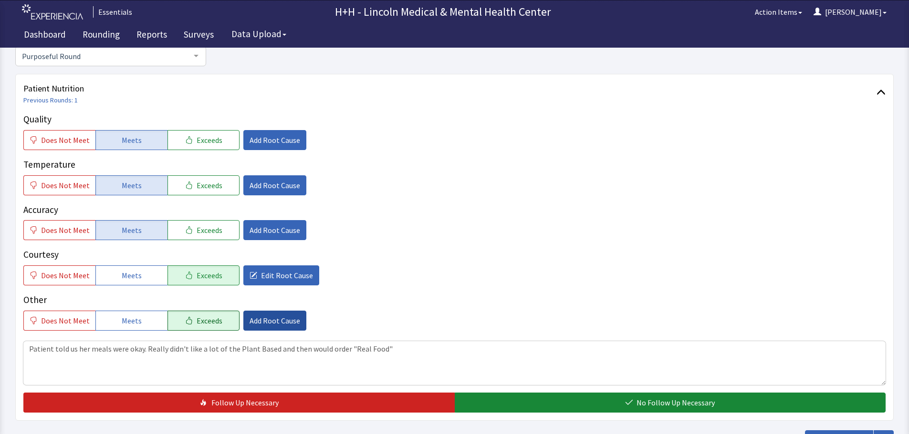
click at [277, 320] on span "Add Root Cause" at bounding box center [274, 320] width 51 height 11
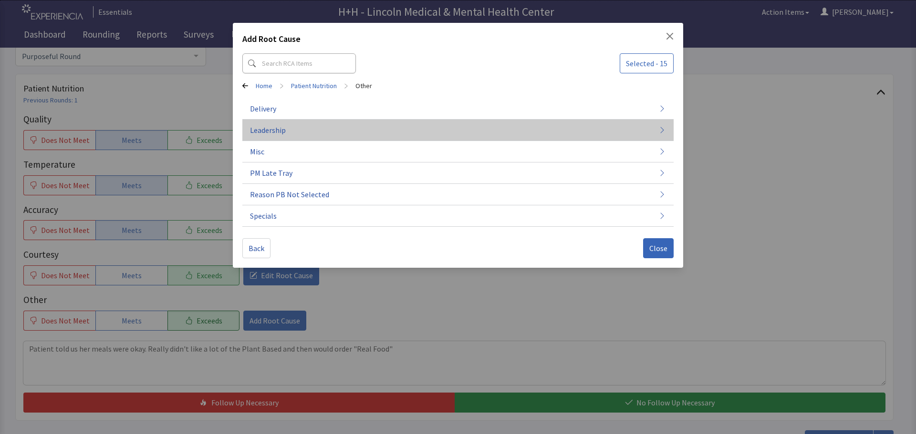
click at [302, 130] on button "Leadership" at bounding box center [457, 130] width 431 height 21
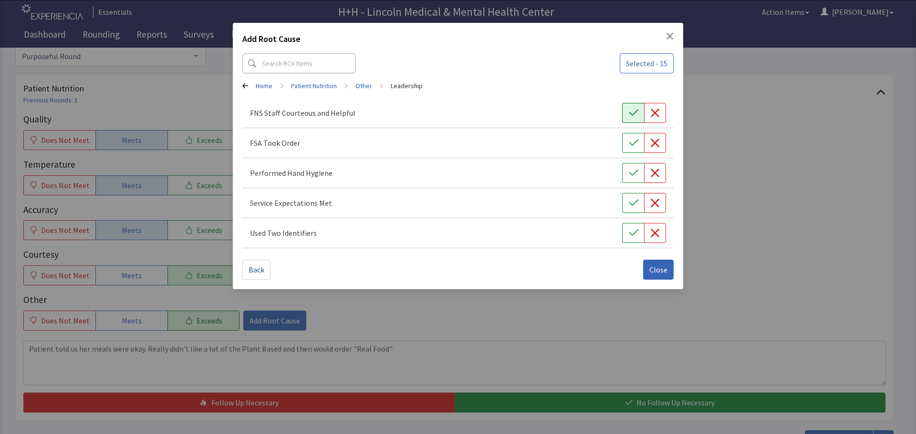
click at [635, 114] on icon "button" at bounding box center [634, 113] width 10 height 10
click at [633, 144] on icon "button" at bounding box center [634, 143] width 10 height 10
click at [633, 173] on icon "button" at bounding box center [634, 173] width 10 height 10
click at [635, 201] on icon "button" at bounding box center [634, 203] width 10 height 10
click at [634, 229] on icon "button" at bounding box center [634, 233] width 10 height 10
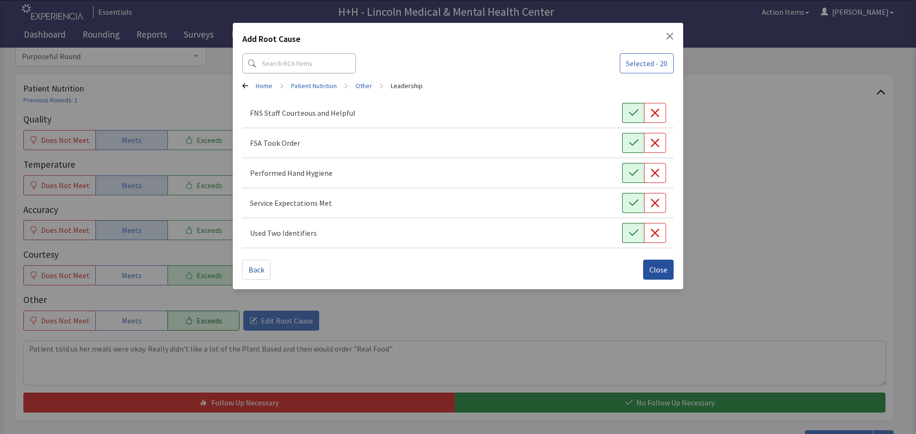
click at [655, 272] on span "Close" at bounding box center [658, 269] width 18 height 11
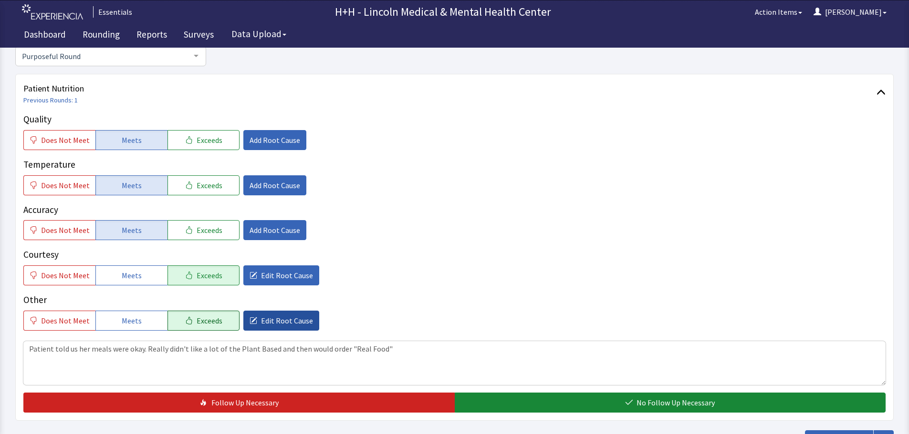
click at [284, 317] on span "Edit Root Cause" at bounding box center [287, 320] width 52 height 11
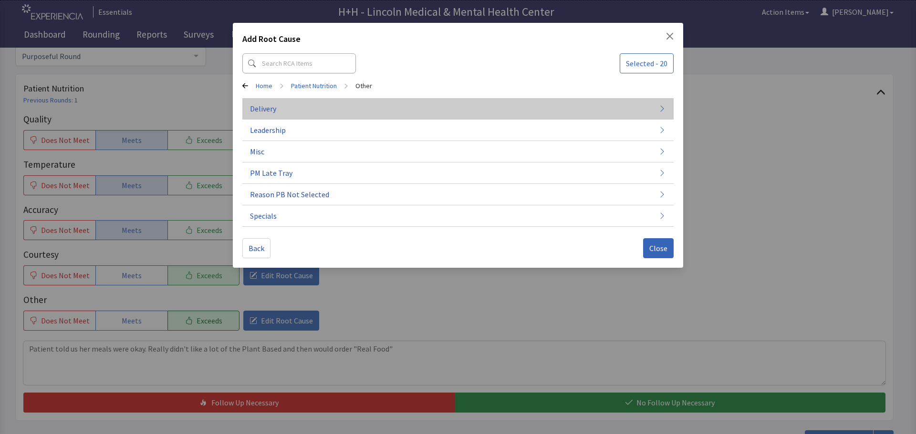
click at [266, 111] on span "Delivery" at bounding box center [263, 108] width 26 height 11
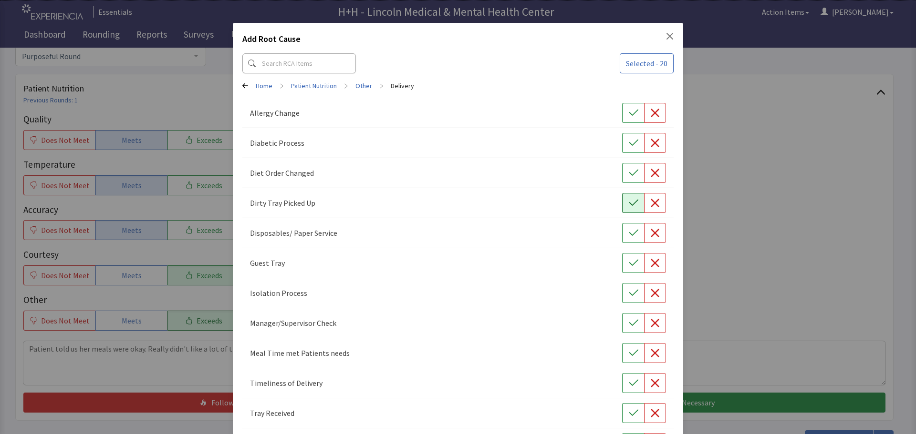
click at [622, 203] on button "button" at bounding box center [633, 203] width 22 height 20
click at [629, 350] on icon "button" at bounding box center [634, 354] width 10 height 10
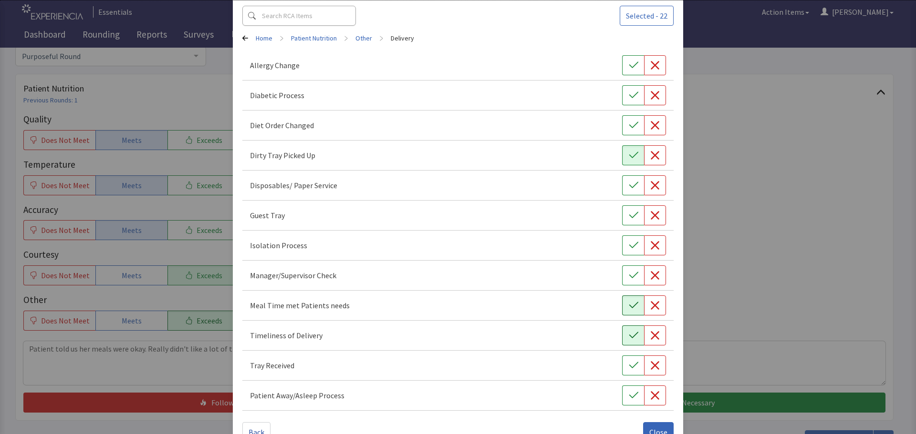
click at [629, 336] on icon "button" at bounding box center [633, 335] width 9 height 6
click at [631, 364] on icon "button" at bounding box center [634, 366] width 10 height 10
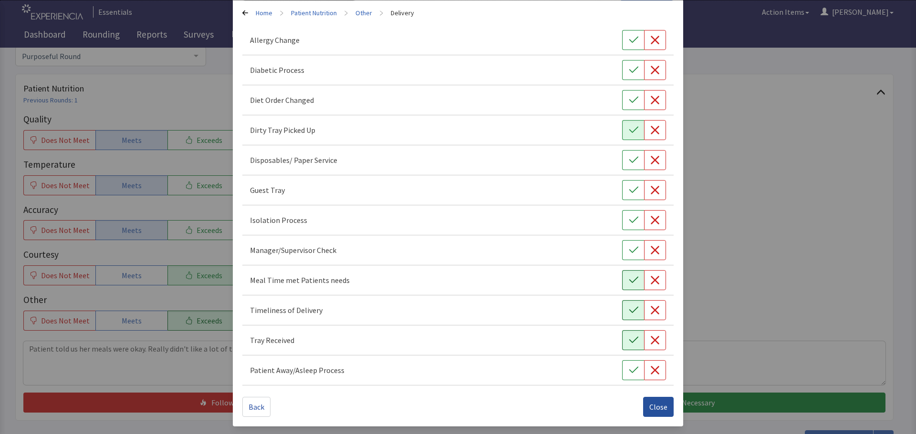
click at [661, 405] on span "Close" at bounding box center [658, 407] width 18 height 11
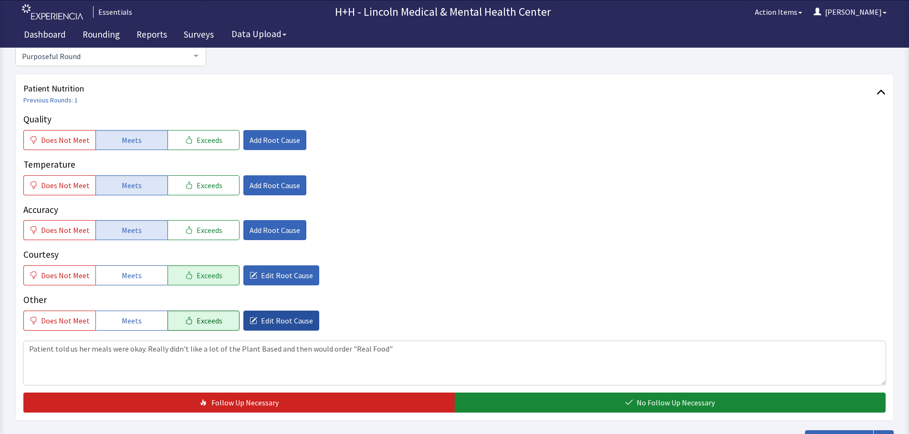
click at [287, 321] on span "Edit Root Cause" at bounding box center [287, 320] width 52 height 11
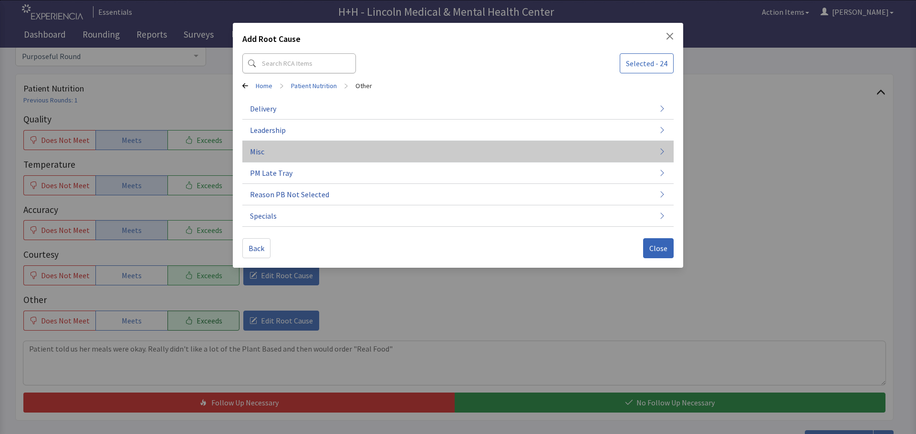
click at [257, 150] on span "Misc" at bounding box center [257, 151] width 14 height 11
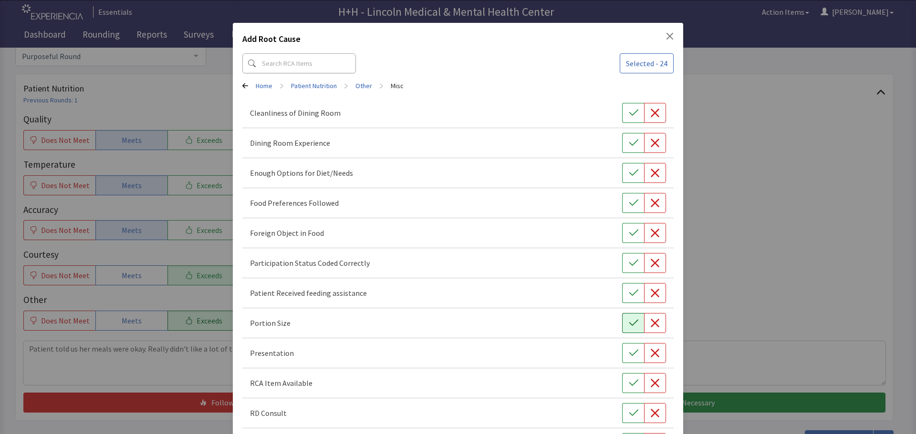
click at [629, 320] on icon "button" at bounding box center [634, 324] width 10 height 10
click at [629, 352] on icon "button" at bounding box center [634, 354] width 10 height 10
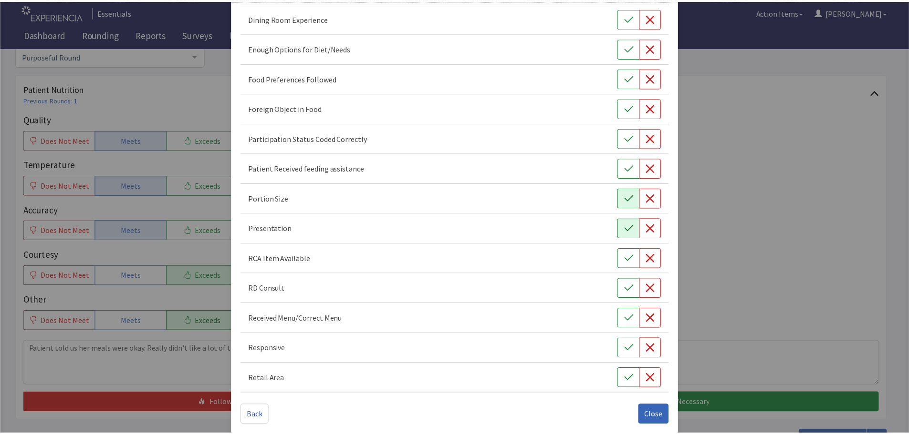
scroll to position [133, 0]
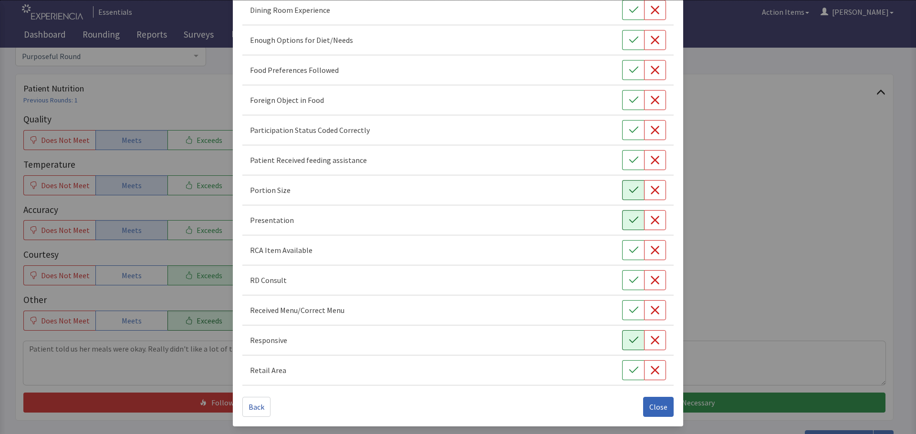
click at [631, 341] on icon "button" at bounding box center [634, 341] width 10 height 10
click at [629, 68] on icon "button" at bounding box center [634, 70] width 10 height 10
click at [649, 405] on span "Close" at bounding box center [658, 407] width 18 height 11
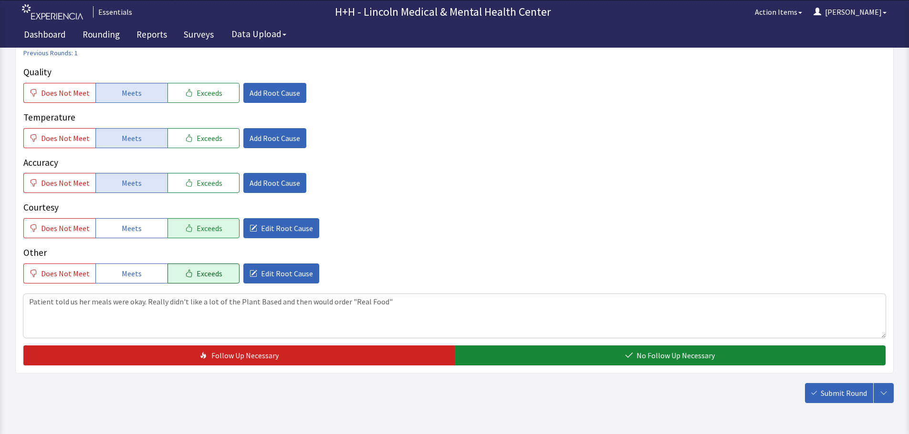
scroll to position [143, 0]
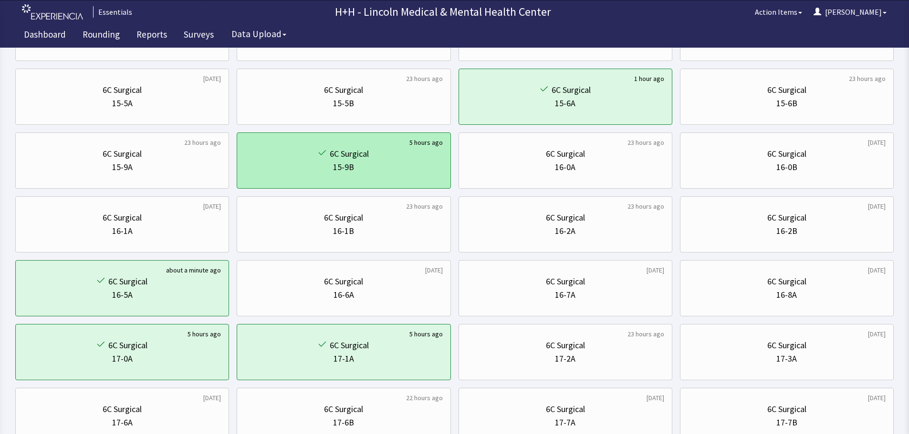
scroll to position [191, 0]
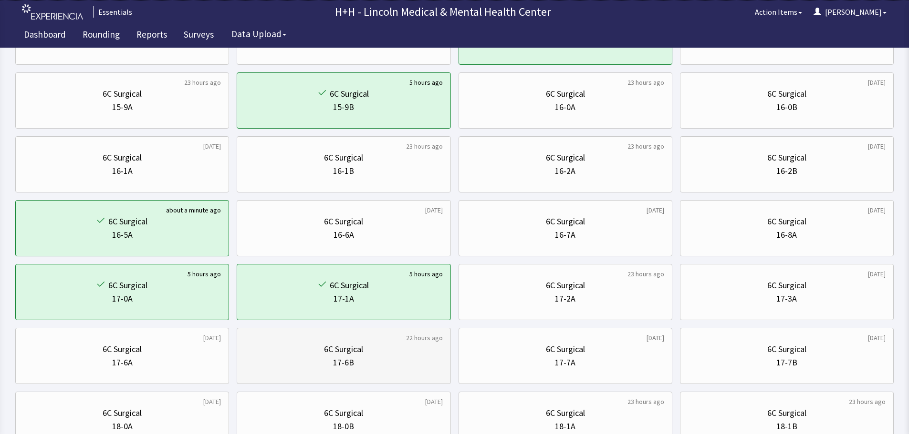
click at [374, 366] on div "17-6B" at bounding box center [343, 362] width 197 height 13
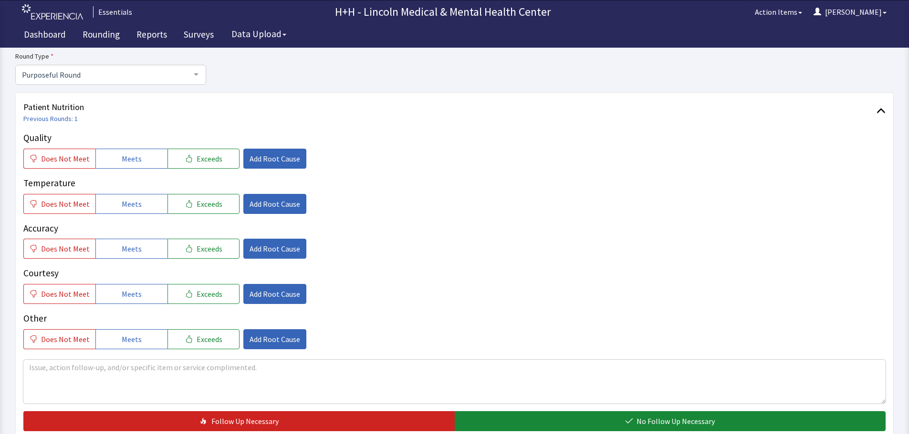
scroll to position [95, 0]
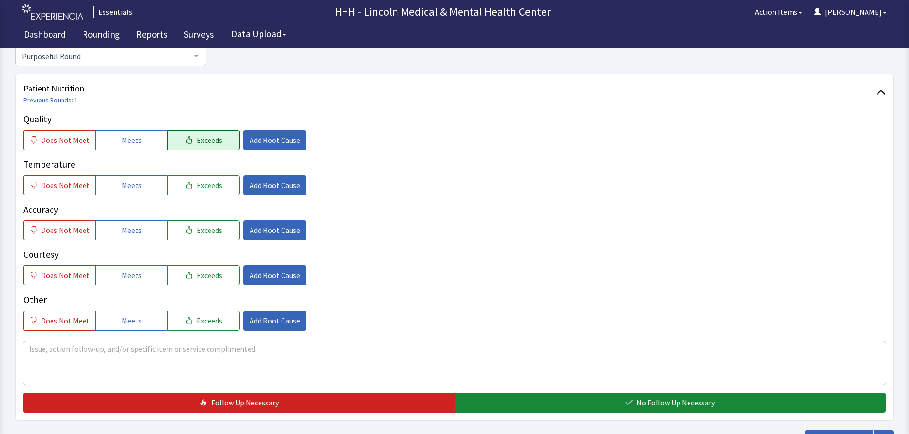
click at [217, 133] on button "Exceeds" at bounding box center [203, 140] width 72 height 20
click at [216, 186] on button "Exceeds" at bounding box center [203, 186] width 72 height 20
click at [217, 227] on button "Exceeds" at bounding box center [203, 230] width 72 height 20
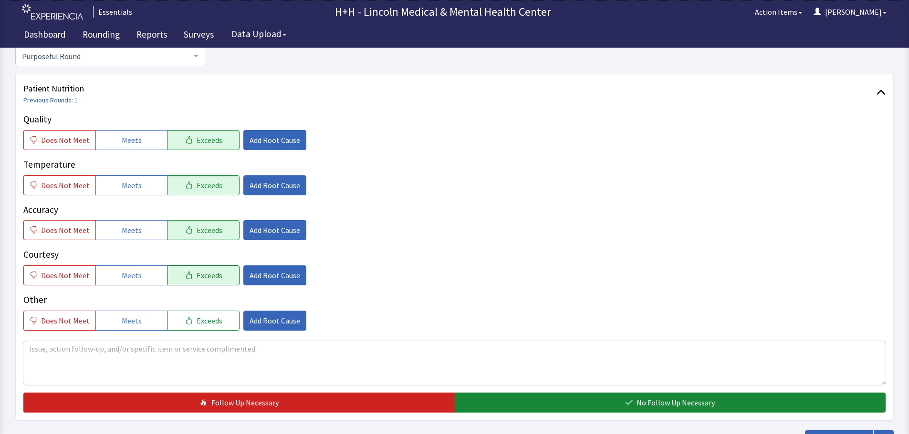
click at [217, 273] on button "Exceeds" at bounding box center [203, 276] width 72 height 20
click at [211, 321] on span "Exceeds" at bounding box center [209, 320] width 26 height 11
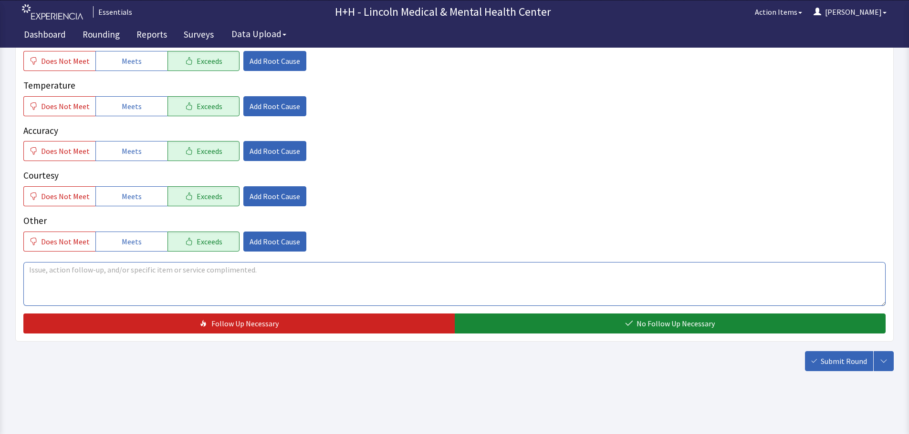
click at [67, 280] on textarea at bounding box center [454, 284] width 862 height 44
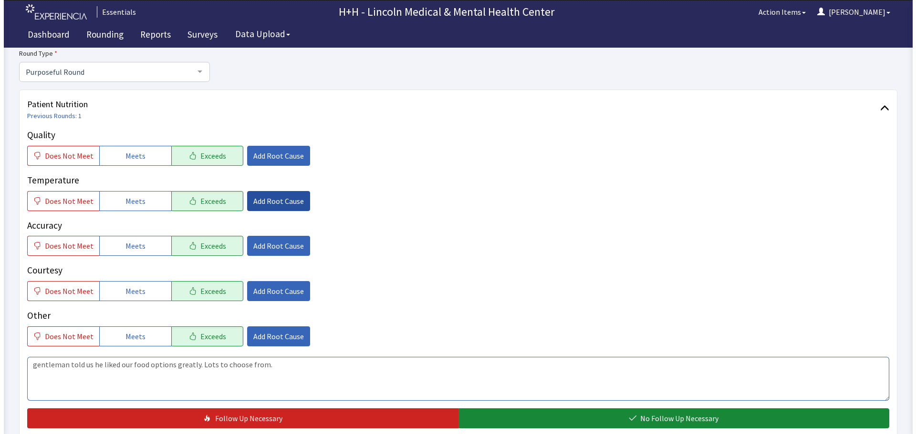
scroll to position [79, 0]
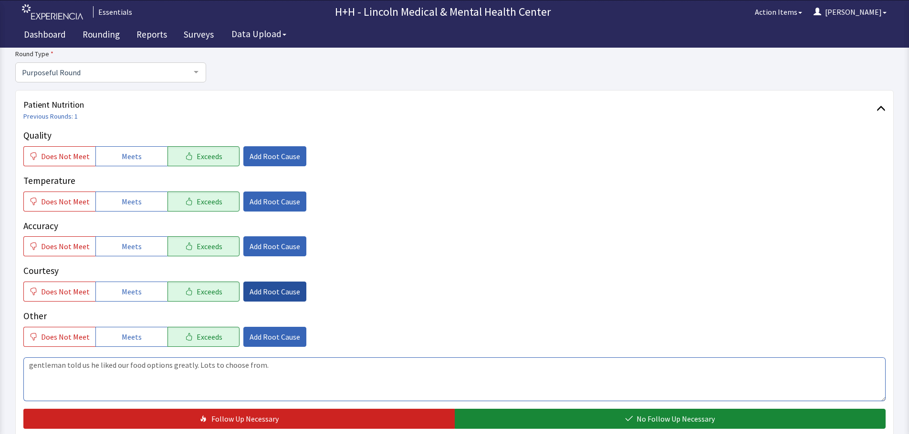
type textarea "gentleman told us he liked our food options greatly. Lots to choose from."
click at [264, 296] on span "Add Root Cause" at bounding box center [274, 291] width 51 height 11
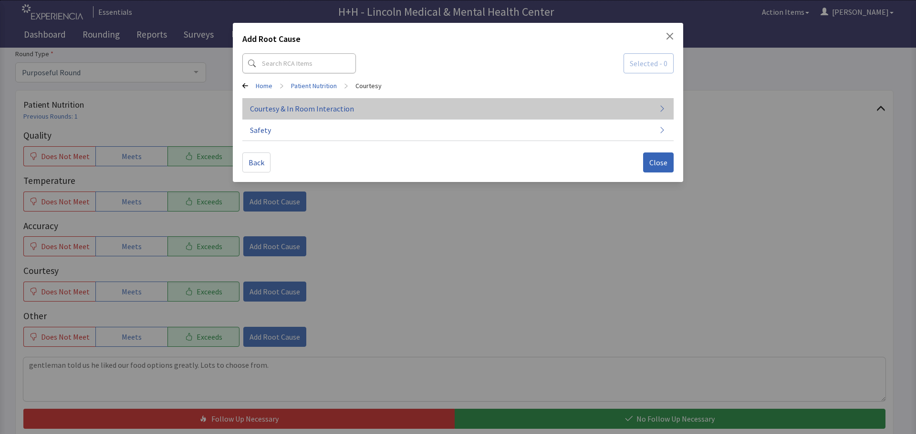
click at [322, 106] on span "Courtesy & In Room Interaction" at bounding box center [302, 108] width 104 height 11
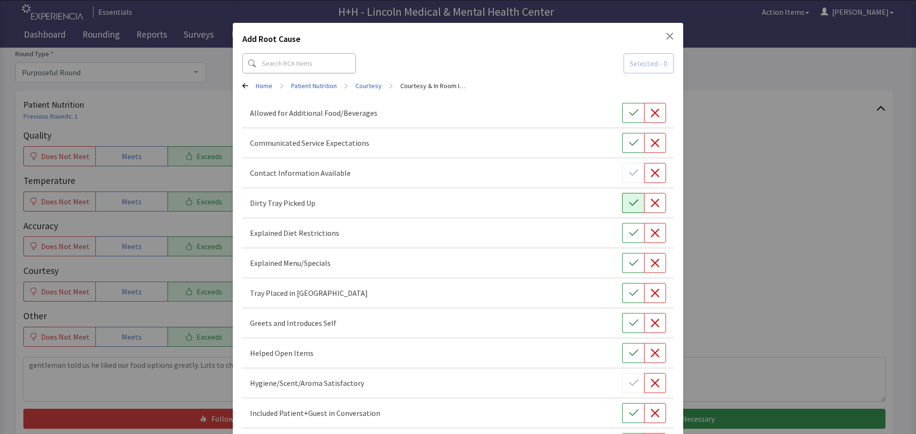
click at [629, 204] on icon "button" at bounding box center [633, 203] width 9 height 6
click at [629, 292] on icon "button" at bounding box center [634, 294] width 10 height 10
click at [635, 321] on button "button" at bounding box center [633, 323] width 22 height 20
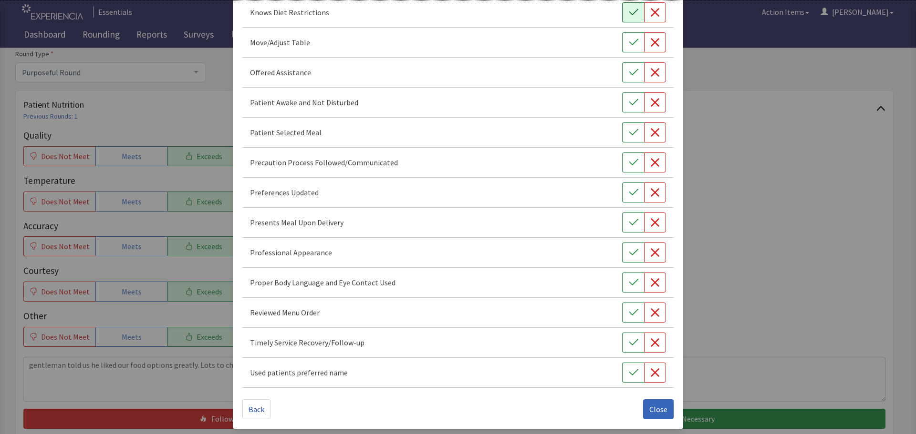
scroll to position [554, 0]
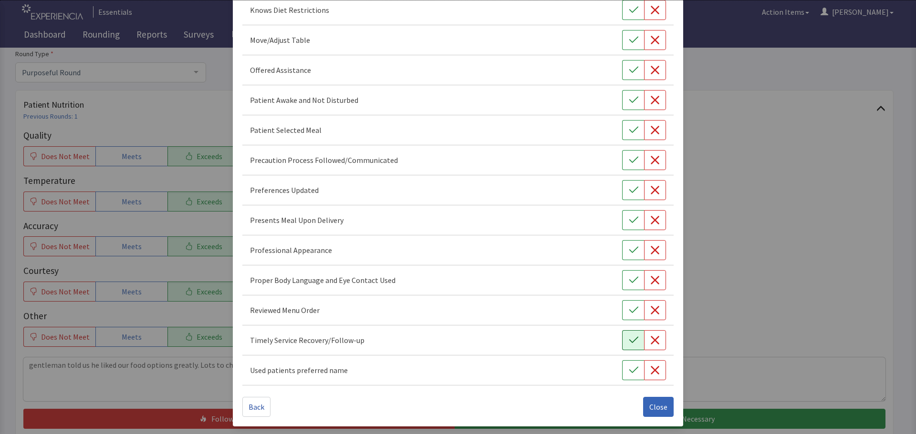
click at [629, 341] on icon "button" at bounding box center [633, 340] width 9 height 6
click at [629, 313] on icon "button" at bounding box center [634, 311] width 10 height 10
click at [629, 280] on icon "button" at bounding box center [634, 281] width 10 height 10
click at [629, 251] on icon "button" at bounding box center [633, 250] width 9 height 6
click at [630, 219] on icon "button" at bounding box center [634, 221] width 10 height 10
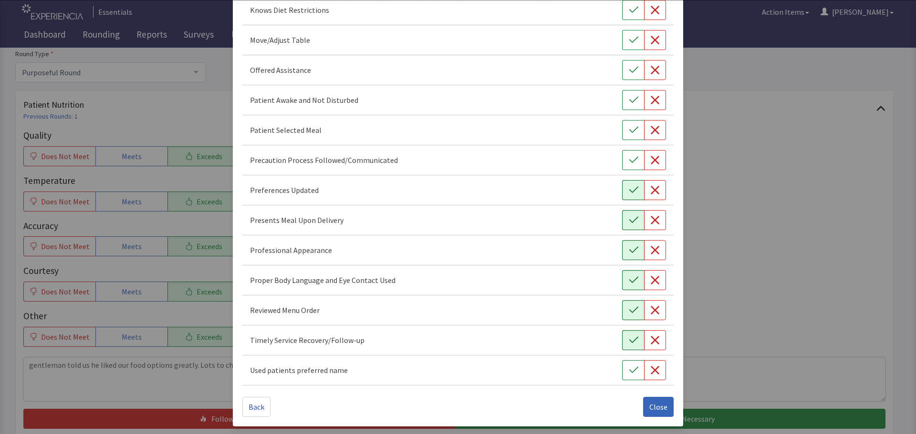
click at [629, 191] on icon "button" at bounding box center [634, 191] width 10 height 10
click at [629, 134] on icon "button" at bounding box center [634, 130] width 10 height 10
click at [622, 101] on button "button" at bounding box center [633, 100] width 22 height 20
click at [622, 73] on button "button" at bounding box center [633, 70] width 22 height 20
click at [629, 36] on icon "button" at bounding box center [634, 40] width 10 height 10
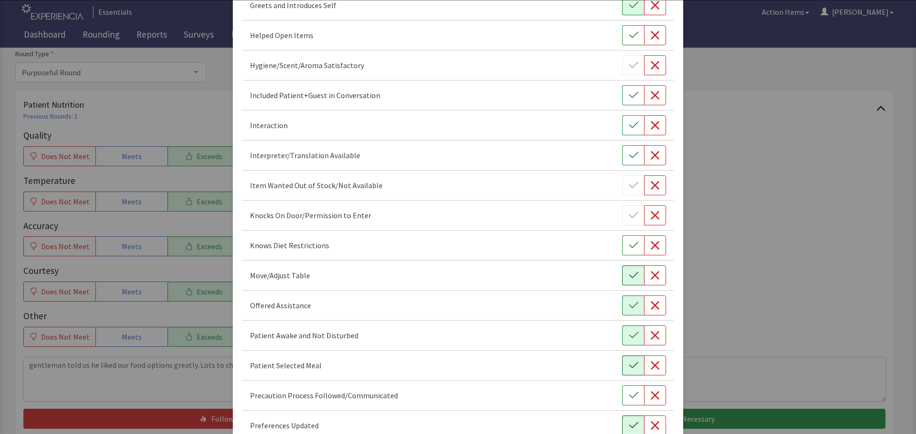
scroll to position [315, 0]
click at [622, 99] on button "button" at bounding box center [633, 98] width 22 height 20
click at [630, 128] on icon "button" at bounding box center [633, 128] width 9 height 6
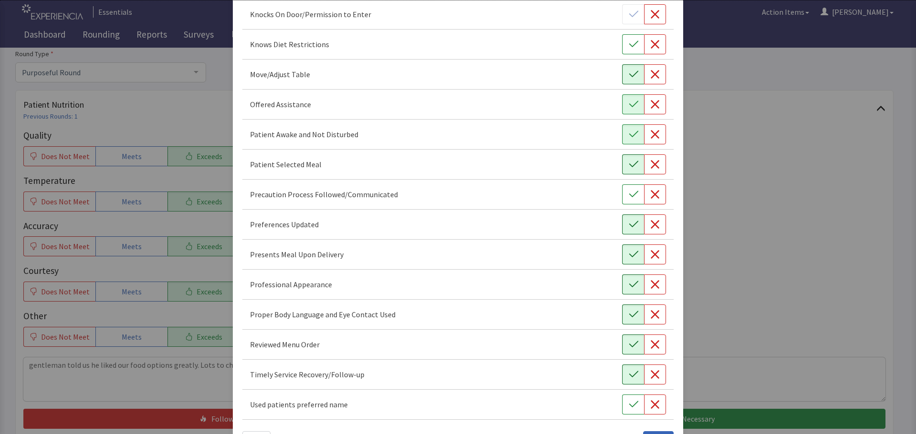
scroll to position [554, 0]
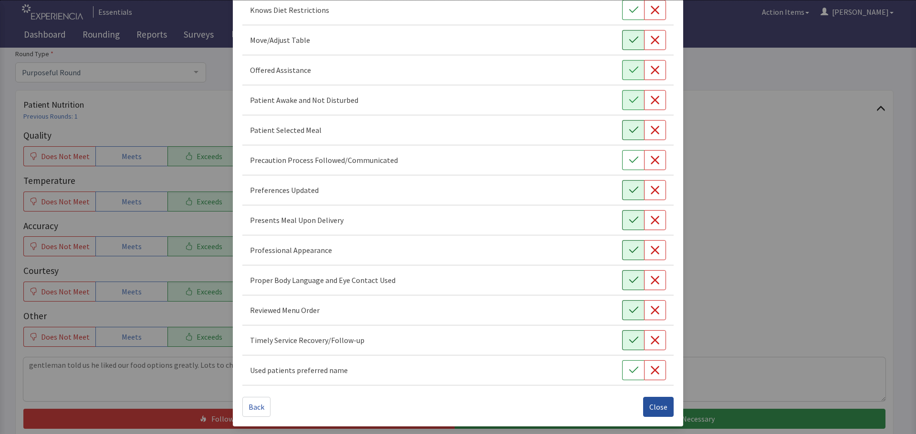
click at [653, 406] on span "Close" at bounding box center [658, 407] width 18 height 11
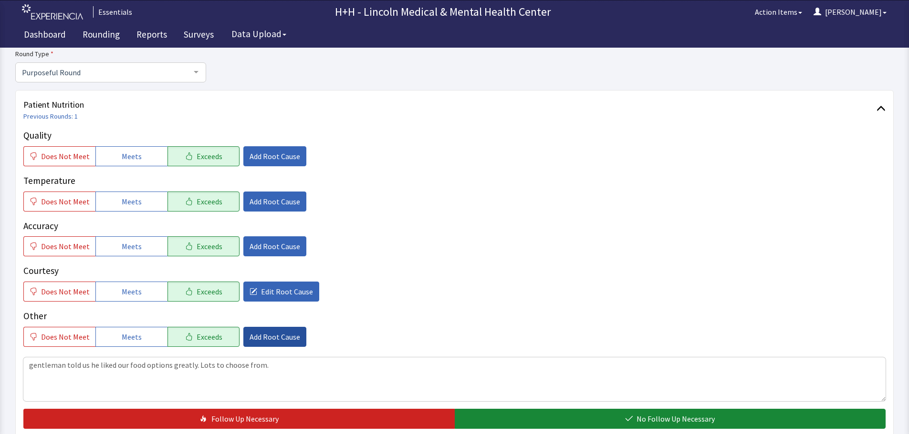
click at [256, 337] on span "Add Root Cause" at bounding box center [274, 336] width 51 height 11
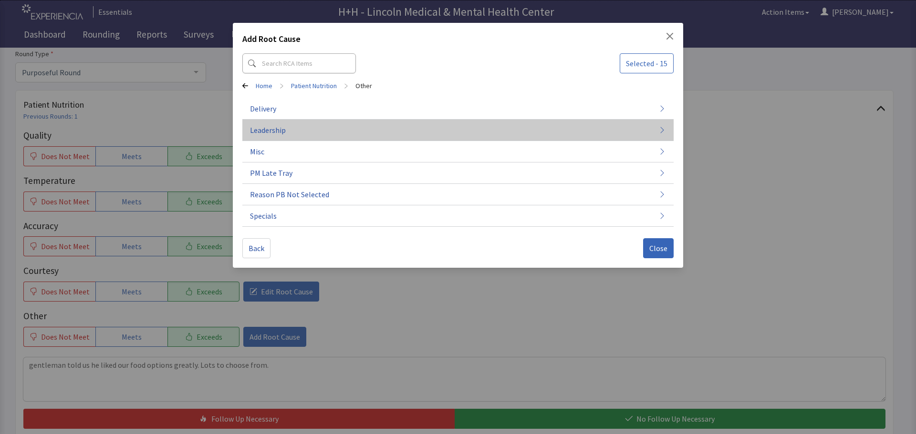
click at [291, 131] on button "Leadership" at bounding box center [457, 130] width 431 height 21
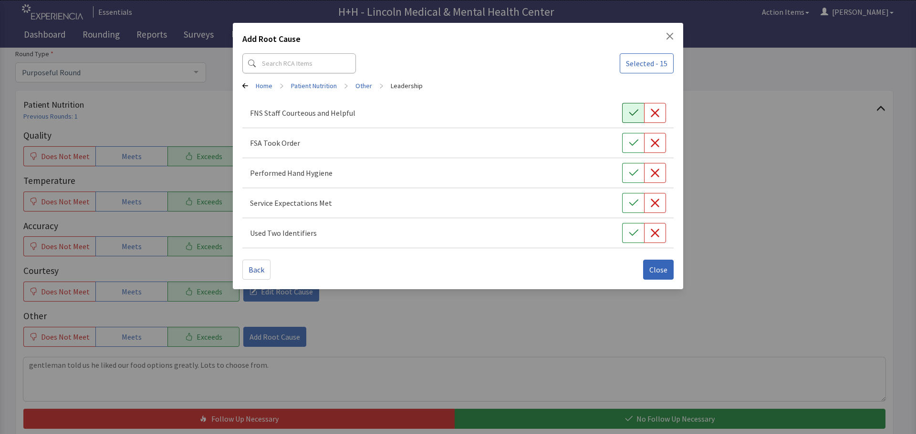
click at [640, 112] on button "button" at bounding box center [633, 113] width 22 height 20
click at [630, 148] on button "button" at bounding box center [633, 143] width 22 height 20
click at [630, 175] on icon "button" at bounding box center [634, 173] width 10 height 10
click at [632, 201] on icon "button" at bounding box center [634, 203] width 10 height 10
click at [629, 230] on icon "button" at bounding box center [634, 233] width 10 height 10
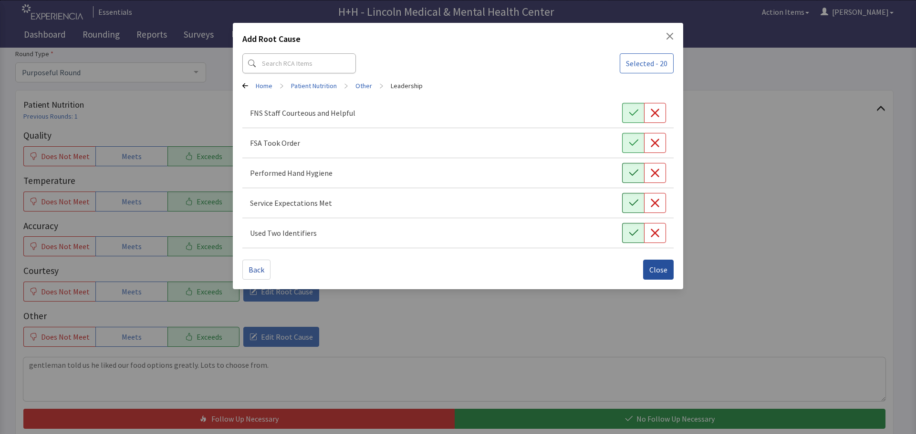
click at [663, 274] on span "Close" at bounding box center [658, 269] width 18 height 11
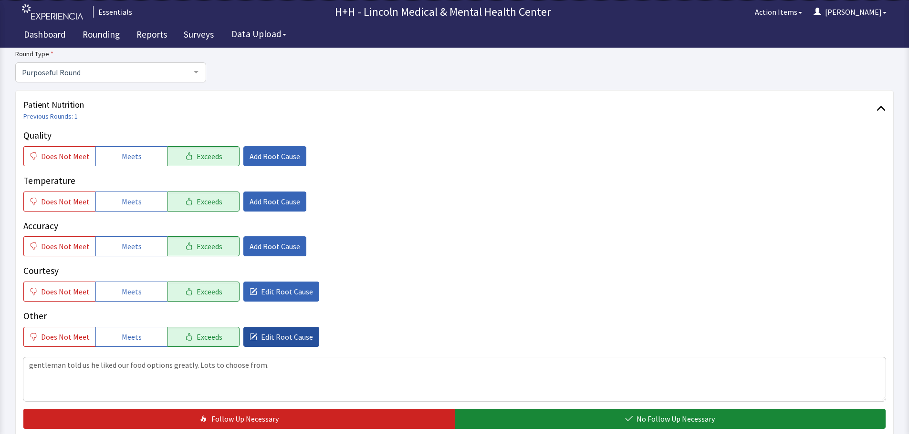
click at [267, 334] on span "Edit Root Cause" at bounding box center [287, 336] width 52 height 11
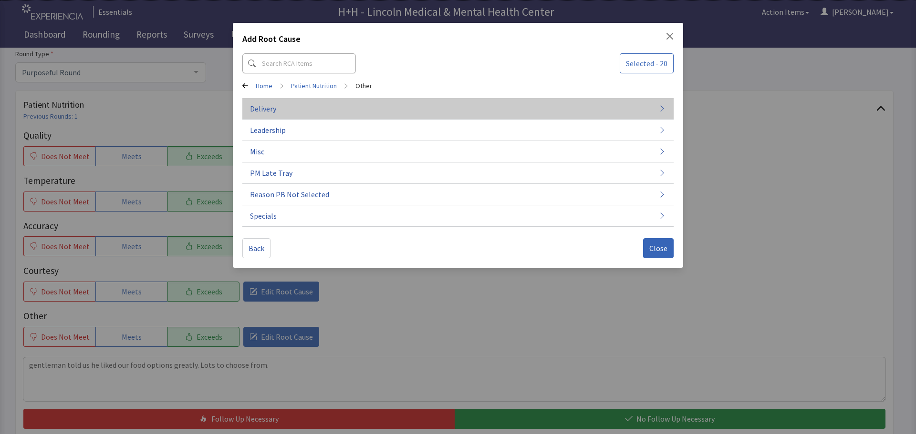
click at [282, 110] on button "Delivery" at bounding box center [457, 108] width 431 height 21
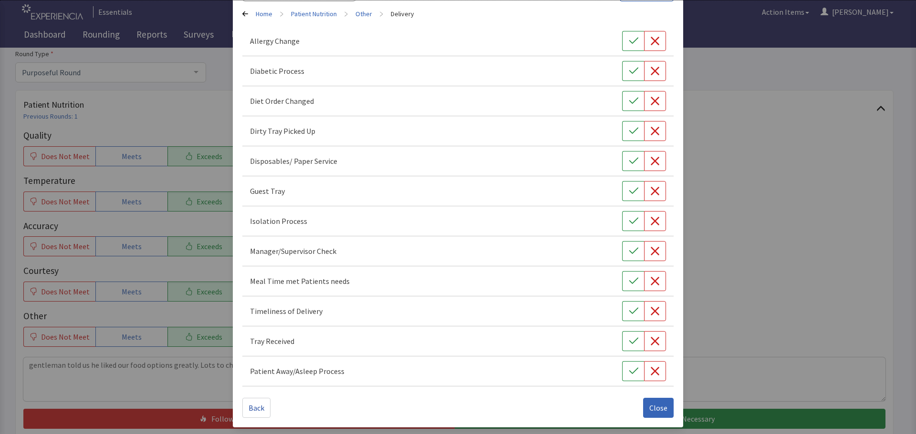
scroll to position [73, 0]
click at [629, 279] on icon "button" at bounding box center [634, 281] width 10 height 10
click at [632, 315] on icon "button" at bounding box center [634, 311] width 10 height 10
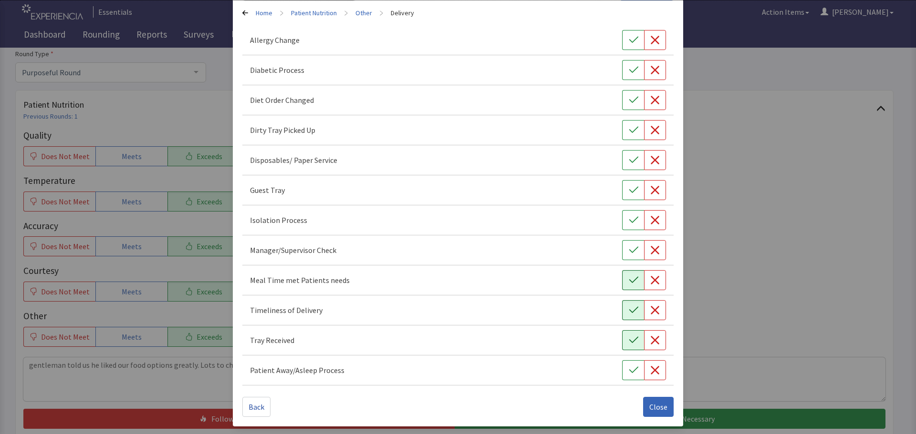
click at [631, 341] on icon "button" at bounding box center [634, 341] width 10 height 10
click at [622, 131] on button "button" at bounding box center [633, 130] width 22 height 20
click at [658, 401] on button "Close" at bounding box center [658, 407] width 31 height 20
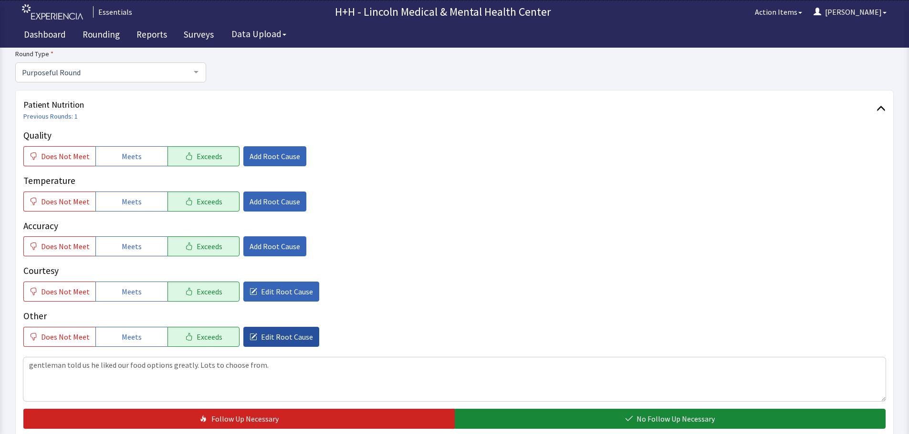
click at [252, 340] on button "Edit Root Cause" at bounding box center [281, 337] width 76 height 20
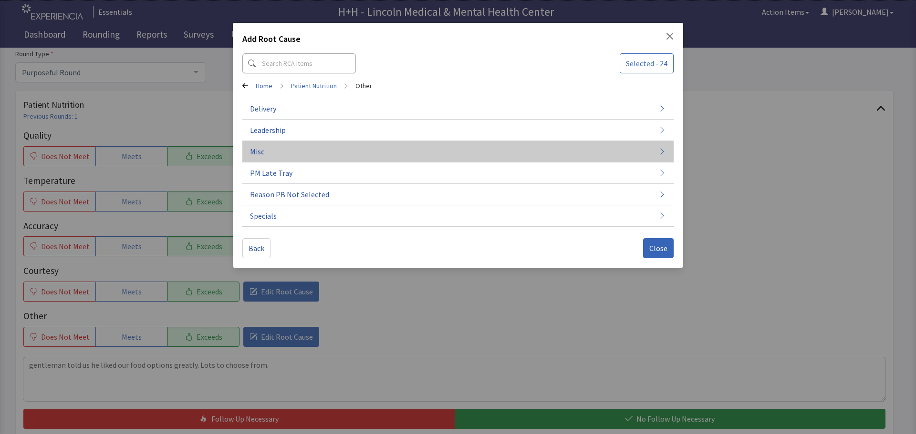
click at [284, 154] on button "Misc" at bounding box center [457, 151] width 431 height 21
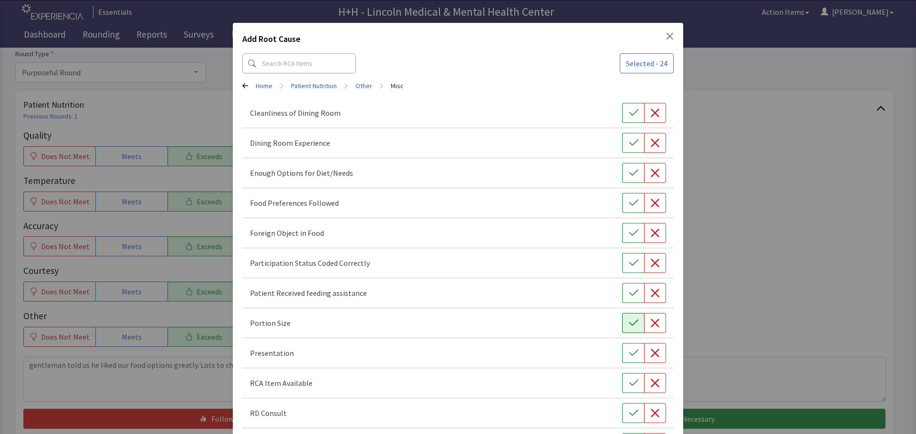
click at [622, 321] on button "button" at bounding box center [633, 323] width 22 height 20
click at [629, 352] on icon "button" at bounding box center [634, 354] width 10 height 10
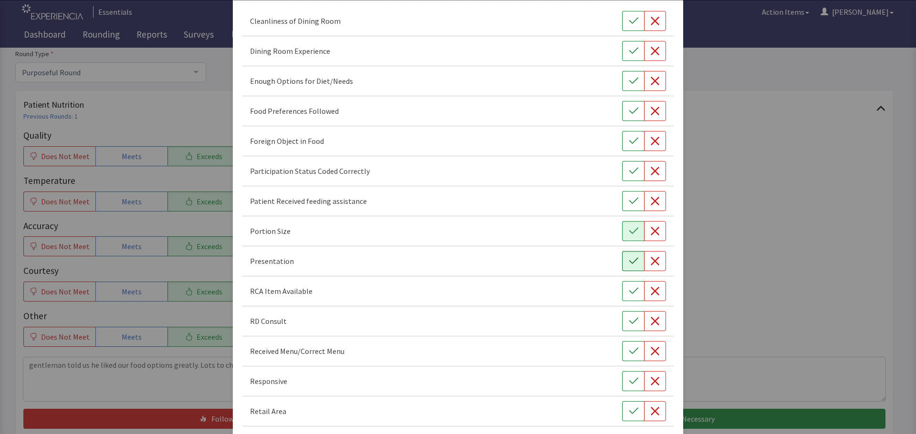
scroll to position [95, 0]
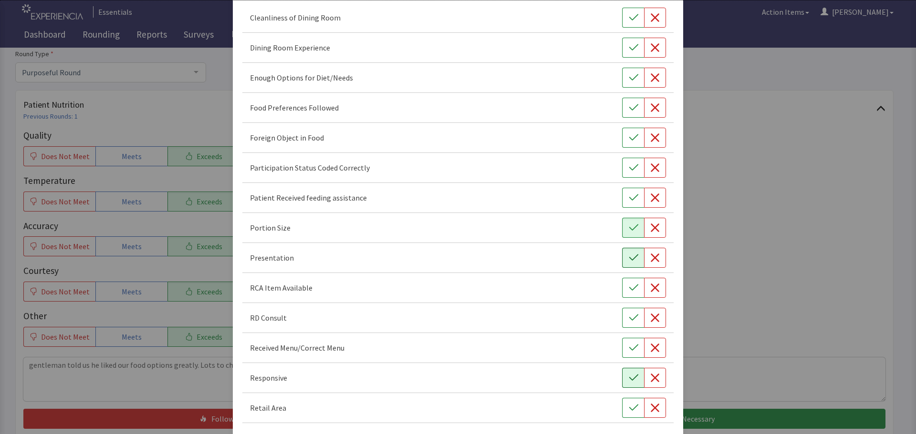
click at [627, 384] on button "button" at bounding box center [633, 378] width 22 height 20
click at [612, 106] on div "Food Preferences Followed" at bounding box center [458, 108] width 416 height 20
click at [636, 111] on button "button" at bounding box center [633, 108] width 22 height 20
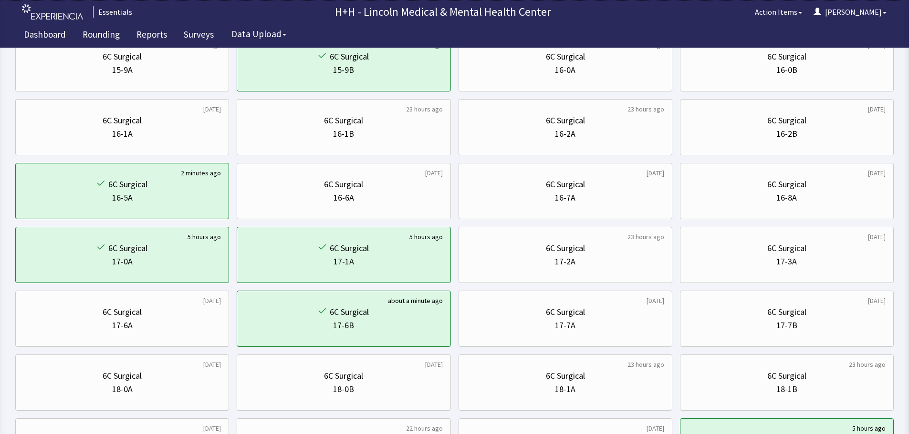
scroll to position [238, 0]
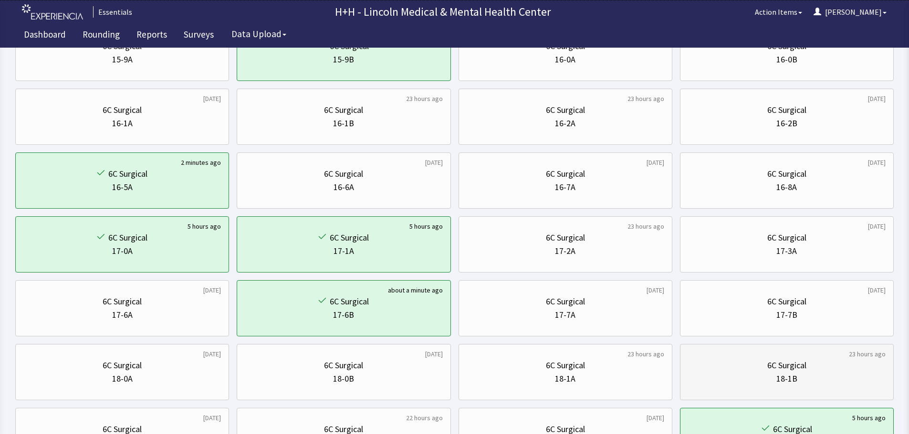
click at [720, 375] on div "18-1B" at bounding box center [786, 378] width 197 height 13
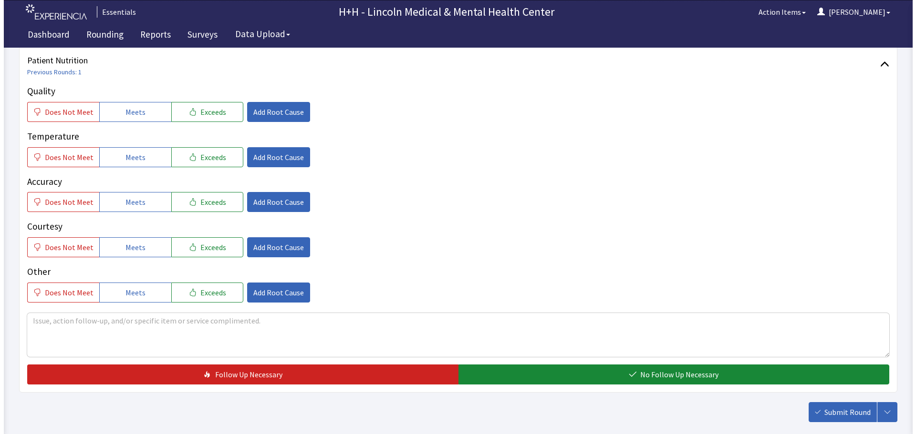
scroll to position [143, 0]
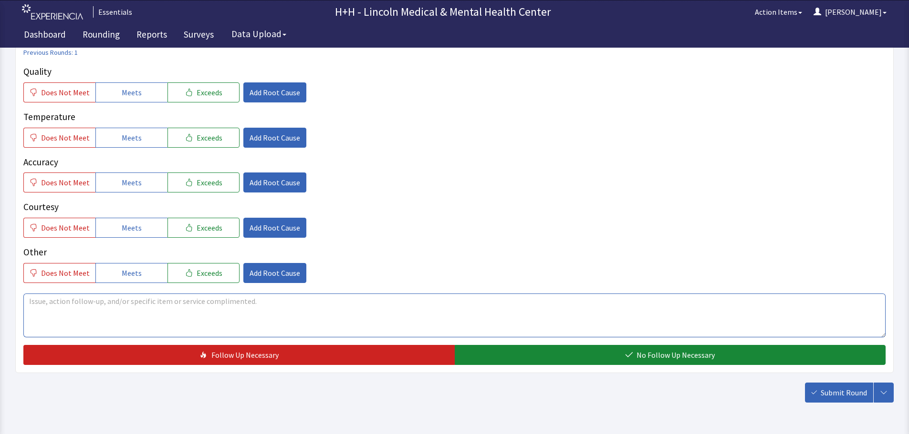
click at [42, 308] on textarea at bounding box center [454, 316] width 862 height 44
type textarea "Patient said through interpreter that his meals have been very flavorful and se…"
drag, startPoint x: 187, startPoint y: 92, endPoint x: 189, endPoint y: 103, distance: 11.2
click at [187, 92] on button "Exceeds" at bounding box center [203, 93] width 72 height 20
click at [197, 138] on span "Exceeds" at bounding box center [209, 137] width 26 height 11
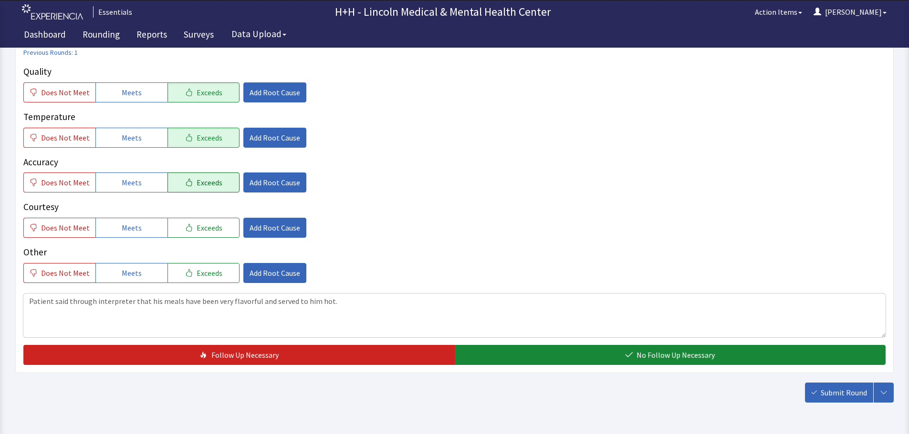
click at [196, 186] on span "Exceeds" at bounding box center [209, 182] width 26 height 11
click at [196, 225] on span "Exceeds" at bounding box center [209, 227] width 26 height 11
click at [186, 268] on button "Exceeds" at bounding box center [203, 273] width 72 height 20
click at [260, 231] on span "Add Root Cause" at bounding box center [274, 227] width 51 height 11
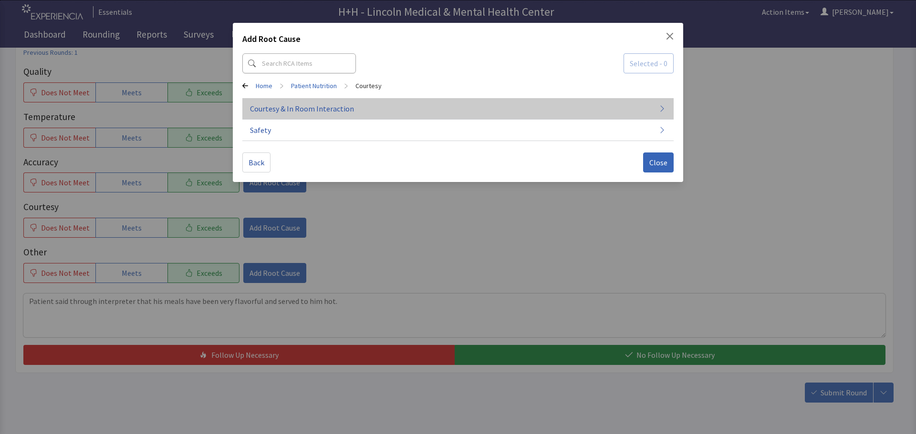
click at [302, 111] on span "Courtesy & In Room Interaction" at bounding box center [302, 108] width 104 height 11
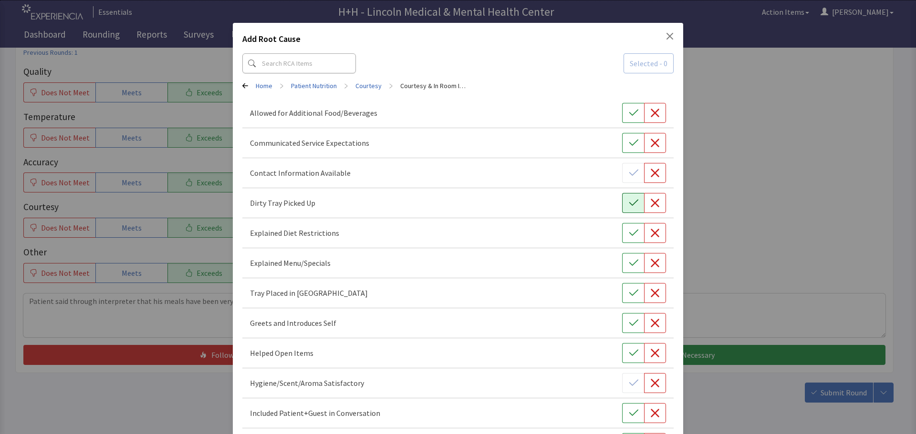
click at [622, 205] on button "button" at bounding box center [633, 203] width 22 height 20
click at [629, 296] on icon "button" at bounding box center [634, 294] width 10 height 10
click at [629, 326] on icon "button" at bounding box center [634, 324] width 10 height 10
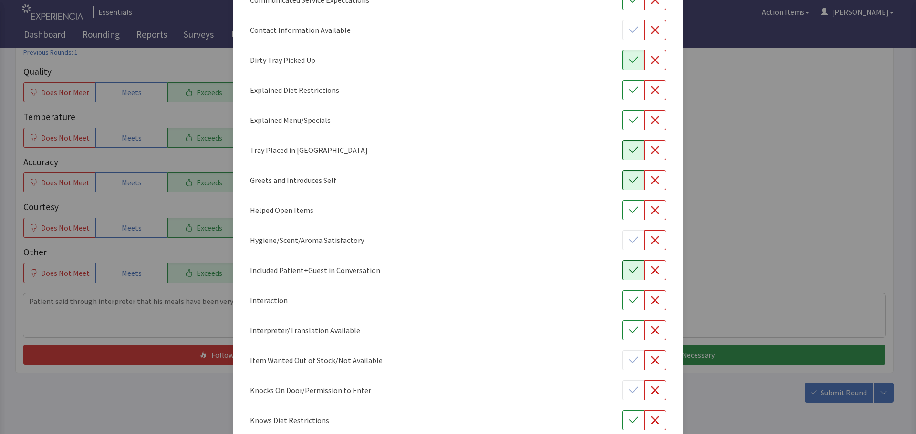
click at [631, 271] on icon "button" at bounding box center [634, 271] width 10 height 10
click at [629, 297] on icon "button" at bounding box center [634, 301] width 10 height 10
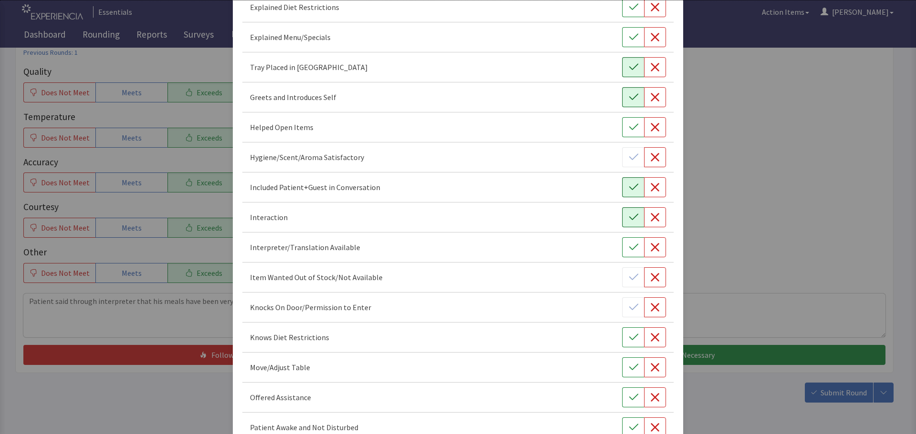
scroll to position [238, 0]
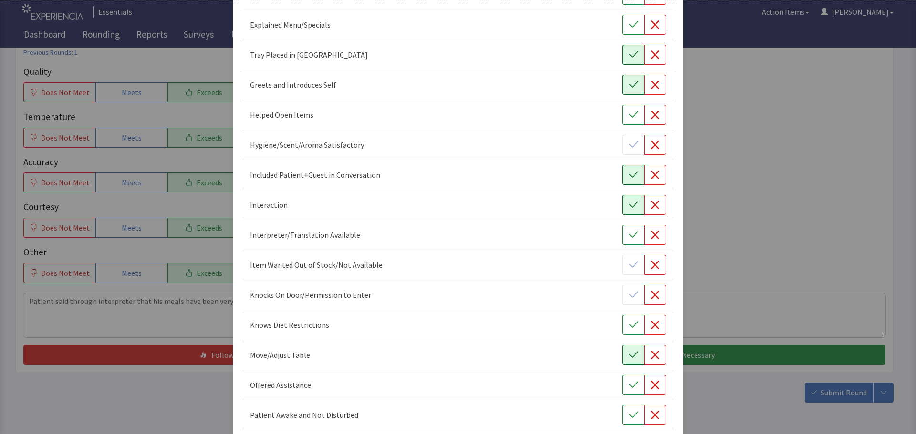
click at [629, 353] on icon "button" at bounding box center [634, 356] width 10 height 10
click at [622, 382] on button "button" at bounding box center [633, 385] width 22 height 20
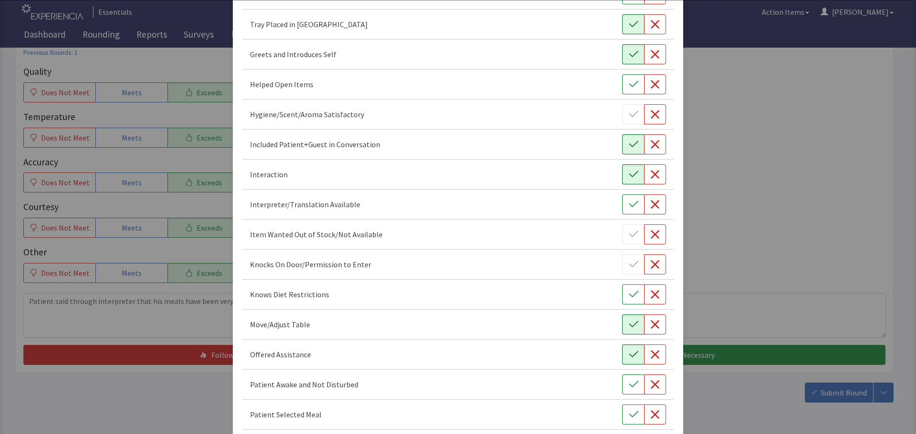
scroll to position [286, 0]
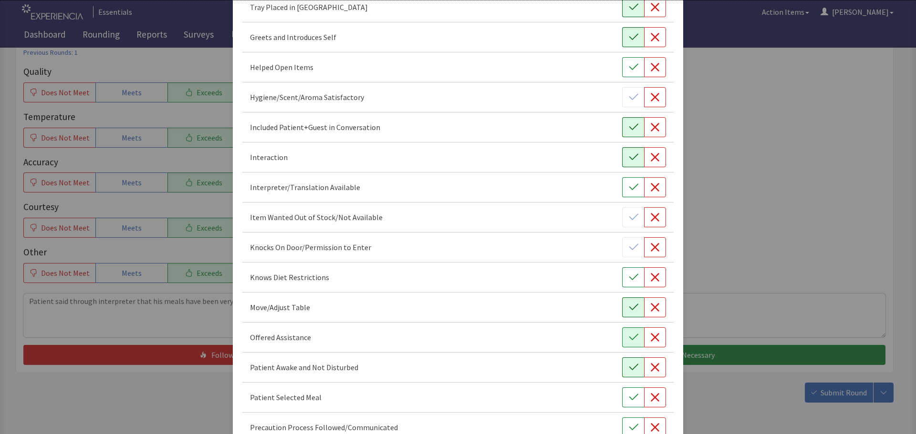
click at [632, 366] on icon "button" at bounding box center [634, 368] width 10 height 10
click at [629, 394] on icon "button" at bounding box center [634, 398] width 10 height 10
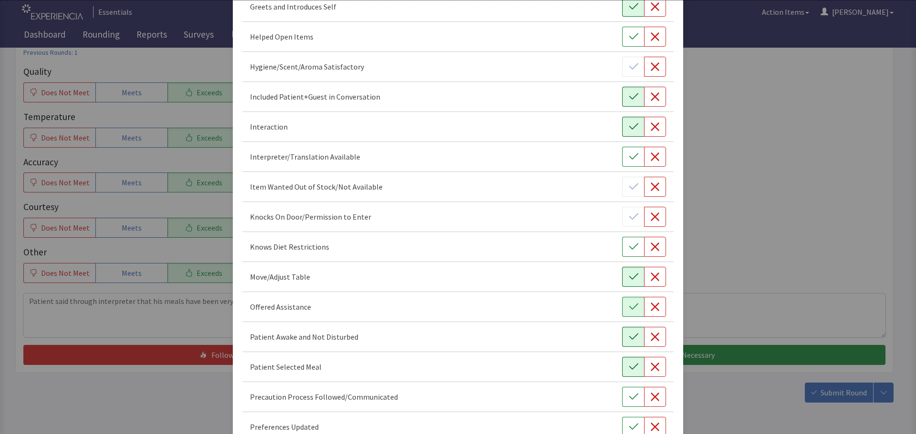
scroll to position [334, 0]
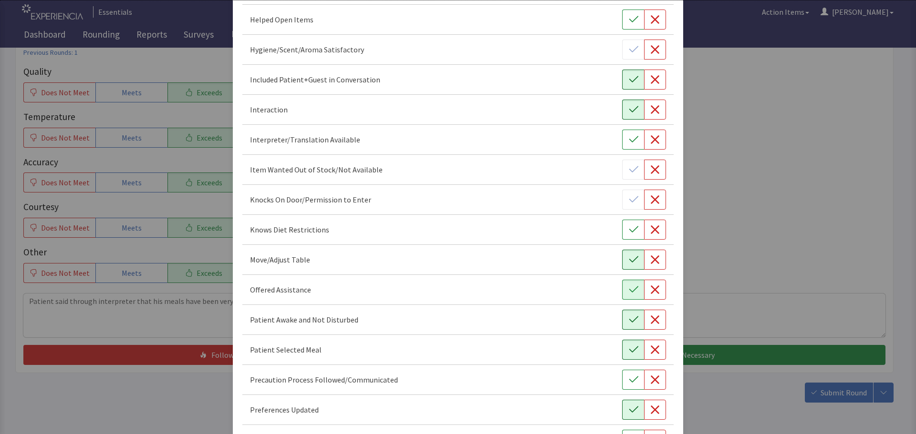
click at [629, 408] on icon "button" at bounding box center [634, 410] width 10 height 10
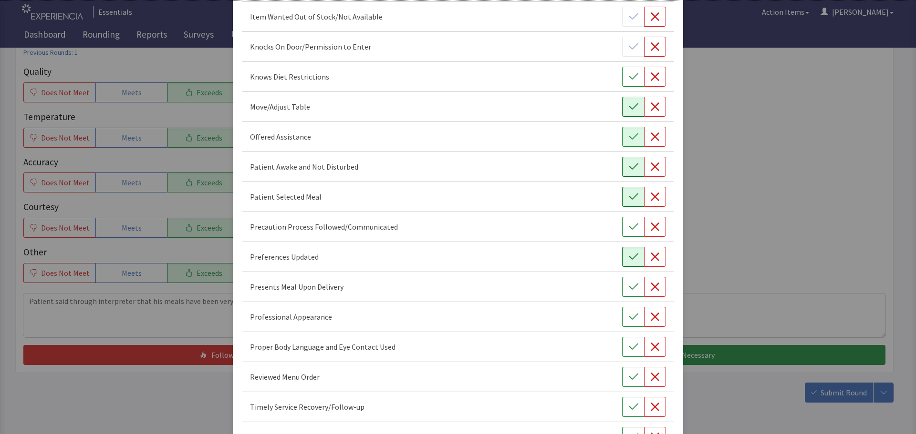
scroll to position [525, 0]
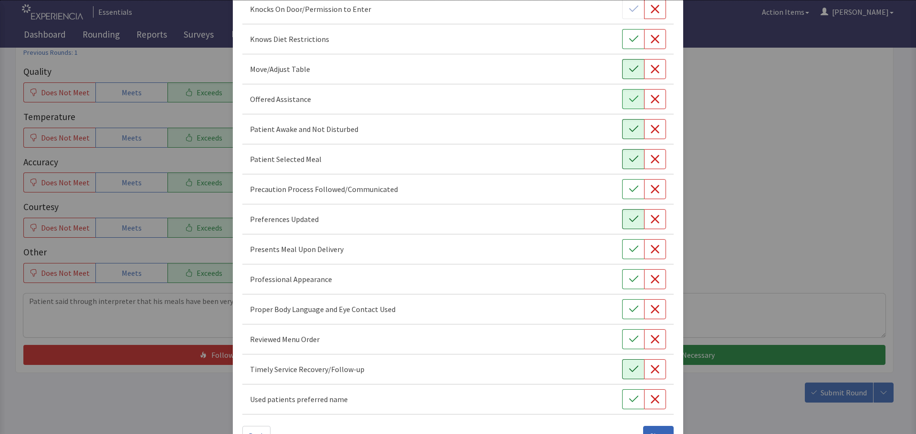
click at [629, 369] on icon "button" at bounding box center [633, 369] width 9 height 6
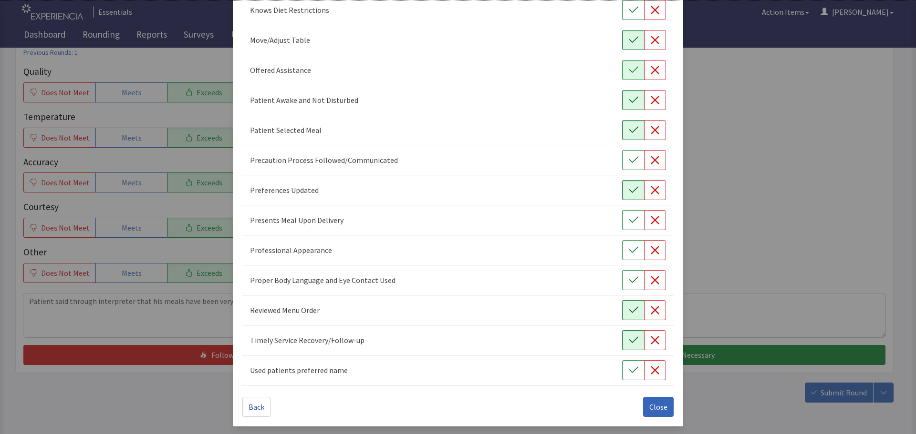
click at [629, 310] on icon "button" at bounding box center [634, 311] width 10 height 10
click at [629, 280] on icon "button" at bounding box center [634, 281] width 10 height 10
click at [622, 252] on button "button" at bounding box center [633, 250] width 22 height 20
click at [629, 222] on icon "button" at bounding box center [633, 220] width 9 height 6
click at [653, 406] on span "Close" at bounding box center [658, 407] width 18 height 11
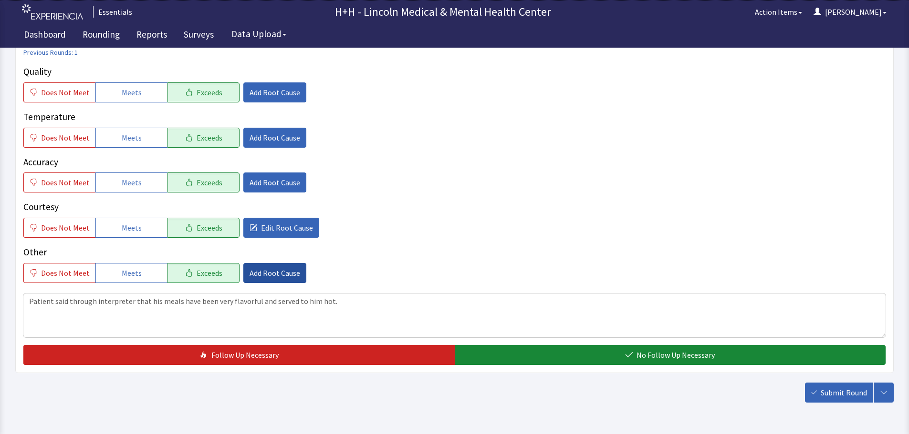
click at [269, 274] on span "Add Root Cause" at bounding box center [274, 273] width 51 height 11
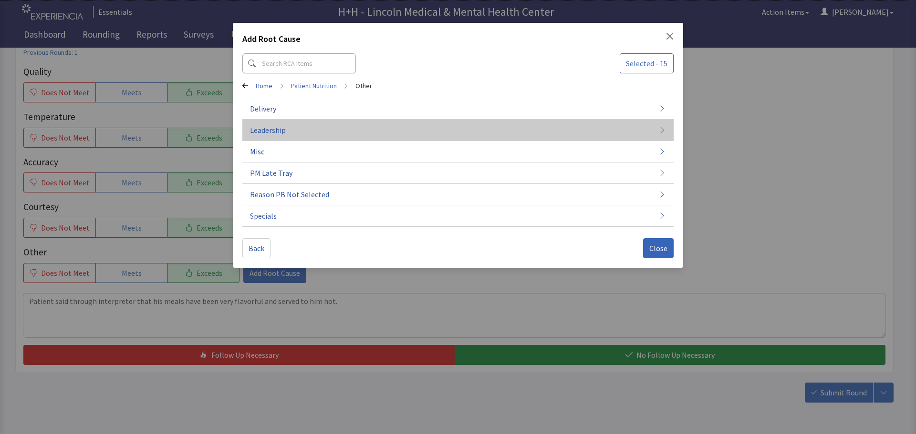
click at [258, 126] on span "Leadership" at bounding box center [268, 129] width 36 height 11
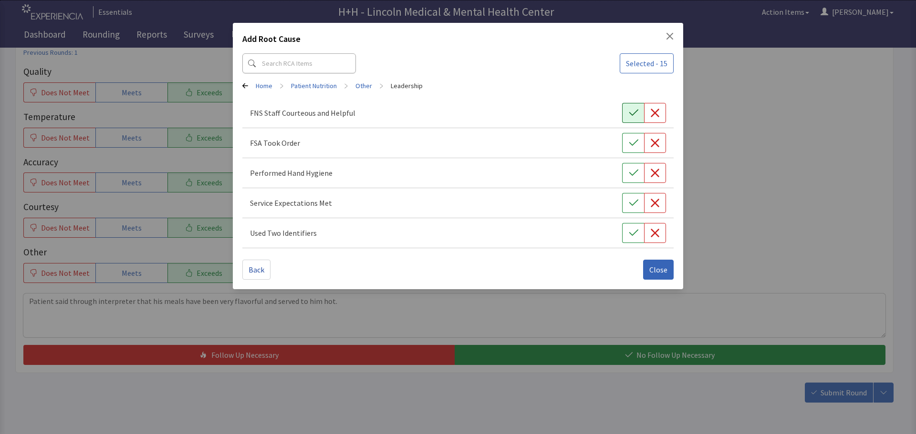
click at [630, 117] on icon "button" at bounding box center [634, 113] width 10 height 10
click at [629, 142] on icon "button" at bounding box center [634, 143] width 10 height 10
click at [635, 172] on icon "button" at bounding box center [633, 173] width 9 height 6
click at [632, 202] on icon "button" at bounding box center [634, 203] width 10 height 10
click at [631, 231] on icon "button" at bounding box center [634, 233] width 10 height 10
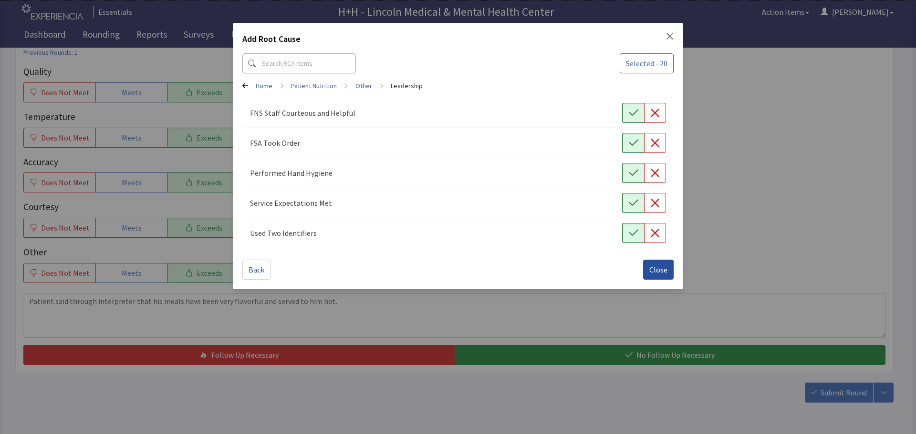
drag, startPoint x: 661, startPoint y: 265, endPoint x: 666, endPoint y: 261, distance: 6.1
click at [662, 265] on span "Close" at bounding box center [658, 269] width 18 height 11
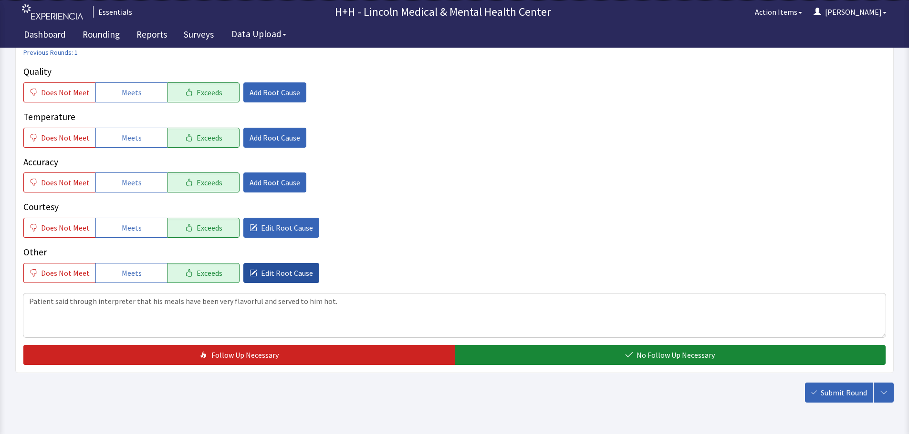
click at [297, 272] on span "Edit Root Cause" at bounding box center [287, 273] width 52 height 11
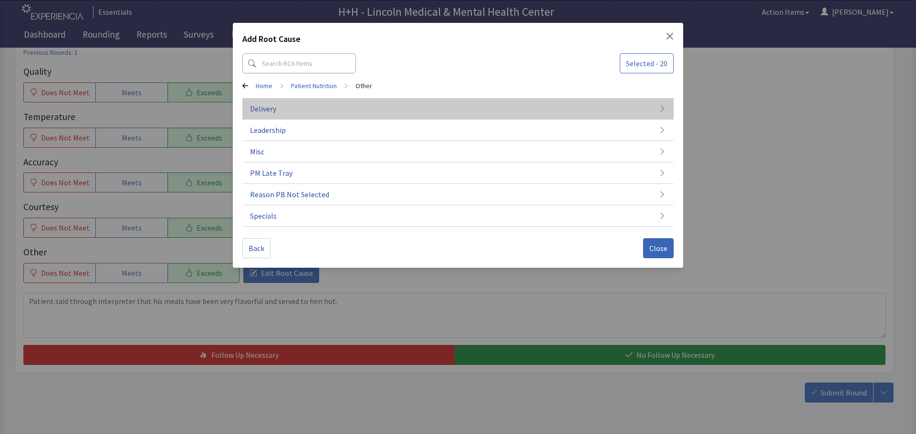
click at [269, 104] on span "Delivery" at bounding box center [263, 108] width 26 height 11
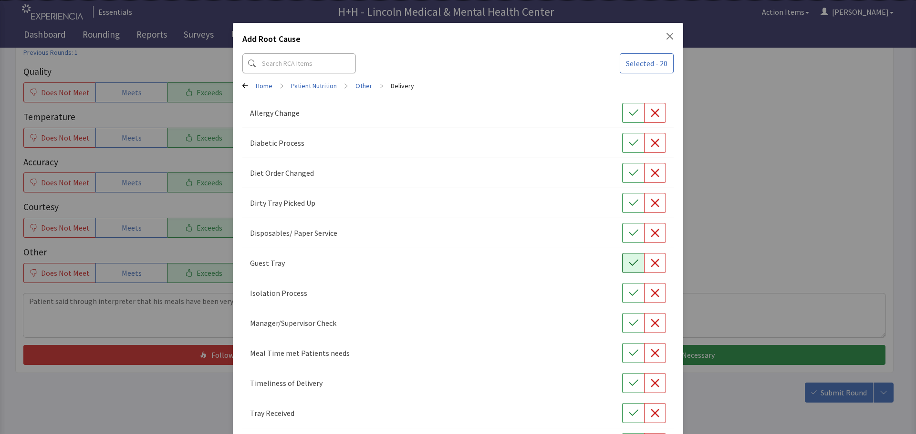
click at [630, 264] on icon "button" at bounding box center [634, 263] width 10 height 10
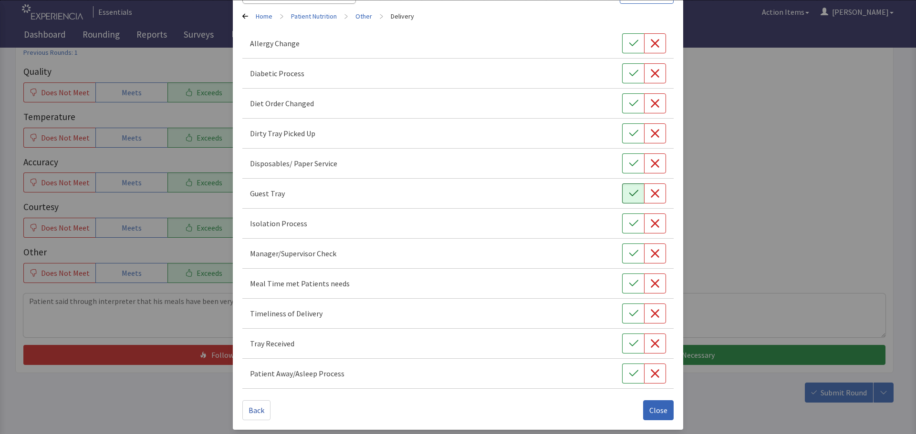
scroll to position [73, 0]
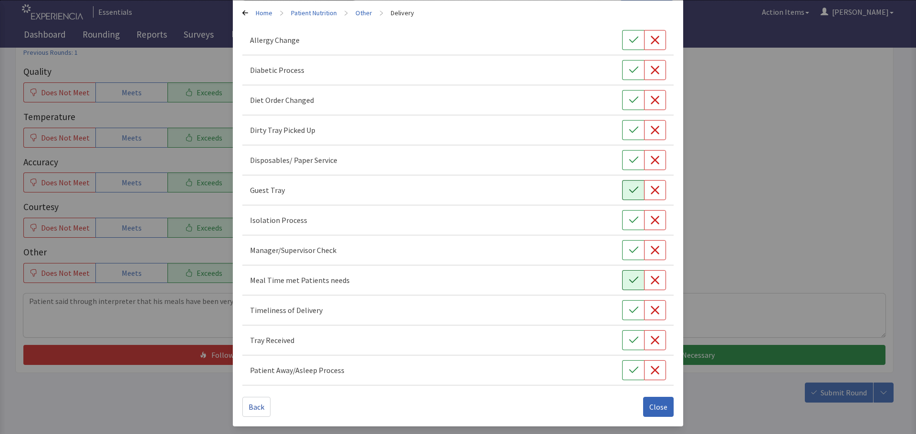
click at [629, 280] on icon "button" at bounding box center [634, 281] width 10 height 10
click at [629, 313] on icon "button" at bounding box center [634, 311] width 10 height 10
click at [622, 337] on button "button" at bounding box center [633, 341] width 22 height 20
click at [629, 132] on icon "button" at bounding box center [633, 130] width 9 height 6
click at [649, 405] on span "Close" at bounding box center [658, 407] width 18 height 11
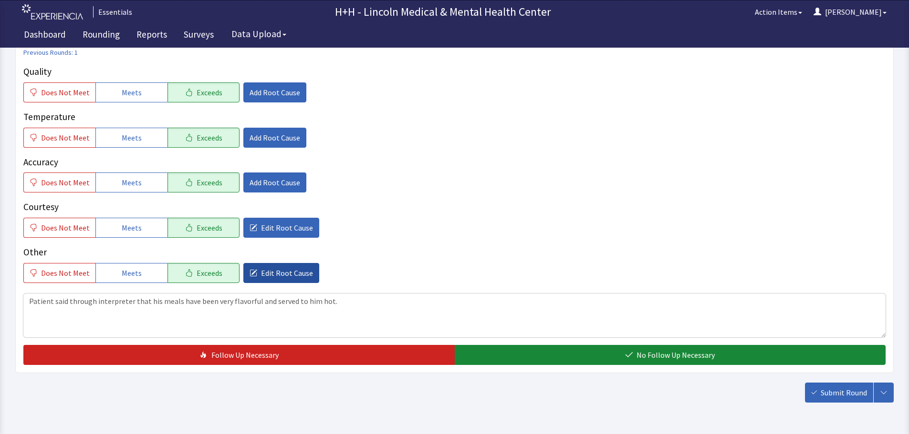
click at [293, 275] on span "Edit Root Cause" at bounding box center [287, 273] width 52 height 11
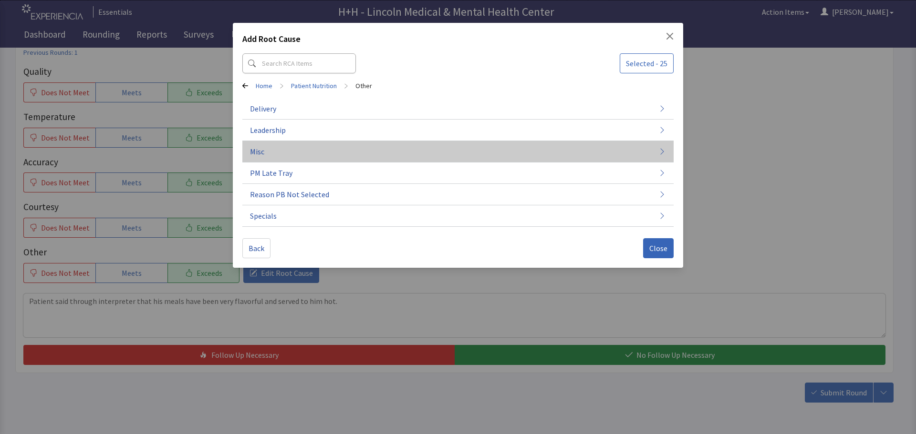
click at [274, 151] on button "Misc" at bounding box center [457, 151] width 431 height 21
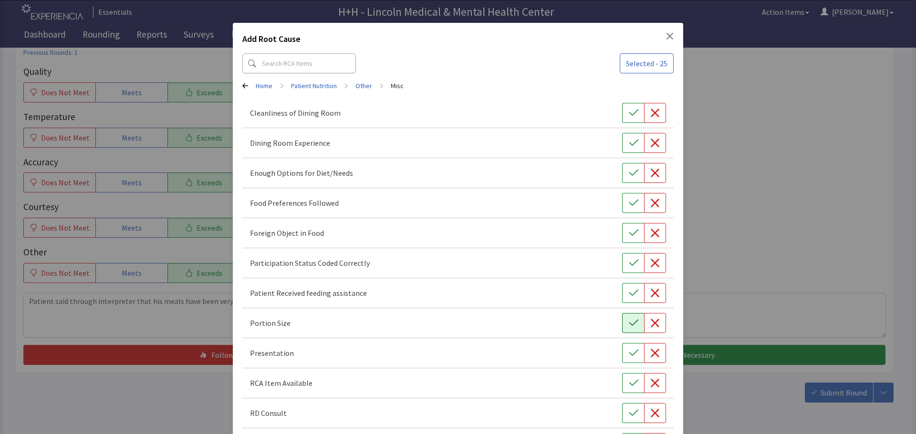
click at [622, 321] on button "button" at bounding box center [633, 323] width 22 height 20
click at [629, 353] on icon "button" at bounding box center [634, 354] width 10 height 10
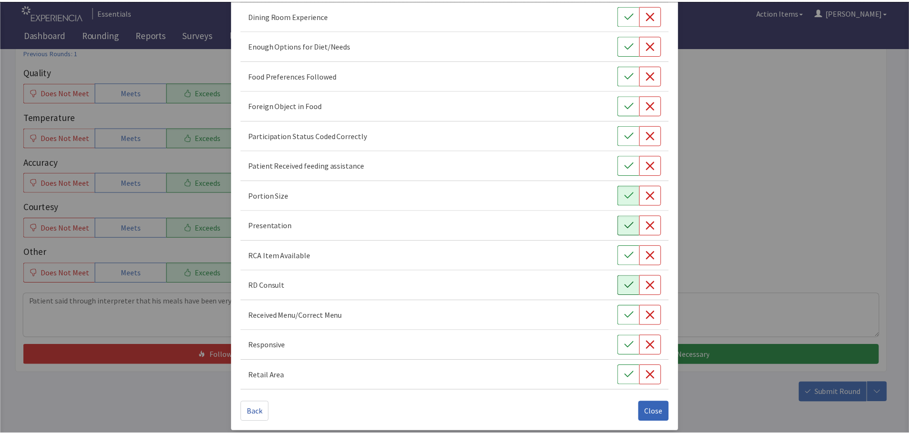
scroll to position [133, 0]
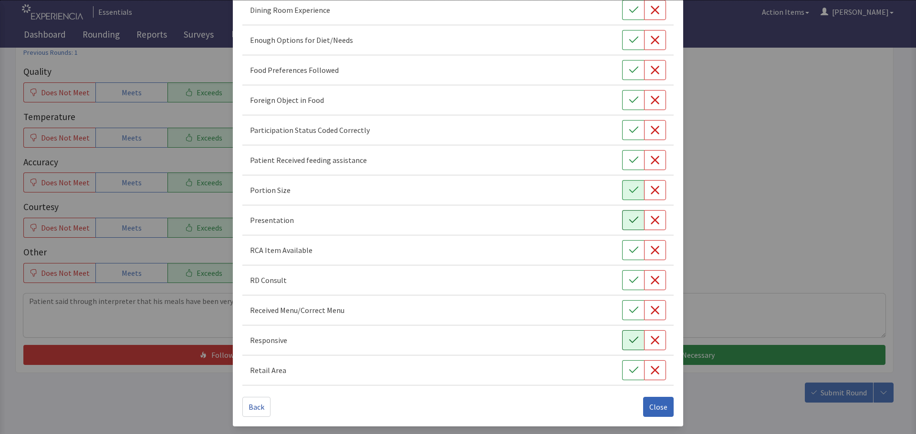
click at [622, 339] on button "button" at bounding box center [633, 341] width 22 height 20
click at [629, 70] on icon "button" at bounding box center [634, 70] width 10 height 10
click at [664, 408] on button "Close" at bounding box center [658, 407] width 31 height 20
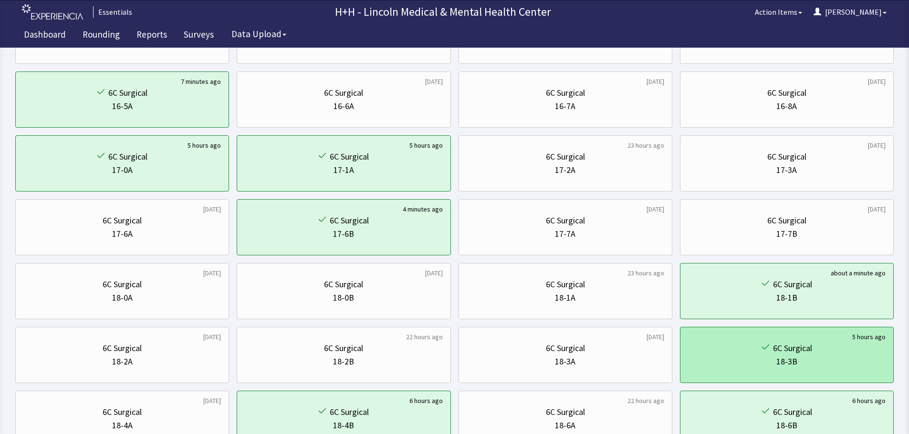
scroll to position [334, 0]
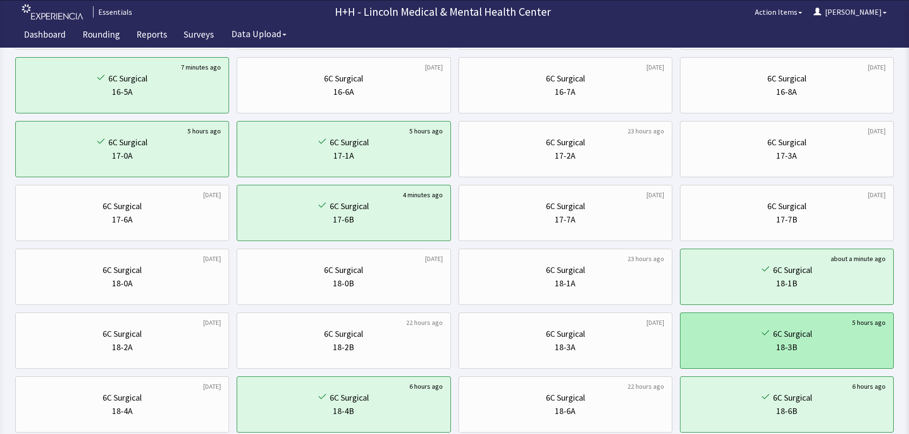
click at [824, 342] on div "18-3B" at bounding box center [786, 347] width 197 height 13
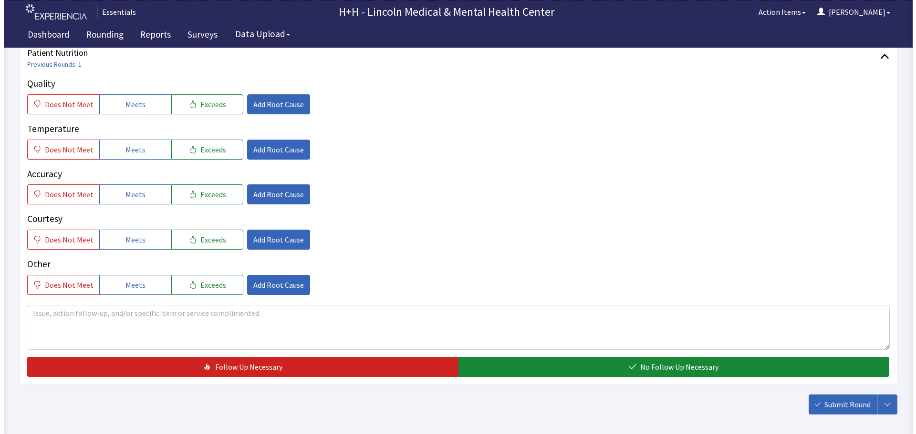
scroll to position [143, 0]
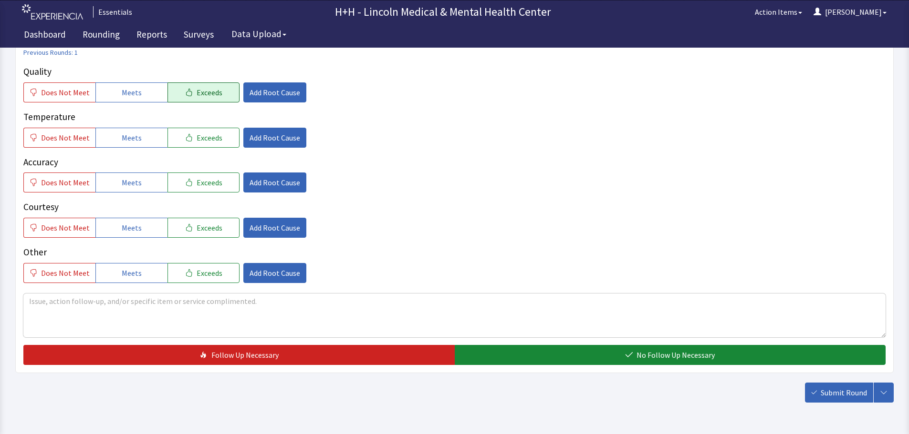
click at [185, 91] on icon "button" at bounding box center [189, 93] width 8 height 8
click at [202, 138] on span "Exceeds" at bounding box center [209, 137] width 26 height 11
drag, startPoint x: 209, startPoint y: 179, endPoint x: 208, endPoint y: 203, distance: 24.4
click at [210, 179] on span "Exceeds" at bounding box center [209, 182] width 26 height 11
click at [212, 226] on span "Exceeds" at bounding box center [209, 227] width 26 height 11
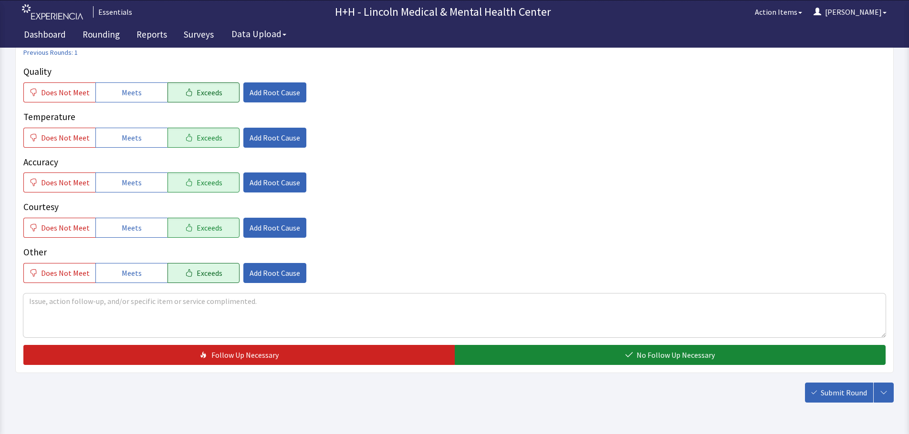
click at [206, 271] on span "Exceeds" at bounding box center [209, 273] width 26 height 11
click at [277, 225] on span "Add Root Cause" at bounding box center [274, 227] width 51 height 11
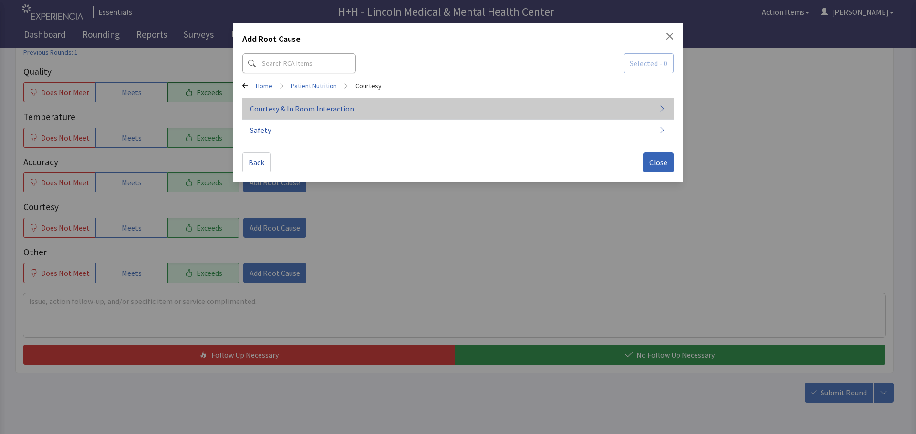
click at [310, 108] on span "Courtesy & In Room Interaction" at bounding box center [302, 108] width 104 height 11
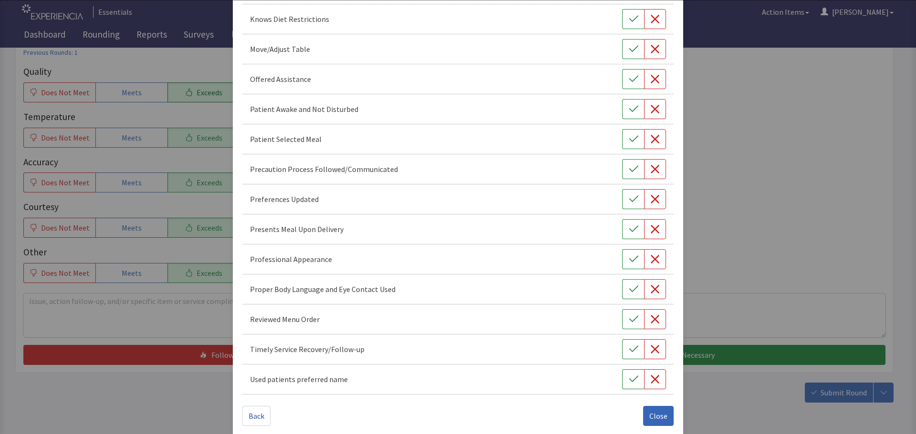
scroll to position [554, 0]
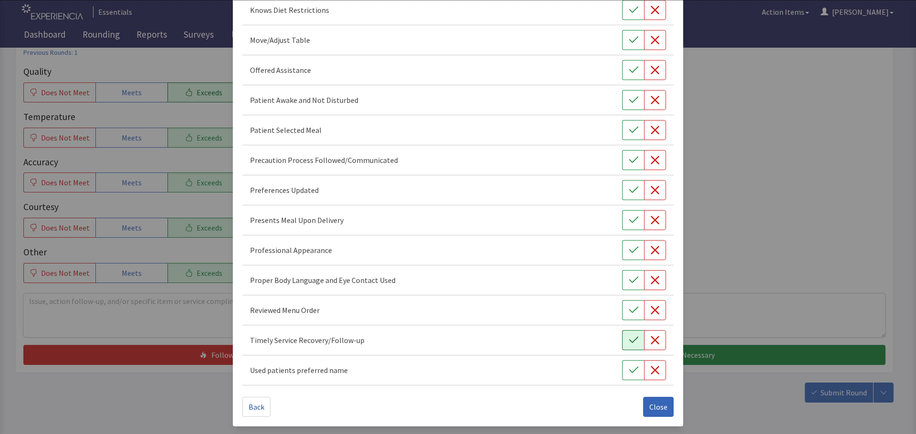
click at [635, 340] on button "button" at bounding box center [633, 341] width 22 height 20
click at [629, 254] on icon "button" at bounding box center [634, 251] width 10 height 10
click at [622, 220] on button "button" at bounding box center [633, 220] width 22 height 20
click at [629, 194] on icon "button" at bounding box center [634, 191] width 10 height 10
click at [630, 127] on icon "button" at bounding box center [634, 130] width 10 height 10
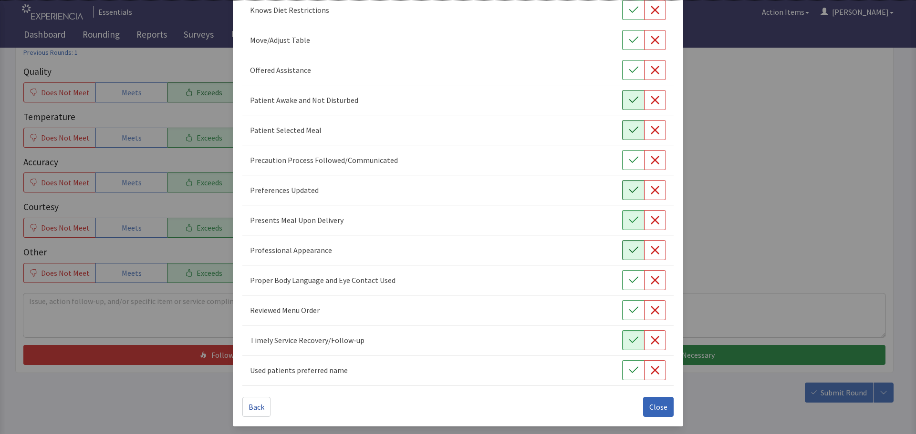
click at [629, 96] on icon "button" at bounding box center [634, 100] width 10 height 10
click at [629, 71] on icon "button" at bounding box center [634, 70] width 10 height 10
click at [629, 39] on icon "button" at bounding box center [634, 40] width 10 height 10
click at [629, 282] on icon "button" at bounding box center [634, 281] width 10 height 10
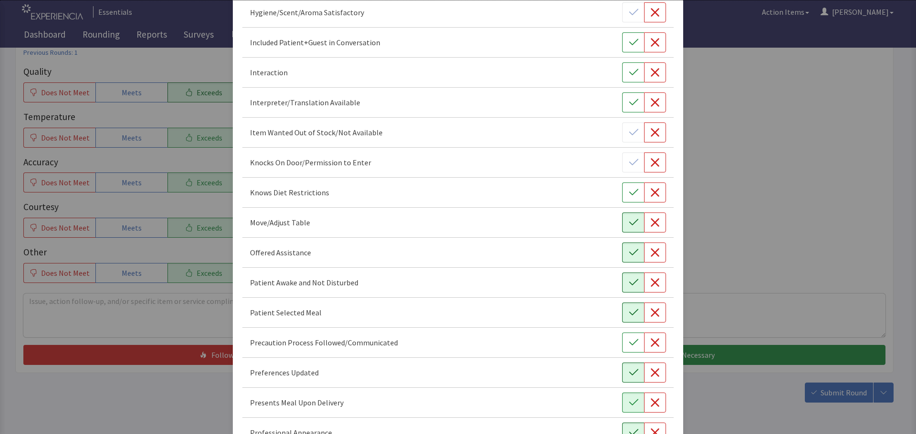
scroll to position [363, 0]
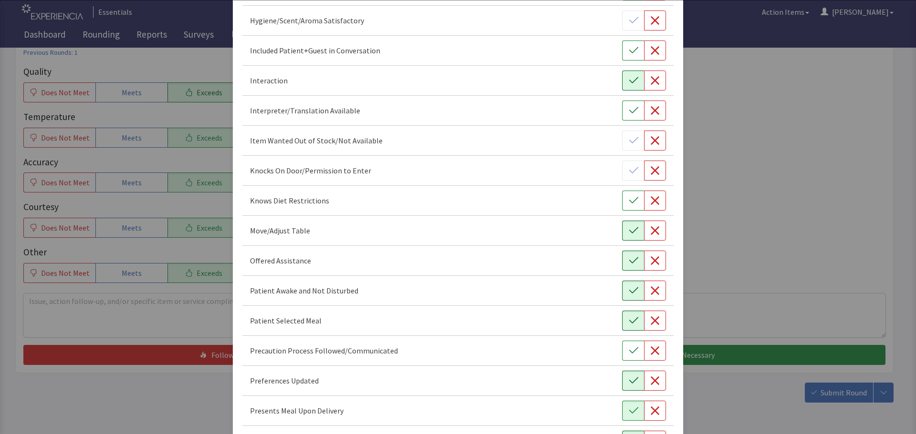
click at [629, 81] on icon "button" at bounding box center [634, 81] width 10 height 10
click at [629, 53] on icon "button" at bounding box center [634, 51] width 10 height 10
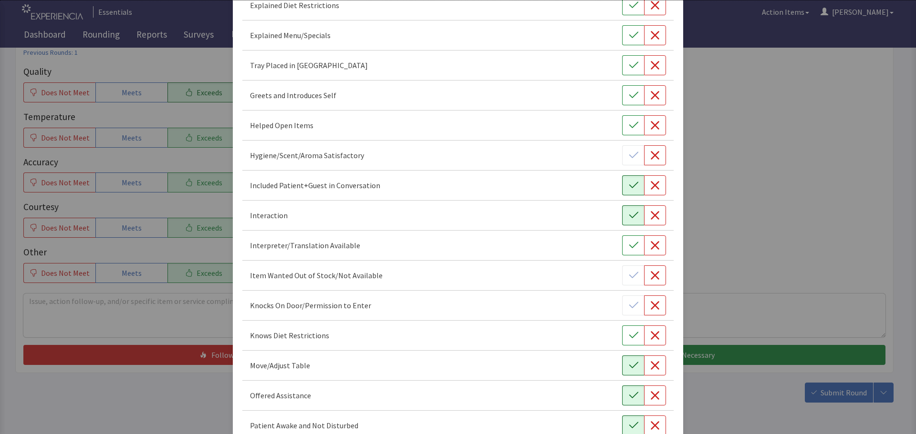
scroll to position [220, 0]
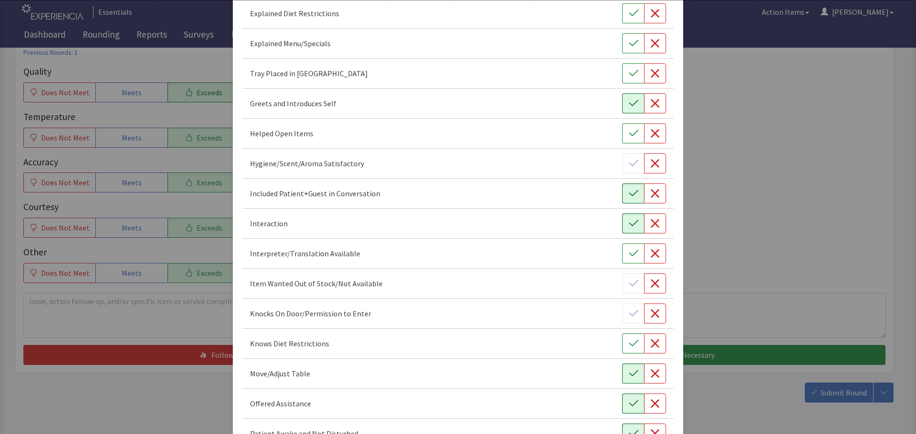
click at [629, 104] on icon "button" at bounding box center [634, 104] width 10 height 10
click at [630, 71] on icon "button" at bounding box center [634, 74] width 10 height 10
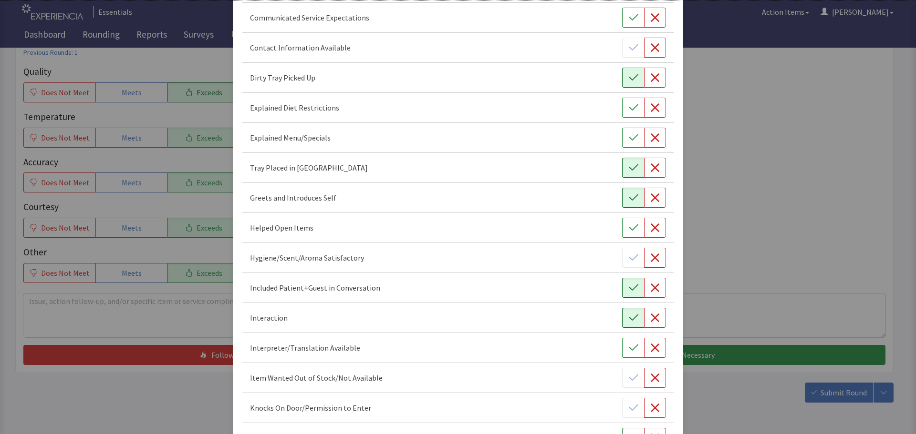
scroll to position [124, 0]
click at [631, 82] on icon "button" at bounding box center [634, 79] width 10 height 10
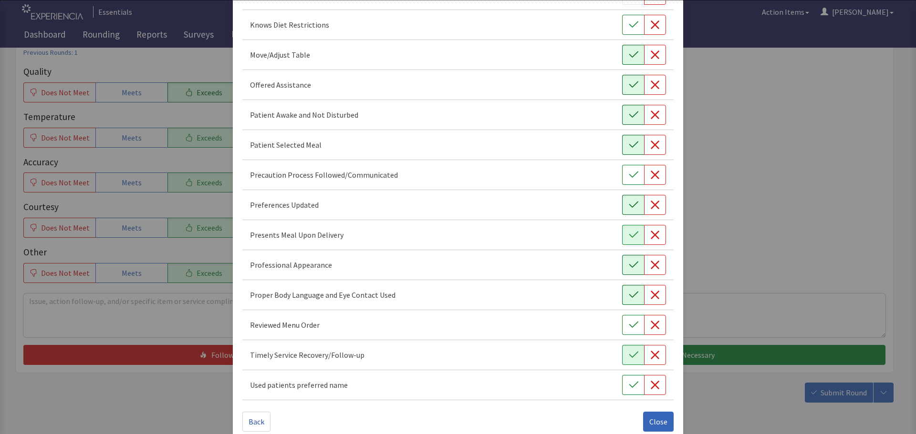
scroll to position [554, 0]
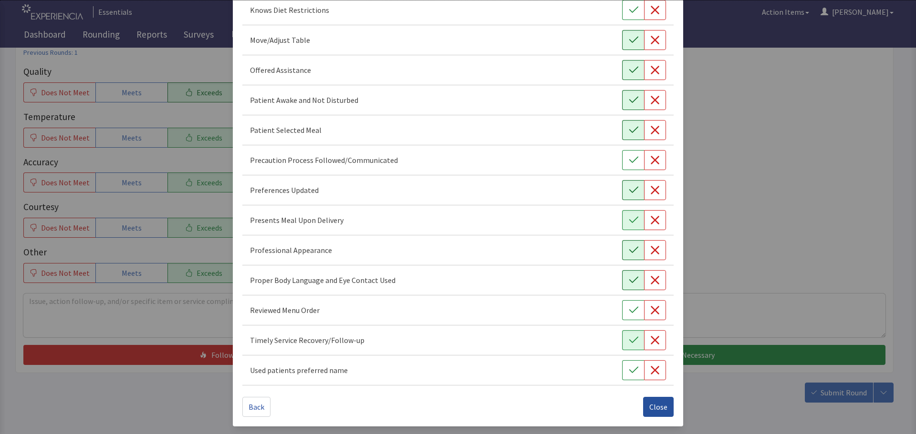
click at [649, 408] on span "Close" at bounding box center [658, 407] width 18 height 11
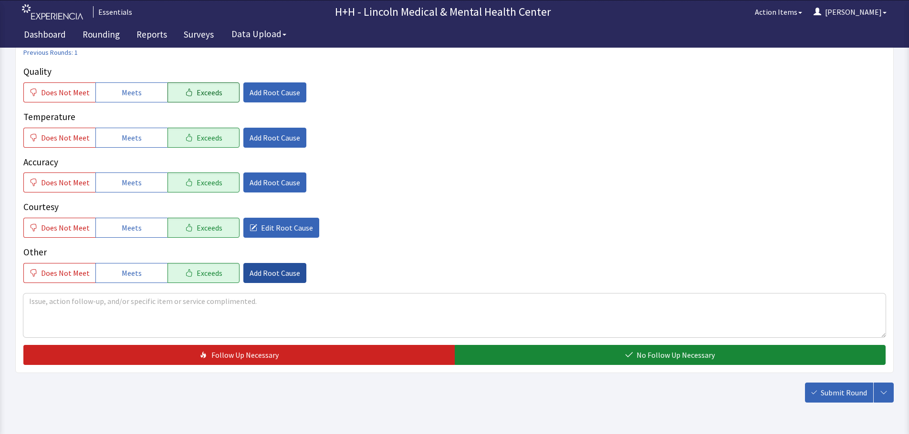
click at [272, 270] on span "Add Root Cause" at bounding box center [274, 273] width 51 height 11
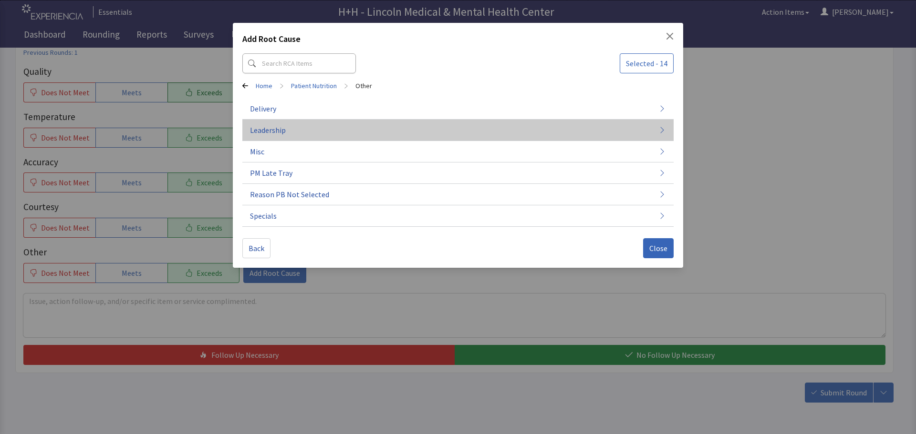
click at [256, 132] on span "Leadership" at bounding box center [268, 129] width 36 height 11
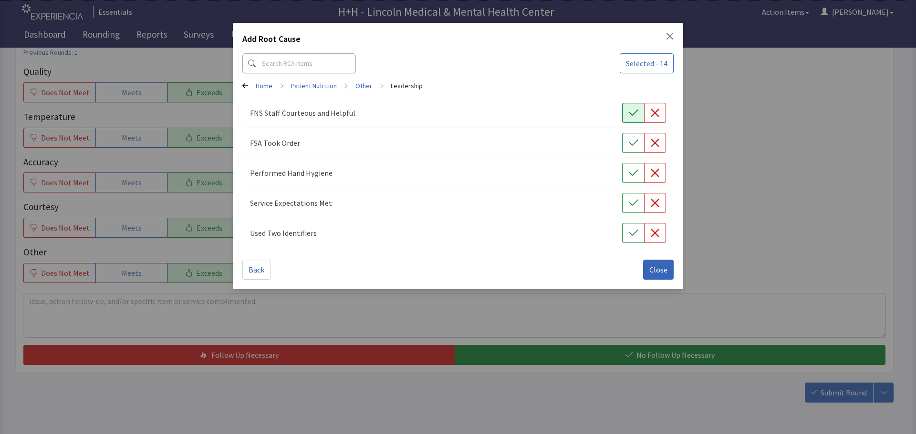
click at [630, 113] on icon "button" at bounding box center [633, 113] width 9 height 6
click at [630, 141] on icon "button" at bounding box center [634, 143] width 10 height 10
click at [635, 167] on button "button" at bounding box center [633, 173] width 22 height 20
click at [632, 198] on icon "button" at bounding box center [634, 203] width 10 height 10
click at [637, 231] on icon "button" at bounding box center [633, 233] width 9 height 6
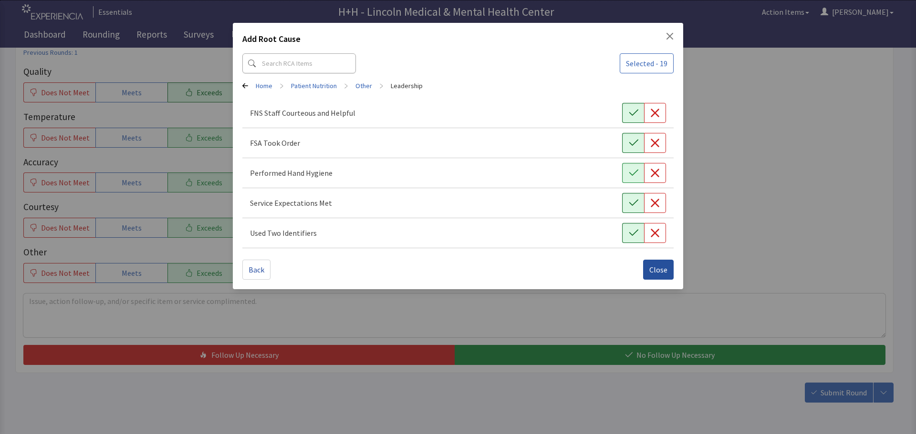
click at [658, 269] on span "Close" at bounding box center [658, 269] width 18 height 11
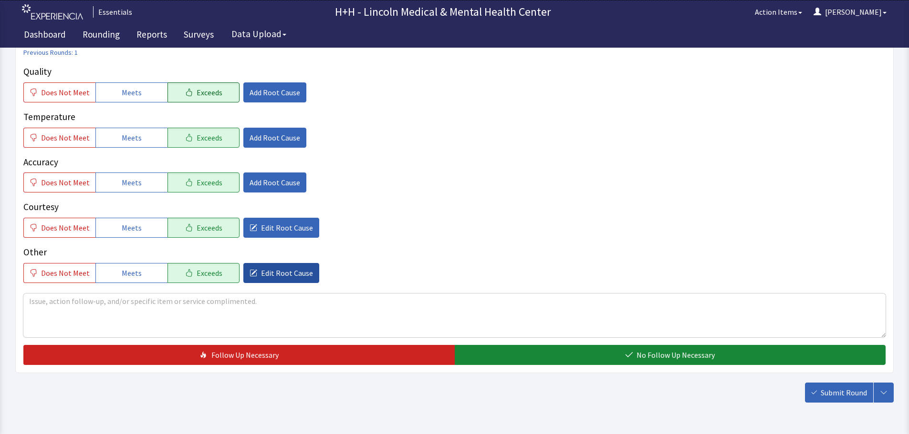
click at [268, 273] on span "Edit Root Cause" at bounding box center [287, 273] width 52 height 11
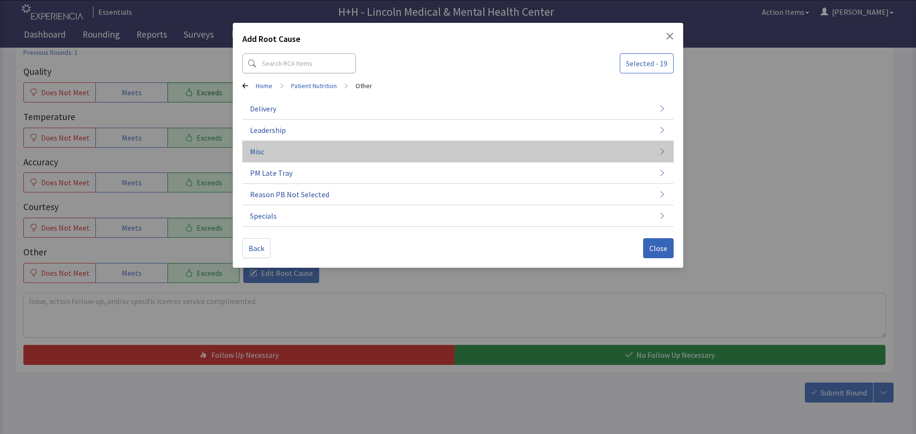
click at [289, 152] on button "Misc" at bounding box center [457, 151] width 431 height 21
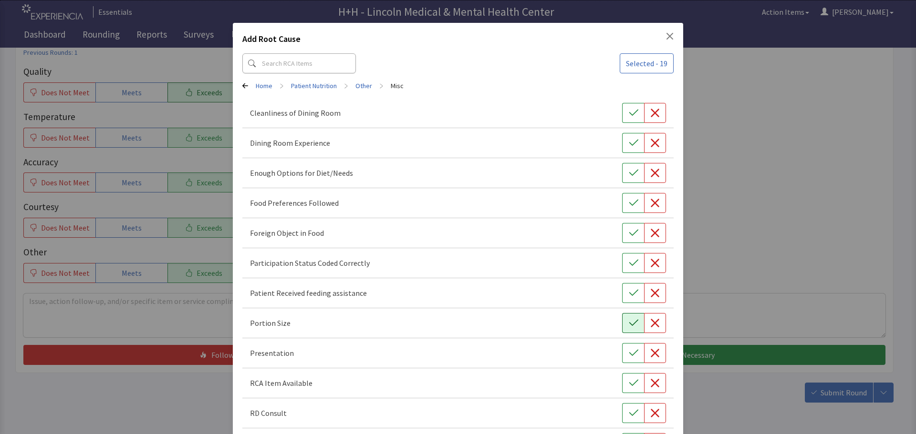
click at [622, 323] on button "button" at bounding box center [633, 323] width 22 height 20
click at [629, 351] on icon "button" at bounding box center [634, 354] width 10 height 10
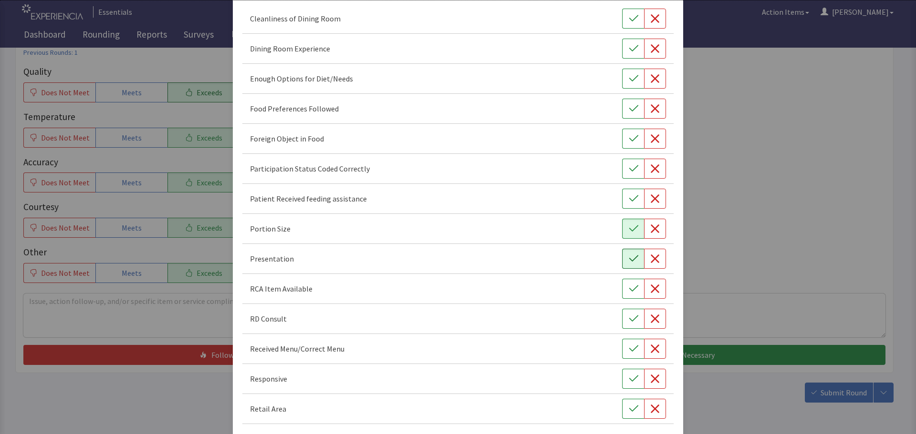
scroll to position [95, 0]
click at [629, 379] on icon "button" at bounding box center [633, 378] width 9 height 6
click at [629, 104] on icon "button" at bounding box center [634, 108] width 10 height 10
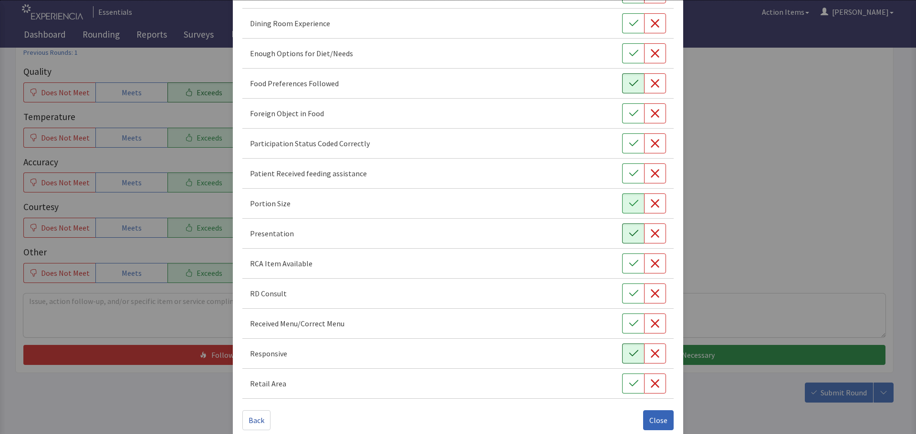
scroll to position [133, 0]
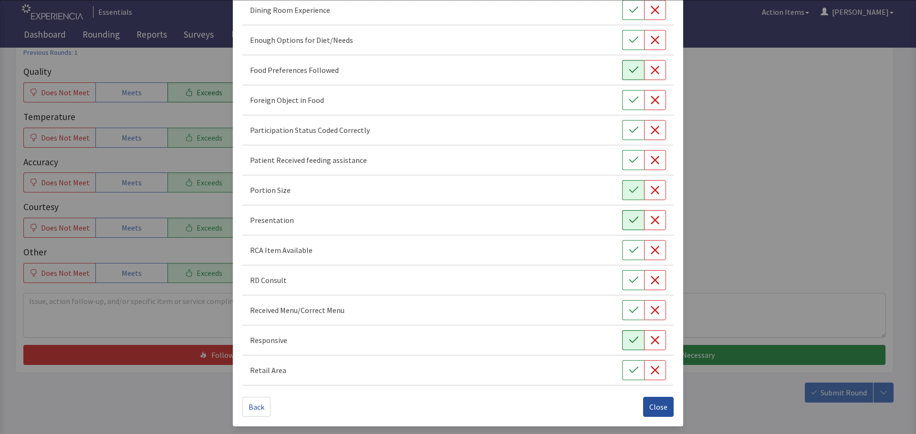
click at [651, 402] on span "Close" at bounding box center [658, 407] width 18 height 11
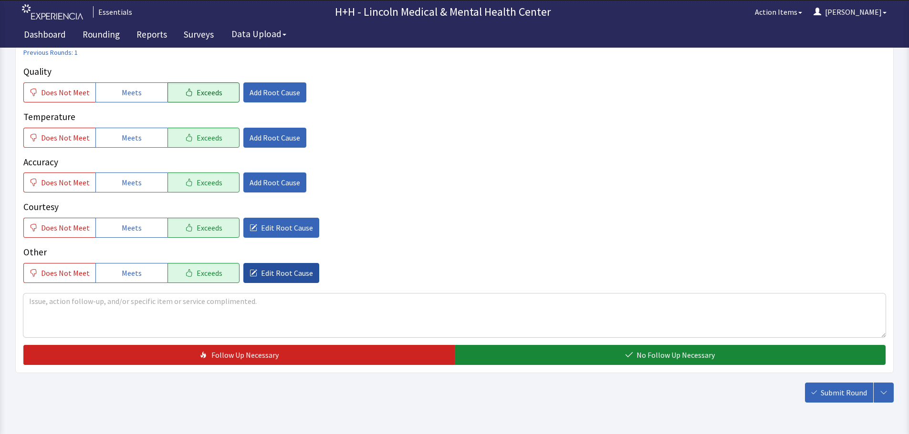
click at [293, 270] on span "Edit Root Cause" at bounding box center [287, 273] width 52 height 11
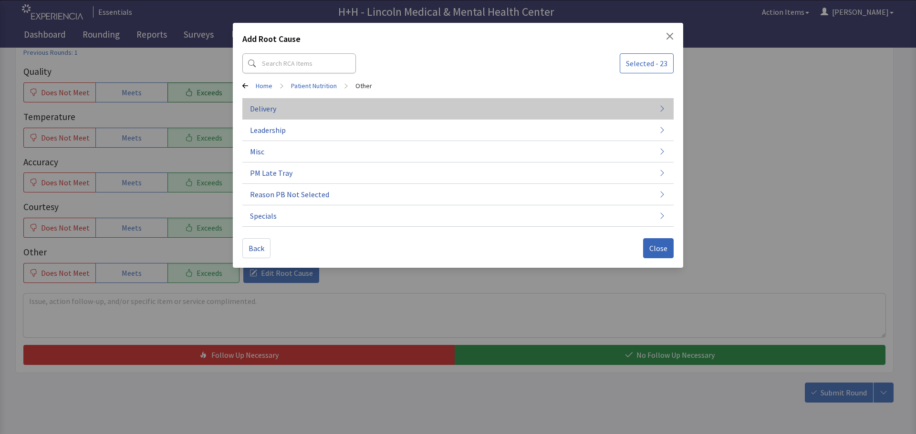
click at [271, 106] on span "Delivery" at bounding box center [263, 108] width 26 height 11
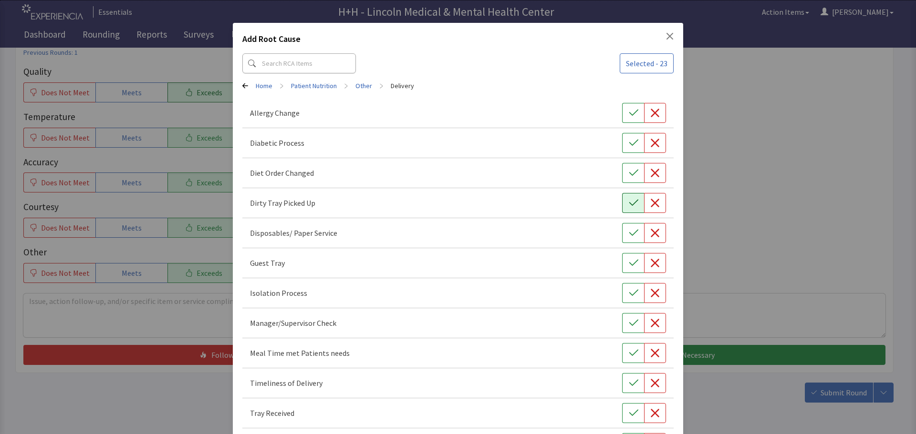
click at [622, 207] on button "button" at bounding box center [633, 203] width 22 height 20
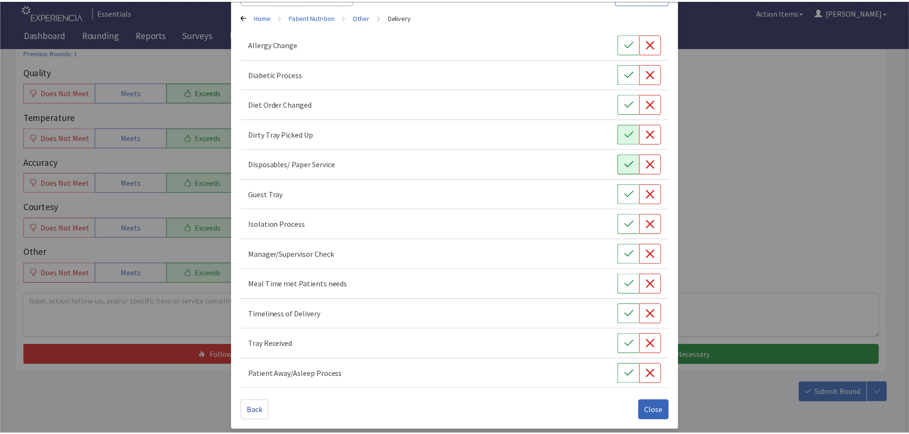
scroll to position [73, 0]
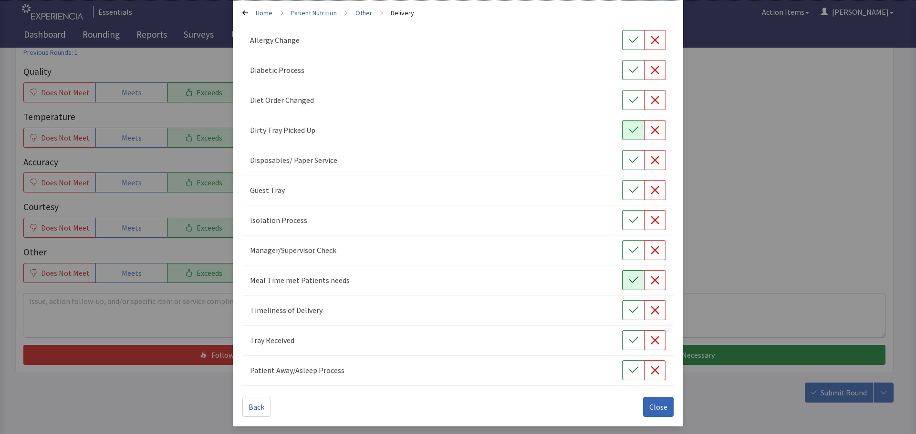
click at [629, 281] on icon "button" at bounding box center [634, 281] width 10 height 10
drag, startPoint x: 621, startPoint y: 312, endPoint x: 621, endPoint y: 324, distance: 11.4
click at [622, 312] on button "button" at bounding box center [633, 310] width 22 height 20
click at [622, 341] on button "button" at bounding box center [633, 341] width 22 height 20
click at [652, 404] on span "Close" at bounding box center [658, 407] width 18 height 11
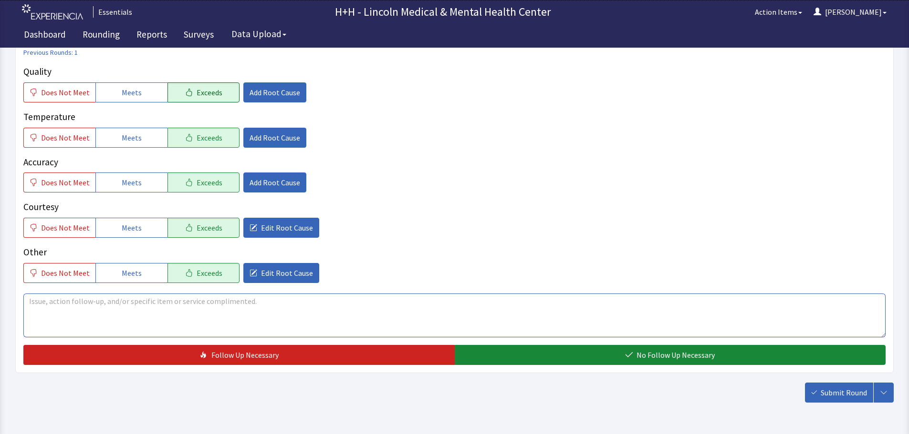
click at [70, 304] on textarea at bounding box center [454, 316] width 862 height 44
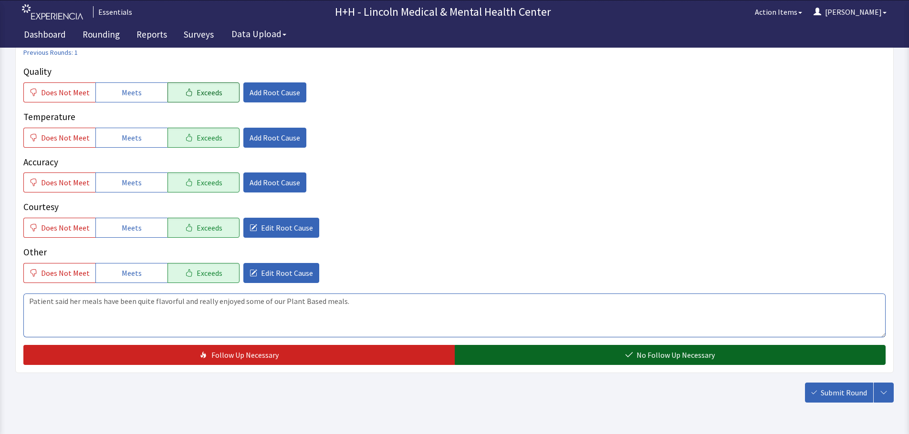
type textarea "Patient said her meals have been quite flavorful and really enjoyed some of our…"
click at [500, 349] on button "No Follow Up Necessary" at bounding box center [669, 355] width 431 height 20
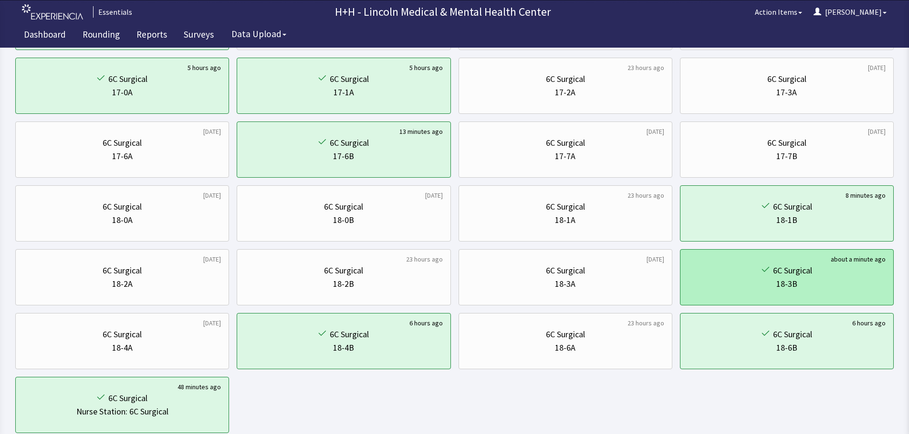
scroll to position [429, 0]
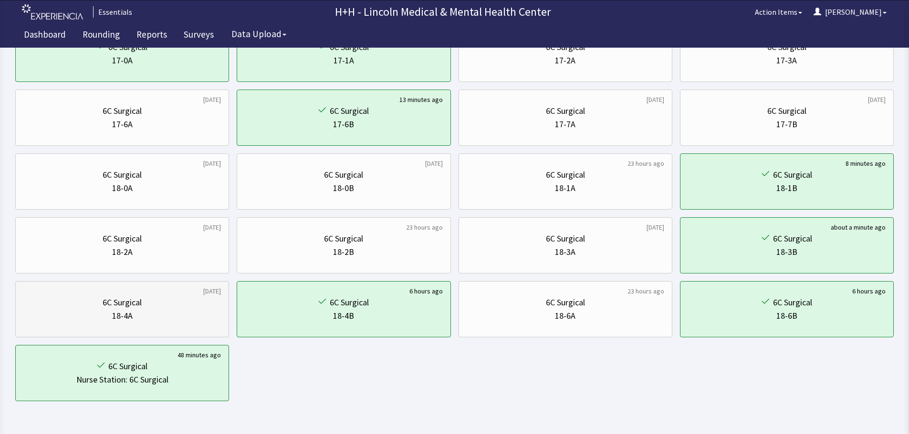
click at [153, 301] on div "6C Surgical" at bounding box center [121, 302] width 197 height 13
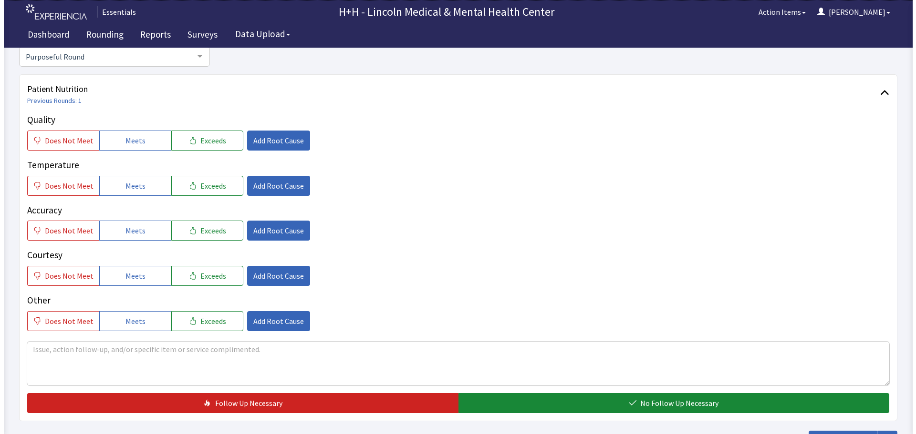
scroll to position [95, 0]
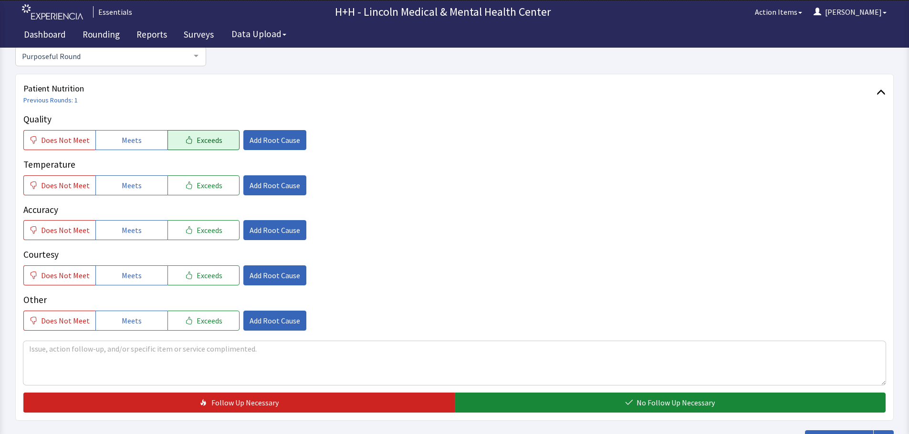
click at [211, 146] on button "Exceeds" at bounding box center [203, 140] width 72 height 20
click at [209, 189] on span "Exceeds" at bounding box center [209, 185] width 26 height 11
click at [207, 236] on span "Exceeds" at bounding box center [209, 230] width 26 height 11
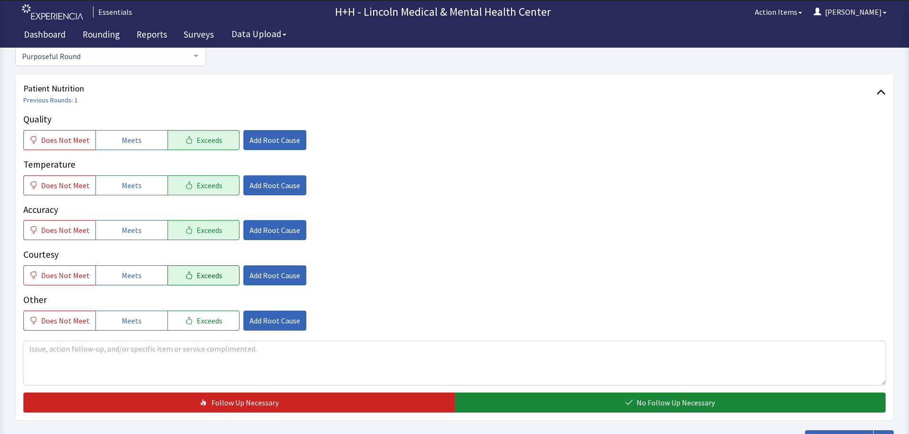
click at [199, 281] on span "Exceeds" at bounding box center [209, 275] width 26 height 11
click at [202, 317] on span "Exceeds" at bounding box center [209, 320] width 26 height 11
click at [30, 352] on textarea at bounding box center [454, 363] width 862 height 44
click at [330, 347] on textarea "Through an interpreter, patient told us she enjoys her meals. They have been ta…" at bounding box center [454, 363] width 862 height 44
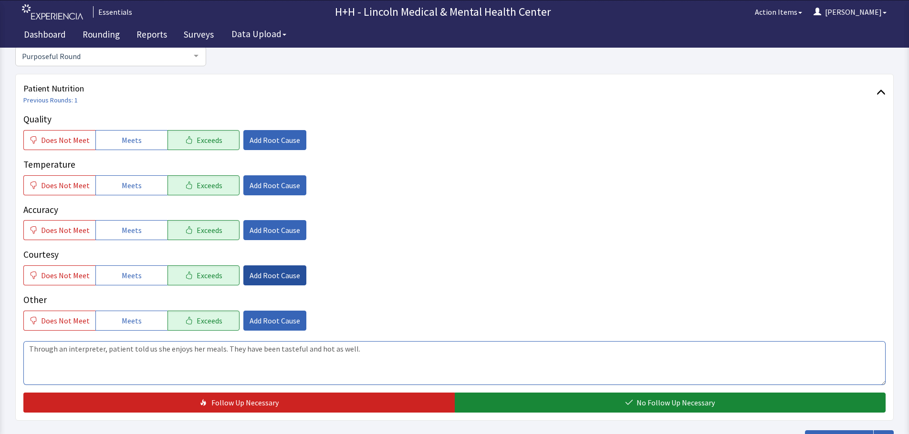
type textarea "Through an interpreter, patient told us she enjoys her meals. They have been ta…"
click at [262, 270] on span "Add Root Cause" at bounding box center [274, 275] width 51 height 11
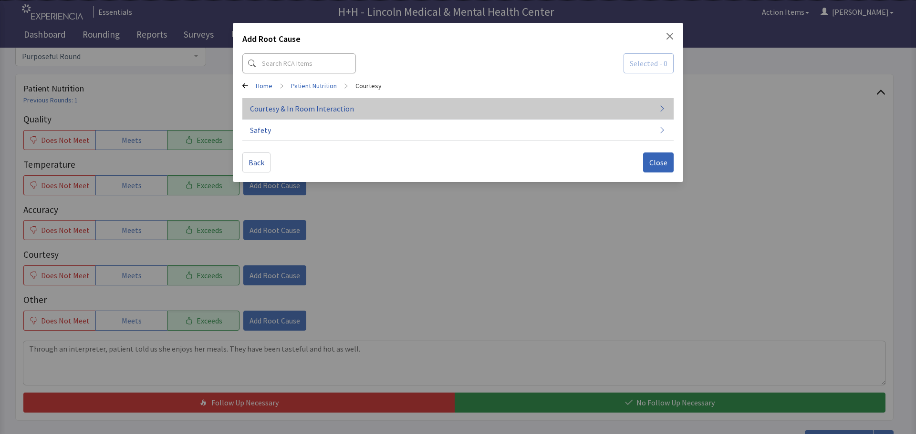
click at [289, 108] on span "Courtesy & In Room Interaction" at bounding box center [302, 108] width 104 height 11
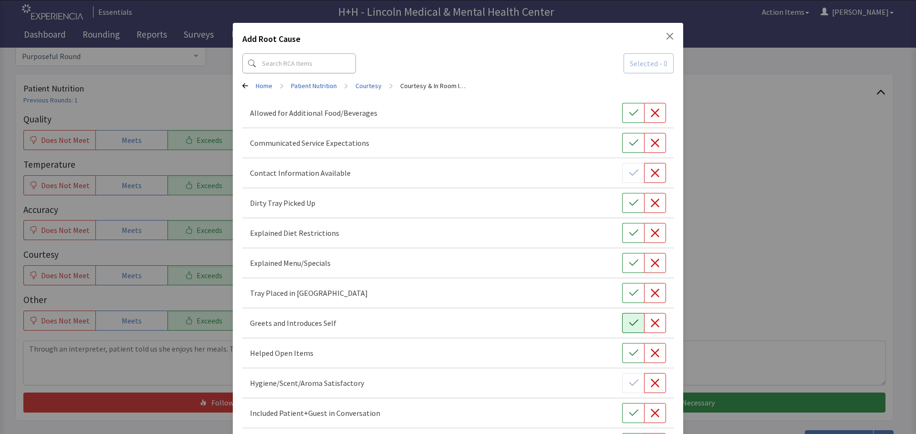
click at [635, 320] on button "button" at bounding box center [633, 323] width 22 height 20
click at [629, 290] on icon "button" at bounding box center [634, 294] width 10 height 10
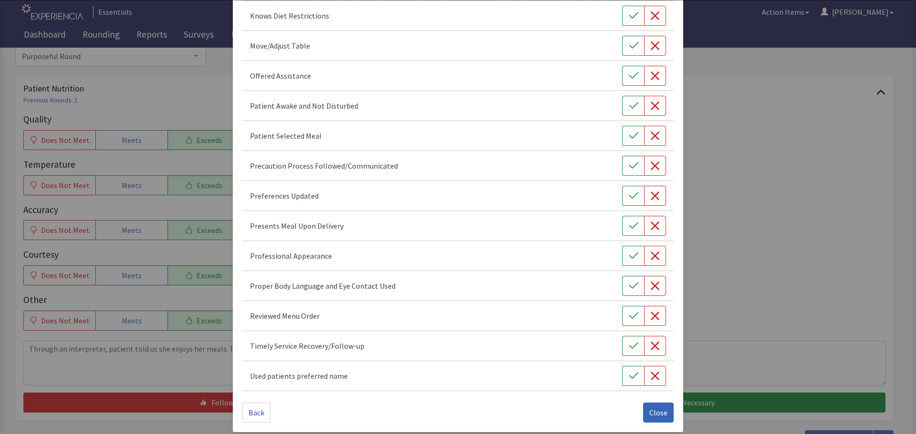
scroll to position [554, 0]
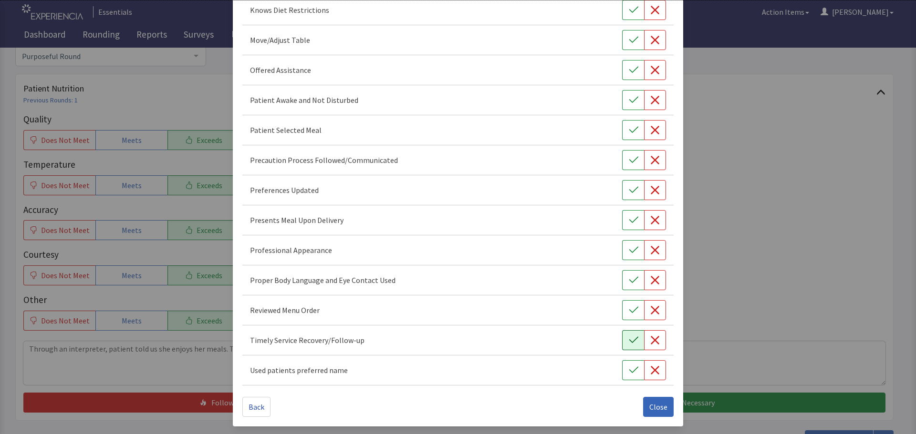
click at [622, 343] on button "button" at bounding box center [633, 341] width 22 height 20
click at [629, 312] on icon "button" at bounding box center [634, 311] width 10 height 10
click at [629, 280] on icon "button" at bounding box center [634, 281] width 10 height 10
click at [622, 246] on button "button" at bounding box center [633, 250] width 22 height 20
click at [629, 221] on icon "button" at bounding box center [634, 221] width 10 height 10
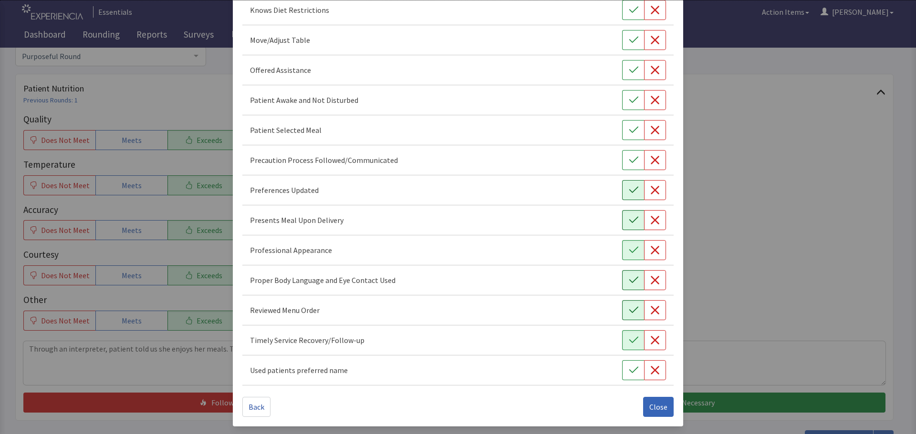
click at [629, 191] on icon "button" at bounding box center [634, 191] width 10 height 10
click at [624, 135] on button "button" at bounding box center [633, 130] width 22 height 20
click at [629, 98] on icon "button" at bounding box center [634, 100] width 10 height 10
click at [629, 72] on icon "button" at bounding box center [634, 70] width 10 height 10
click at [629, 39] on icon "button" at bounding box center [634, 40] width 10 height 10
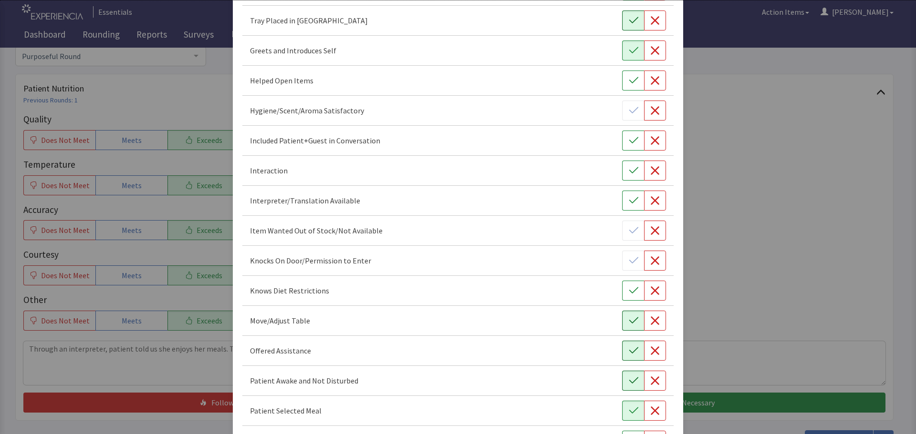
scroll to position [268, 0]
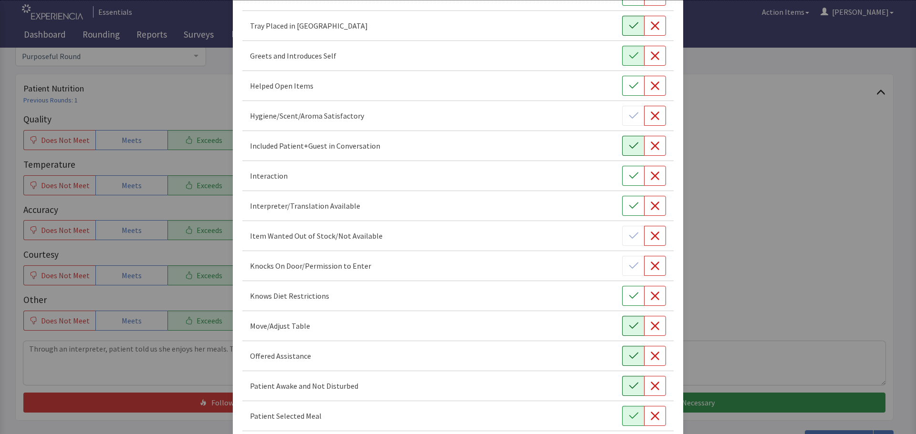
click at [629, 147] on icon "button" at bounding box center [634, 146] width 10 height 10
click at [629, 174] on icon "button" at bounding box center [634, 176] width 10 height 10
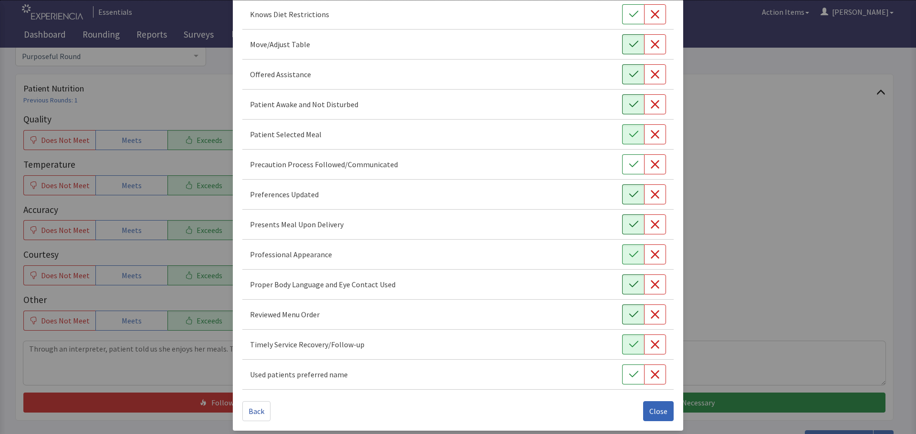
scroll to position [554, 0]
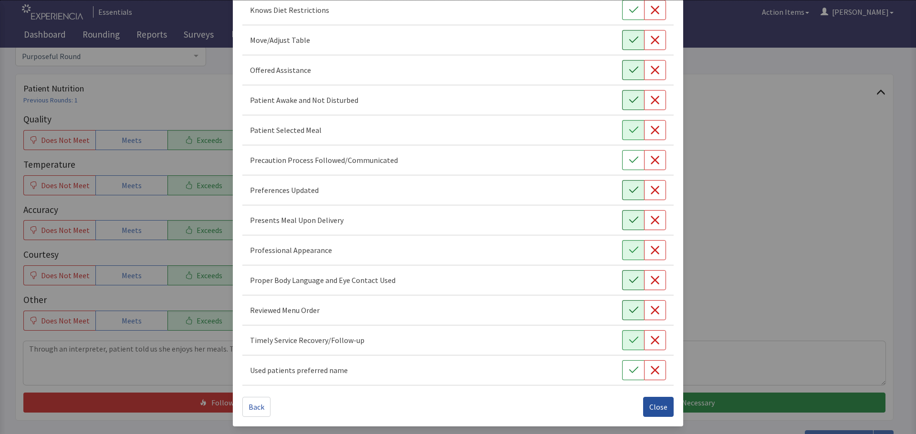
drag, startPoint x: 651, startPoint y: 404, endPoint x: 648, endPoint y: 399, distance: 6.9
click at [652, 404] on span "Close" at bounding box center [658, 407] width 18 height 11
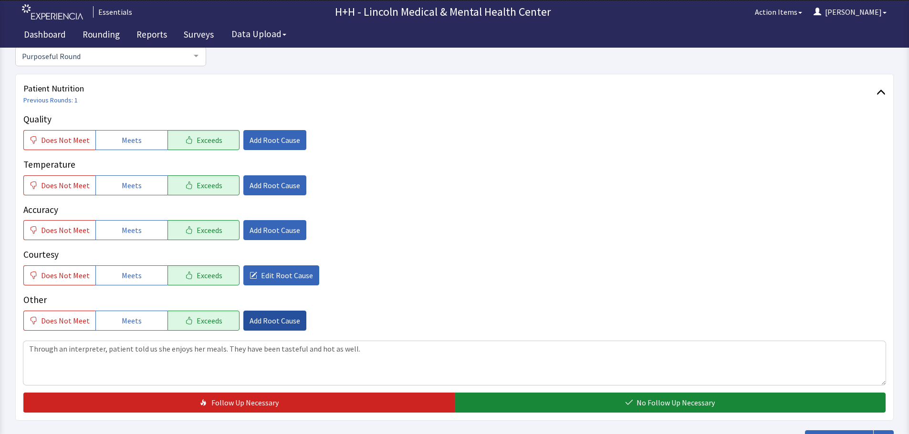
click at [274, 321] on span "Add Root Cause" at bounding box center [274, 320] width 51 height 11
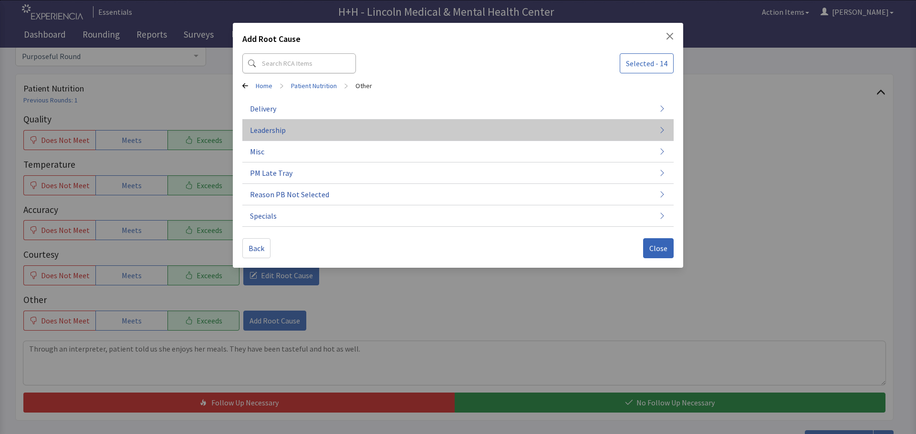
click at [293, 129] on button "Leadership" at bounding box center [457, 130] width 431 height 21
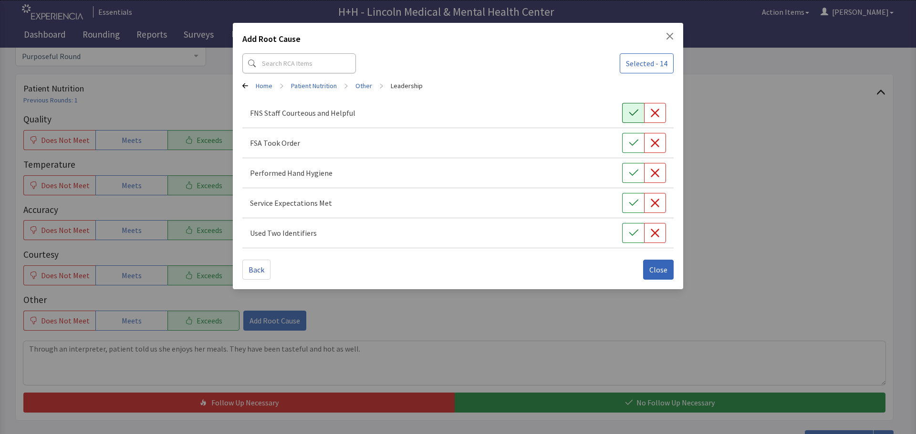
click at [633, 110] on icon "button" at bounding box center [634, 113] width 10 height 10
click at [636, 144] on icon "button" at bounding box center [634, 143] width 10 height 10
click at [637, 173] on icon "button" at bounding box center [634, 173] width 10 height 10
click at [635, 199] on icon "button" at bounding box center [634, 203] width 10 height 10
click at [631, 234] on icon "button" at bounding box center [634, 233] width 10 height 10
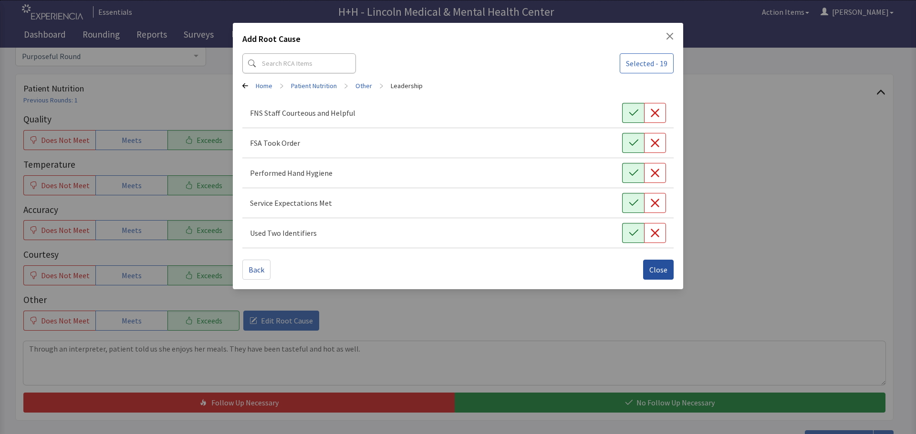
click at [651, 270] on span "Close" at bounding box center [658, 269] width 18 height 11
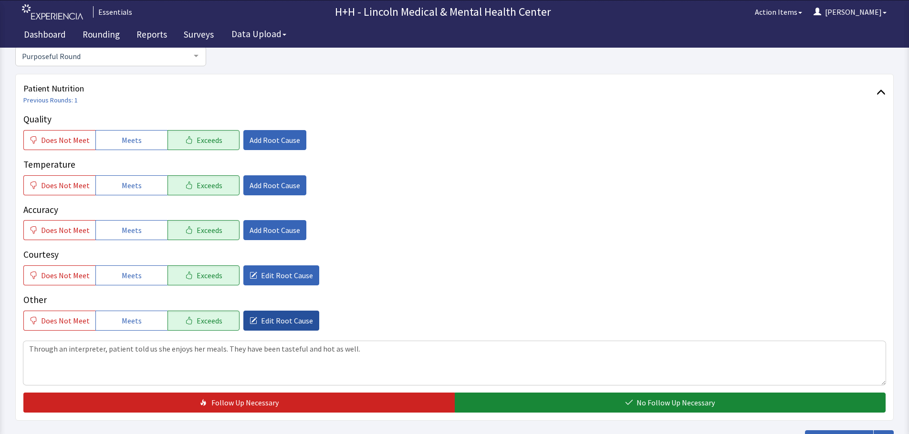
click at [273, 324] on span "Edit Root Cause" at bounding box center [287, 320] width 52 height 11
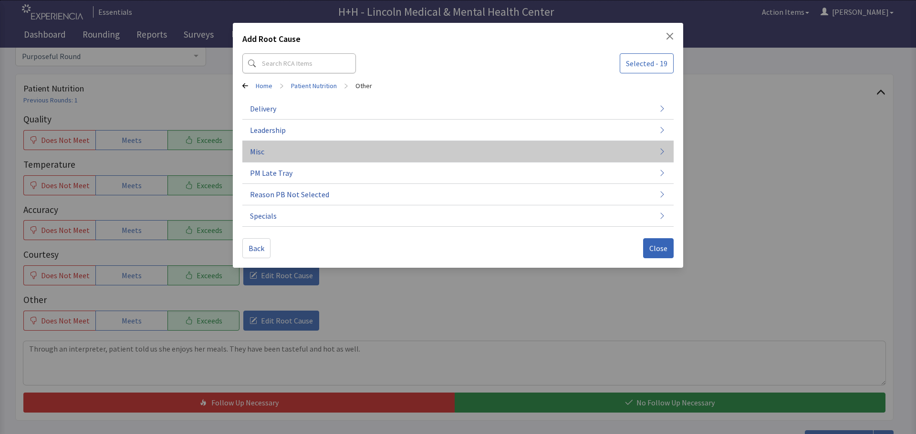
click at [258, 150] on span "Misc" at bounding box center [257, 151] width 14 height 11
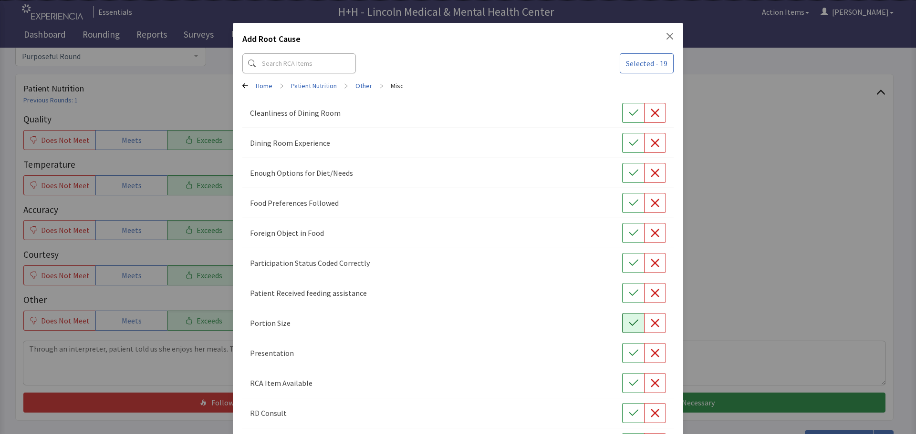
click at [629, 317] on button "button" at bounding box center [633, 323] width 22 height 20
click at [629, 349] on icon "button" at bounding box center [634, 354] width 10 height 10
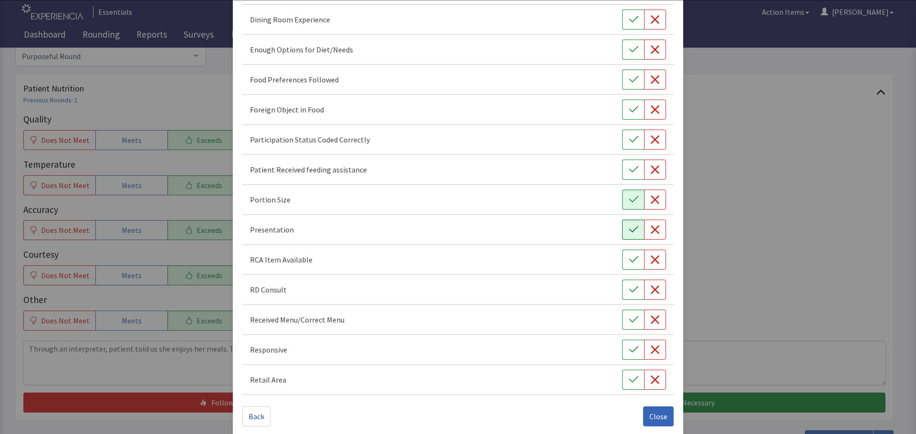
scroll to position [133, 0]
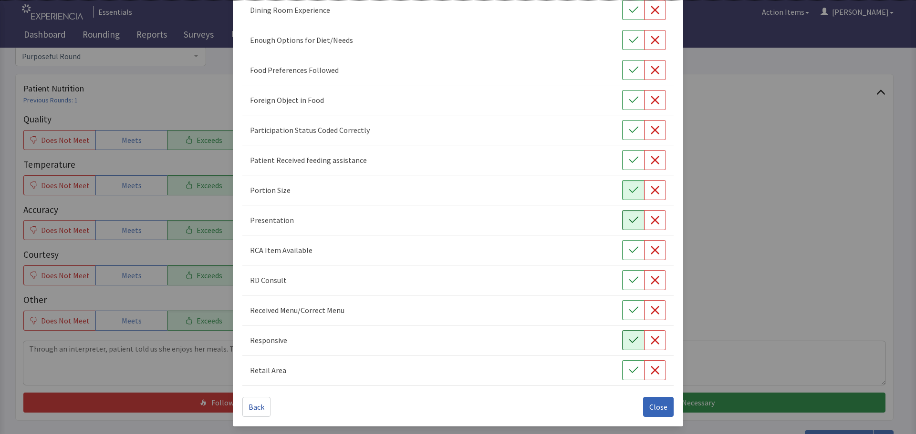
click at [625, 345] on button "button" at bounding box center [633, 341] width 22 height 20
click at [629, 68] on icon "button" at bounding box center [634, 70] width 10 height 10
click at [649, 403] on span "Close" at bounding box center [658, 407] width 18 height 11
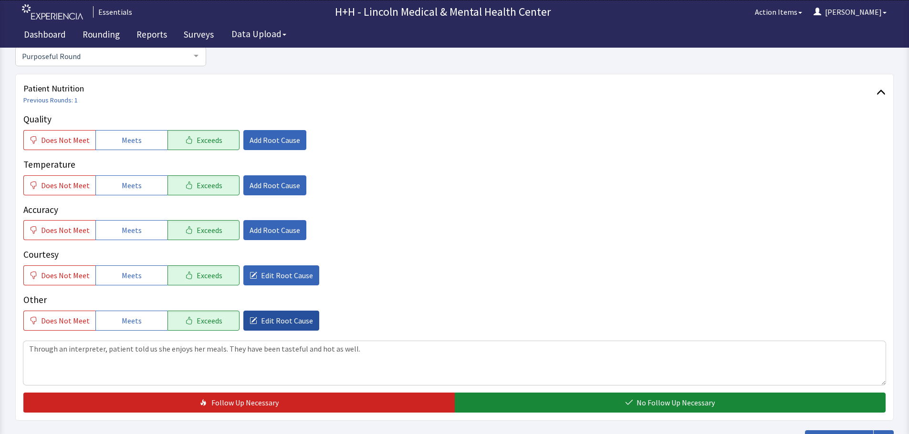
click at [297, 314] on button "Edit Root Cause" at bounding box center [281, 321] width 76 height 20
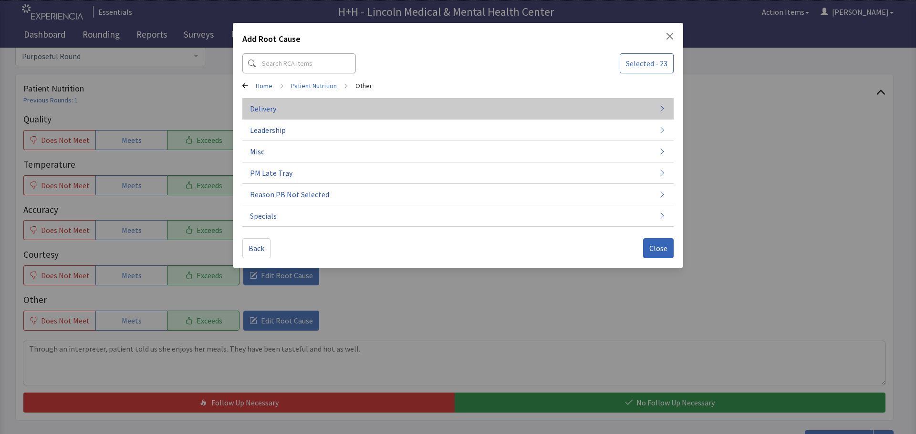
click at [281, 104] on button "Delivery" at bounding box center [457, 108] width 431 height 21
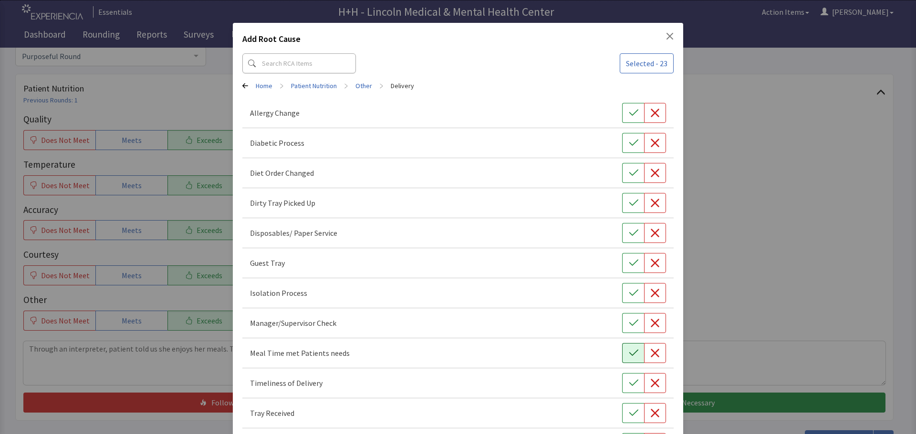
click at [622, 351] on button "button" at bounding box center [633, 353] width 22 height 20
click at [622, 381] on button "button" at bounding box center [633, 383] width 22 height 20
click at [630, 409] on icon "button" at bounding box center [634, 414] width 10 height 10
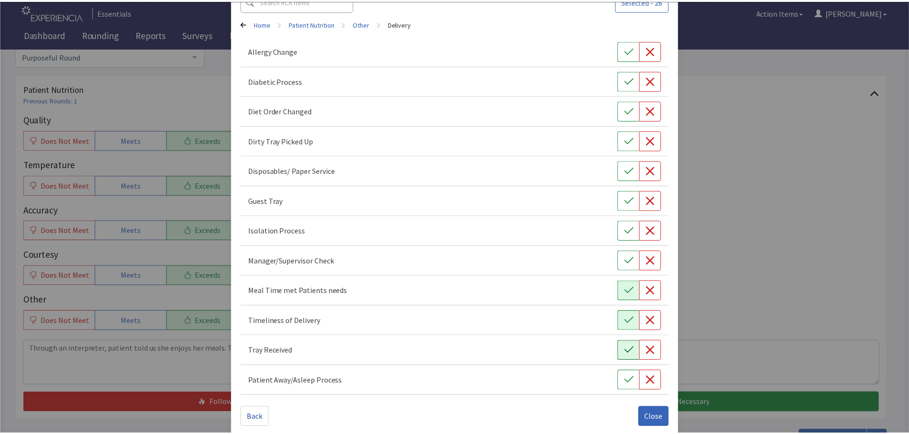
scroll to position [73, 0]
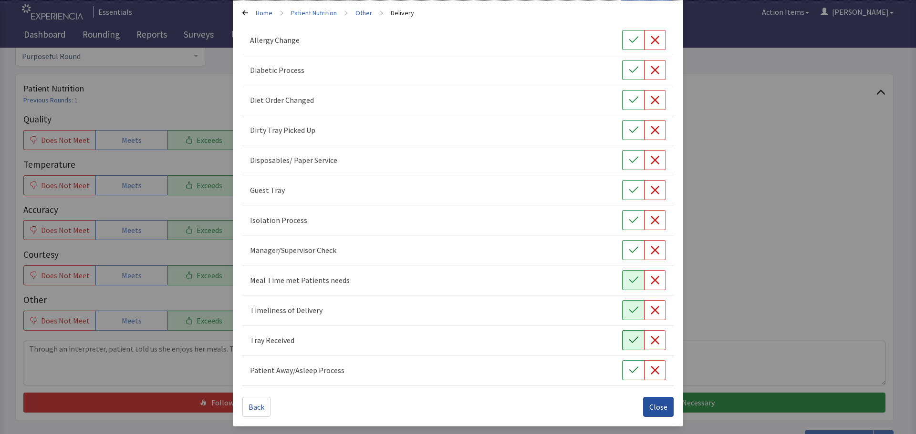
click at [649, 403] on span "Close" at bounding box center [658, 407] width 18 height 11
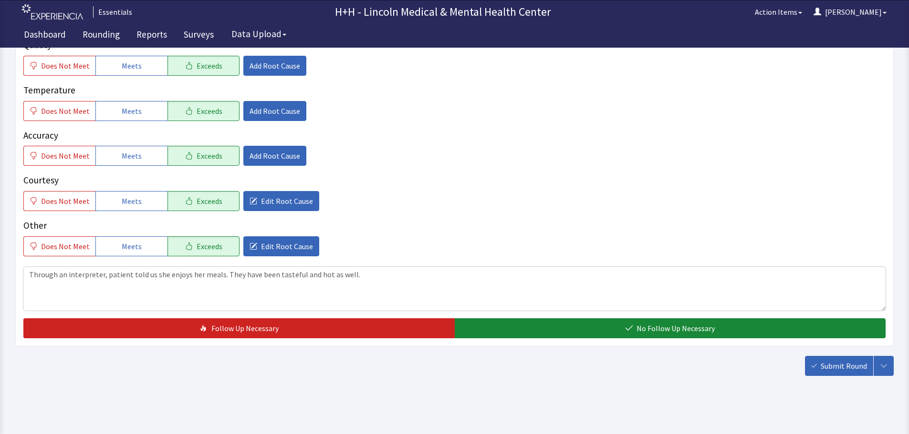
scroll to position [175, 0]
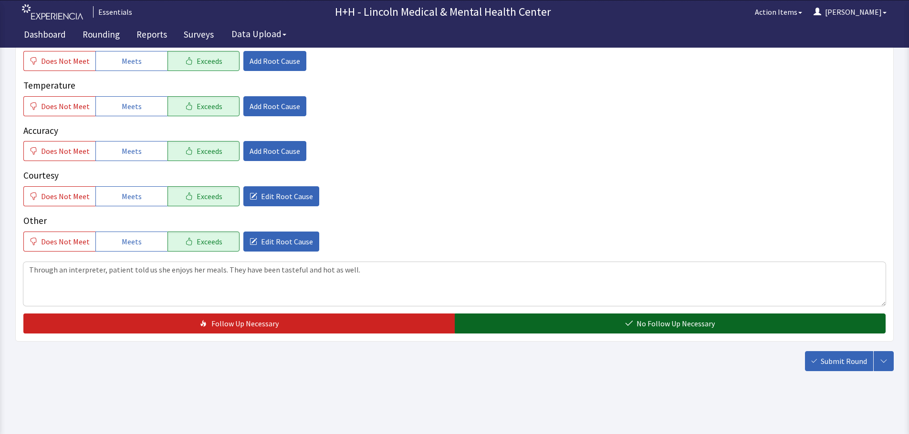
click at [537, 322] on button "No Follow Up Necessary" at bounding box center [669, 324] width 431 height 20
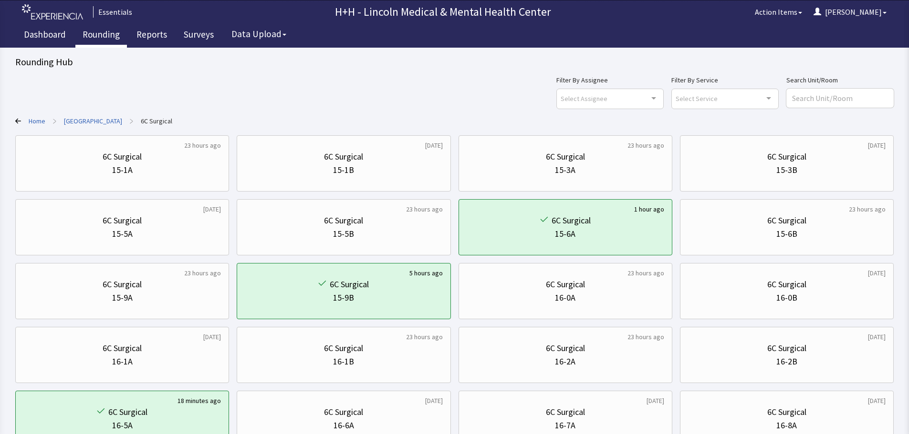
click at [92, 35] on link "Rounding" at bounding box center [101, 36] width 52 height 24
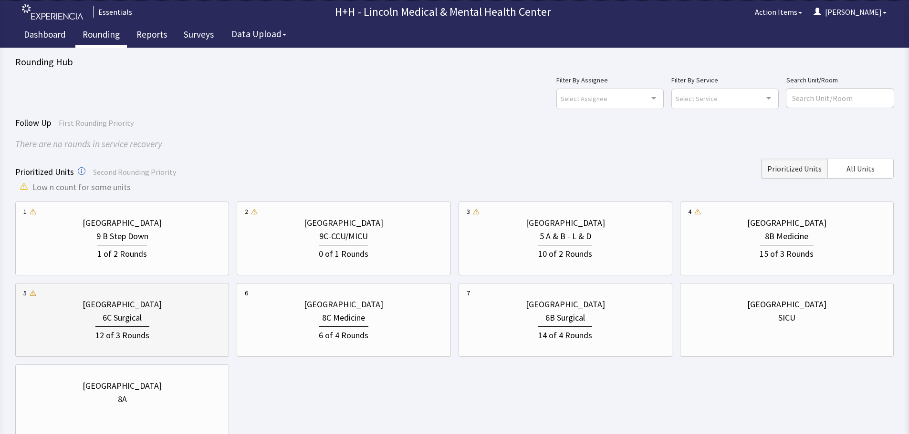
click at [198, 311] on div "6C Surgical" at bounding box center [121, 317] width 197 height 13
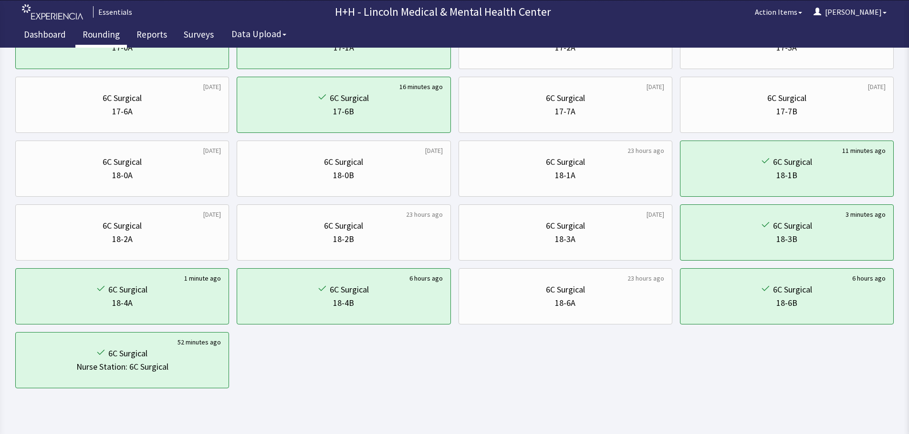
scroll to position [459, 0]
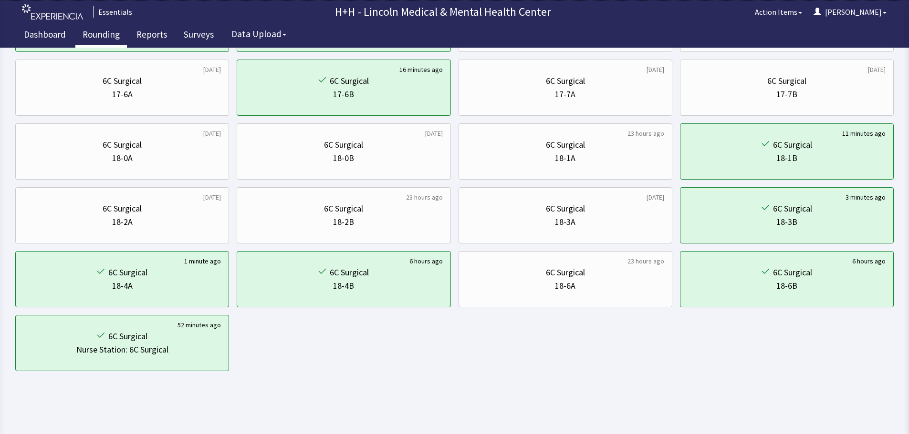
click at [99, 36] on link "Rounding" at bounding box center [101, 36] width 52 height 24
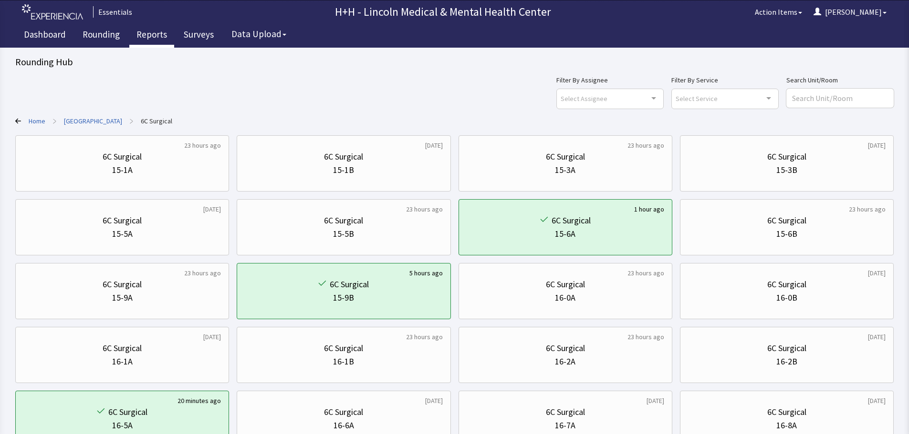
click at [146, 34] on link "Reports" at bounding box center [151, 36] width 45 height 24
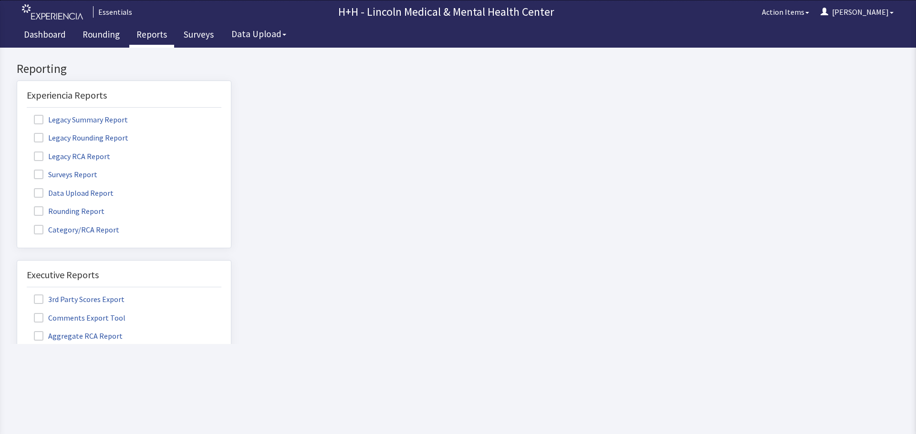
click at [74, 210] on label "Rounding Report" at bounding box center [70, 211] width 87 height 12
click at [17, 206] on input "Rounding Report" at bounding box center [17, 206] width 0 height 0
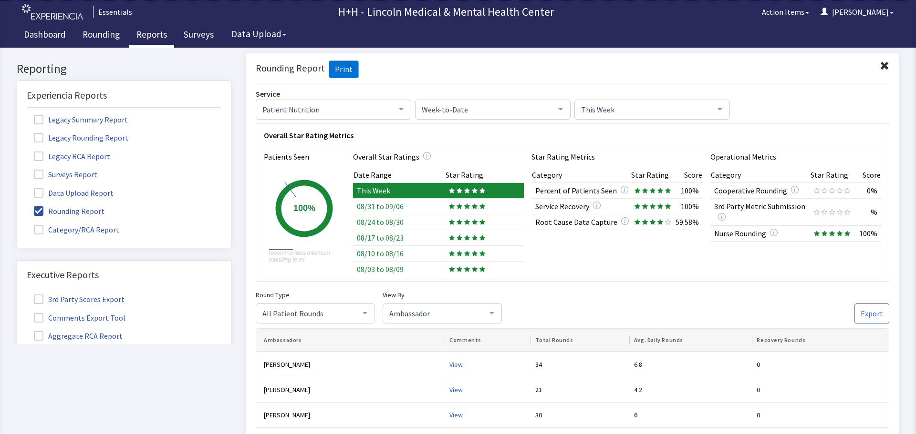
click at [879, 65] on span at bounding box center [884, 66] width 10 height 10
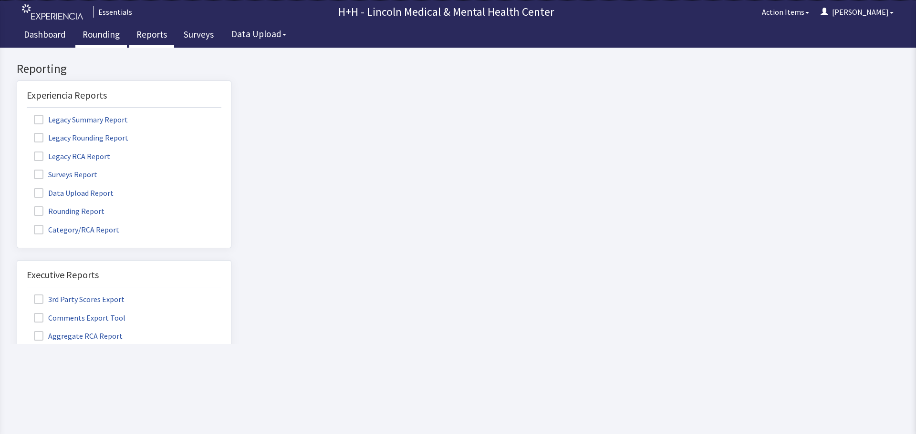
click at [112, 35] on link "Rounding" at bounding box center [101, 36] width 52 height 24
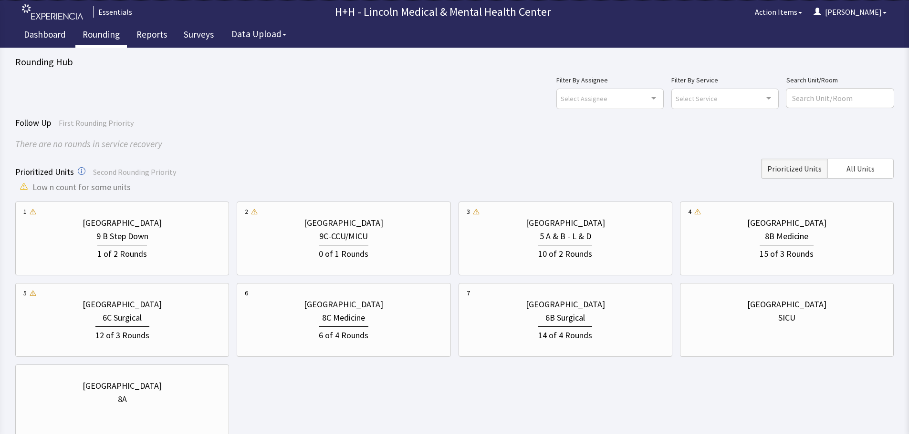
click at [376, 123] on div "Follow Up First Rounding Priority" at bounding box center [454, 122] width 878 height 13
click at [153, 35] on link "Reports" at bounding box center [151, 36] width 45 height 24
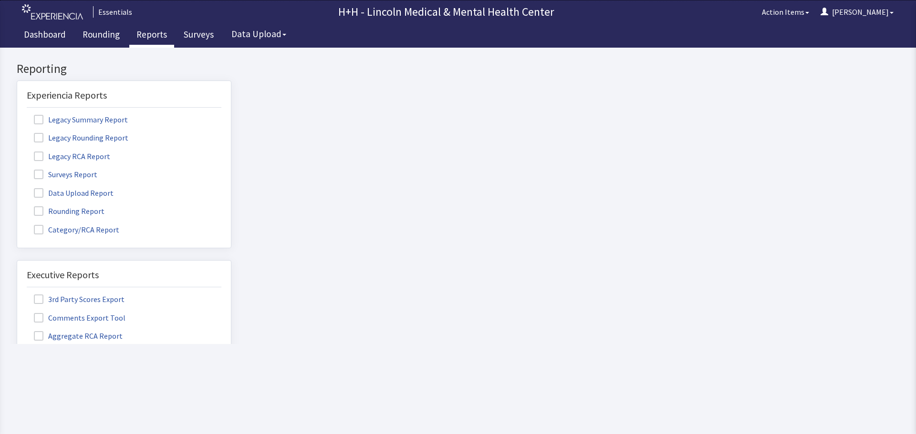
click at [37, 212] on span at bounding box center [39, 212] width 10 height 10
click at [17, 206] on input "Rounding Report" at bounding box center [17, 206] width 0 height 0
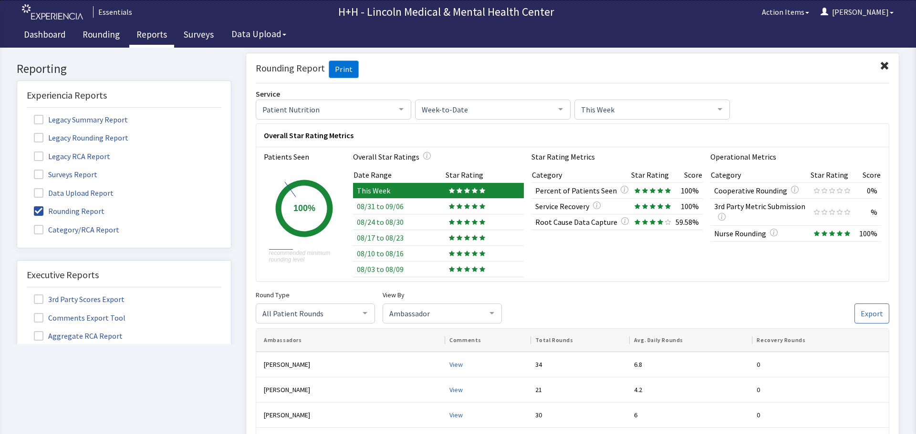
click at [879, 66] on span at bounding box center [884, 66] width 10 height 10
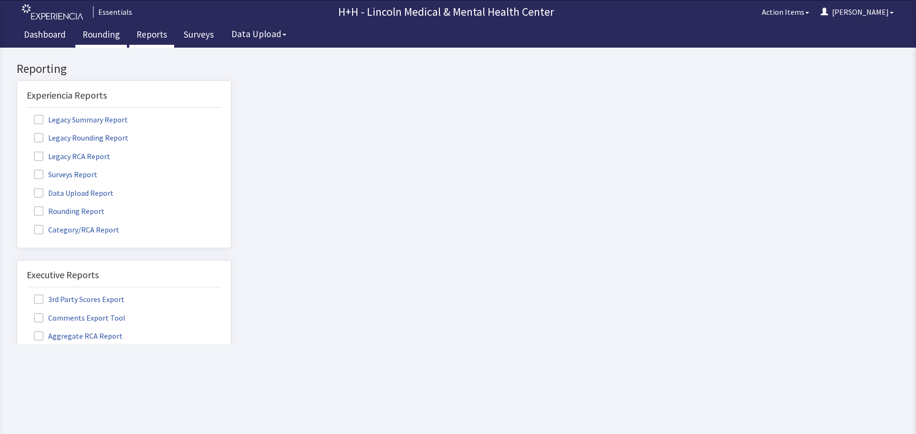
click at [103, 34] on link "Rounding" at bounding box center [101, 36] width 52 height 24
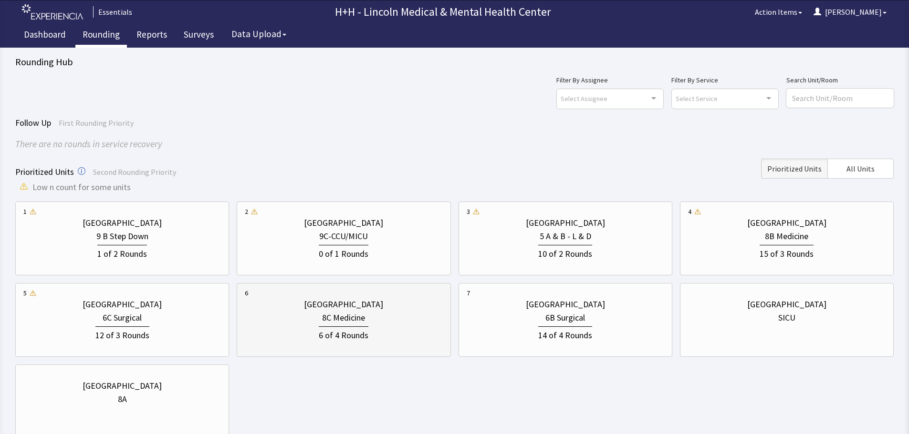
click at [384, 310] on div "[GEOGRAPHIC_DATA]" at bounding box center [343, 304] width 197 height 13
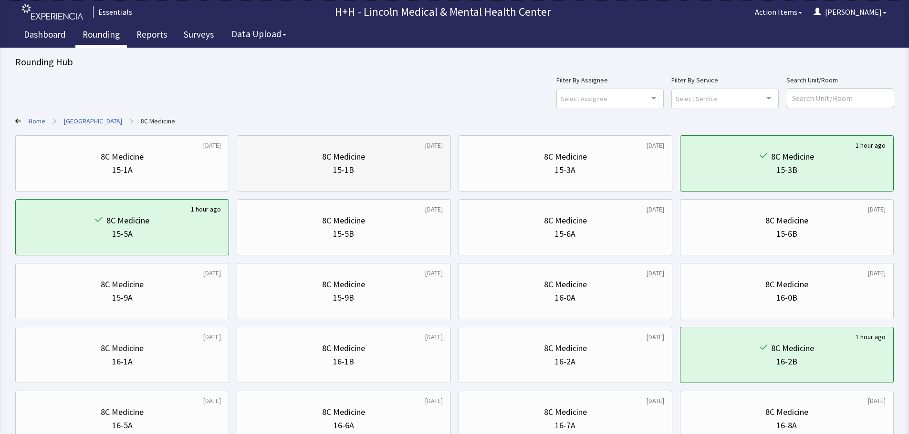
click at [404, 176] on div "15-1B" at bounding box center [343, 170] width 197 height 13
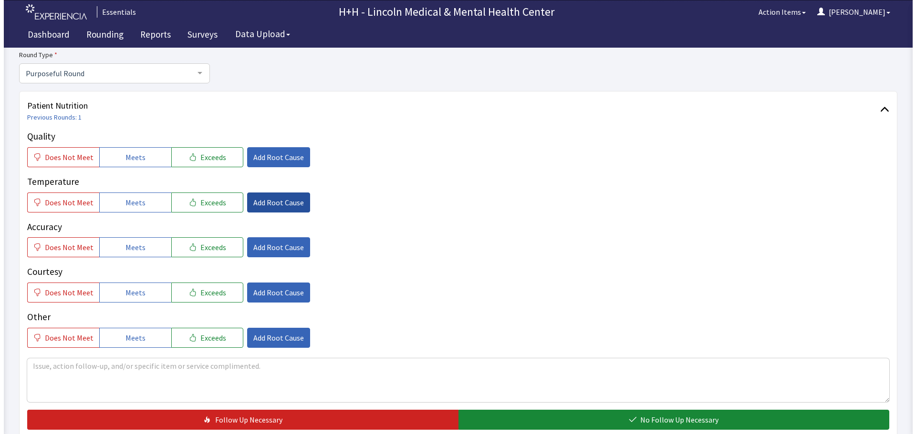
scroll to position [95, 0]
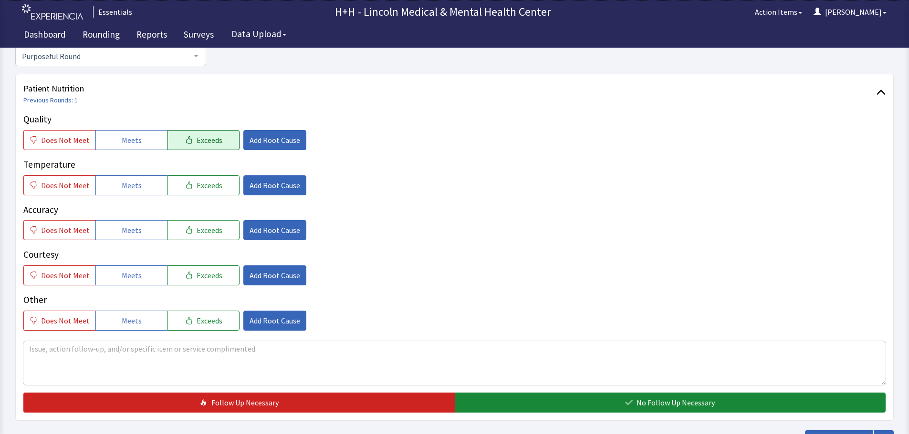
click at [211, 143] on span "Exceeds" at bounding box center [209, 139] width 26 height 11
click at [217, 185] on button "Exceeds" at bounding box center [203, 186] width 72 height 20
click at [218, 232] on button "Exceeds" at bounding box center [203, 230] width 72 height 20
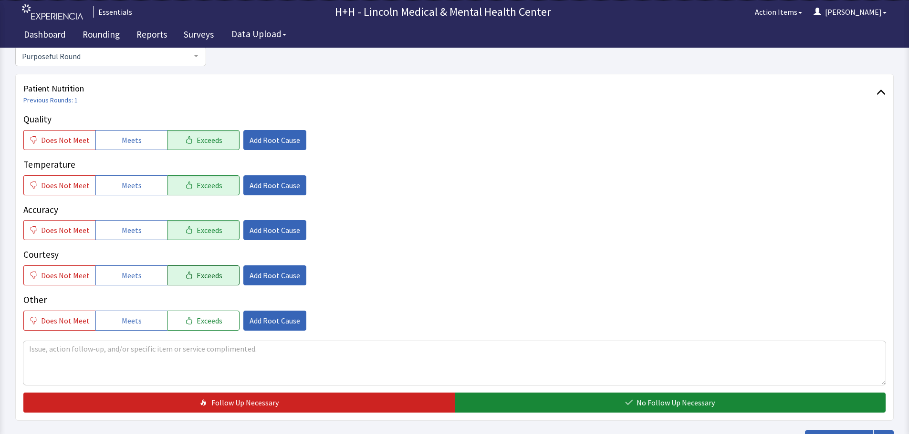
click at [208, 277] on span "Exceeds" at bounding box center [209, 275] width 26 height 11
click at [205, 318] on span "Exceeds" at bounding box center [209, 320] width 26 height 11
click at [65, 356] on textarea at bounding box center [454, 363] width 862 height 44
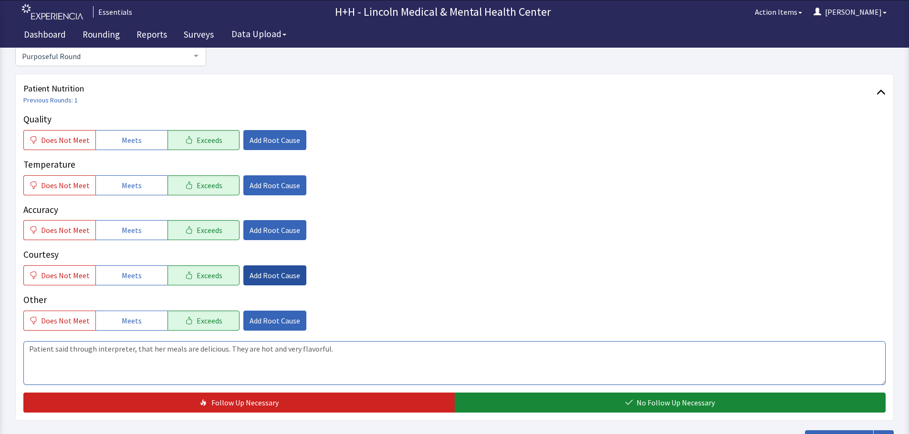
type textarea "Patient said through interpreter, that her meals are delicious. They are hot an…"
click at [258, 271] on span "Add Root Cause" at bounding box center [274, 275] width 51 height 11
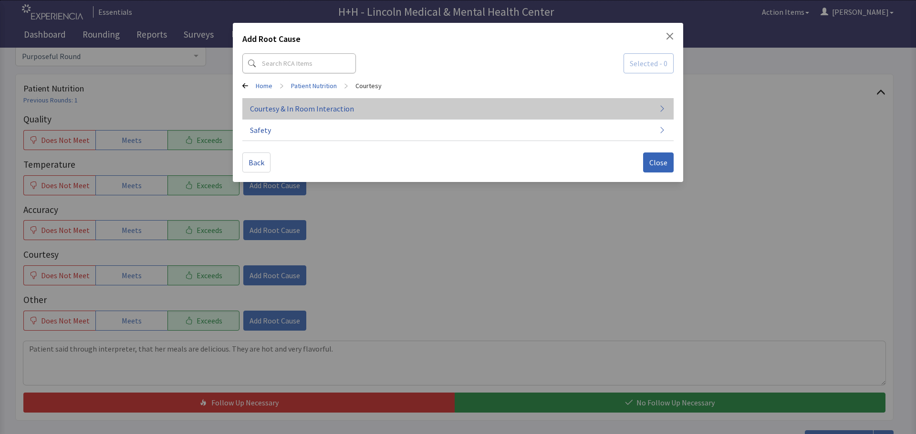
click at [310, 112] on span "Courtesy & In Room Interaction" at bounding box center [302, 108] width 104 height 11
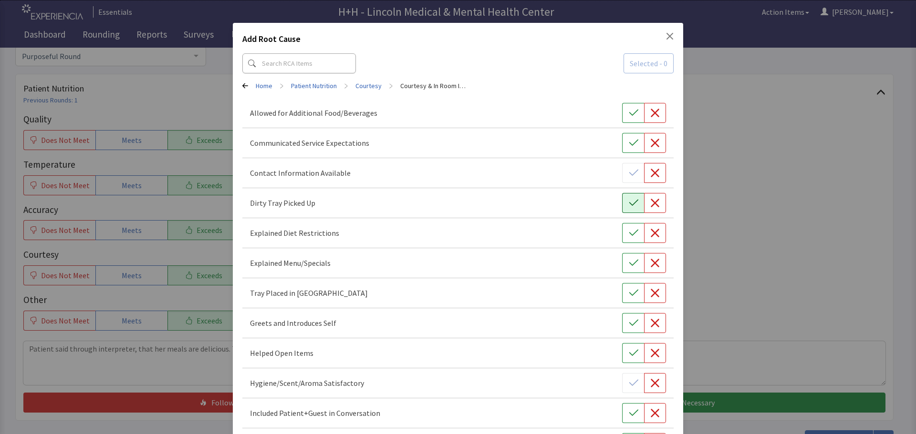
click at [632, 202] on icon "button" at bounding box center [634, 203] width 10 height 10
click at [629, 294] on icon "button" at bounding box center [634, 294] width 10 height 10
click at [622, 321] on button "button" at bounding box center [633, 323] width 22 height 20
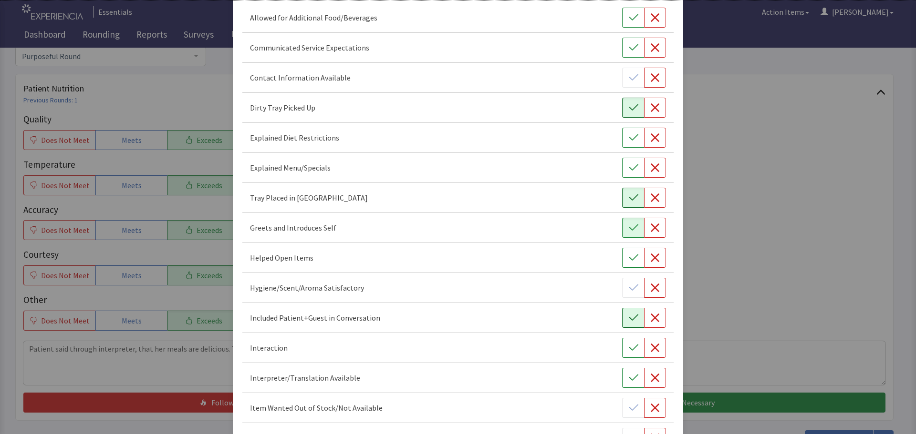
click at [629, 321] on icon "button" at bounding box center [634, 318] width 10 height 10
click at [629, 351] on icon "button" at bounding box center [634, 348] width 10 height 10
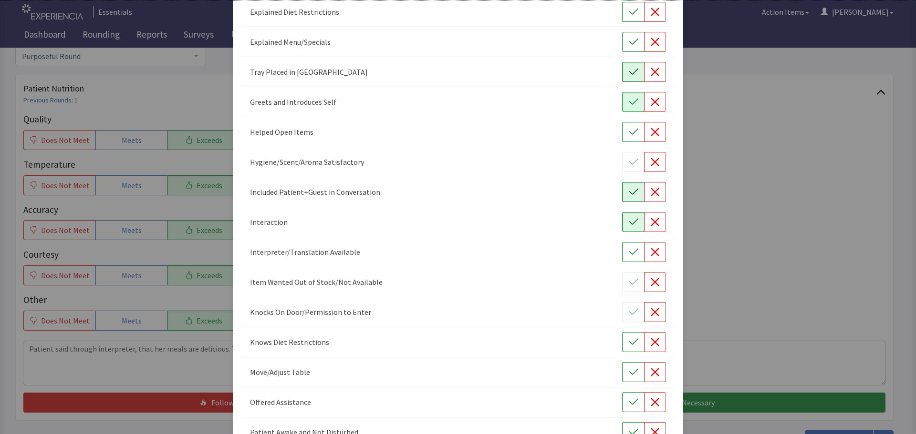
scroll to position [238, 0]
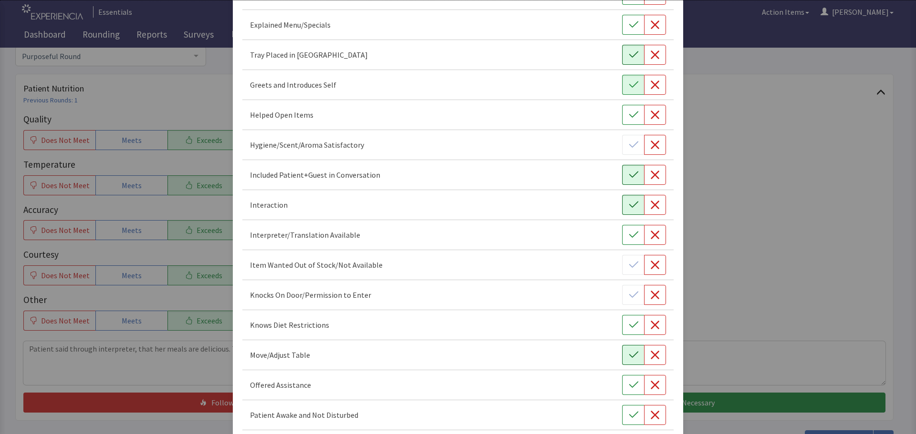
click at [626, 350] on button "button" at bounding box center [633, 355] width 22 height 20
click at [629, 385] on icon "button" at bounding box center [634, 386] width 10 height 10
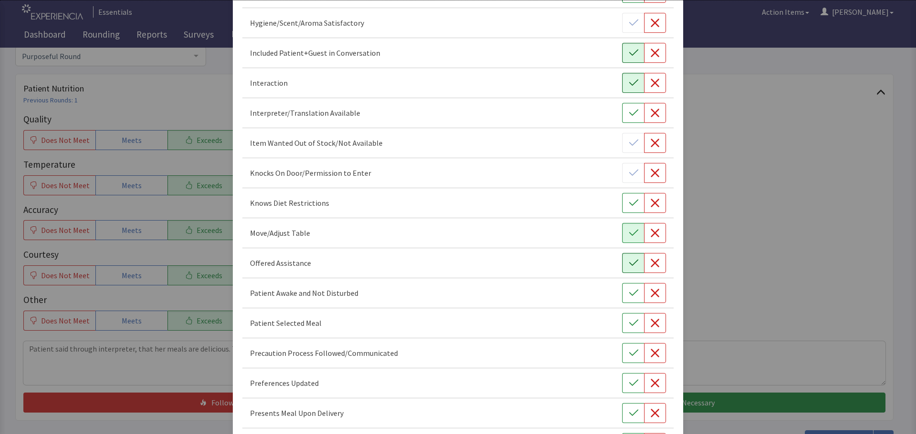
scroll to position [382, 0]
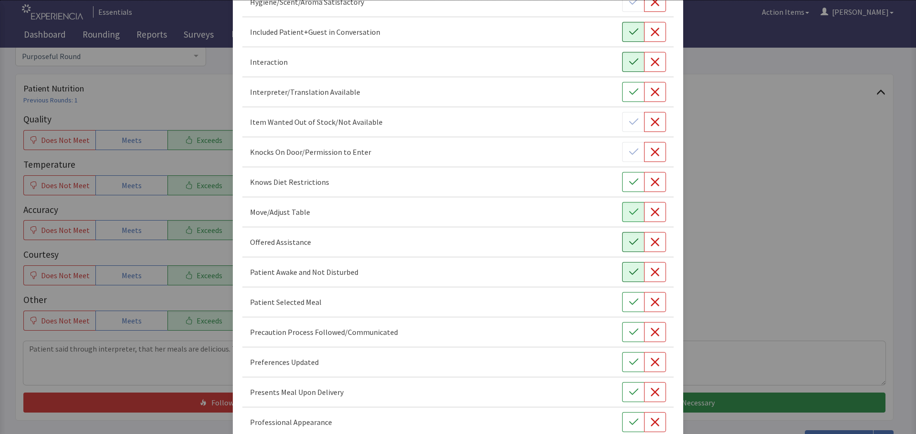
click at [632, 275] on icon "button" at bounding box center [634, 273] width 10 height 10
click at [622, 303] on button "button" at bounding box center [633, 302] width 22 height 20
click at [633, 362] on button "button" at bounding box center [633, 362] width 22 height 20
click at [629, 392] on icon "button" at bounding box center [634, 393] width 10 height 10
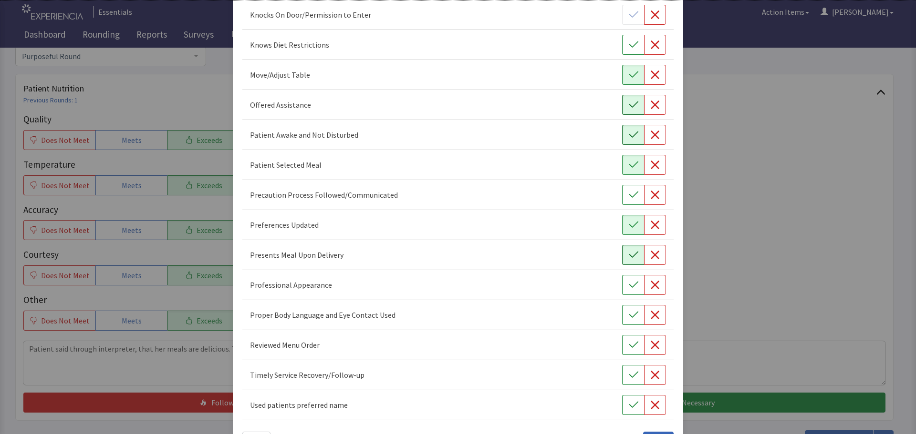
scroll to position [525, 0]
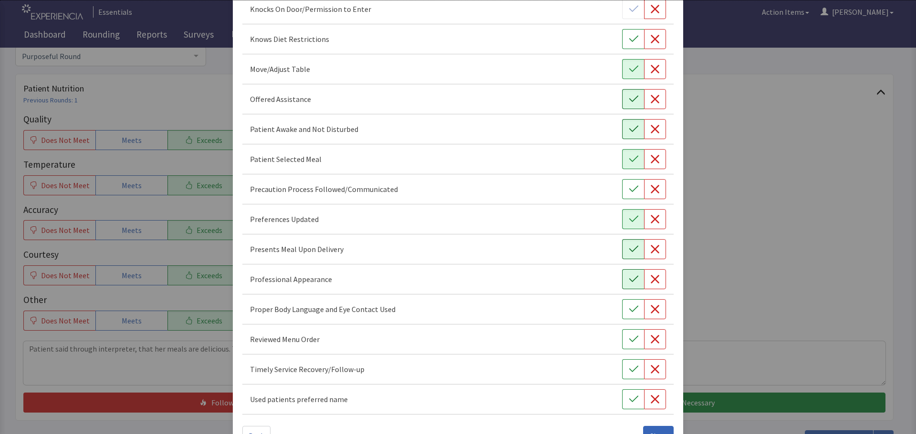
click at [629, 282] on icon "button" at bounding box center [634, 280] width 10 height 10
click at [622, 305] on button "button" at bounding box center [633, 310] width 22 height 20
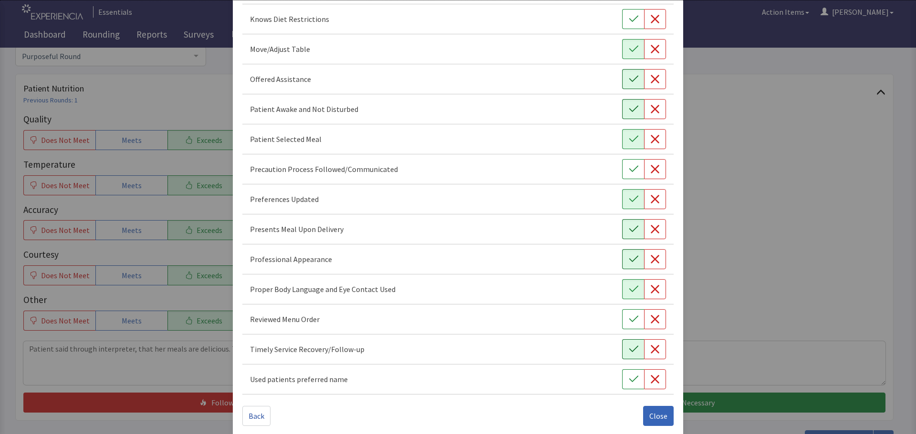
scroll to position [554, 0]
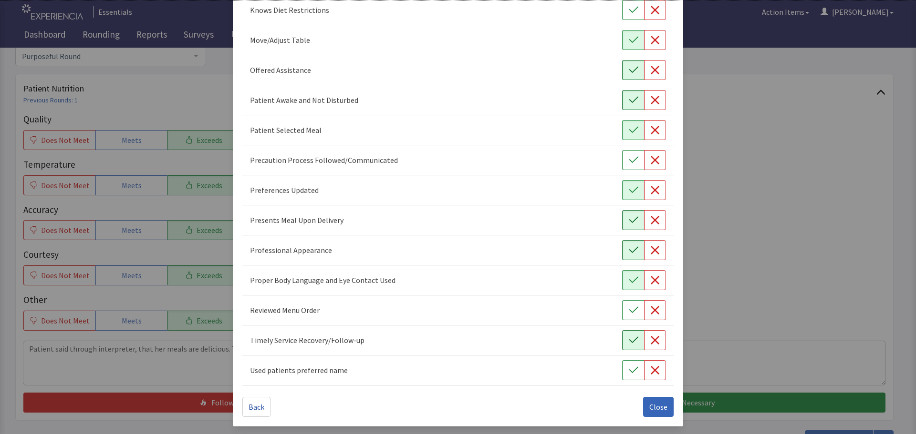
click at [629, 336] on icon "button" at bounding box center [634, 341] width 10 height 10
click at [629, 311] on icon "button" at bounding box center [634, 311] width 10 height 10
click at [650, 406] on span "Close" at bounding box center [658, 407] width 18 height 11
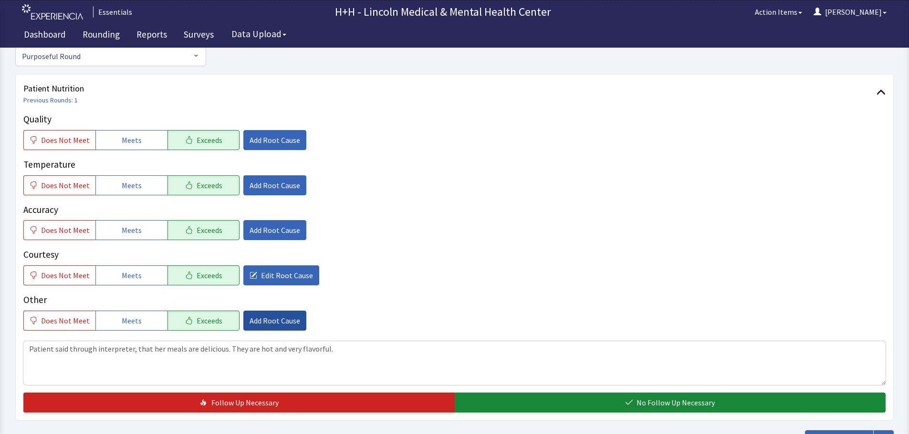
click at [270, 318] on span "Add Root Cause" at bounding box center [274, 320] width 51 height 11
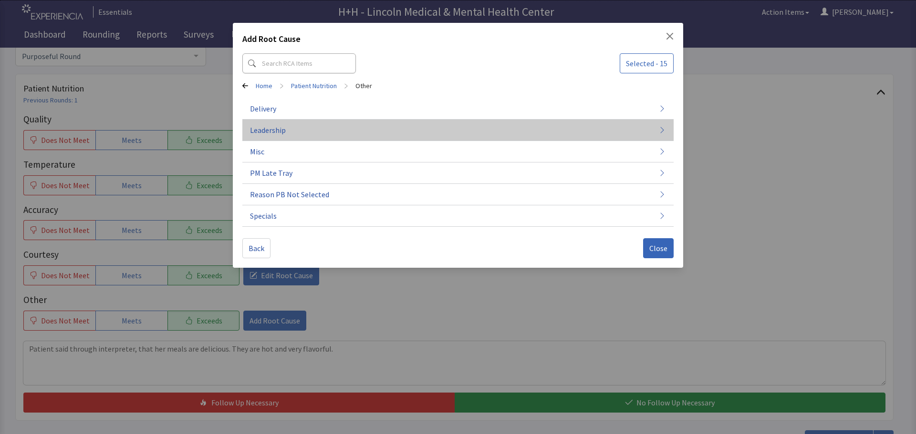
click at [269, 130] on span "Leadership" at bounding box center [268, 129] width 36 height 11
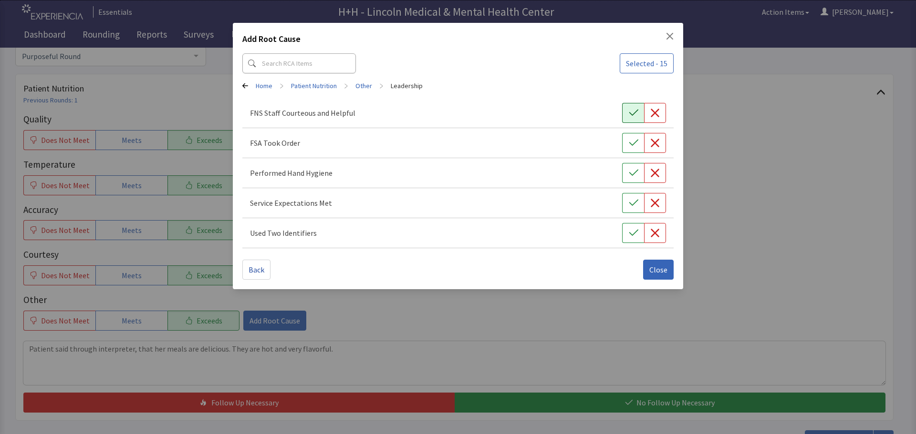
click at [633, 111] on icon "button" at bounding box center [634, 113] width 10 height 10
click at [630, 141] on icon "button" at bounding box center [634, 143] width 10 height 10
click at [633, 165] on button "button" at bounding box center [633, 173] width 22 height 20
click at [629, 205] on icon "button" at bounding box center [634, 203] width 10 height 10
click at [626, 227] on button "button" at bounding box center [633, 233] width 22 height 20
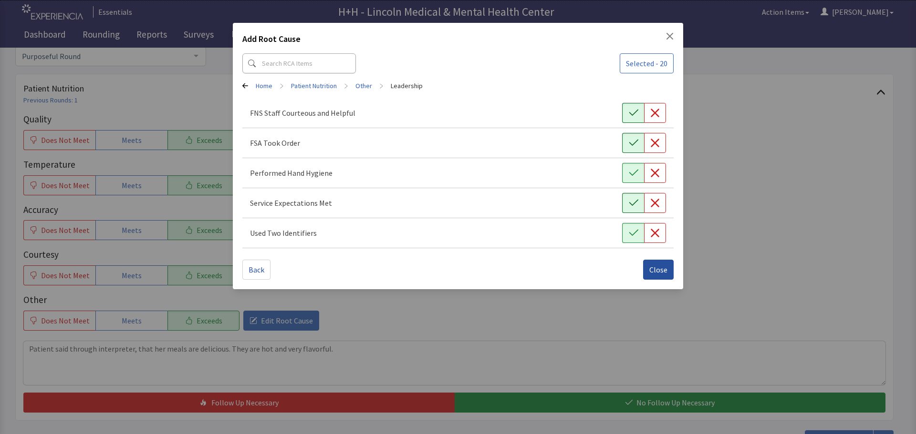
click at [649, 269] on button "Close" at bounding box center [658, 270] width 31 height 20
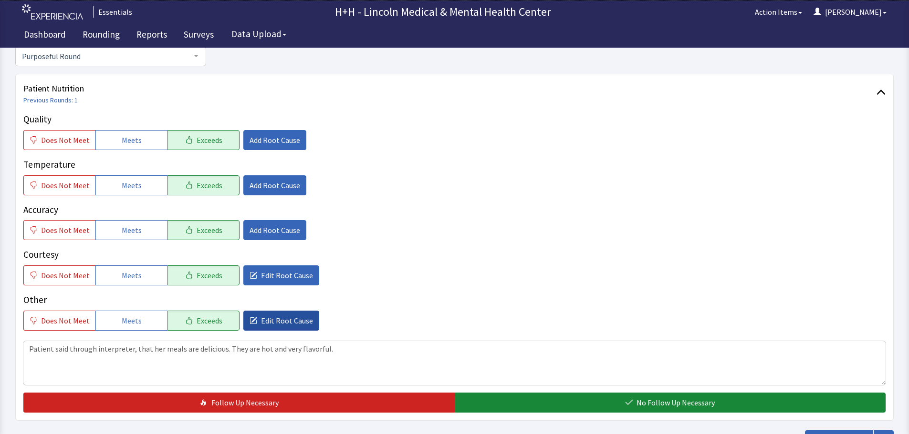
click at [284, 320] on span "Edit Root Cause" at bounding box center [287, 320] width 52 height 11
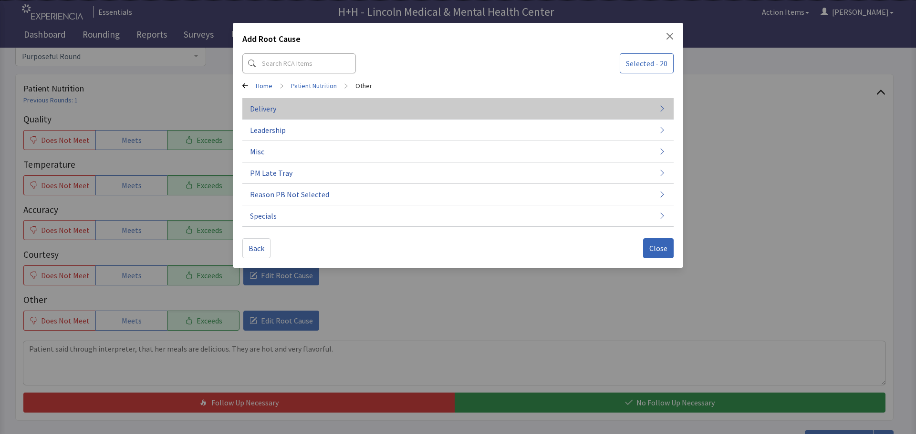
click at [336, 108] on button "Delivery" at bounding box center [457, 108] width 431 height 21
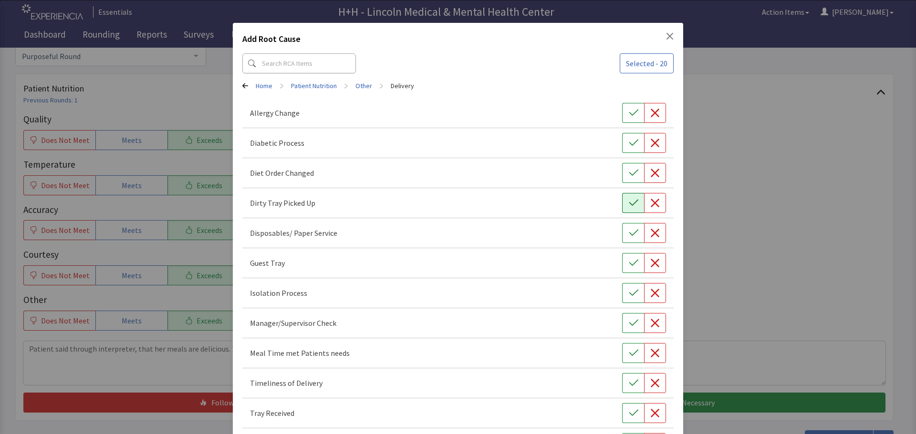
click at [634, 204] on button "button" at bounding box center [633, 203] width 22 height 20
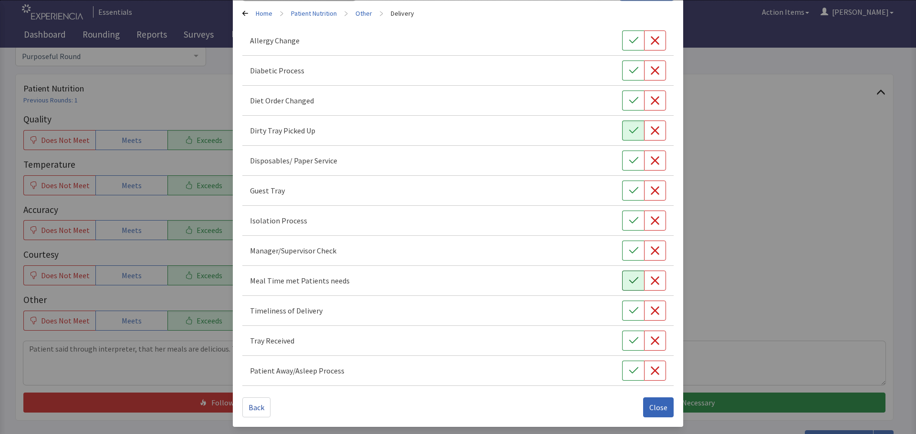
scroll to position [73, 0]
click at [632, 281] on icon "button" at bounding box center [634, 281] width 10 height 10
click at [629, 307] on icon "button" at bounding box center [634, 311] width 10 height 10
click at [629, 343] on icon "button" at bounding box center [634, 341] width 10 height 10
drag, startPoint x: 644, startPoint y: 406, endPoint x: 640, endPoint y: 403, distance: 5.4
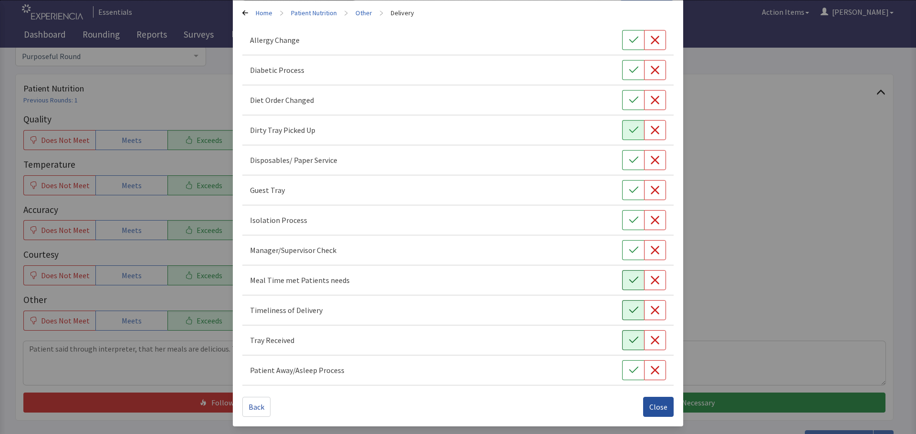
click at [649, 406] on span "Close" at bounding box center [658, 407] width 18 height 11
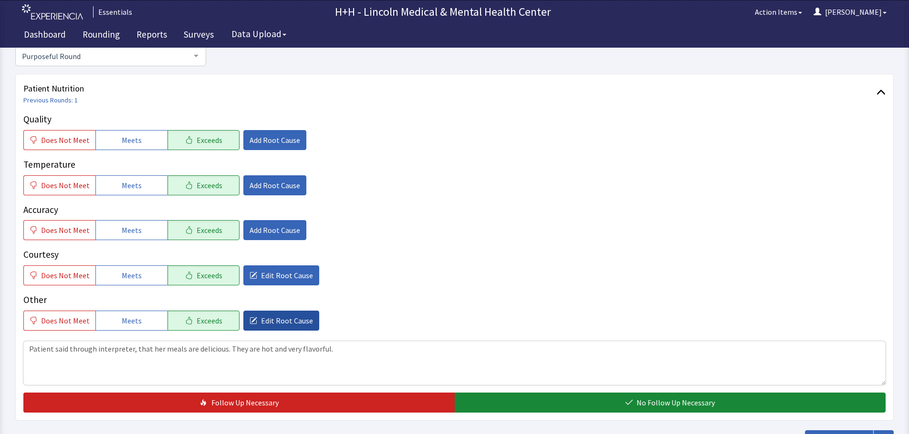
click at [264, 317] on span "Edit Root Cause" at bounding box center [287, 320] width 52 height 11
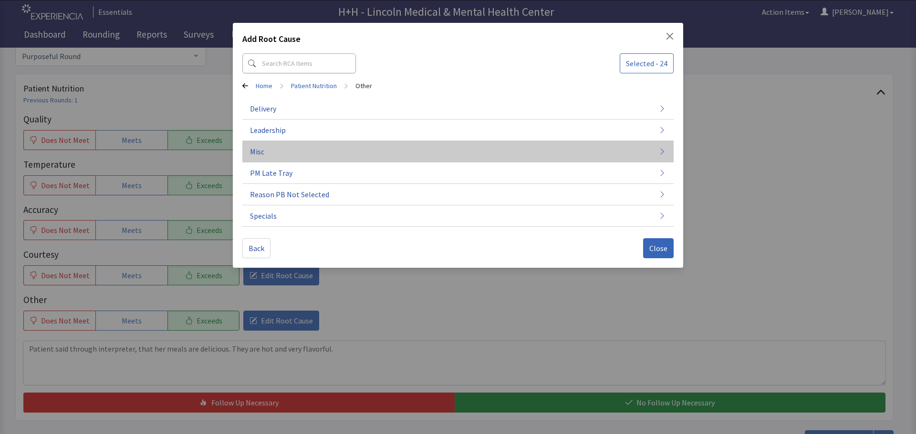
click at [277, 152] on button "Misc" at bounding box center [457, 151] width 431 height 21
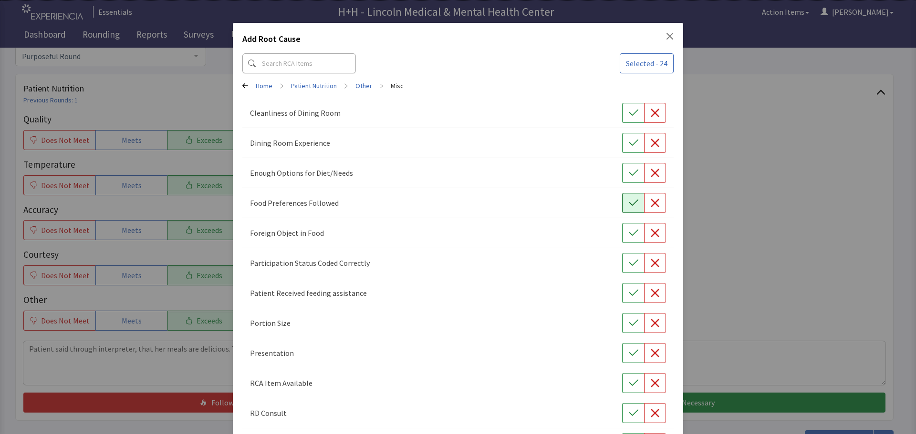
click at [626, 209] on button "button" at bounding box center [633, 203] width 22 height 20
click at [629, 322] on icon "button" at bounding box center [634, 324] width 10 height 10
click at [629, 351] on icon "button" at bounding box center [634, 354] width 10 height 10
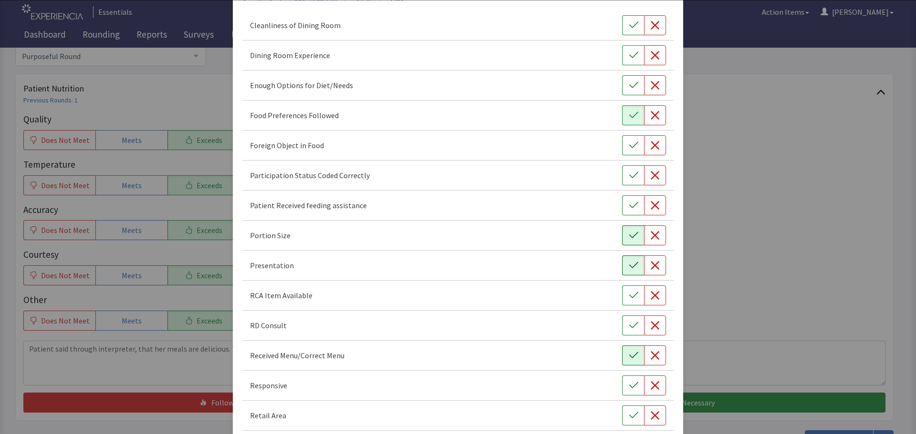
scroll to position [95, 0]
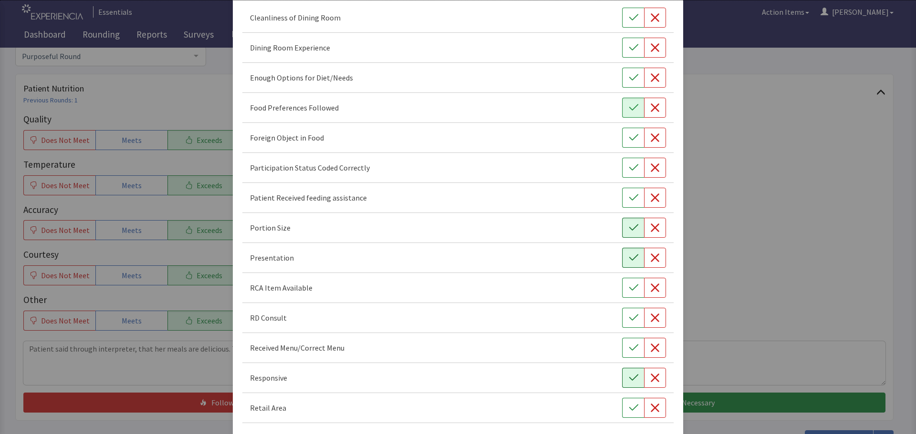
click at [629, 376] on icon "button" at bounding box center [634, 378] width 10 height 10
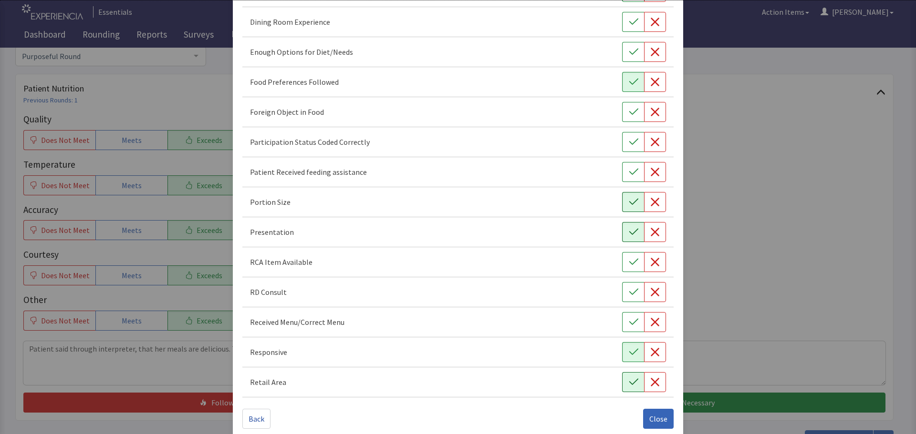
scroll to position [133, 0]
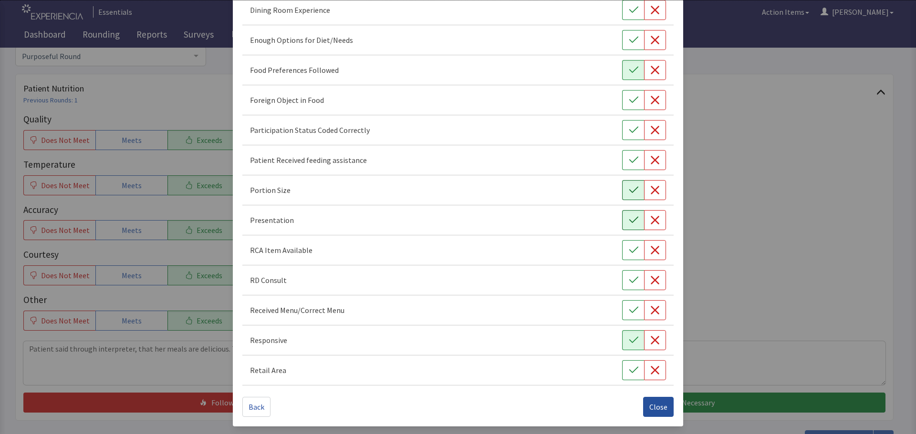
click at [654, 405] on span "Close" at bounding box center [658, 407] width 18 height 11
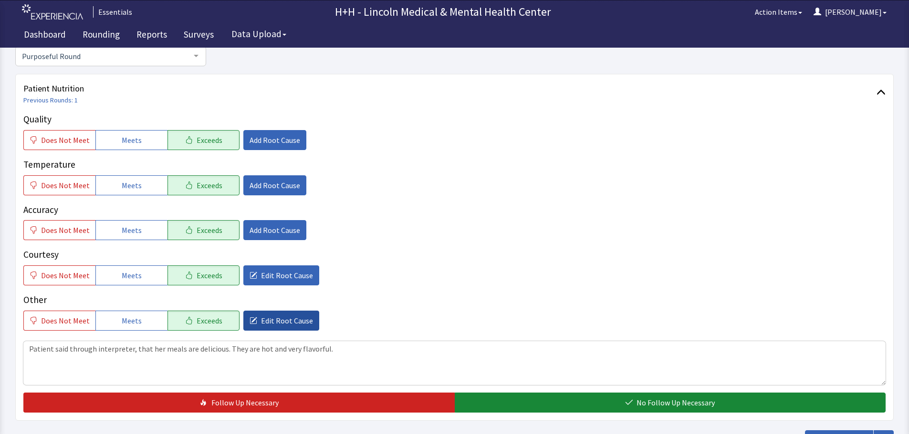
click at [279, 322] on span "Edit Root Cause" at bounding box center [287, 320] width 52 height 11
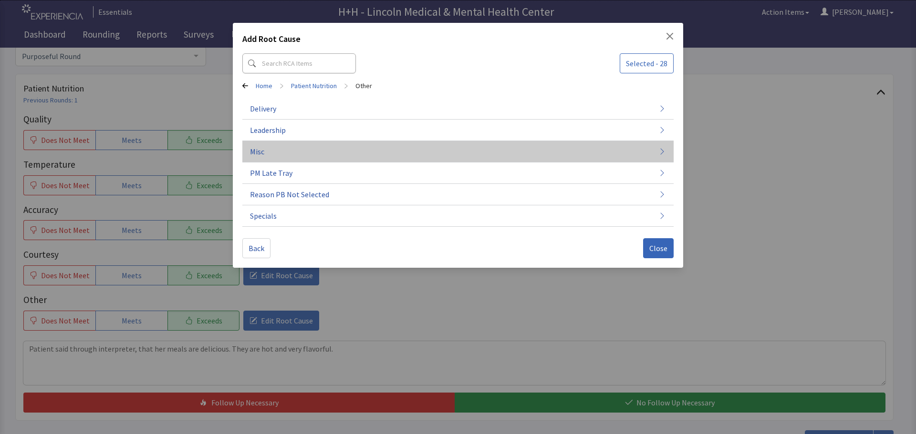
click at [264, 153] on button "Misc" at bounding box center [457, 151] width 431 height 21
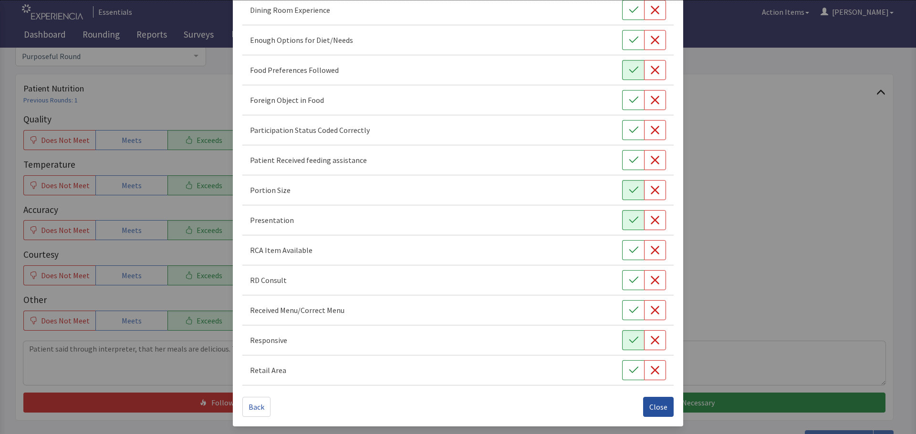
click at [650, 409] on span "Close" at bounding box center [658, 407] width 18 height 11
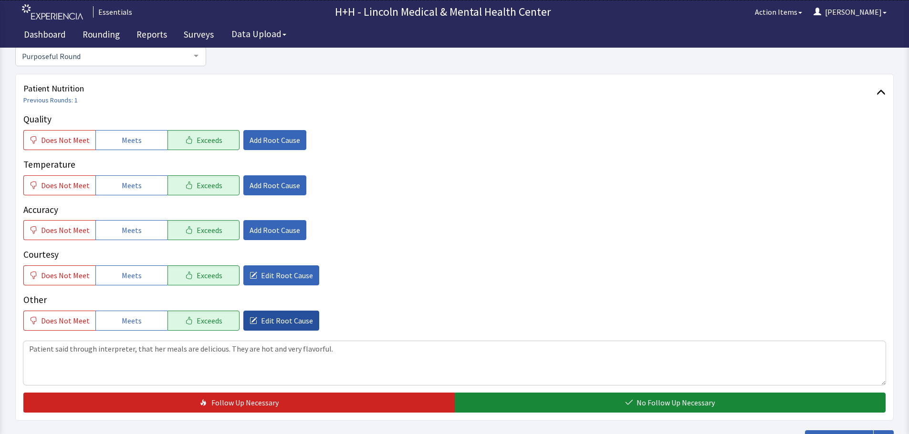
click at [283, 321] on span "Edit Root Cause" at bounding box center [287, 320] width 52 height 11
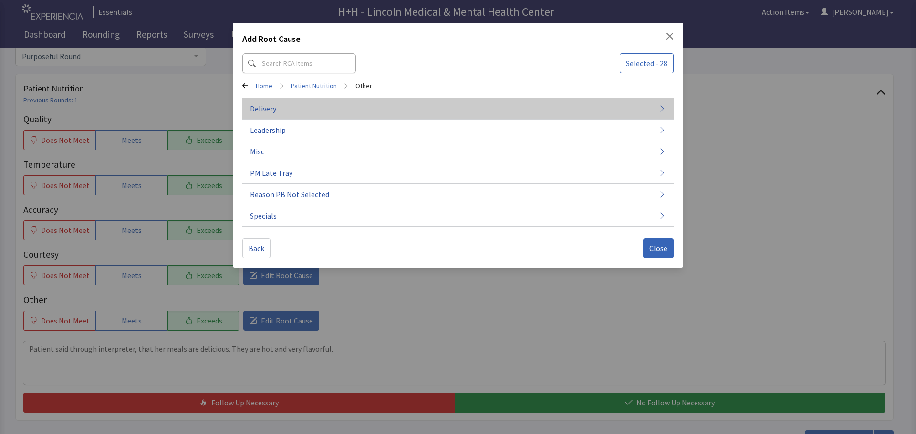
click at [280, 111] on button "Delivery" at bounding box center [457, 108] width 431 height 21
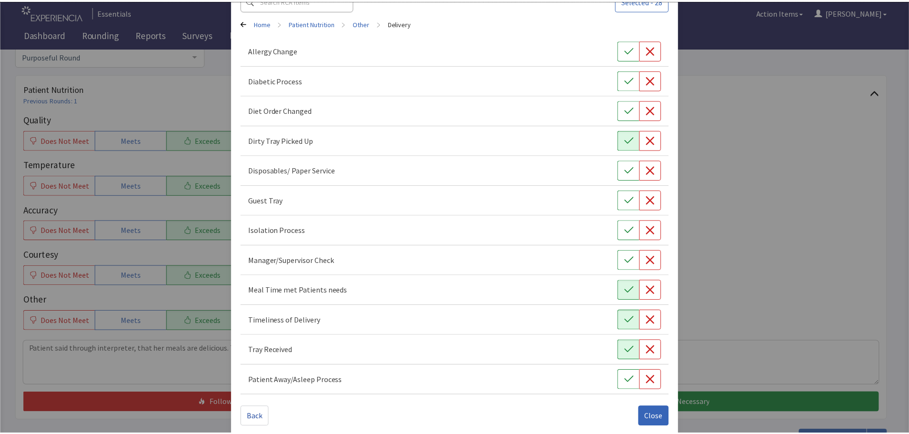
scroll to position [73, 0]
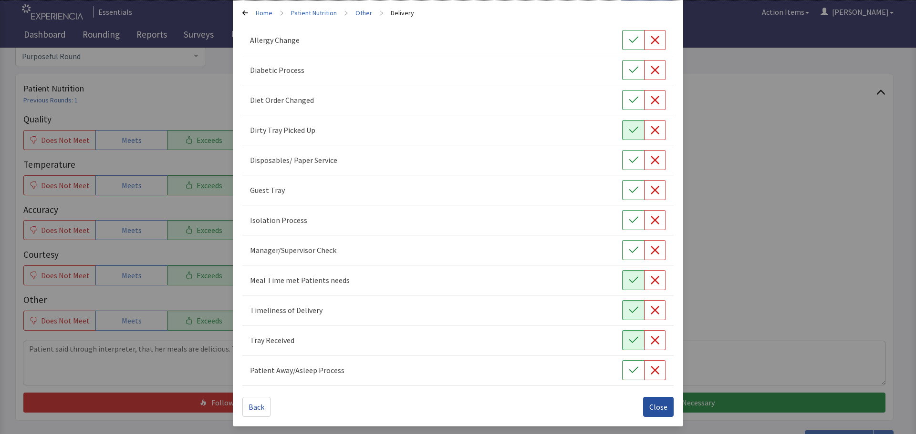
click at [643, 408] on button "Close" at bounding box center [658, 407] width 31 height 20
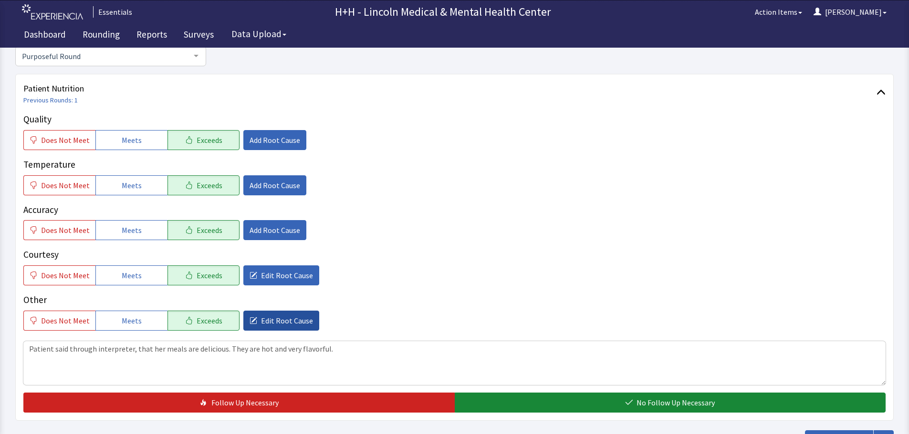
click at [299, 318] on span "Edit Root Cause" at bounding box center [287, 320] width 52 height 11
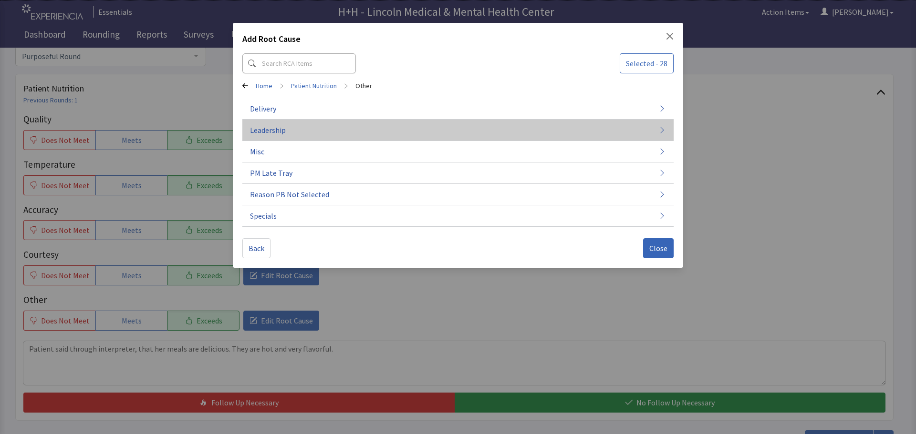
click at [277, 134] on span "Leadership" at bounding box center [268, 129] width 36 height 11
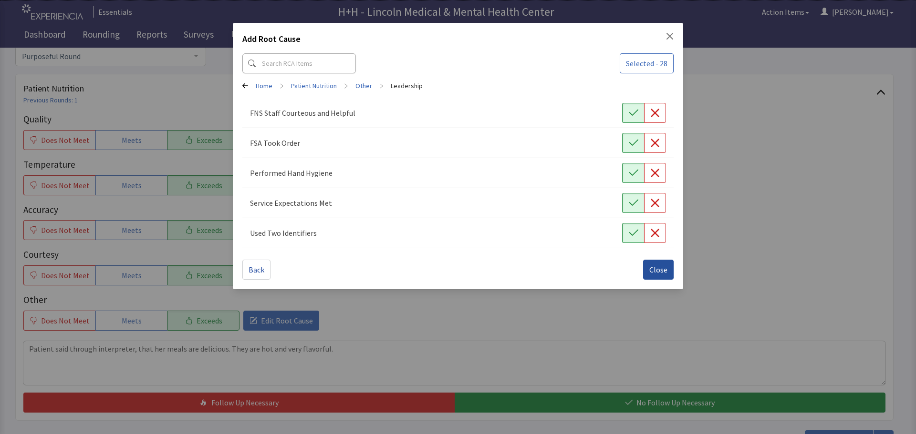
click at [652, 272] on span "Close" at bounding box center [658, 269] width 18 height 11
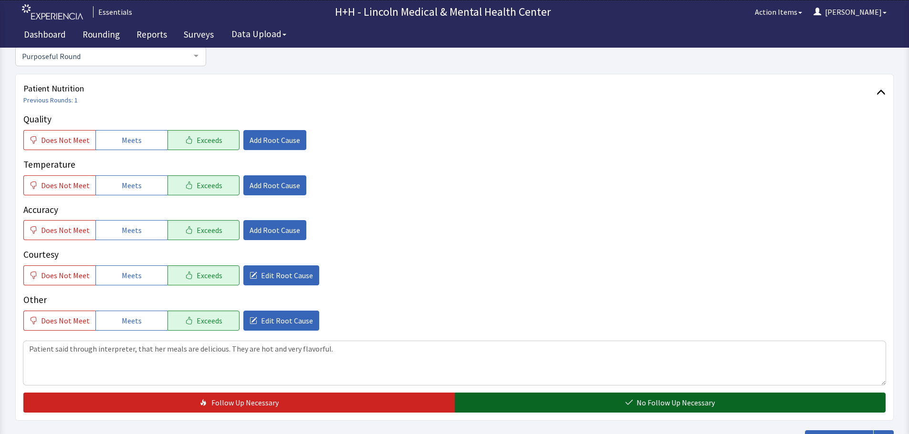
click at [551, 397] on button "No Follow Up Necessary" at bounding box center [669, 403] width 431 height 20
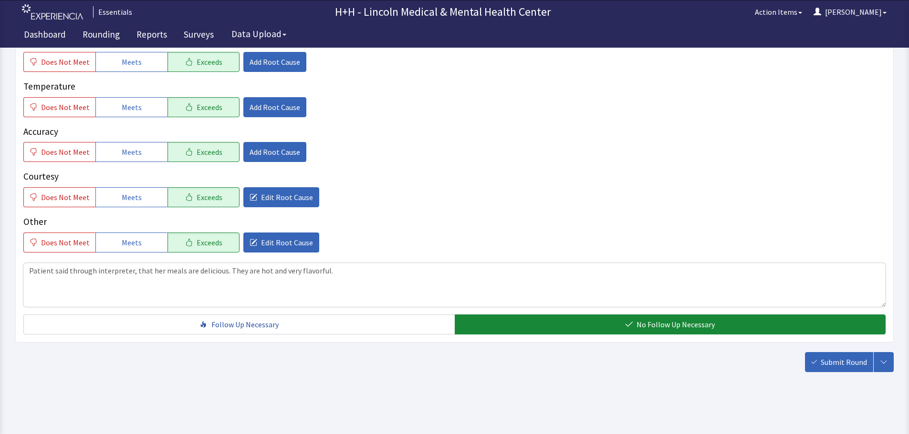
scroll to position [175, 0]
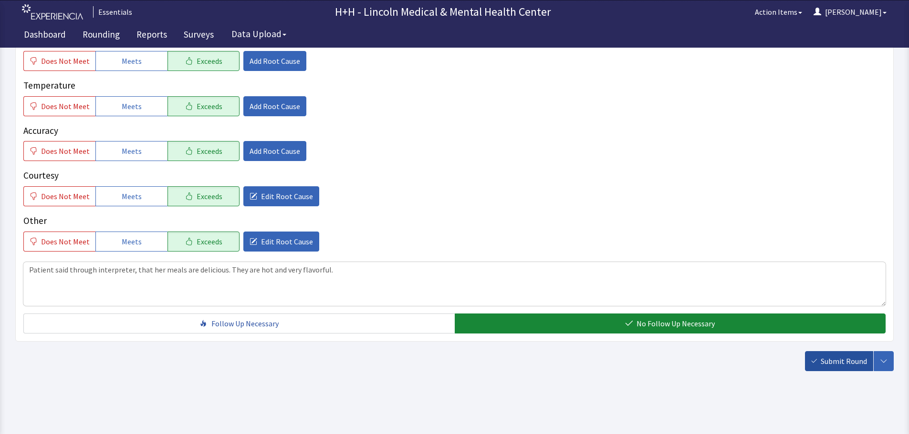
click at [837, 363] on span "Submit Round" at bounding box center [843, 361] width 46 height 11
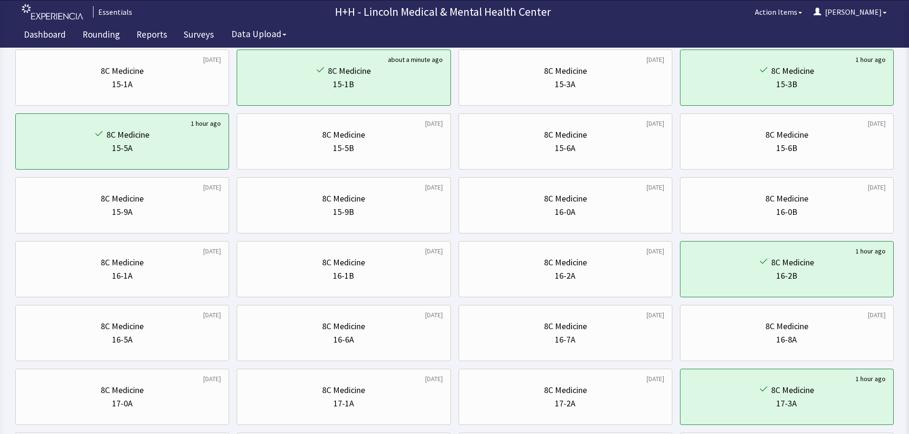
scroll to position [95, 0]
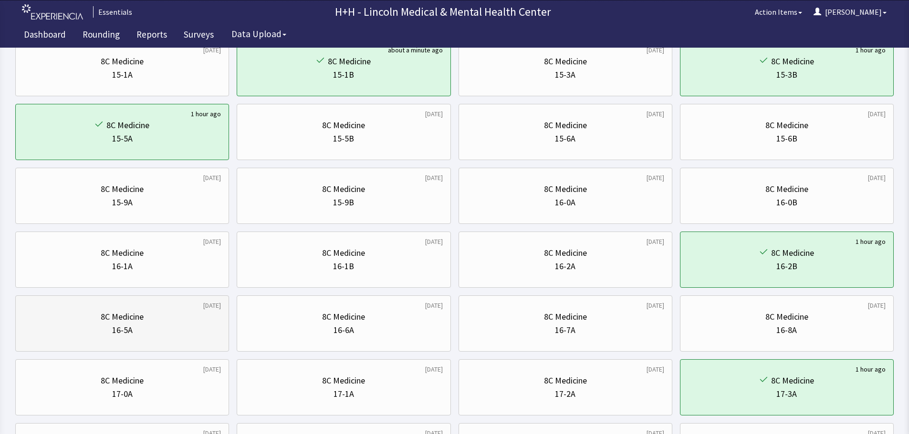
click at [154, 329] on div "16-5A" at bounding box center [121, 330] width 197 height 13
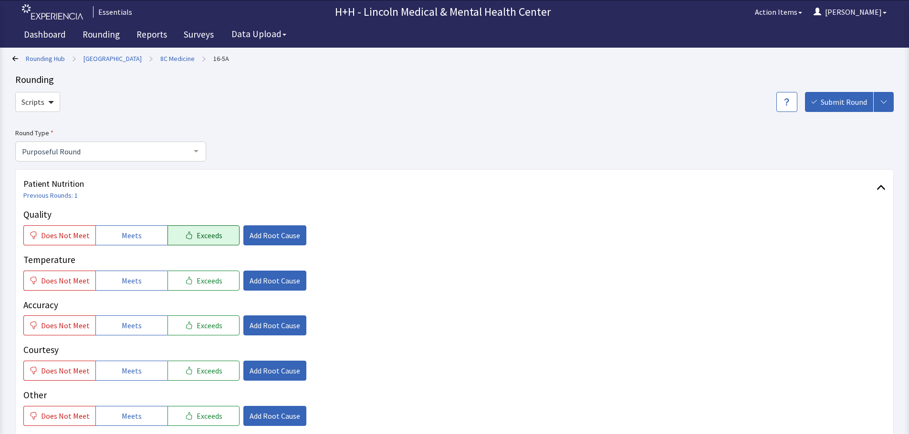
click at [214, 238] on span "Exceeds" at bounding box center [209, 235] width 26 height 11
click at [217, 291] on div "Quality Does Not Meet Meets Exceeds Add Root Cause Temperature Does Not Meet Me…" at bounding box center [454, 317] width 862 height 218
click at [210, 279] on span "Exceeds" at bounding box center [209, 280] width 26 height 11
click at [216, 324] on button "Exceeds" at bounding box center [203, 326] width 72 height 20
drag, startPoint x: 220, startPoint y: 369, endPoint x: 216, endPoint y: 402, distance: 33.2
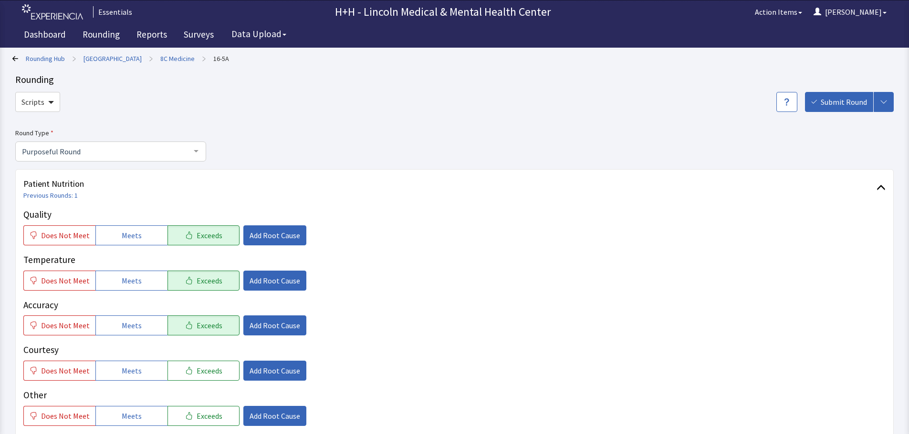
click at [220, 369] on button "Exceeds" at bounding box center [203, 371] width 72 height 20
click at [218, 414] on button "Exceeds" at bounding box center [203, 416] width 72 height 20
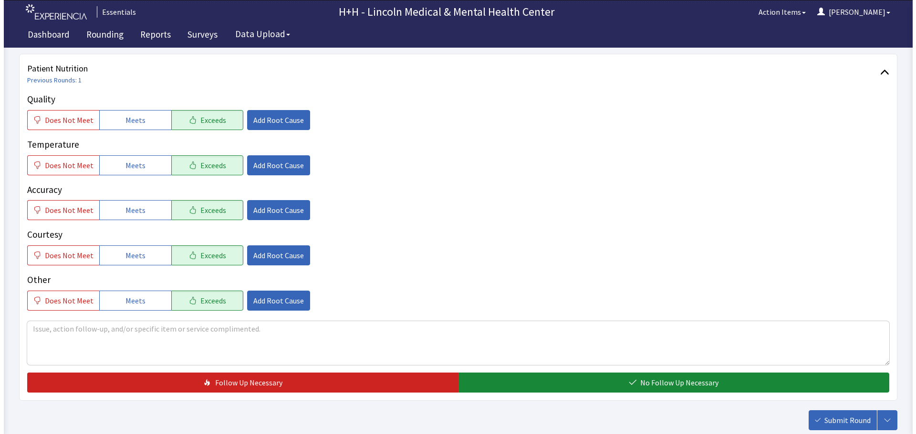
scroll to position [143, 0]
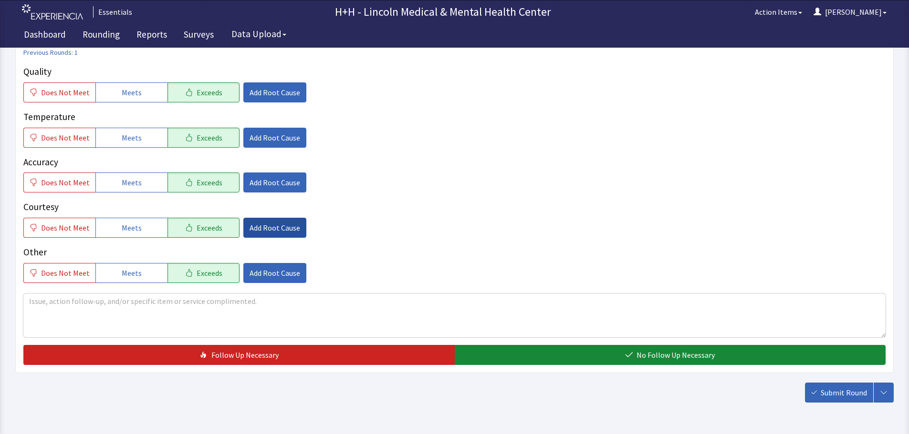
click at [278, 224] on span "Add Root Cause" at bounding box center [274, 227] width 51 height 11
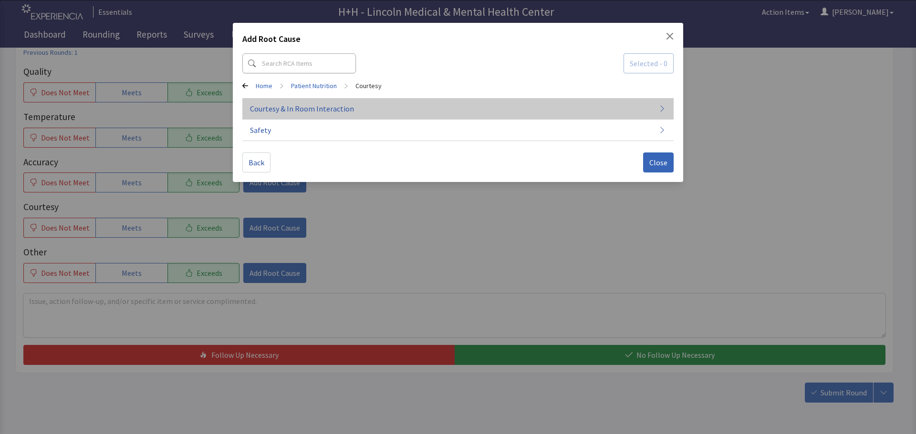
click at [341, 112] on span "Courtesy & In Room Interaction" at bounding box center [302, 108] width 104 height 11
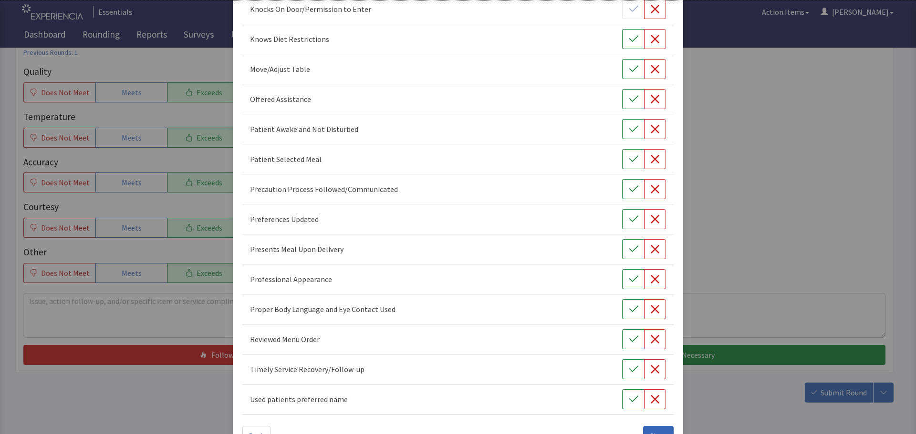
scroll to position [554, 0]
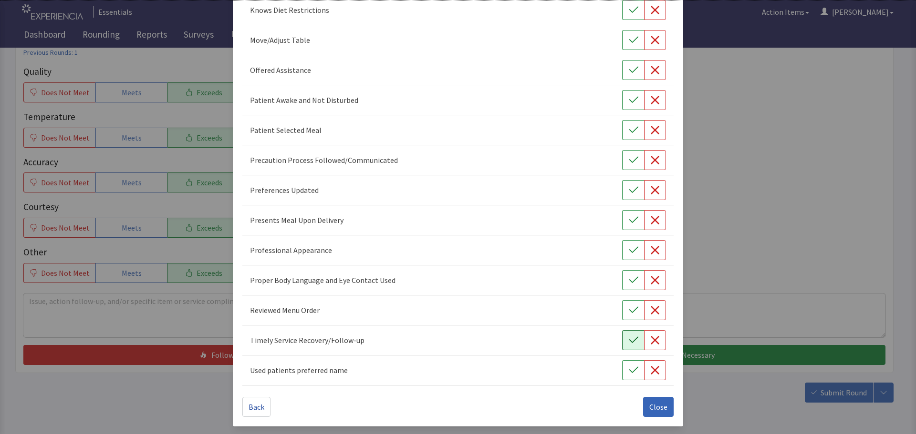
click at [629, 338] on icon "button" at bounding box center [634, 341] width 10 height 10
click at [629, 310] on icon "button" at bounding box center [634, 311] width 10 height 10
click at [629, 278] on icon "button" at bounding box center [634, 281] width 10 height 10
click at [629, 249] on icon "button" at bounding box center [634, 251] width 10 height 10
click at [629, 217] on icon "button" at bounding box center [634, 221] width 10 height 10
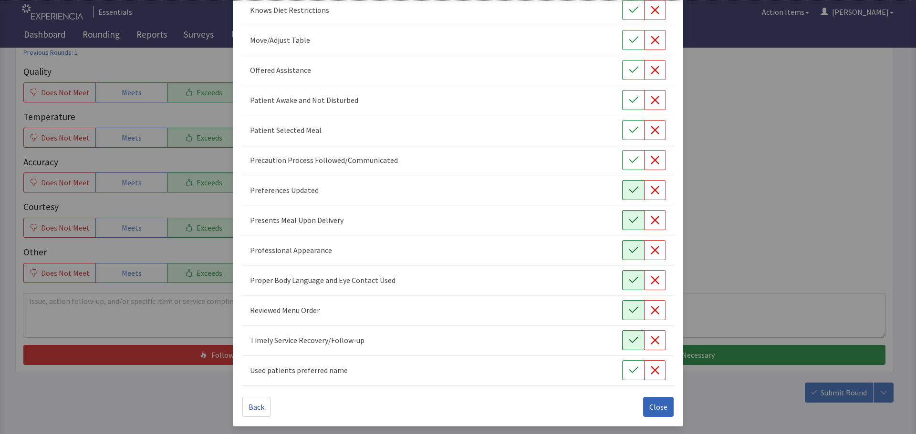
click at [629, 190] on icon "button" at bounding box center [634, 191] width 10 height 10
click at [631, 132] on icon "button" at bounding box center [634, 130] width 10 height 10
click at [629, 101] on icon "button" at bounding box center [633, 100] width 9 height 6
click at [631, 69] on icon "button" at bounding box center [634, 70] width 10 height 10
click at [635, 37] on button "button" at bounding box center [633, 40] width 22 height 20
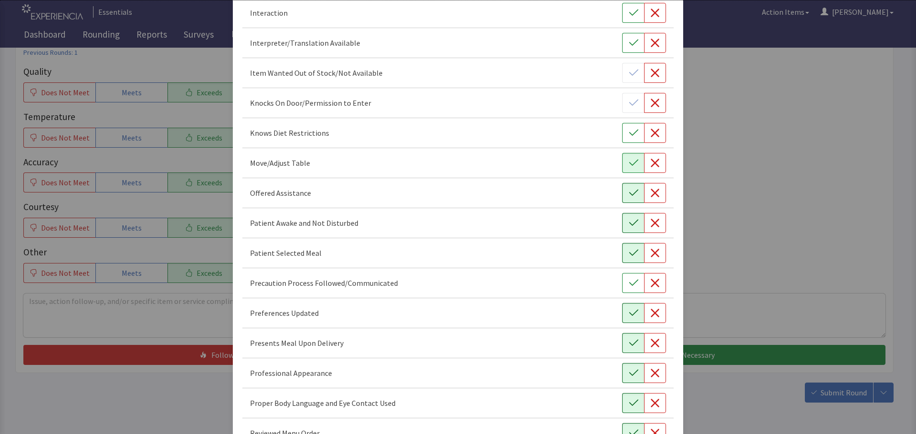
scroll to position [411, 0]
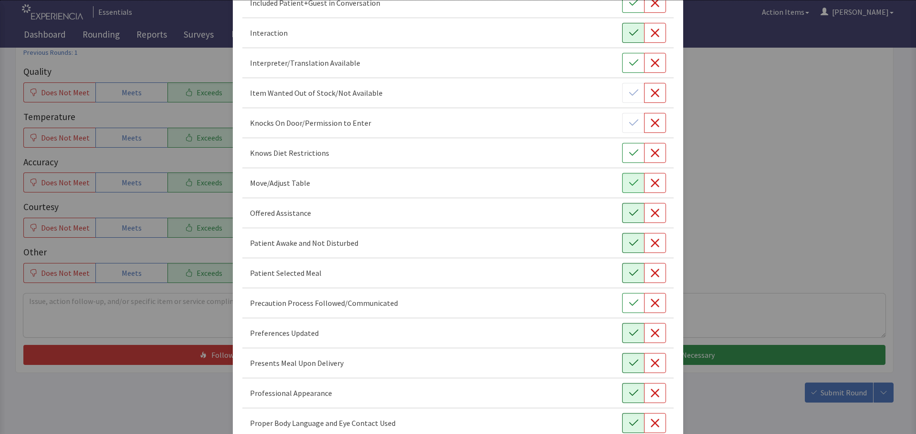
click at [629, 32] on icon "button" at bounding box center [634, 33] width 10 height 10
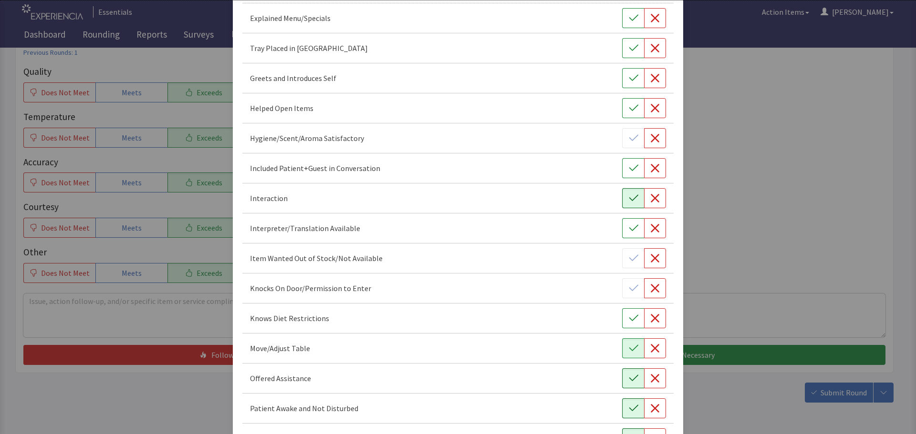
scroll to position [220, 0]
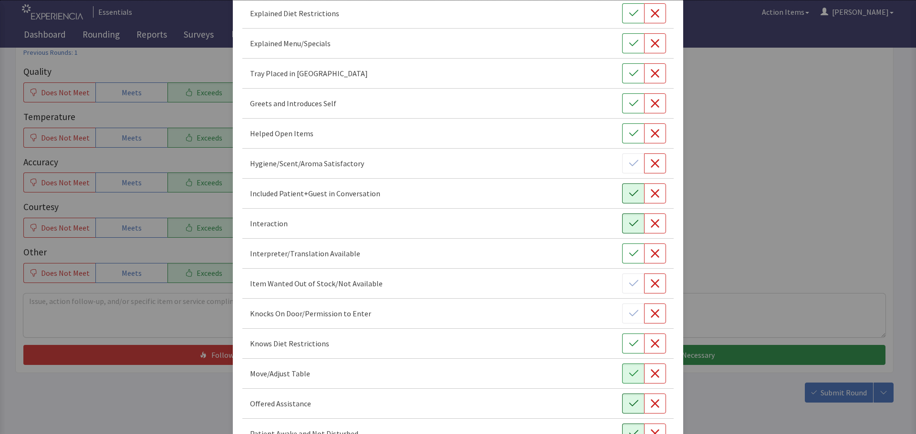
click at [629, 193] on icon "button" at bounding box center [634, 194] width 10 height 10
click at [622, 106] on button "button" at bounding box center [633, 103] width 22 height 20
click at [629, 69] on icon "button" at bounding box center [634, 74] width 10 height 10
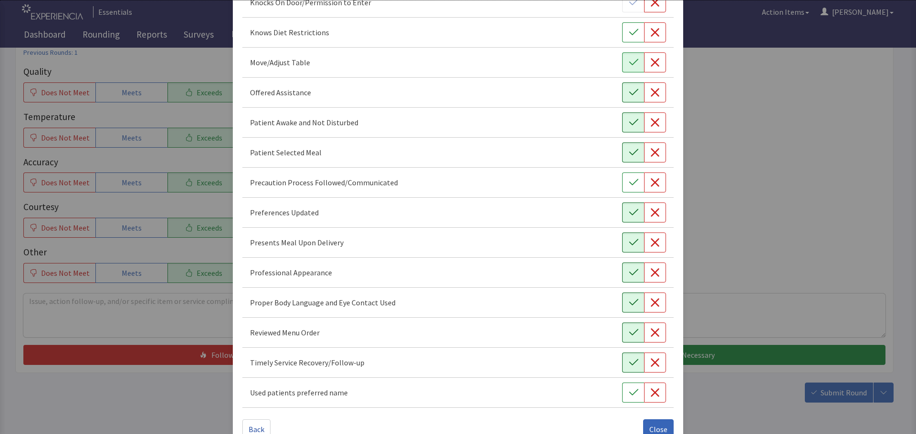
scroll to position [554, 0]
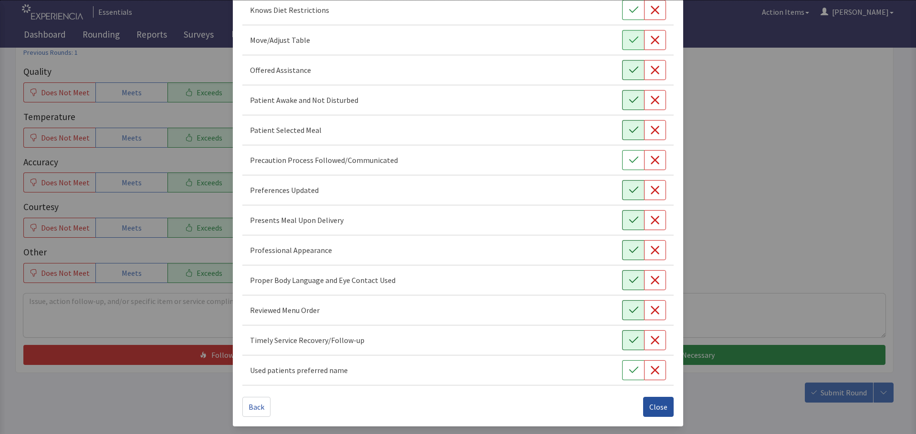
click at [659, 405] on span "Close" at bounding box center [658, 407] width 18 height 11
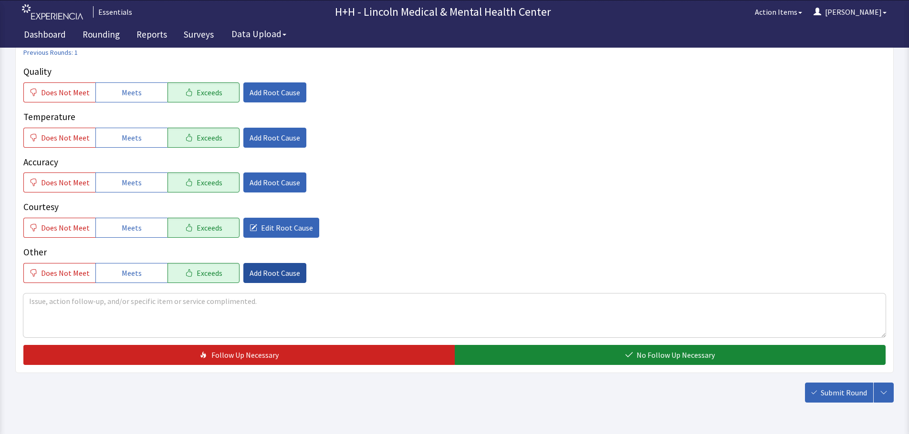
click at [261, 269] on span "Add Root Cause" at bounding box center [274, 273] width 51 height 11
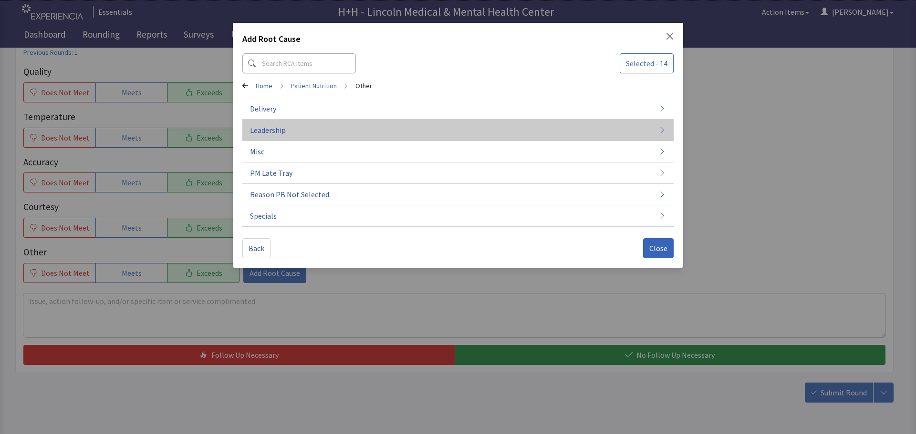
click at [294, 133] on button "Leadership" at bounding box center [457, 130] width 431 height 21
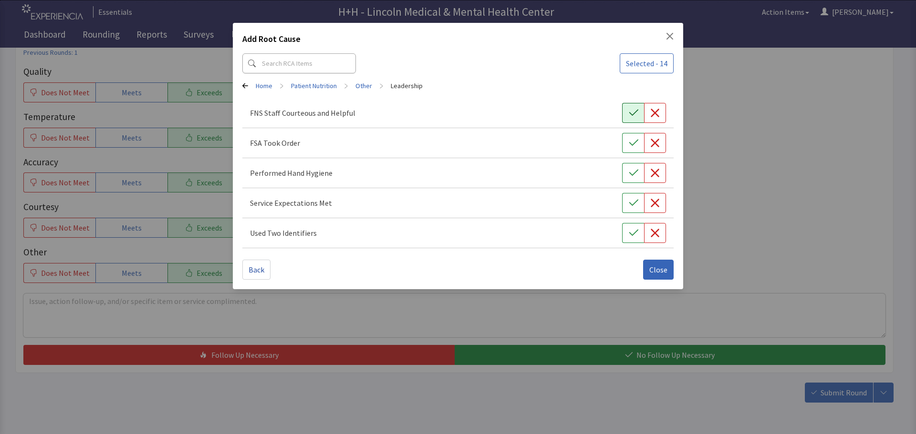
click at [637, 114] on icon "button" at bounding box center [634, 113] width 10 height 10
click at [637, 139] on icon "button" at bounding box center [634, 143] width 10 height 10
click at [636, 170] on icon "button" at bounding box center [634, 173] width 10 height 10
click at [632, 200] on icon "button" at bounding box center [634, 203] width 10 height 10
click at [632, 228] on button "button" at bounding box center [633, 233] width 22 height 20
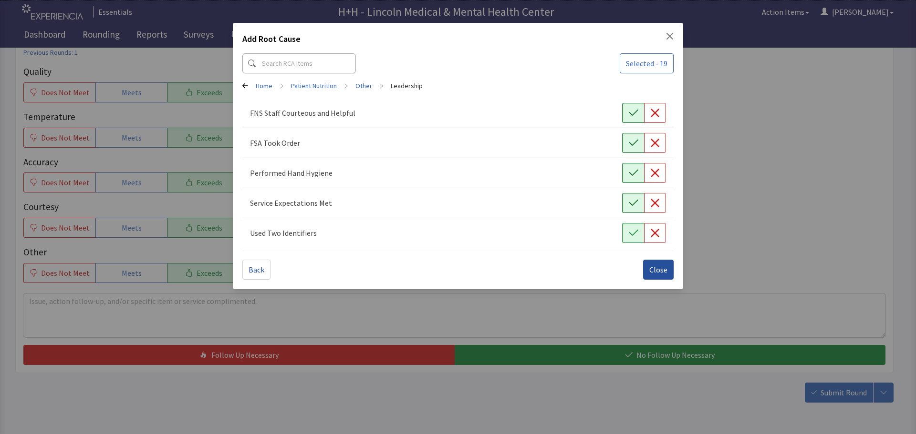
click at [652, 267] on span "Close" at bounding box center [658, 269] width 18 height 11
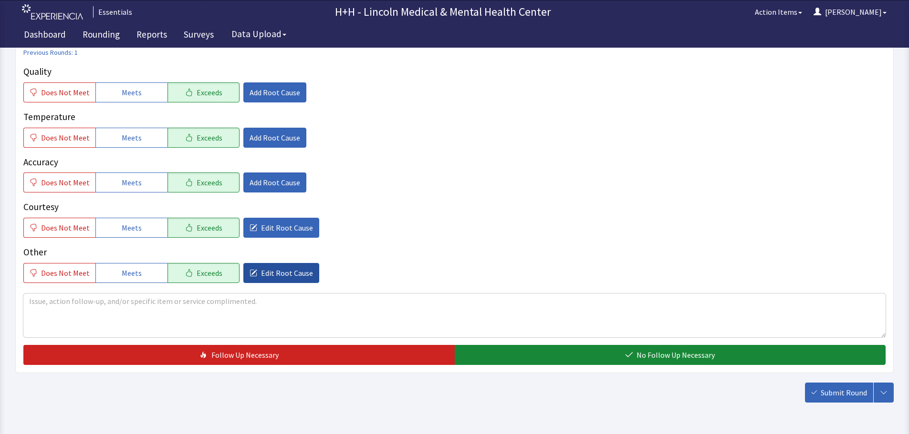
click at [278, 275] on span "Edit Root Cause" at bounding box center [287, 273] width 52 height 11
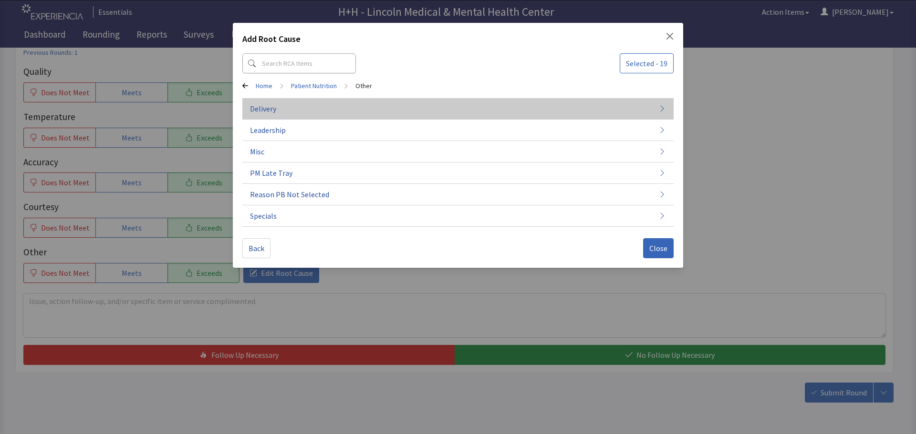
click at [279, 108] on button "Delivery" at bounding box center [457, 108] width 431 height 21
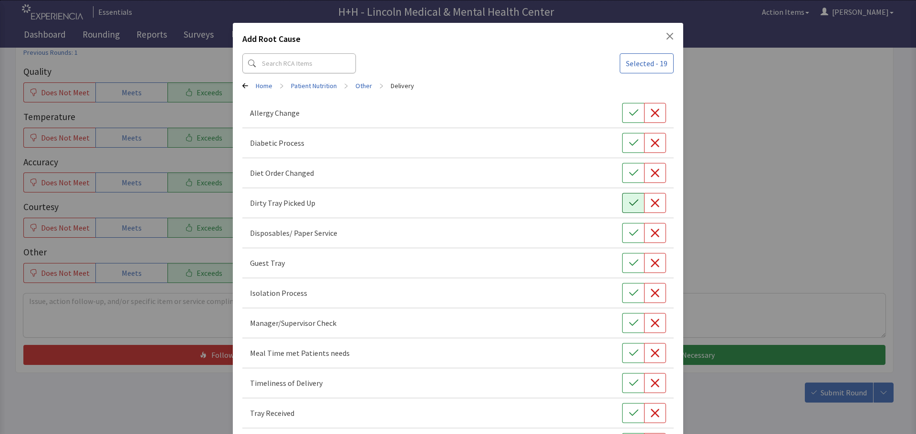
click at [629, 201] on icon "button" at bounding box center [634, 203] width 10 height 10
click at [628, 347] on button "button" at bounding box center [633, 353] width 22 height 20
click at [629, 381] on icon "button" at bounding box center [634, 384] width 10 height 10
drag, startPoint x: 625, startPoint y: 411, endPoint x: 619, endPoint y: 408, distance: 6.4
click at [629, 411] on icon "button" at bounding box center [634, 414] width 10 height 10
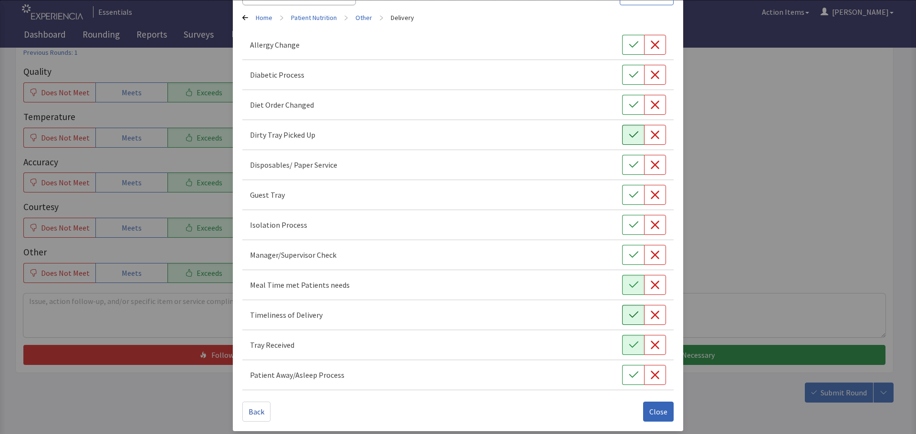
scroll to position [73, 0]
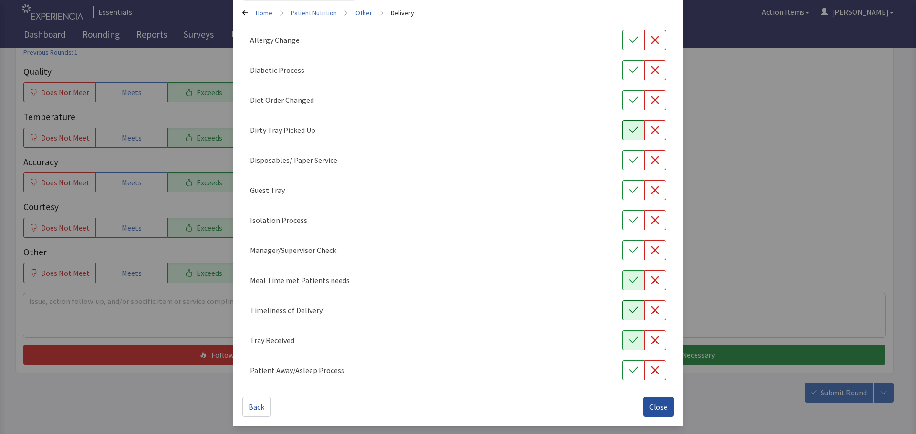
click at [654, 405] on span "Close" at bounding box center [658, 407] width 18 height 11
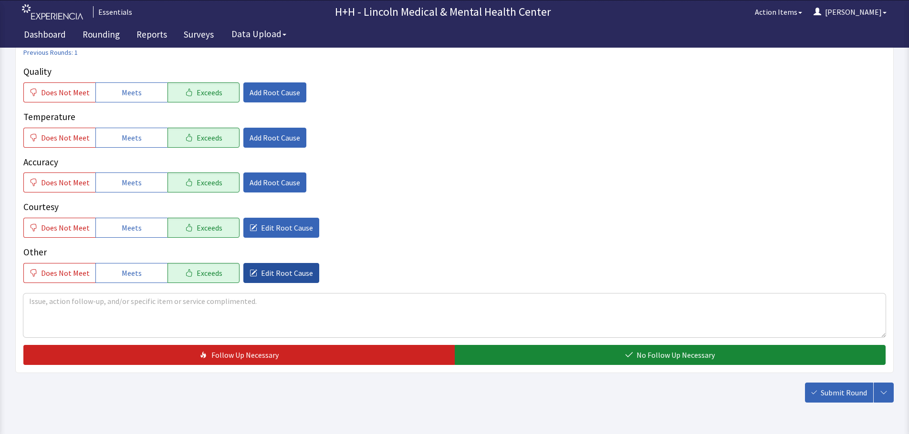
click at [273, 277] on span "Edit Root Cause" at bounding box center [287, 273] width 52 height 11
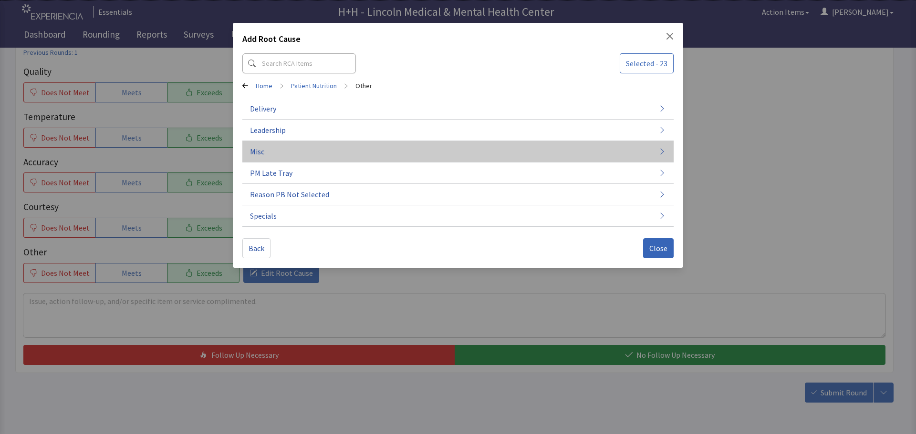
click at [281, 153] on button "Misc" at bounding box center [457, 151] width 431 height 21
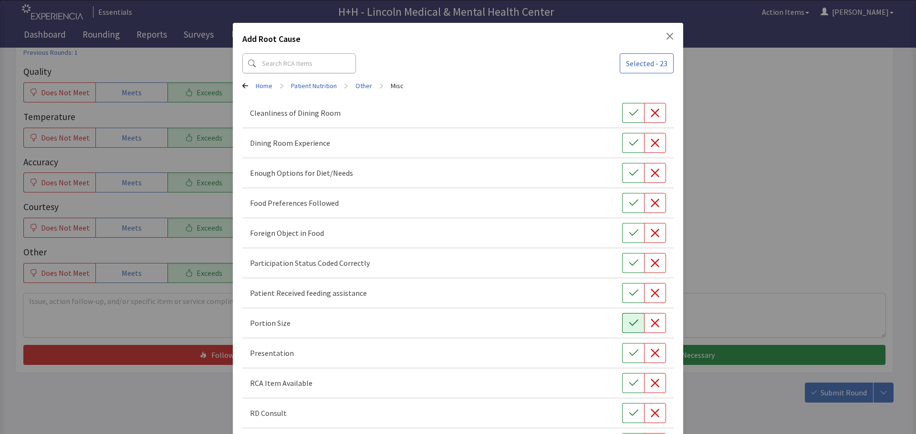
click at [634, 322] on button "button" at bounding box center [633, 323] width 22 height 20
click at [629, 351] on icon "button" at bounding box center [634, 354] width 10 height 10
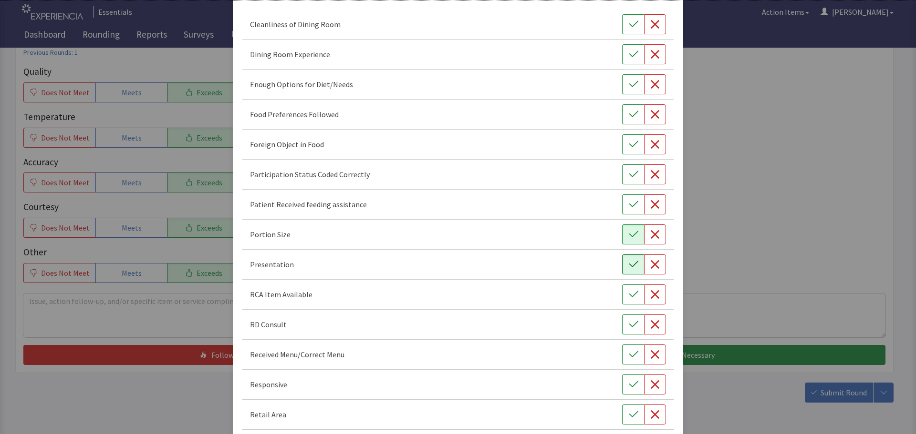
scroll to position [95, 0]
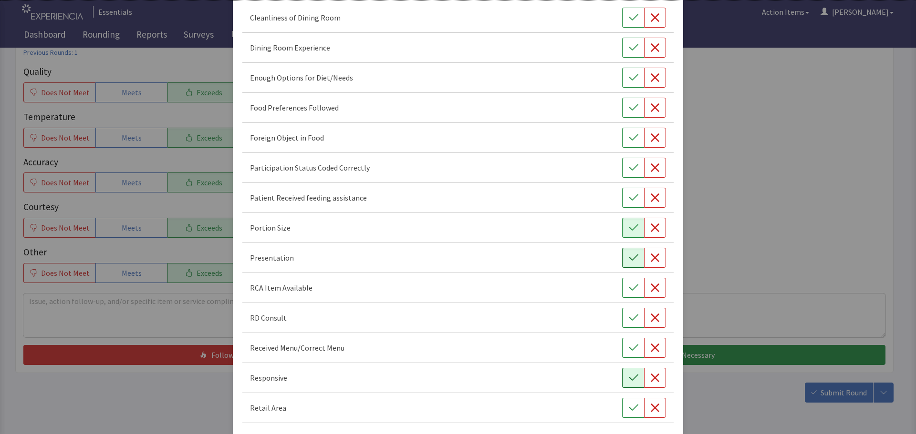
click at [629, 378] on icon "button" at bounding box center [634, 378] width 10 height 10
click at [631, 106] on icon "button" at bounding box center [633, 107] width 9 height 6
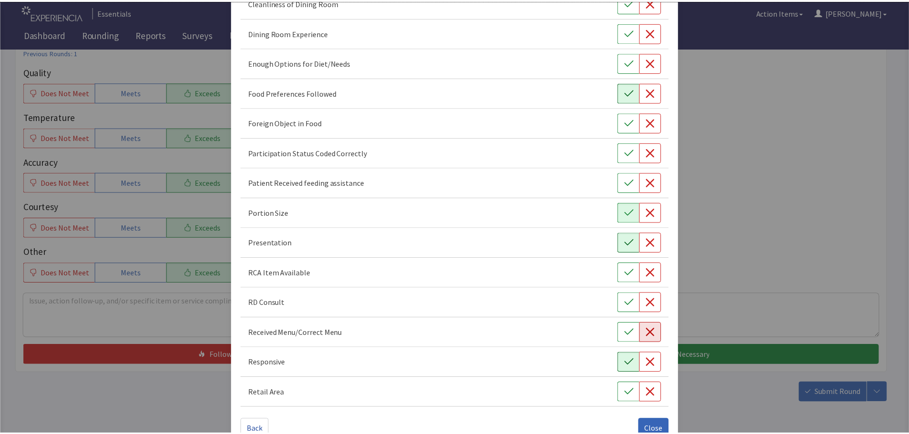
scroll to position [133, 0]
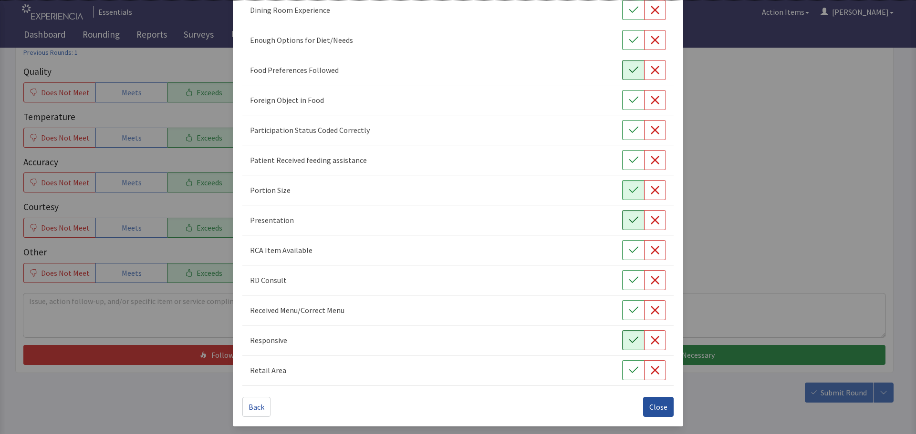
click at [654, 407] on span "Close" at bounding box center [658, 407] width 18 height 11
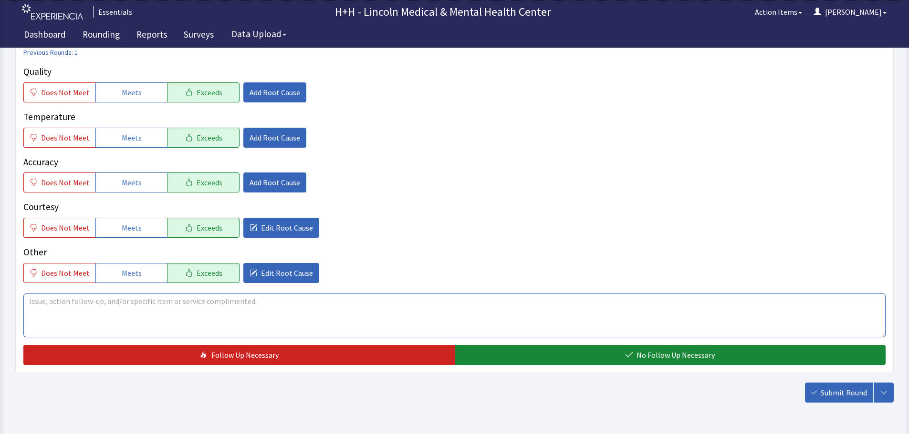
click at [78, 309] on textarea at bounding box center [454, 316] width 862 height 44
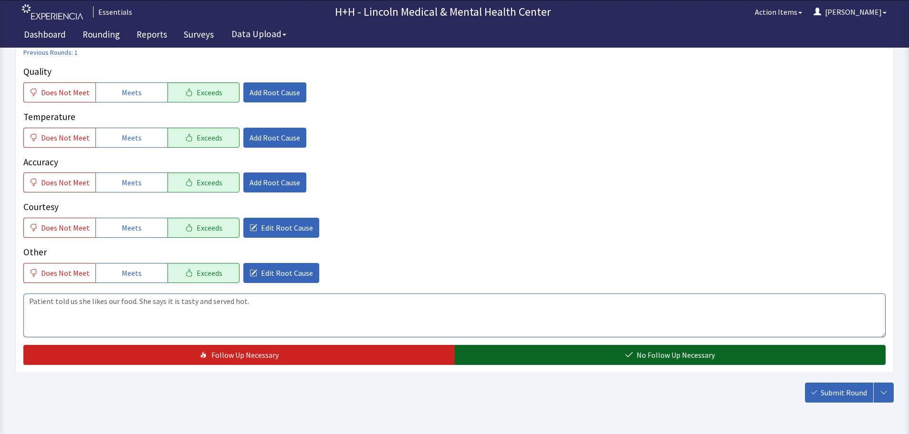
type textarea "Patient told us she likes our food. She says it is tasty and served hot."
click at [544, 352] on button "No Follow Up Necessary" at bounding box center [669, 355] width 431 height 20
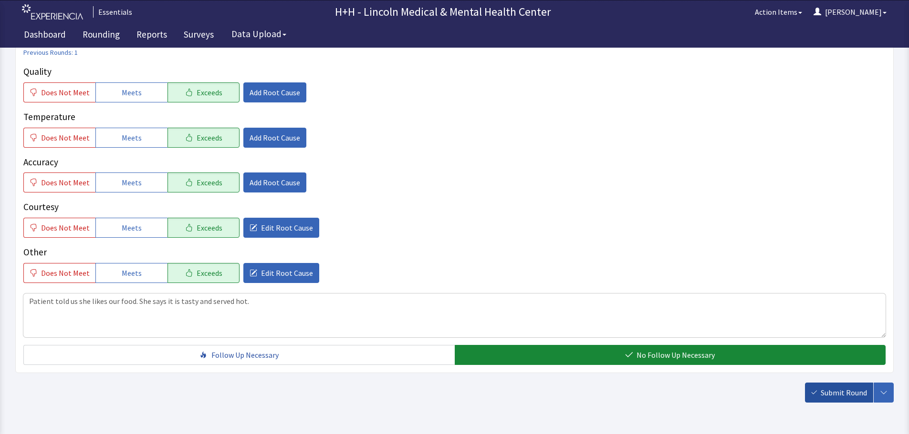
click at [827, 390] on span "Submit Round" at bounding box center [843, 392] width 46 height 11
